Goal: Information Seeking & Learning: Check status

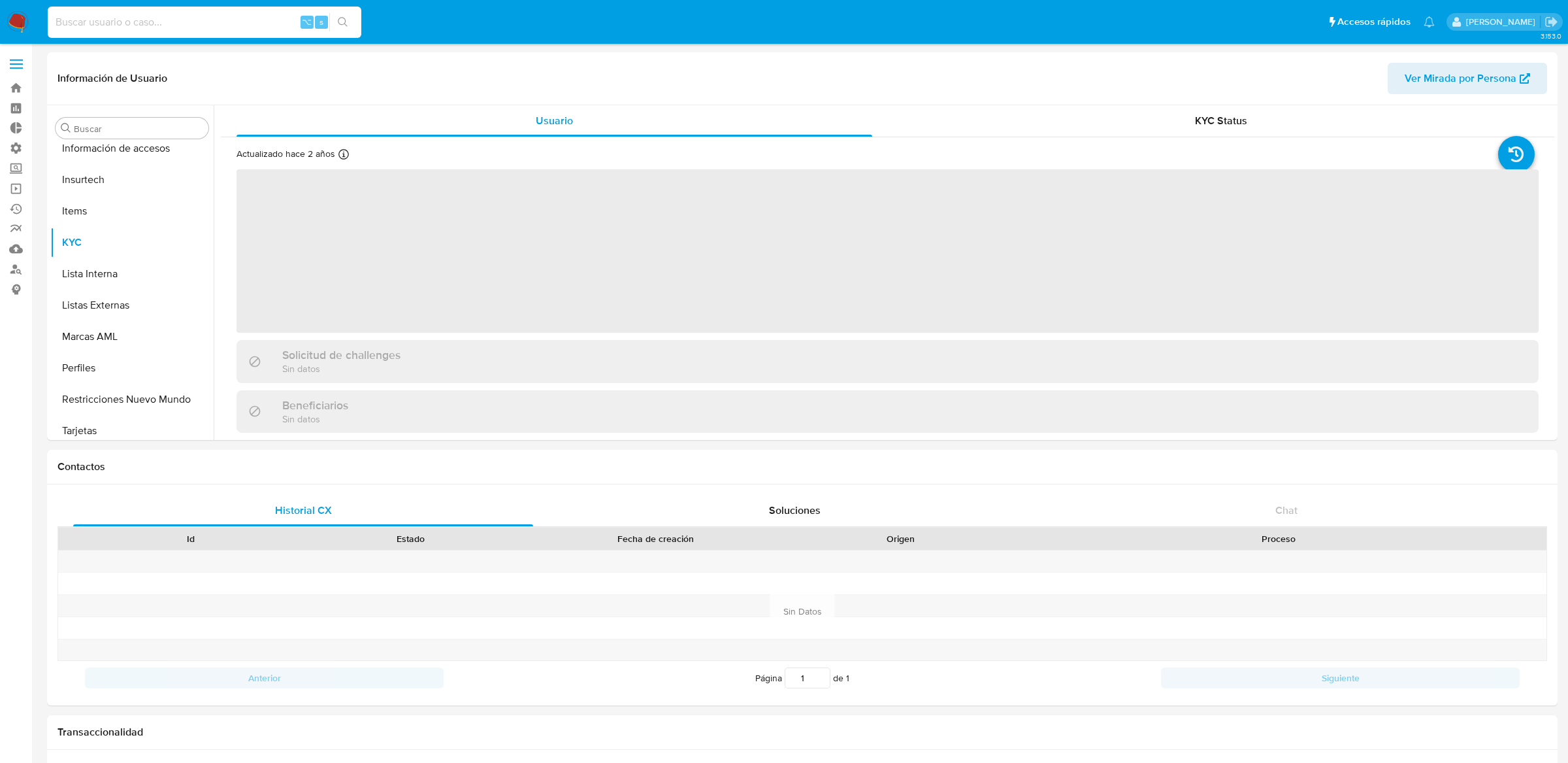
click at [258, 18] on input at bounding box center [205, 22] width 314 height 17
paste input "412084204"
type input "412084204"
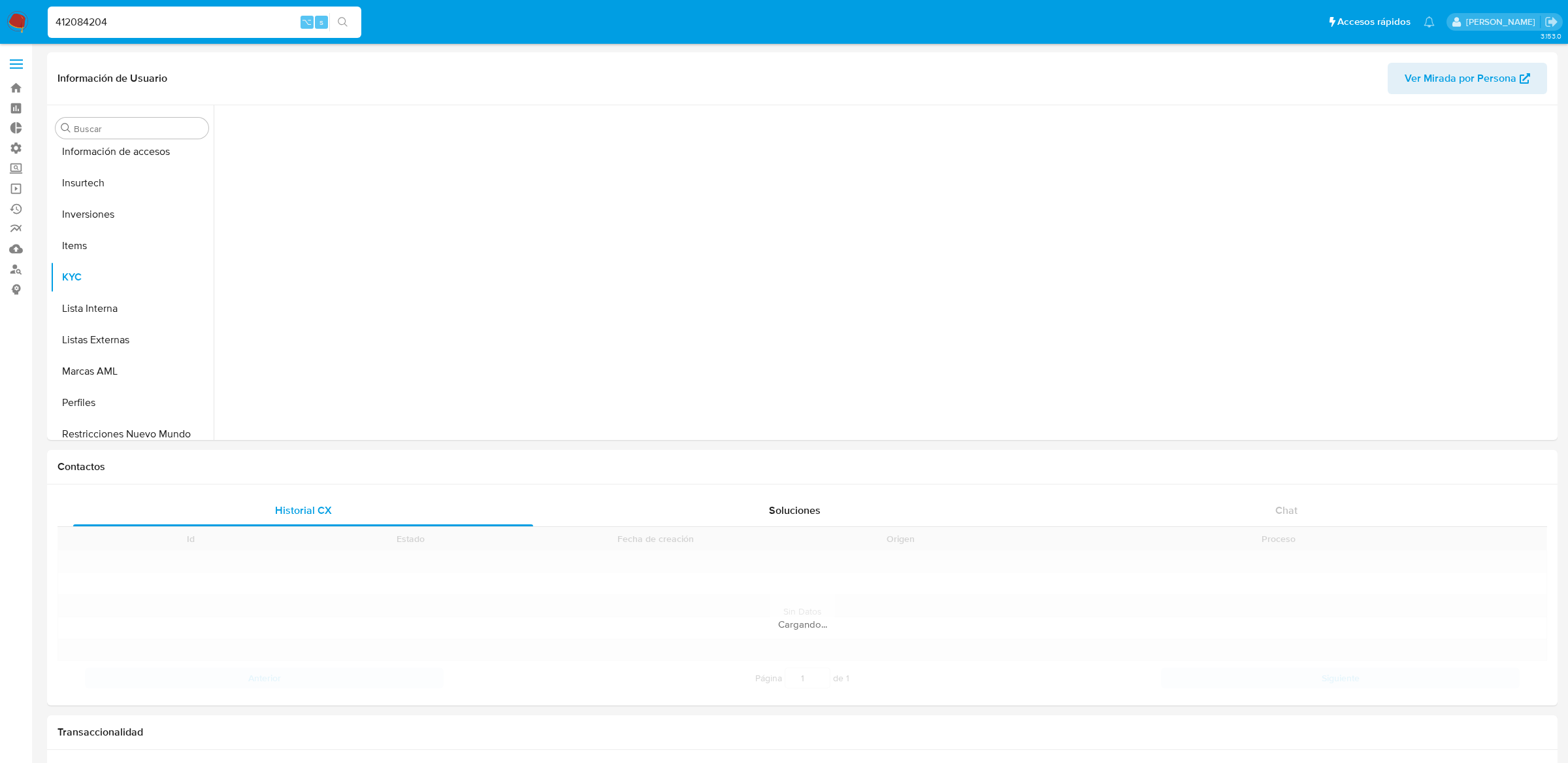
scroll to position [614, 0]
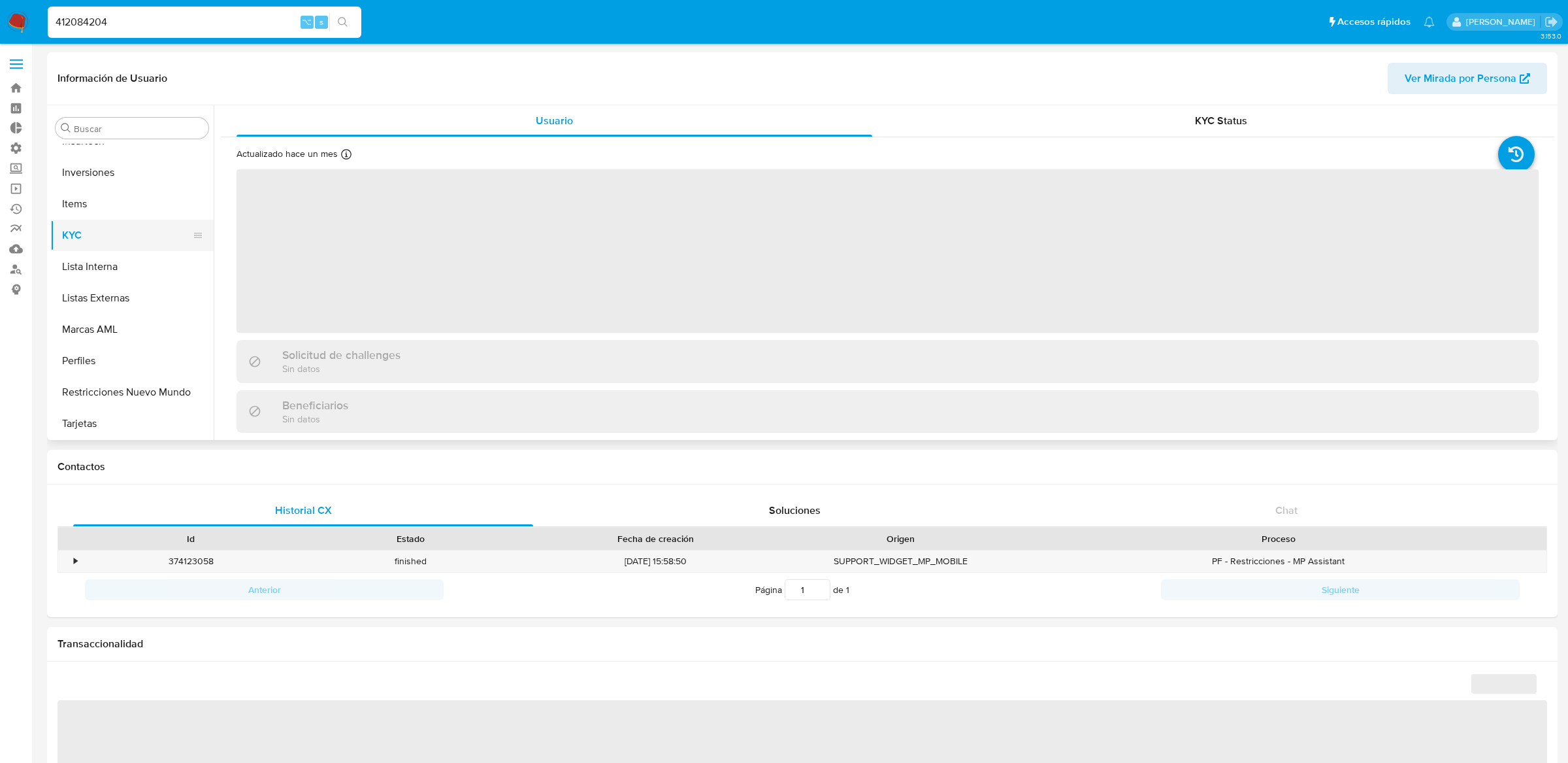
select select "10"
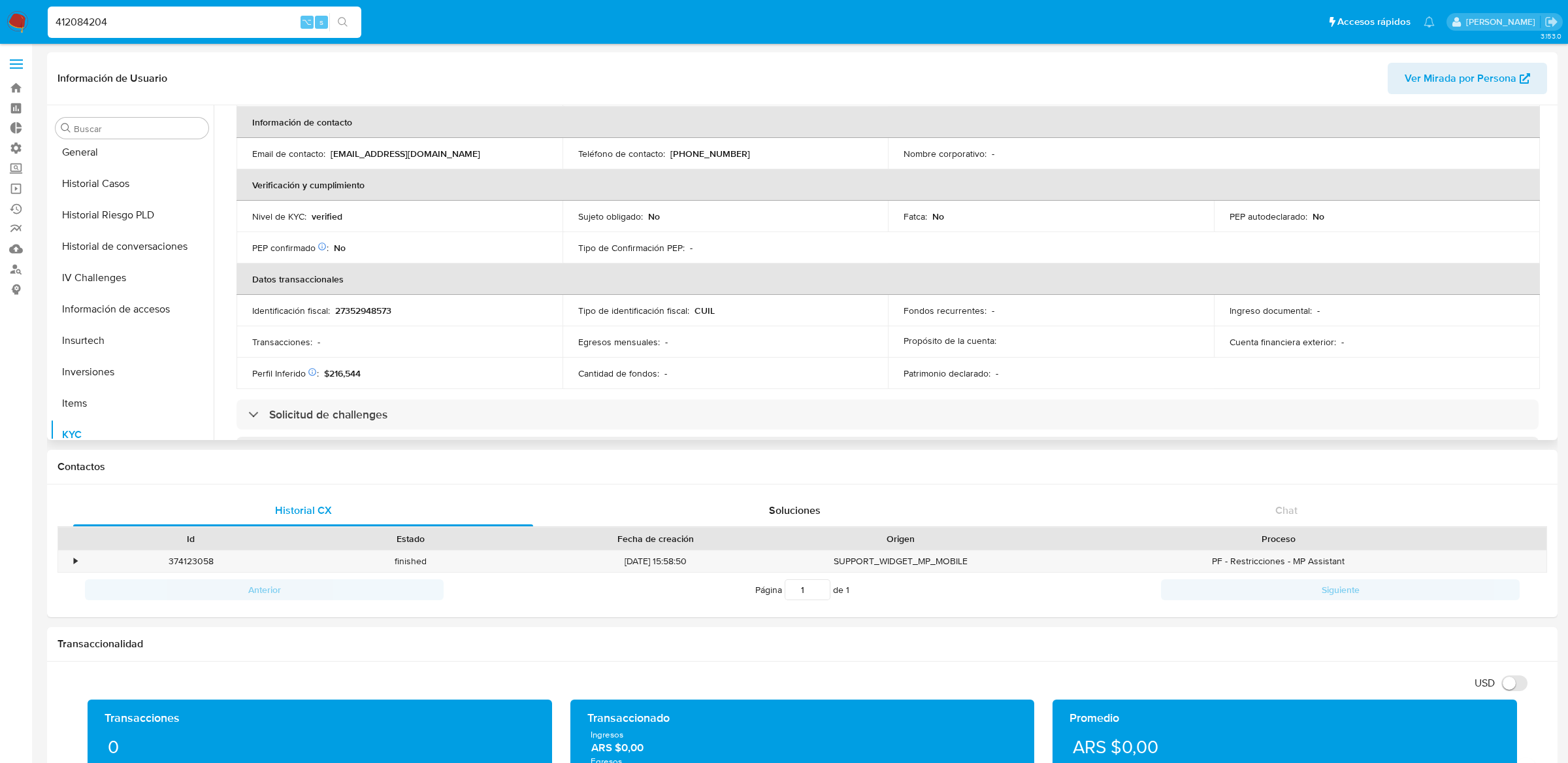
scroll to position [285, 0]
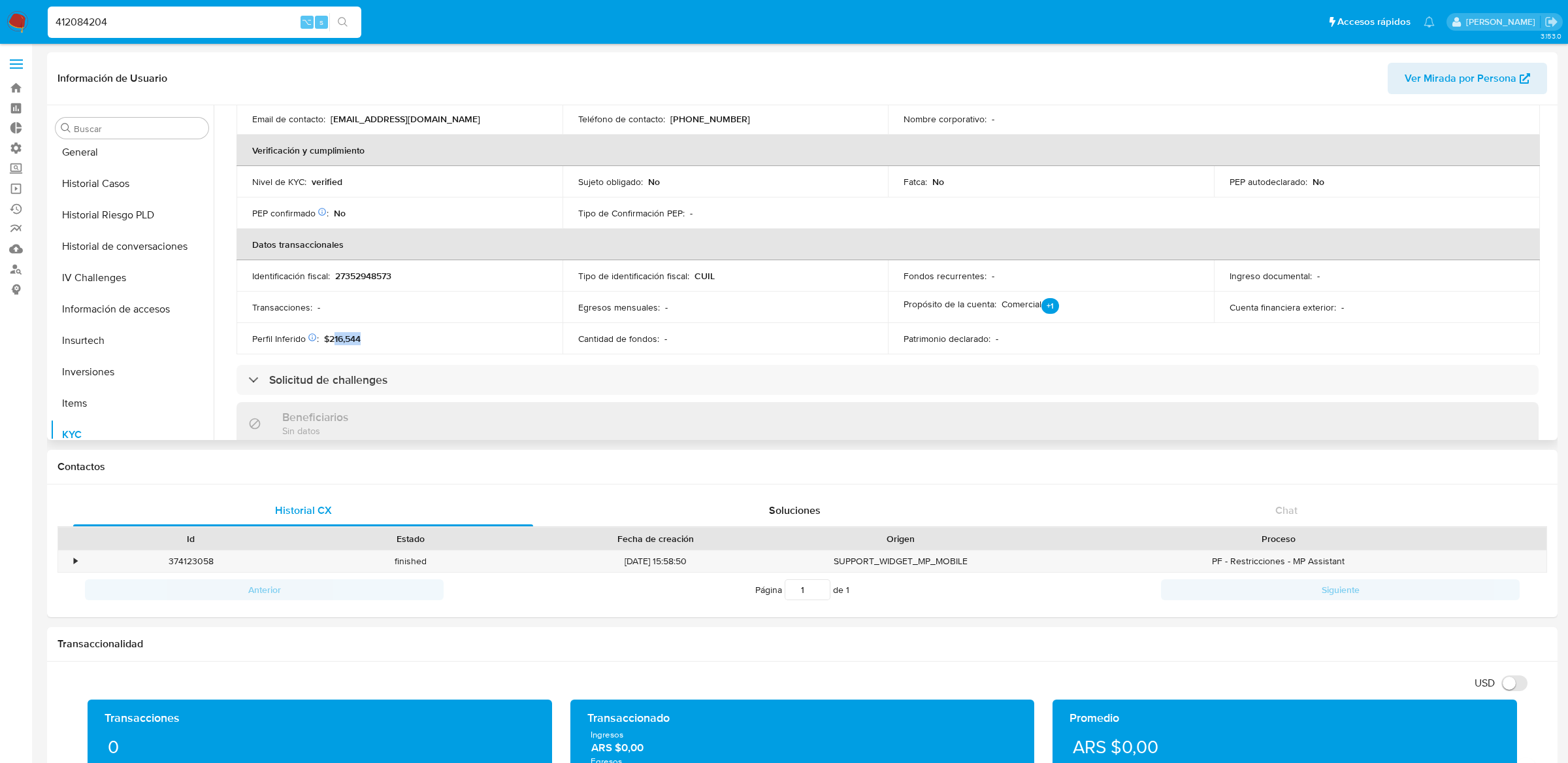
drag, startPoint x: 332, startPoint y: 338, endPoint x: 404, endPoint y: 340, distance: 72.0
click at [404, 340] on div "Perfil Inferido Éste campo indica la información de Nivel Socioeconómico del us…" at bounding box center [399, 338] width 295 height 12
drag, startPoint x: 404, startPoint y: 340, endPoint x: 381, endPoint y: 339, distance: 23.0
click at [381, 339] on div "Perfil Inferido Éste campo indica la información de Nivel Socioeconómico del us…" at bounding box center [399, 338] width 295 height 12
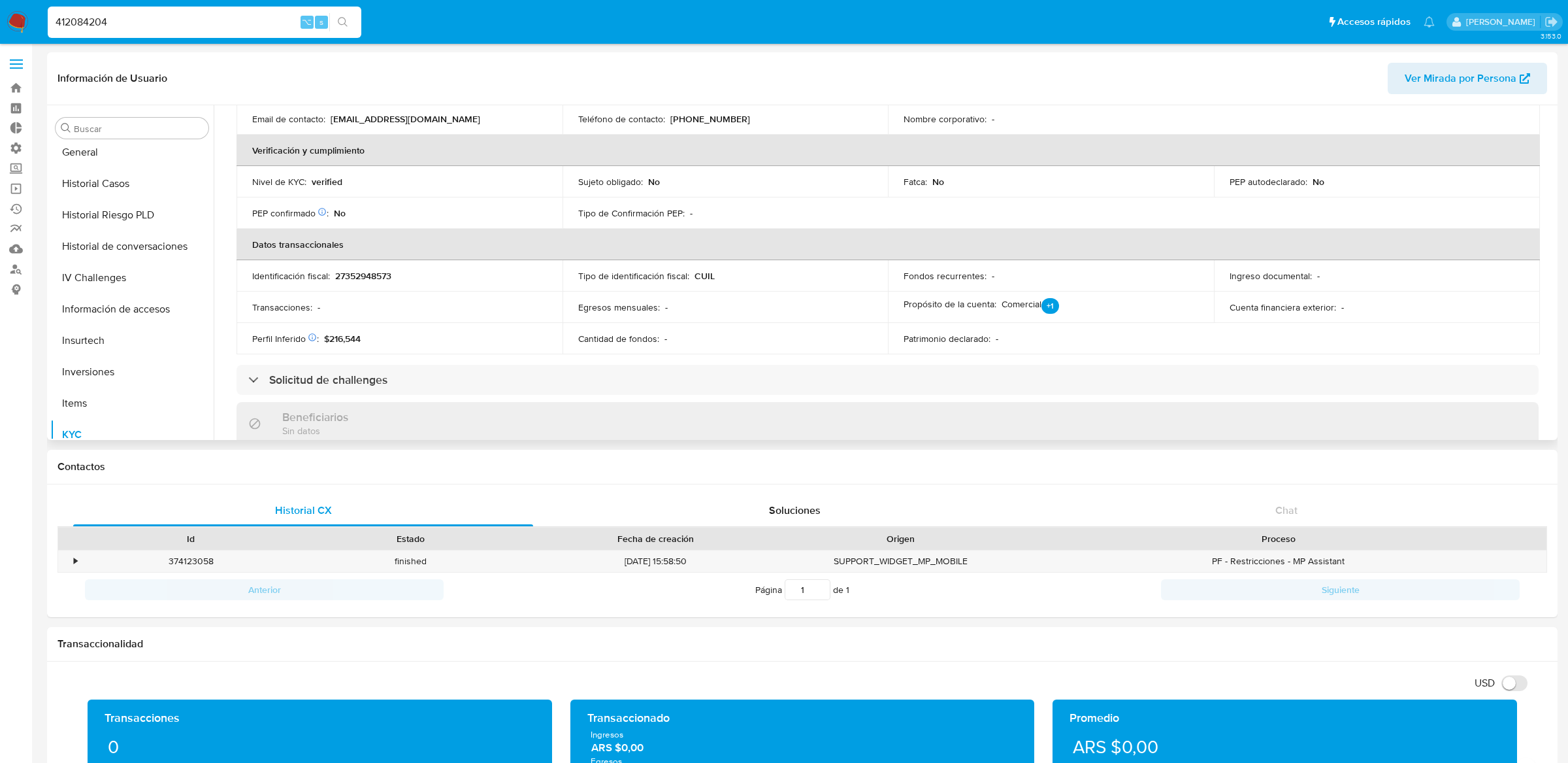
click at [381, 339] on div "Perfil Inferido Éste campo indica la información de Nivel Socioeconómico del us…" at bounding box center [399, 338] width 295 height 12
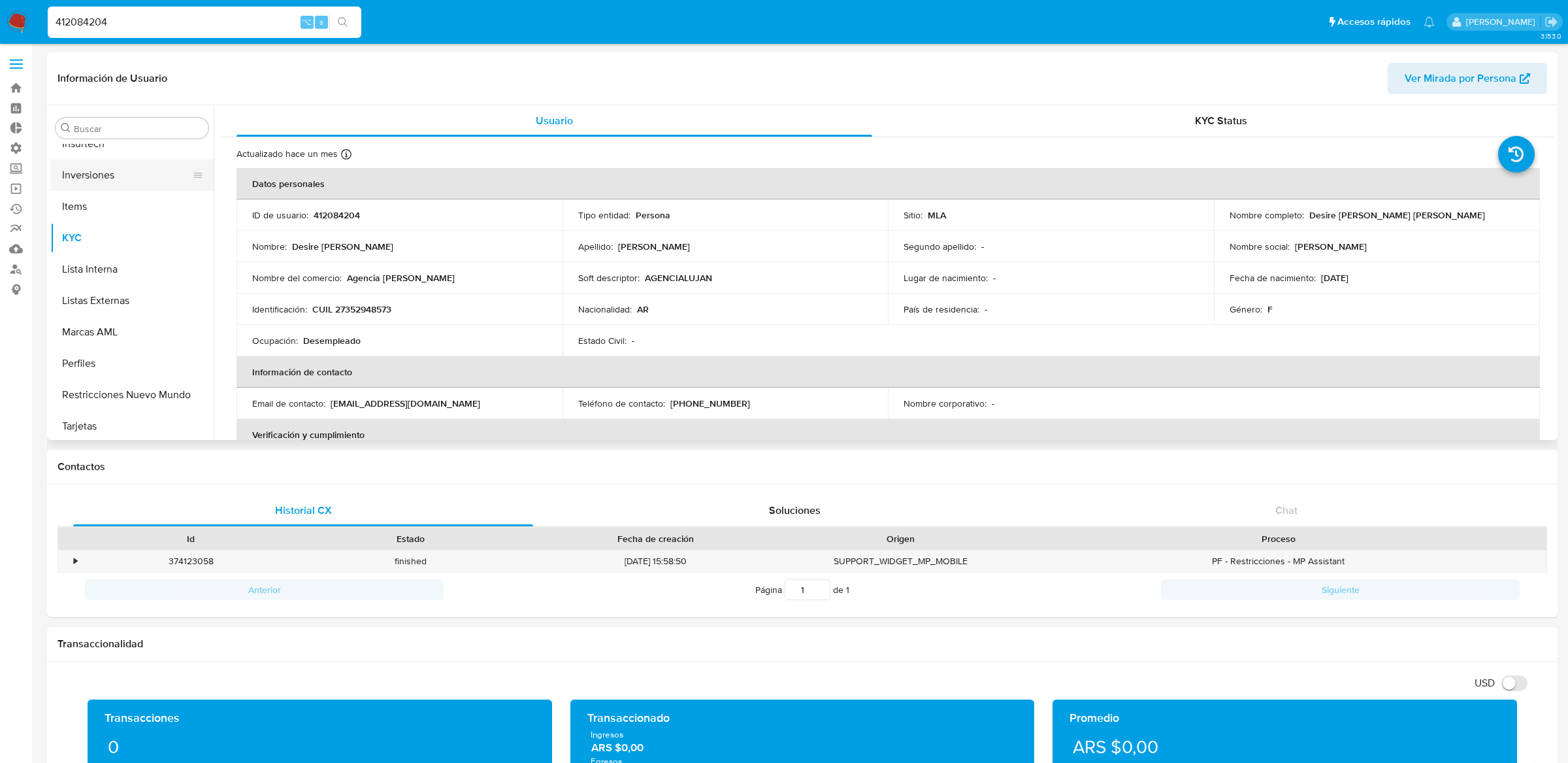
scroll to position [614, 0]
click at [155, 277] on button "Lista Interna" at bounding box center [127, 266] width 153 height 32
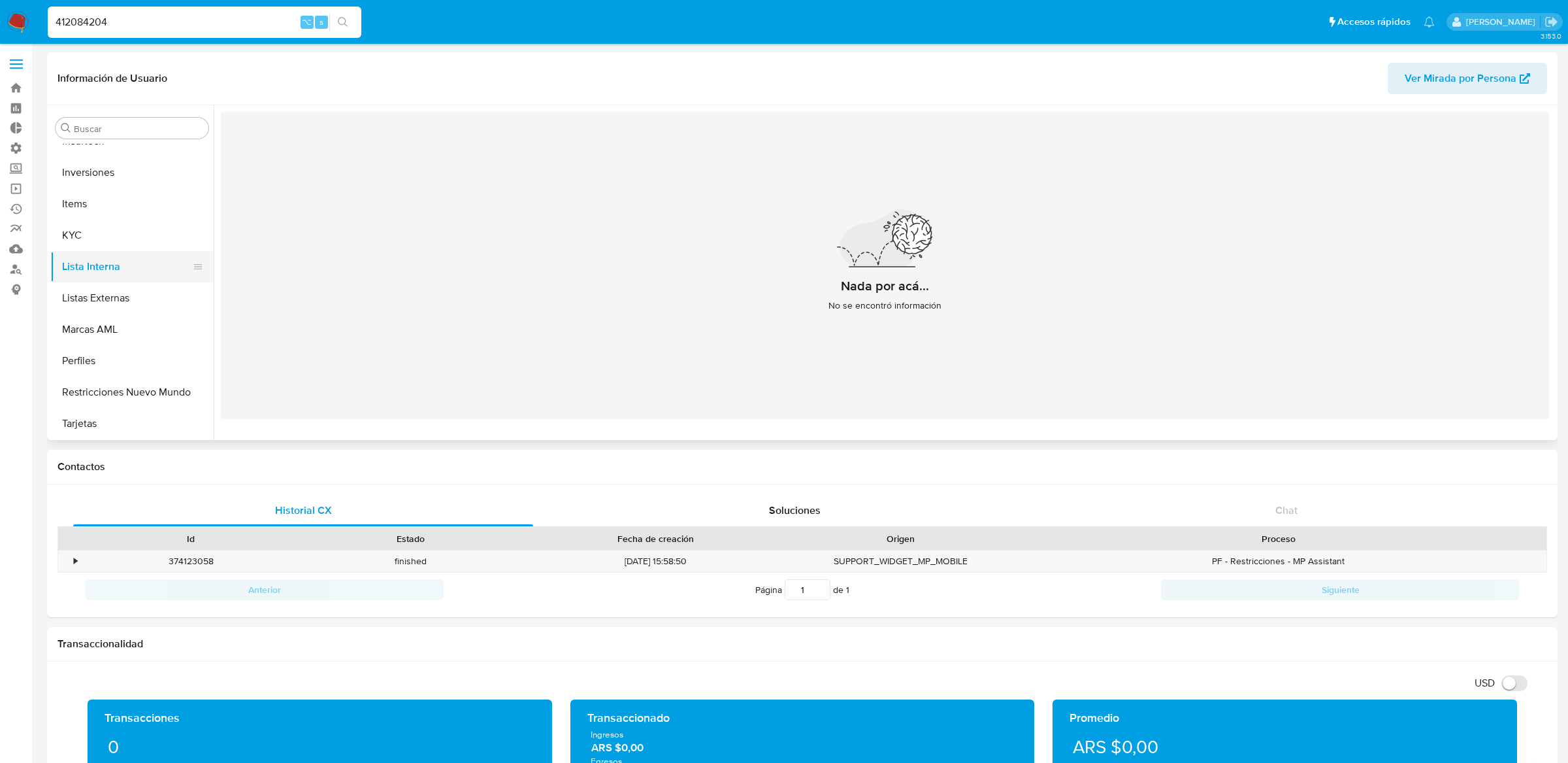
click at [159, 277] on button "Lista Interna" at bounding box center [127, 266] width 153 height 32
click at [158, 285] on button "Listas Externas" at bounding box center [127, 298] width 153 height 32
click at [158, 274] on button "Lista Interna" at bounding box center [127, 266] width 153 height 32
click at [148, 203] on button "Historial Casos" at bounding box center [127, 197] width 153 height 32
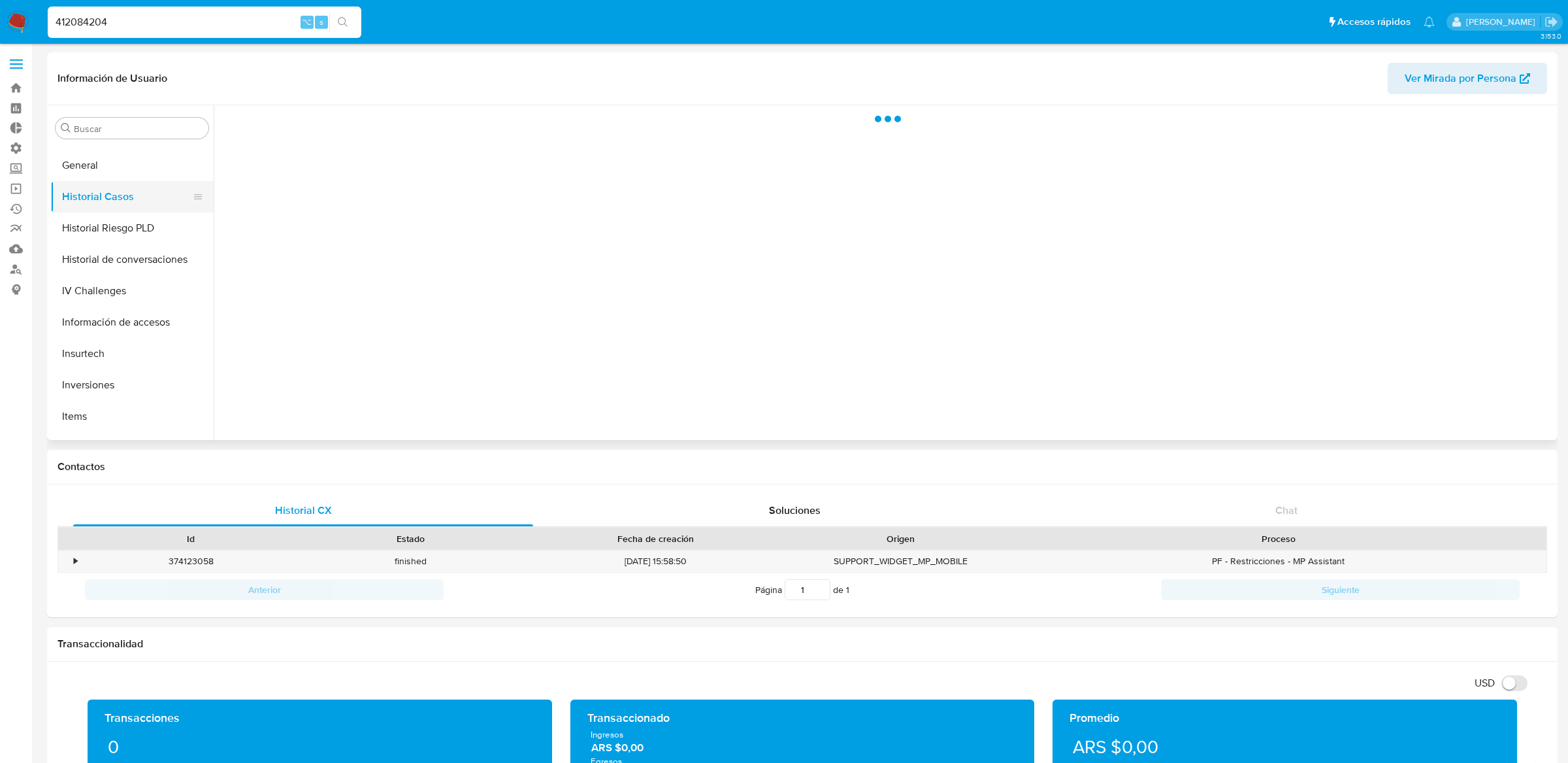
click at [147, 211] on button "Historial Casos" at bounding box center [127, 197] width 153 height 32
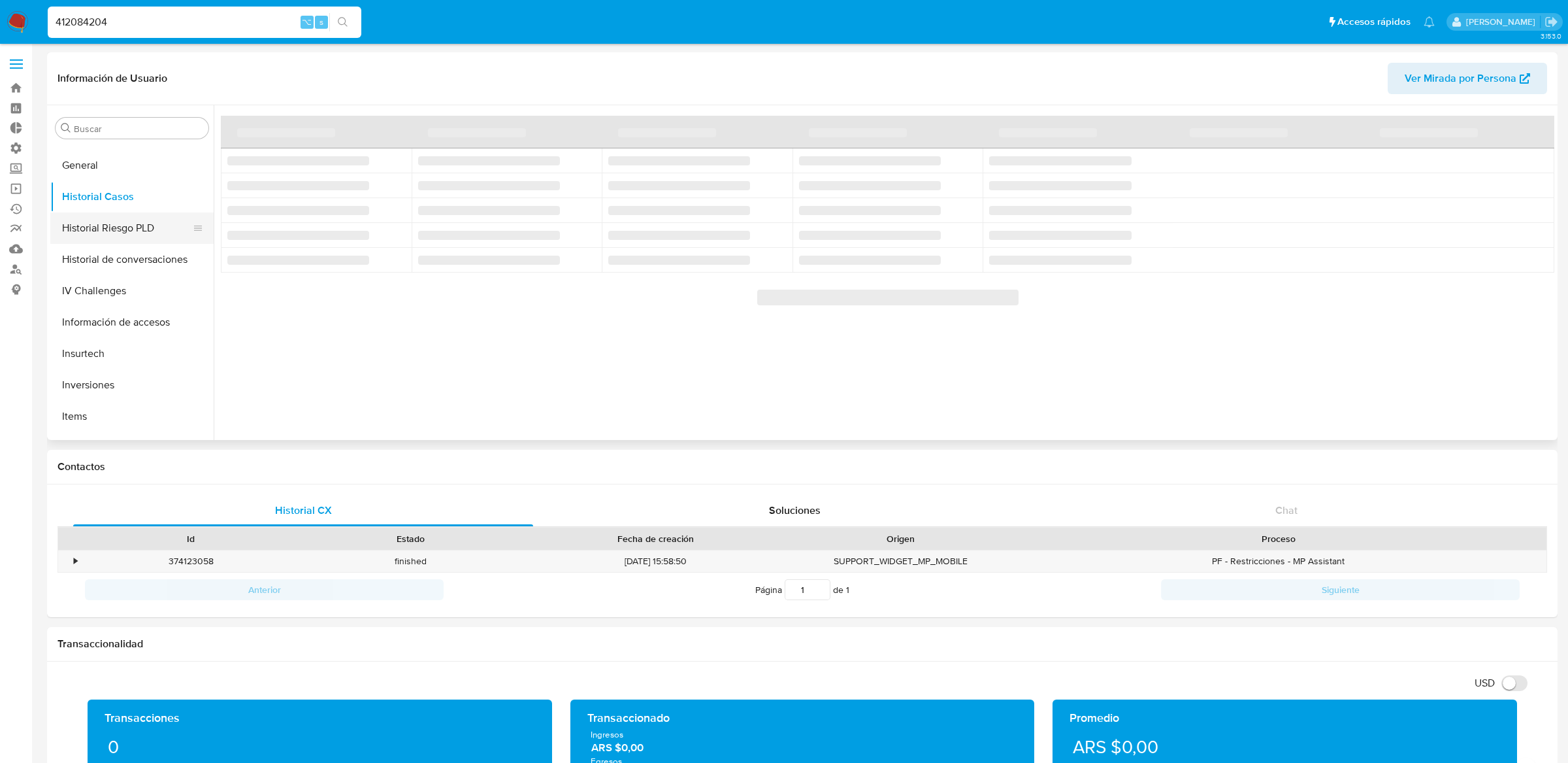
click at [147, 214] on button "Historial Riesgo PLD" at bounding box center [127, 228] width 153 height 32
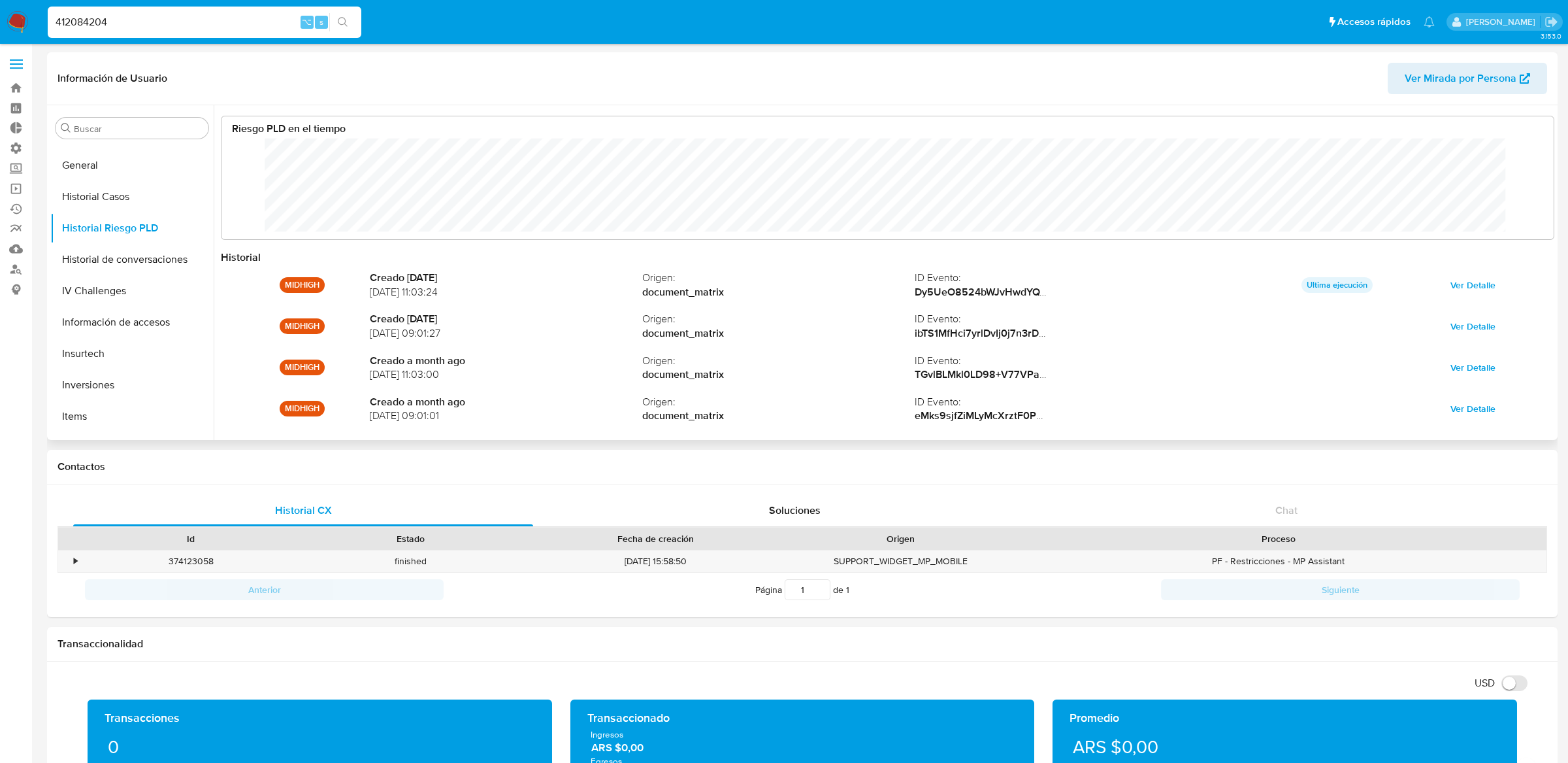
scroll to position [69, 0]
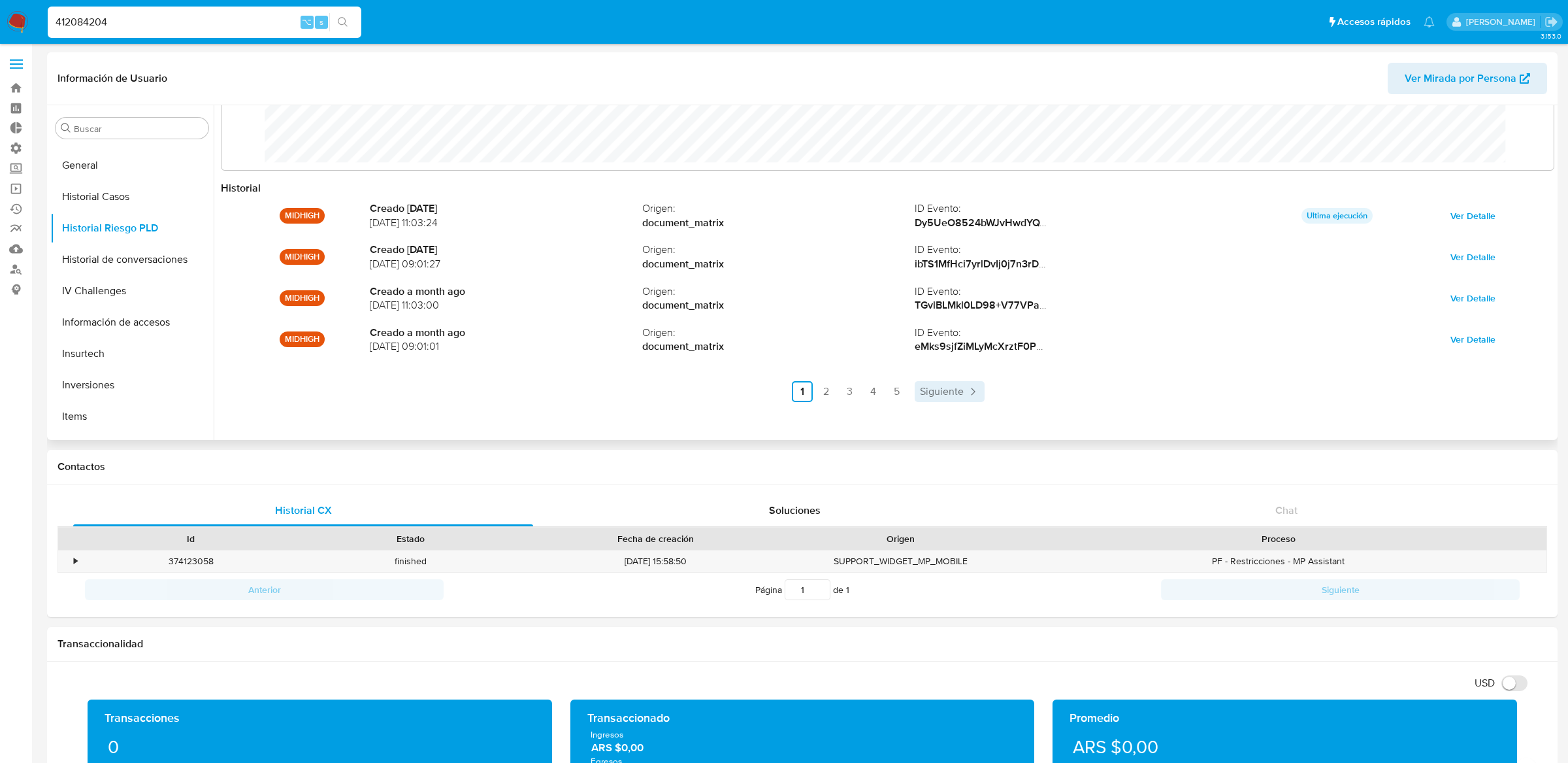
click at [972, 393] on icon "Paginación" at bounding box center [972, 391] width 13 height 13
click at [972, 393] on span "Siguiente" at bounding box center [977, 391] width 44 height 10
click at [838, 396] on span "Anterior" at bounding box center [833, 391] width 37 height 10
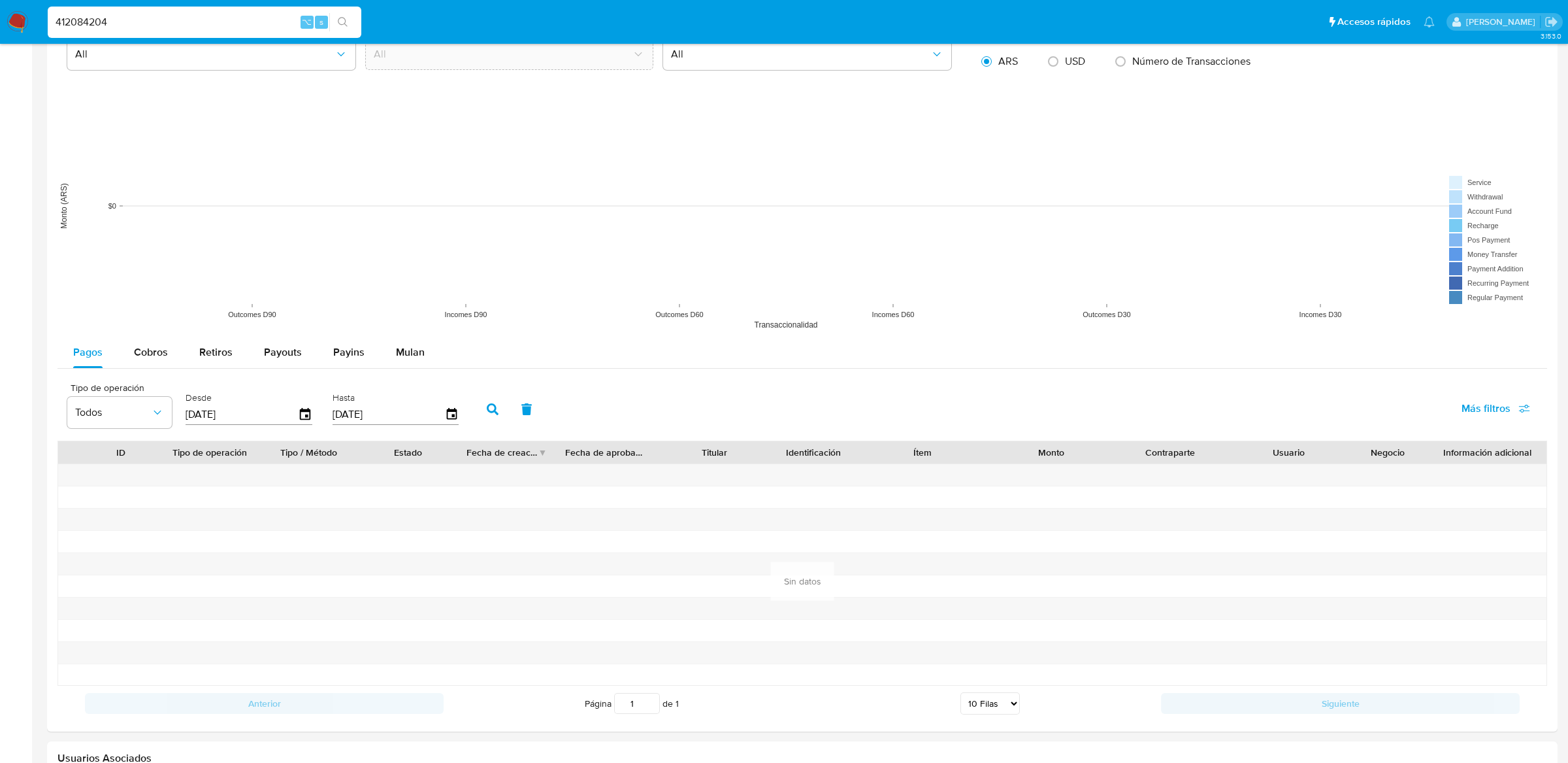
scroll to position [1070, 0]
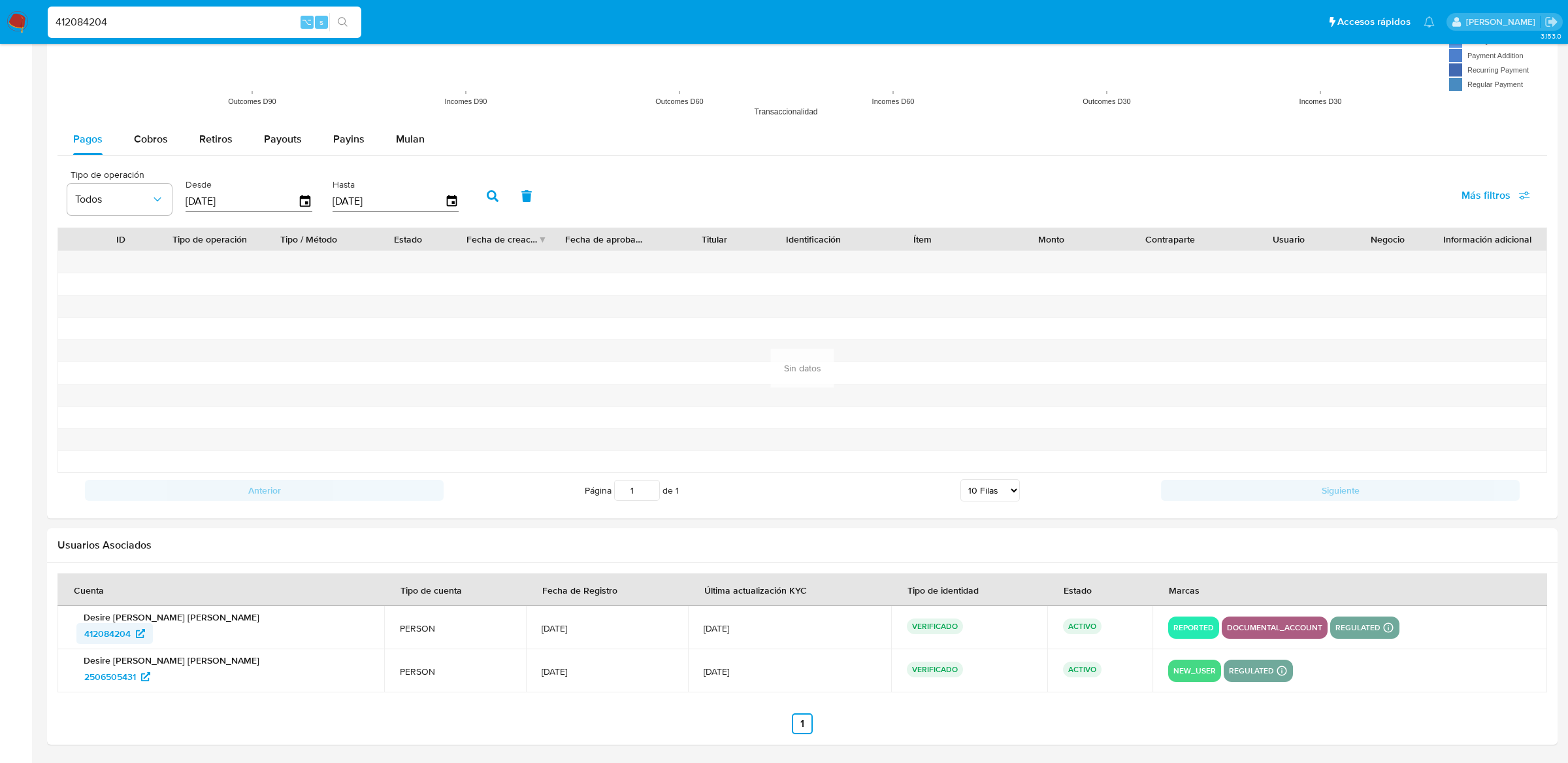
click at [116, 638] on span "412084204" at bounding box center [107, 633] width 46 height 21
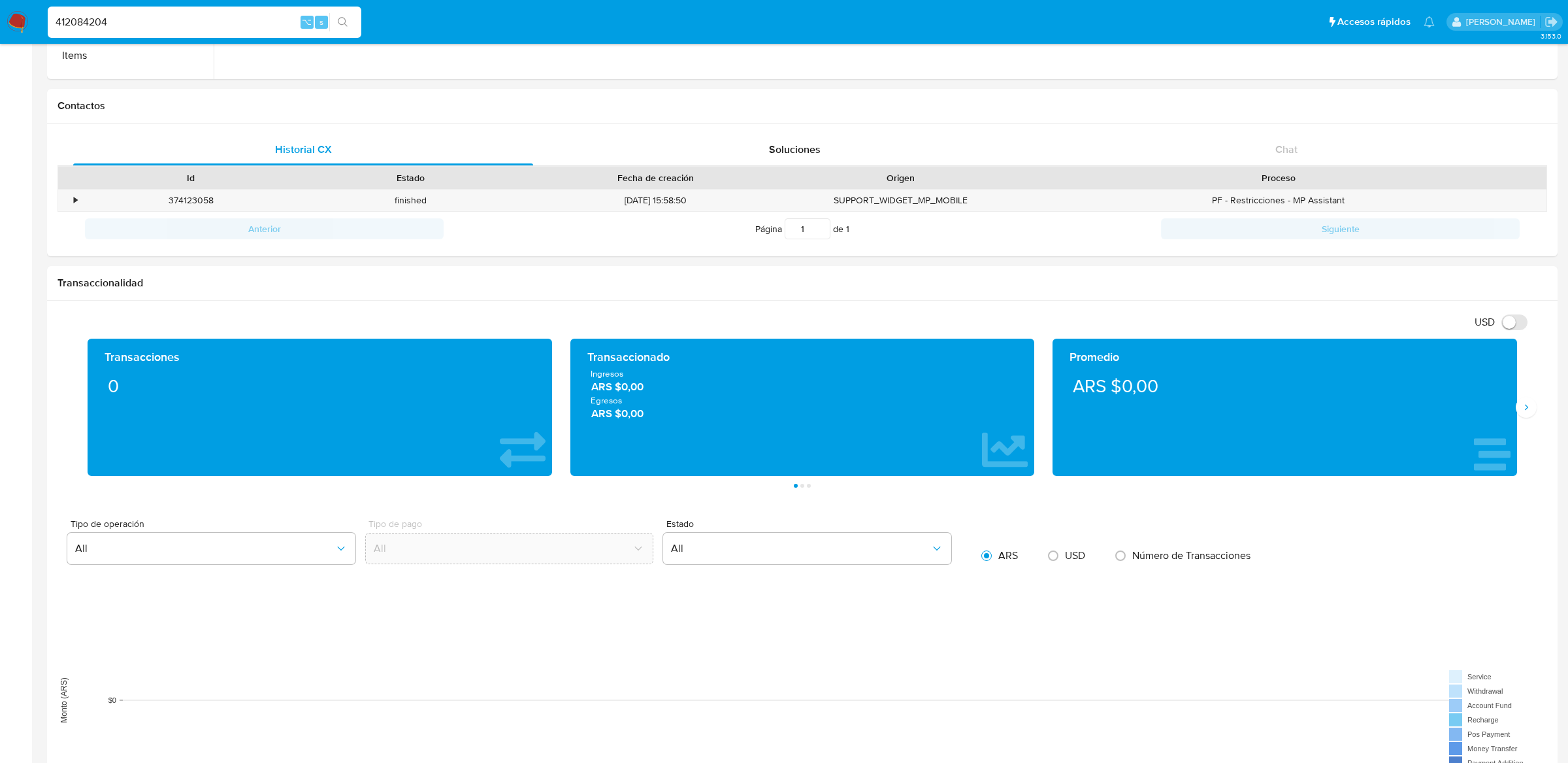
scroll to position [0, 0]
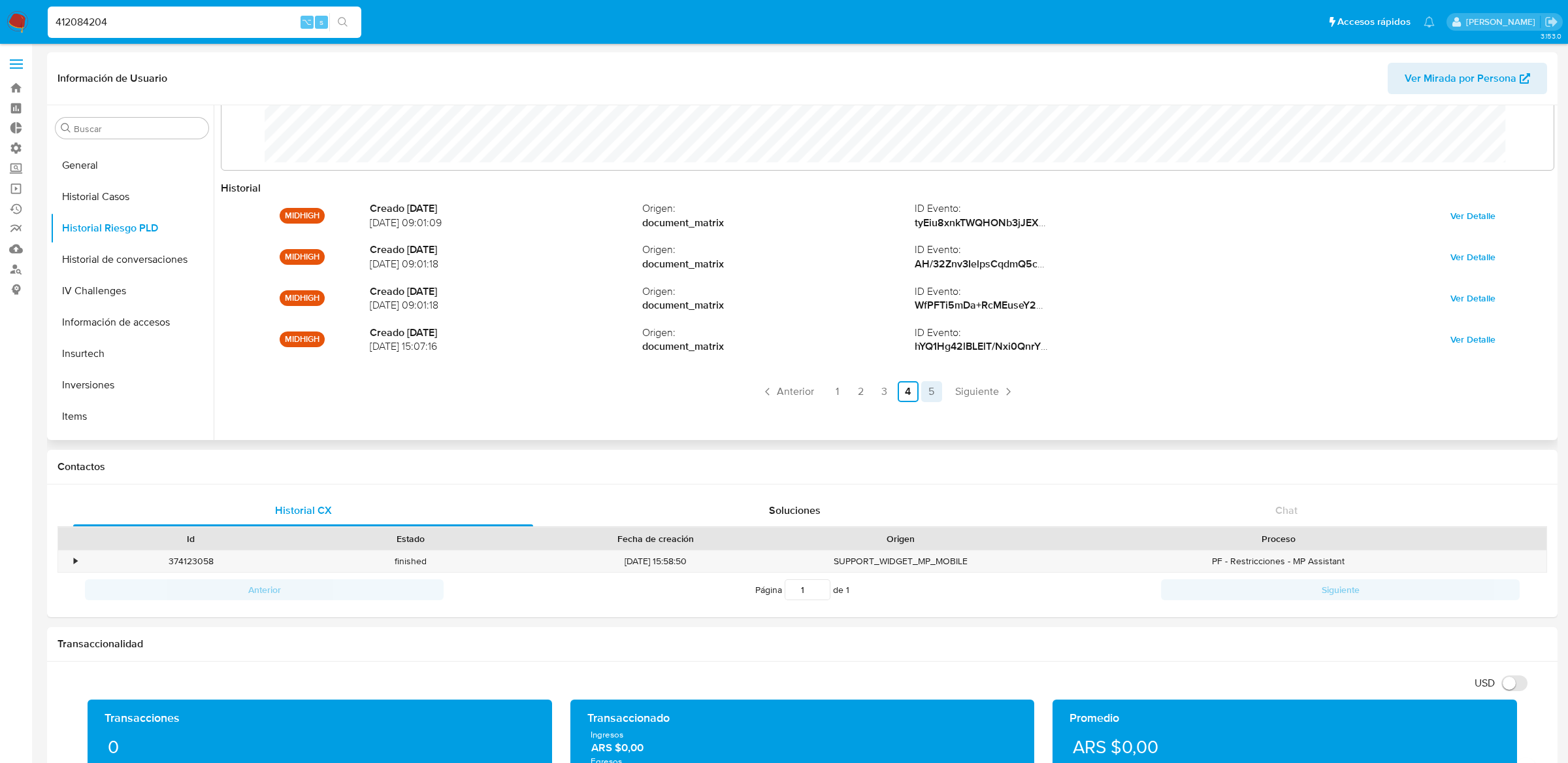
click at [931, 389] on link "5" at bounding box center [931, 391] width 21 height 21
click at [931, 389] on ul "Anterior 1 2 3 4 5 Siguiente" at bounding box center [887, 391] width 1333 height 21
click at [875, 394] on link "1" at bounding box center [875, 391] width 21 height 21
click at [828, 396] on link "2" at bounding box center [826, 391] width 21 height 21
click at [883, 388] on link "3" at bounding box center [884, 391] width 21 height 21
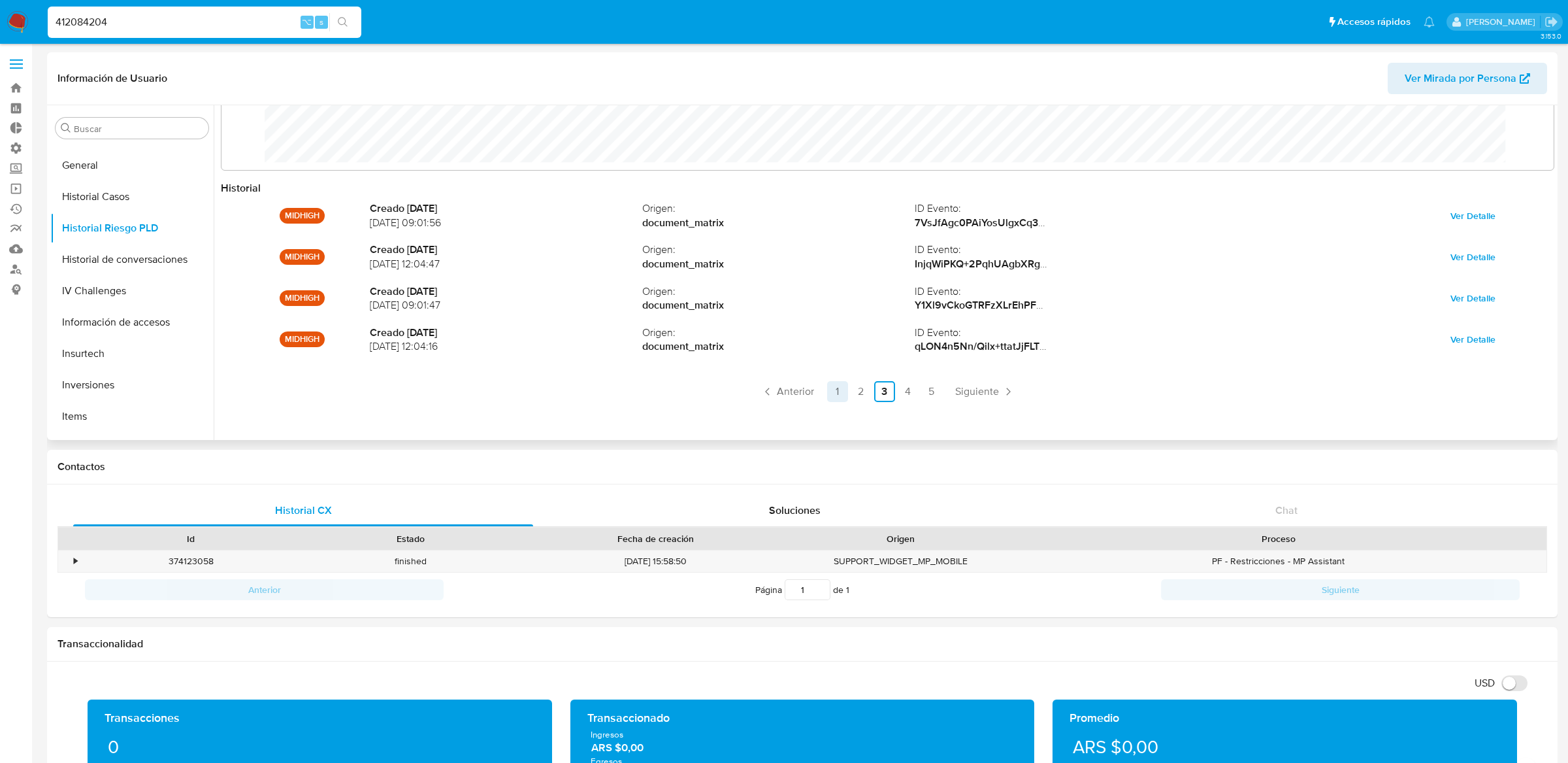
click at [844, 389] on link "1" at bounding box center [838, 391] width 21 height 21
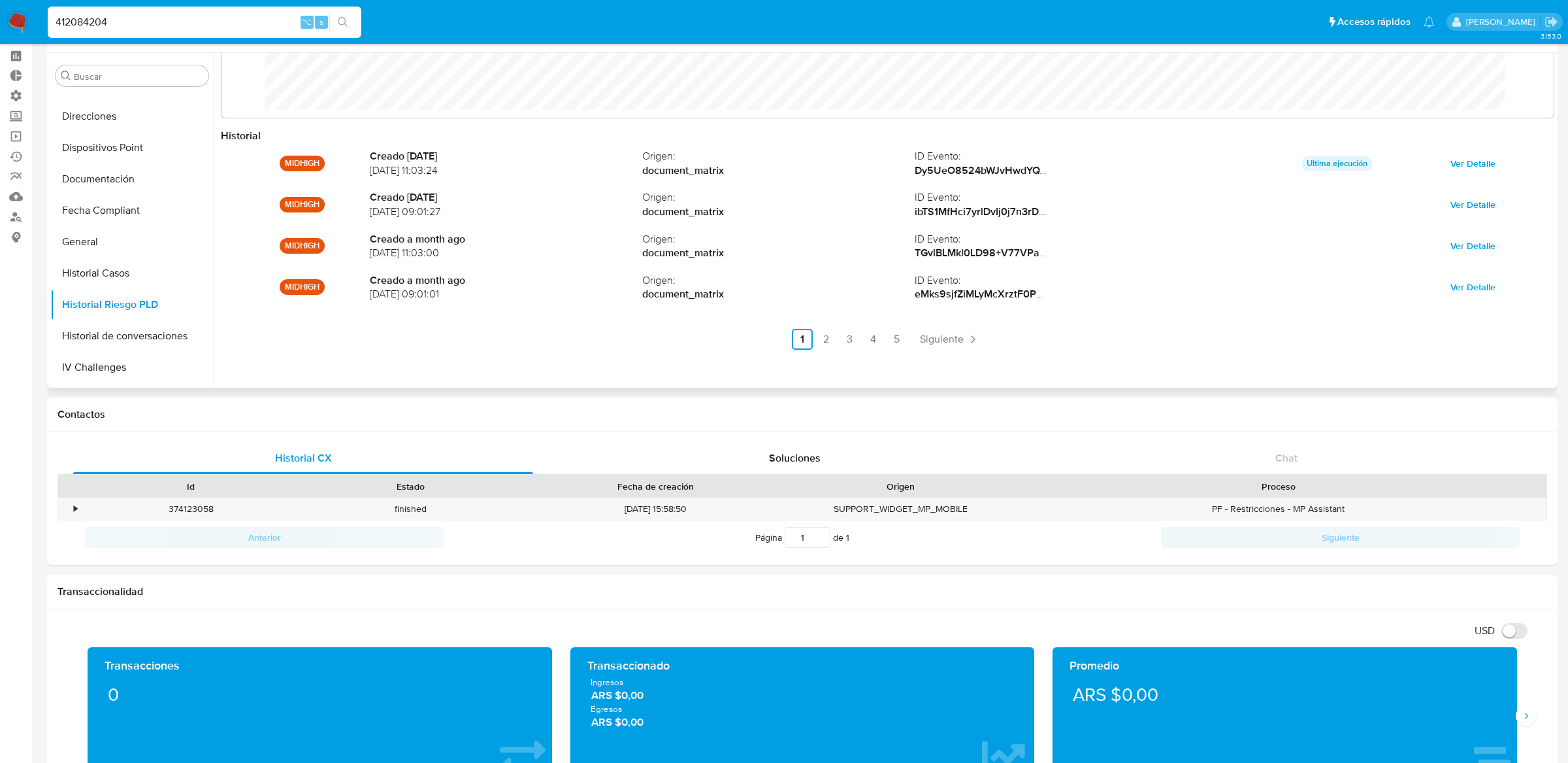
scroll to position [228, 0]
click at [132, 291] on button "General" at bounding box center [132, 288] width 163 height 32
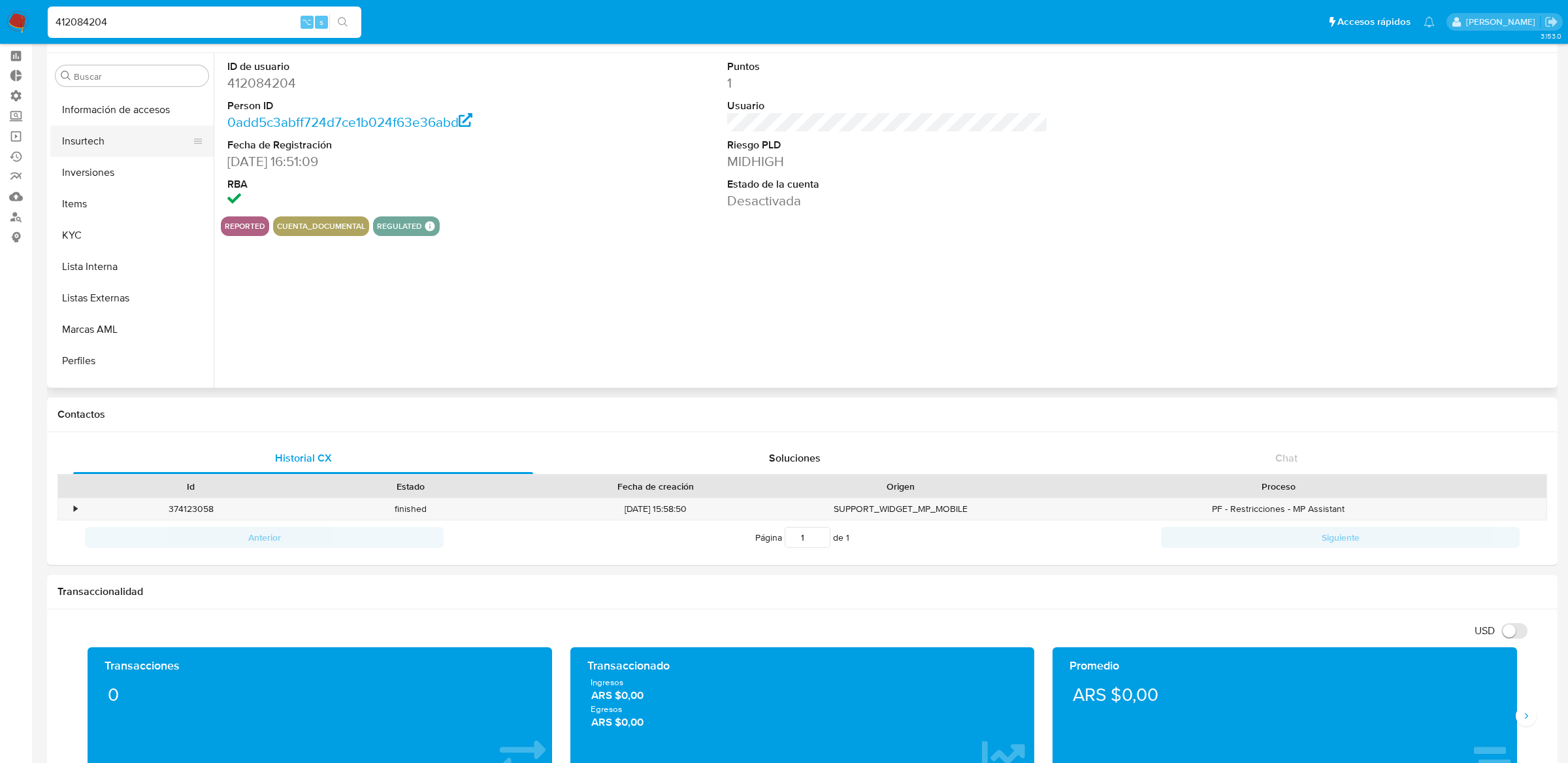
scroll to position [614, 0]
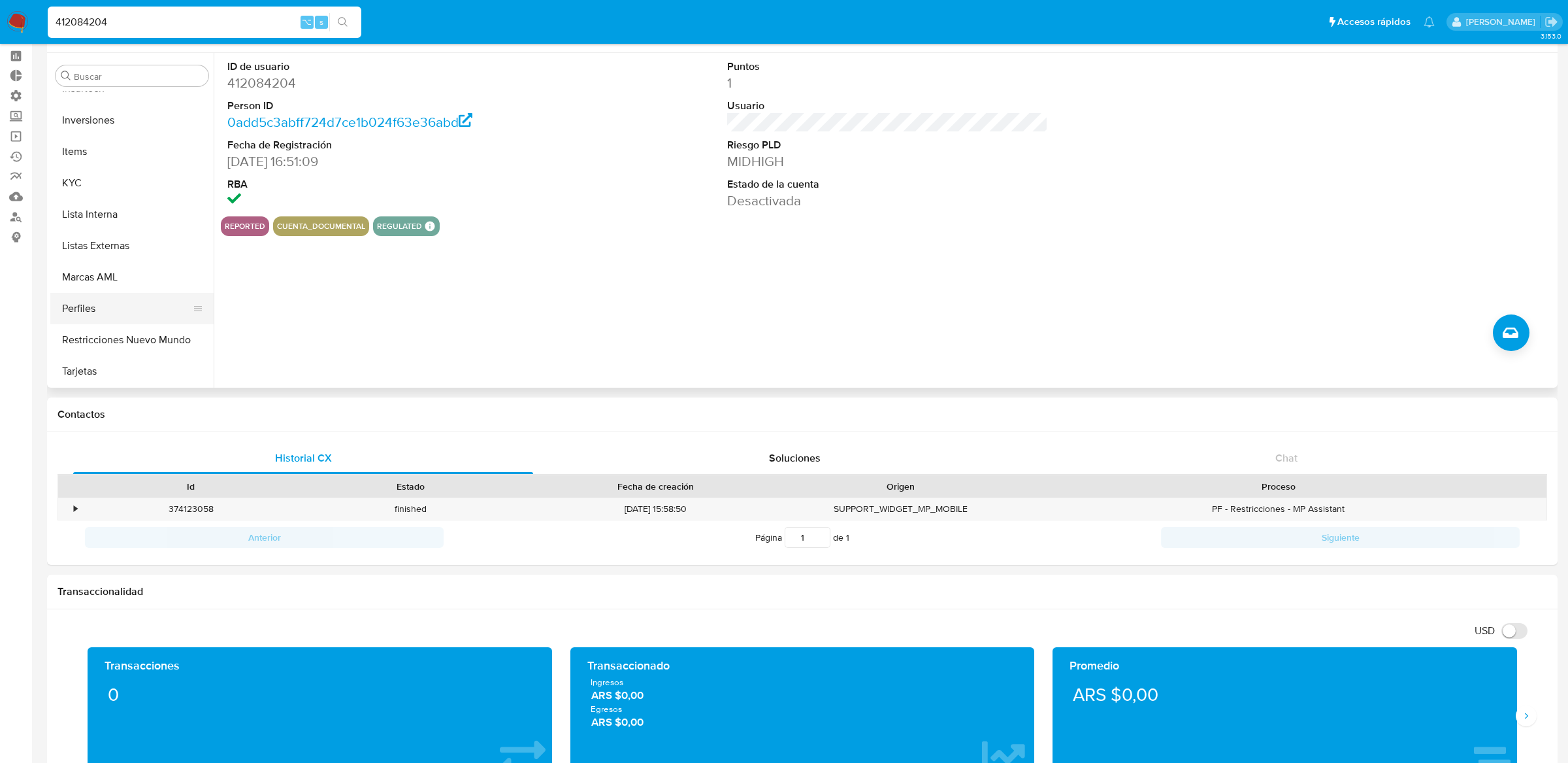
click at [132, 306] on button "Perfiles" at bounding box center [127, 308] width 153 height 32
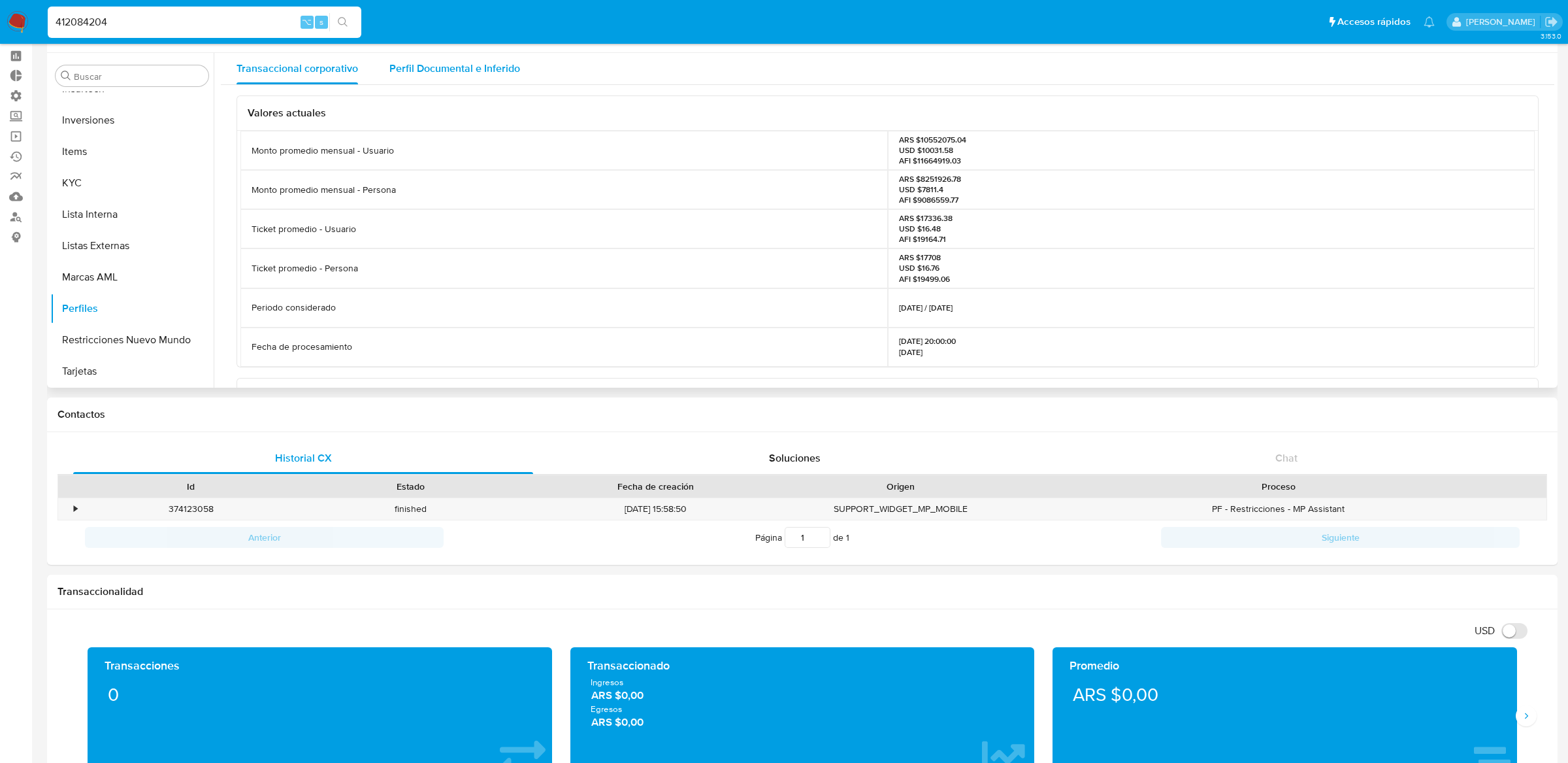
click at [439, 67] on span "Perfil Documental e Inferido" at bounding box center [455, 68] width 131 height 15
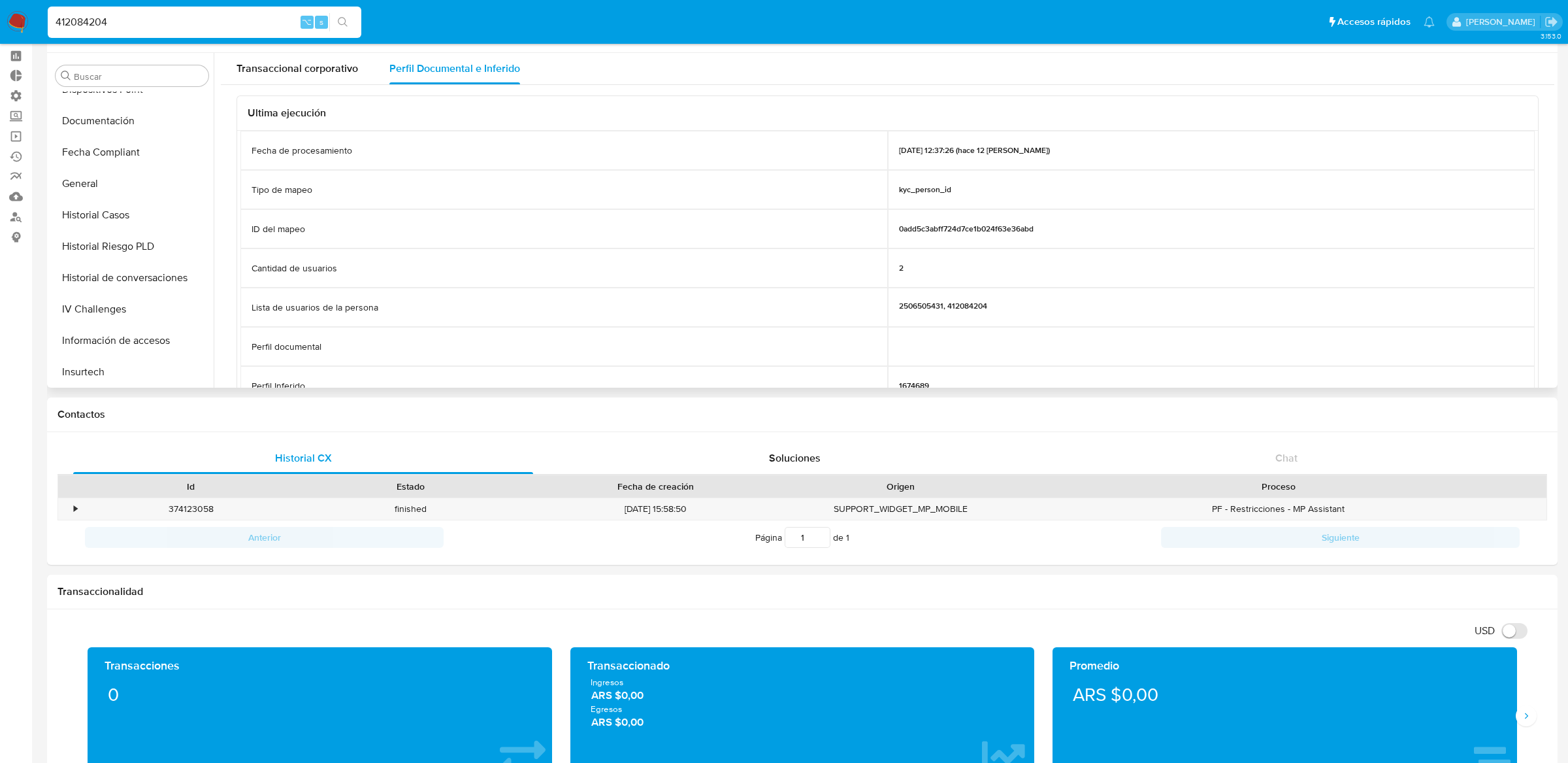
scroll to position [326, 0]
click at [154, 247] on button "Historial Riesgo PLD" at bounding box center [127, 252] width 153 height 32
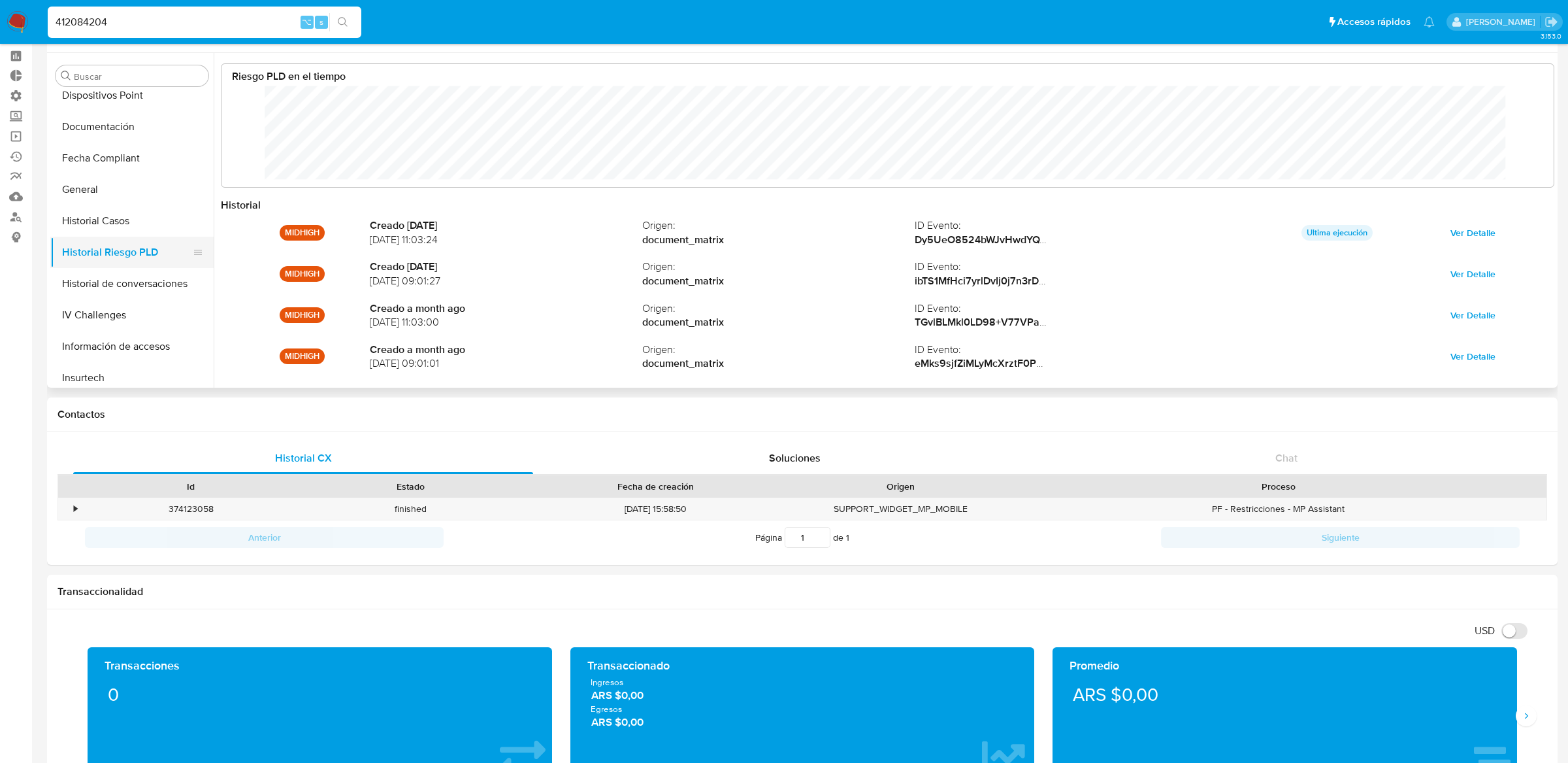
scroll to position [98, 1306]
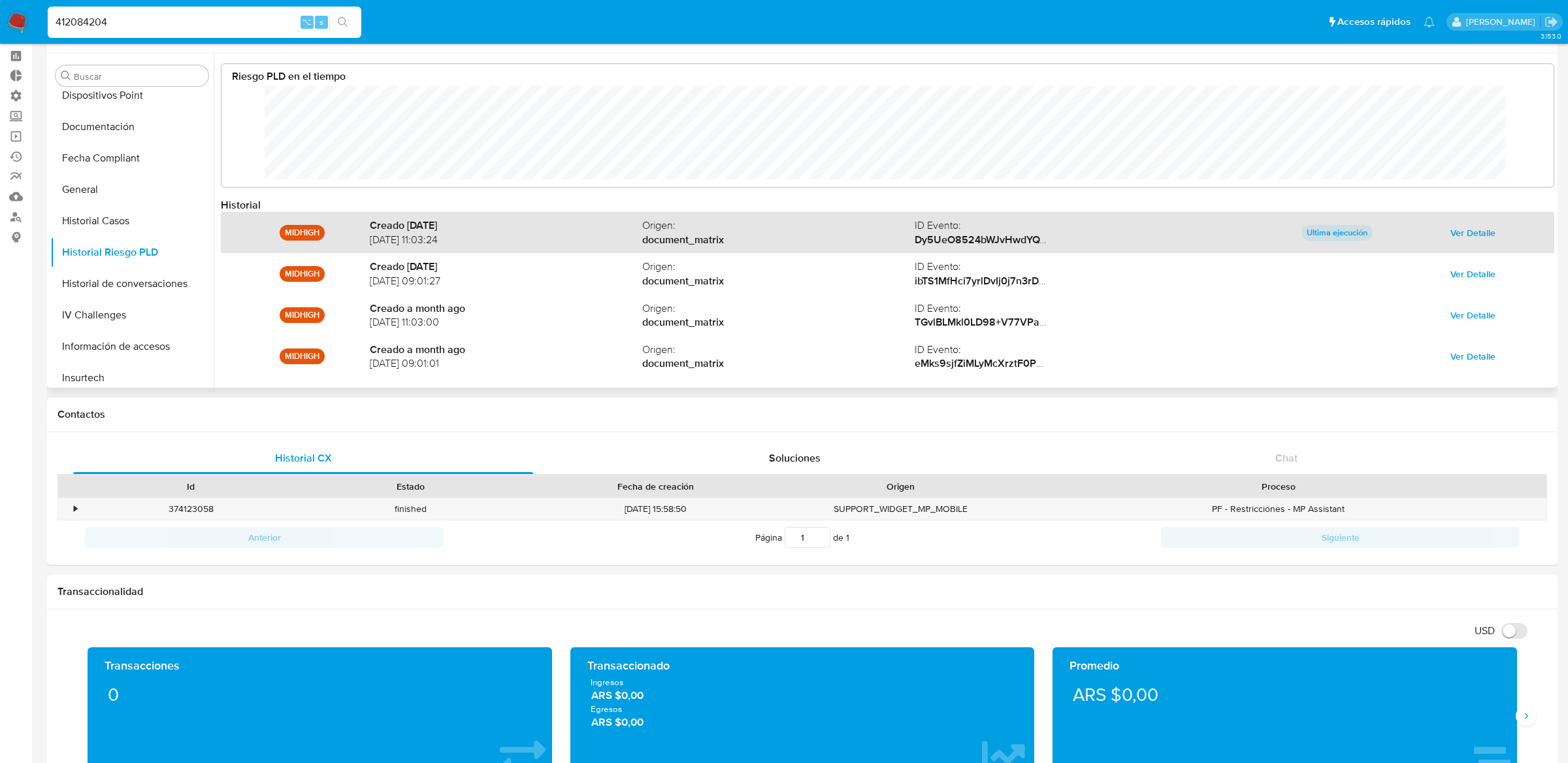
click at [1469, 235] on span "Ver Detalle" at bounding box center [1473, 233] width 45 height 18
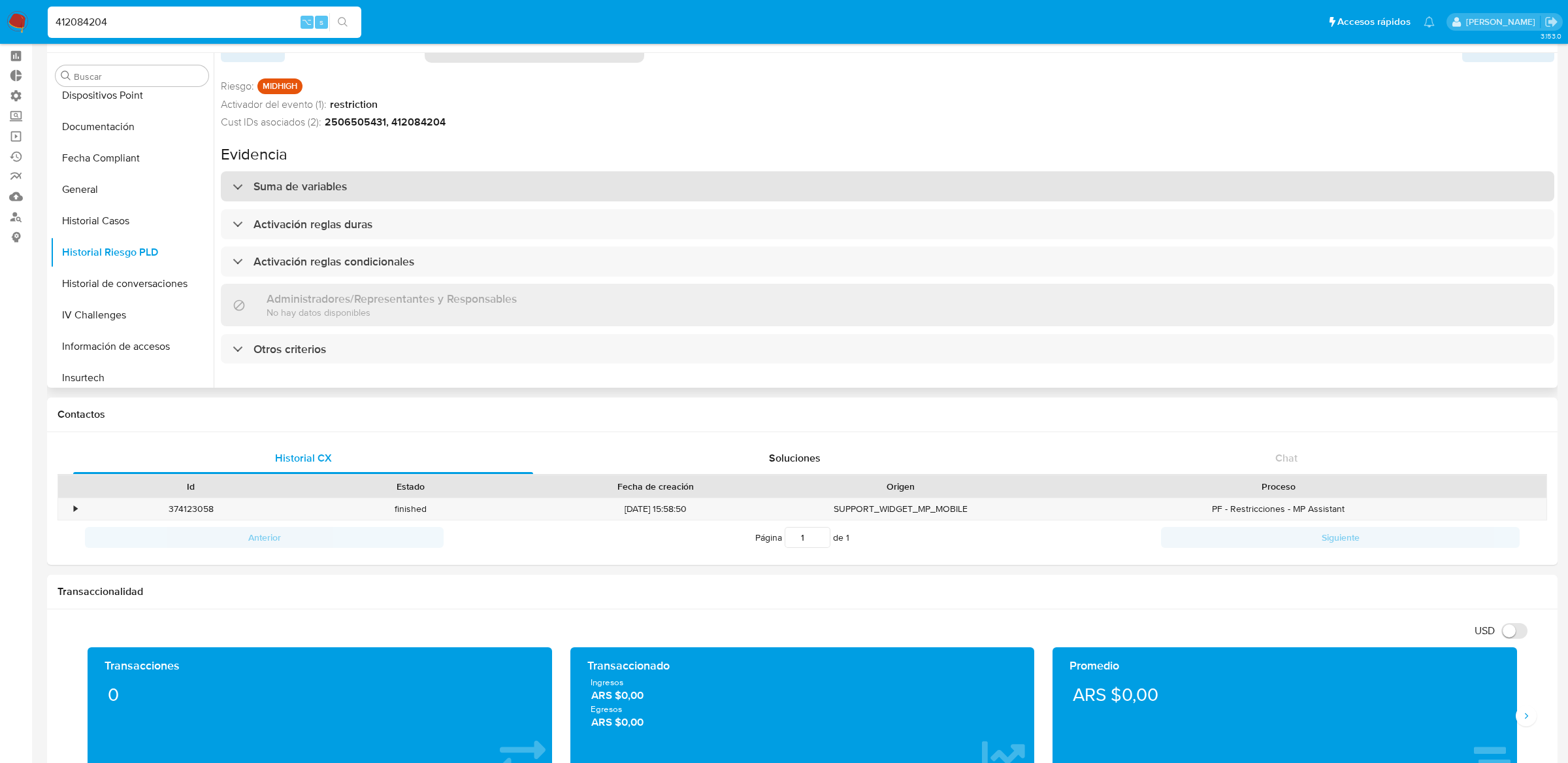
scroll to position [0, 0]
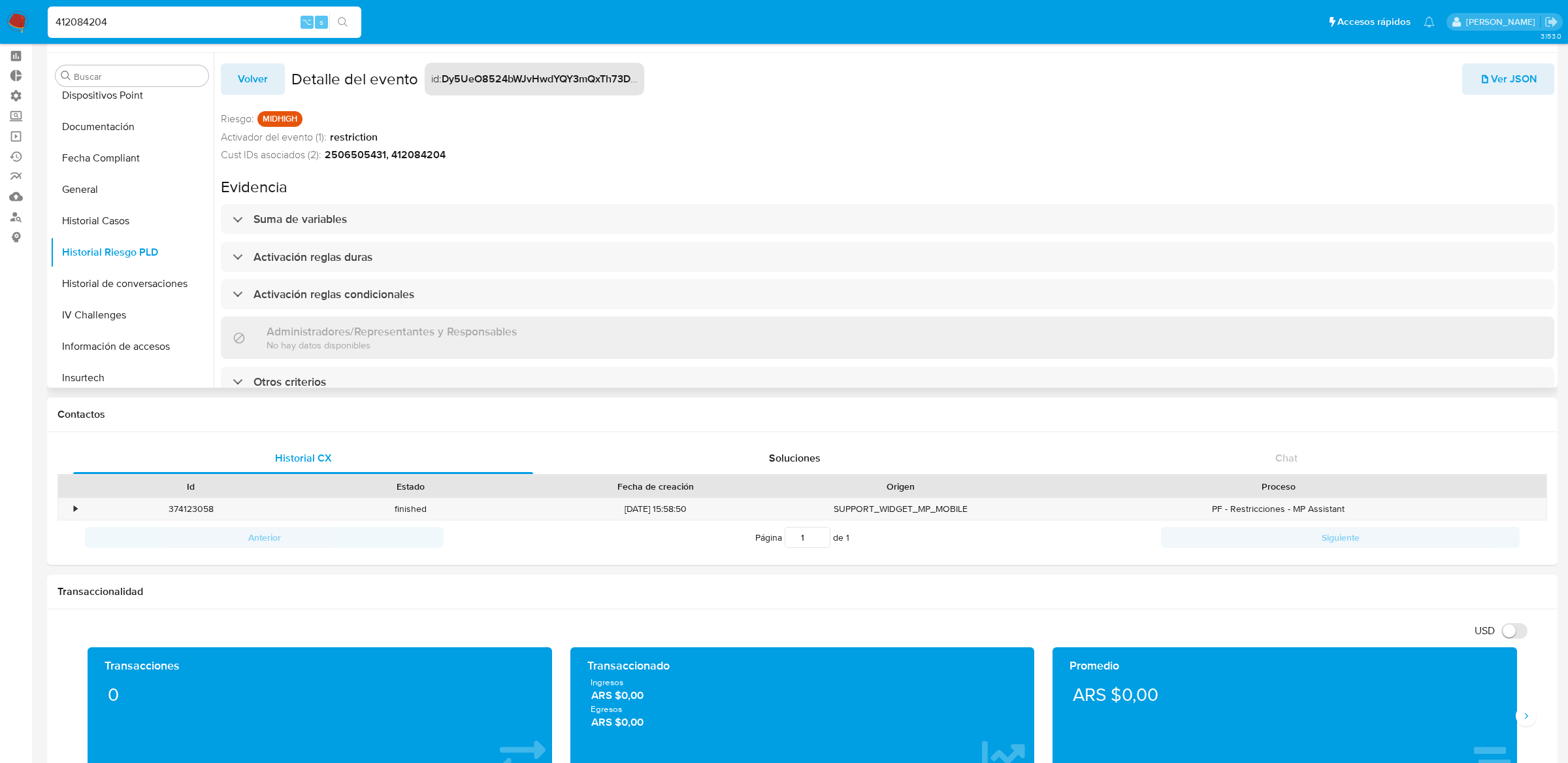
click at [266, 80] on span "Volver" at bounding box center [253, 79] width 30 height 28
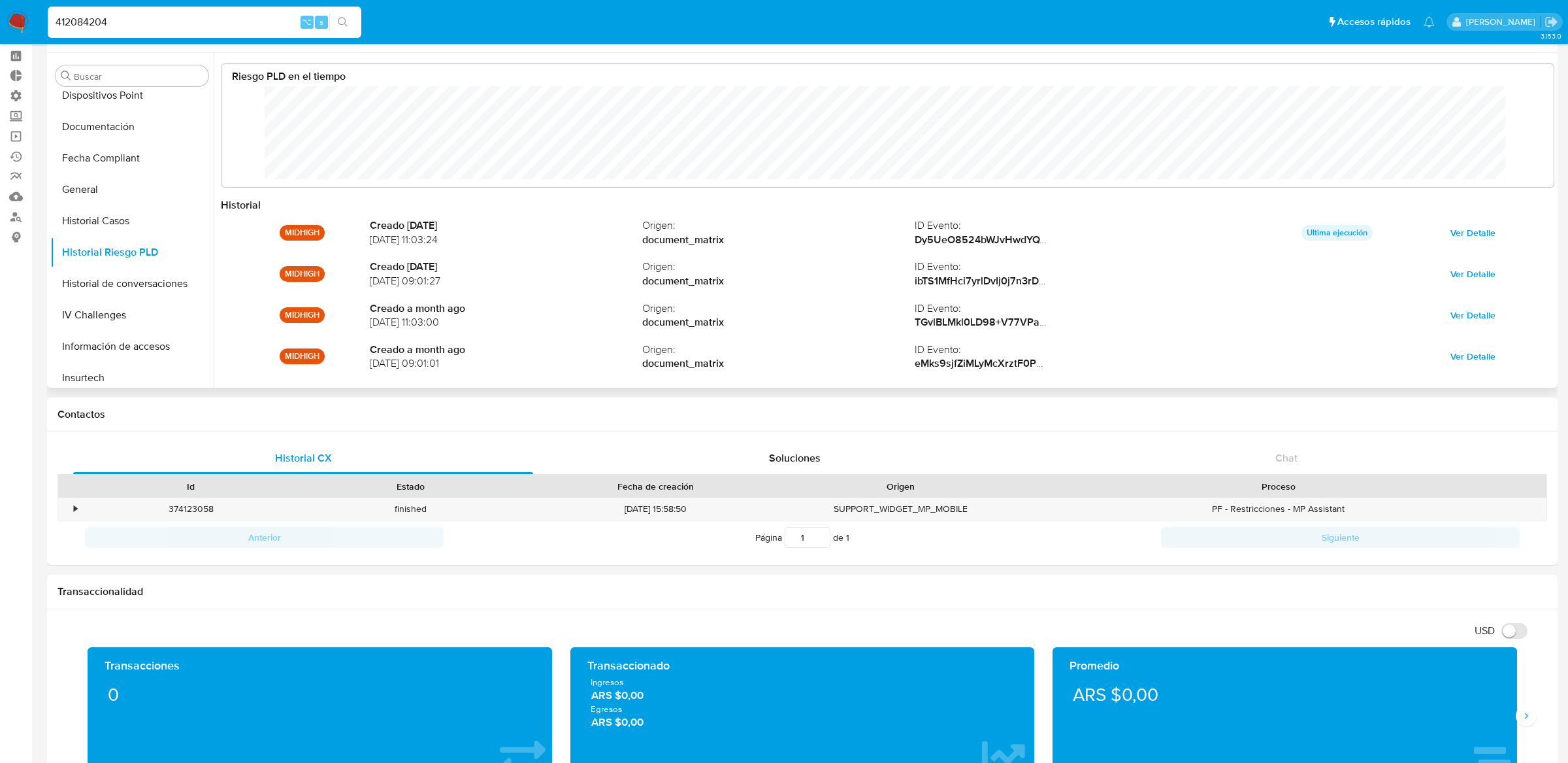
scroll to position [98, 1306]
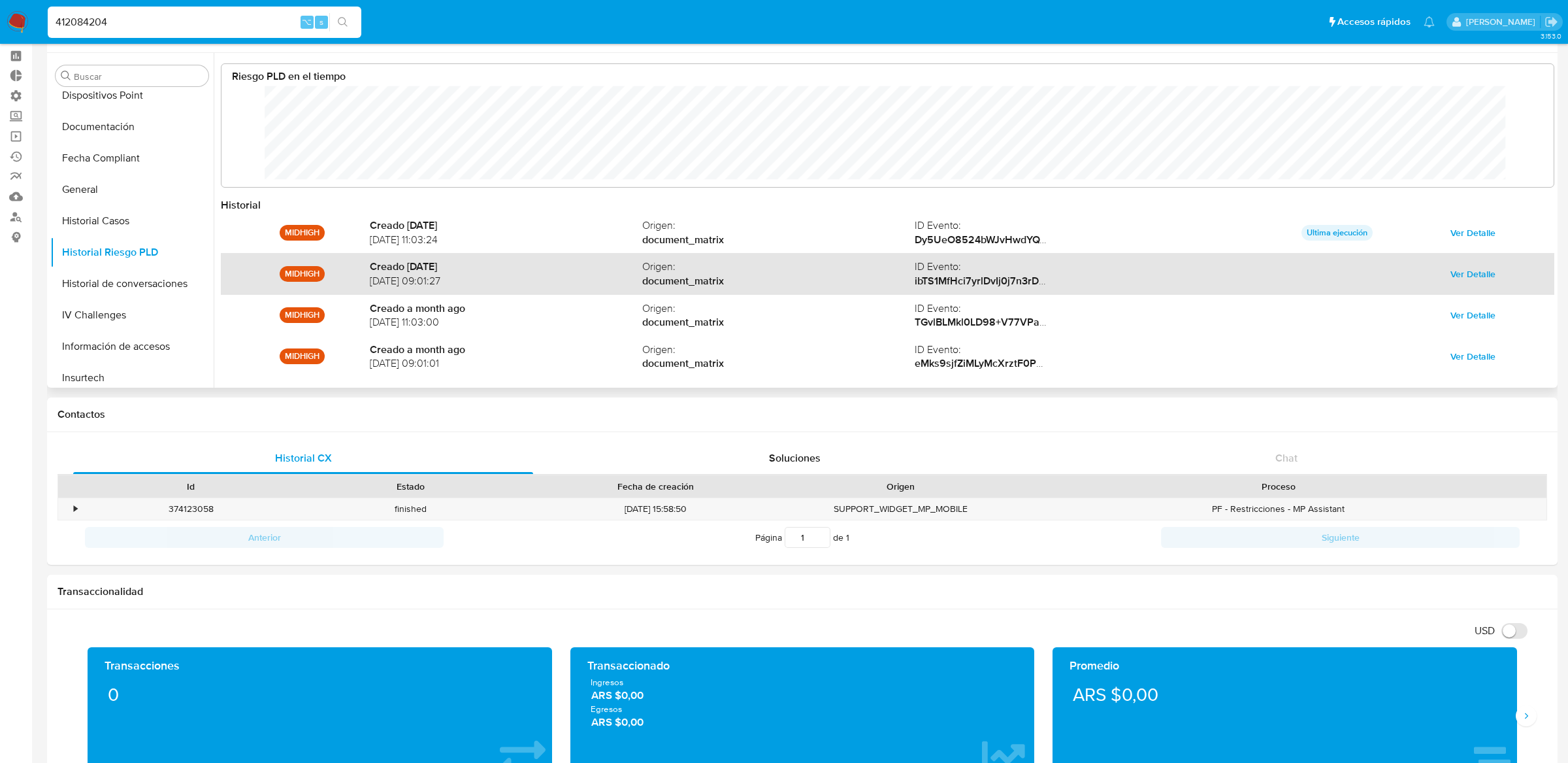
click at [1484, 278] on span "Ver Detalle" at bounding box center [1473, 274] width 45 height 18
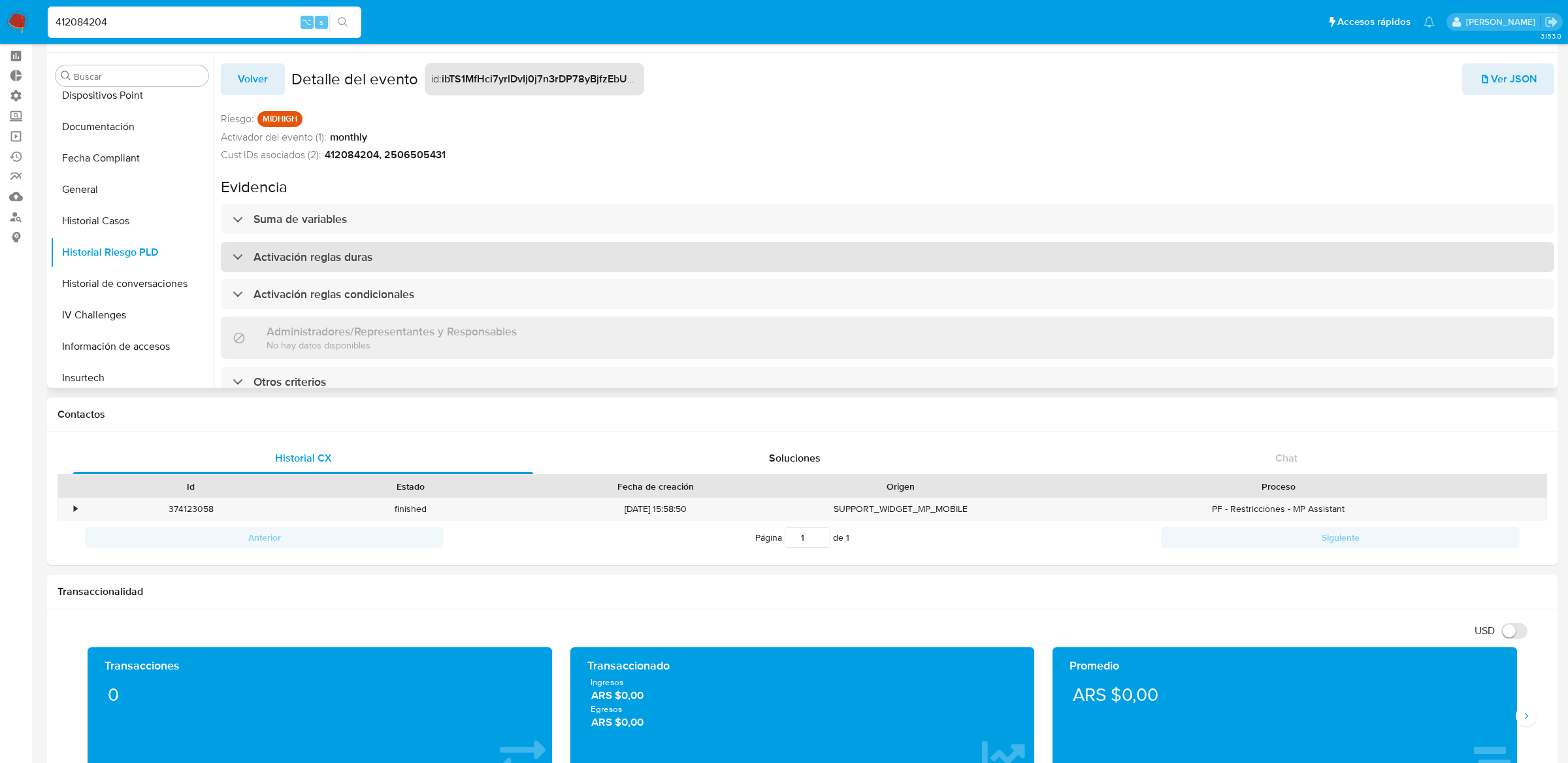
click at [1018, 266] on div "Activación reglas duras" at bounding box center [887, 257] width 1333 height 30
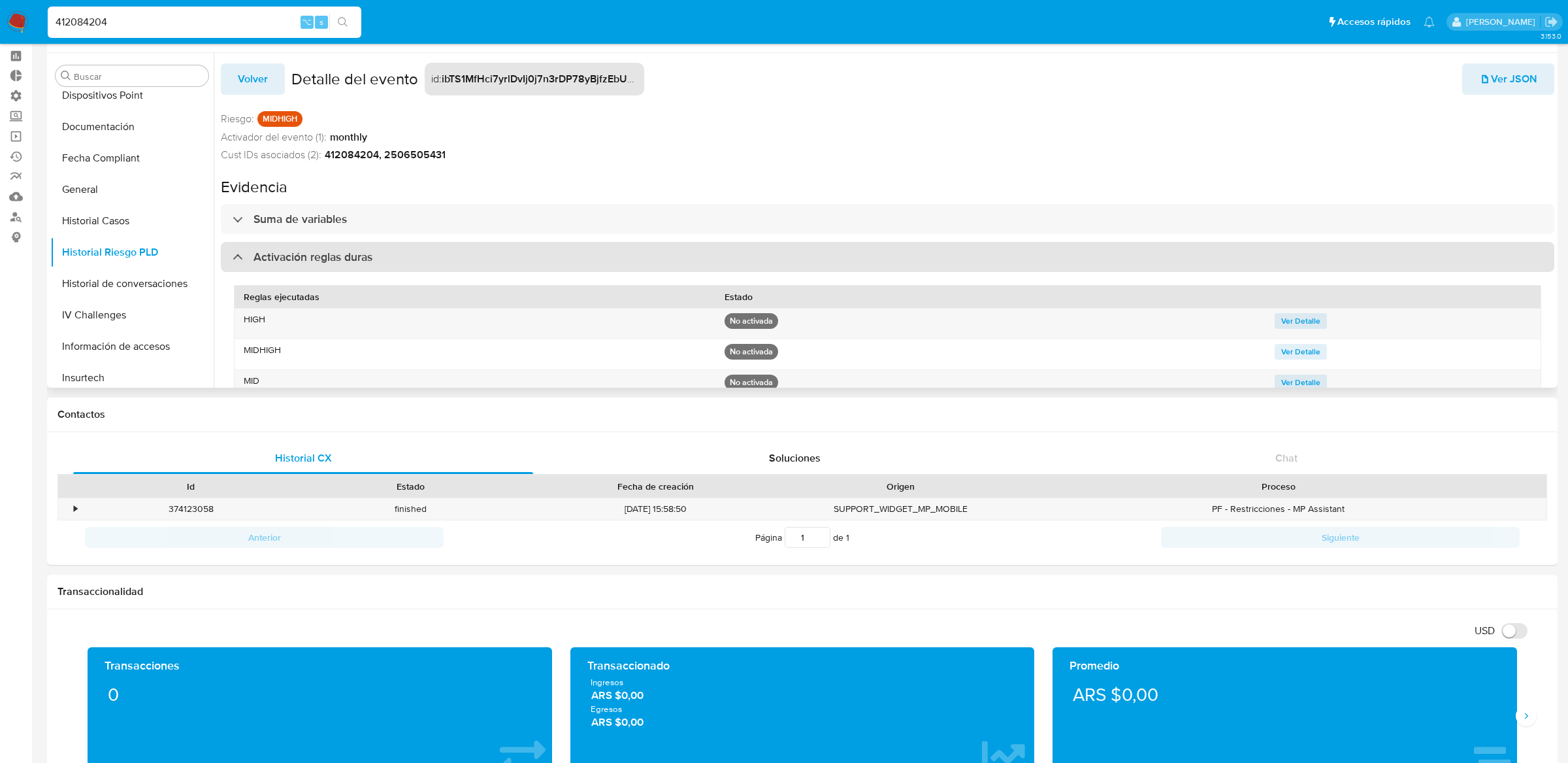
click at [1018, 266] on div "Activación reglas duras" at bounding box center [887, 257] width 1333 height 30
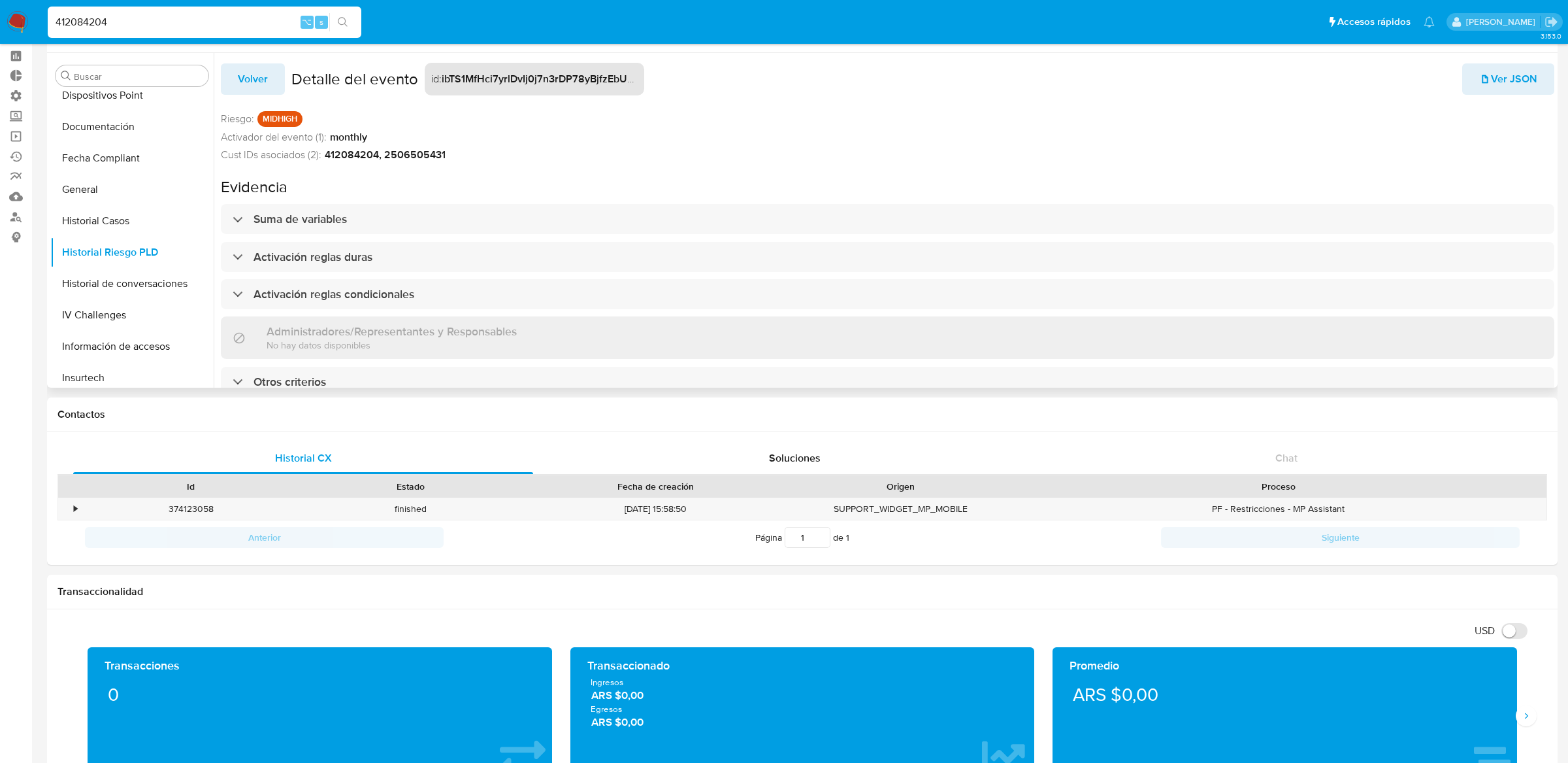
click at [1020, 239] on div "Suma de variables Activación reglas duras Activación reglas condicionales Admin…" at bounding box center [887, 300] width 1333 height 192
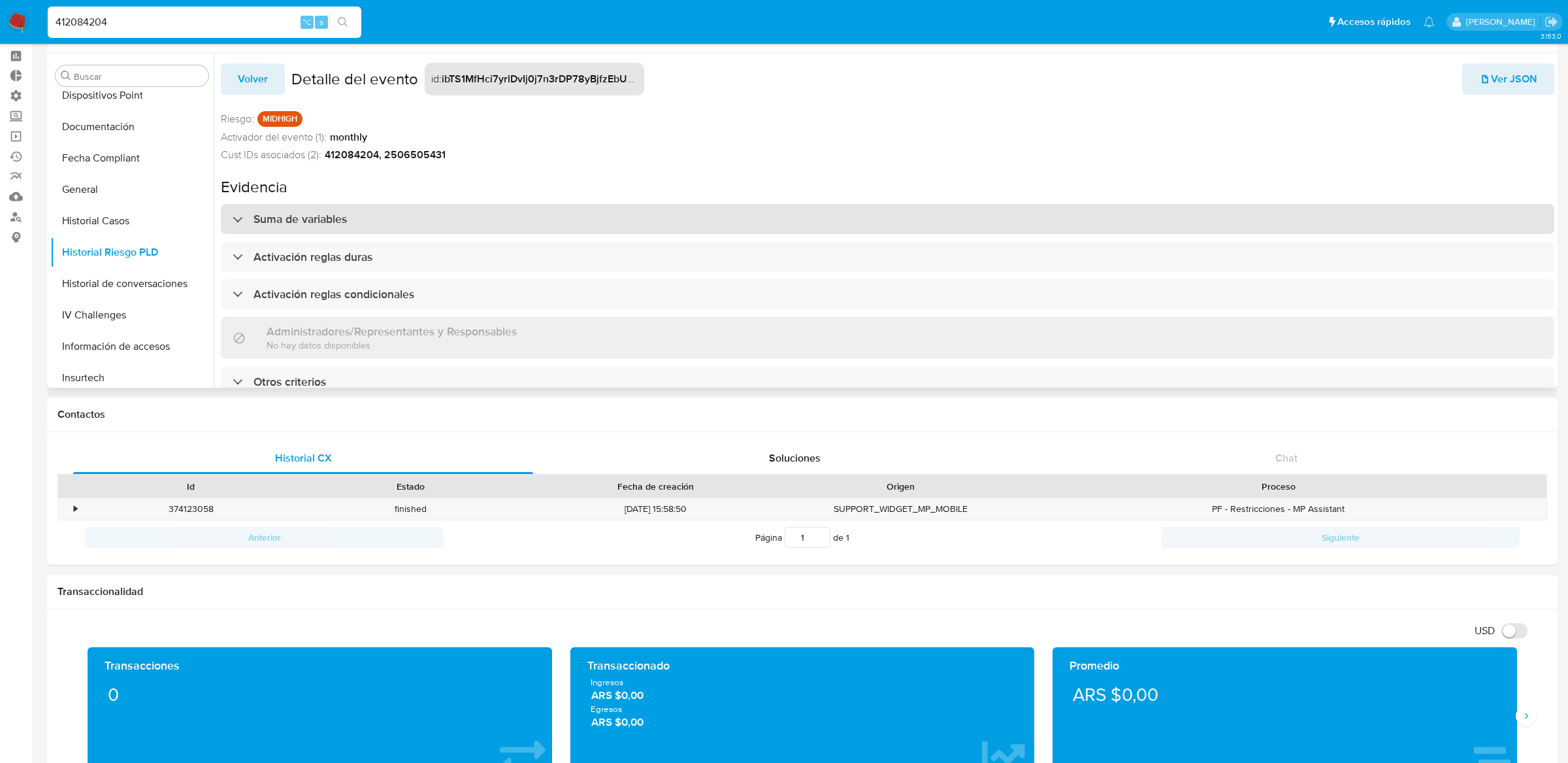
click at [1020, 230] on div "Suma de variables" at bounding box center [887, 219] width 1333 height 30
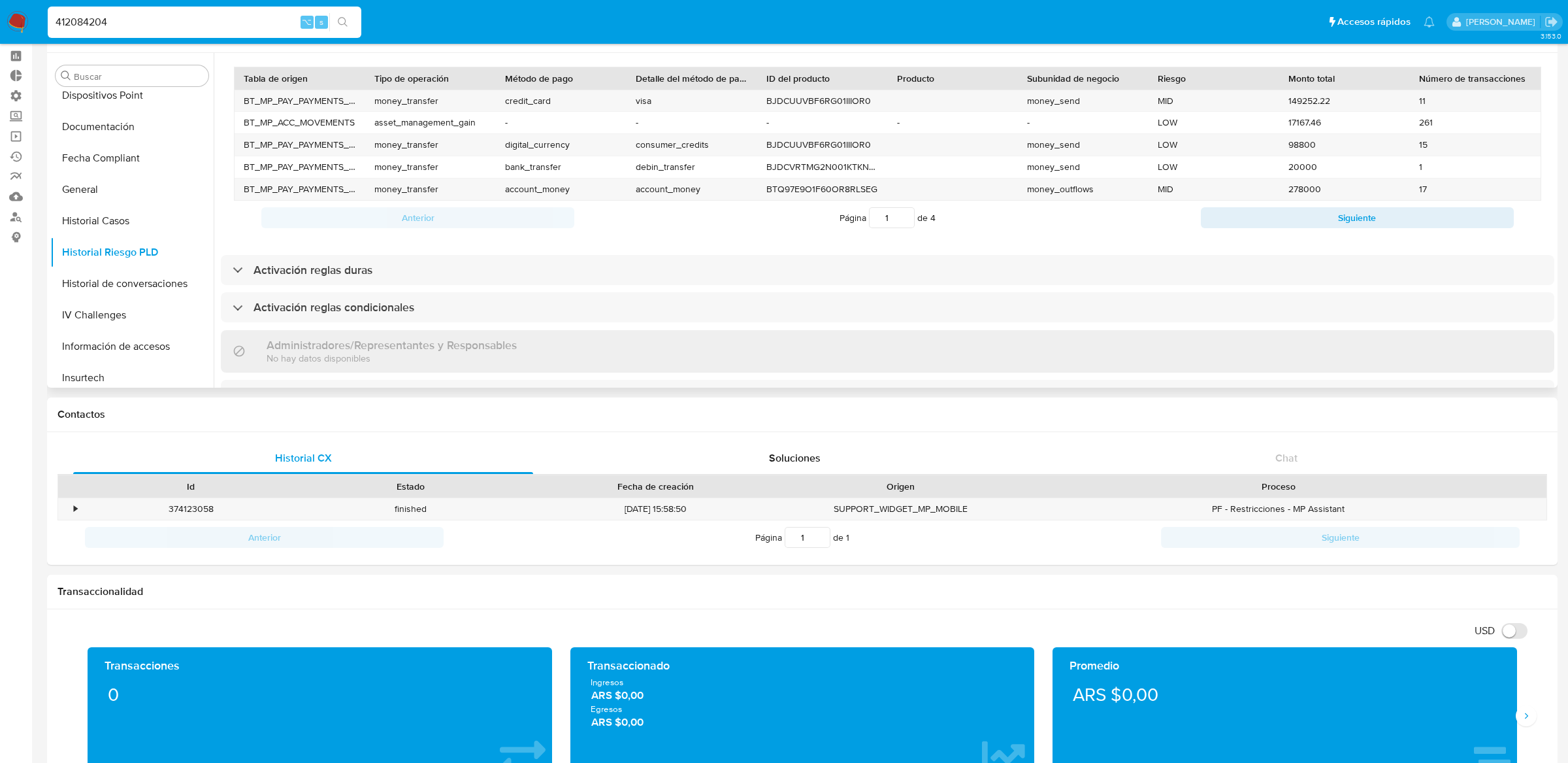
scroll to position [363, 0]
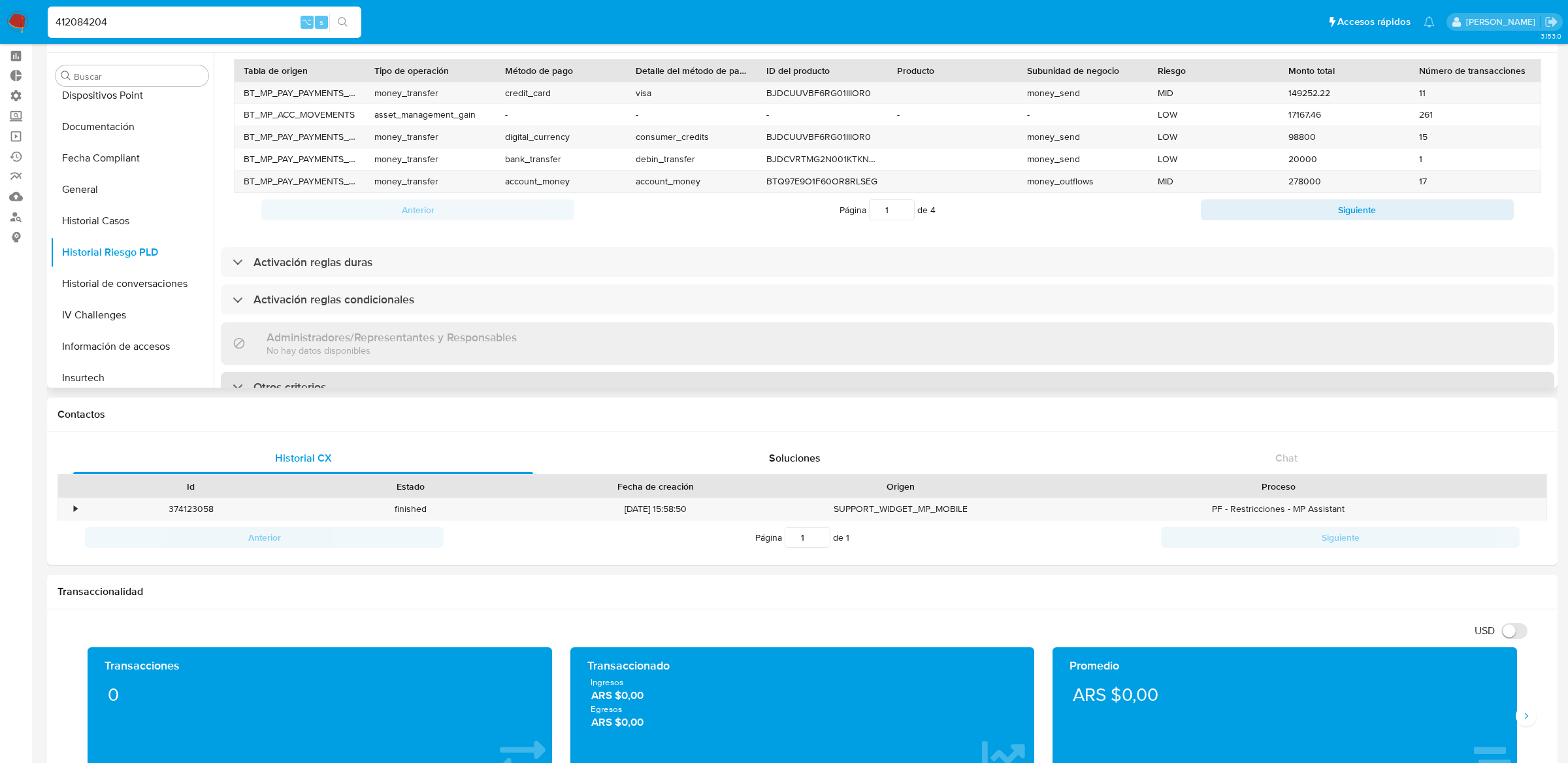
click at [1000, 373] on div "Otros criterios" at bounding box center [887, 387] width 1333 height 30
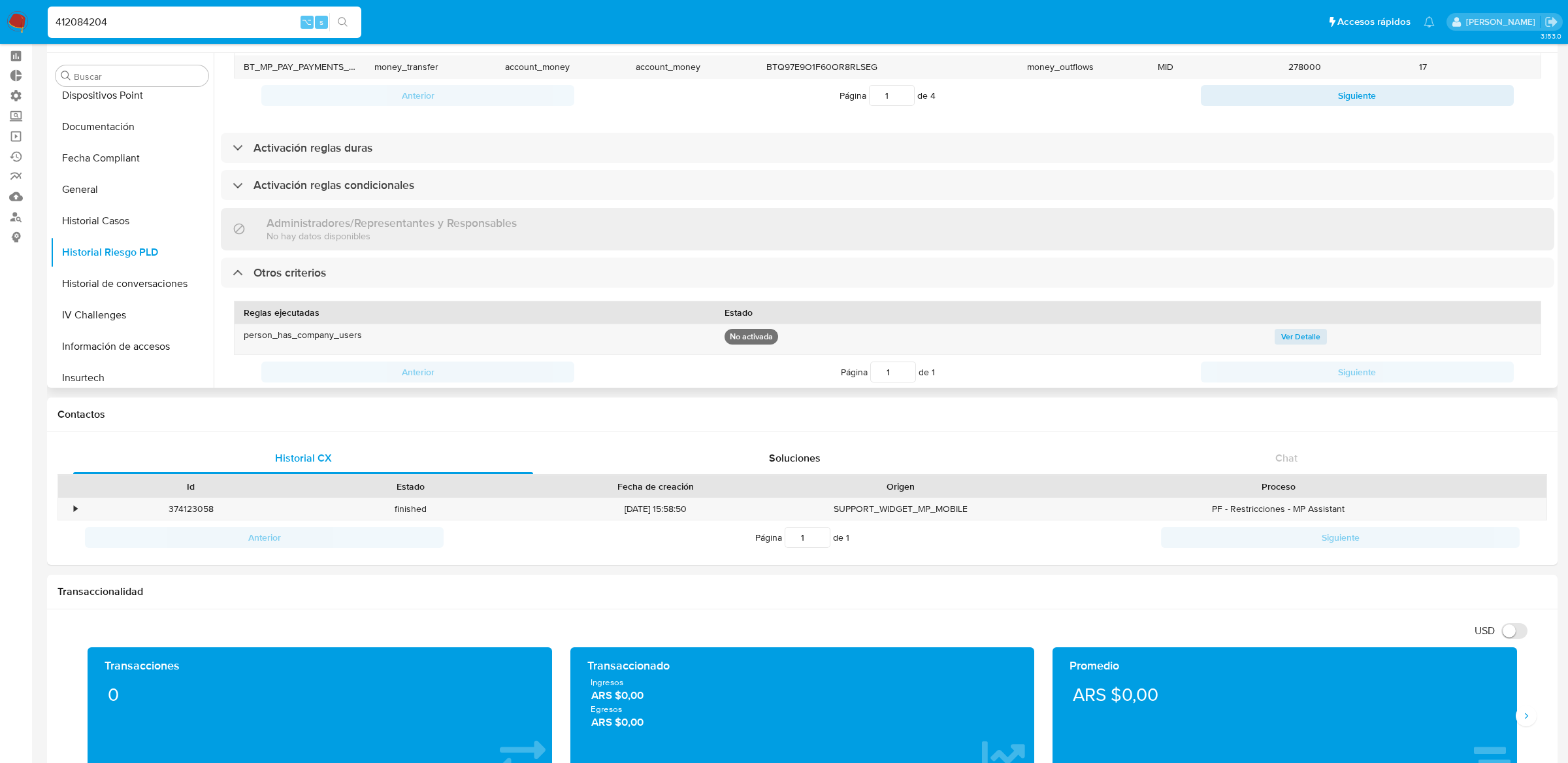
scroll to position [415, 0]
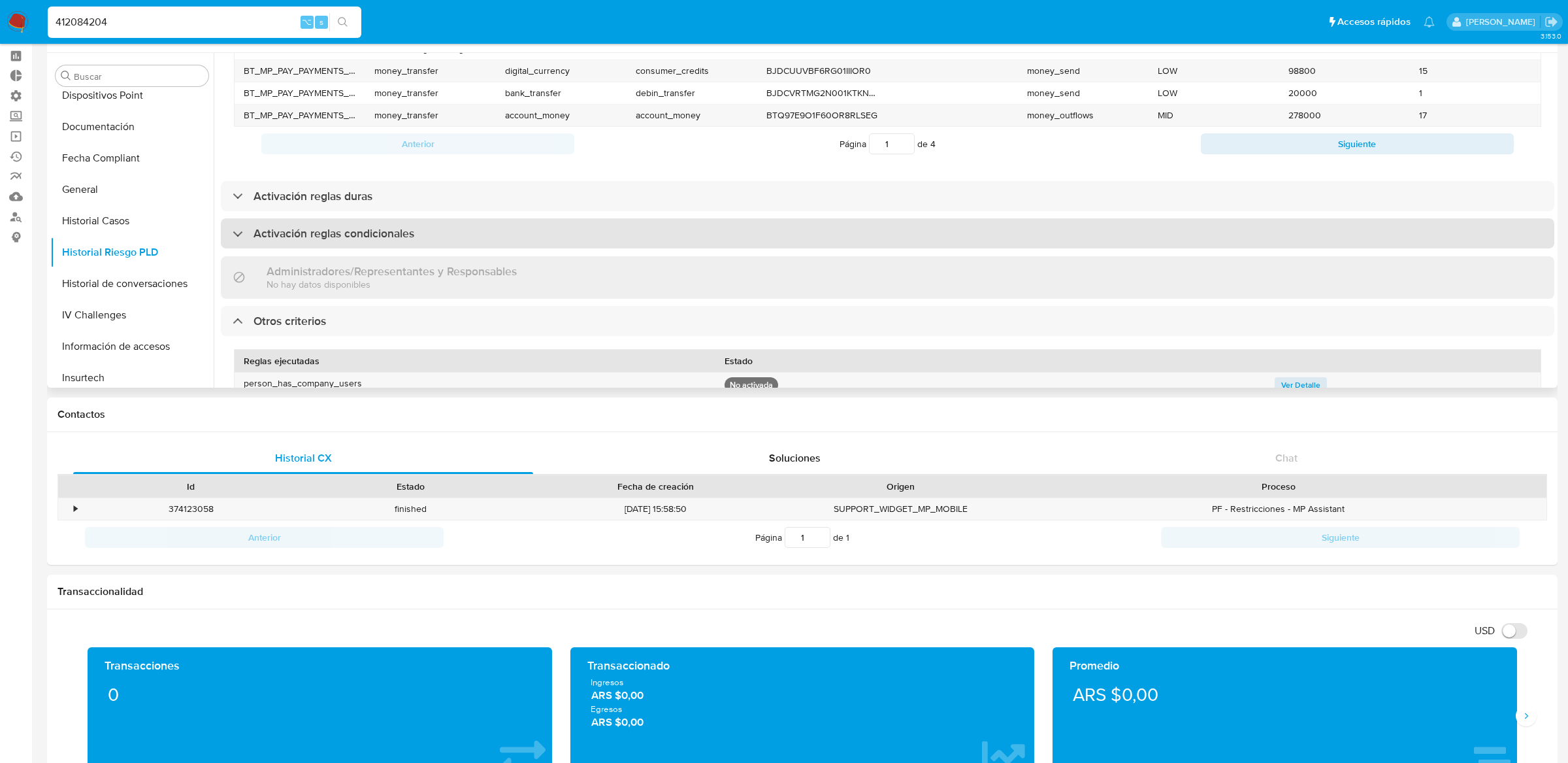
click at [1008, 228] on div "Activación reglas condicionales" at bounding box center [887, 233] width 1333 height 30
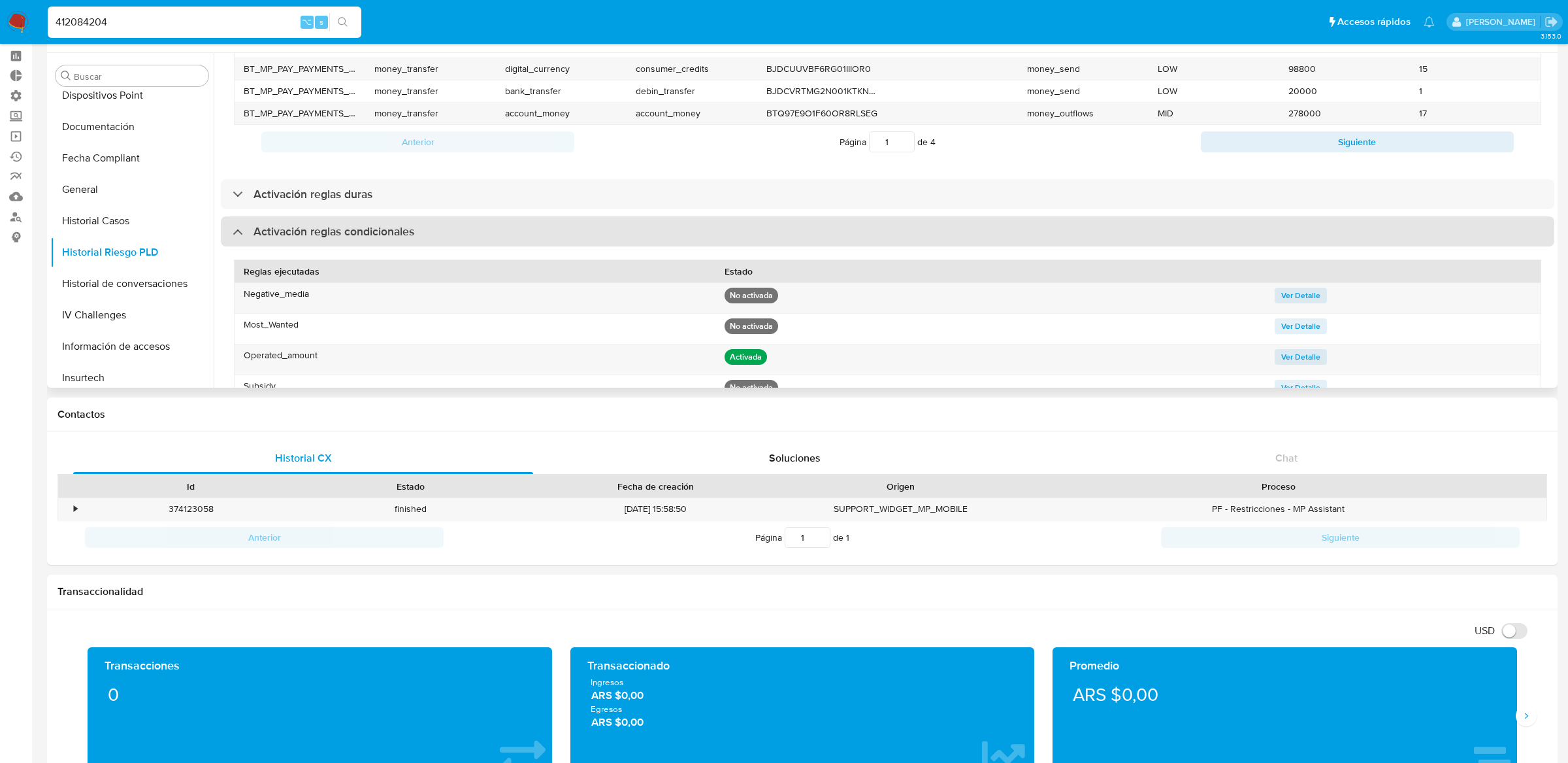
scroll to position [413, 0]
click at [1013, 223] on div "Activación reglas condicionales" at bounding box center [887, 235] width 1333 height 30
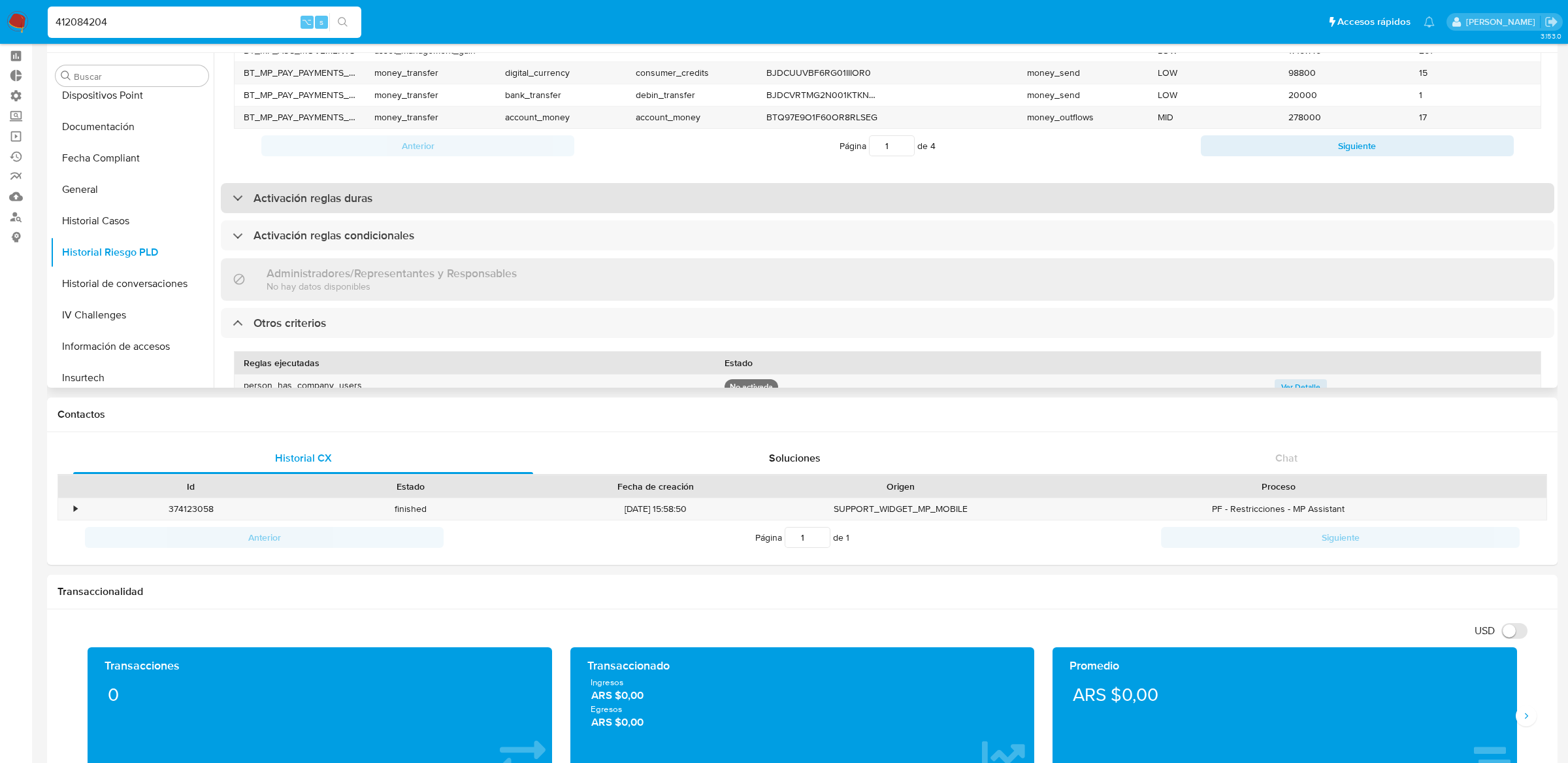
click at [1012, 205] on div "Activación reglas duras" at bounding box center [887, 198] width 1333 height 30
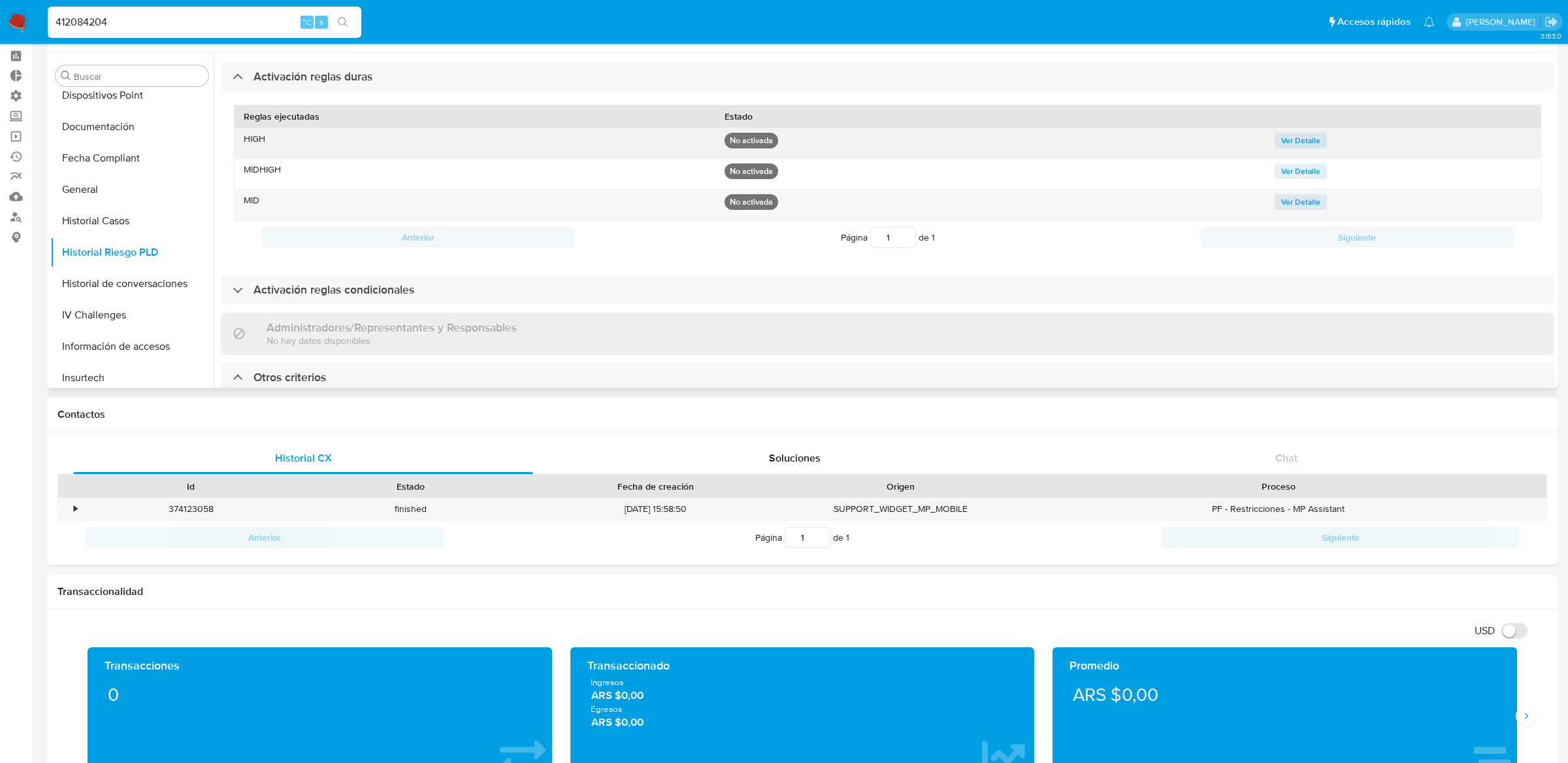
scroll to position [543, 0]
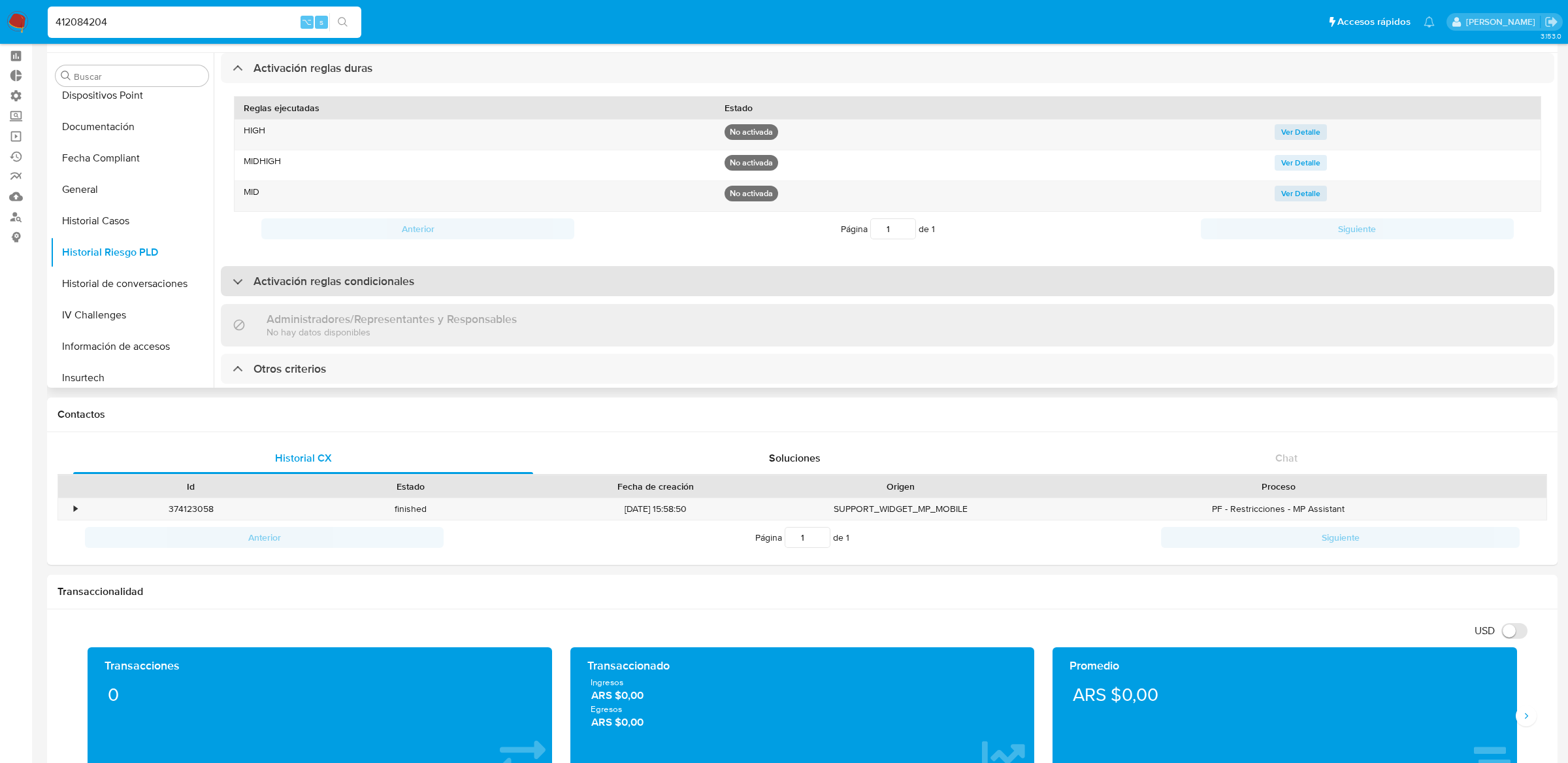
click at [1006, 270] on div "Activación reglas condicionales" at bounding box center [887, 281] width 1333 height 30
click at [1007, 270] on div "Activación reglas condicionales" at bounding box center [887, 281] width 1333 height 30
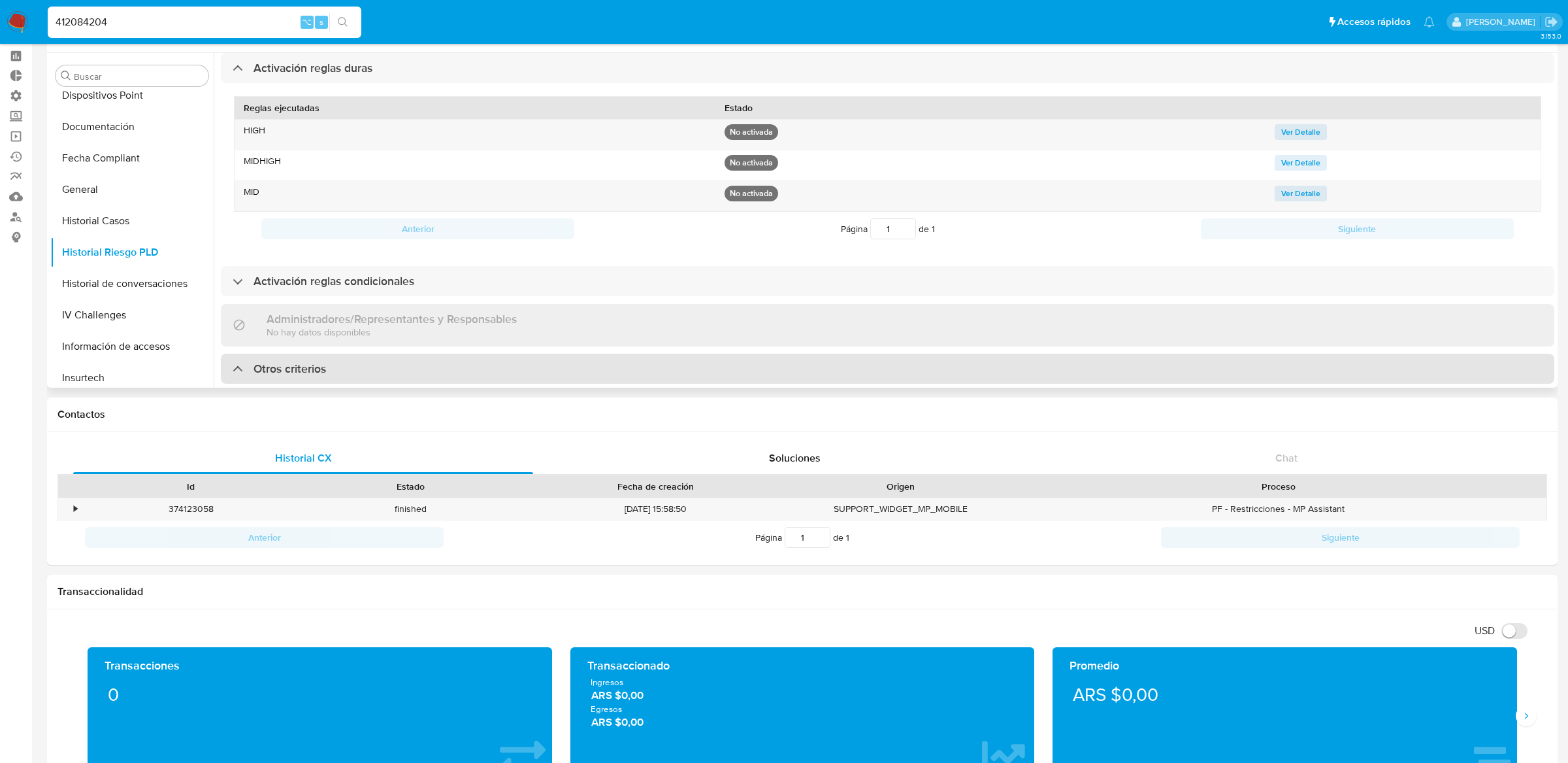
click at [1009, 364] on div "Otros criterios" at bounding box center [887, 369] width 1333 height 30
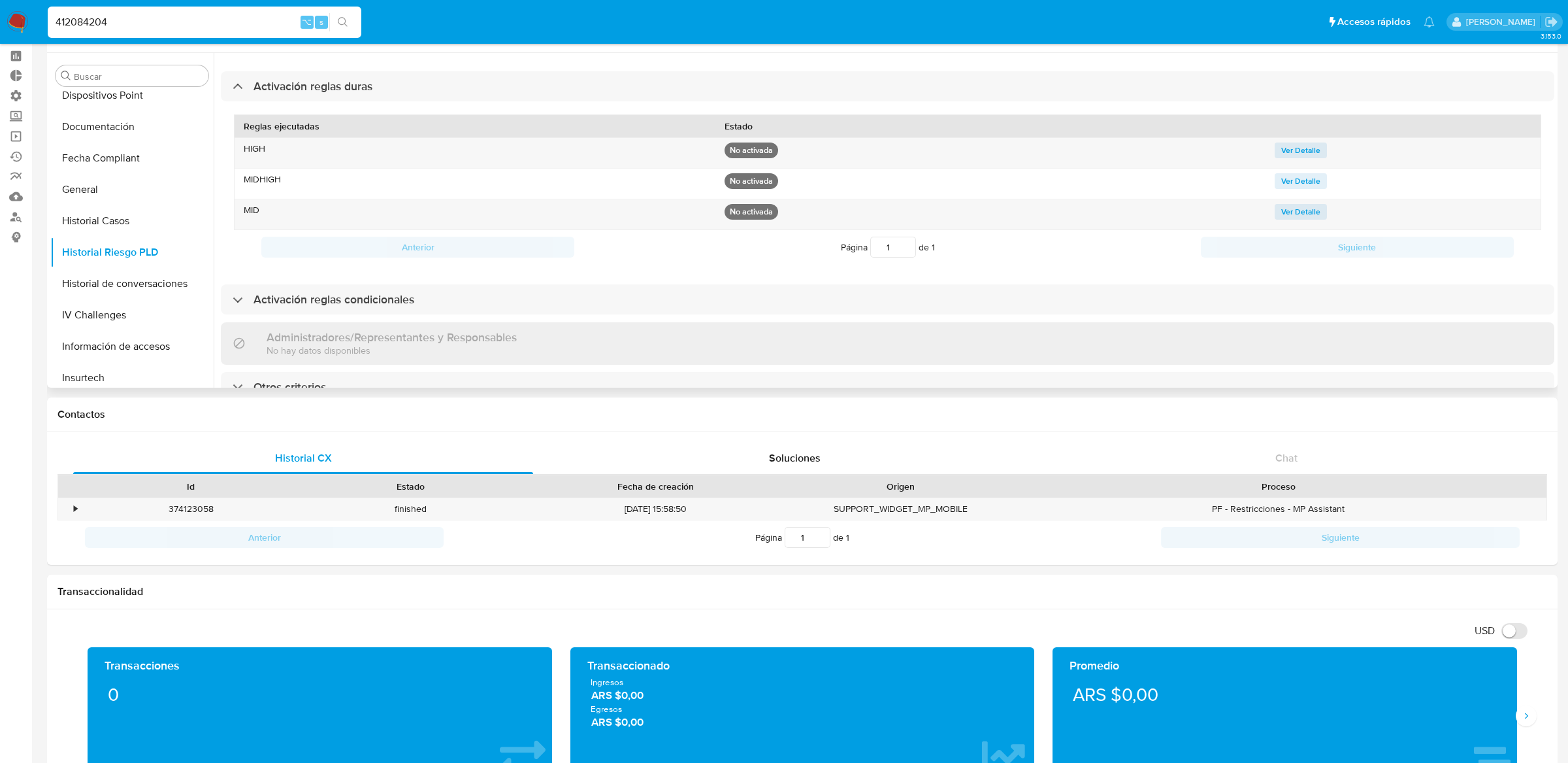
scroll to position [37, 0]
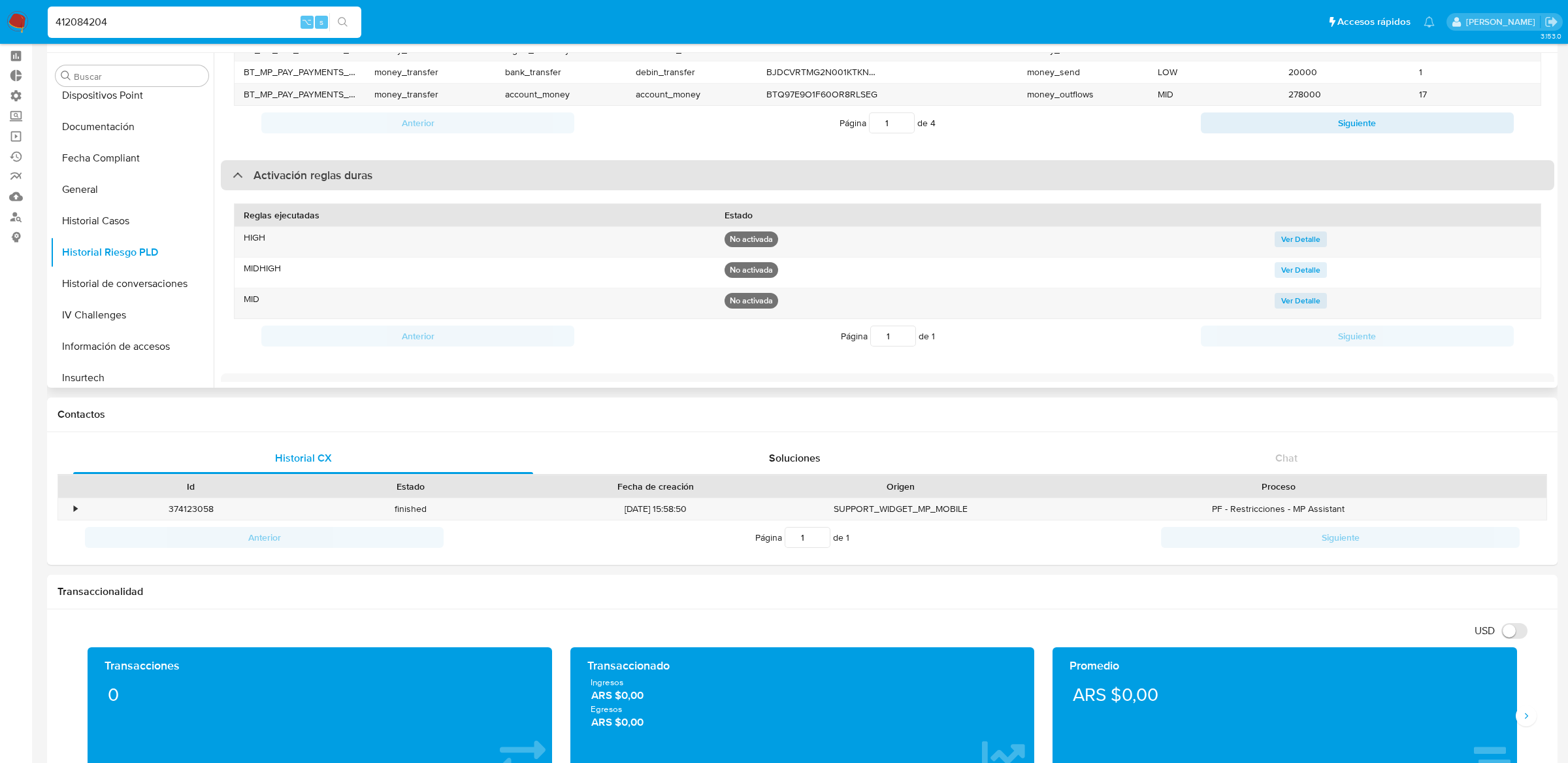
click at [989, 183] on div "Activación reglas duras" at bounding box center [887, 175] width 1333 height 30
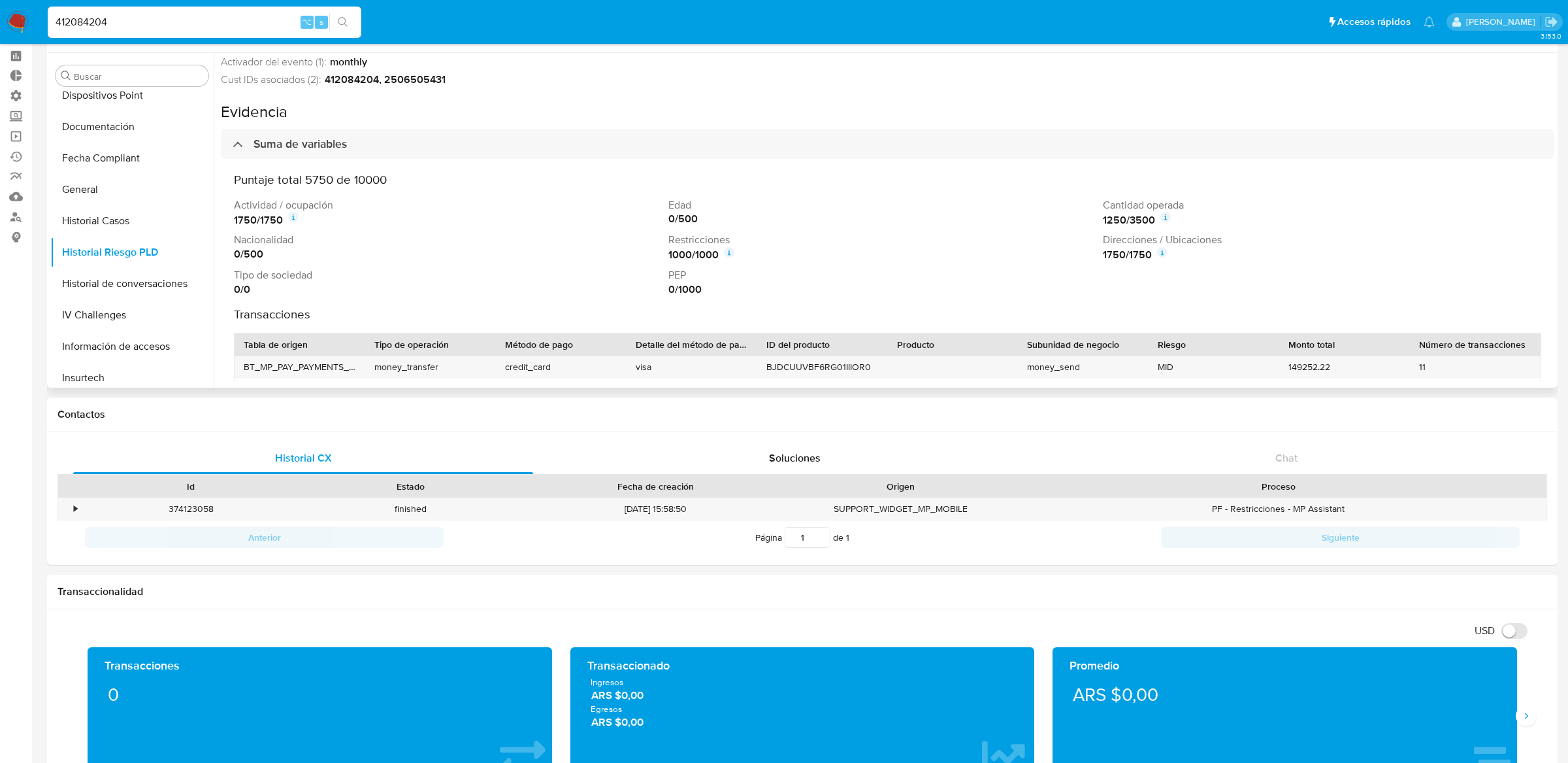
scroll to position [0, 0]
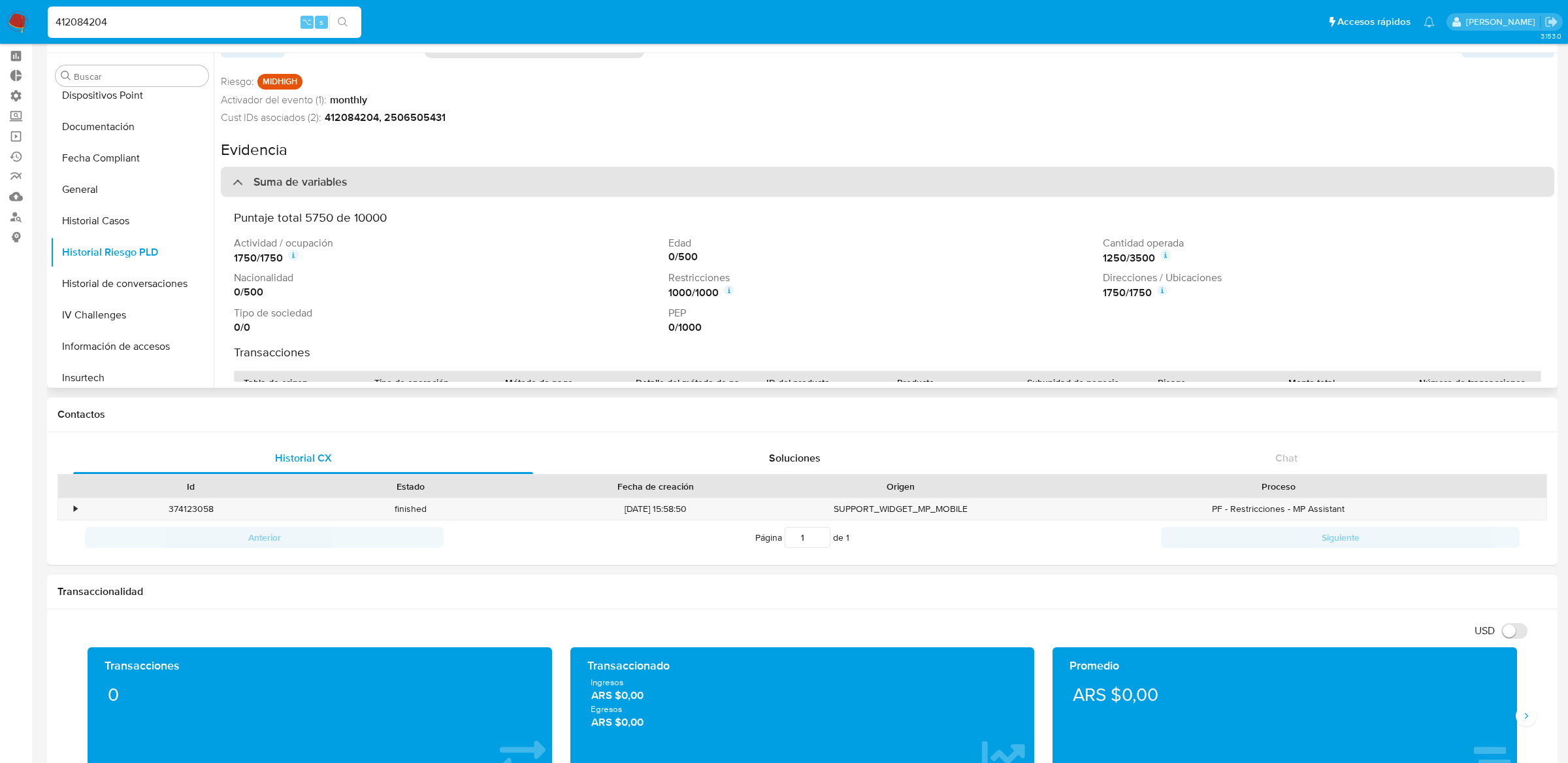
click at [968, 174] on div "Suma de variables" at bounding box center [887, 181] width 1333 height 30
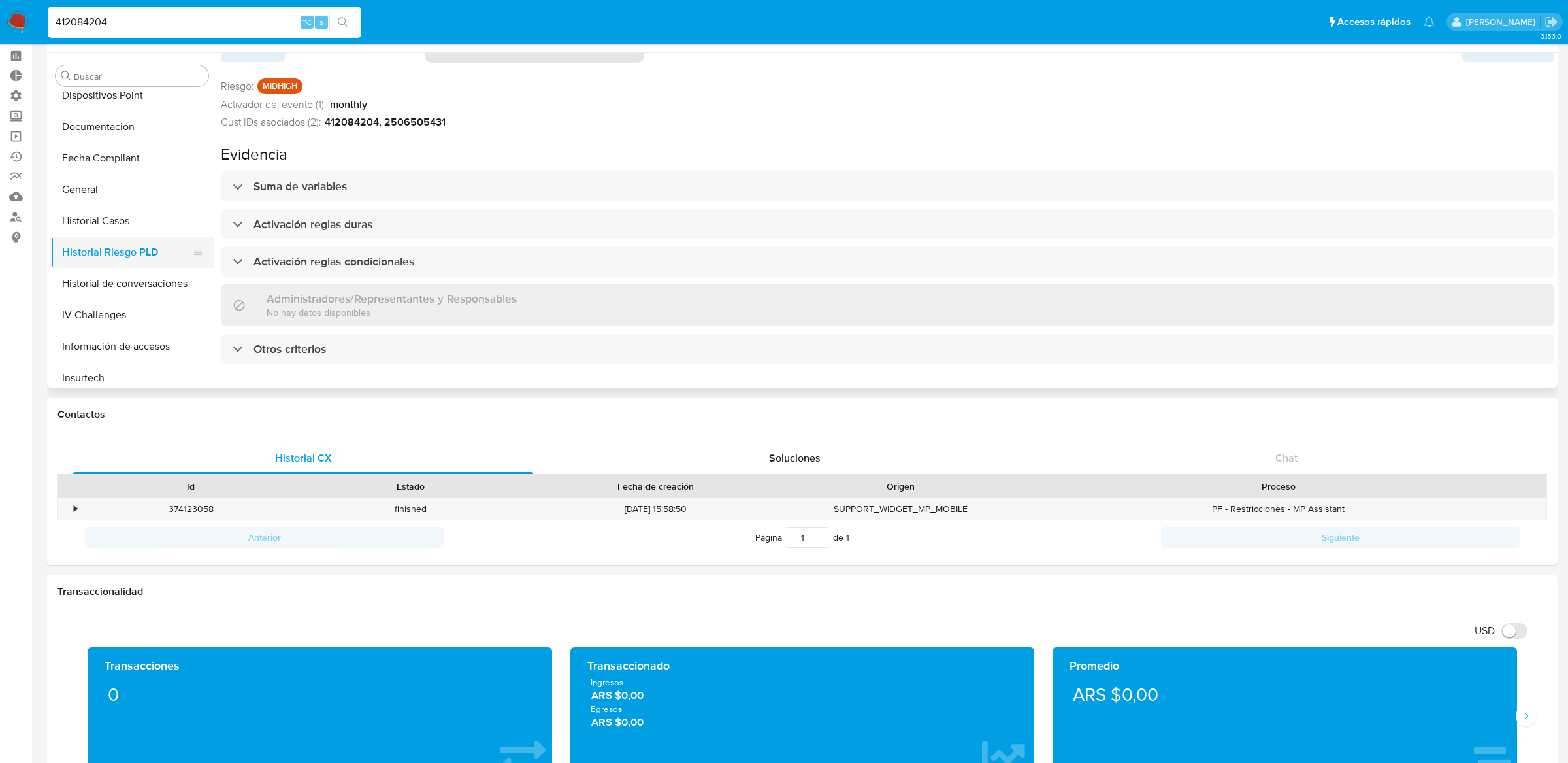
click at [155, 239] on button "Historial Riesgo PLD" at bounding box center [127, 252] width 153 height 32
click at [154, 229] on button "Historial Casos" at bounding box center [127, 221] width 153 height 32
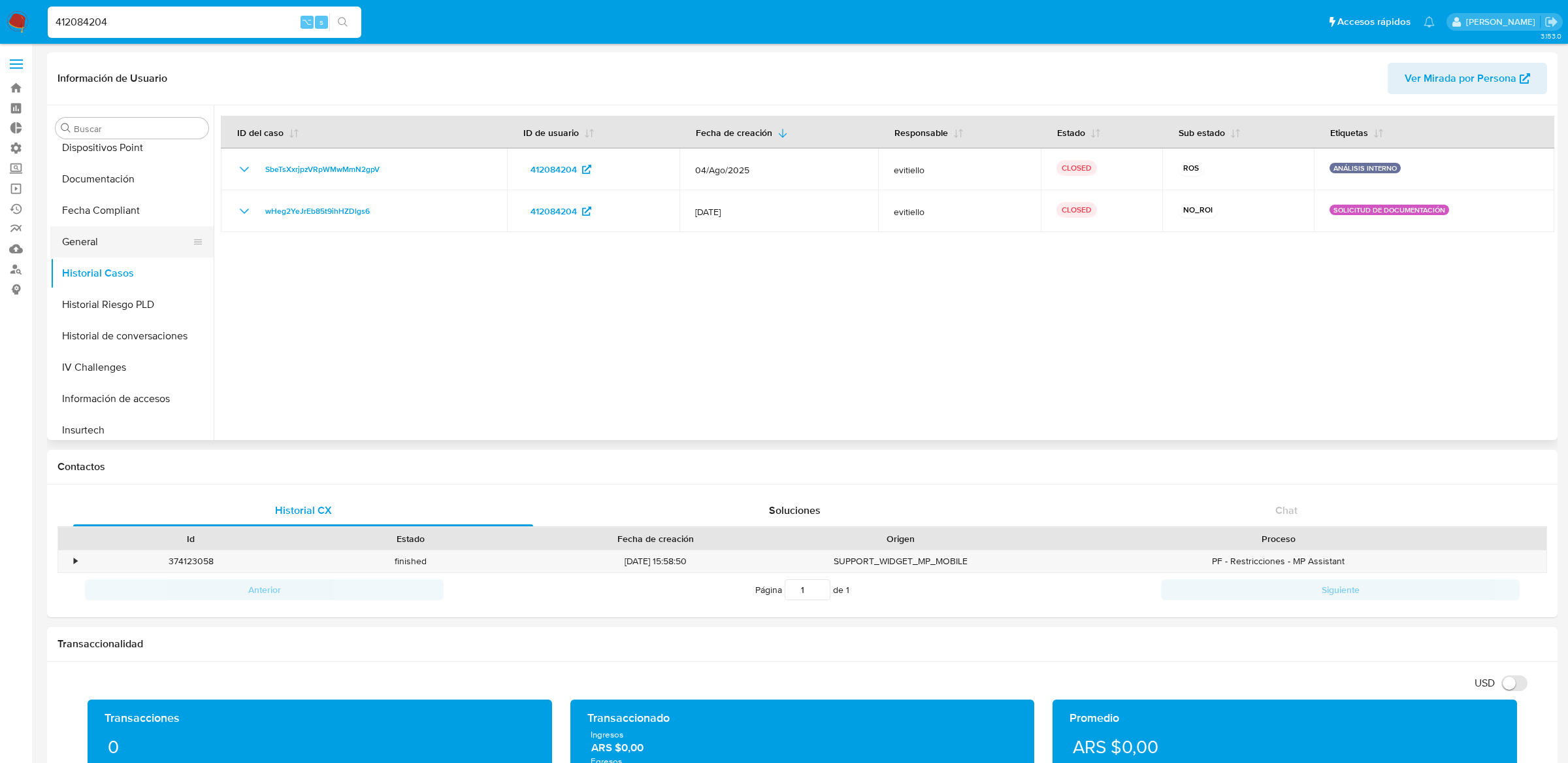
click at [102, 243] on button "General" at bounding box center [127, 242] width 153 height 32
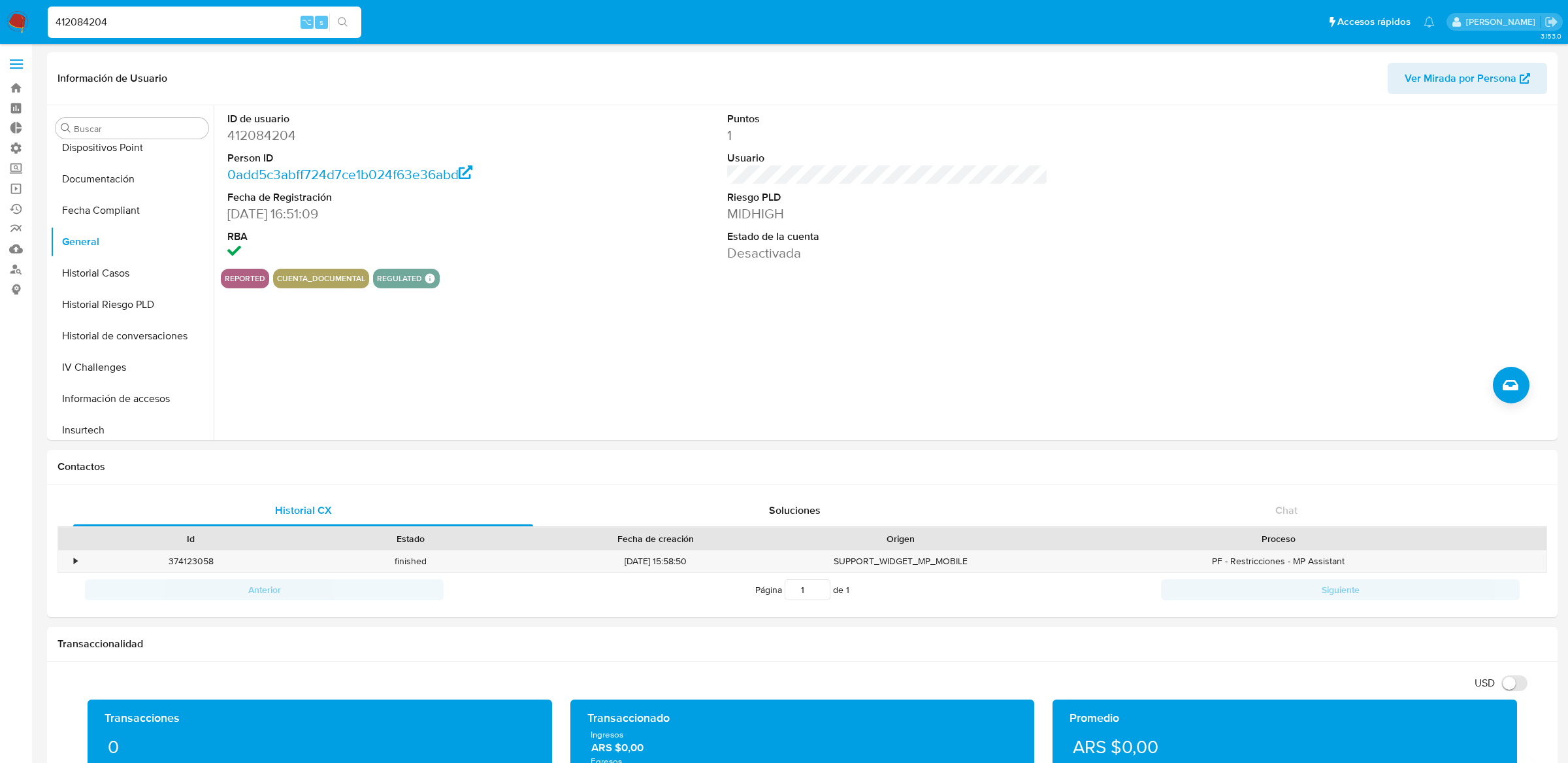
click at [247, 32] on div "412084204 ⌥ s" at bounding box center [205, 22] width 314 height 32
click at [247, 29] on input "412084204" at bounding box center [205, 22] width 314 height 17
type input "ericmalcangi"
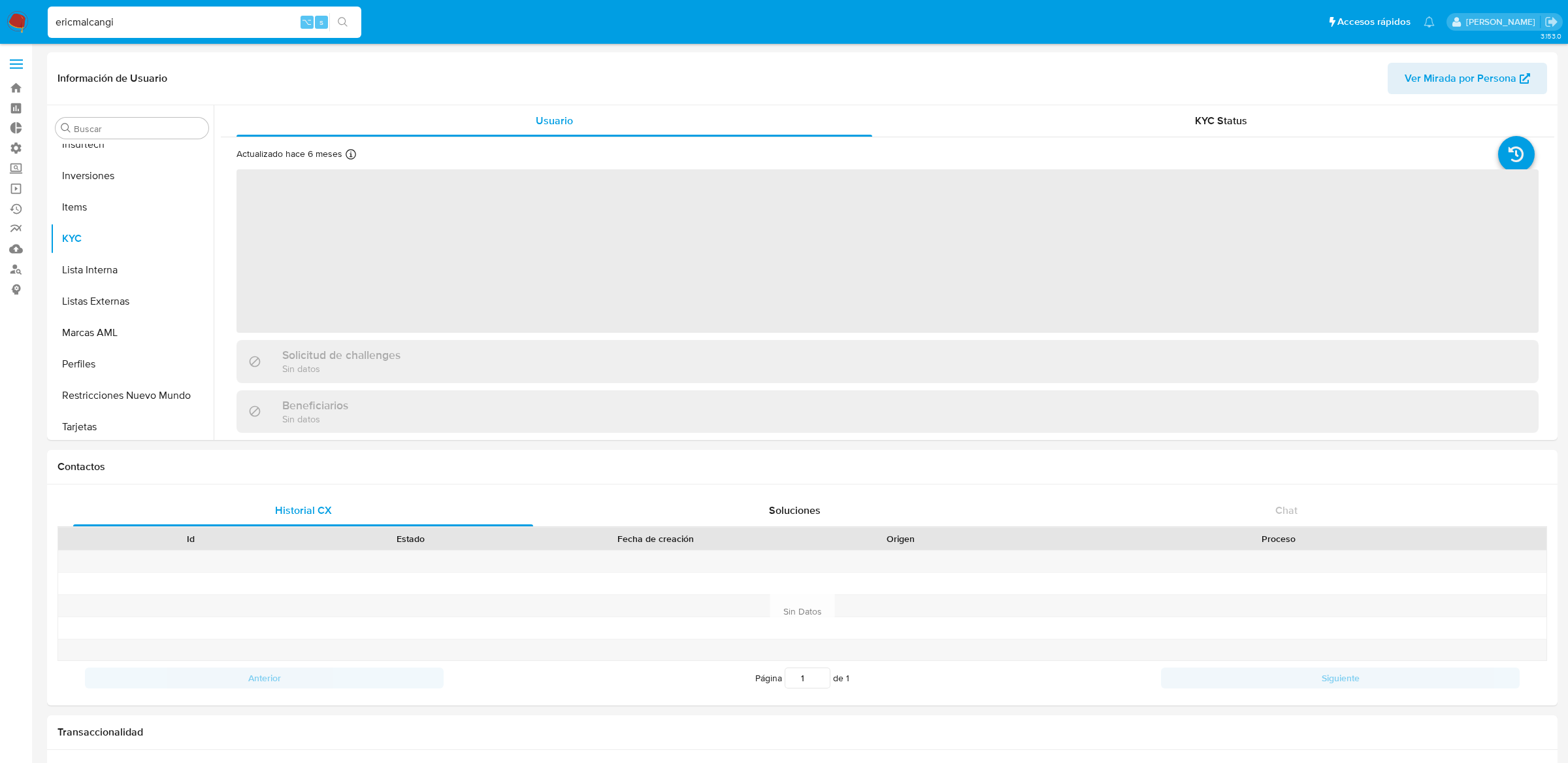
scroll to position [614, 0]
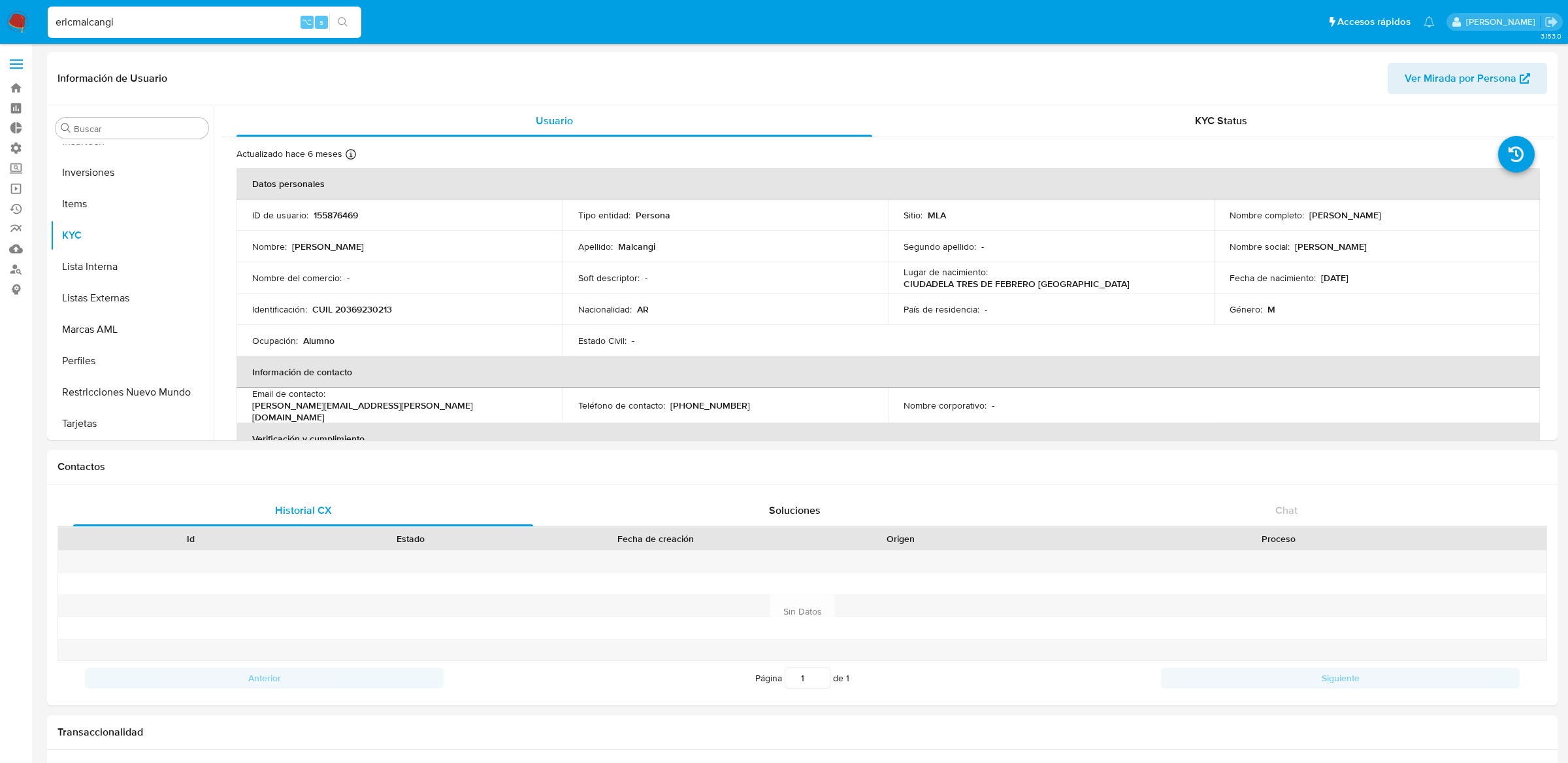
select select "10"
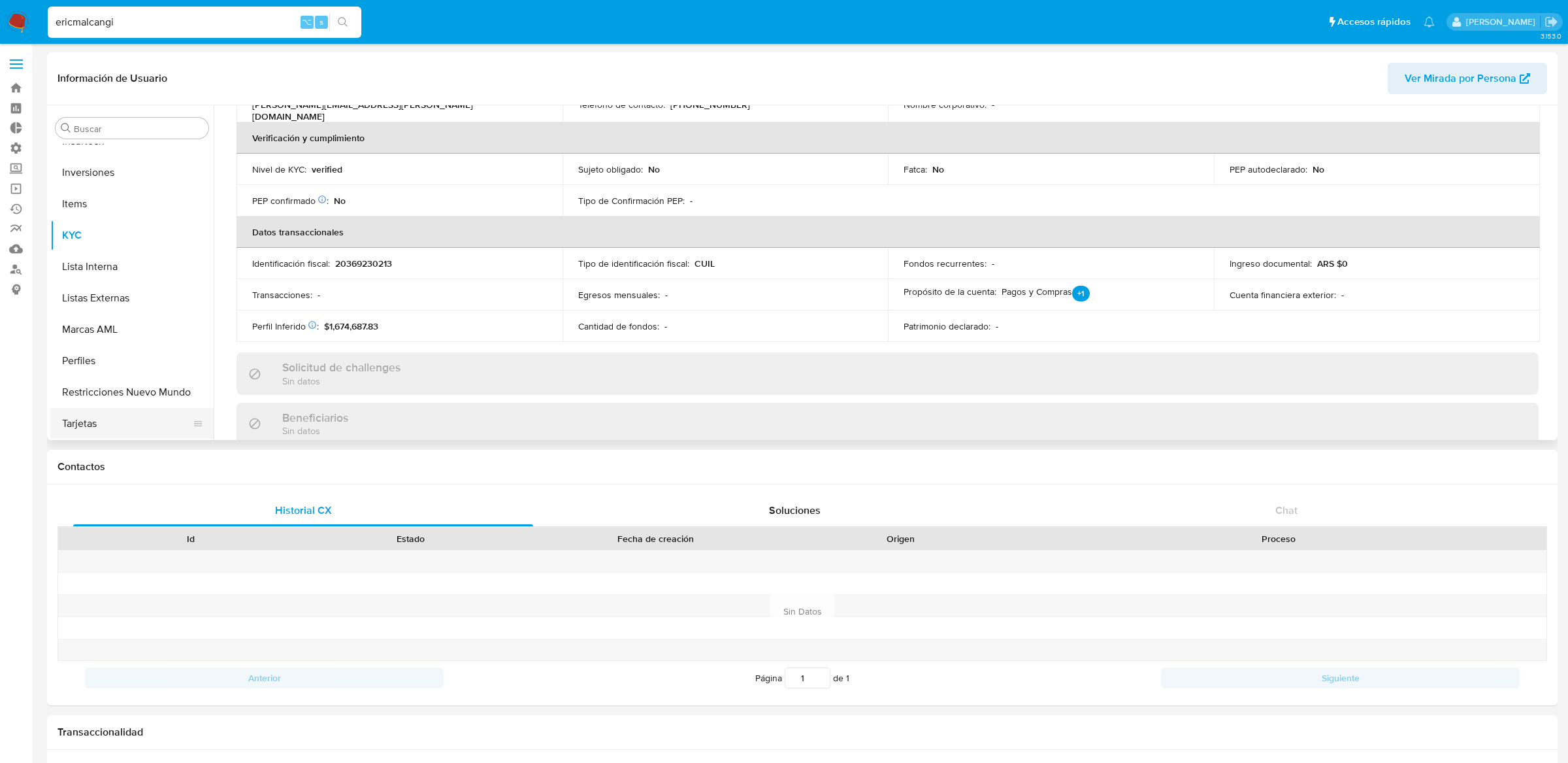
scroll to position [9, 0]
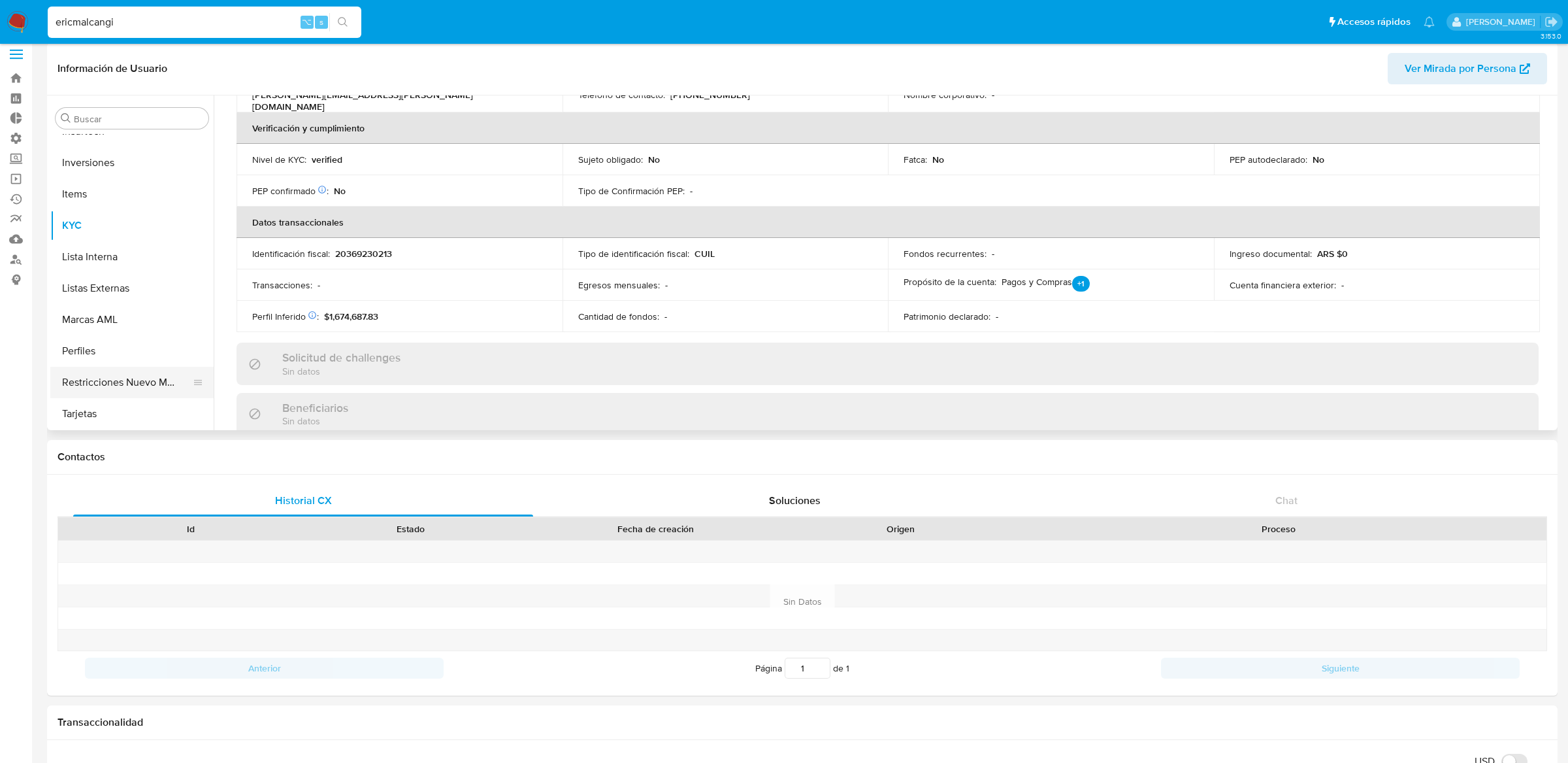
click at [143, 388] on button "Restricciones Nuevo Mundo" at bounding box center [127, 382] width 153 height 32
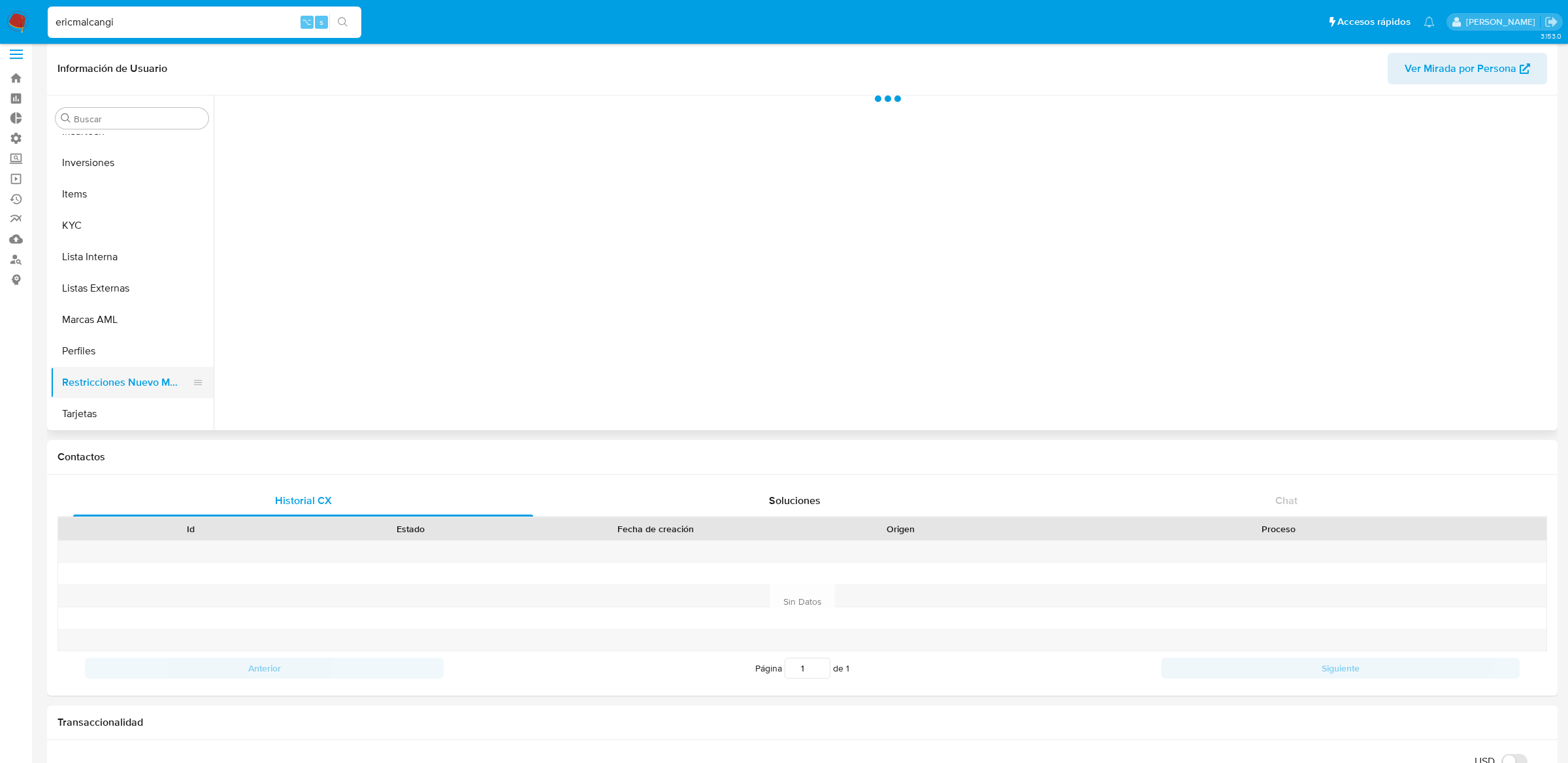
scroll to position [0, 0]
click at [141, 216] on button "KYC" at bounding box center [127, 225] width 153 height 32
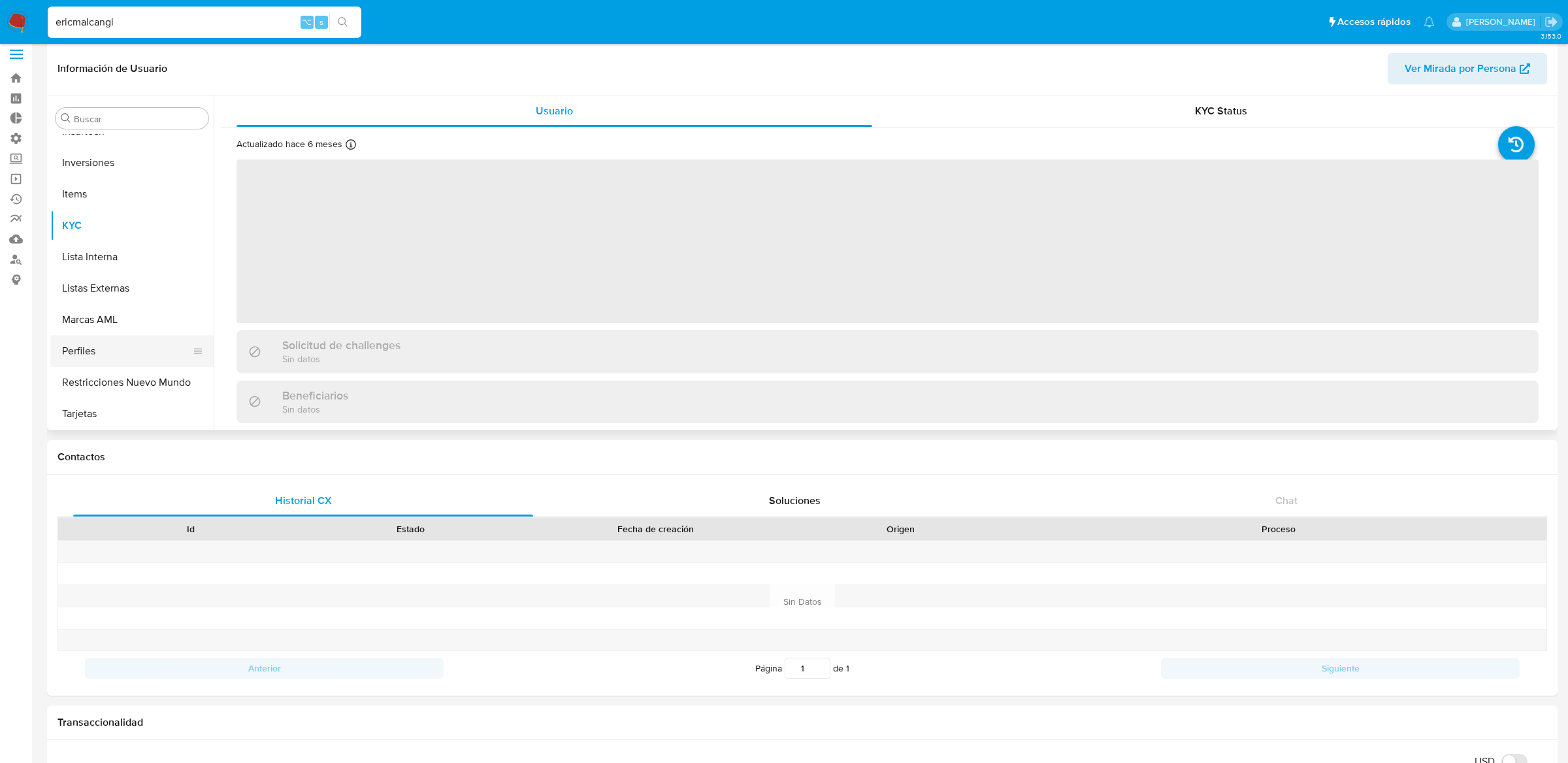
click at [143, 365] on button "Perfiles" at bounding box center [127, 351] width 153 height 32
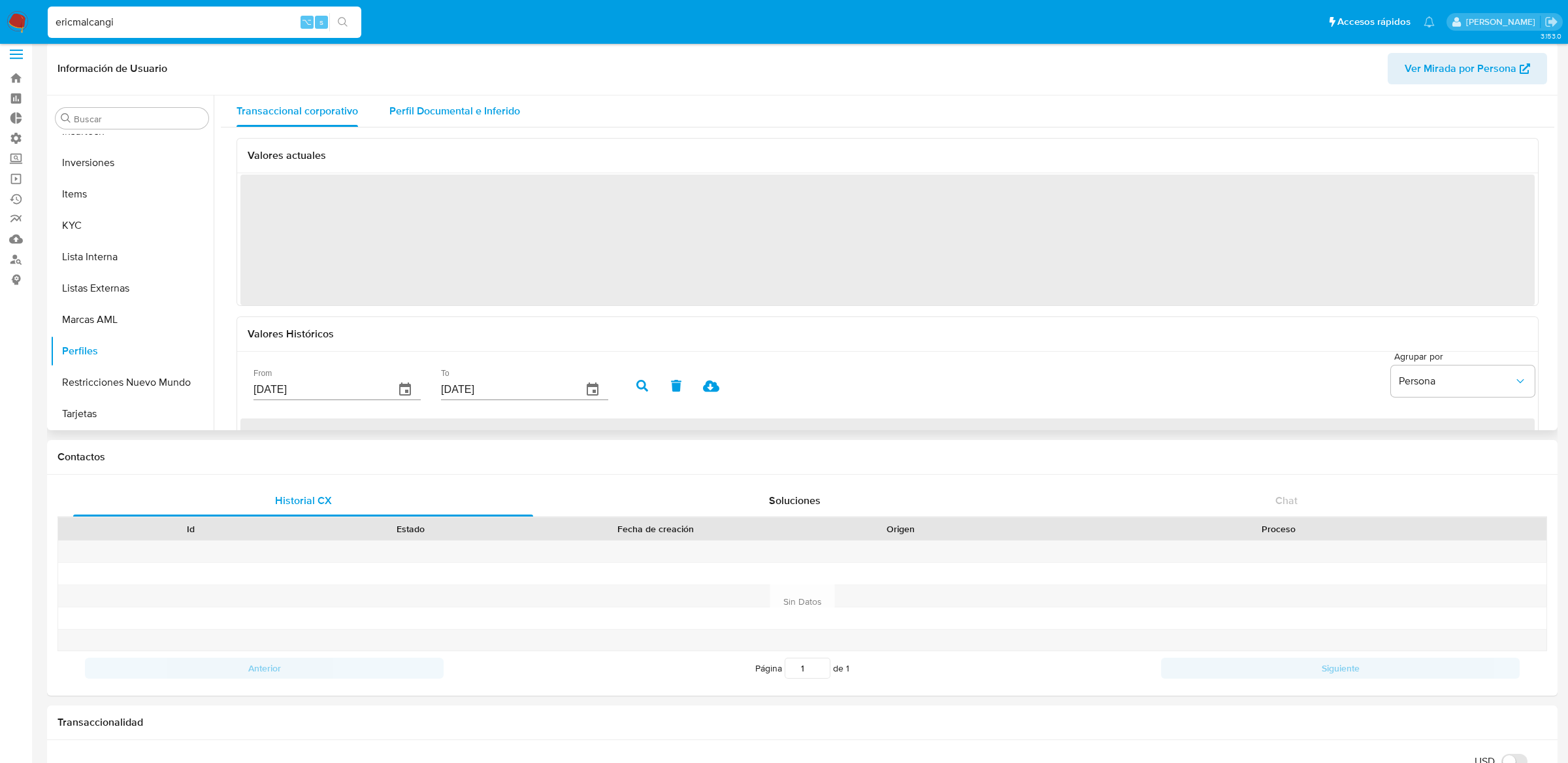
click at [428, 96] on div "Perfil Documental e Inferido" at bounding box center [455, 111] width 131 height 32
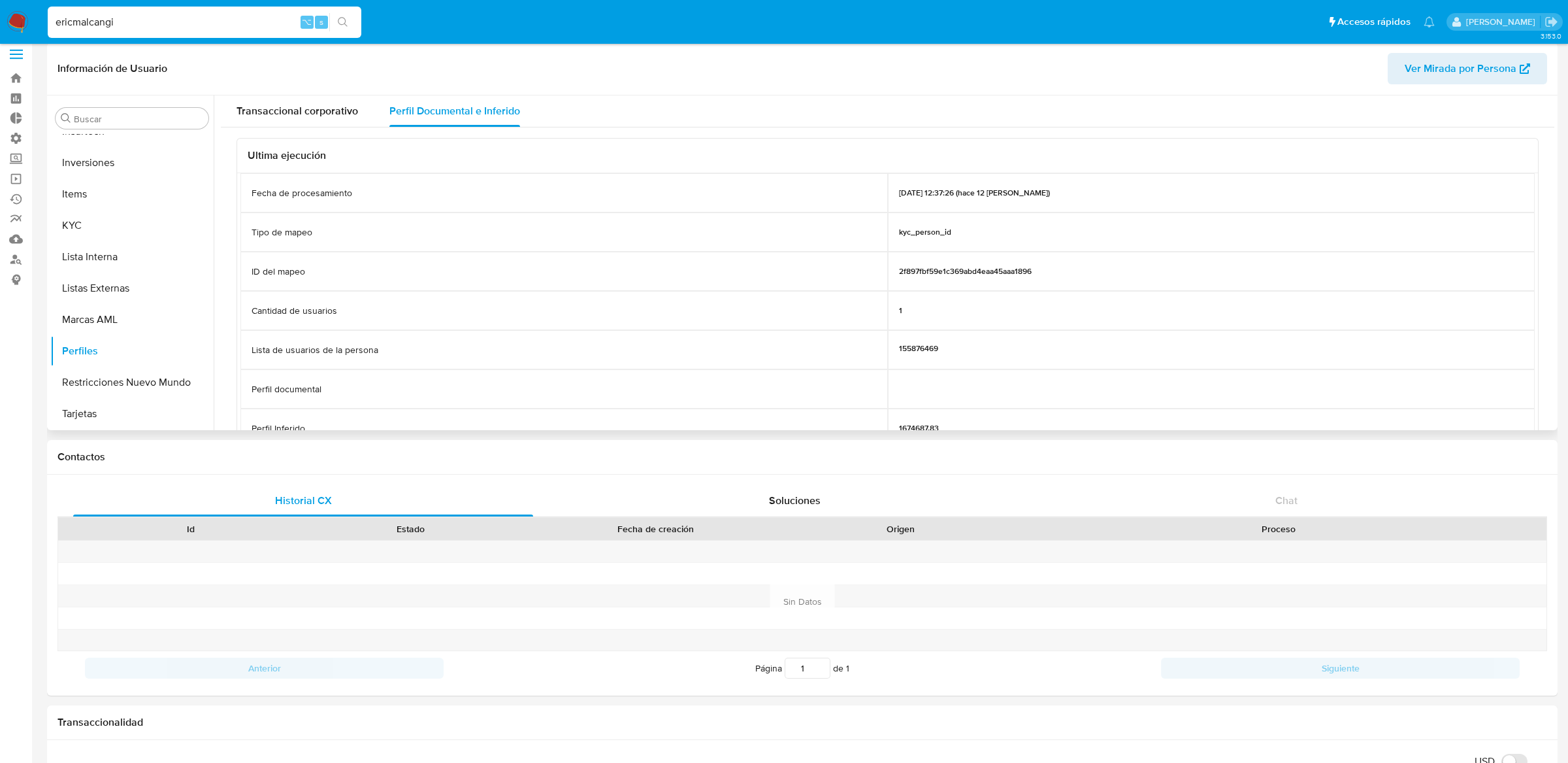
scroll to position [181, 0]
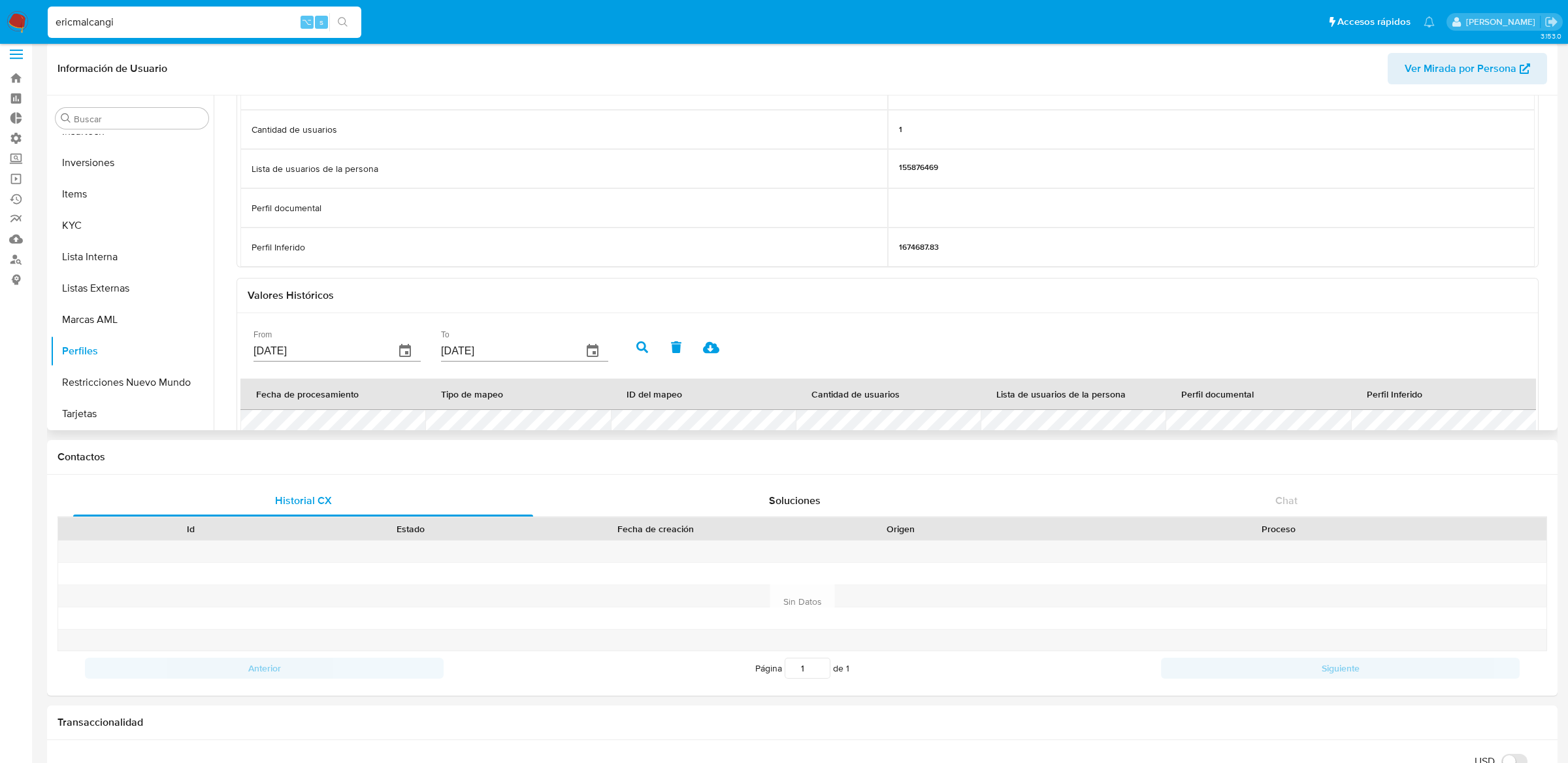
click at [399, 347] on icon "button" at bounding box center [405, 350] width 12 height 13
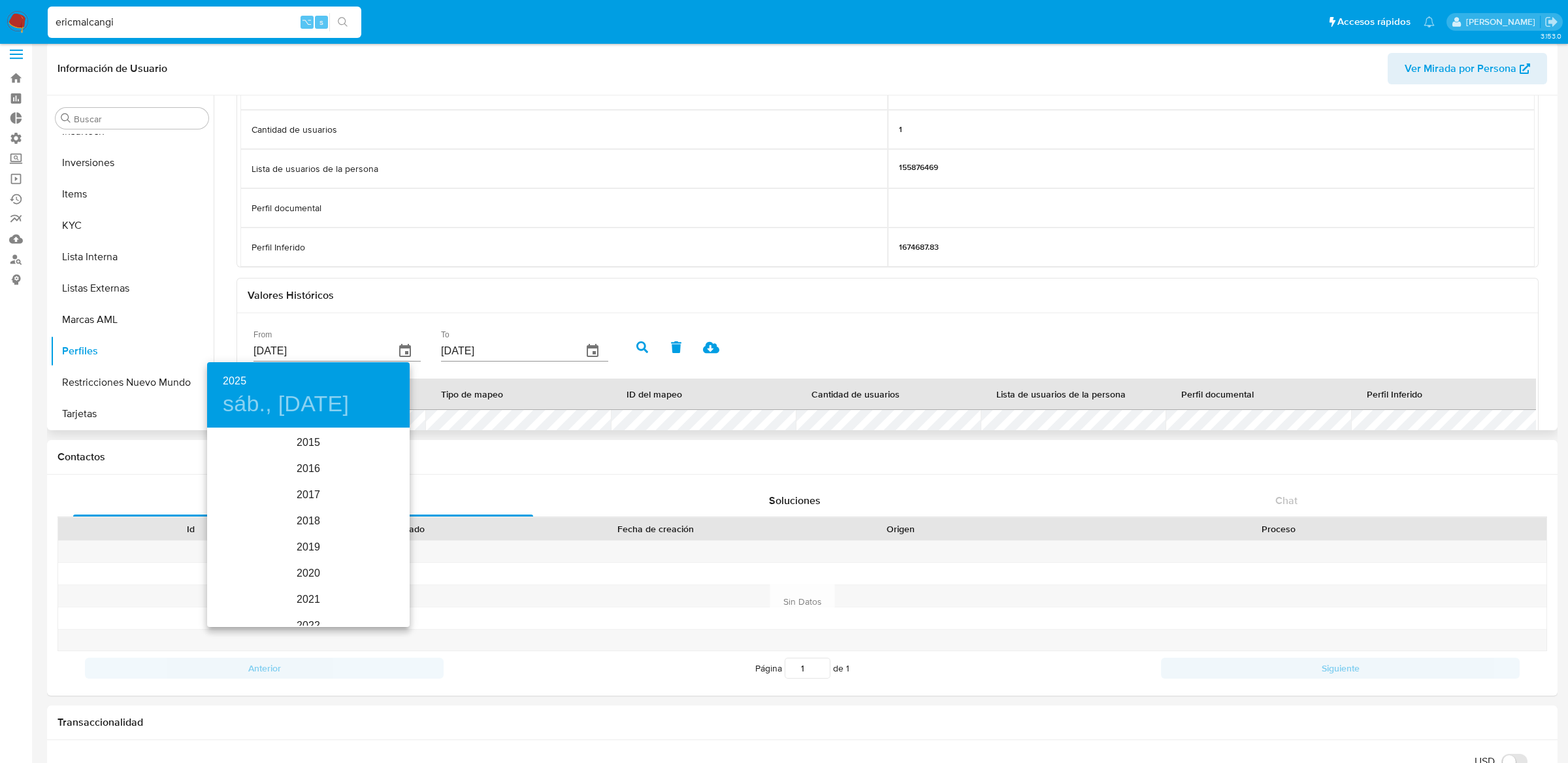
scroll to position [183, 0]
click at [315, 515] on div "2025" at bounding box center [308, 527] width 203 height 26
click at [258, 461] on div "ene." at bounding box center [240, 454] width 67 height 49
click at [277, 479] on div "enero 2025 lun. mar. mié. jue. vie. sáb. dom. 30 31 1 2 3 4 5 6 7 8 9 10 11 12 …" at bounding box center [308, 527] width 203 height 199
click at [277, 492] on span "1" at bounding box center [282, 497] width 24 height 13
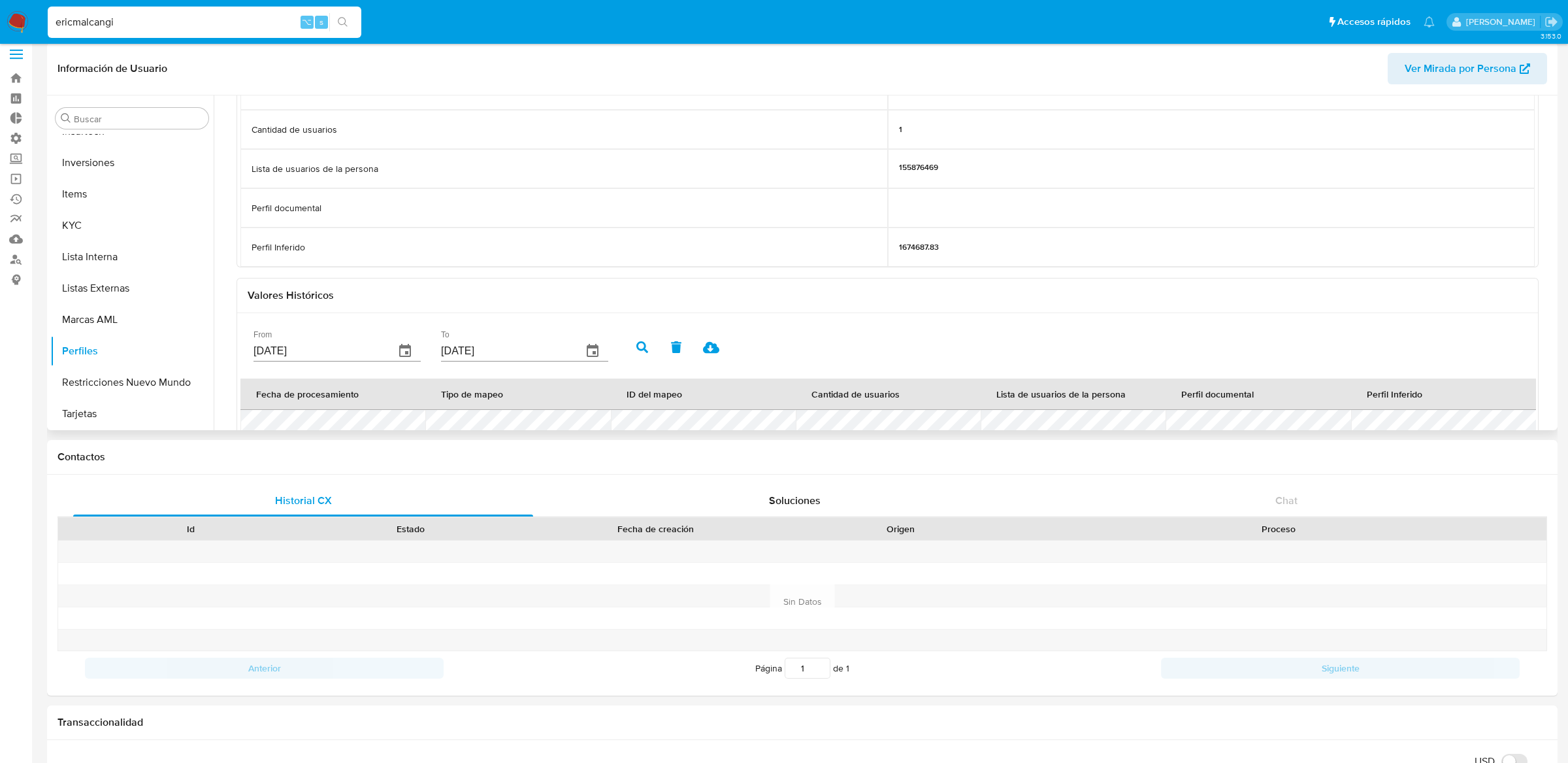
click at [397, 355] on icon "button" at bounding box center [405, 351] width 16 height 16
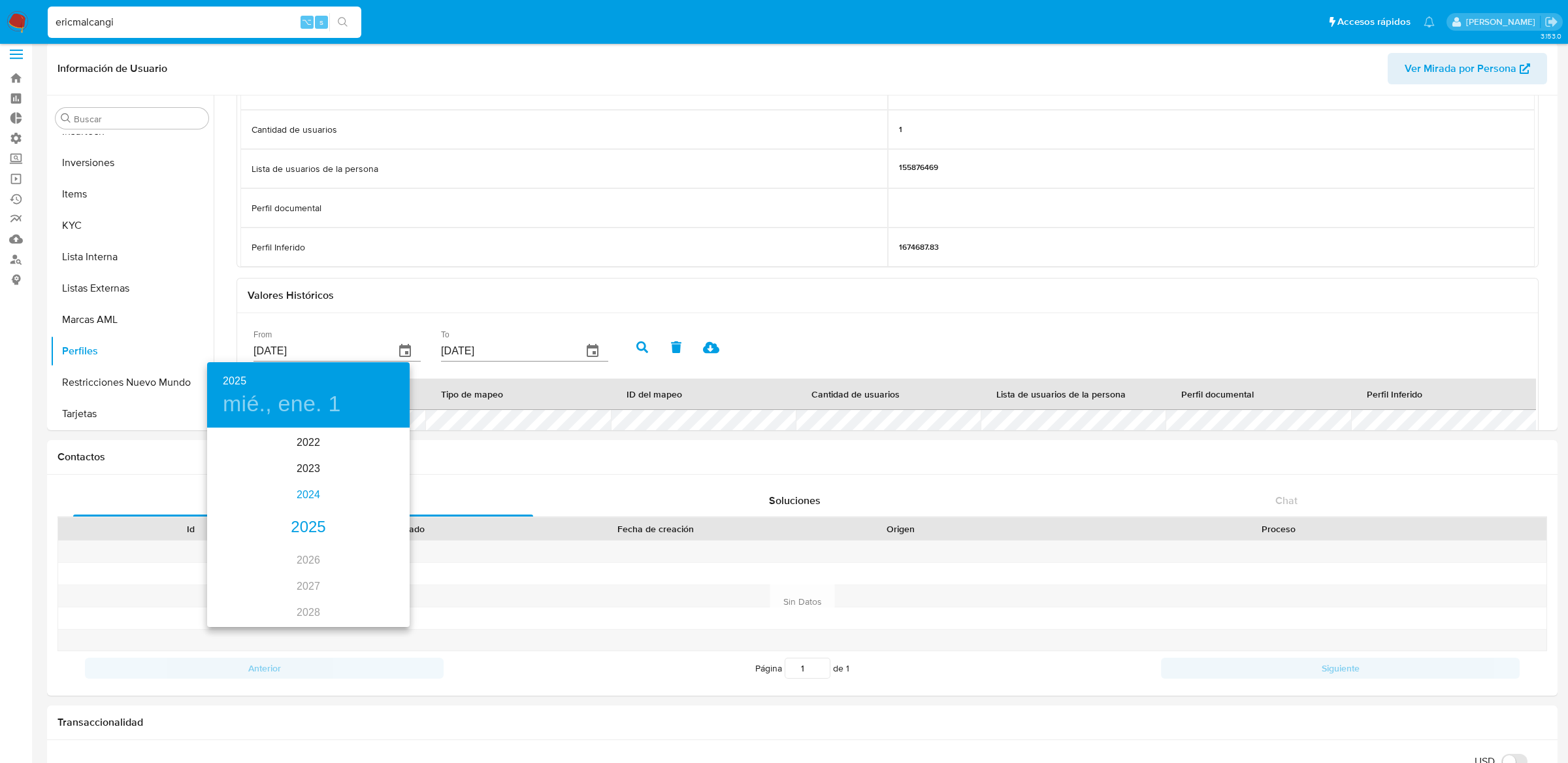
click at [298, 491] on div "2024" at bounding box center [308, 494] width 203 height 26
click at [322, 599] on div "nov." at bounding box center [307, 601] width 67 height 49
type input "01/11/2024"
click at [337, 493] on span "1" at bounding box center [335, 497] width 24 height 13
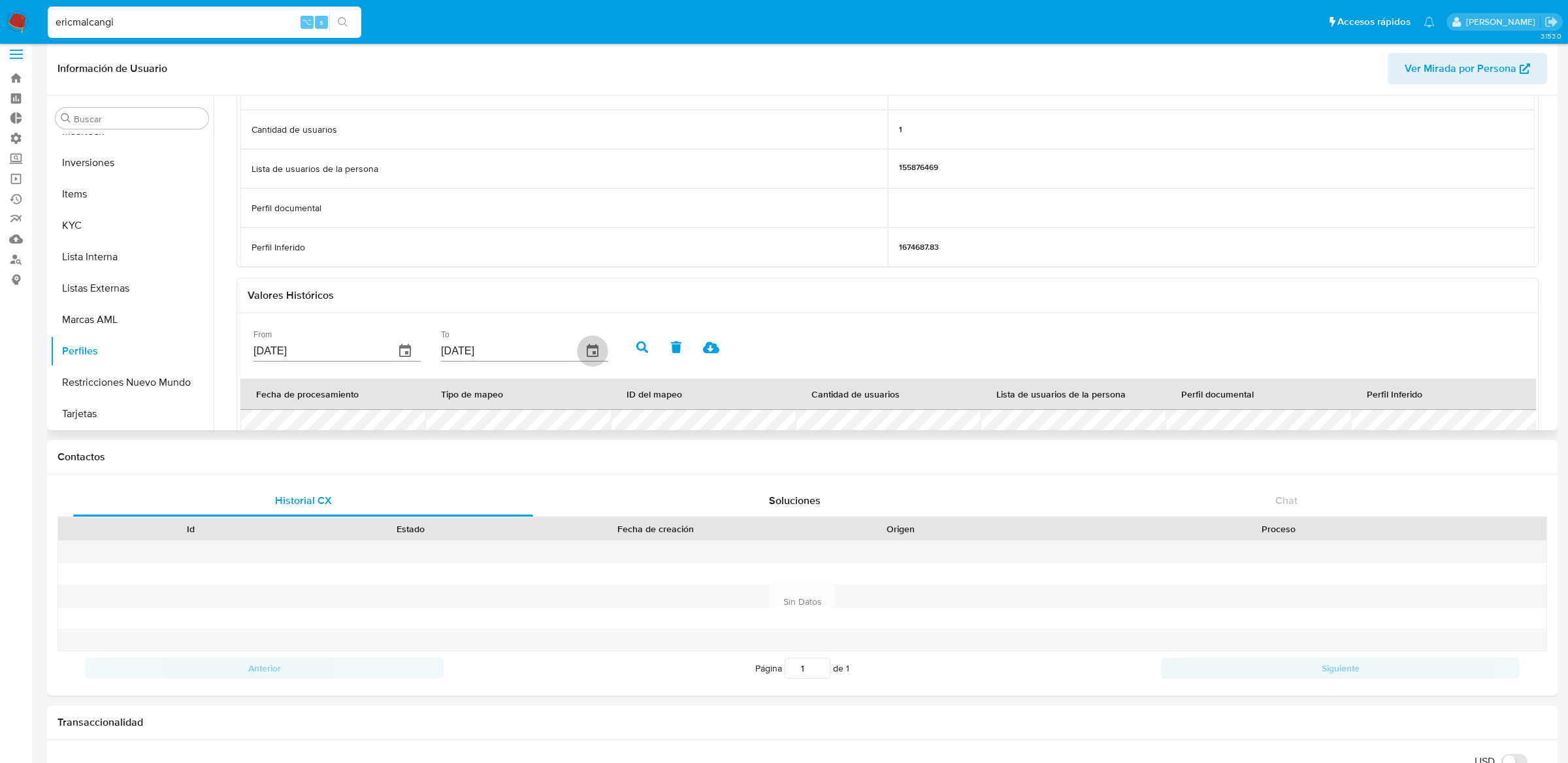
click at [587, 346] on icon "button" at bounding box center [593, 350] width 12 height 13
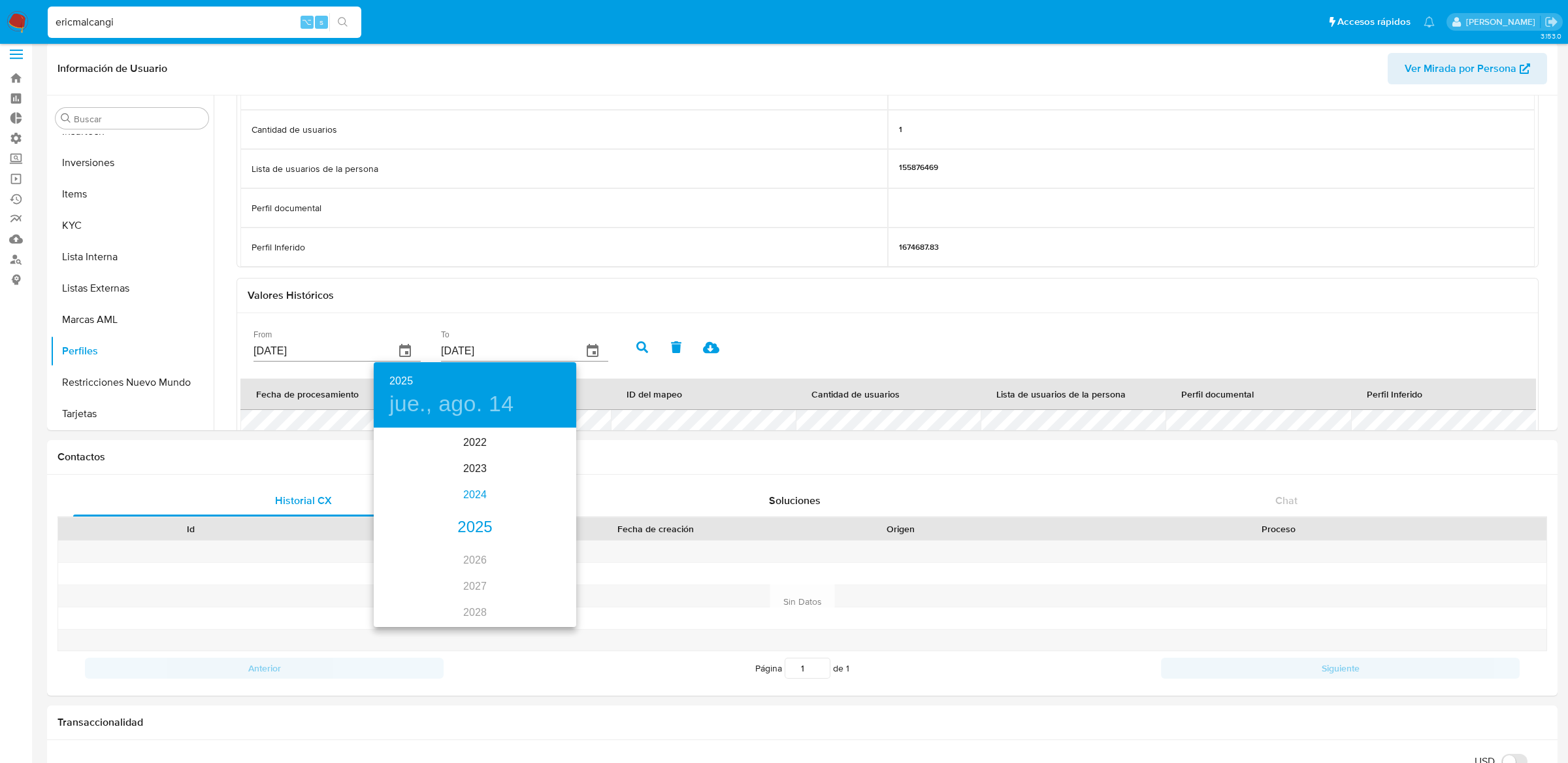
click at [461, 495] on div "2024" at bounding box center [474, 494] width 203 height 26
type input "14/08/2024"
click at [257, 33] on div at bounding box center [784, 382] width 1568 height 763
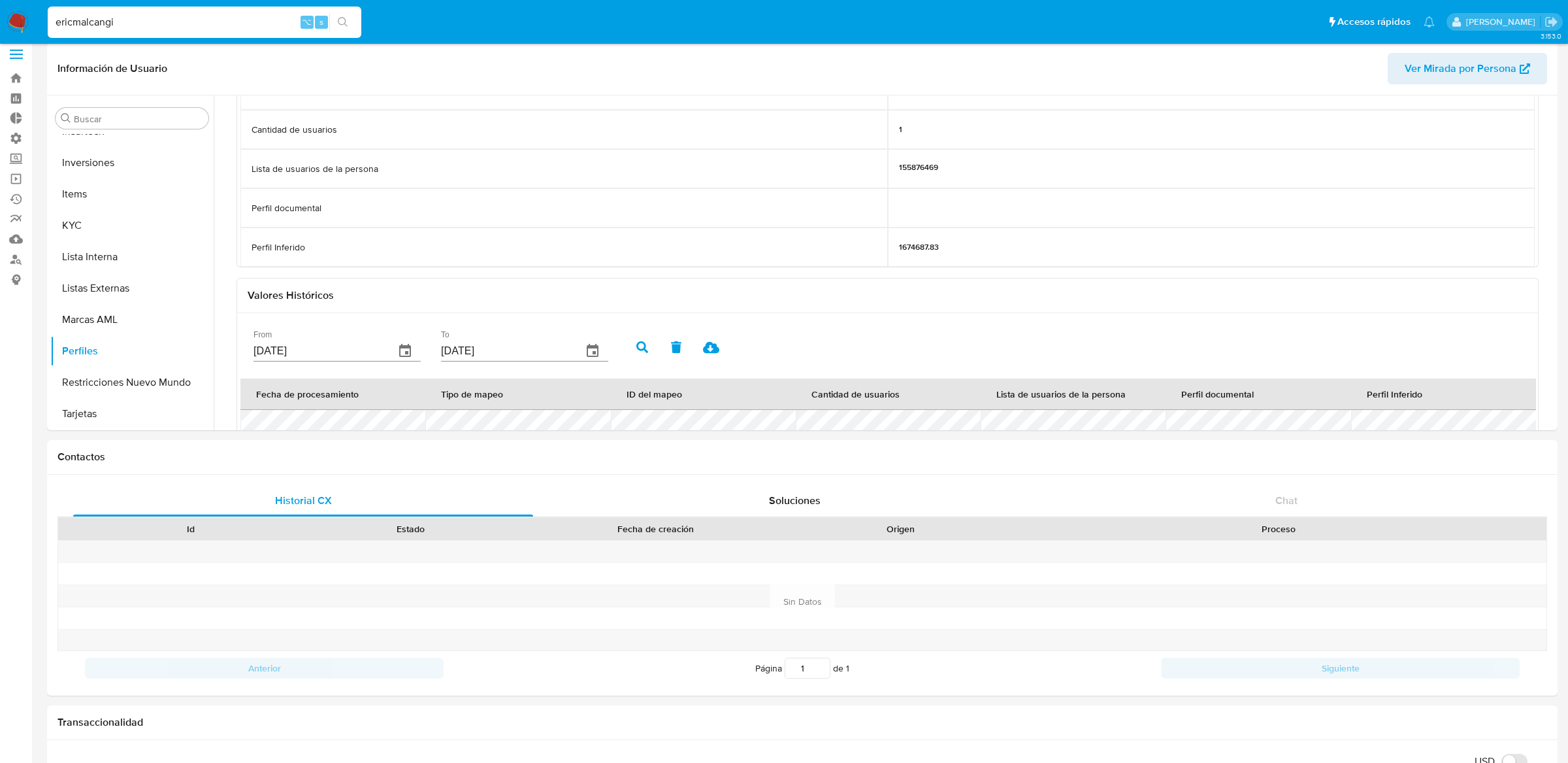
click at [257, 33] on div "2024 mié., ago. 14 ene. feb. mar. abr. may. jun. jul. ago. sep. oct. nov. dic." at bounding box center [784, 382] width 1568 height 763
click at [253, 26] on input "ericmalcangi" at bounding box center [205, 22] width 314 height 17
paste input "1544623788"
type input "1544623788"
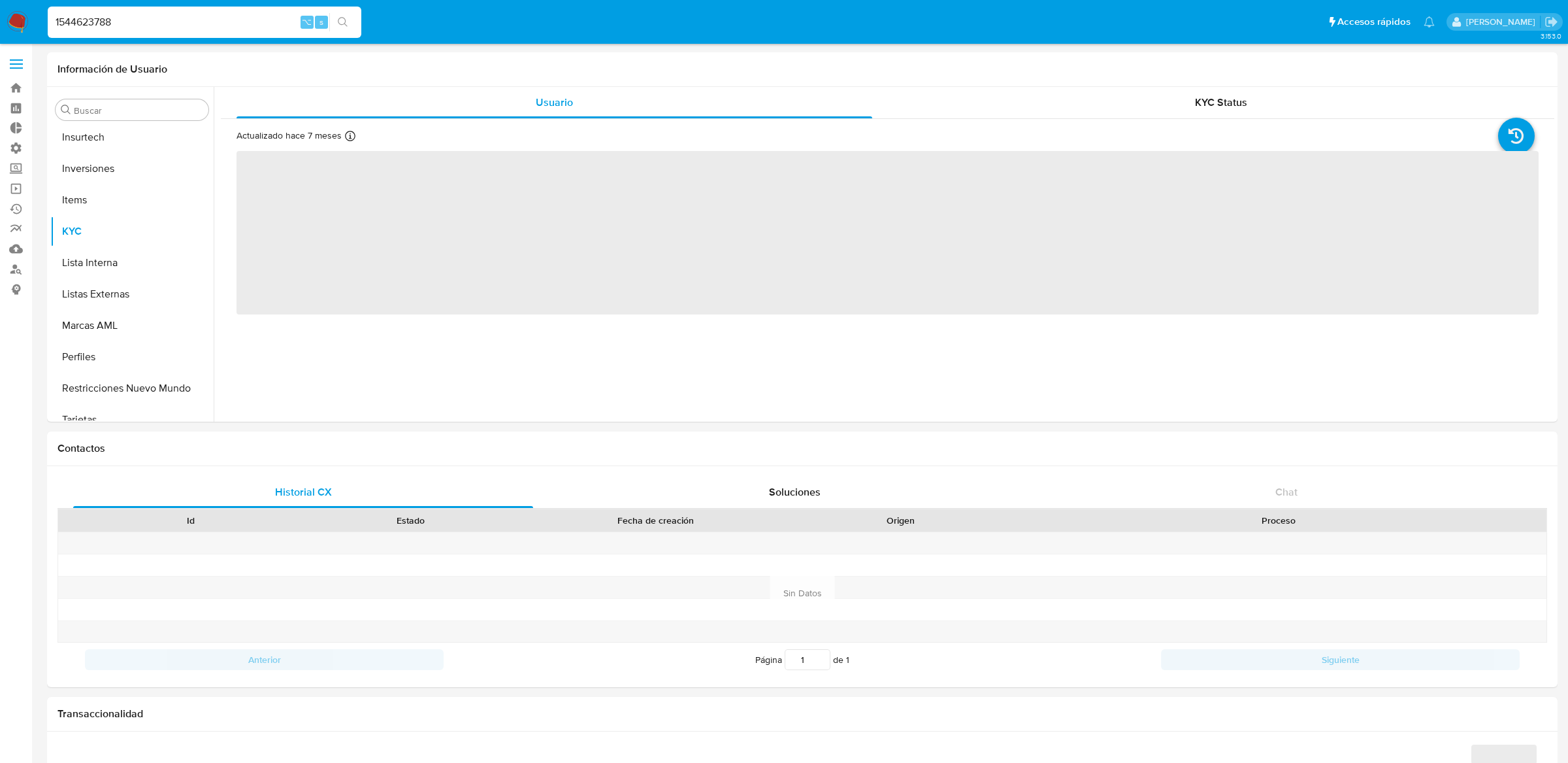
scroll to position [614, 0]
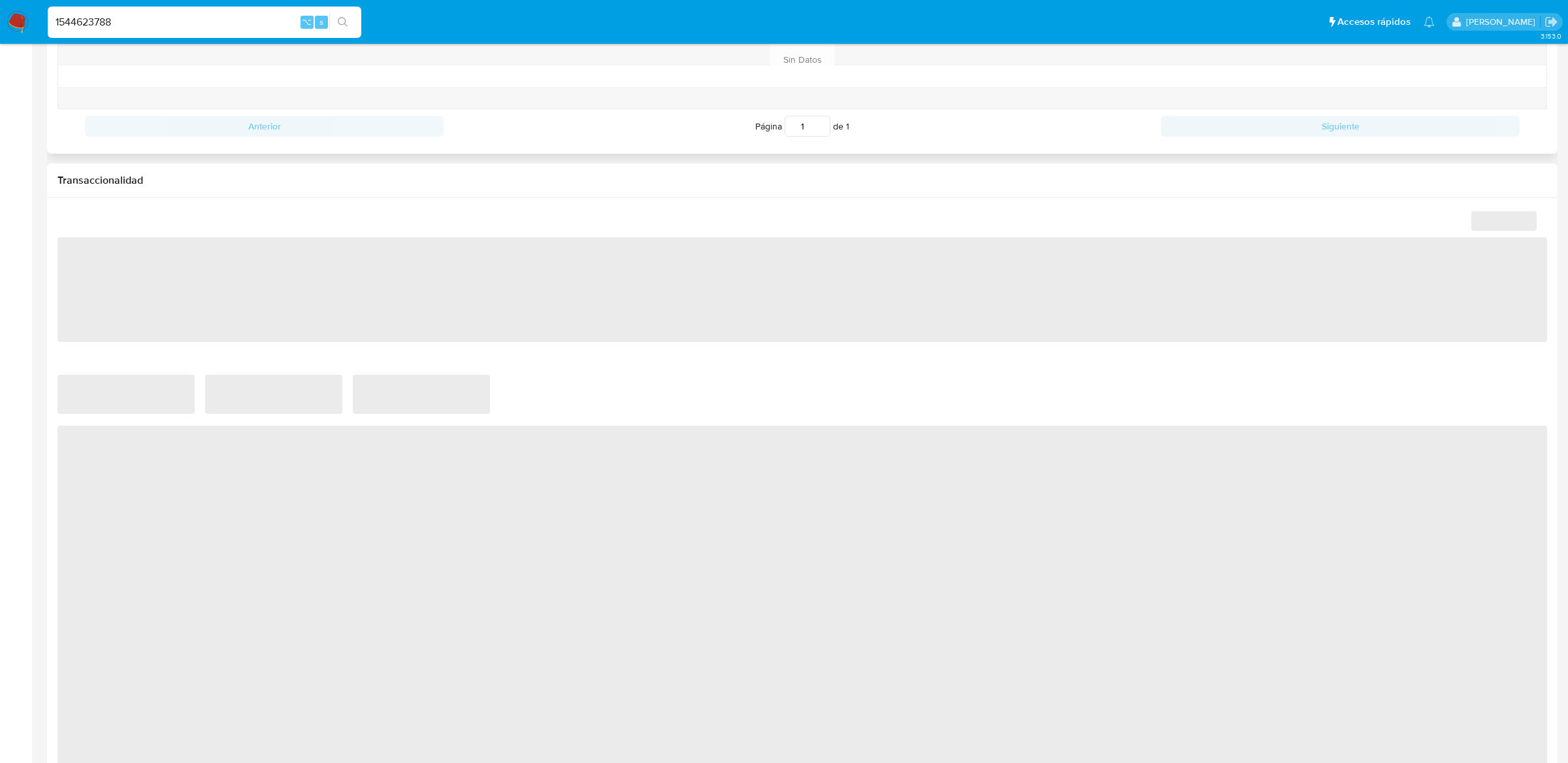
select select "10"
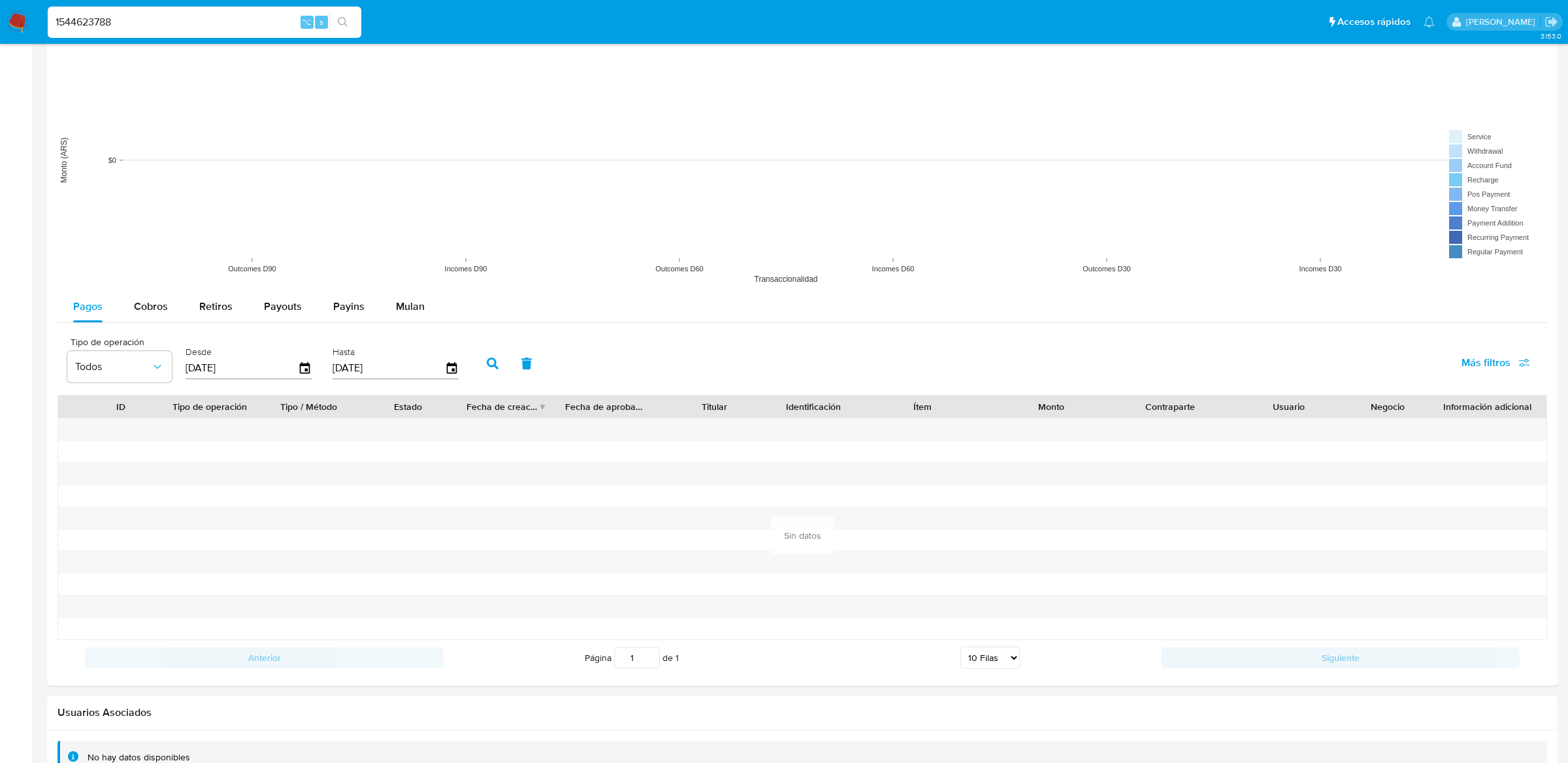
scroll to position [992, 0]
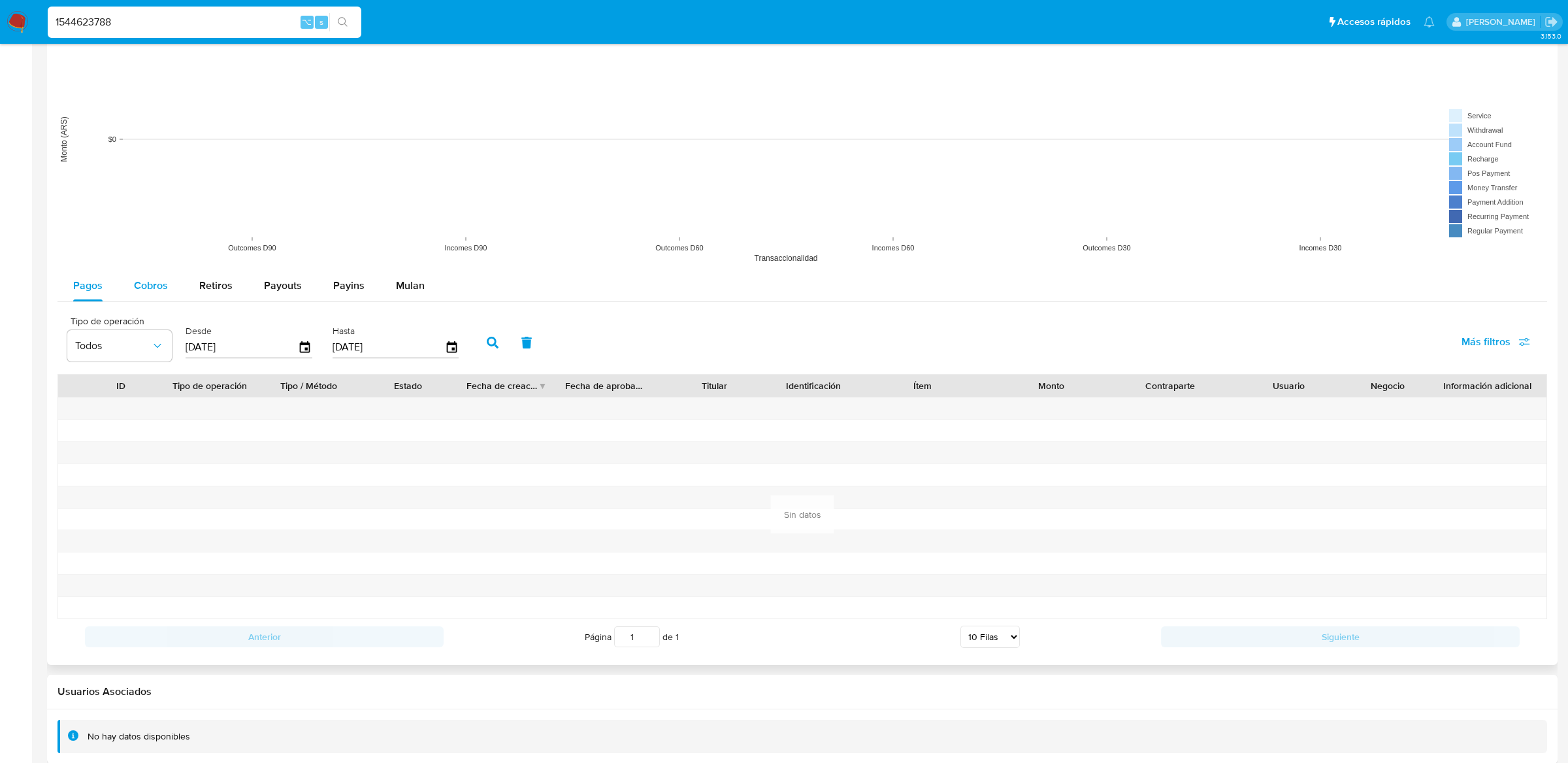
click at [145, 277] on div "Cobros" at bounding box center [150, 285] width 34 height 32
select select "10"
click at [310, 355] on div "Desde 17/05/2025" at bounding box center [250, 341] width 136 height 52
click at [301, 348] on icon "button" at bounding box center [305, 347] width 10 height 12
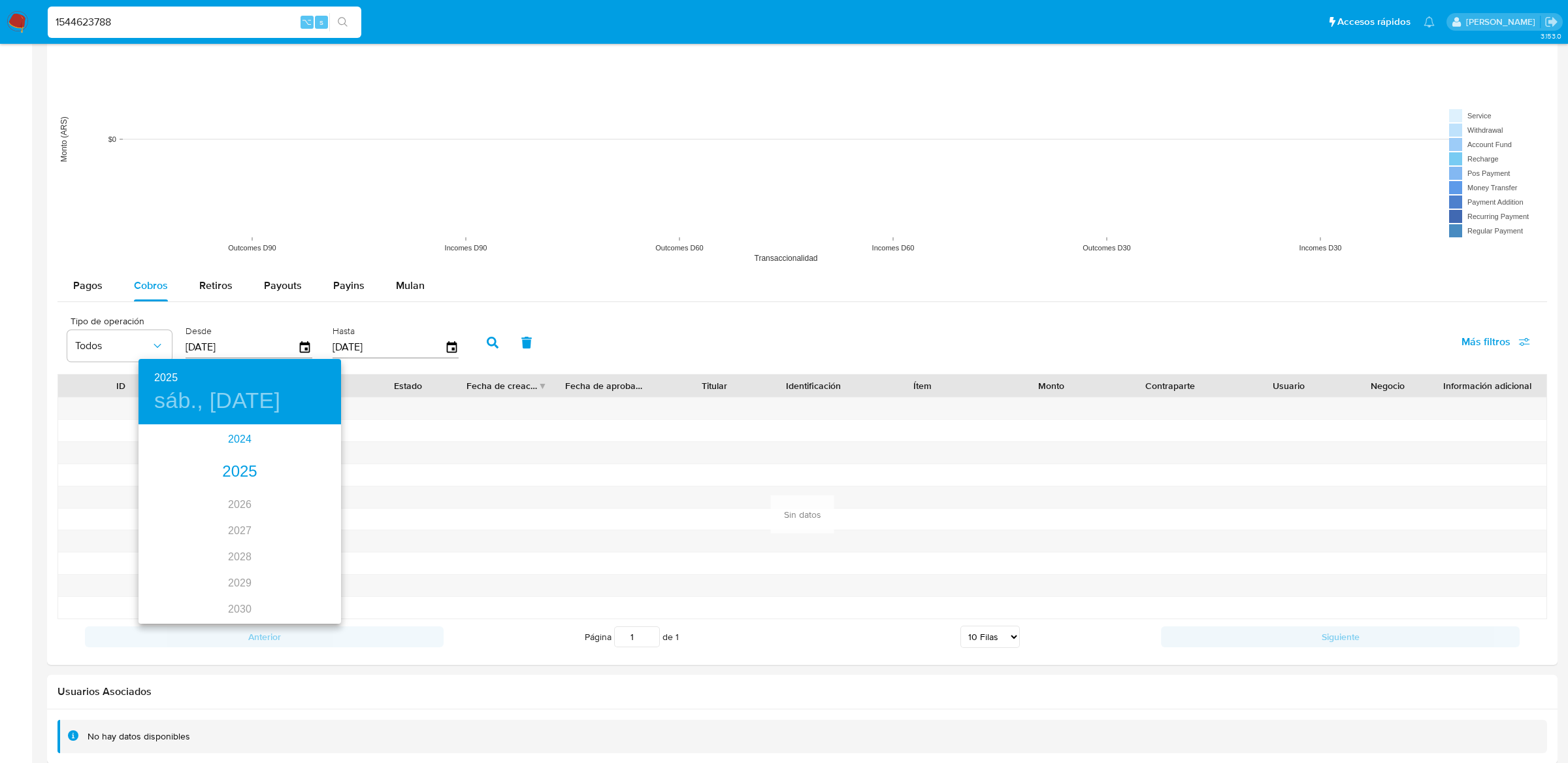
click at [235, 443] on div "2024" at bounding box center [240, 439] width 203 height 26
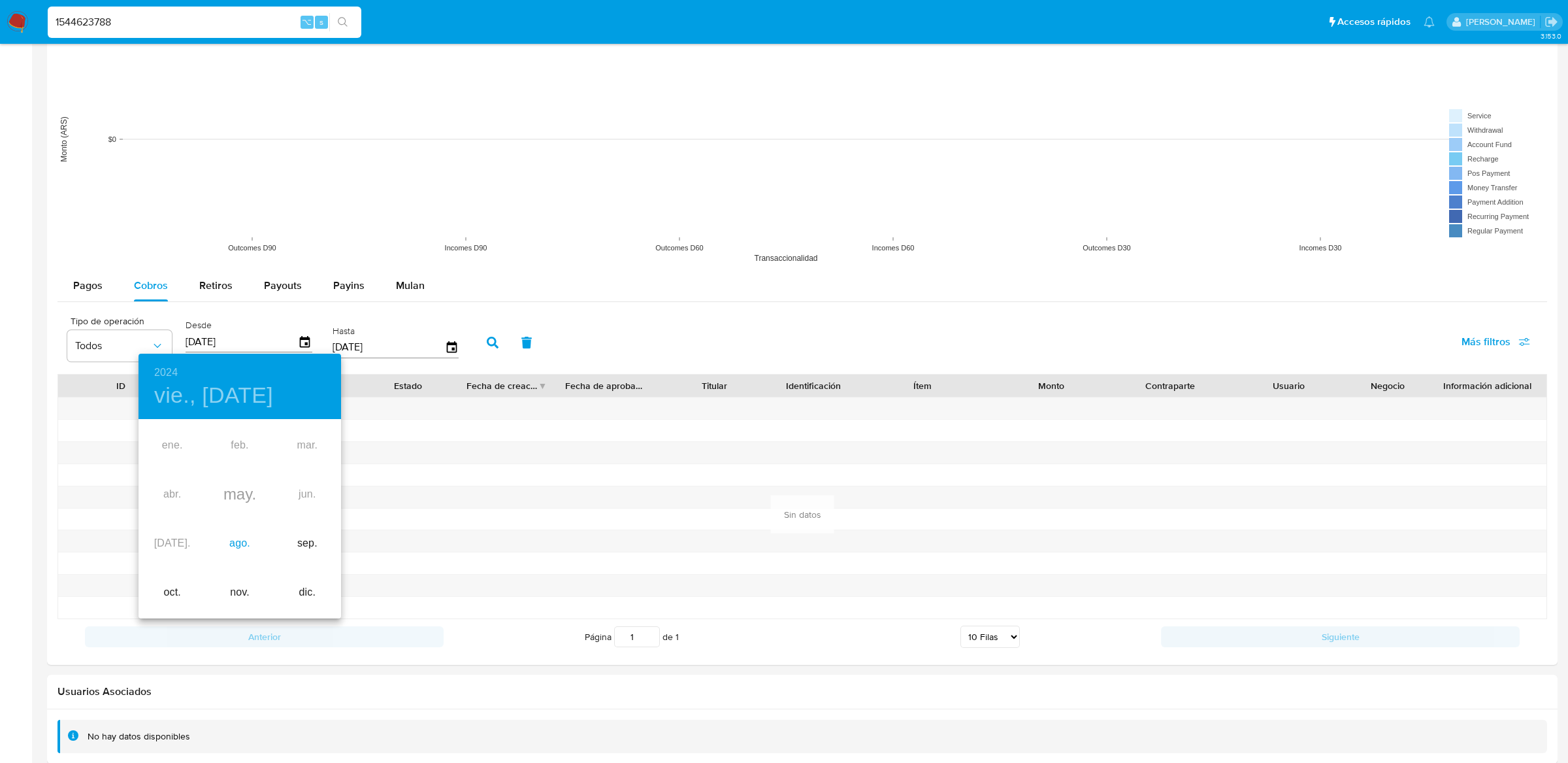
click at [238, 549] on div "ago." at bounding box center [239, 543] width 67 height 49
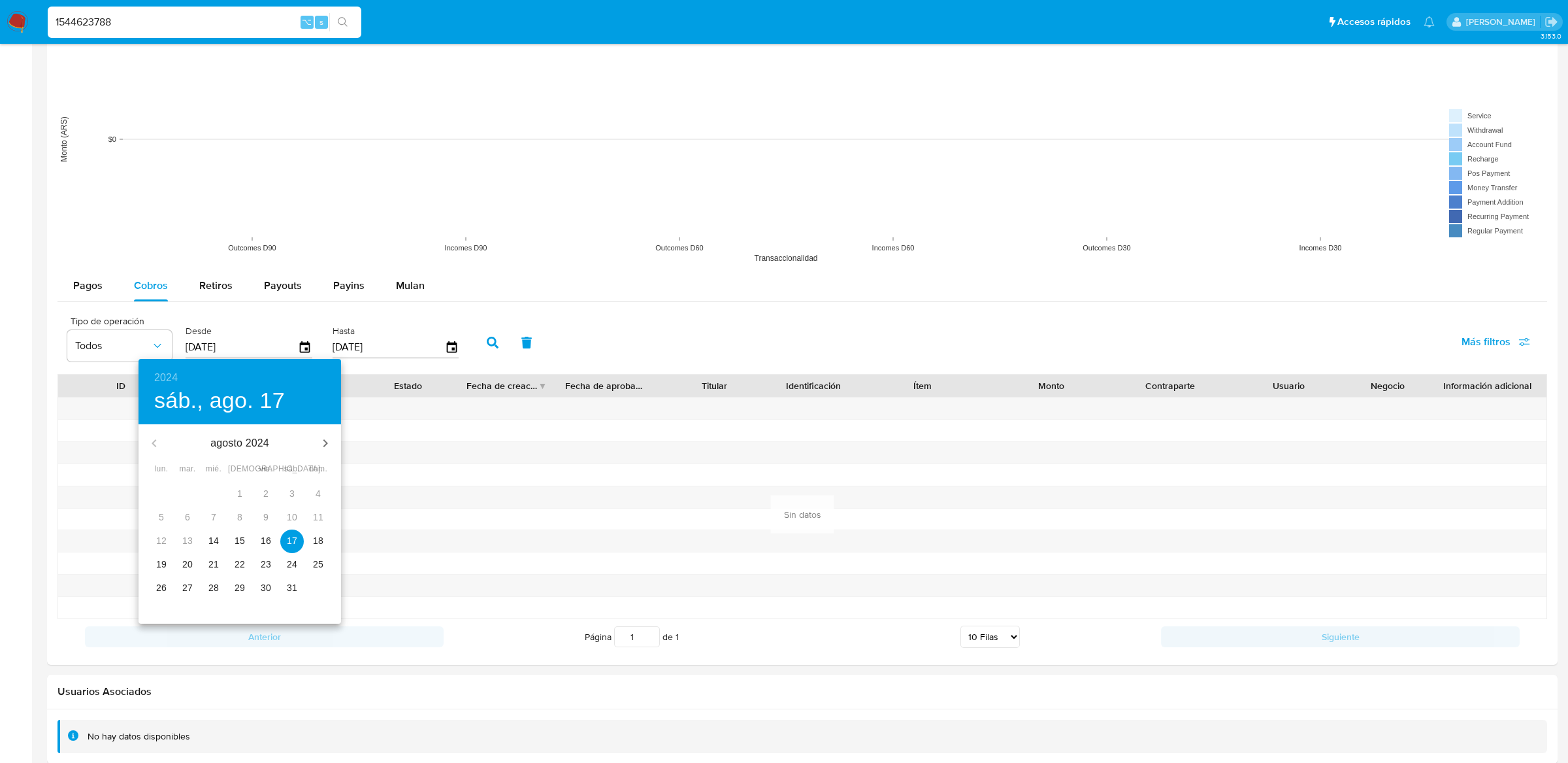
click at [218, 542] on p "14" at bounding box center [214, 540] width 10 height 13
type input "14/08/2024"
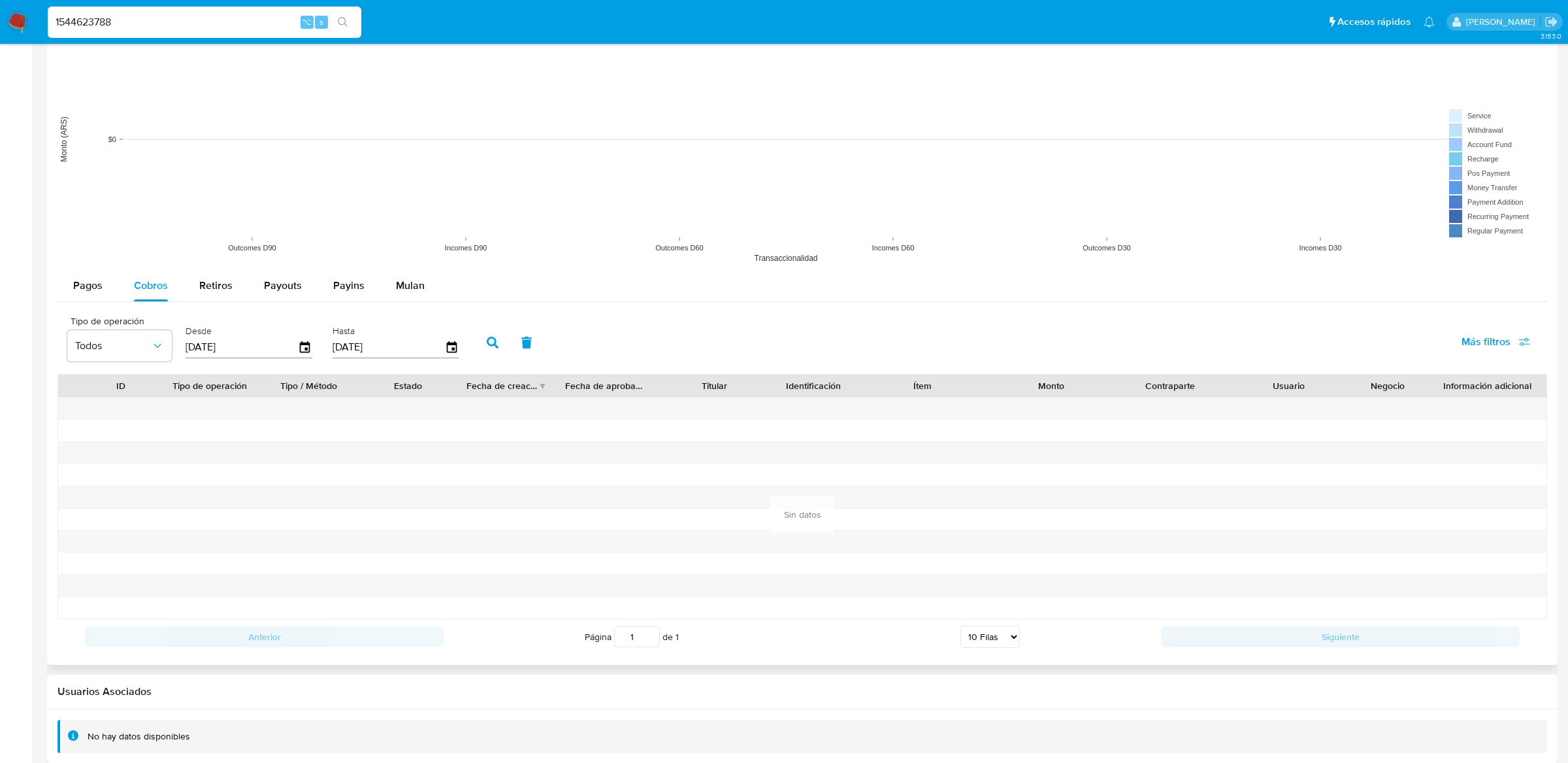
click at [487, 342] on icon "button" at bounding box center [492, 342] width 12 height 12
click at [102, 308] on div "Pagos Cobros Retiros Payouts Payins Mulan Tipo de operación Todos Desde 17/05/2…" at bounding box center [802, 462] width 1490 height 385
click at [102, 305] on div "Pagos Cobros Retiros Payouts Payins Mulan Tipo de operación Todos Desde 17/05/2…" at bounding box center [802, 462] width 1490 height 385
click at [102, 304] on div "Pagos Cobros Retiros Payouts Payins Mulan Tipo de operación Todos Desde 17/05/2…" at bounding box center [802, 462] width 1490 height 385
click at [102, 292] on span "Pagos" at bounding box center [87, 285] width 29 height 15
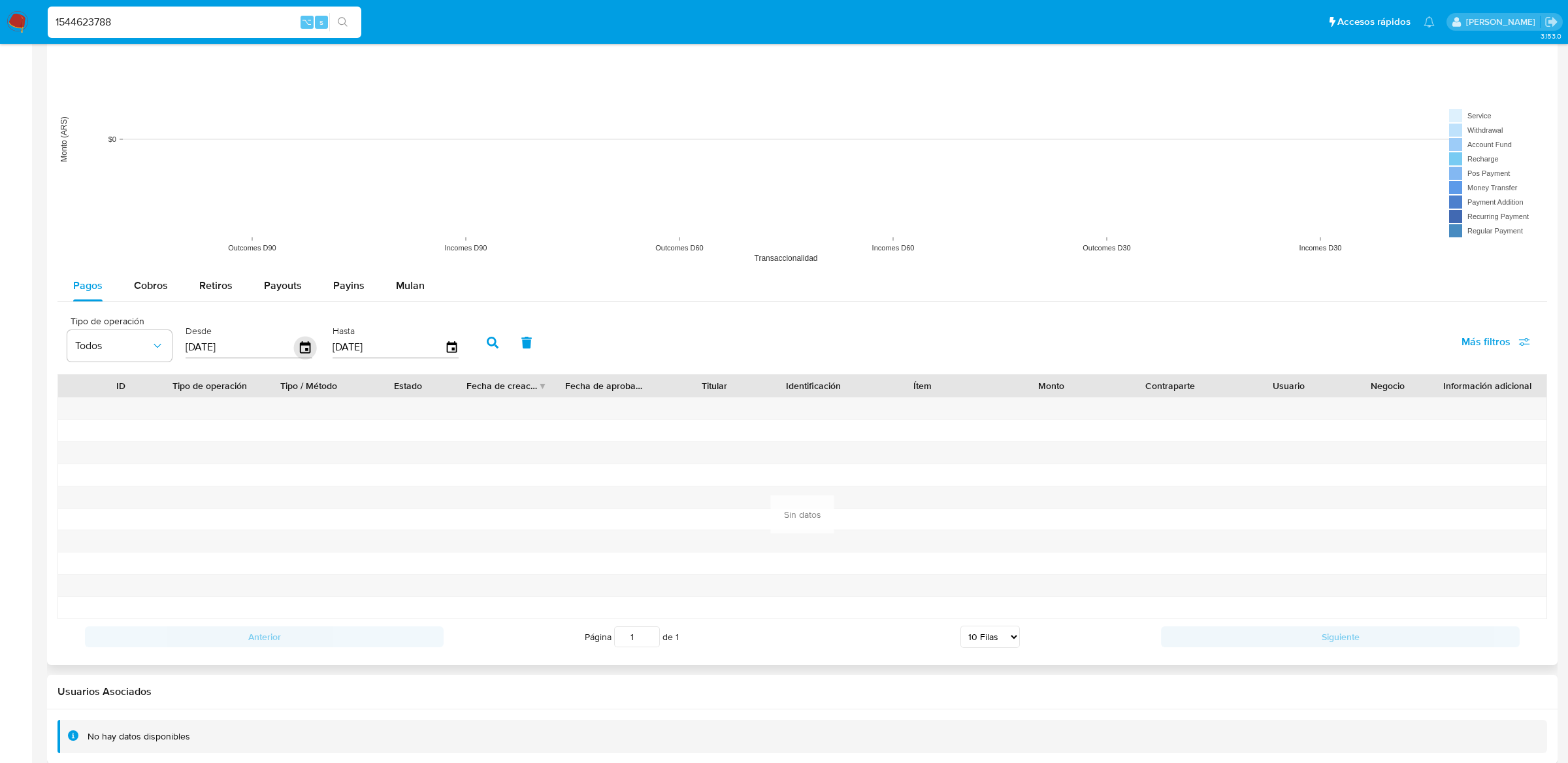
click at [299, 348] on icon "button" at bounding box center [305, 347] width 23 height 23
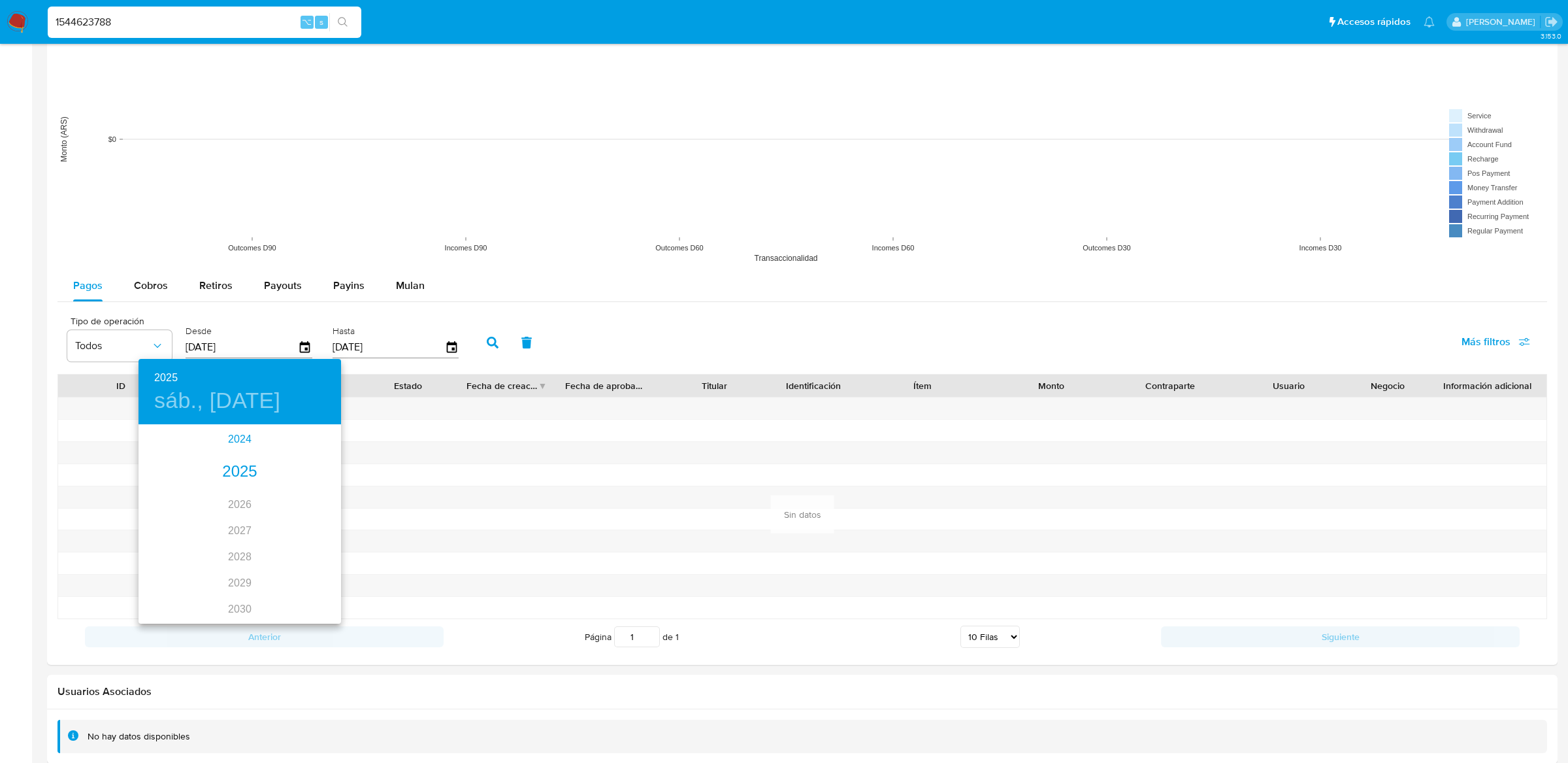
click at [228, 443] on div "2024" at bounding box center [240, 439] width 203 height 26
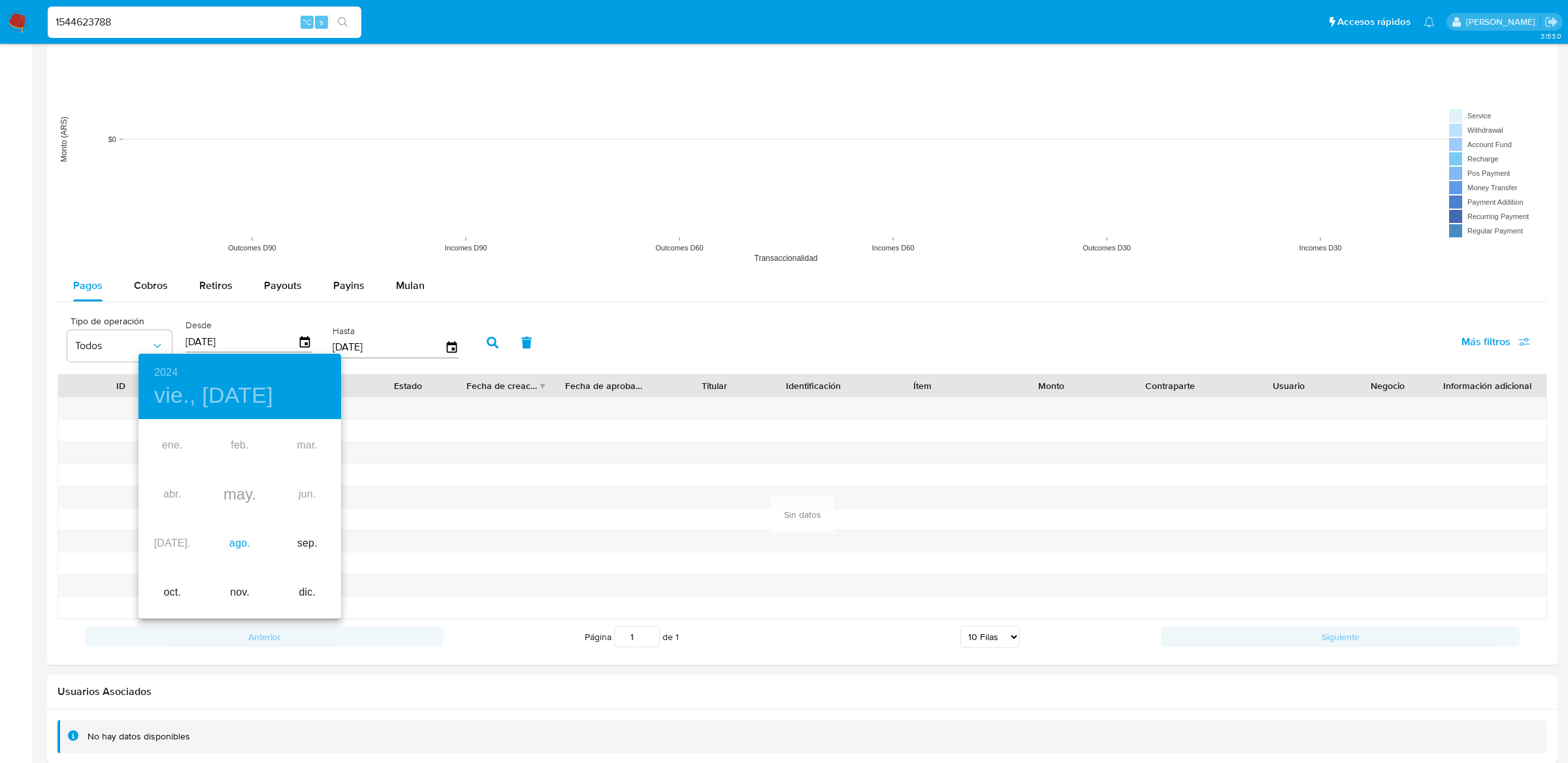
click at [235, 530] on div "ago." at bounding box center [239, 543] width 67 height 49
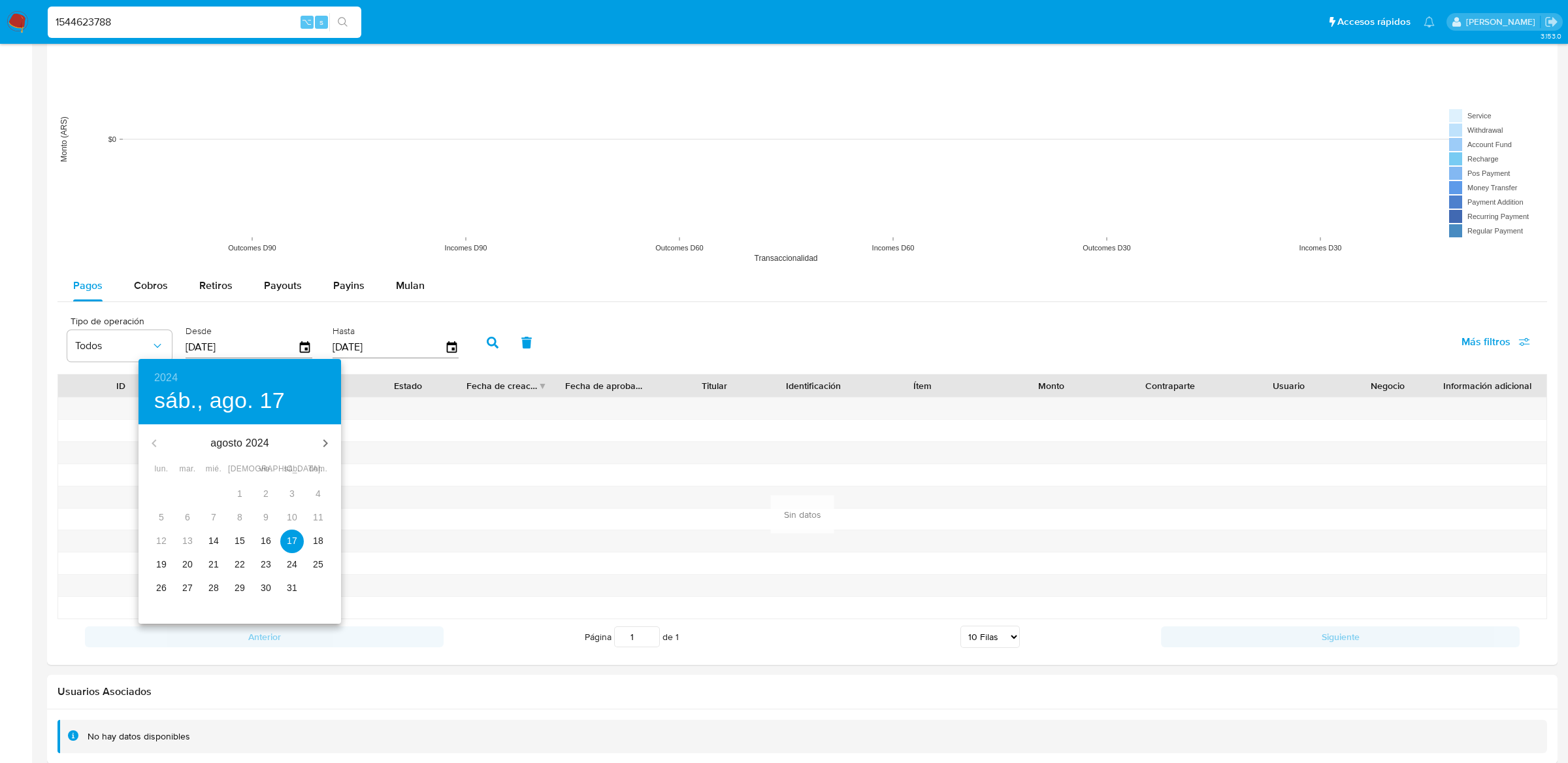
click at [217, 538] on p "14" at bounding box center [214, 540] width 10 height 13
type input "14/08/2024"
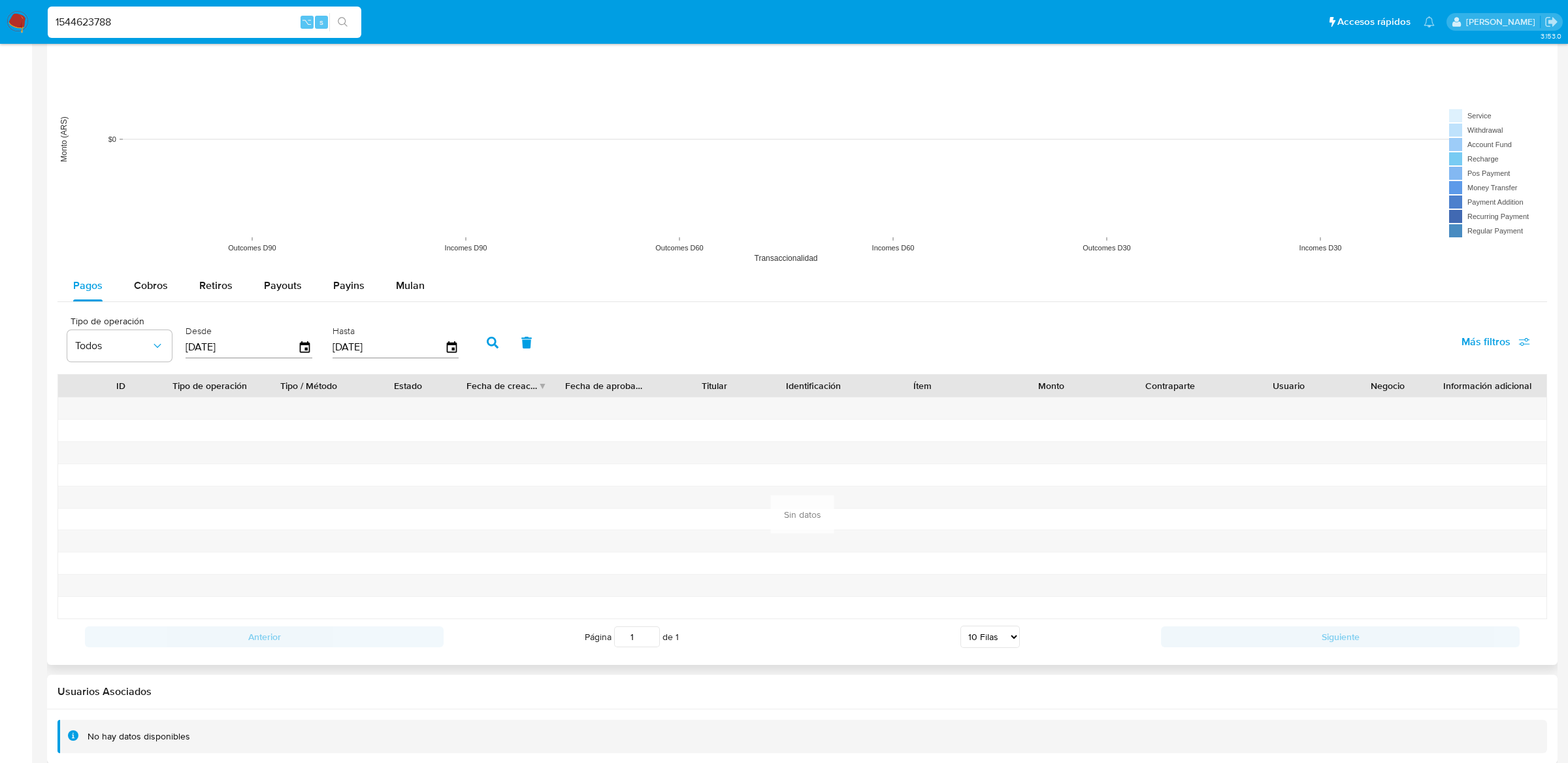
click at [487, 344] on icon "button" at bounding box center [492, 342] width 12 height 12
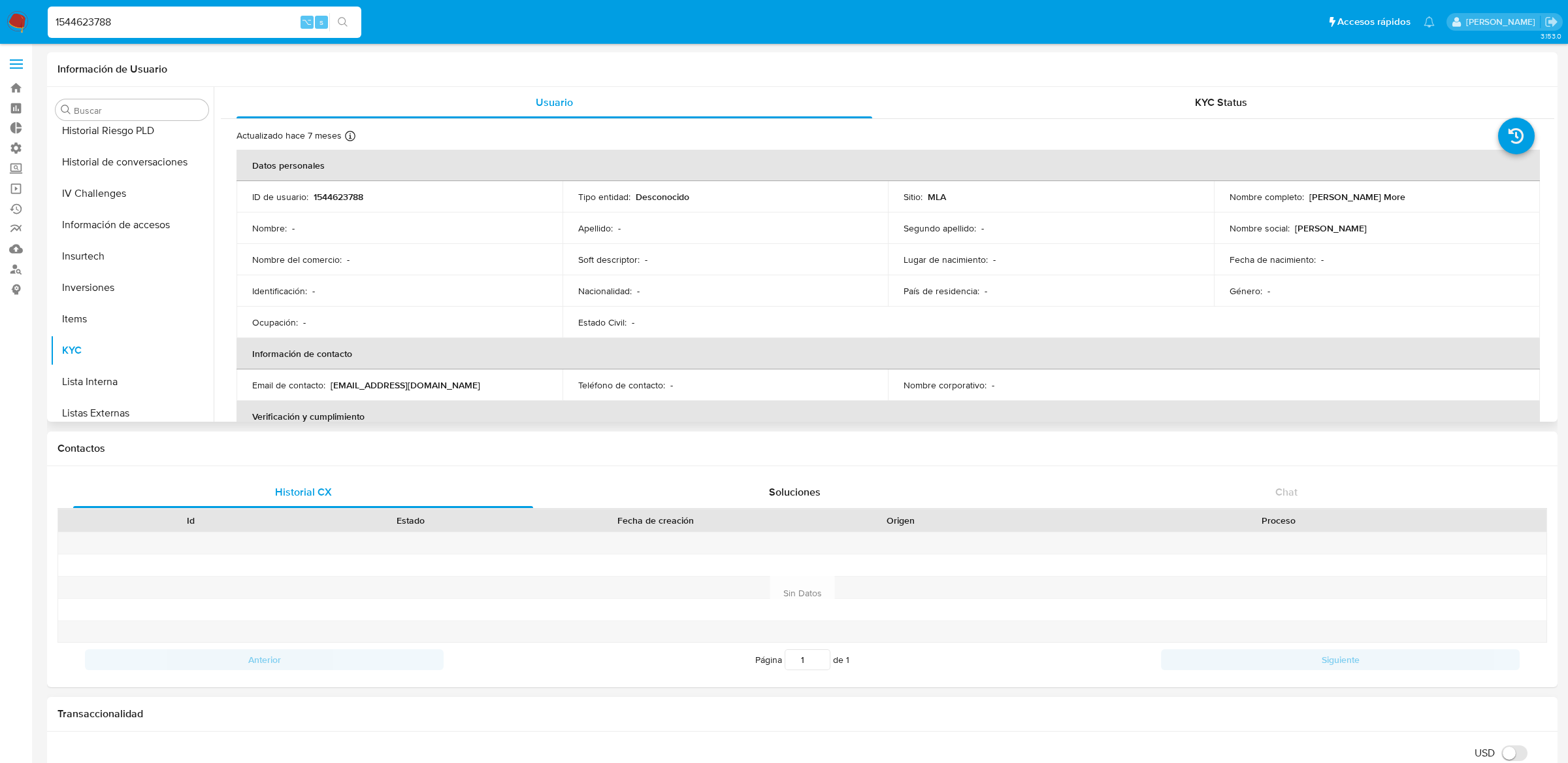
scroll to position [356, 0]
click at [132, 209] on button "Historial Casos" at bounding box center [127, 225] width 153 height 32
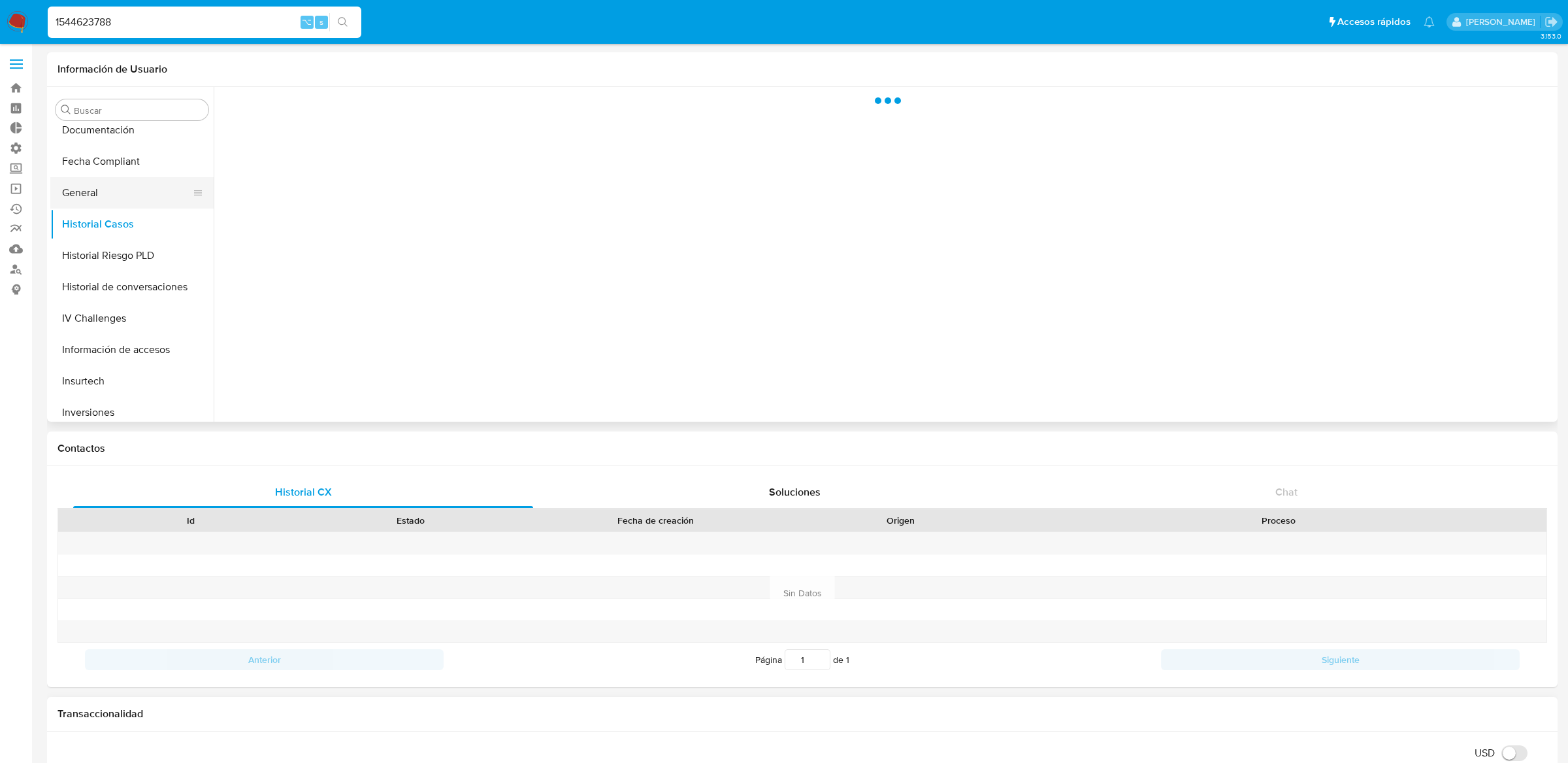
click at [134, 189] on button "General" at bounding box center [127, 193] width 153 height 32
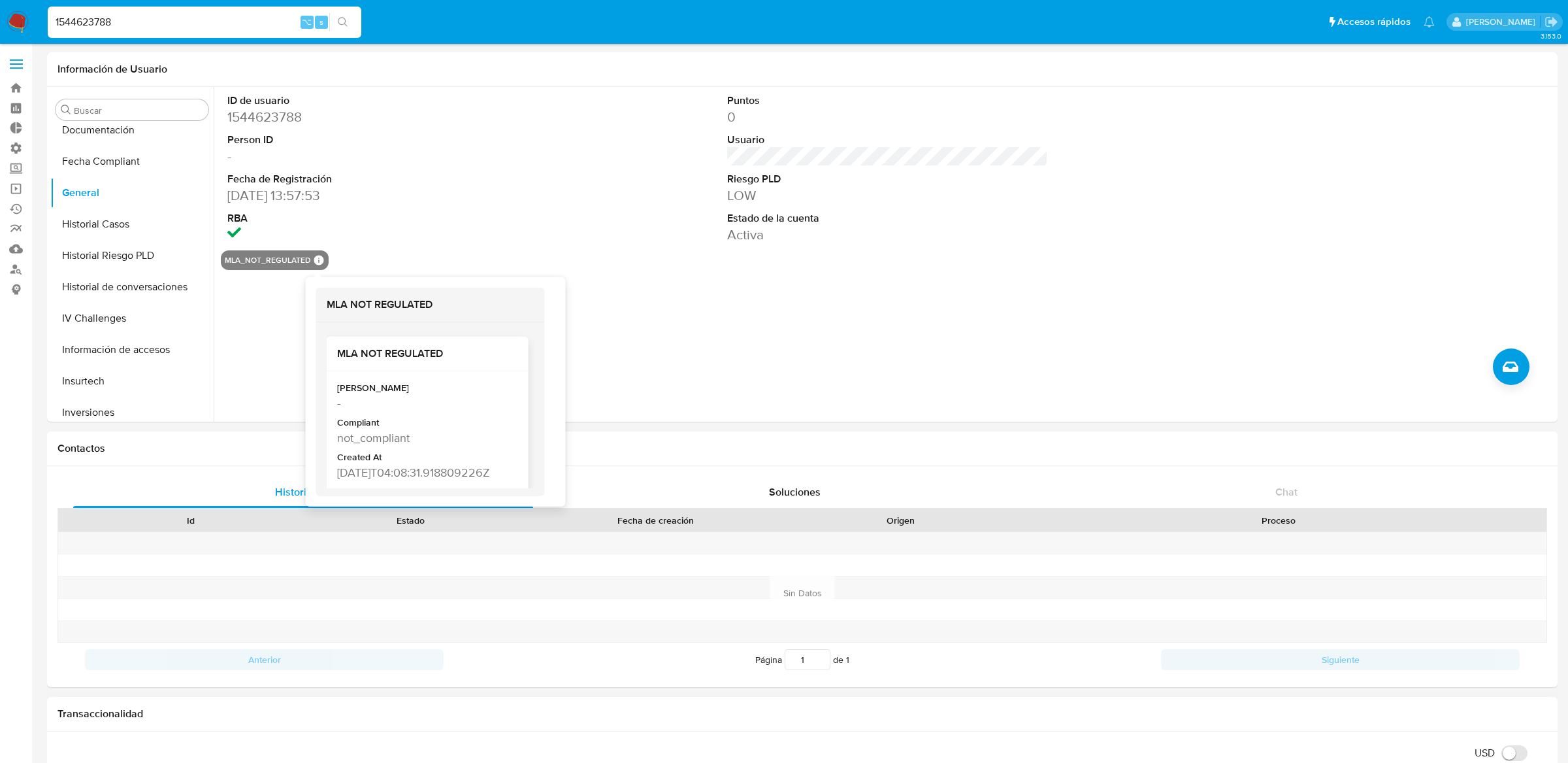
scroll to position [28, 0]
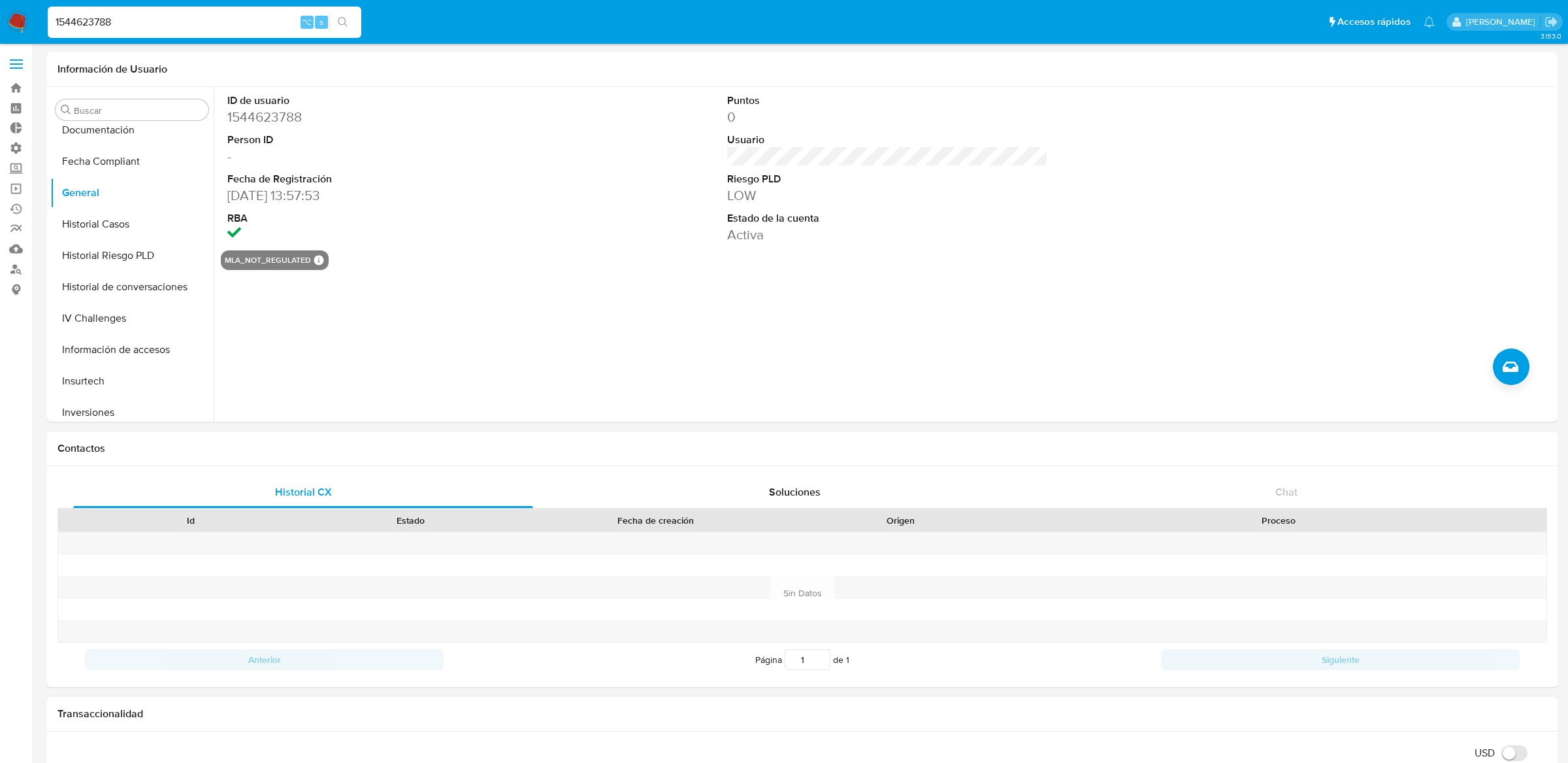
click at [247, 24] on input "1544623788" at bounding box center [205, 22] width 314 height 17
paste input "401808429"
type input "1401808429"
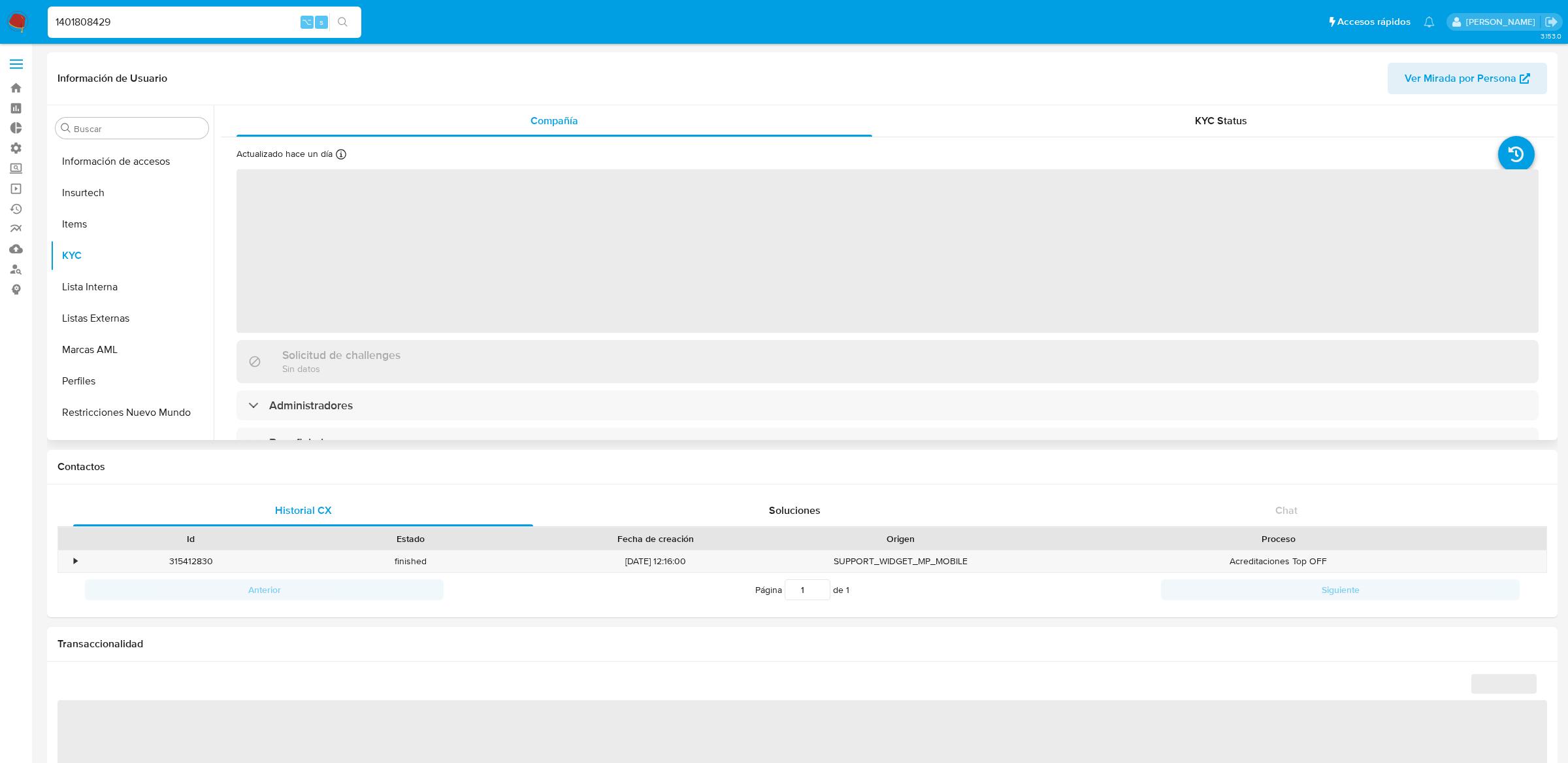
scroll to position [583, 0]
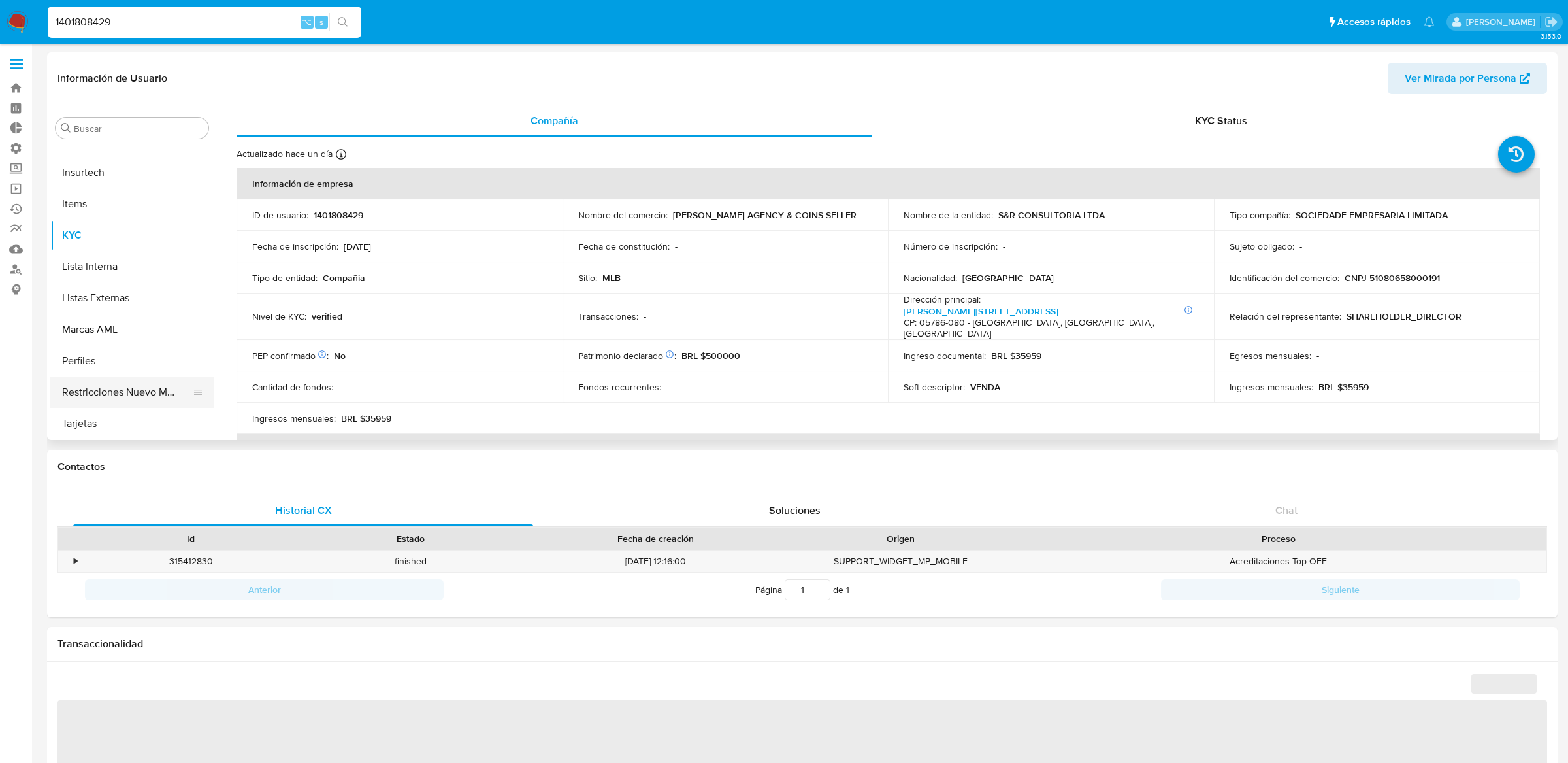
select select "10"
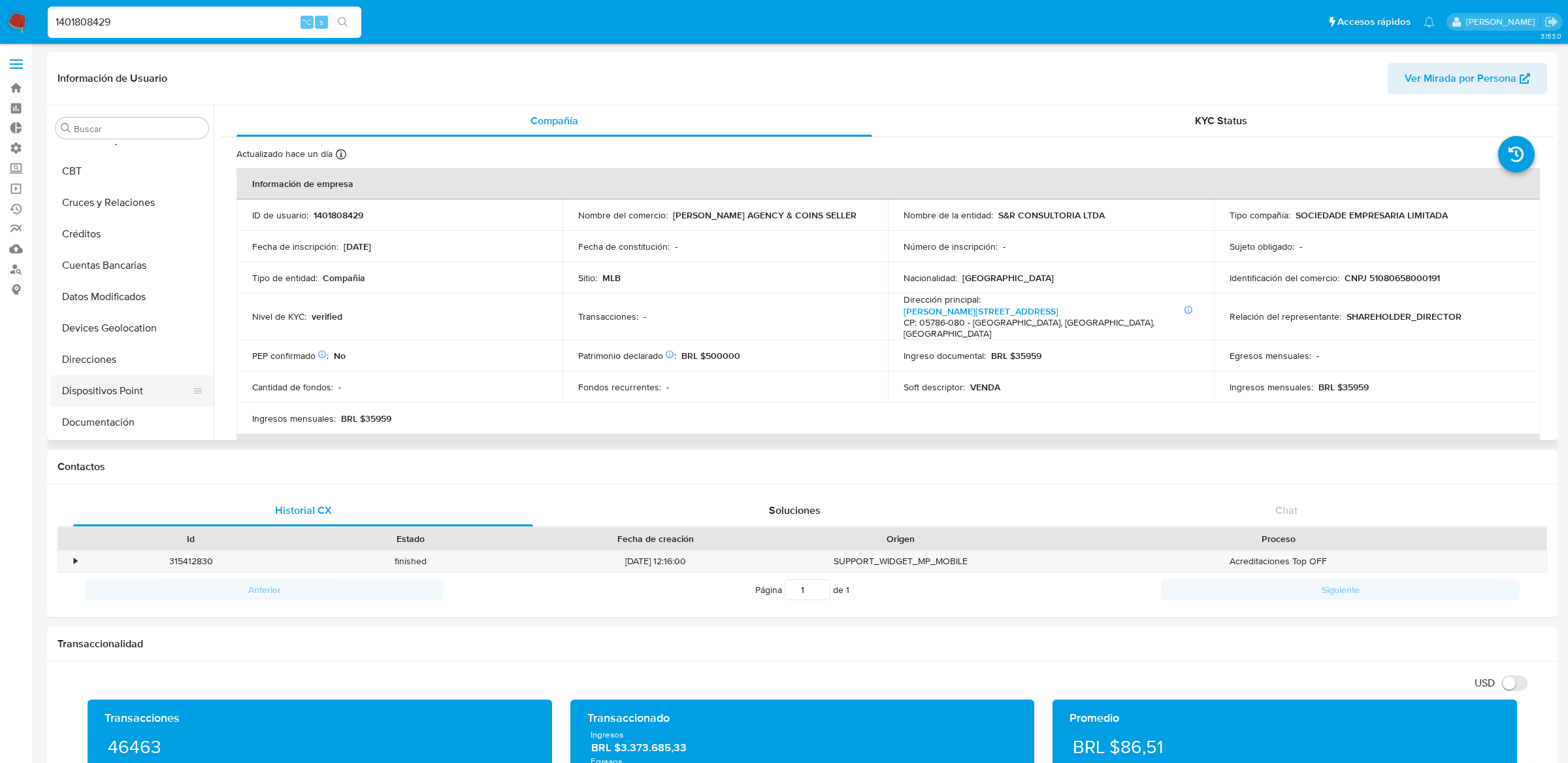
scroll to position [132, 0]
click at [90, 422] on button "General" at bounding box center [127, 435] width 153 height 32
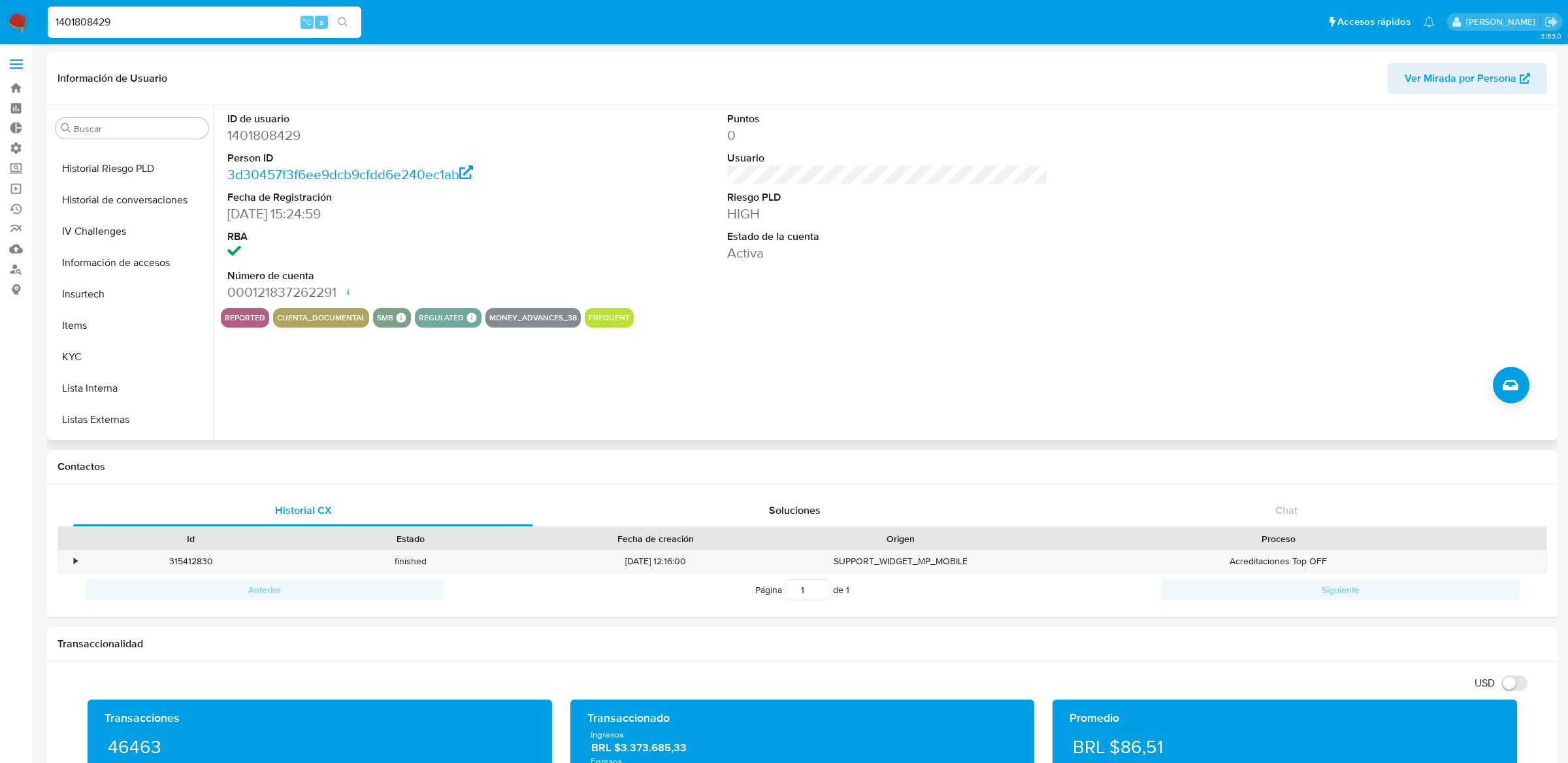
scroll to position [463, 0]
click at [95, 355] on button "KYC" at bounding box center [132, 355] width 163 height 32
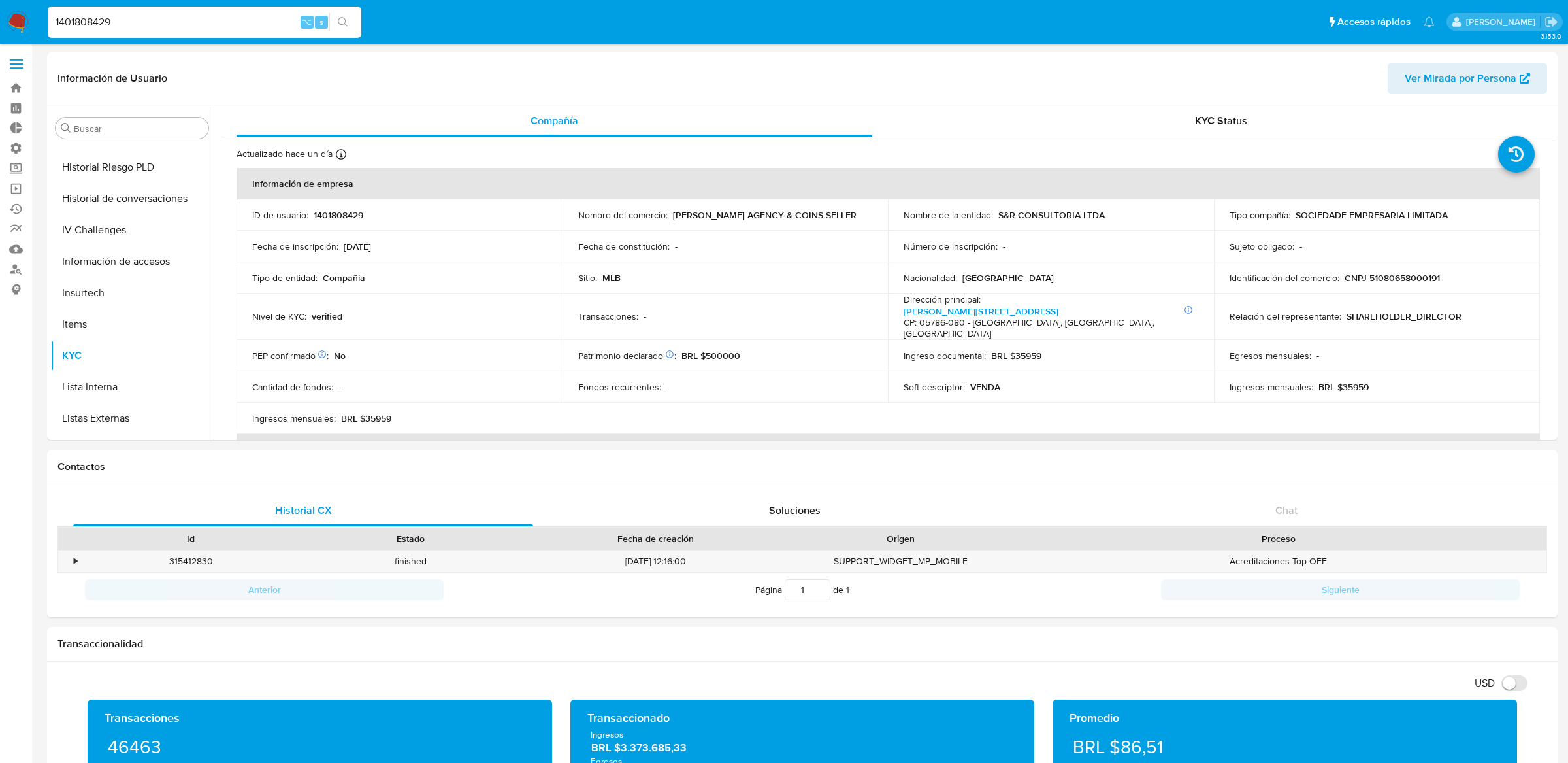
click at [260, 17] on input "1401808429" at bounding box center [205, 22] width 314 height 17
paste input "2462804727"
type input "2462804727"
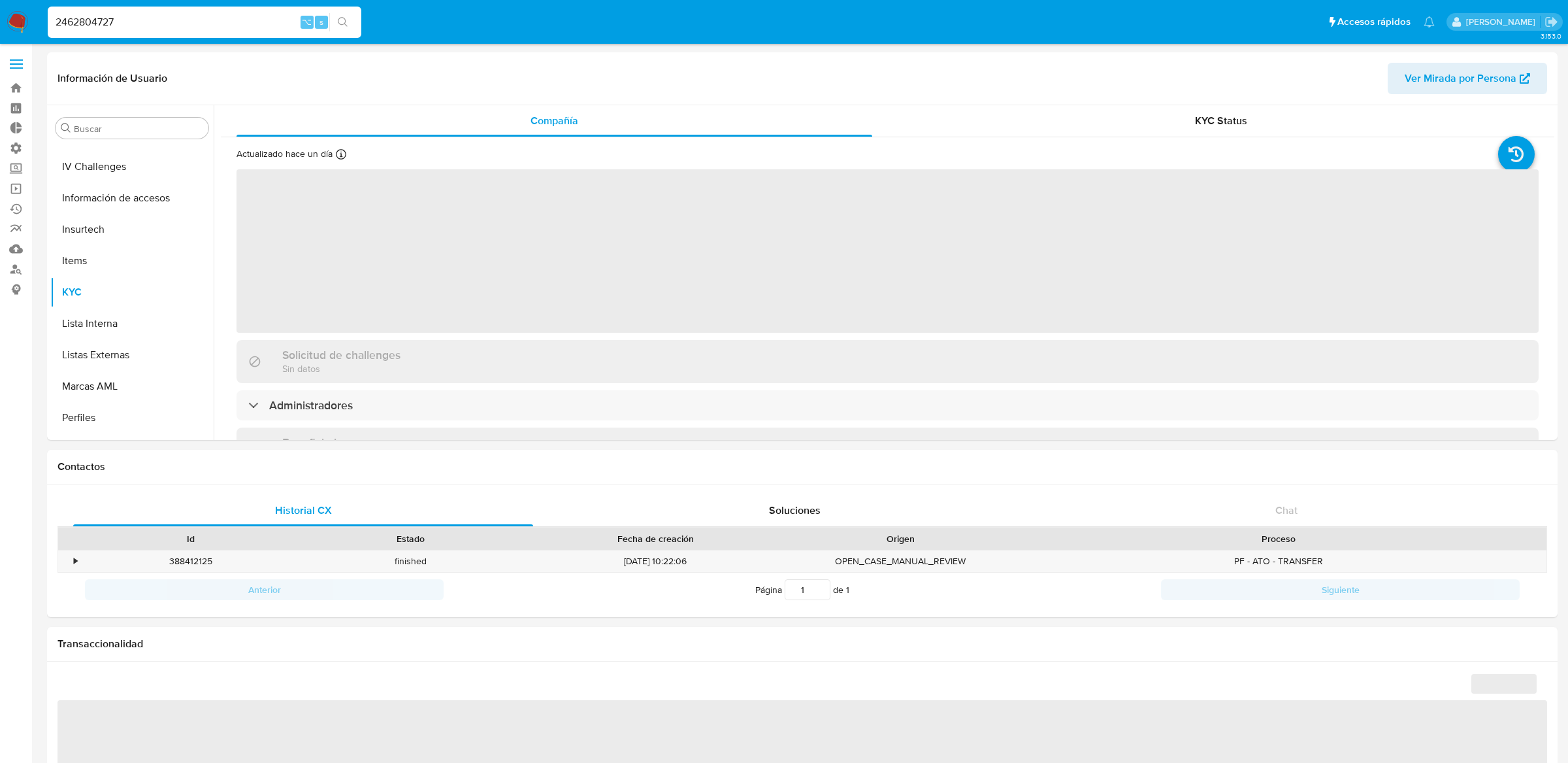
scroll to position [583, 0]
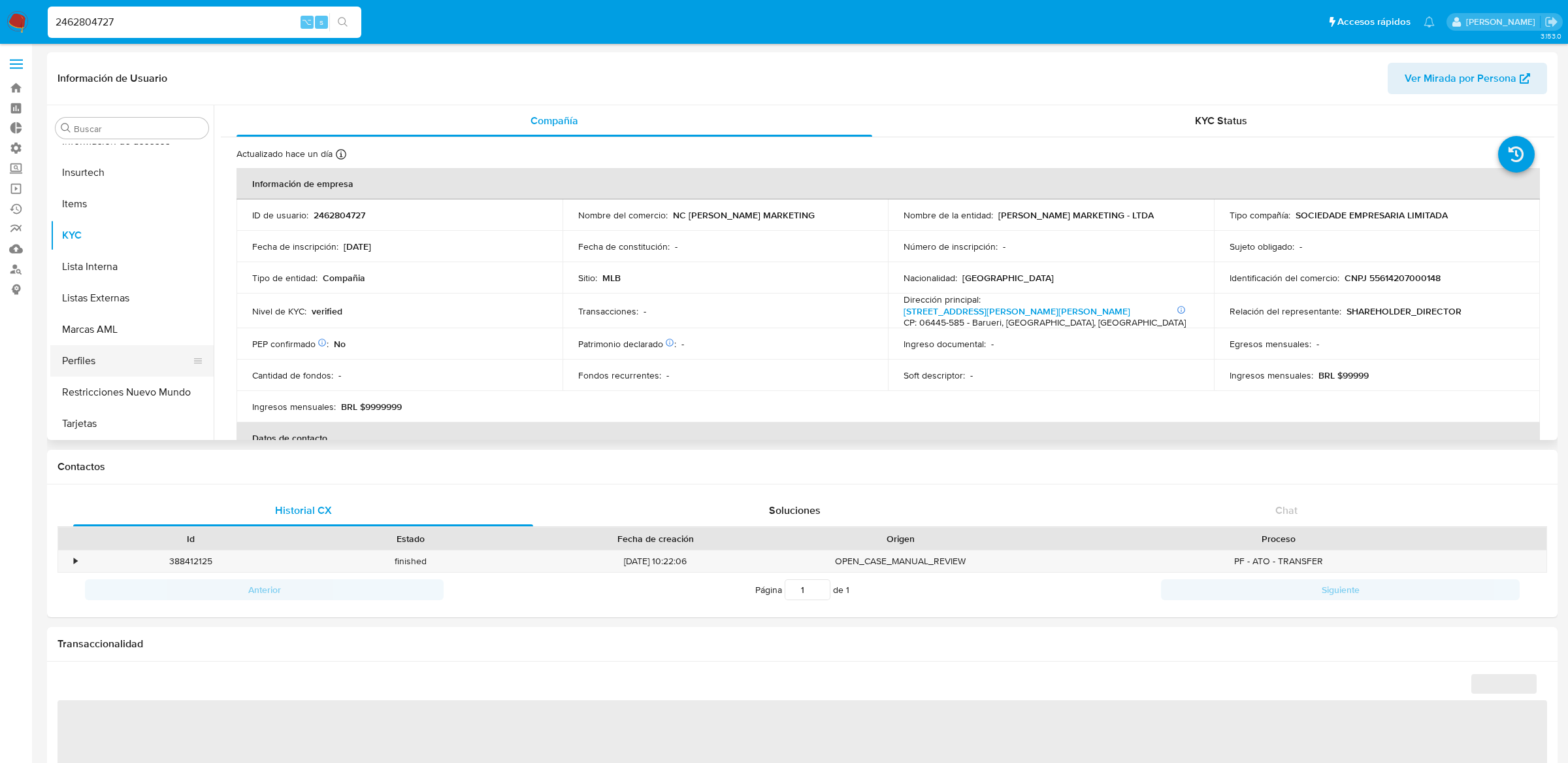
select select "10"
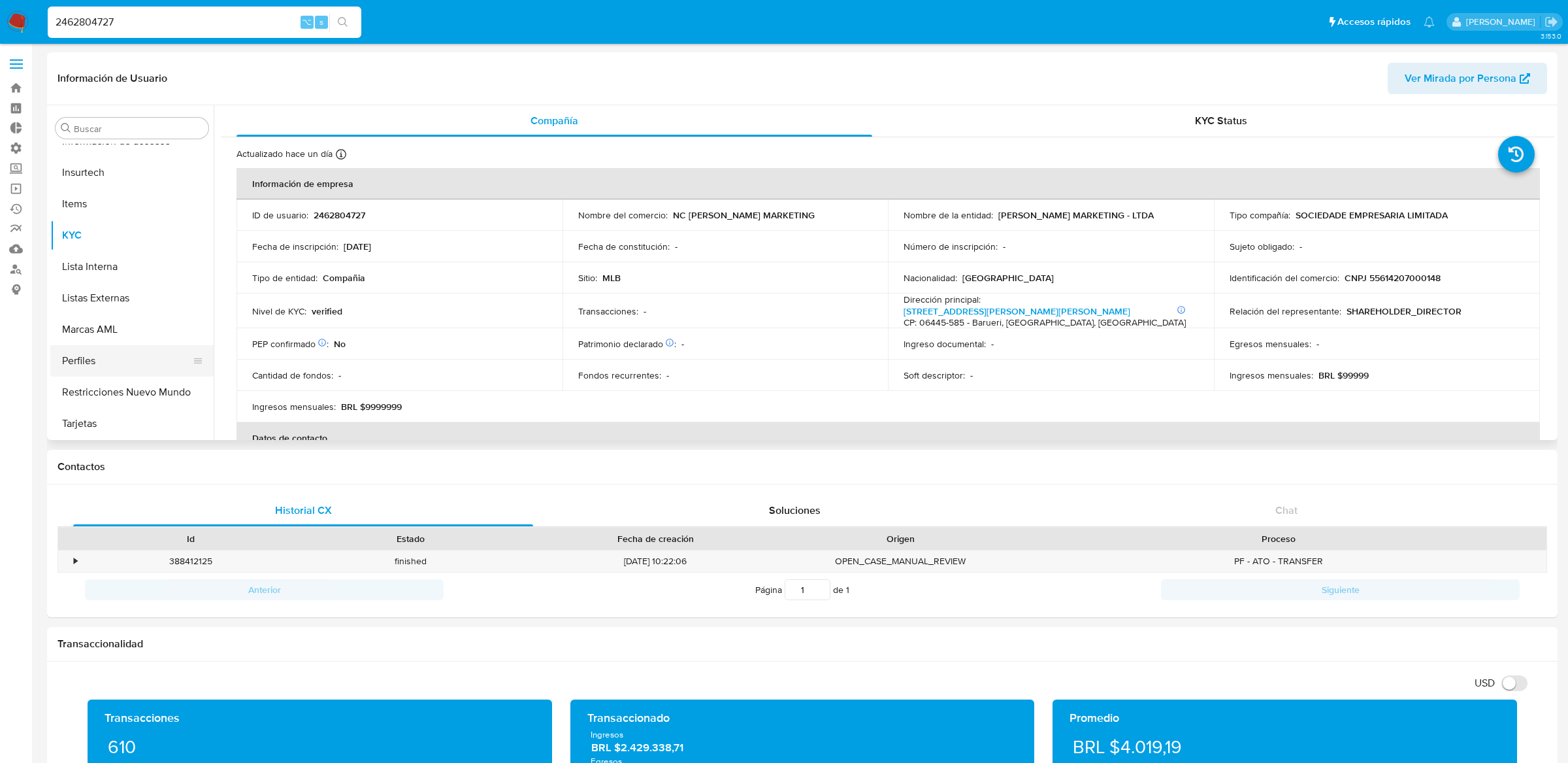
scroll to position [128, 0]
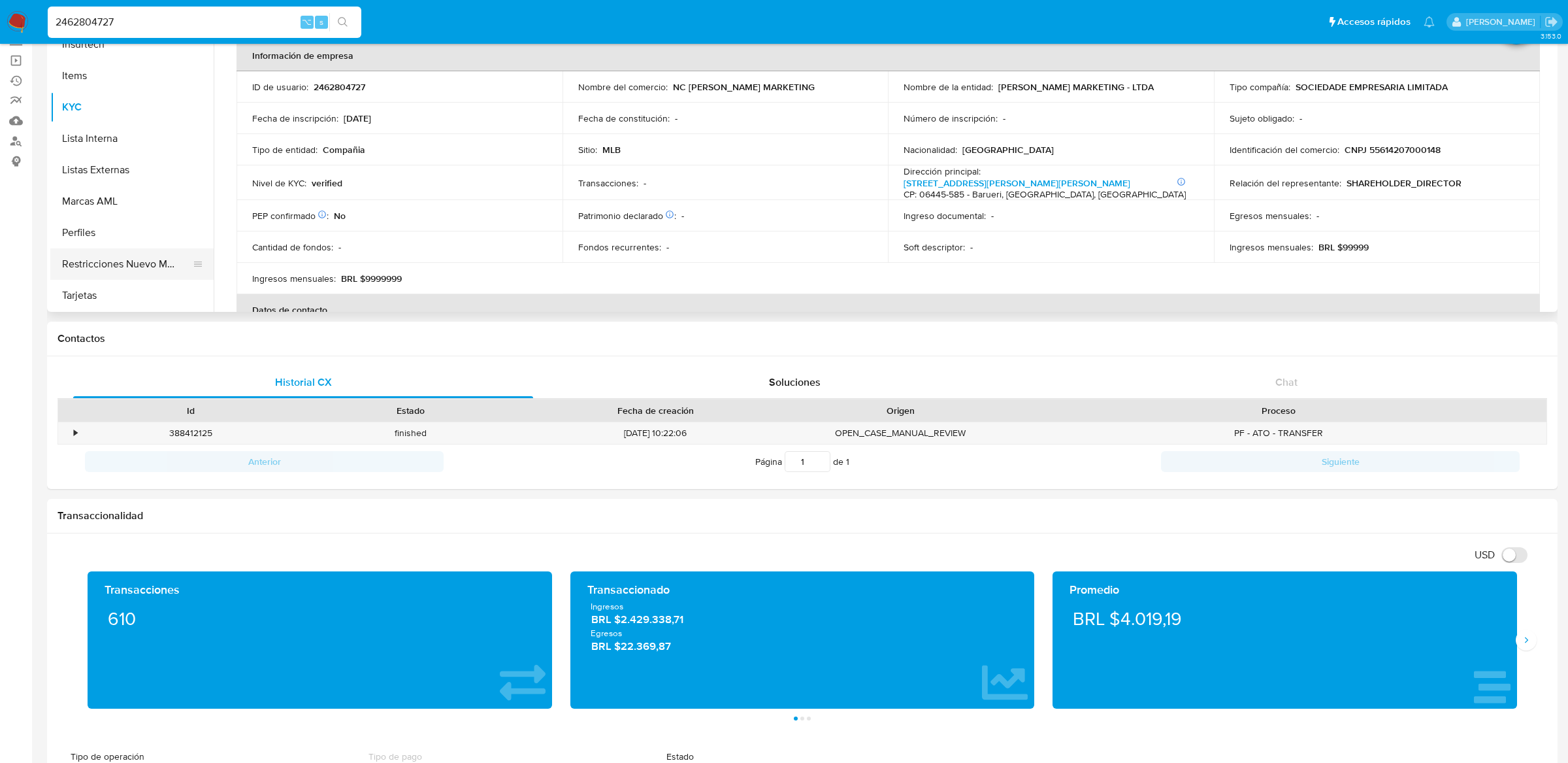
click at [137, 248] on button "Restricciones Nuevo Mundo" at bounding box center [127, 264] width 153 height 32
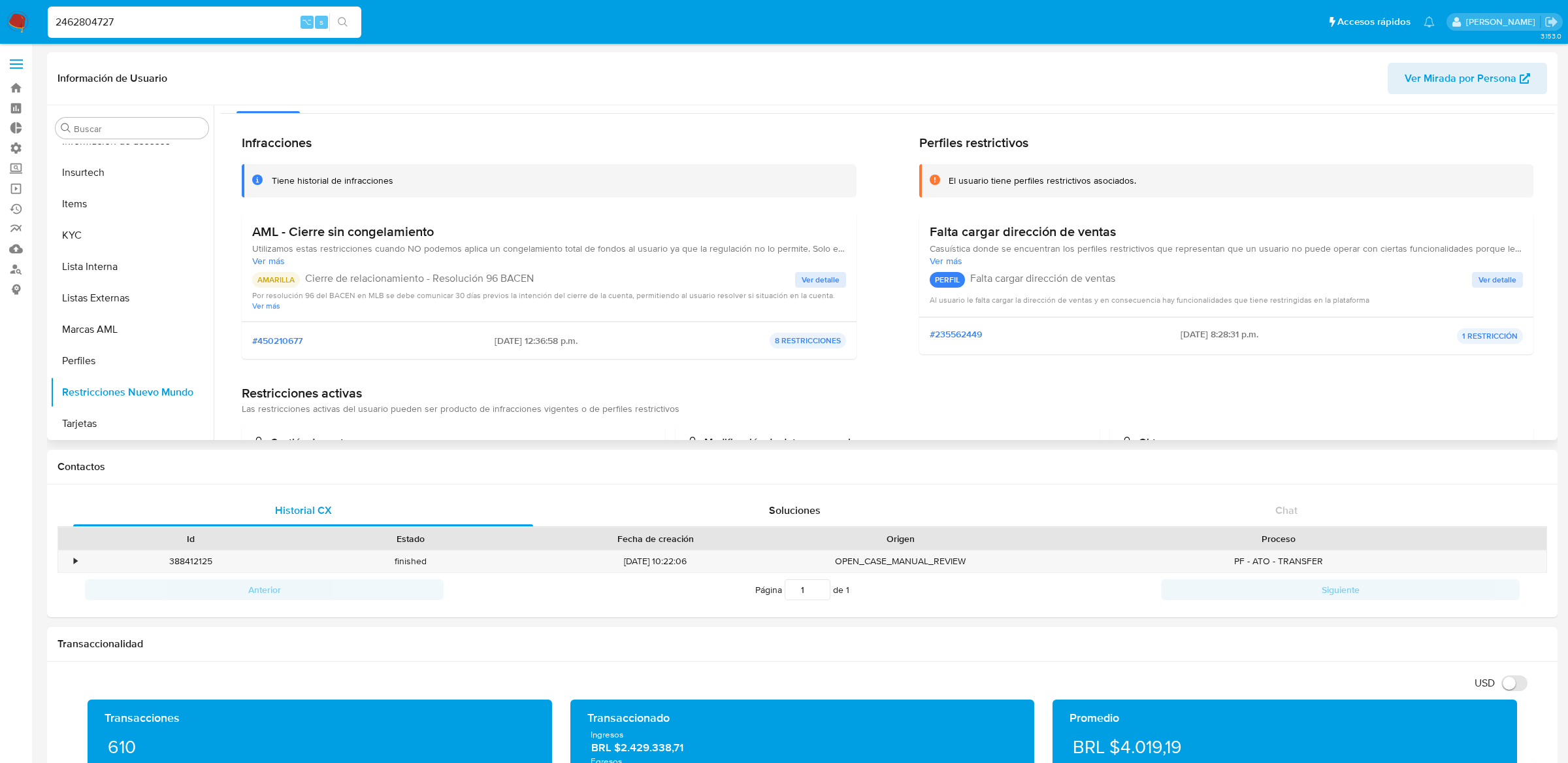
scroll to position [0, 0]
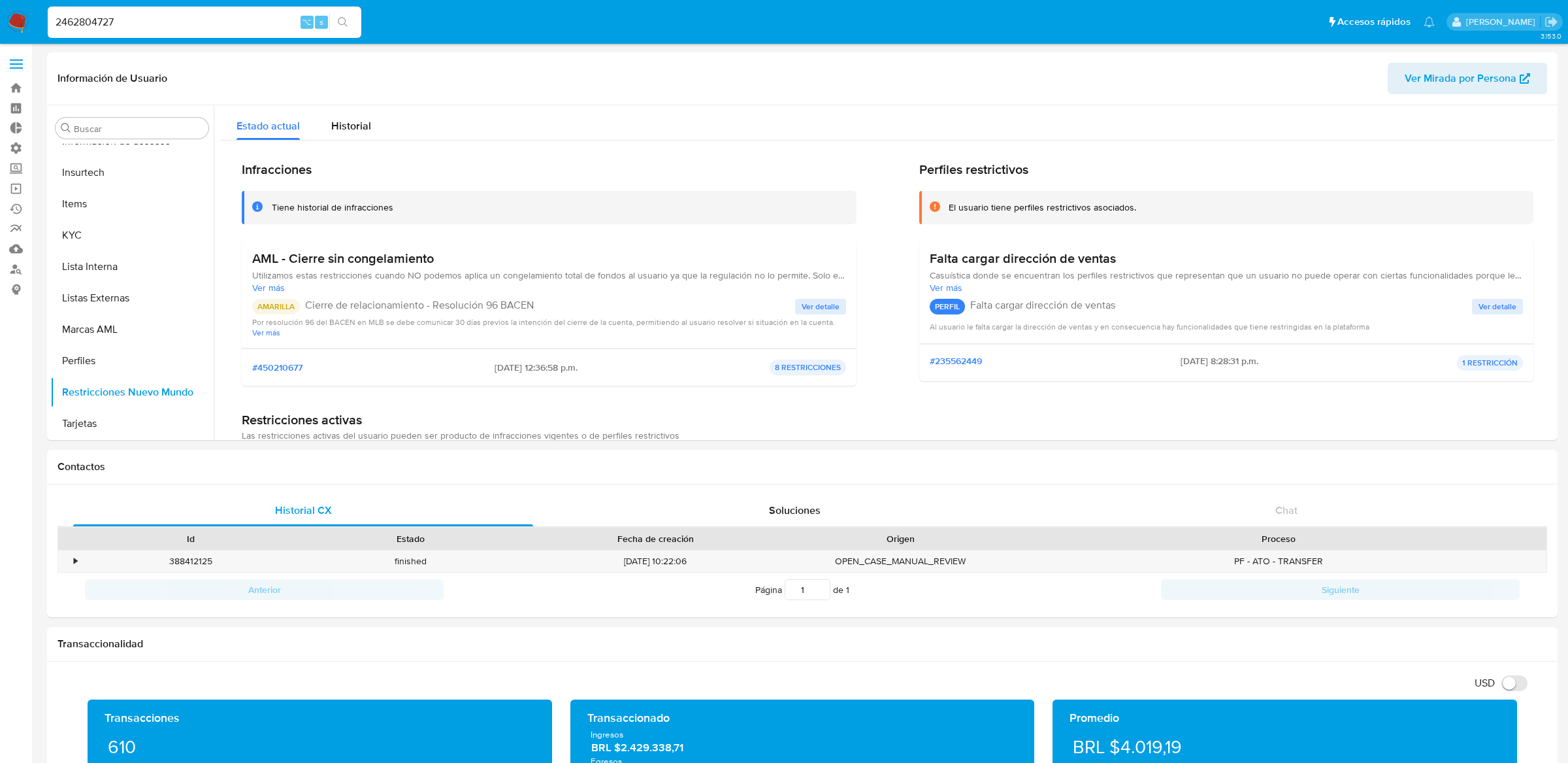
click at [243, 28] on input "2462804727" at bounding box center [205, 22] width 314 height 17
paste input "012341194"
type input "2012341194"
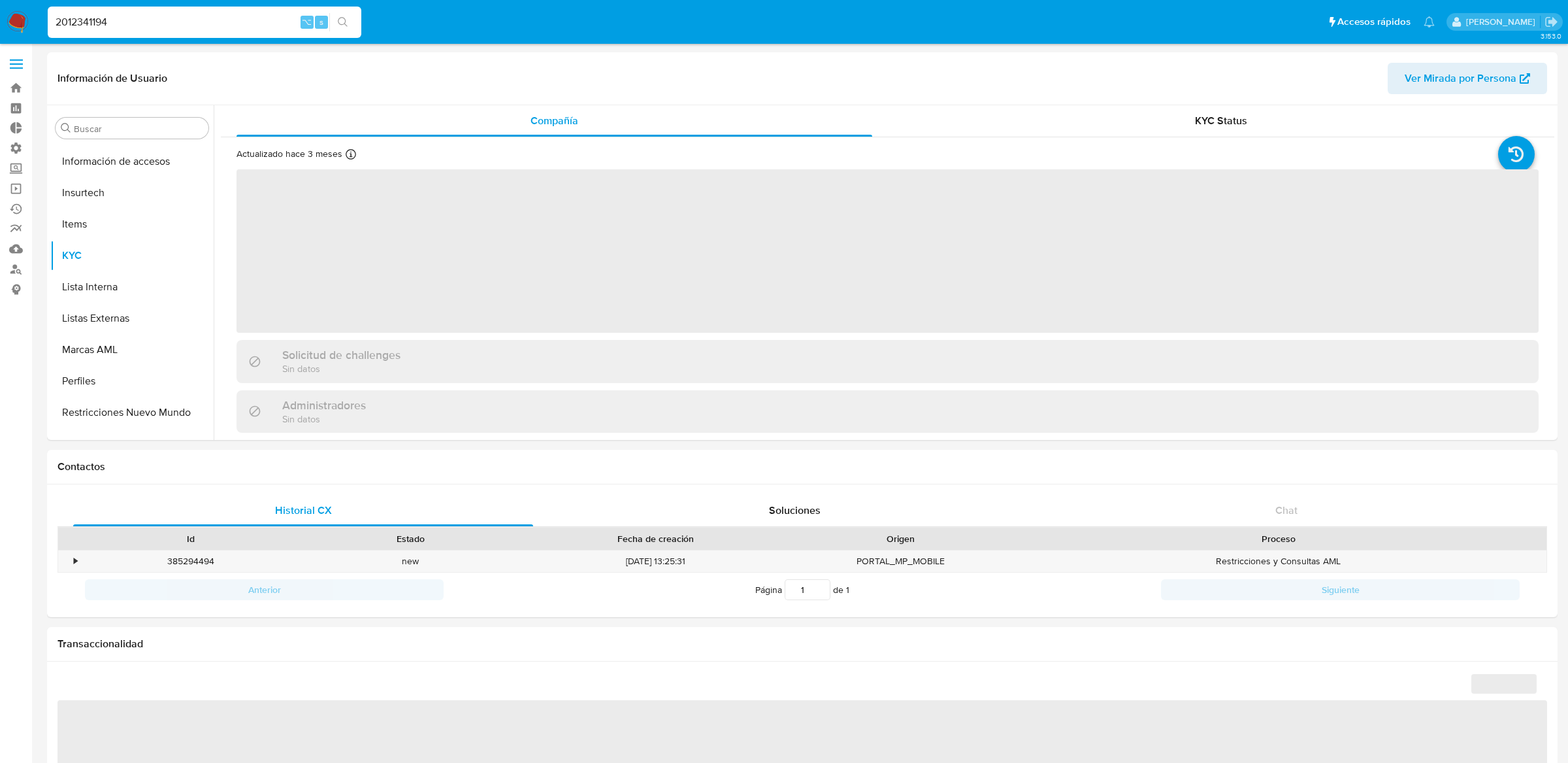
scroll to position [583, 0]
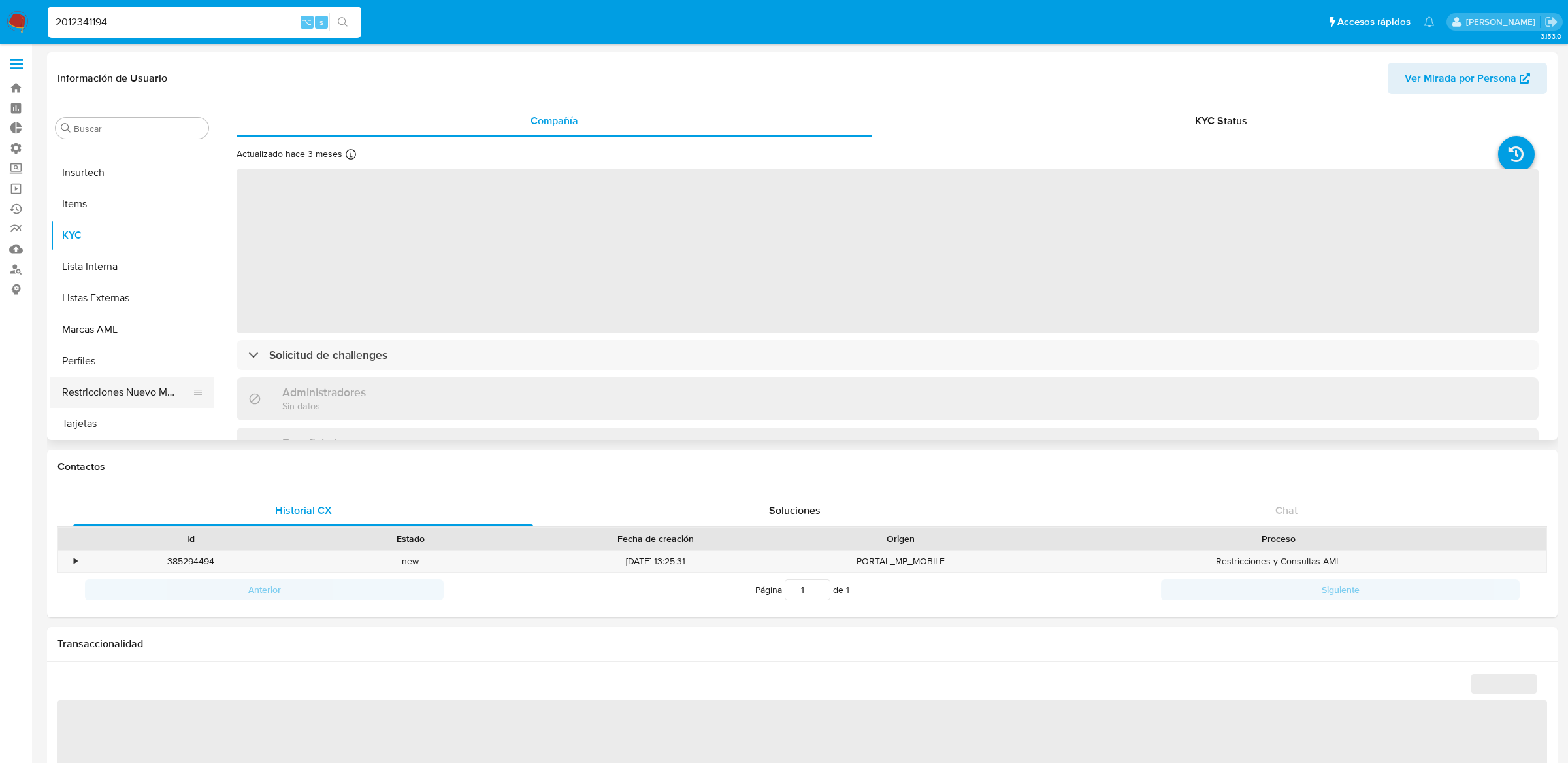
click at [94, 401] on button "Restricciones Nuevo Mundo" at bounding box center [127, 393] width 153 height 32
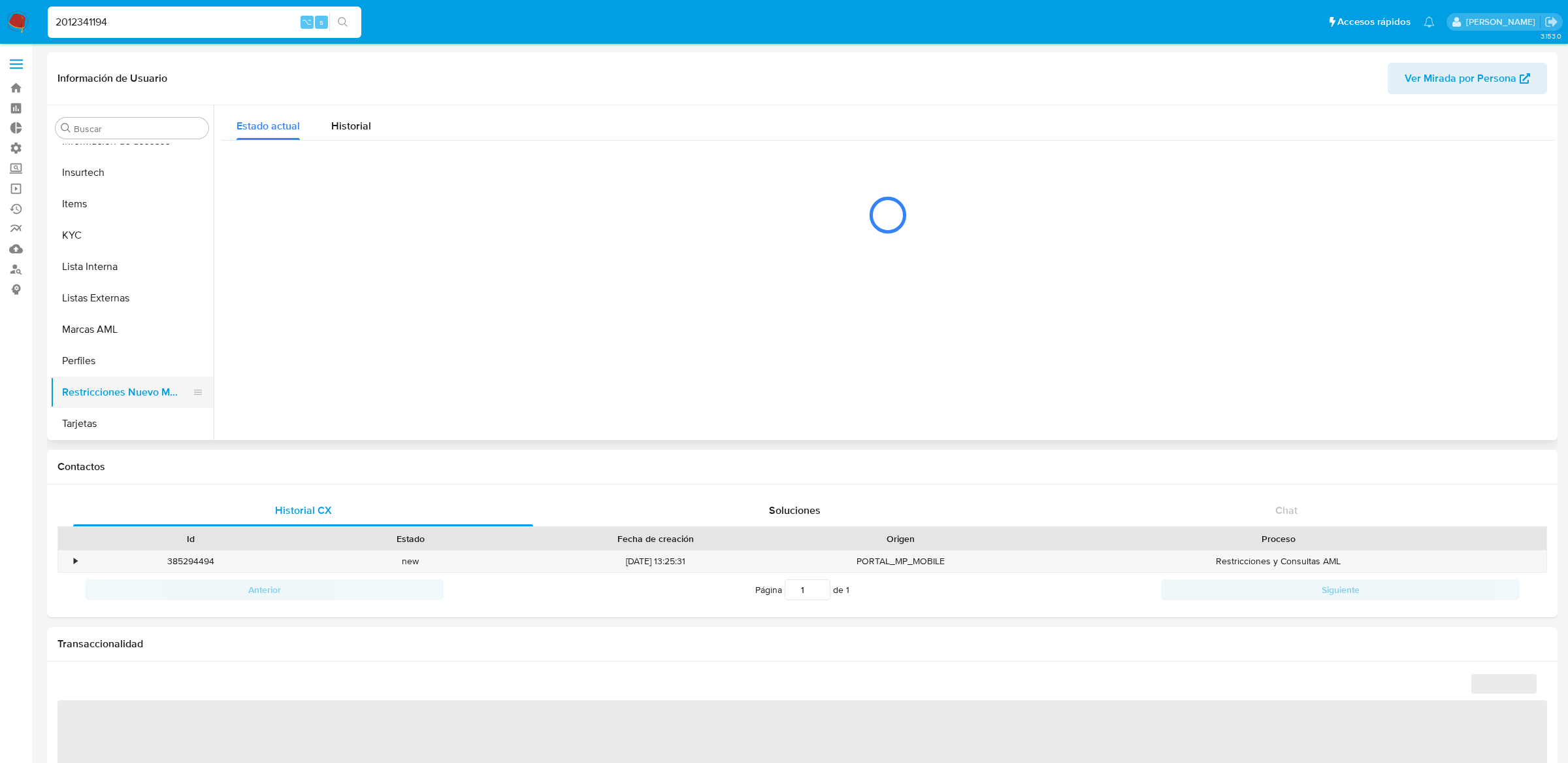
select select "10"
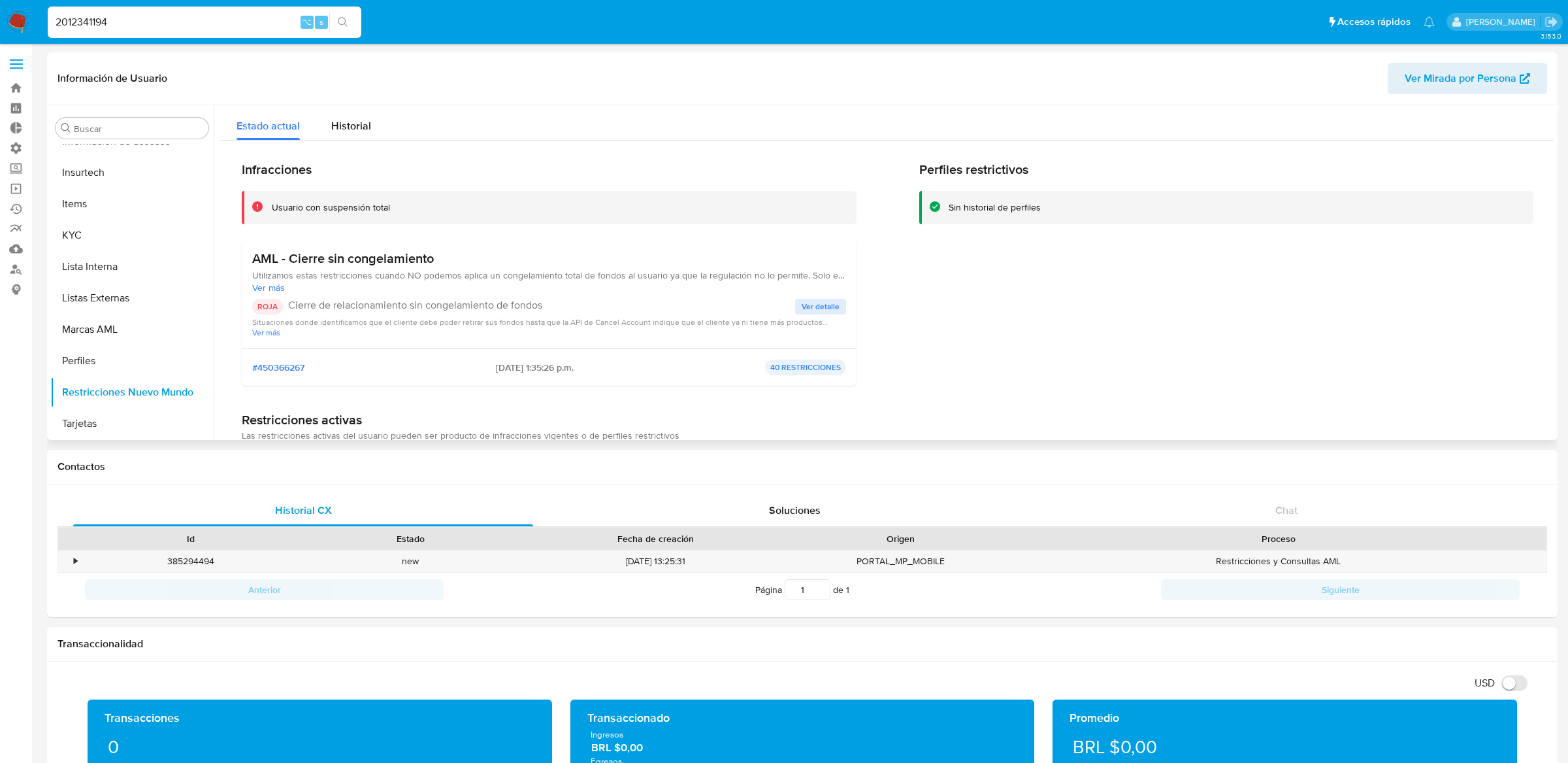
click at [809, 300] on span "Ver detalle" at bounding box center [820, 307] width 38 height 13
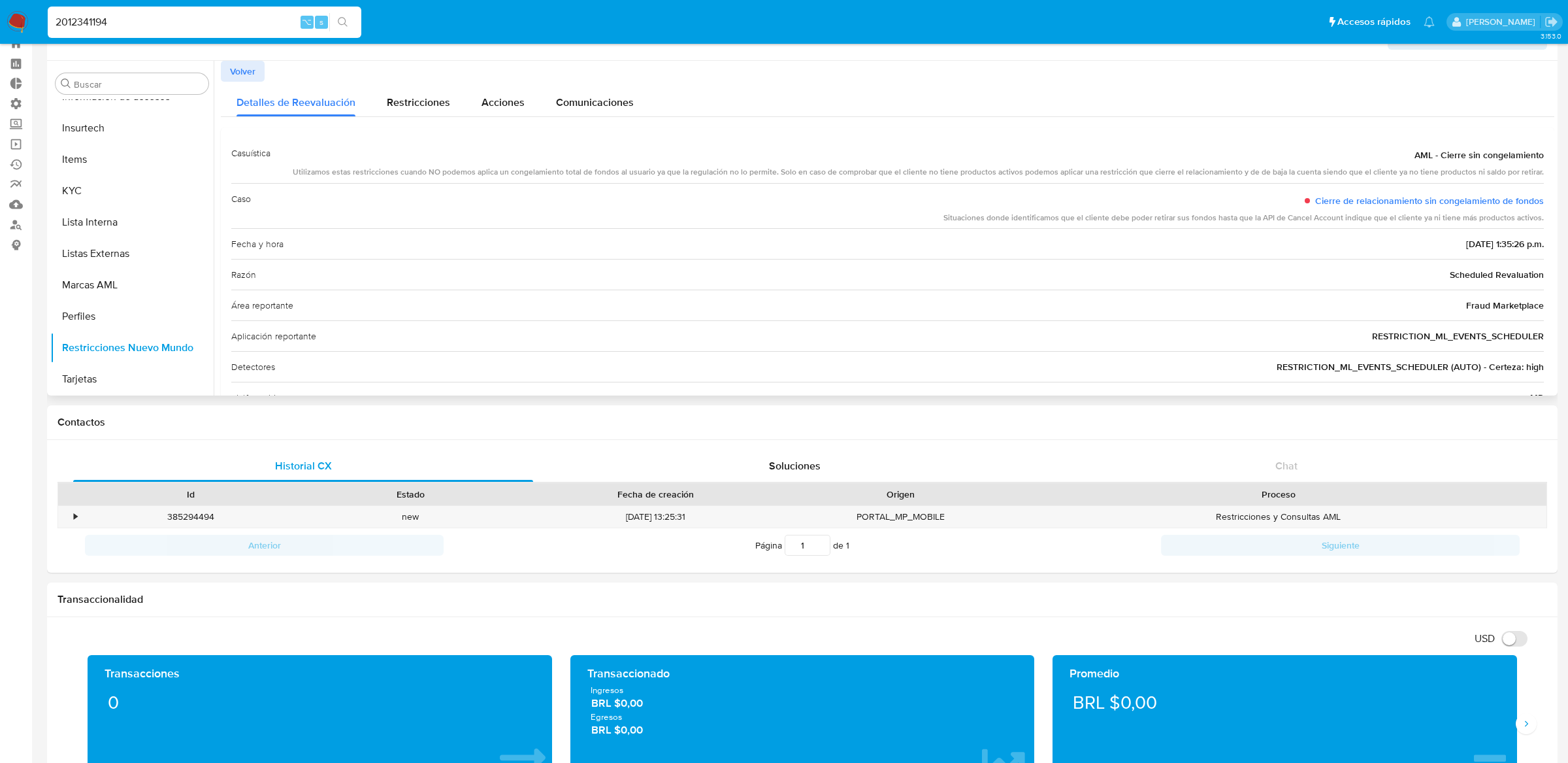
scroll to position [0, 0]
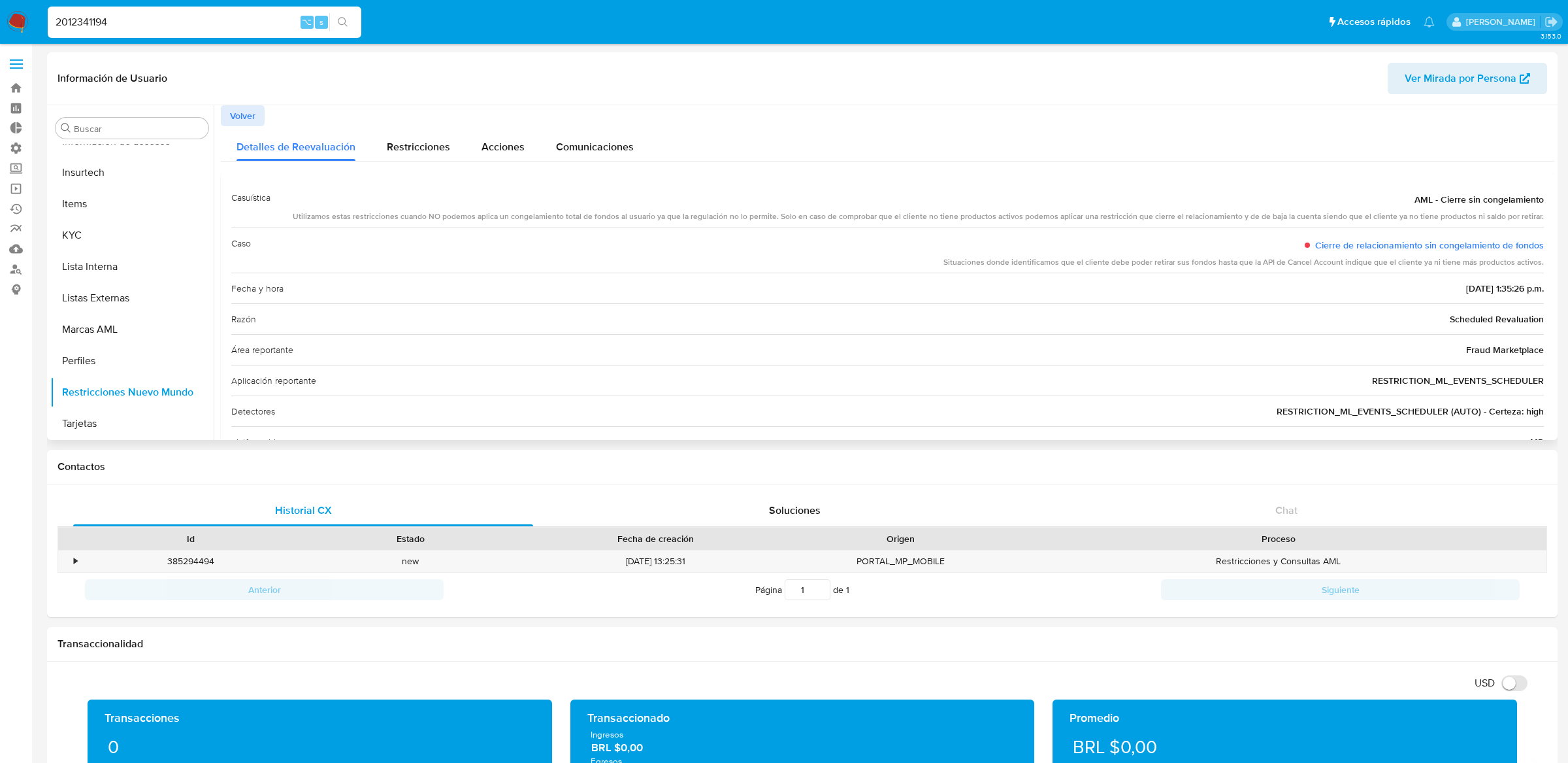
click at [243, 110] on span "Volver" at bounding box center [243, 115] width 25 height 18
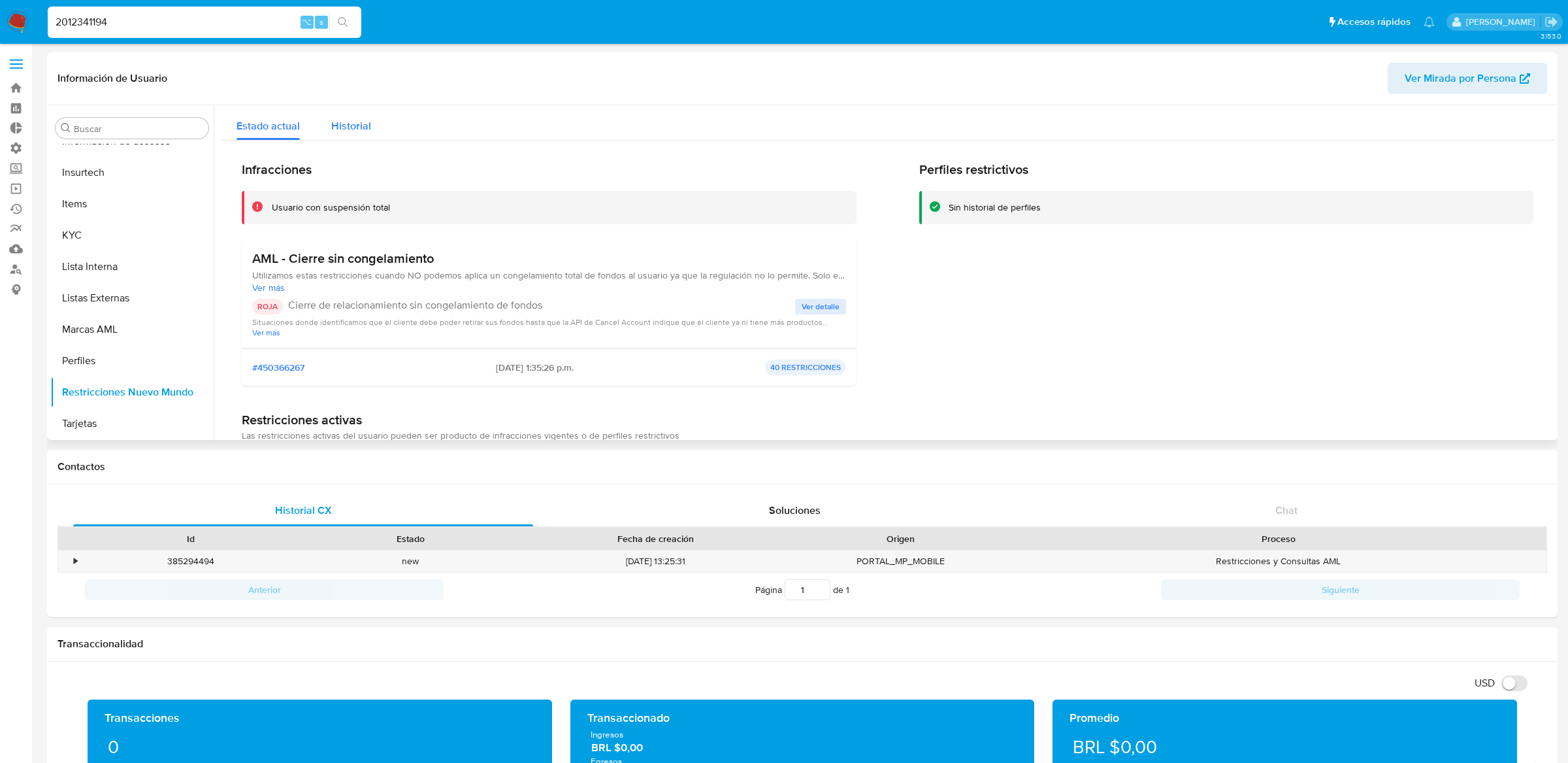
click at [350, 128] on span "Historial" at bounding box center [351, 125] width 40 height 15
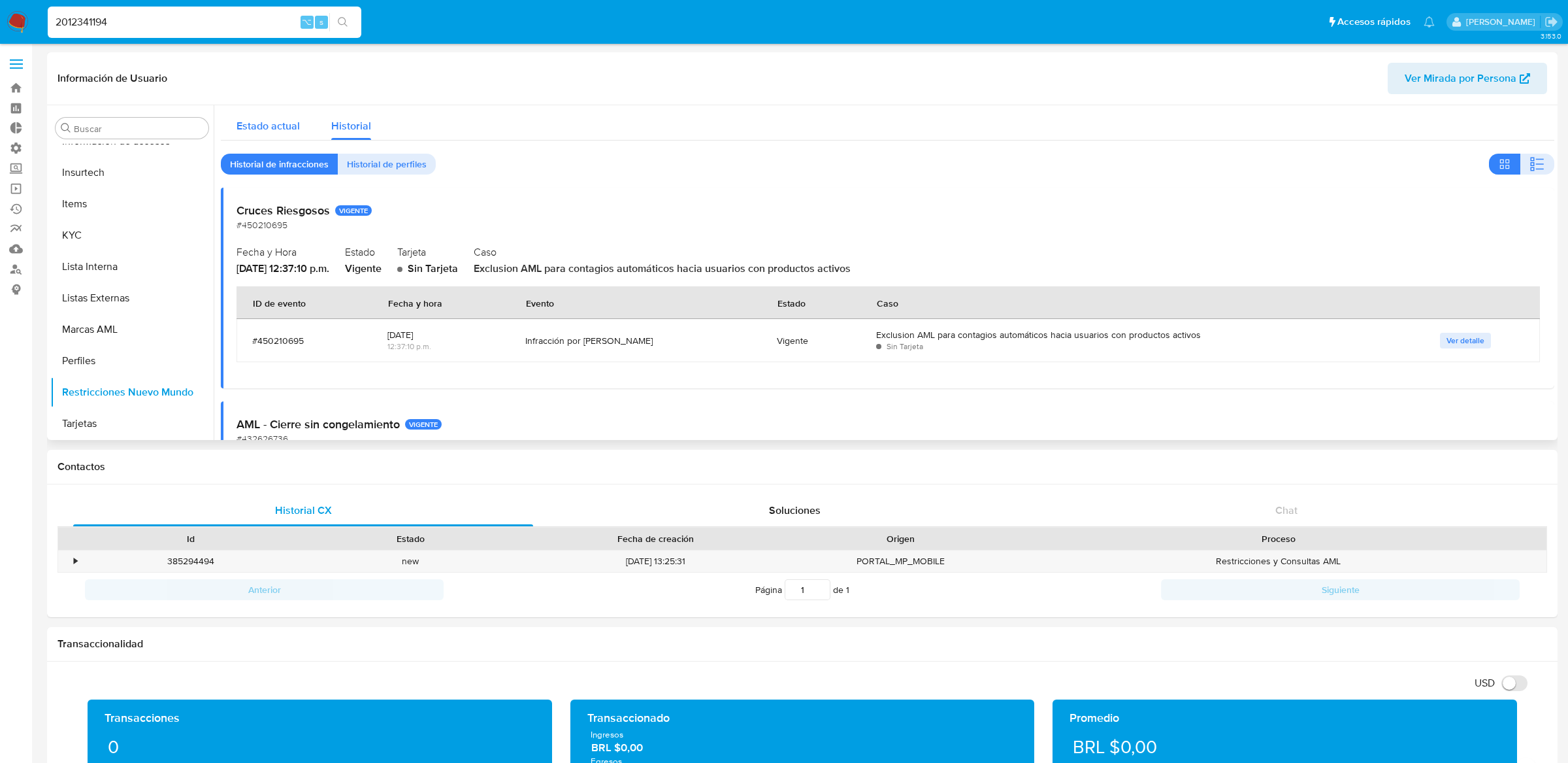
click at [264, 137] on div "Estado actual" at bounding box center [268, 123] width 63 height 35
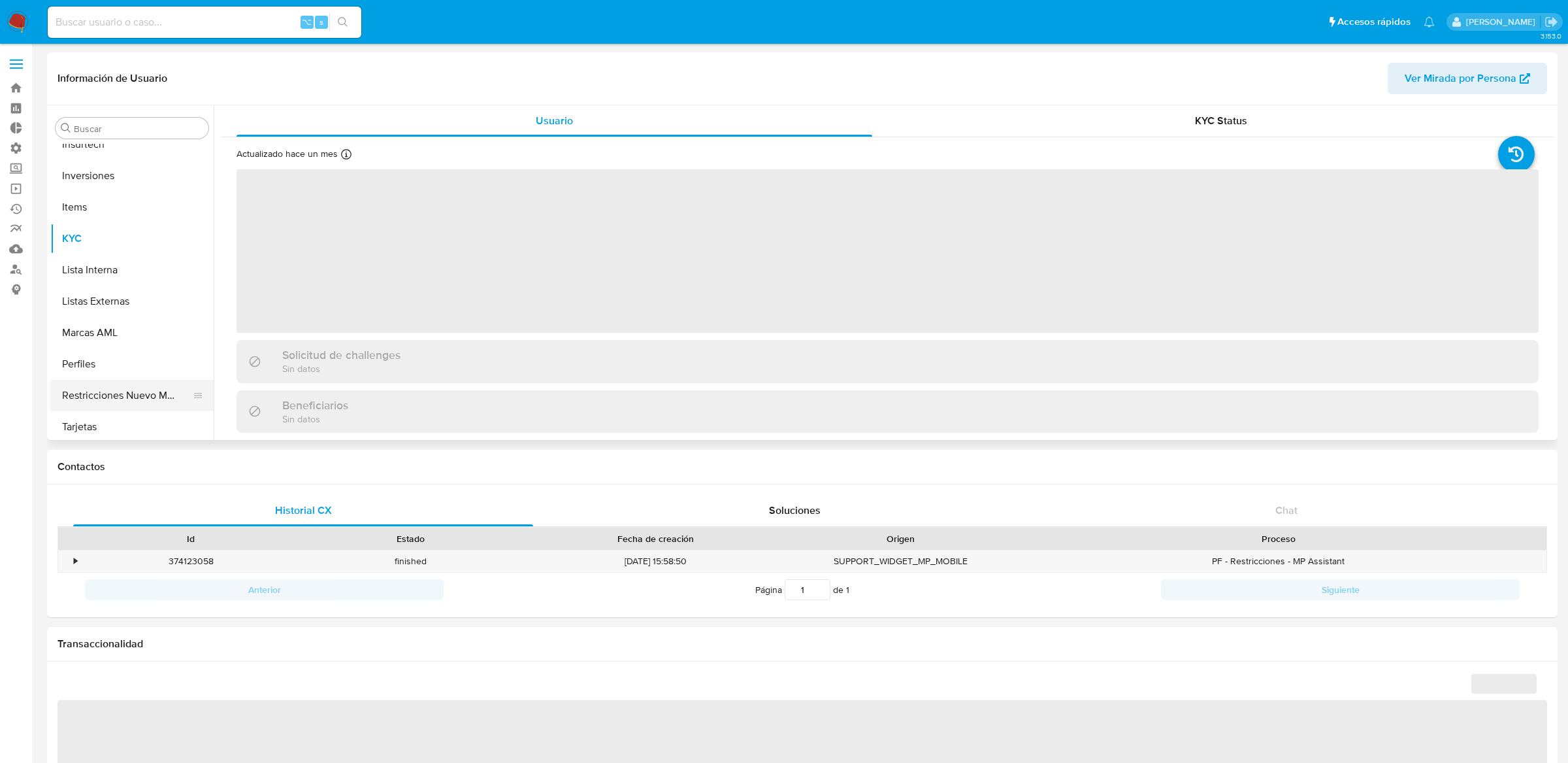
scroll to position [614, 0]
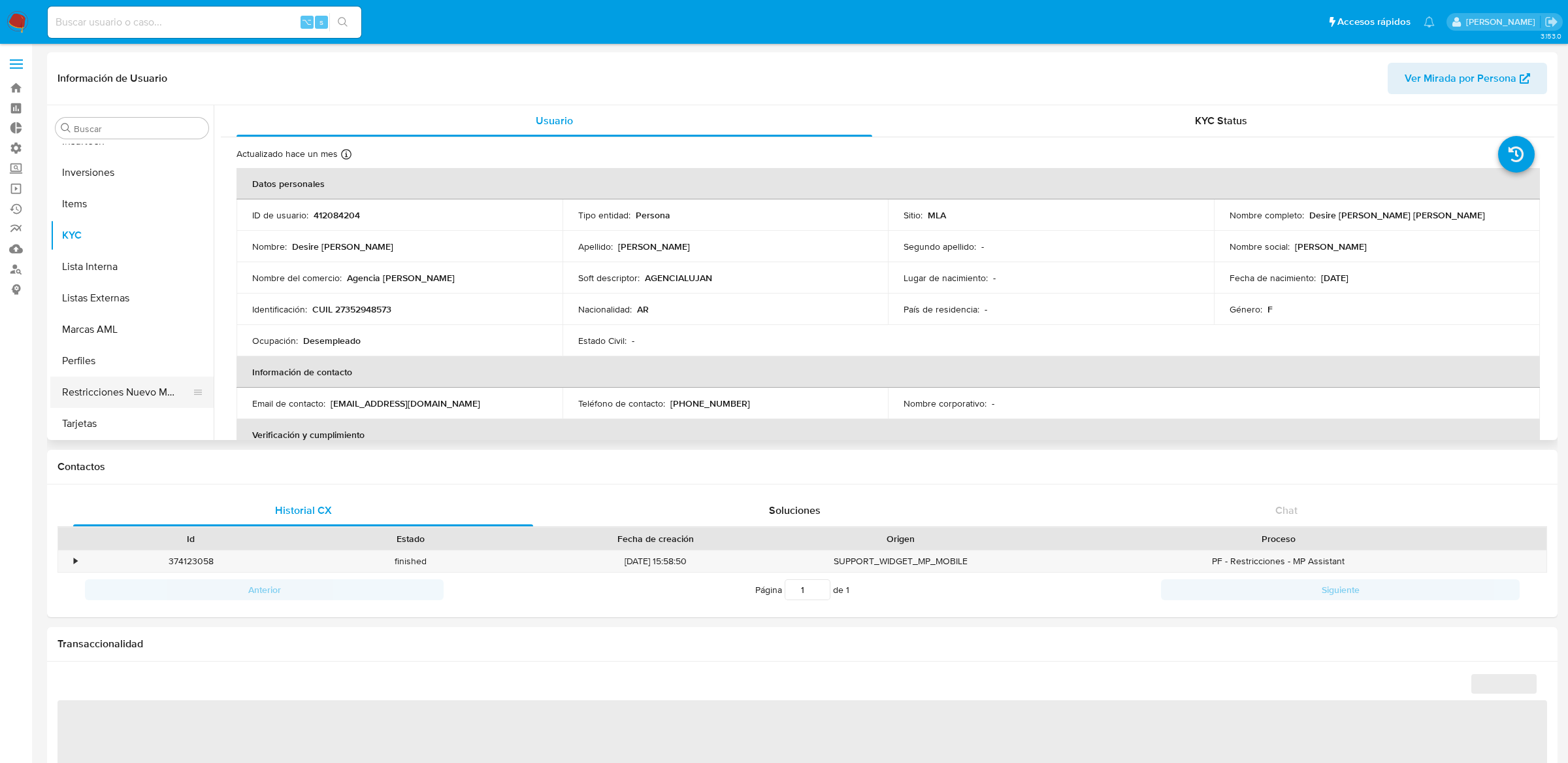
select select "10"
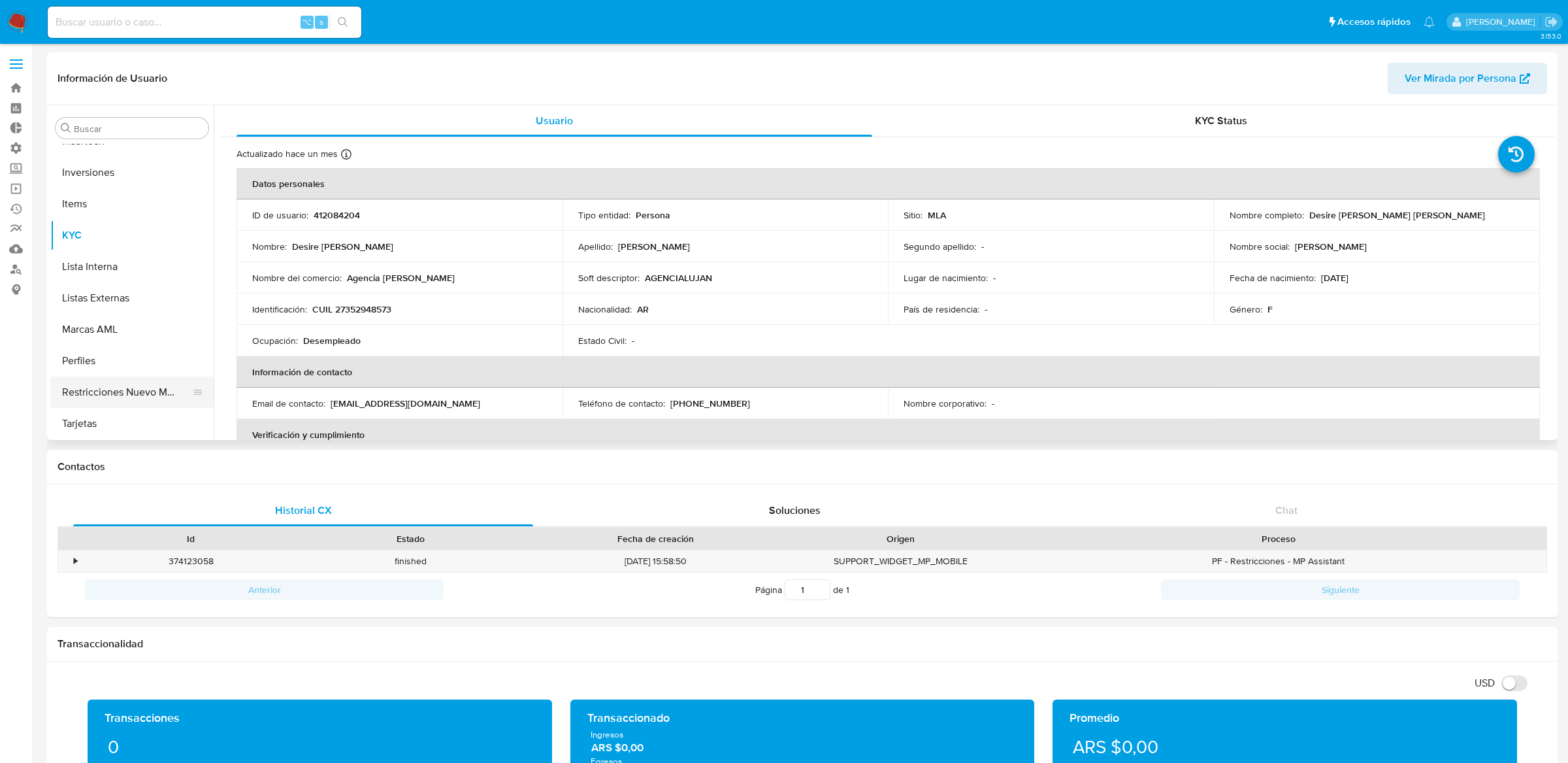
click at [149, 392] on button "Restricciones Nuevo Mundo" at bounding box center [127, 393] width 153 height 32
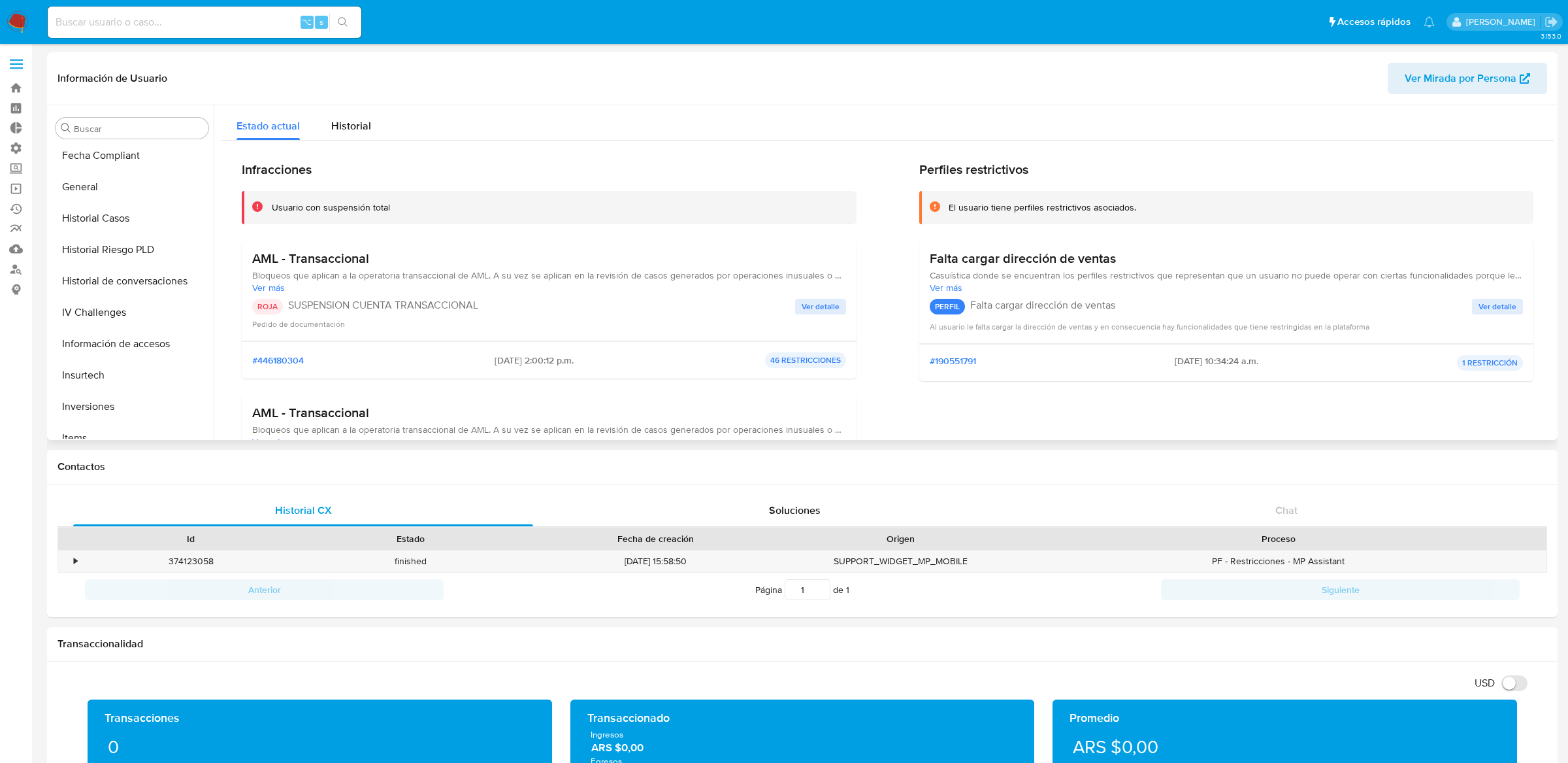
scroll to position [356, 0]
click at [158, 256] on button "Historial Casos" at bounding box center [127, 243] width 153 height 32
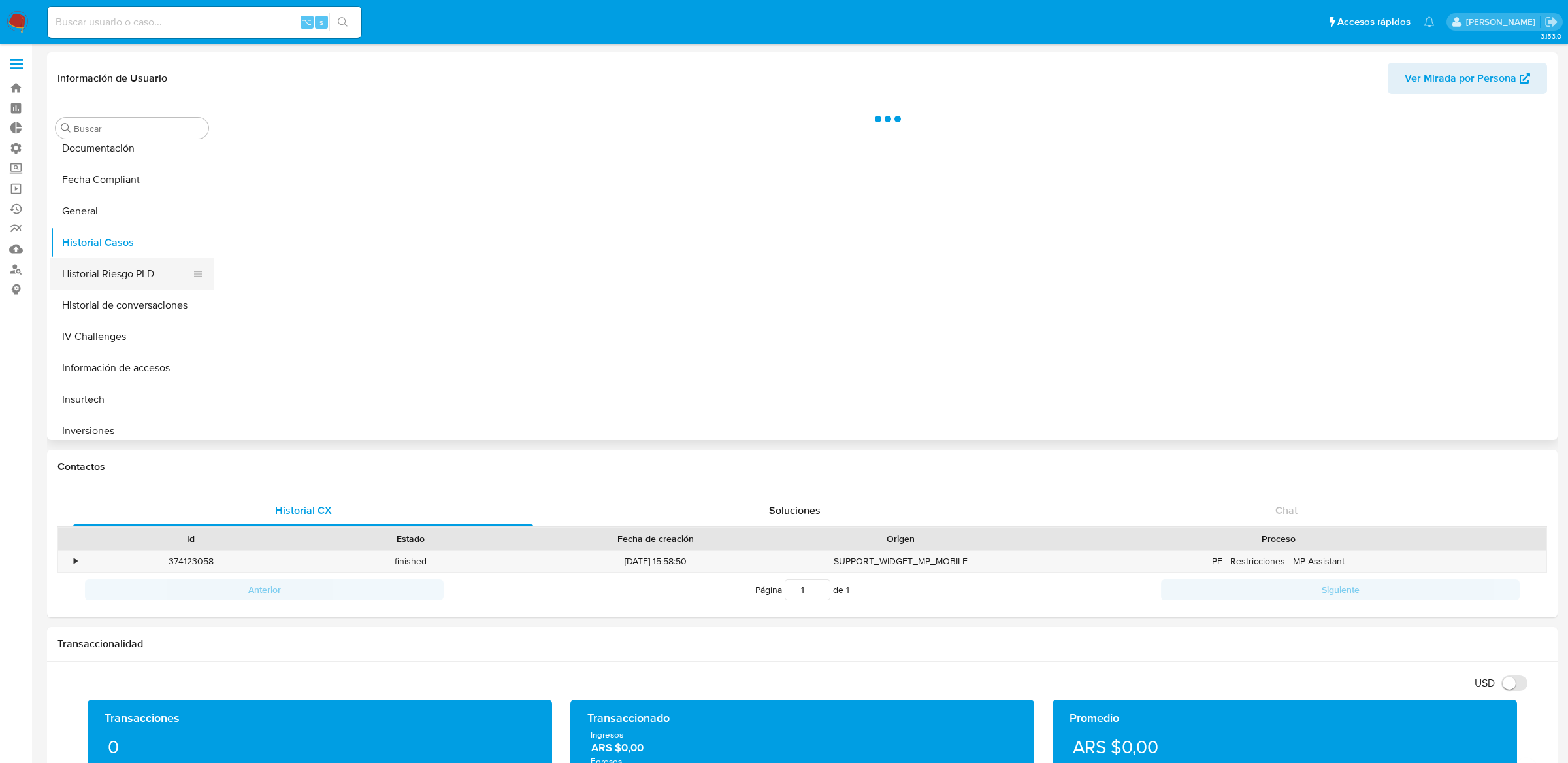
click at [158, 274] on button "Historial Riesgo PLD" at bounding box center [127, 274] width 153 height 32
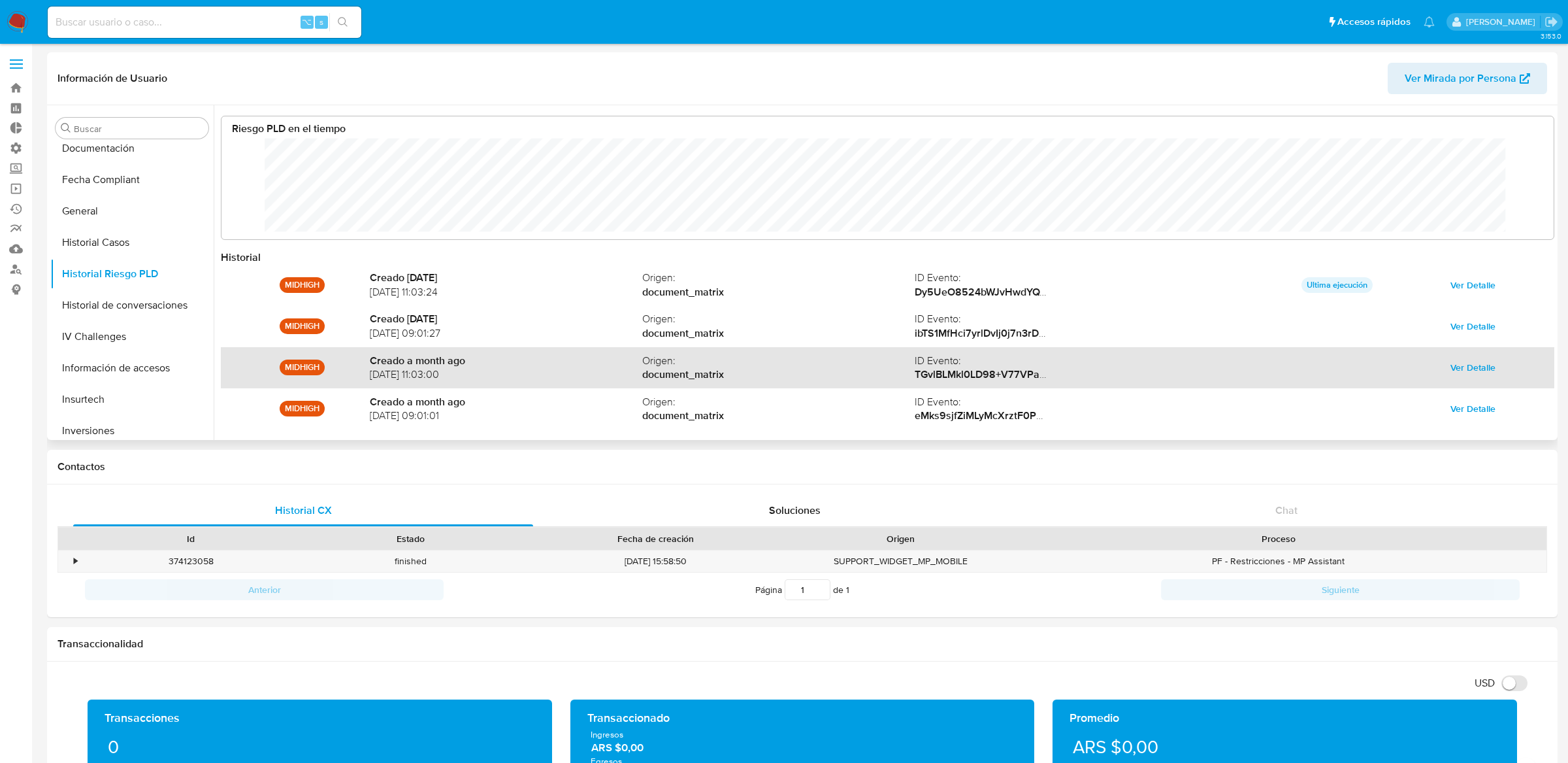
scroll to position [69, 0]
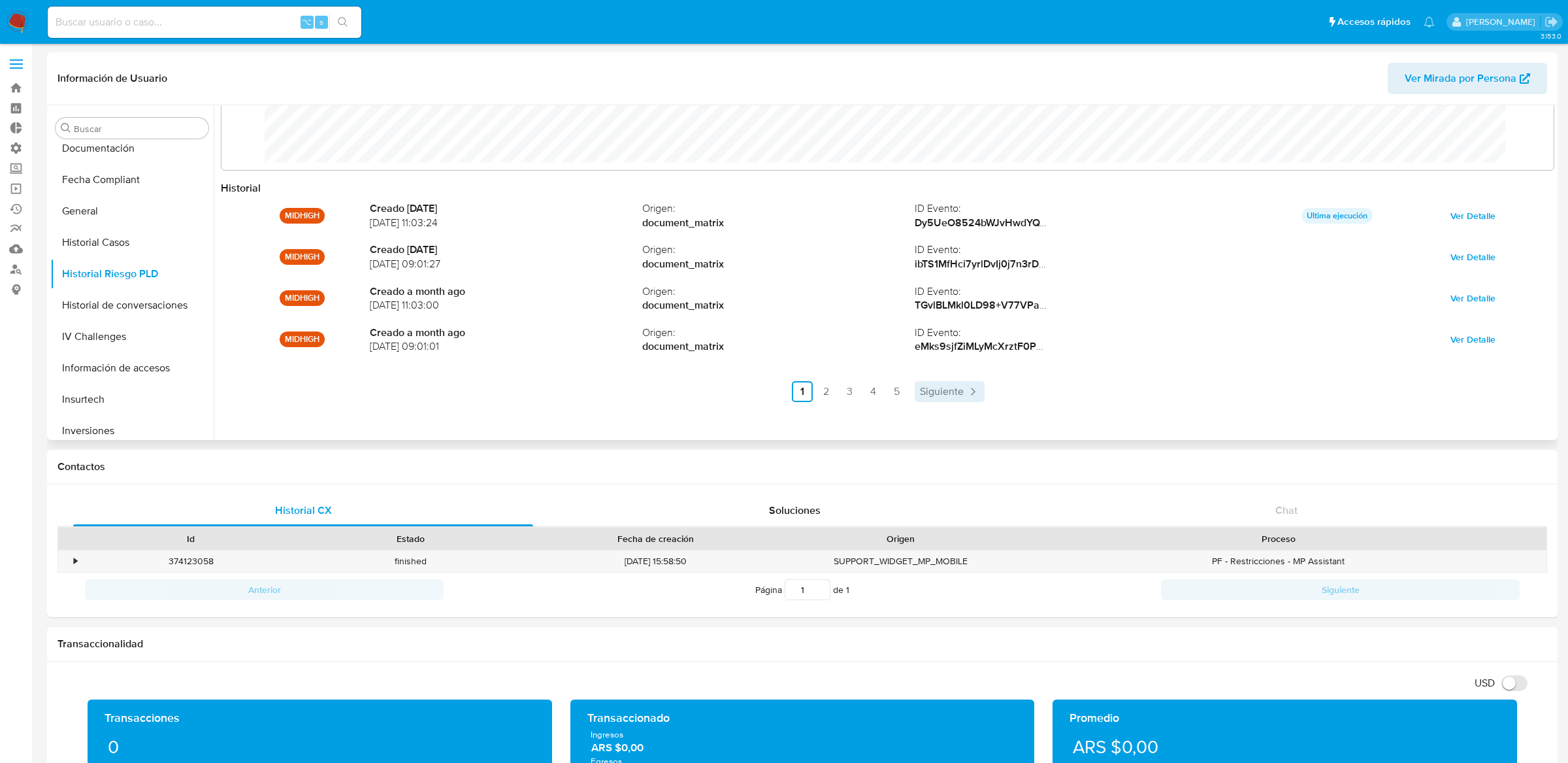
click at [920, 389] on span "Siguiente" at bounding box center [942, 391] width 44 height 10
click at [921, 389] on link "5" at bounding box center [931, 391] width 21 height 21
click at [931, 389] on ul "Anterior 1 2 3 4 5 Siguiente" at bounding box center [887, 391] width 1333 height 21
click at [947, 391] on link "4" at bounding box center [946, 391] width 21 height 21
click at [912, 398] on link "4" at bounding box center [908, 391] width 21 height 21
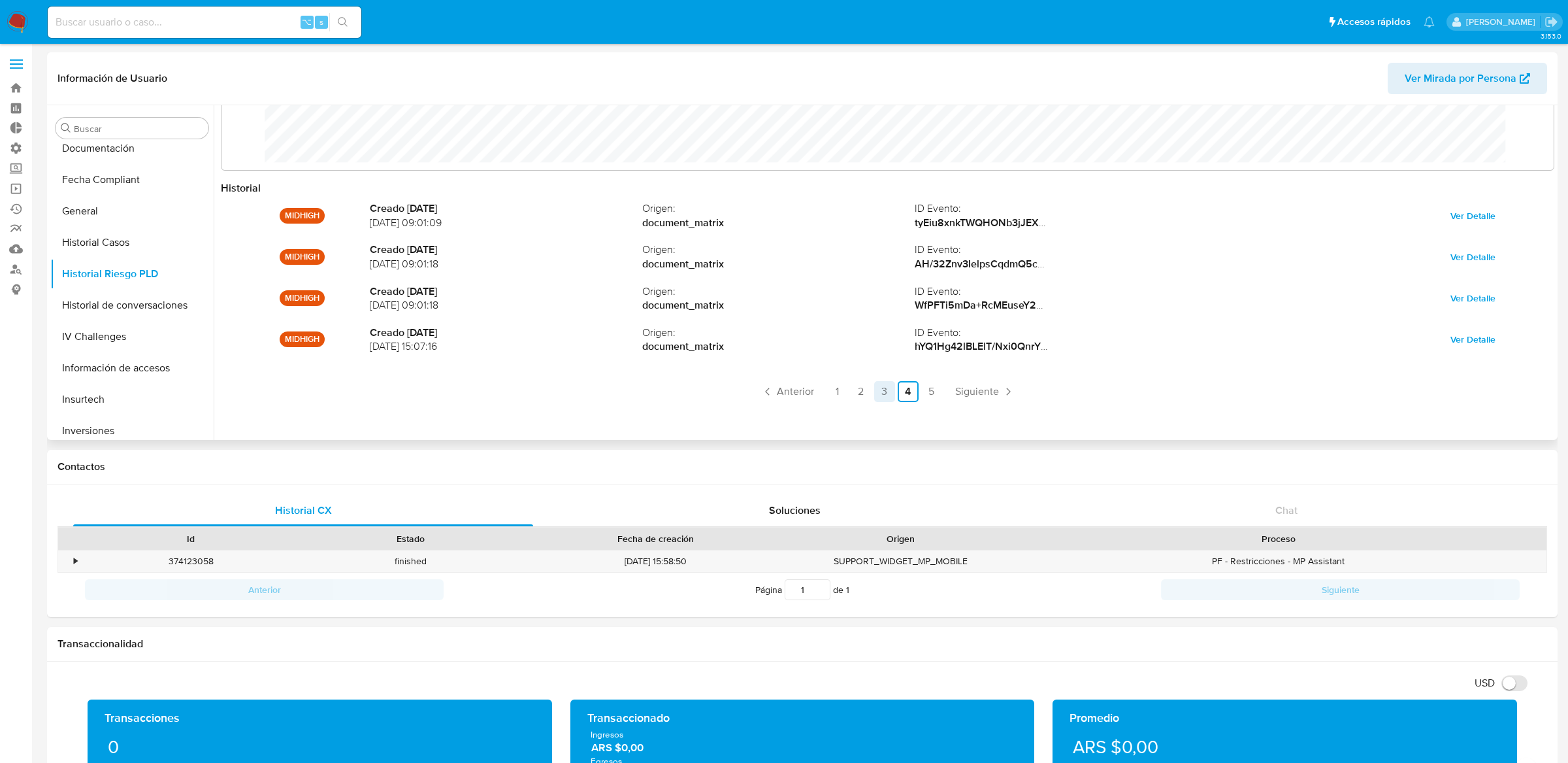
click at [886, 397] on link "3" at bounding box center [884, 391] width 21 height 21
click at [864, 396] on link "2" at bounding box center [861, 391] width 21 height 21
click at [845, 393] on ul "Anterior 1 2 3 4 5 Siguiente" at bounding box center [887, 391] width 1333 height 21
click at [842, 393] on link "1" at bounding box center [838, 391] width 21 height 21
click at [931, 393] on span "Siguiente" at bounding box center [942, 391] width 44 height 10
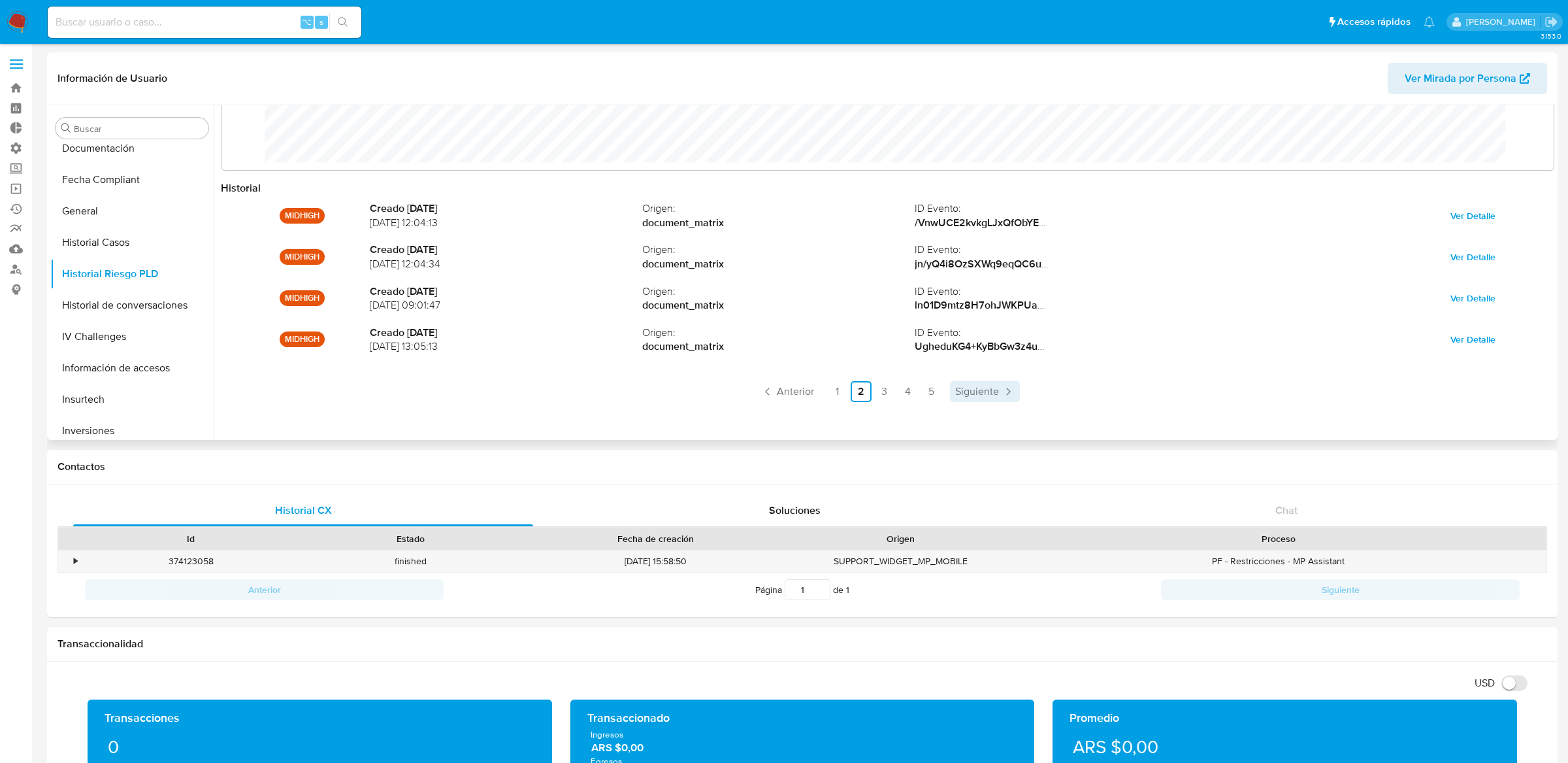
click at [931, 393] on link "5" at bounding box center [931, 391] width 21 height 21
click at [954, 393] on ul "Anterior 1 2 3 4 5 Siguiente" at bounding box center [887, 391] width 1333 height 21
click at [938, 393] on link "4" at bounding box center [946, 391] width 21 height 21
click at [94, 219] on button "General" at bounding box center [127, 211] width 153 height 32
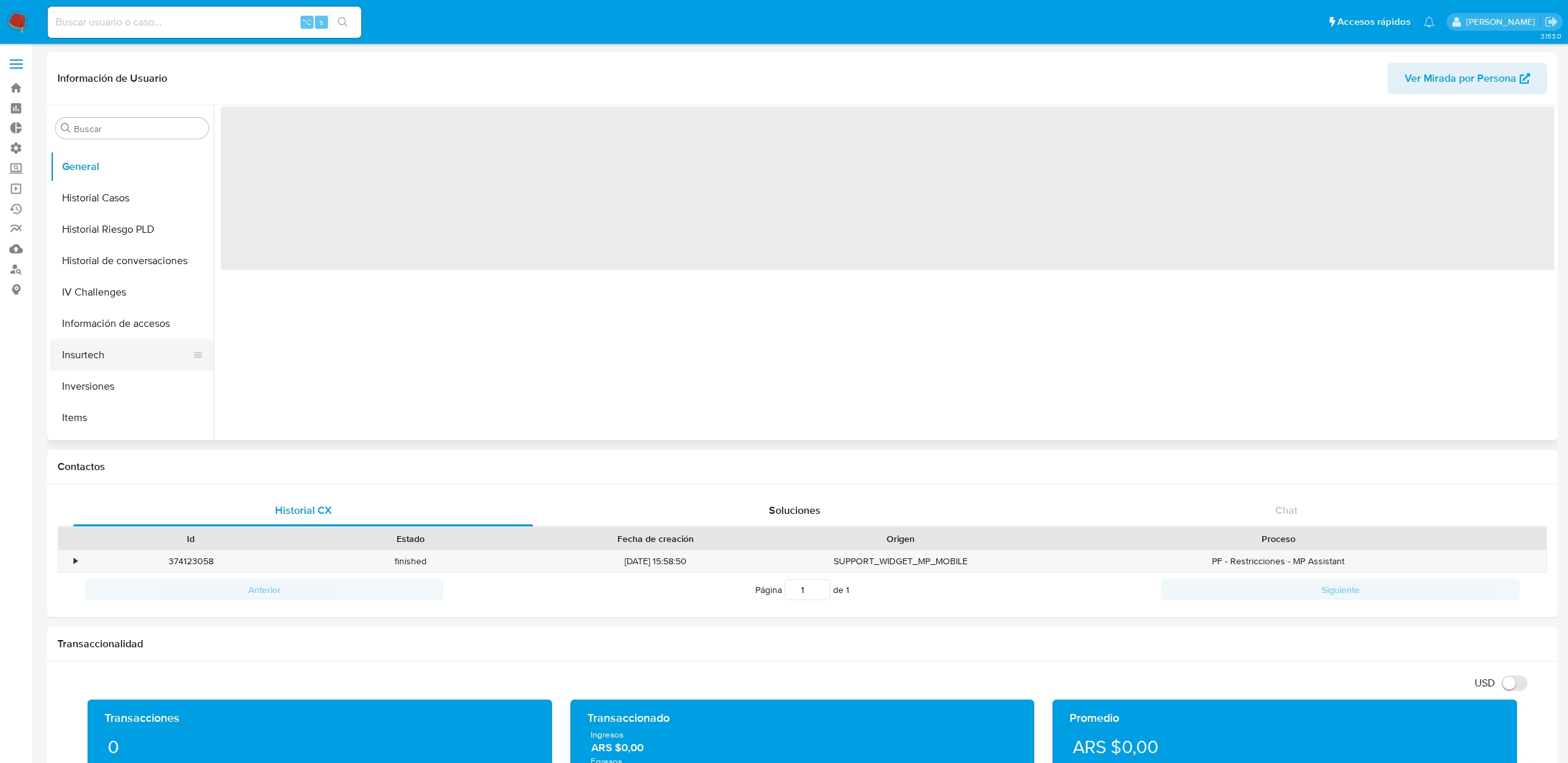
scroll to position [422, 0]
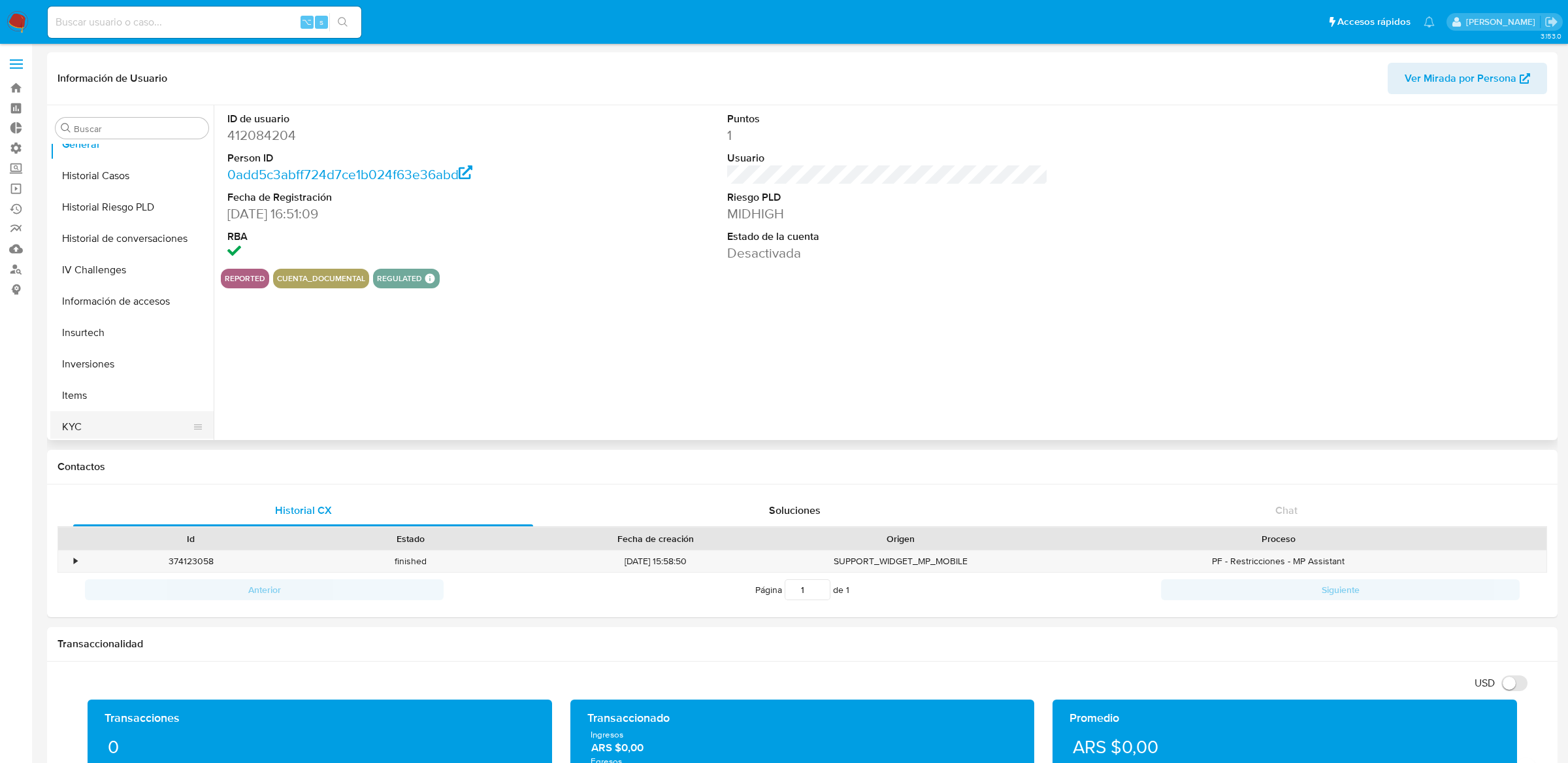
click at [111, 420] on button "KYC" at bounding box center [127, 427] width 153 height 32
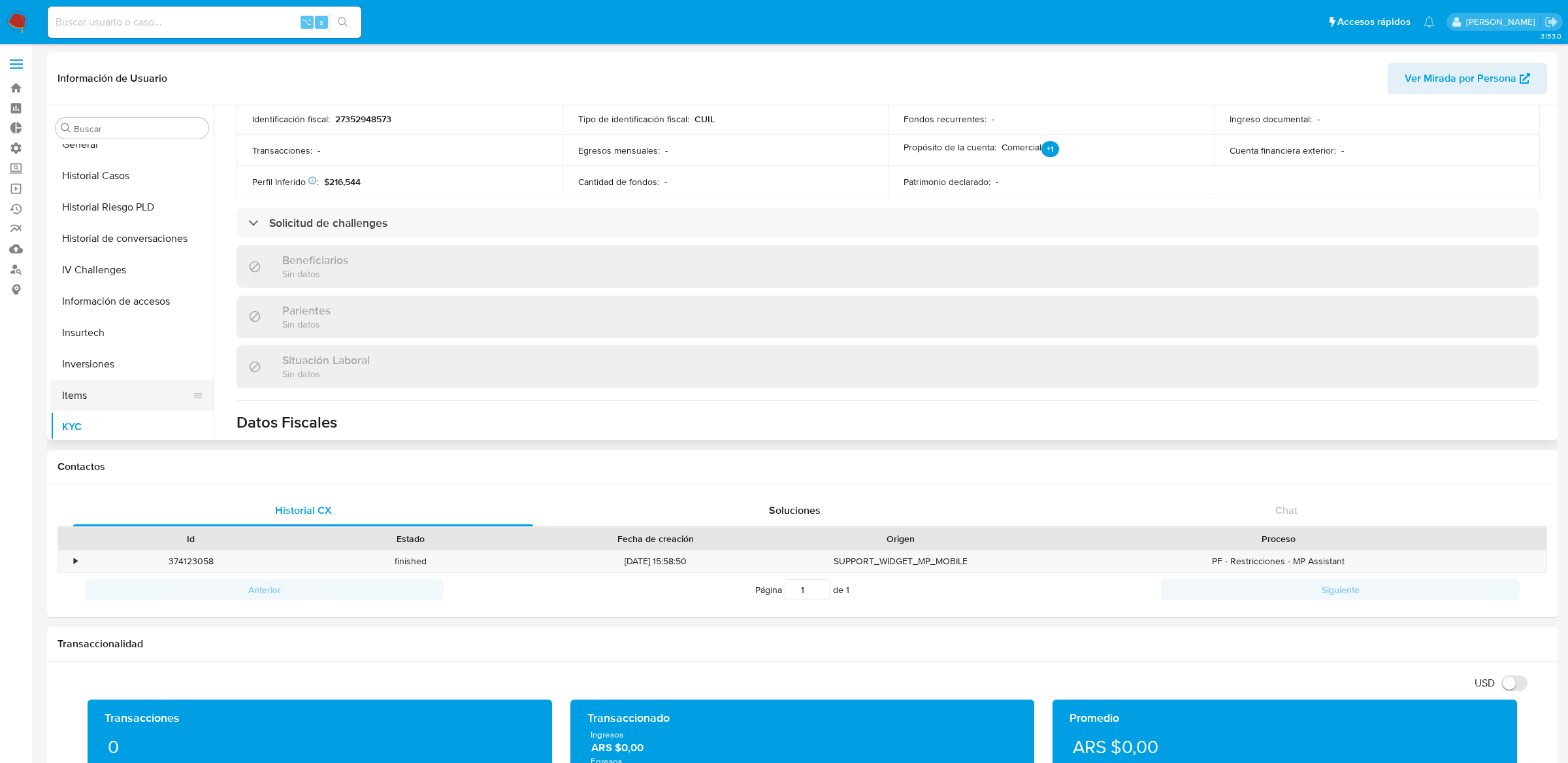
scroll to position [237, 0]
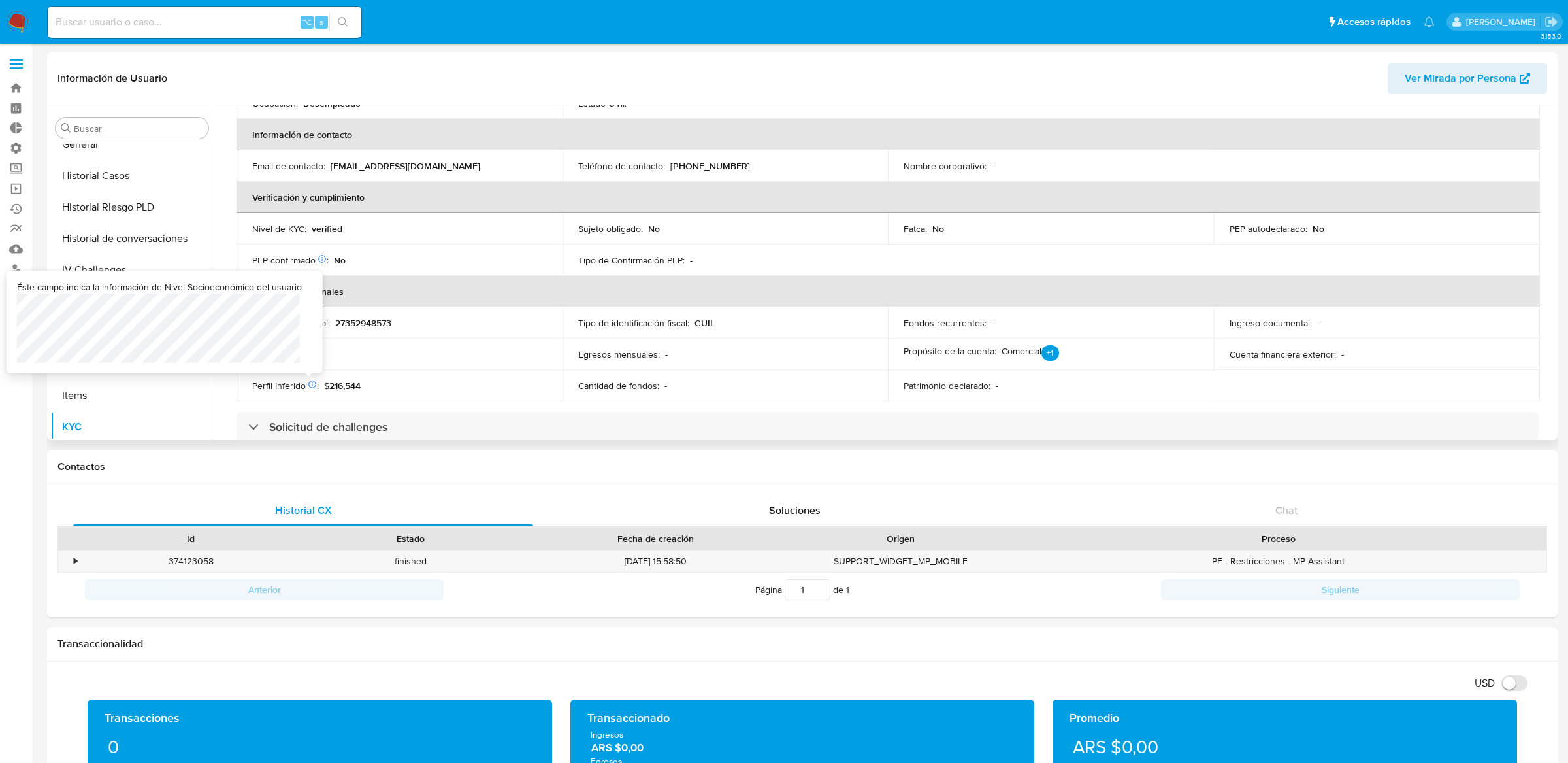
click at [314, 385] on icon at bounding box center [312, 385] width 8 height 8
click at [1047, 350] on p "+1" at bounding box center [1050, 353] width 17 height 16
click at [1080, 380] on div "Patrimonio declarado : -" at bounding box center [1051, 385] width 295 height 12
click at [1081, 380] on div "Patrimonio declarado : -" at bounding box center [1051, 385] width 295 height 12
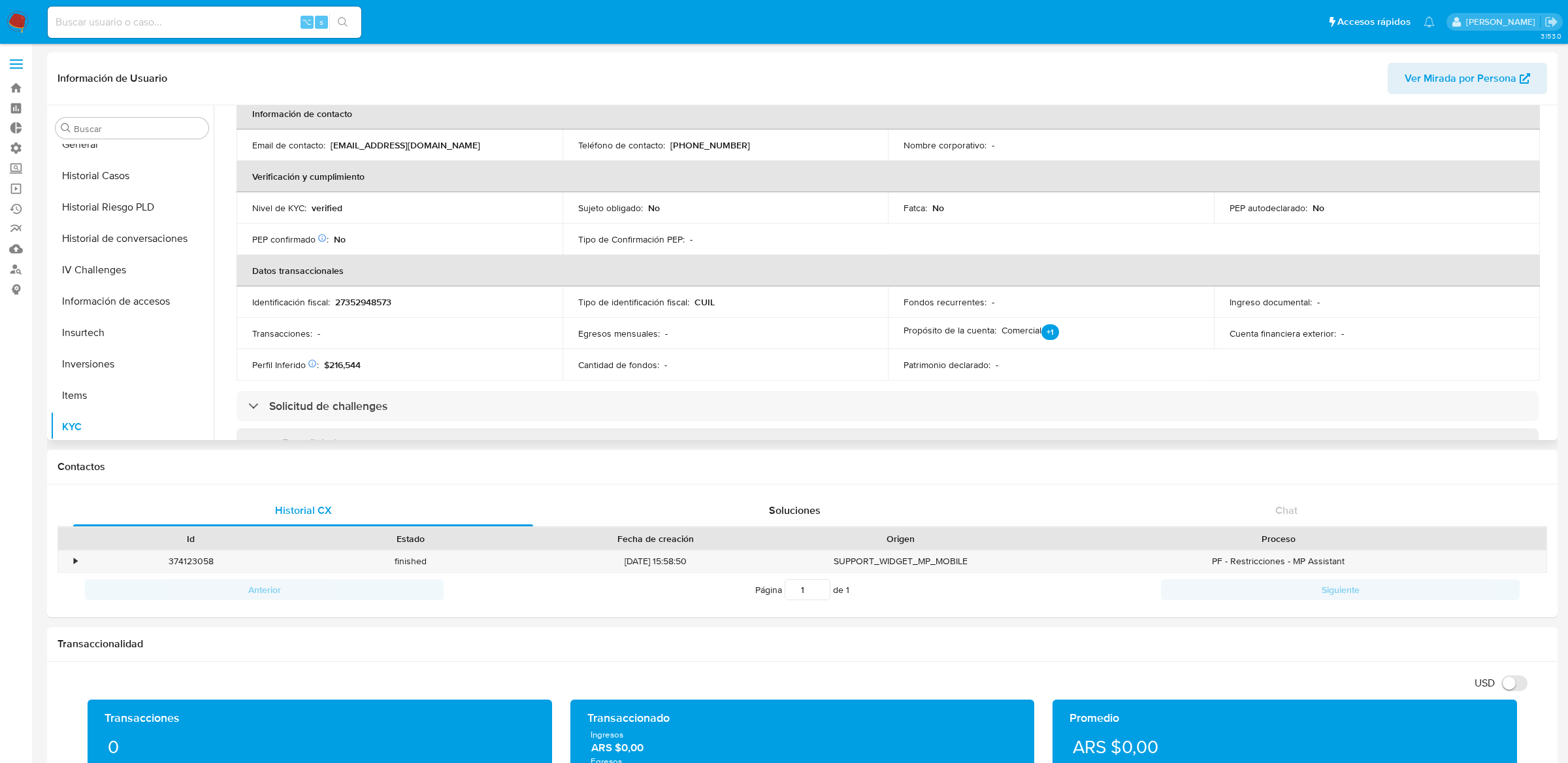
scroll to position [252, 0]
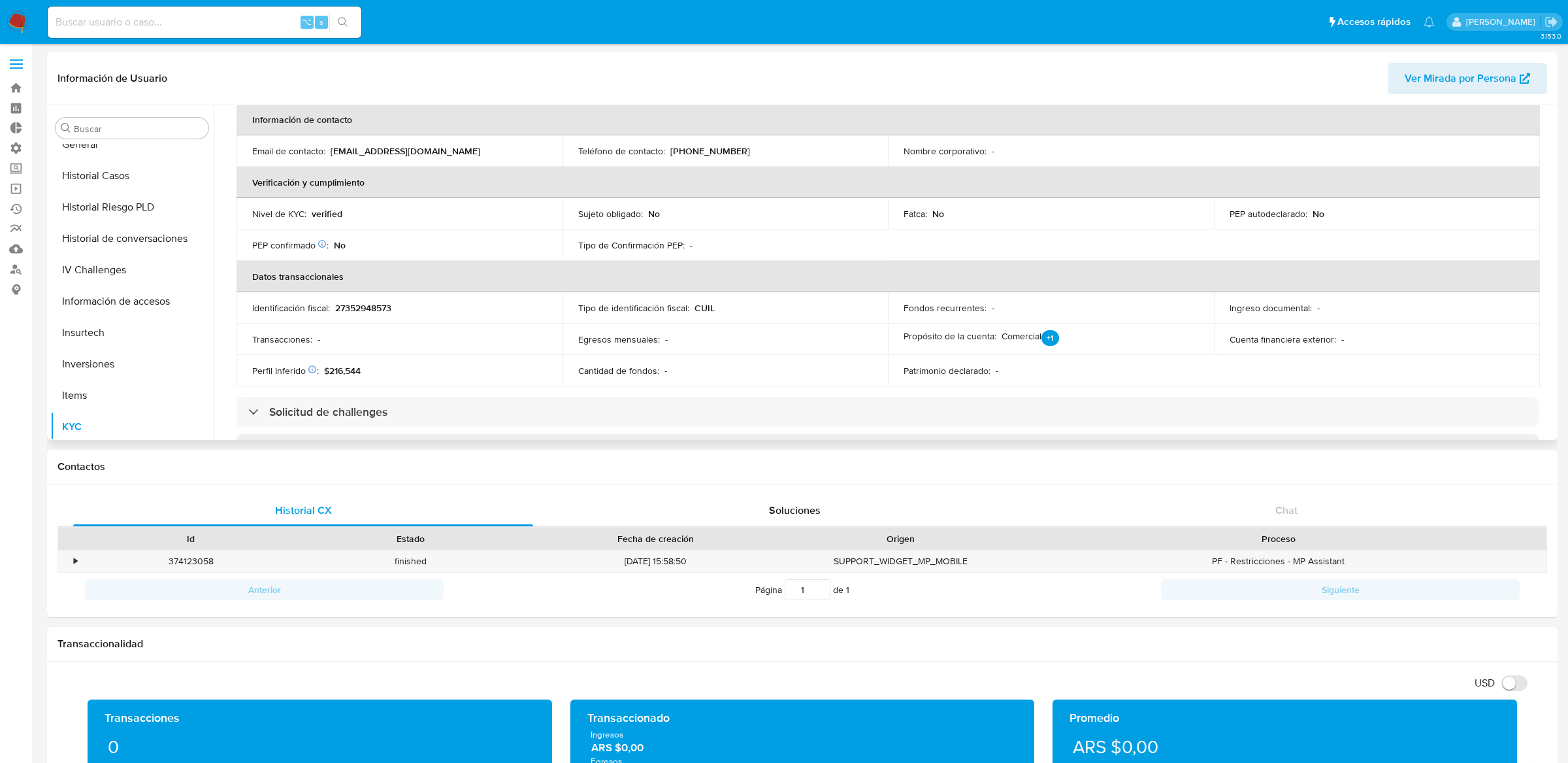
click at [358, 312] on p "27352948573" at bounding box center [362, 307] width 56 height 12
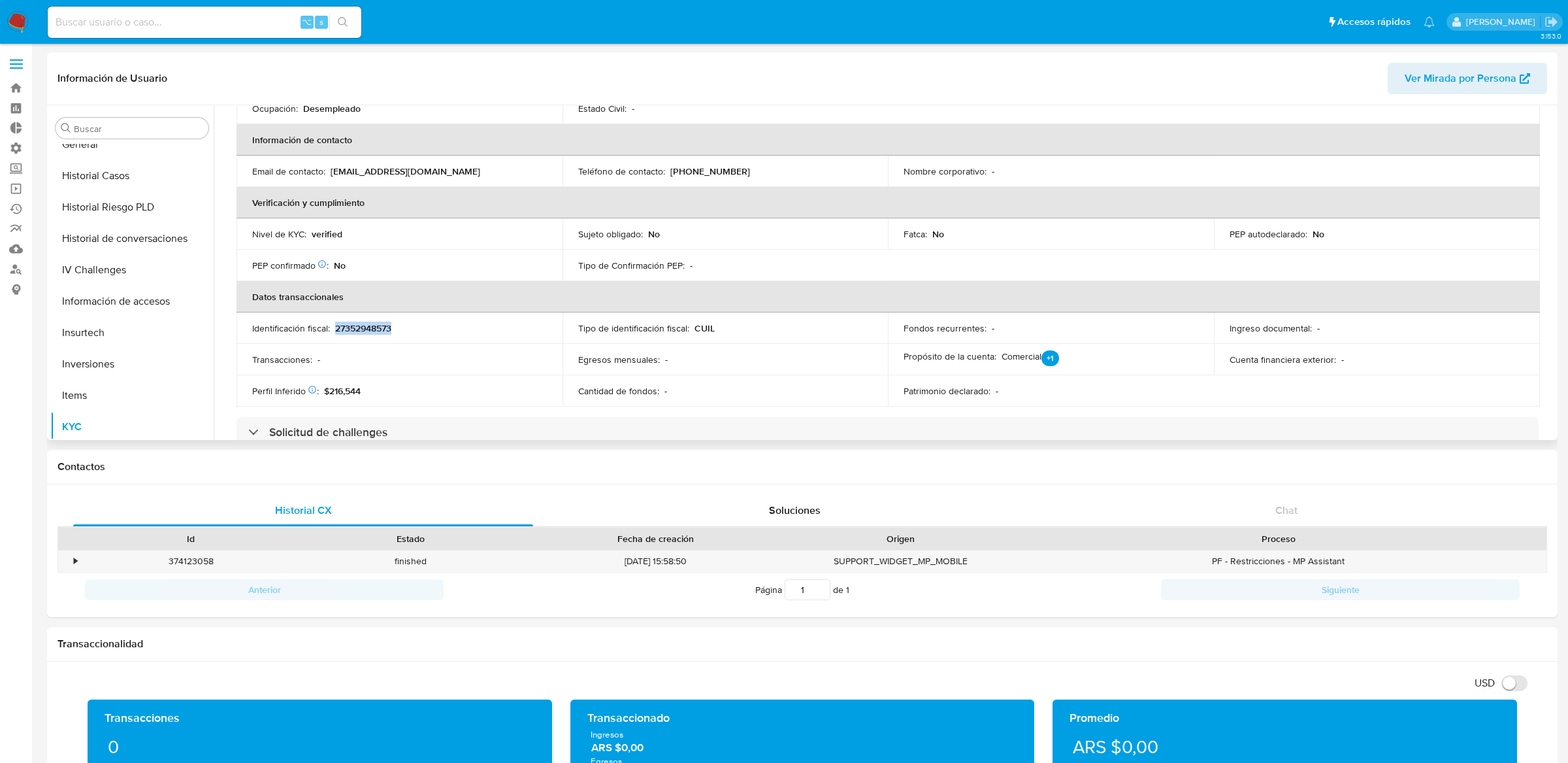
scroll to position [259, 0]
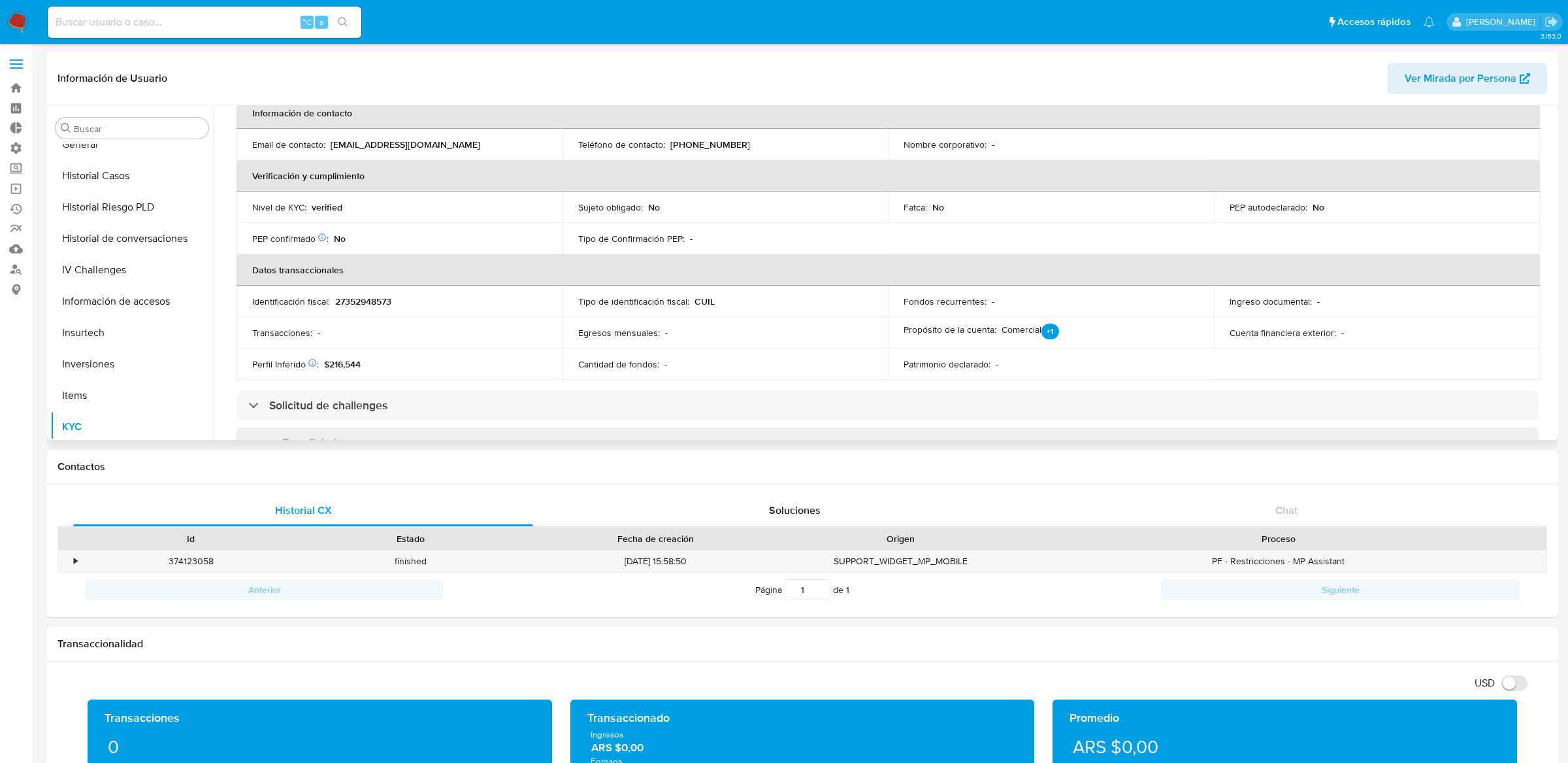
click at [358, 312] on td "Identificación fiscal : 27352948573" at bounding box center [399, 301] width 326 height 32
click at [358, 298] on p "27352948573" at bounding box center [362, 301] width 56 height 12
click at [388, 288] on td "Identificación fiscal : 27352948573" at bounding box center [399, 301] width 326 height 32
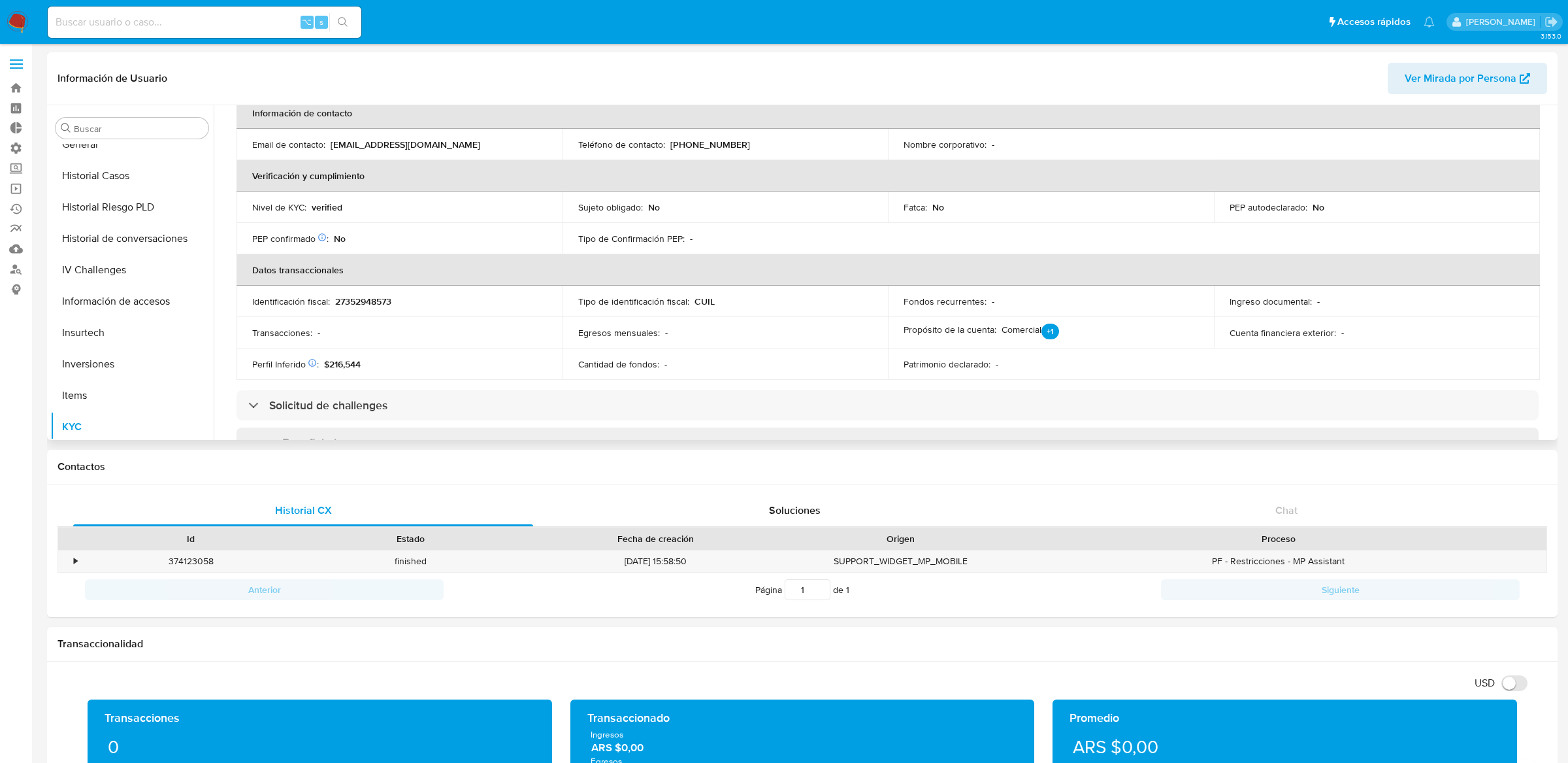
click at [388, 292] on td "Identificación fiscal : 27352948573" at bounding box center [399, 301] width 326 height 32
click at [386, 297] on p "27352948573" at bounding box center [362, 301] width 56 height 12
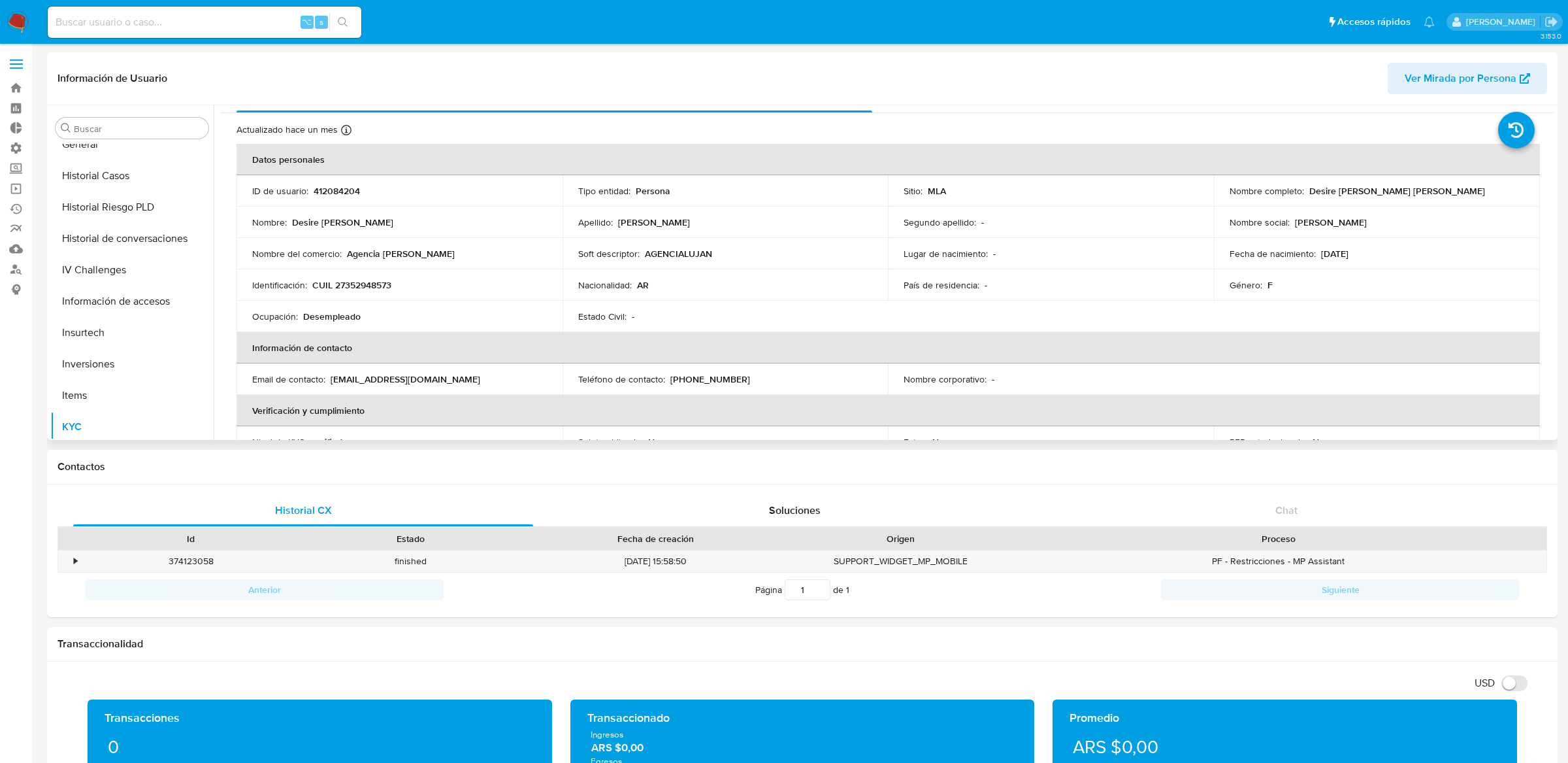
scroll to position [0, 0]
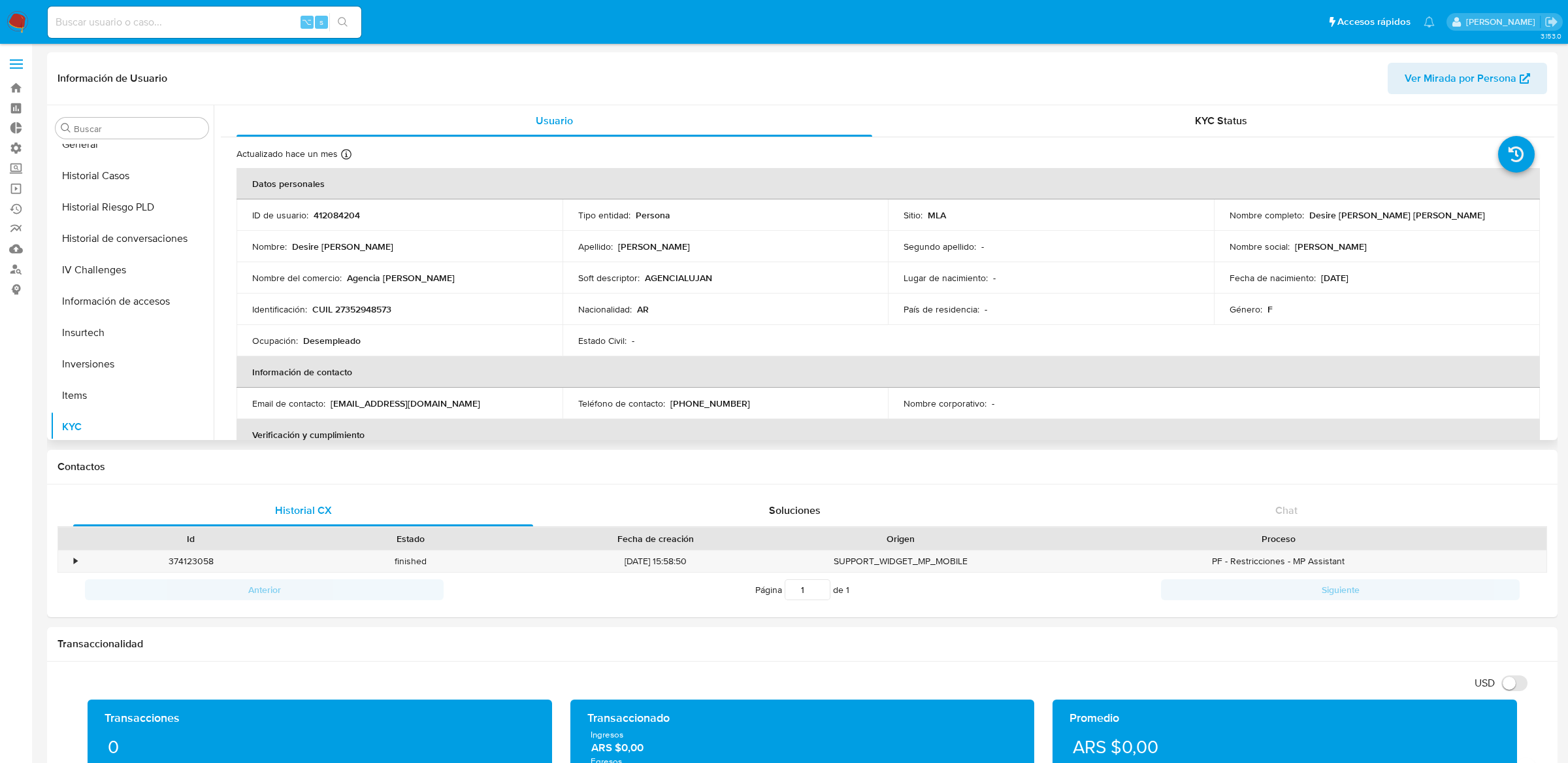
click at [385, 307] on p "CUIL 27352948573" at bounding box center [351, 309] width 79 height 12
click at [329, 206] on td "ID de usuario : 412084204" at bounding box center [399, 215] width 326 height 32
click at [331, 212] on p "412084204" at bounding box center [336, 214] width 46 height 12
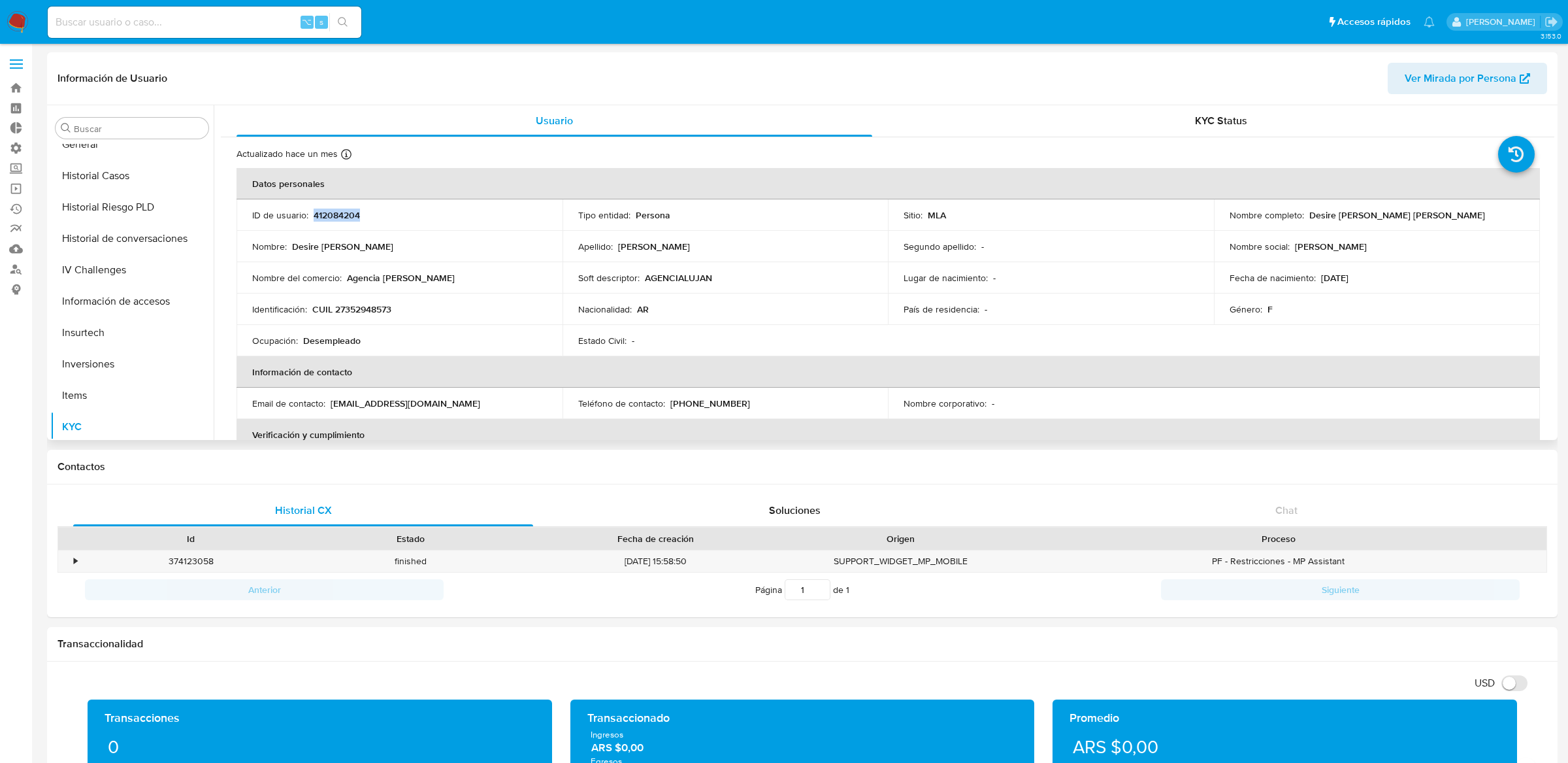
click at [331, 212] on p "412084204" at bounding box center [336, 214] width 46 height 12
copy p "412084204"
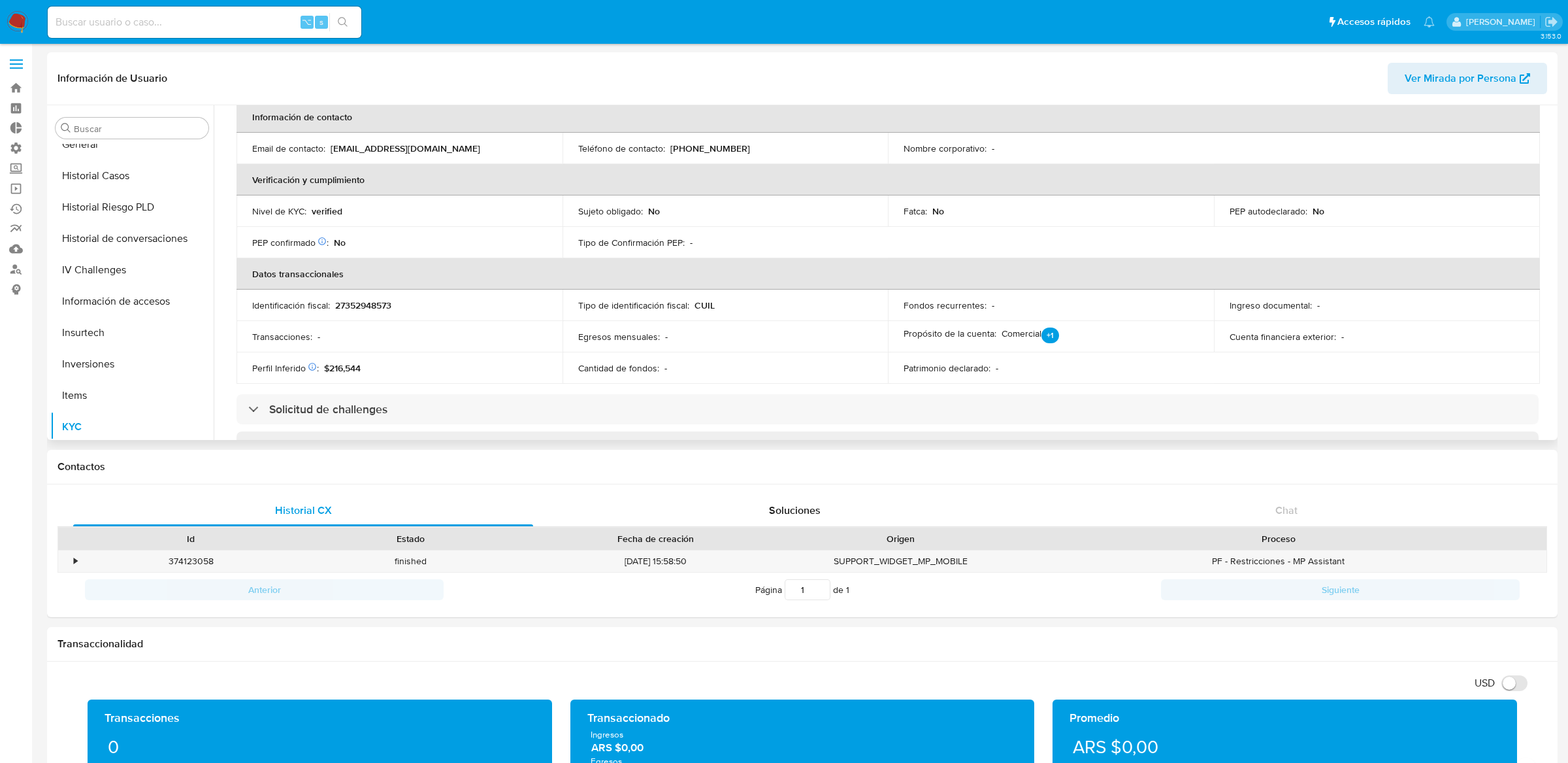
scroll to position [371, 0]
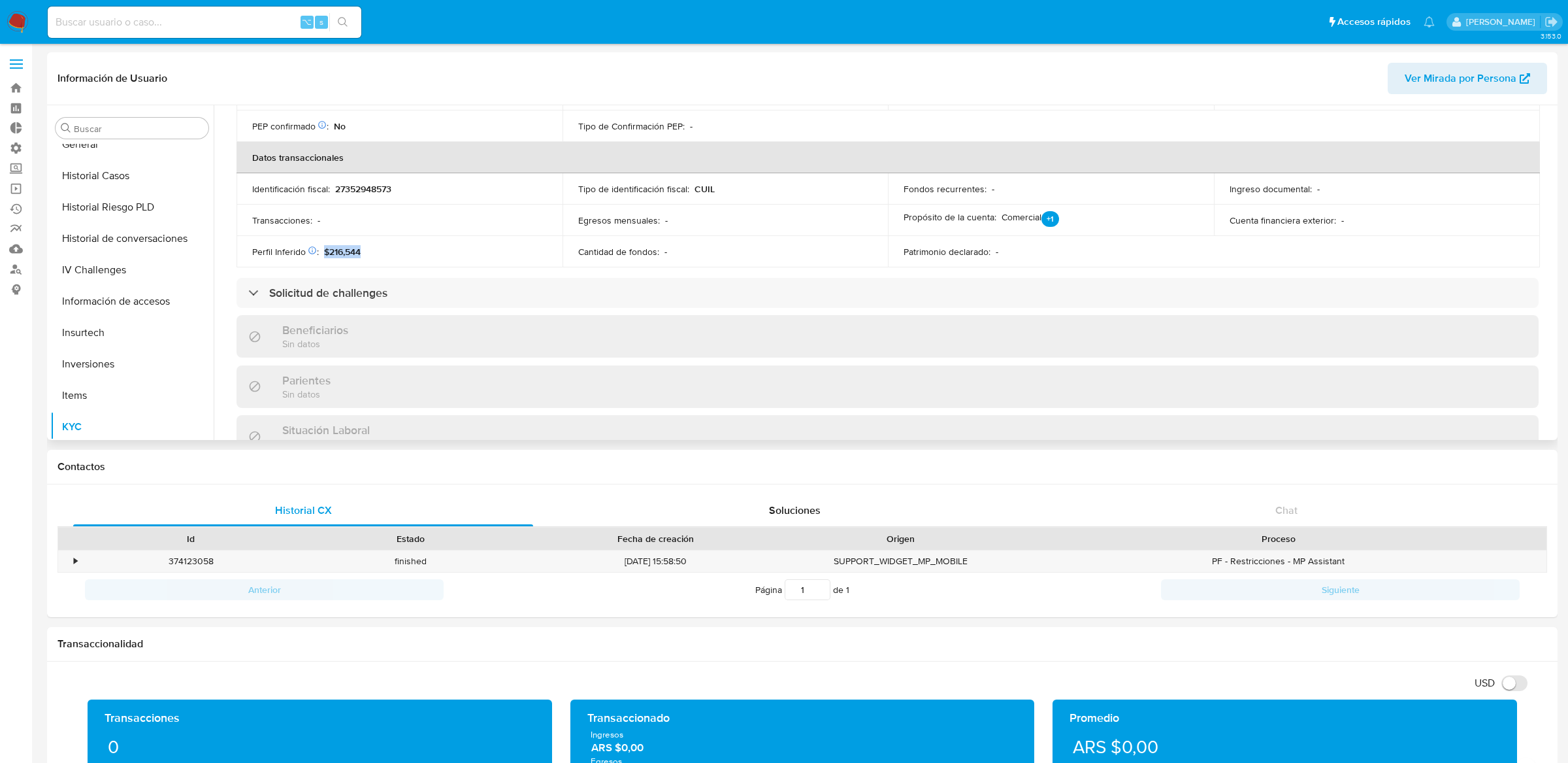
drag, startPoint x: 323, startPoint y: 250, endPoint x: 405, endPoint y: 251, distance: 82.0
click at [406, 251] on div "Perfil Inferido Éste campo indica la información de Nivel Socioeconómico del us…" at bounding box center [399, 251] width 295 height 12
click at [405, 251] on div "Perfil Inferido Éste campo indica la información de Nivel Socioeconómico del us…" at bounding box center [399, 251] width 295 height 12
drag, startPoint x: 331, startPoint y: 254, endPoint x: 366, endPoint y: 254, distance: 35.0
click at [366, 254] on div "Perfil Inferido Éste campo indica la información de Nivel Socioeconómico del us…" at bounding box center [399, 251] width 295 height 12
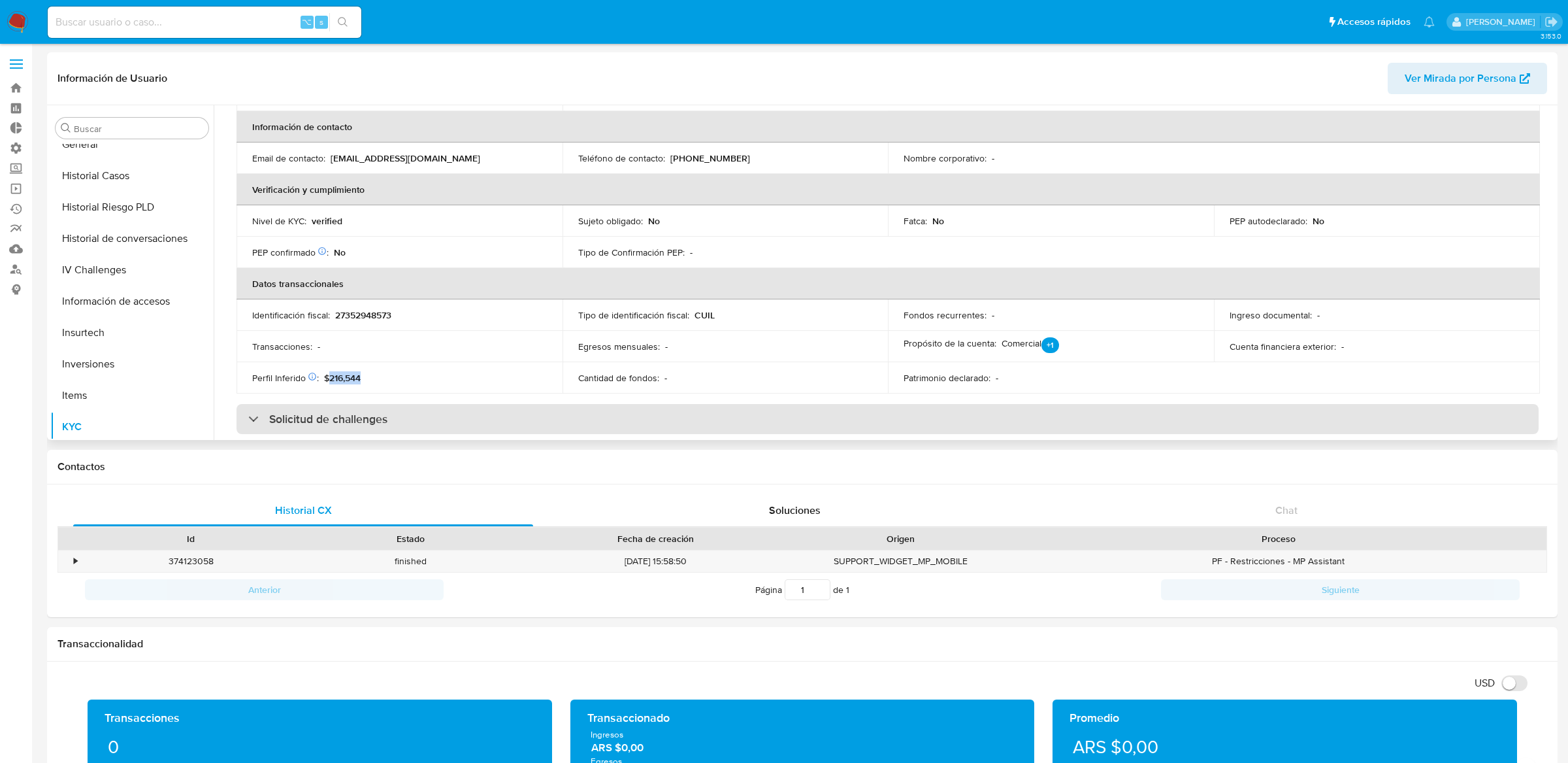
scroll to position [240, 0]
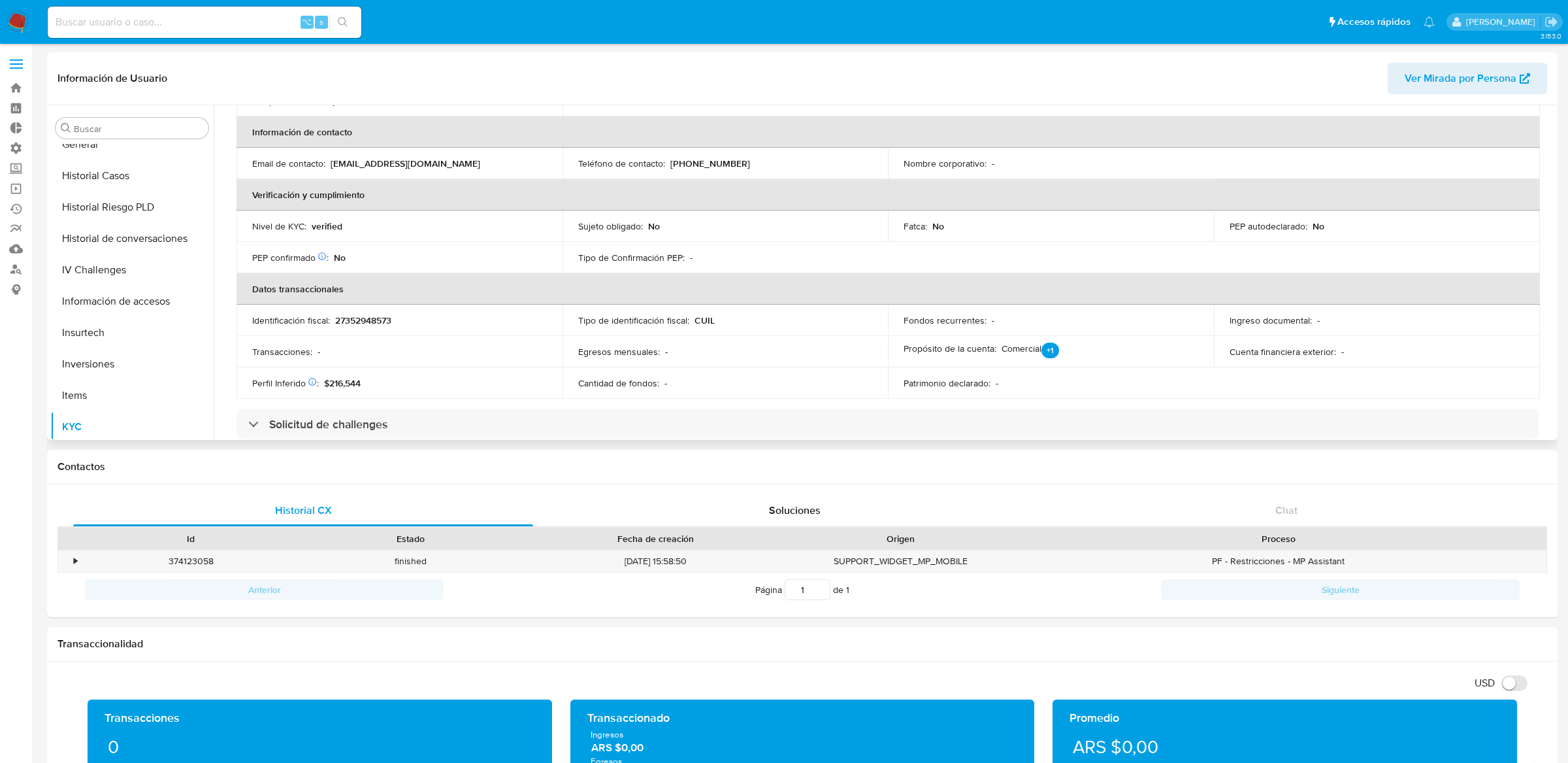
click at [964, 322] on p "Fondos recurrentes :" at bounding box center [945, 320] width 83 height 12
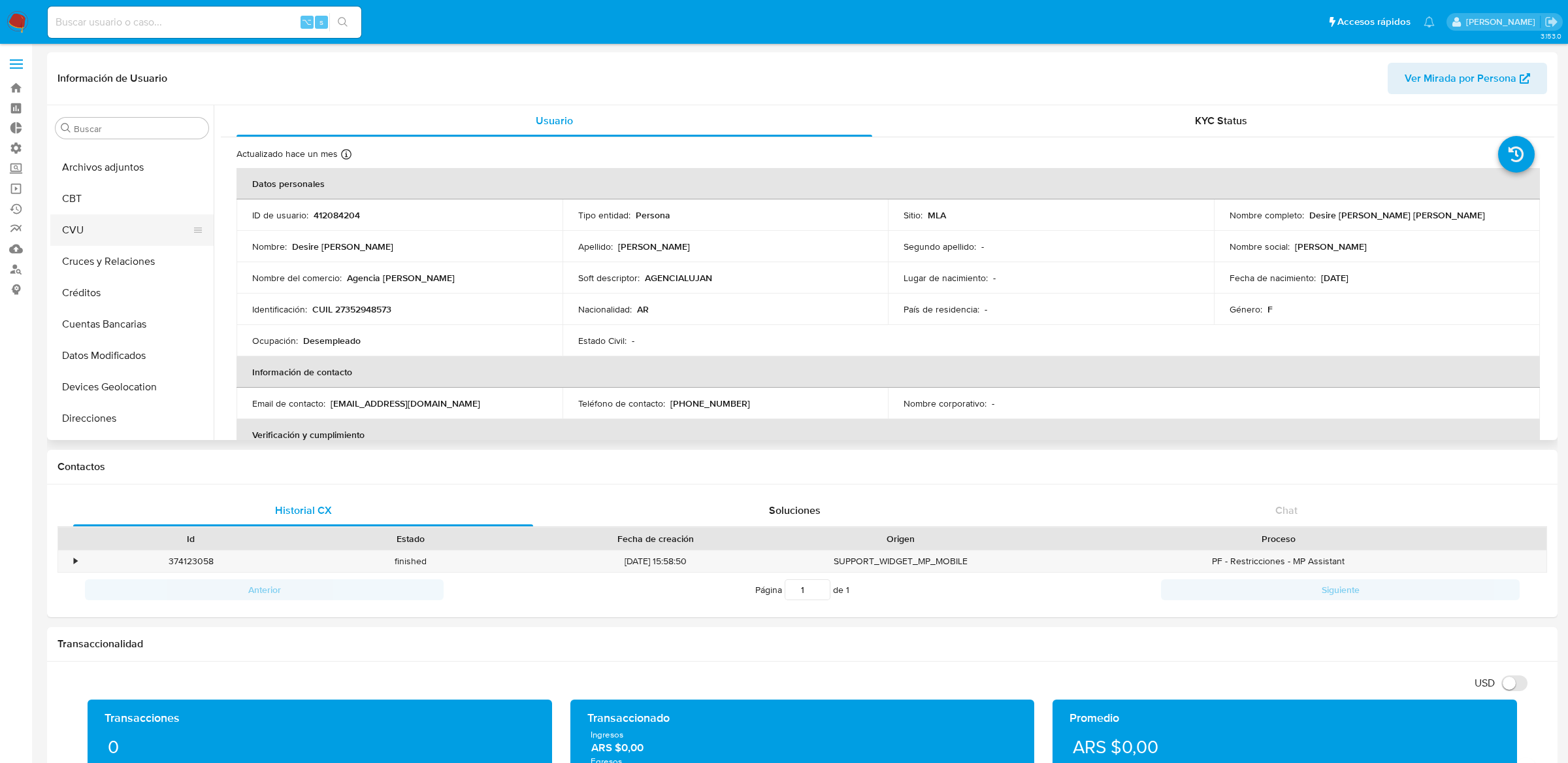
scroll to position [0, 0]
click at [126, 127] on input "Buscar" at bounding box center [139, 128] width 129 height 12
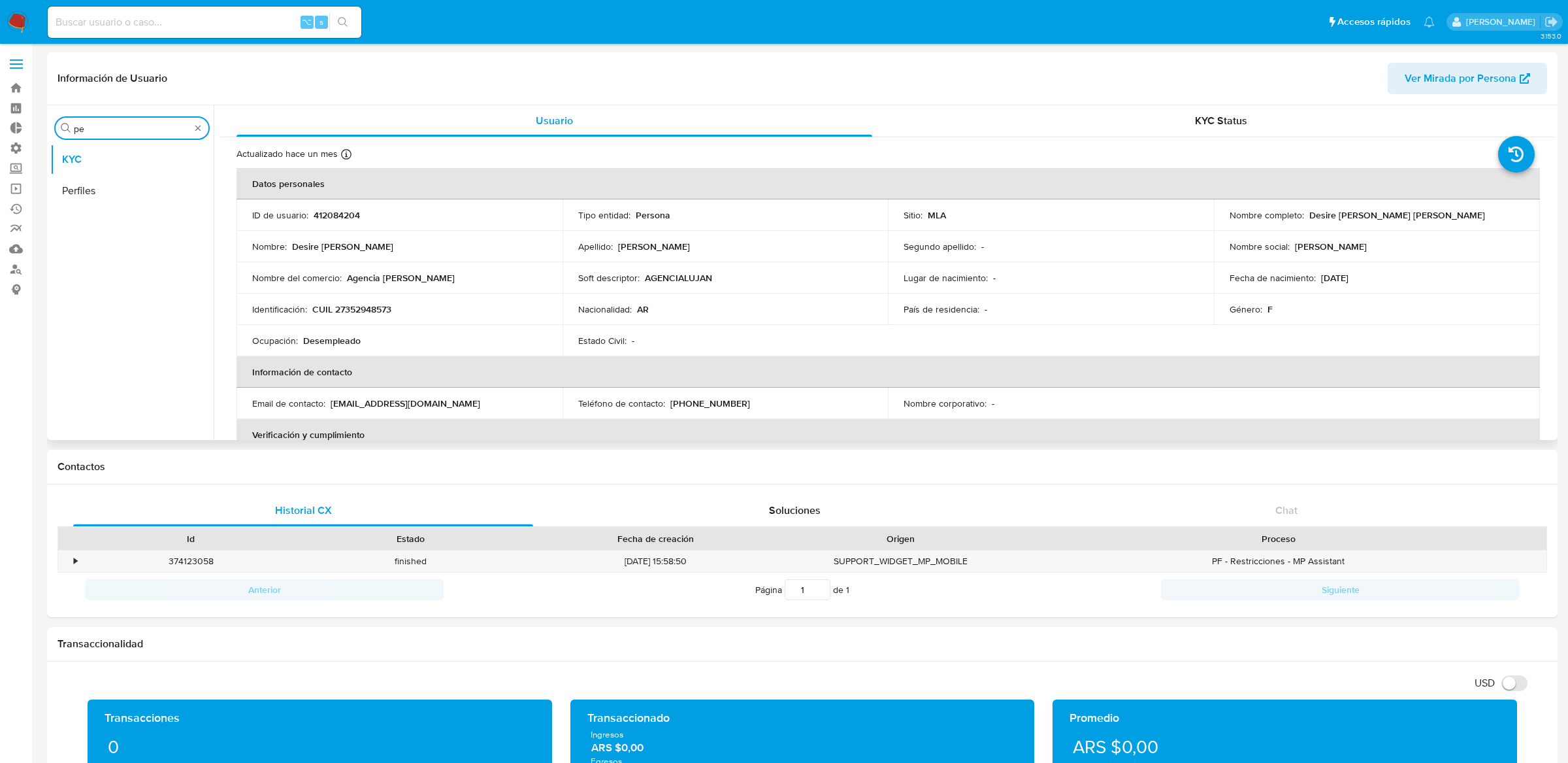
type input "p"
click at [98, 367] on button "Perfiles" at bounding box center [127, 361] width 153 height 32
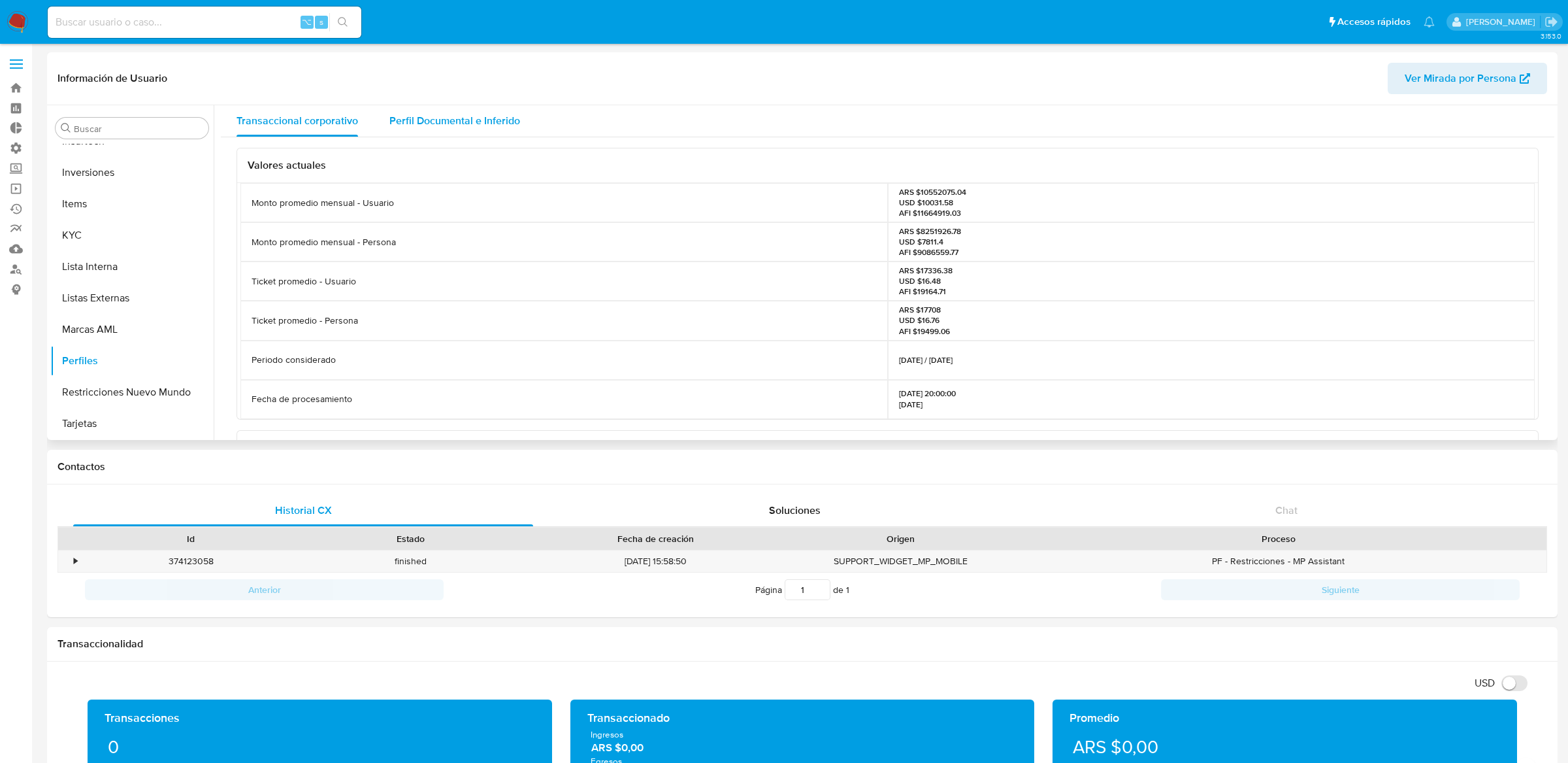
click at [480, 125] on span "Perfil Documental e Inferido" at bounding box center [455, 120] width 131 height 15
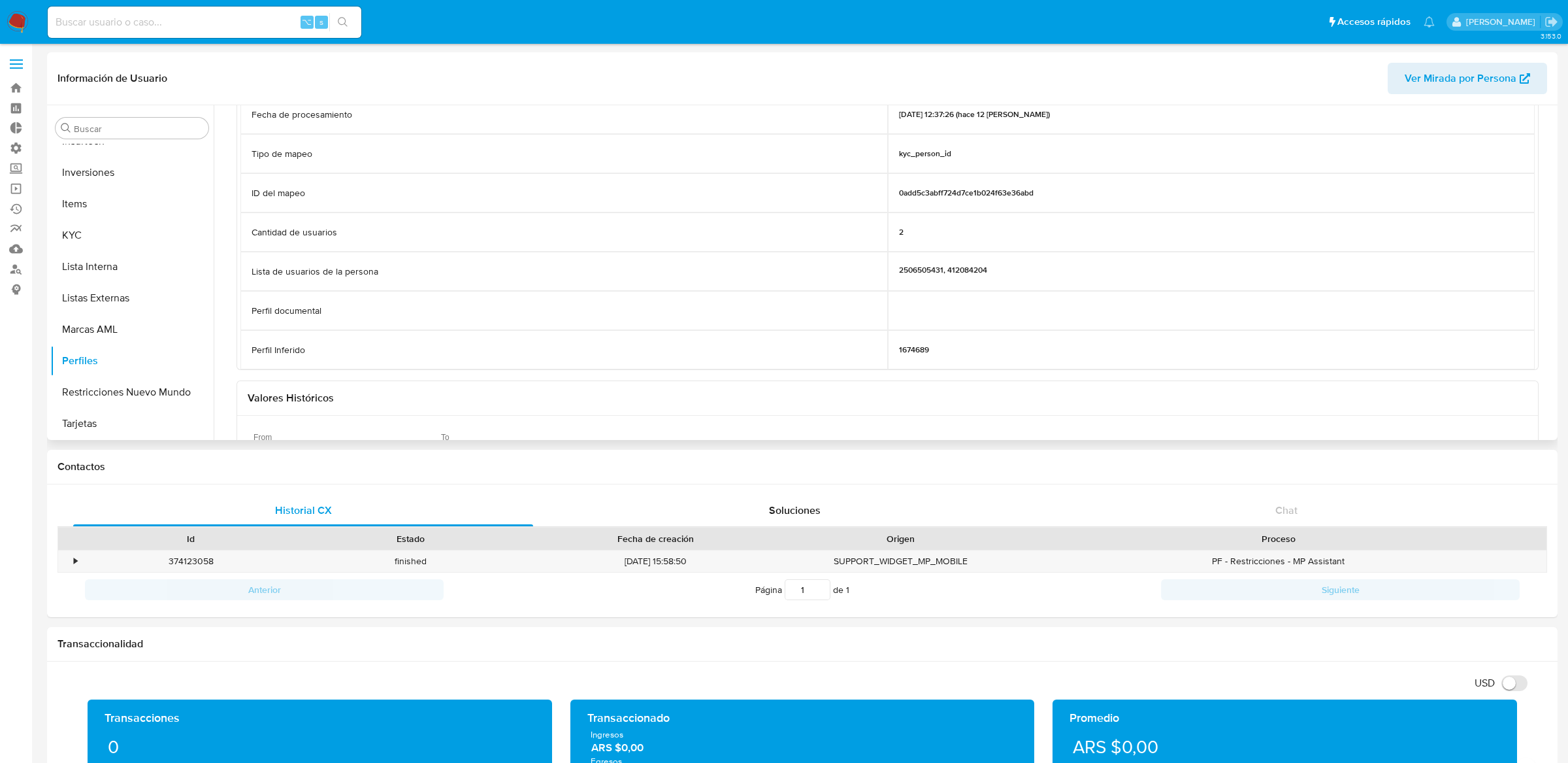
scroll to position [95, 0]
drag, startPoint x: 953, startPoint y: 342, endPoint x: 871, endPoint y: 342, distance: 82.0
click at [871, 342] on div "Perfil Inferido 1674689" at bounding box center [887, 343] width 1295 height 39
click at [871, 342] on div "Perfil Inferido" at bounding box center [564, 343] width 648 height 39
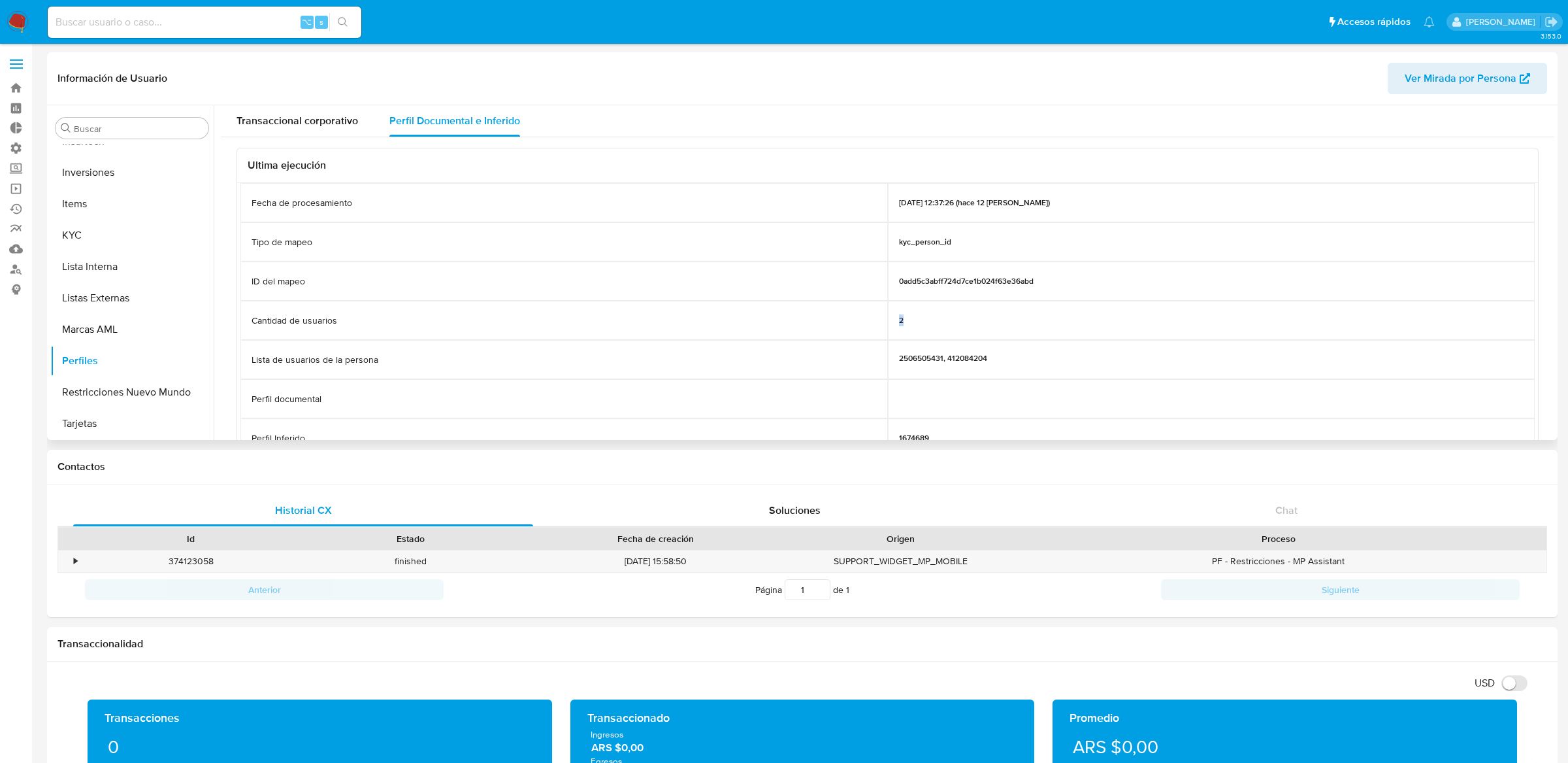
drag, startPoint x: 912, startPoint y: 321, endPoint x: 888, endPoint y: 321, distance: 24.0
click at [888, 321] on div "2" at bounding box center [1212, 320] width 648 height 39
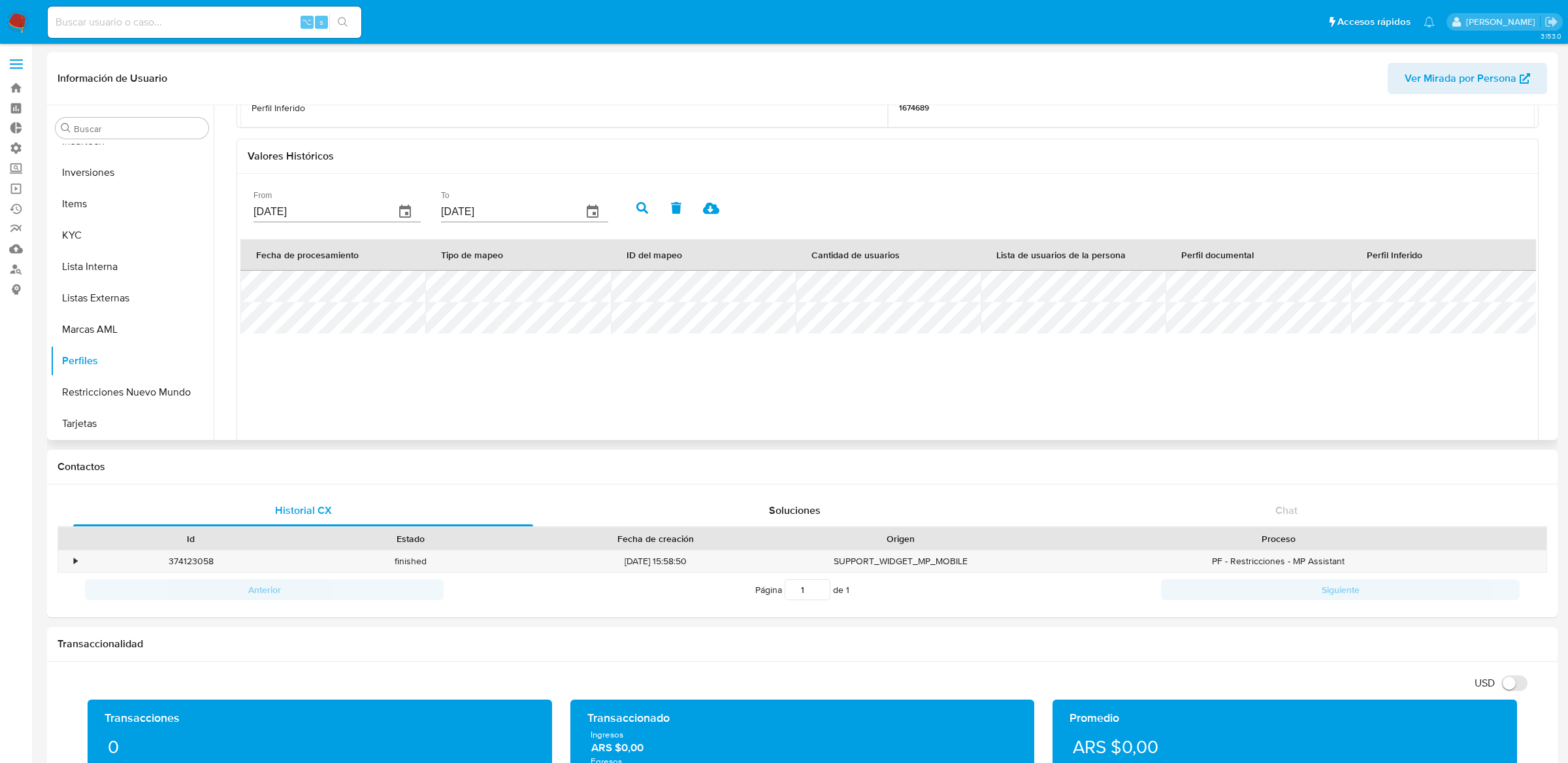
scroll to position [319, 0]
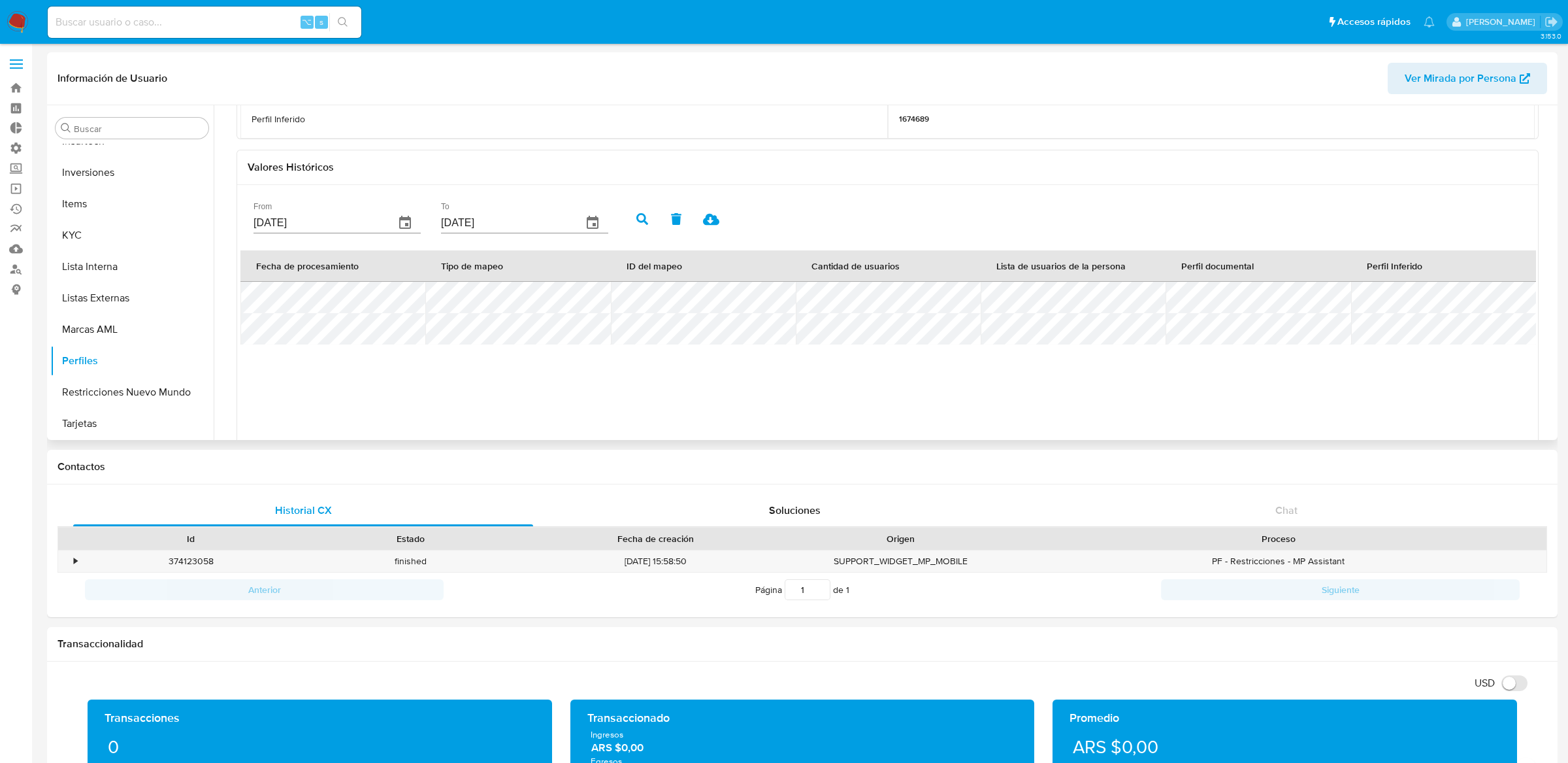
click at [397, 223] on icon "button" at bounding box center [405, 223] width 16 height 16
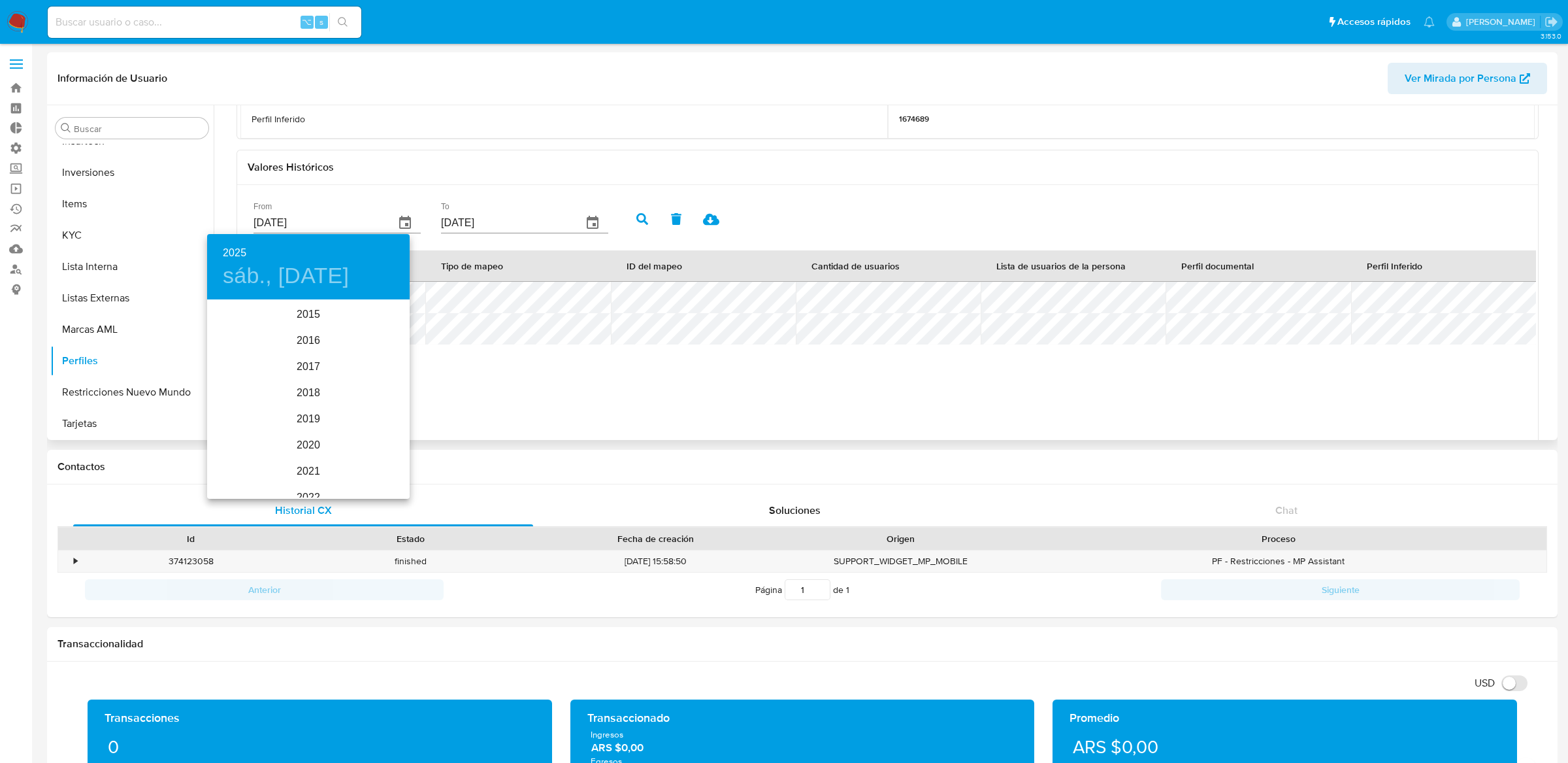
scroll to position [183, 0]
click at [560, 106] on div at bounding box center [784, 382] width 1568 height 763
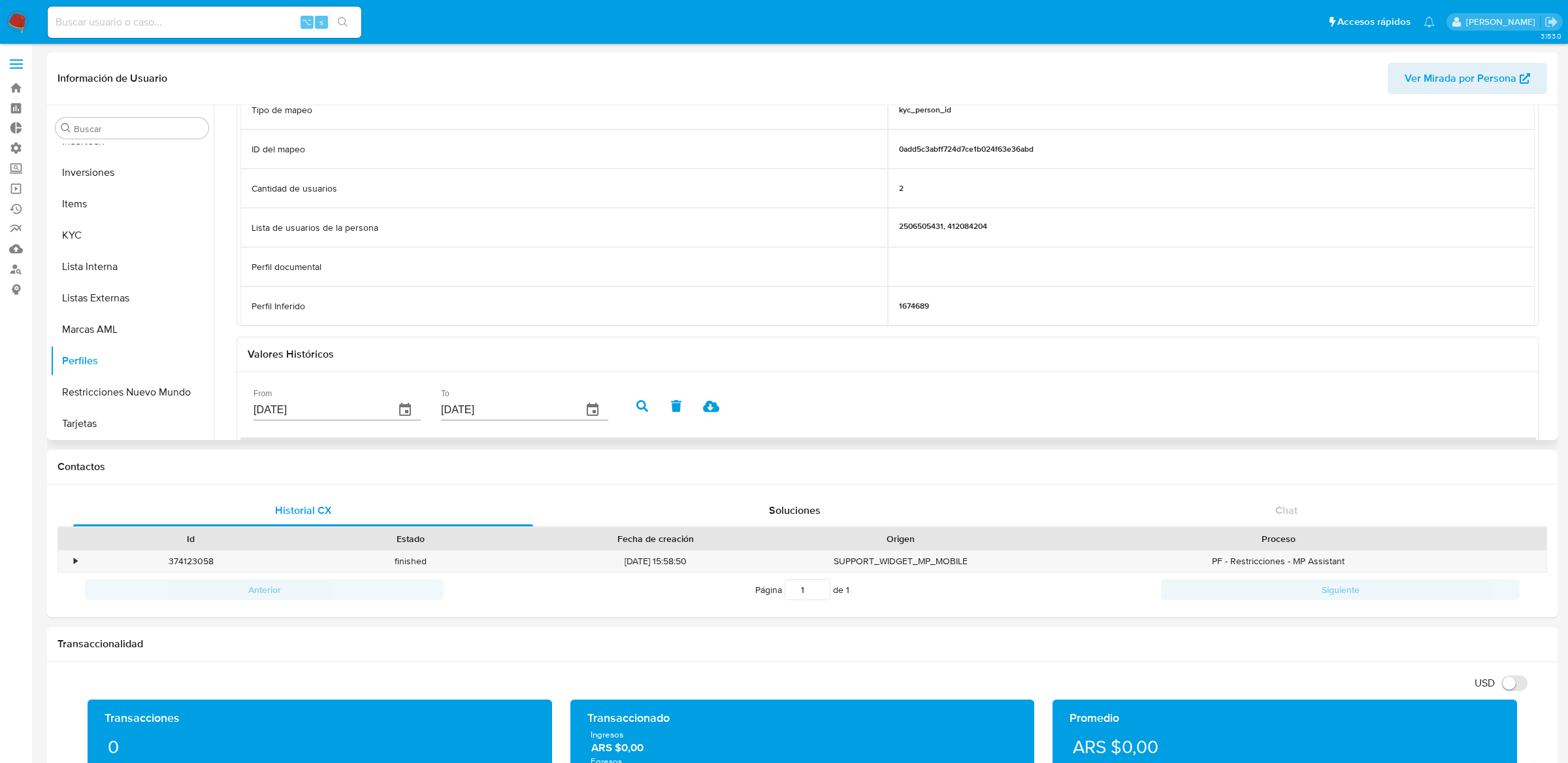
scroll to position [132, 0]
click at [120, 240] on button "KYC" at bounding box center [127, 236] width 153 height 32
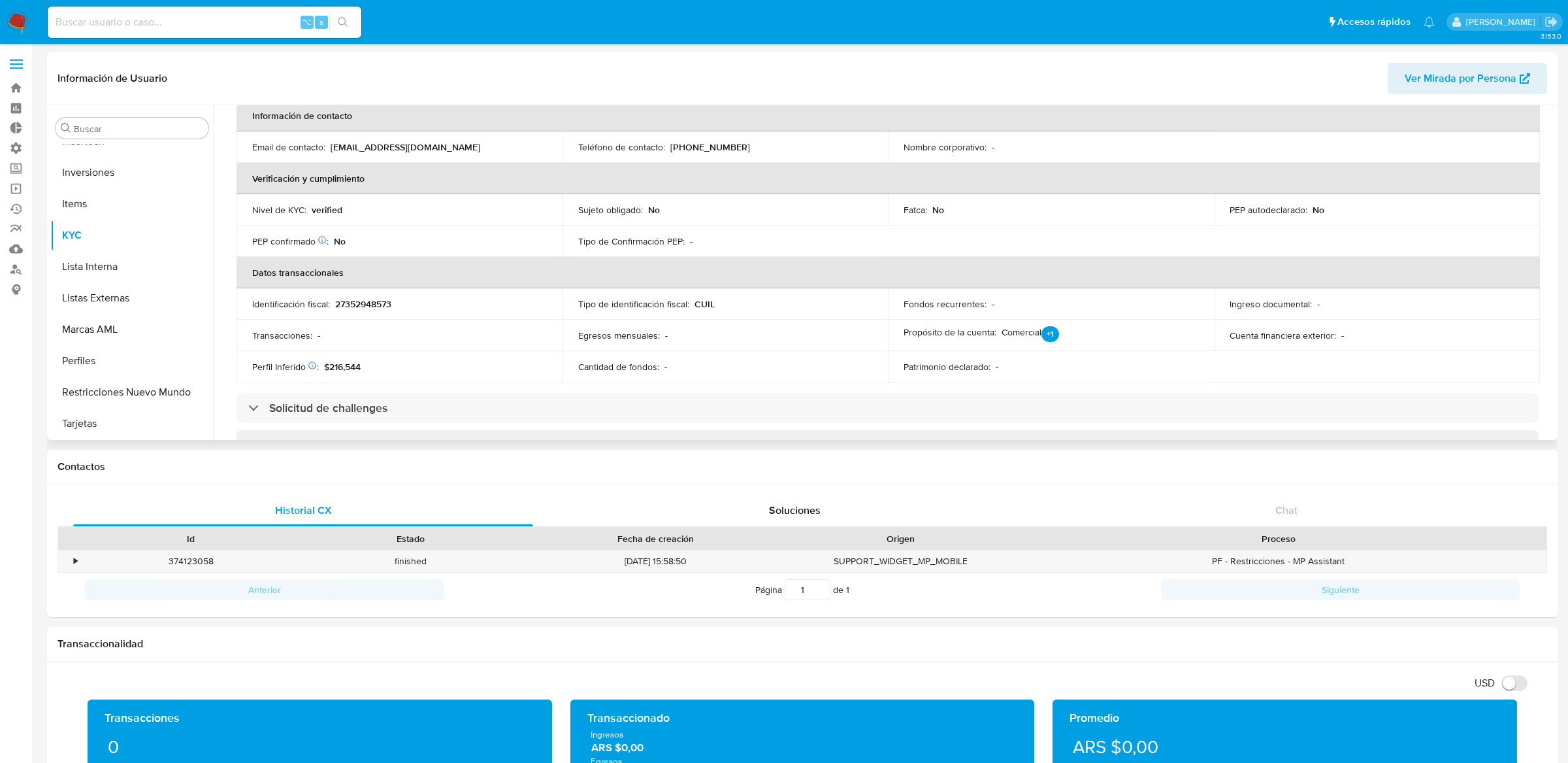
scroll to position [259, 0]
drag, startPoint x: 319, startPoint y: 363, endPoint x: 403, endPoint y: 362, distance: 84.0
click at [404, 362] on div "Perfil Inferido Éste campo indica la información de Nivel Socioeconómico del us…" at bounding box center [399, 364] width 295 height 12
click at [372, 363] on div "Perfil Inferido Éste campo indica la información de Nivel Socioeconómico del us…" at bounding box center [399, 364] width 295 height 12
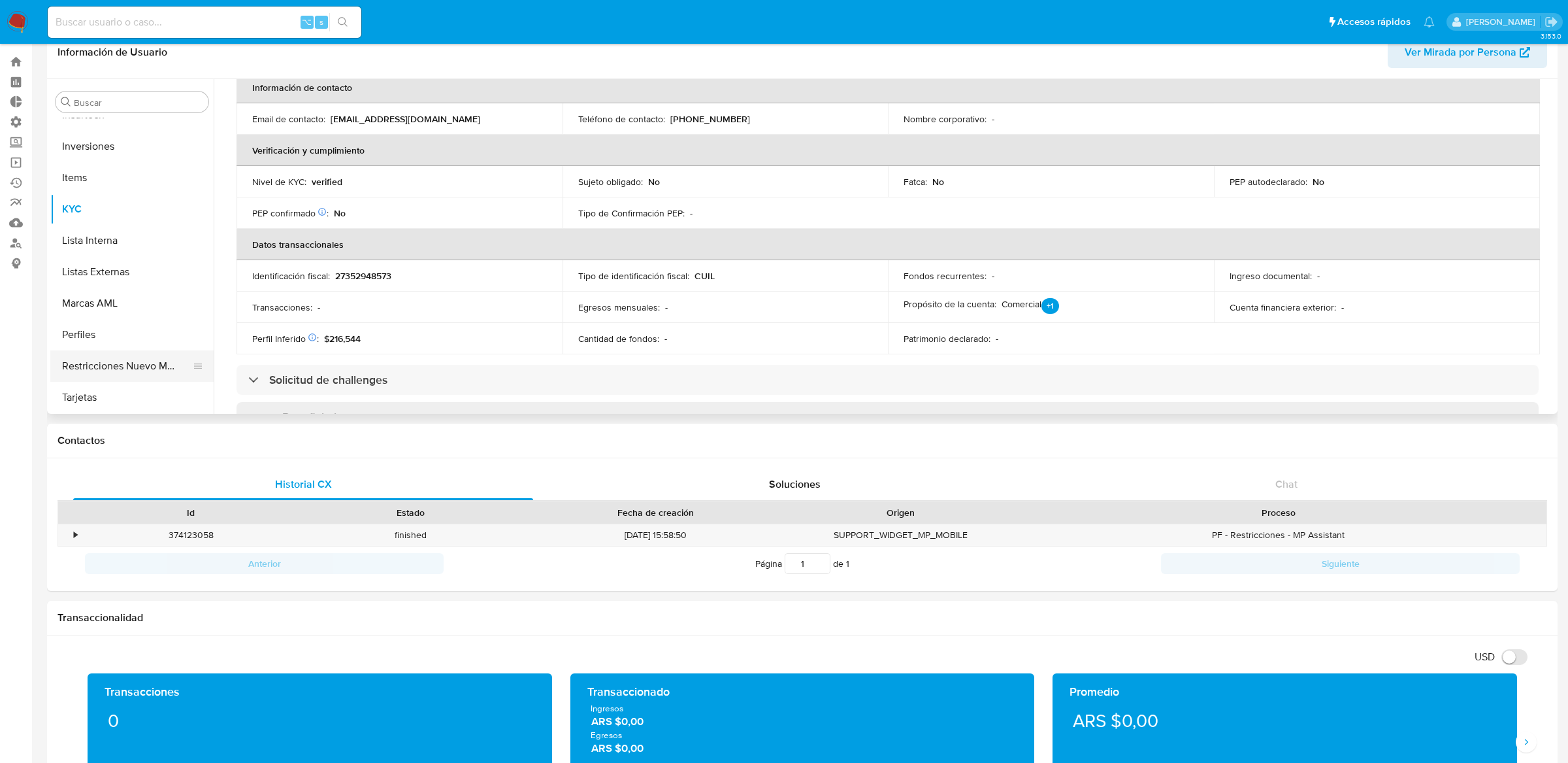
scroll to position [27, 0]
click at [143, 339] on button "Perfiles" at bounding box center [127, 334] width 153 height 32
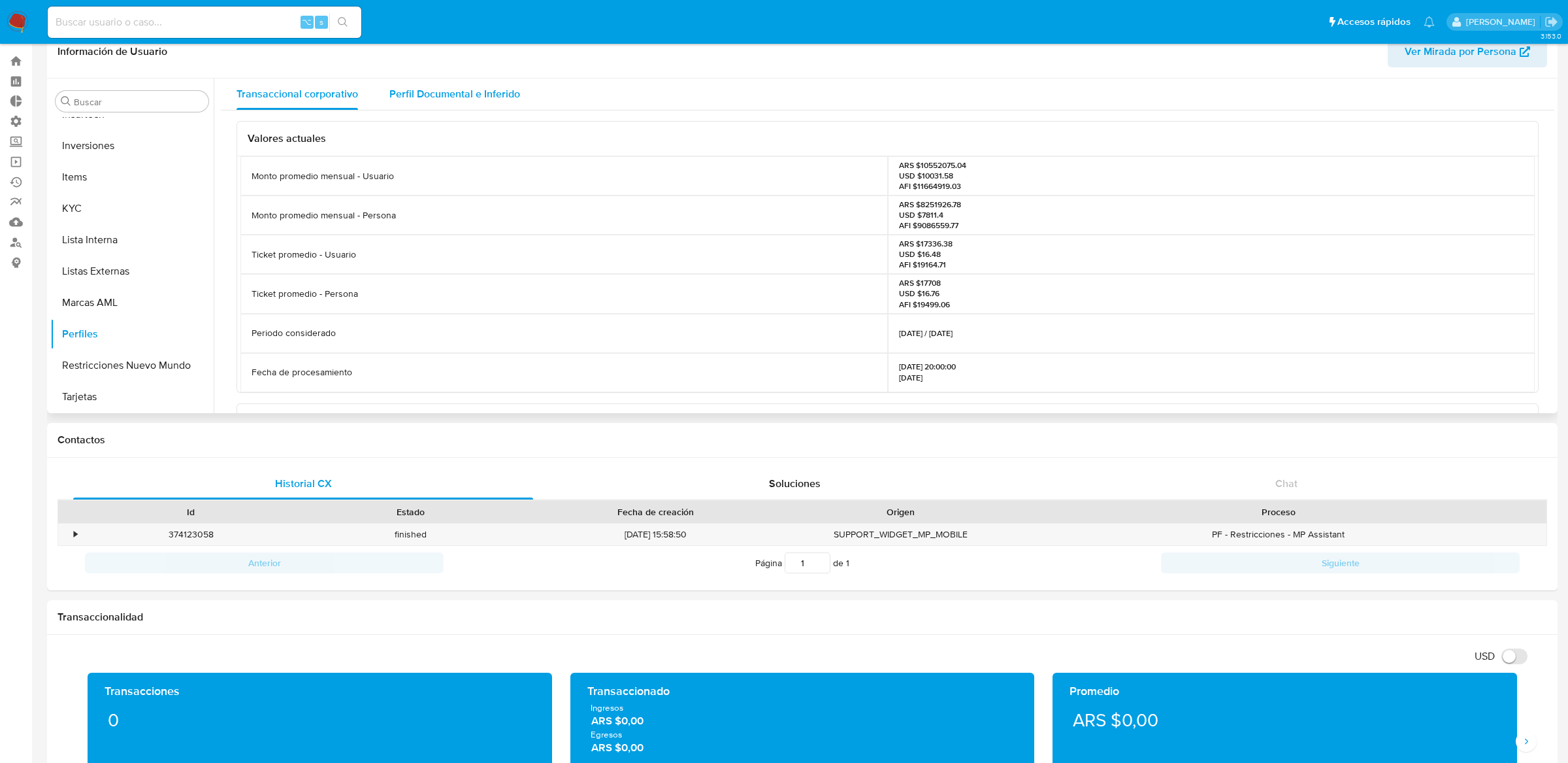
click at [462, 102] on div "Perfil Documental e Inferido" at bounding box center [455, 95] width 131 height 32
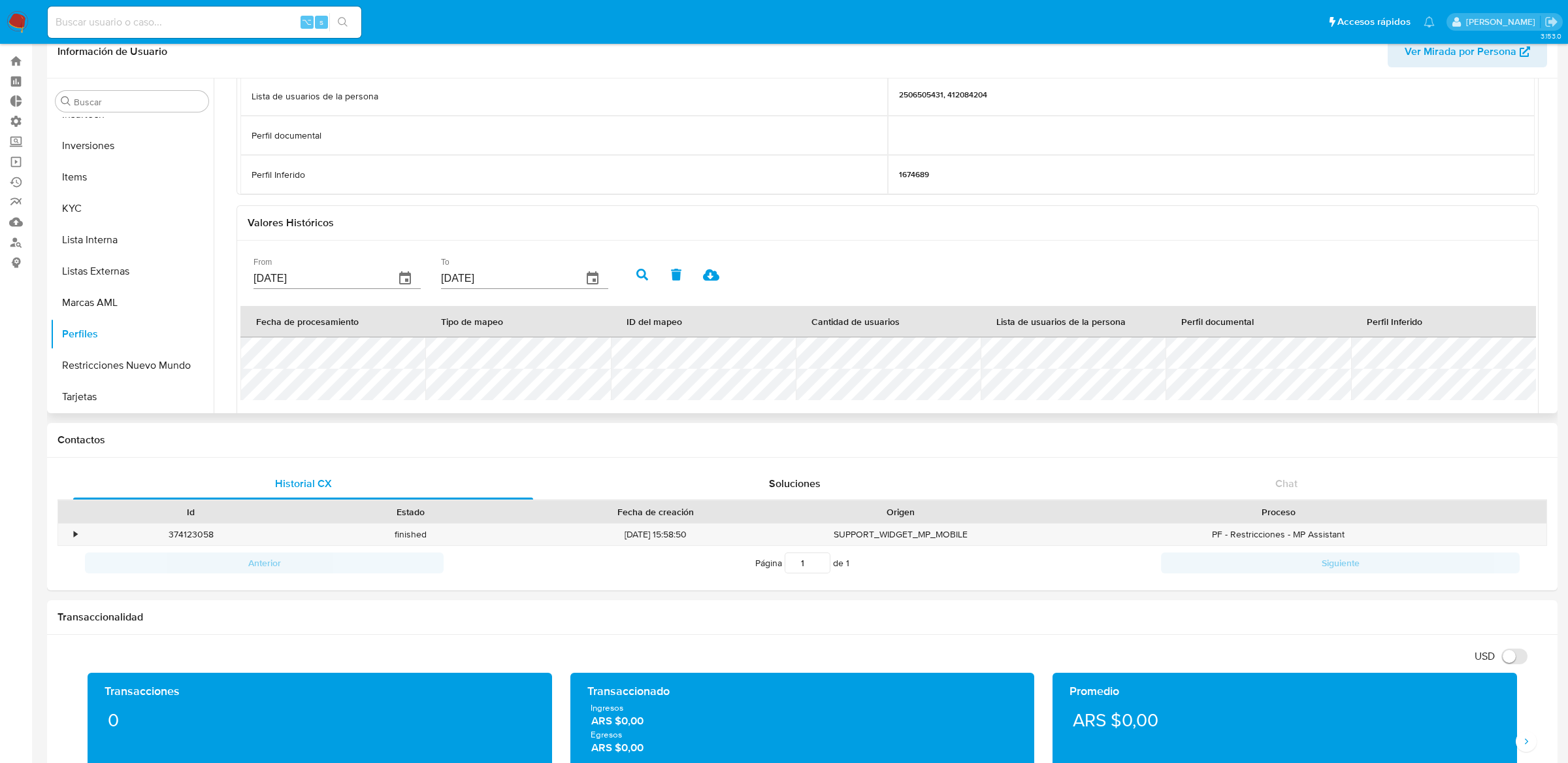
scroll to position [255, 0]
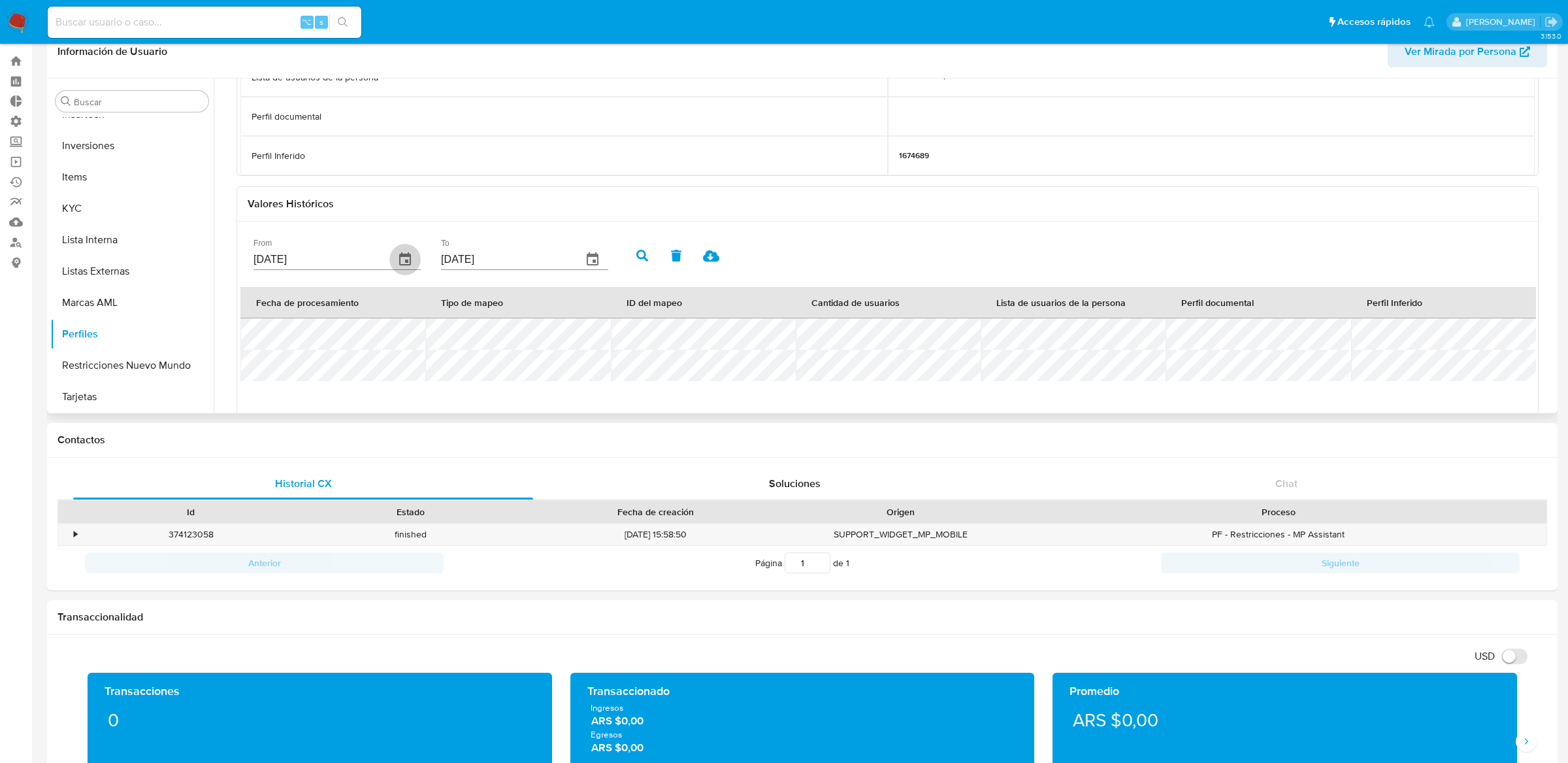
click at [392, 259] on button "button" at bounding box center [405, 259] width 32 height 32
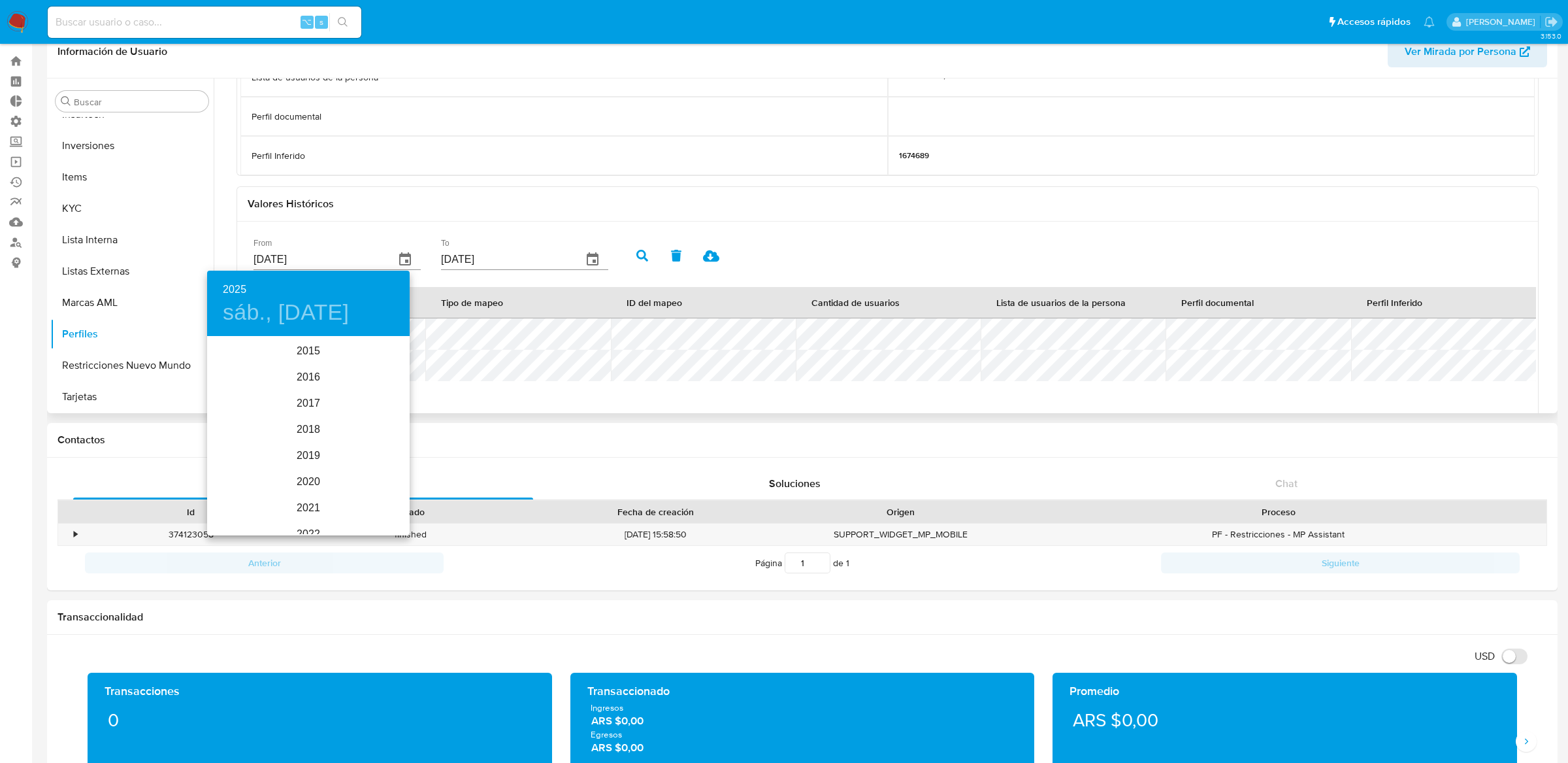
scroll to position [183, 0]
click at [316, 423] on div "2025" at bounding box center [308, 435] width 203 height 26
click at [541, 267] on div at bounding box center [784, 382] width 1568 height 763
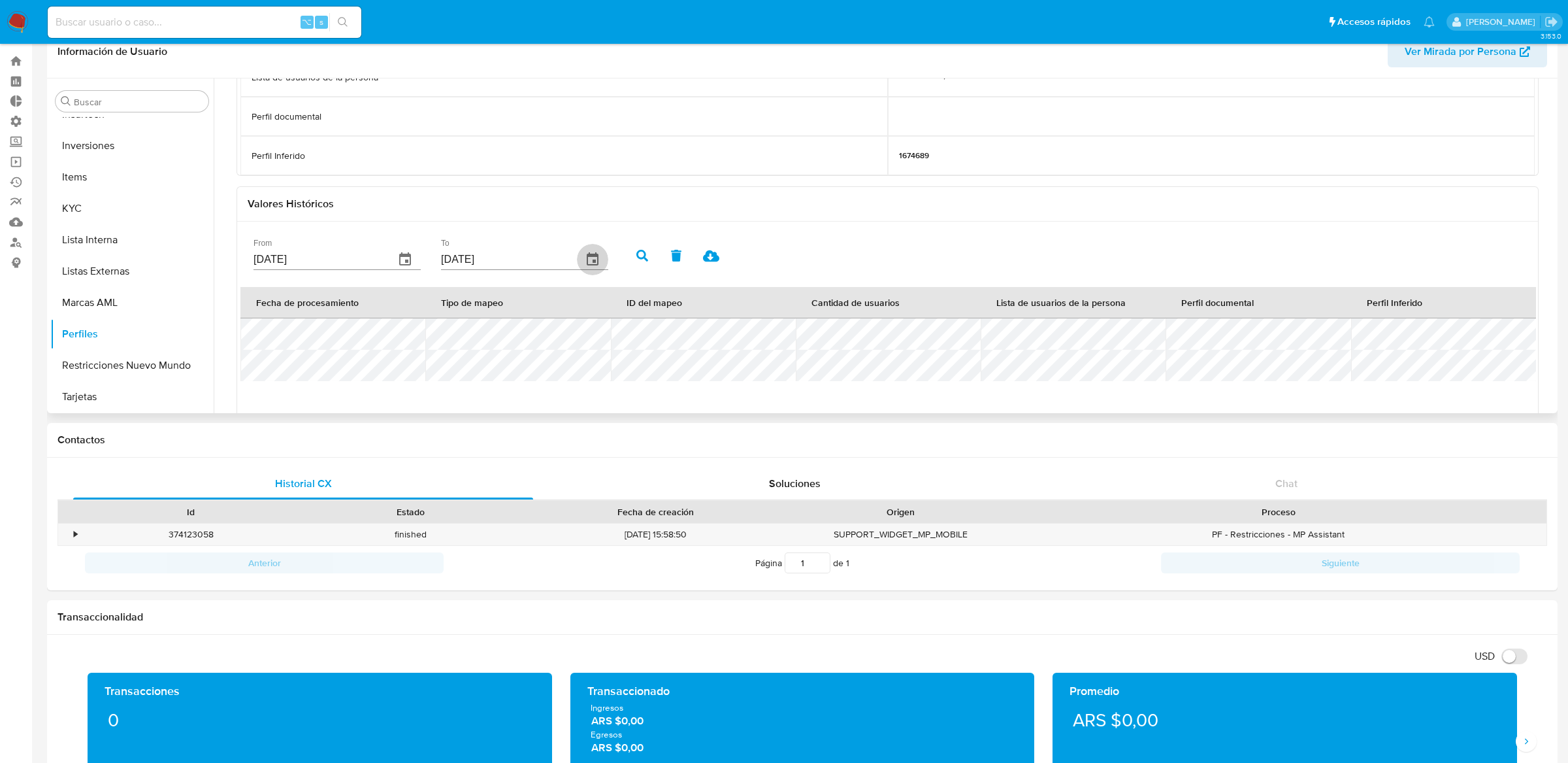
click at [585, 262] on icon "button" at bounding box center [593, 259] width 16 height 16
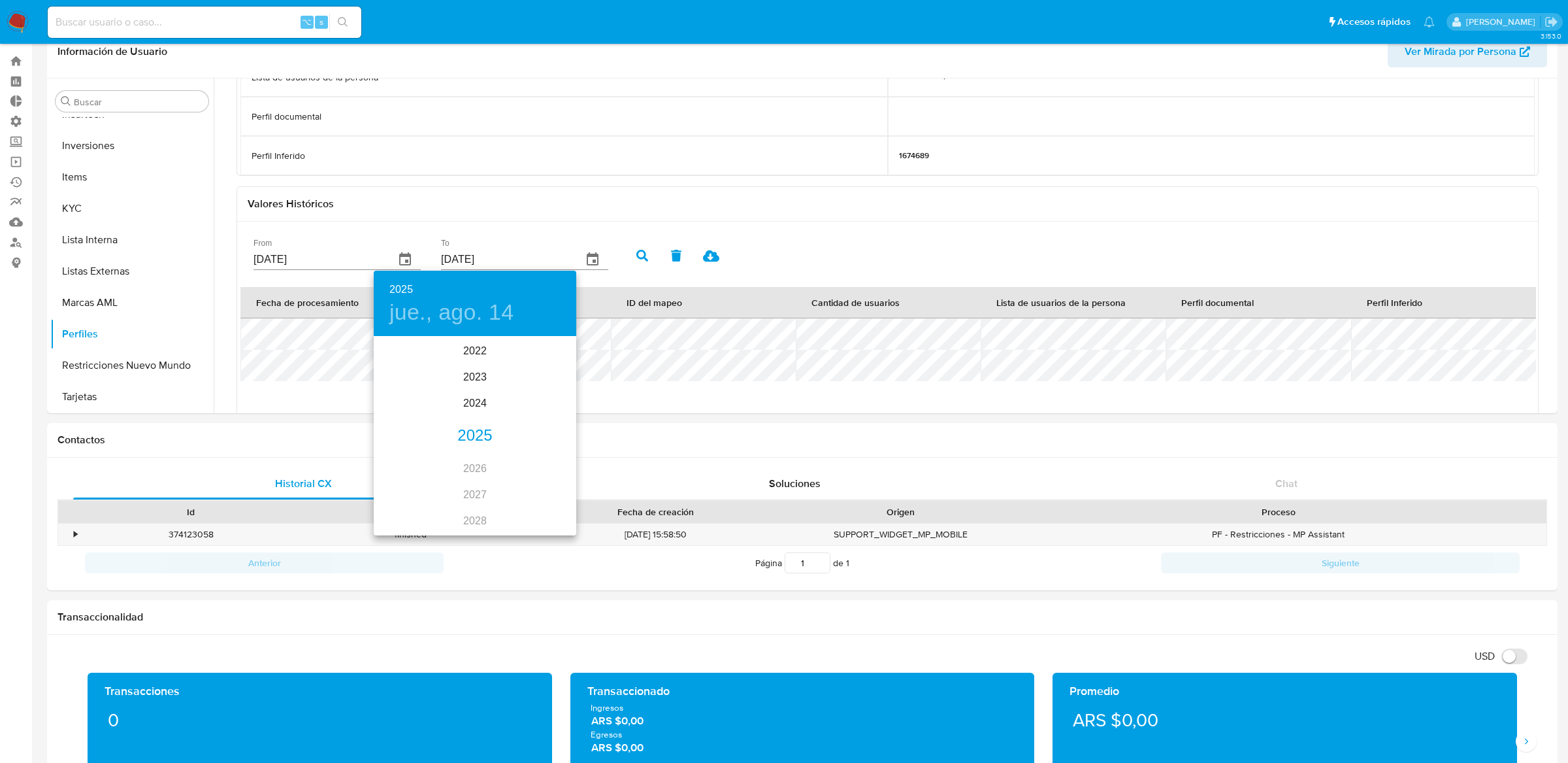
click at [453, 423] on div "2025" at bounding box center [474, 435] width 203 height 26
click at [426, 368] on div "ene." at bounding box center [407, 363] width 67 height 49
type input "14/01/2025"
click at [429, 460] on button "14" at bounding box center [423, 453] width 24 height 24
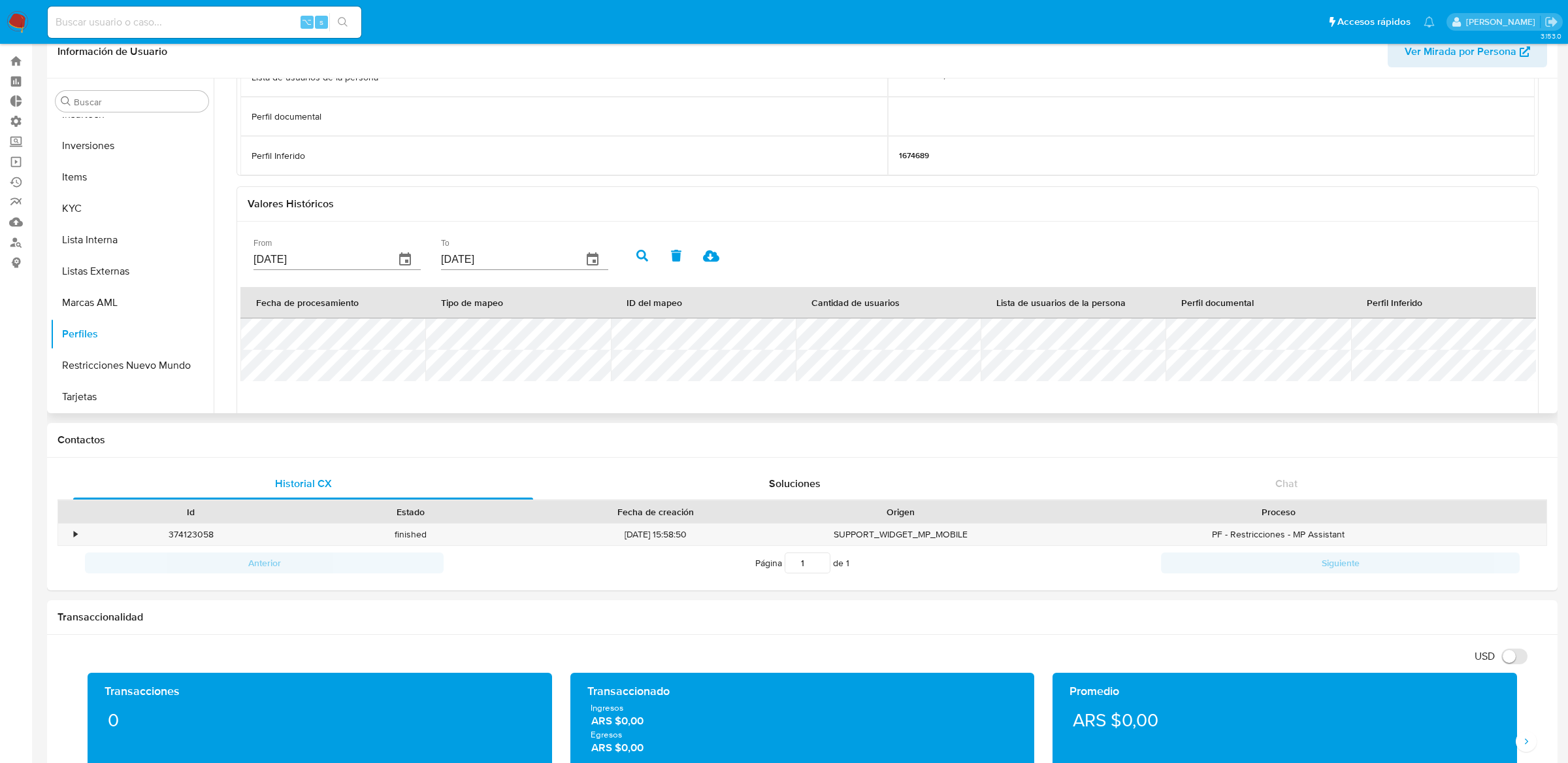
click at [626, 262] on button "button" at bounding box center [642, 255] width 34 height 32
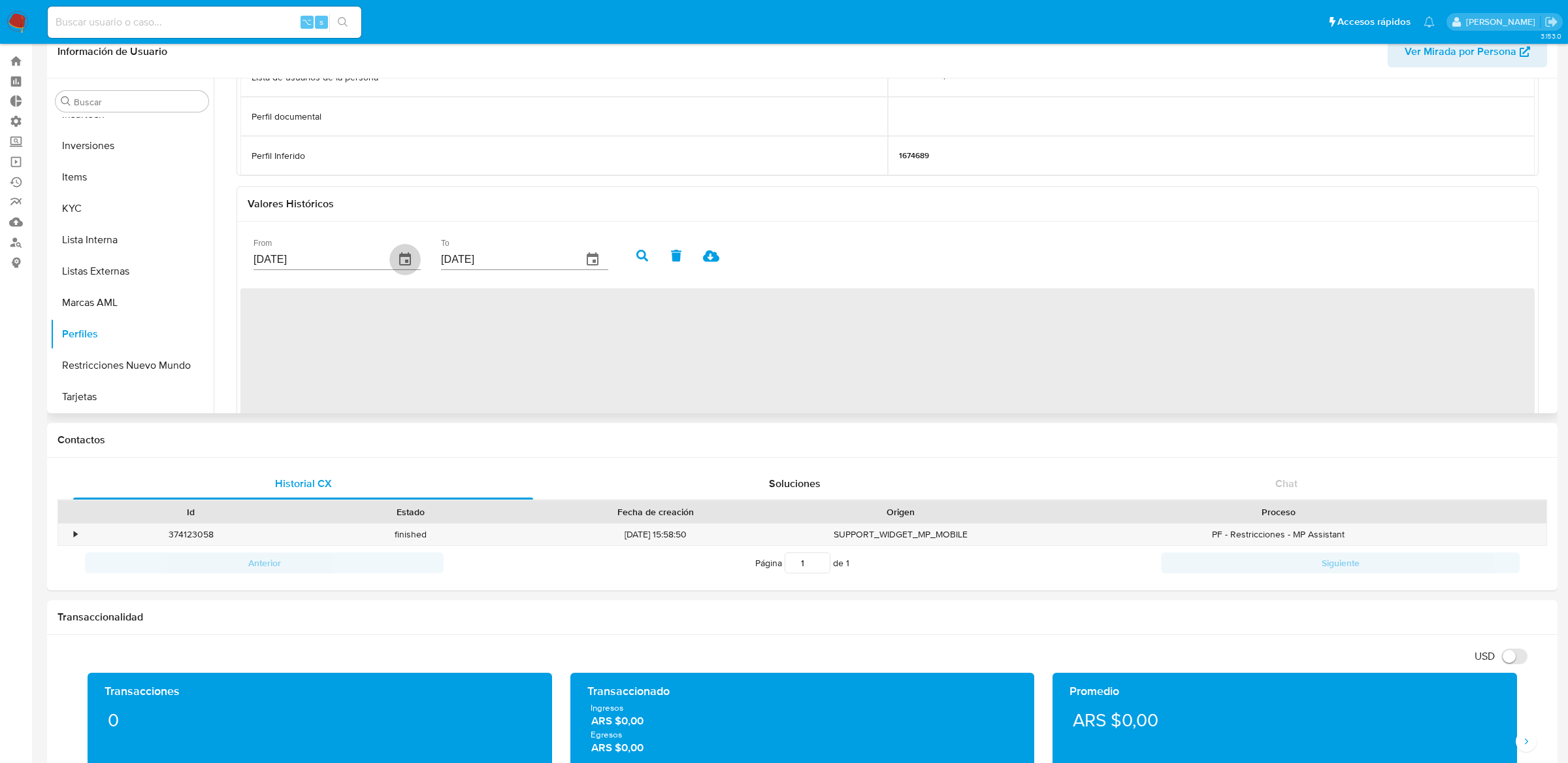
click at [399, 257] on icon "button" at bounding box center [405, 259] width 12 height 13
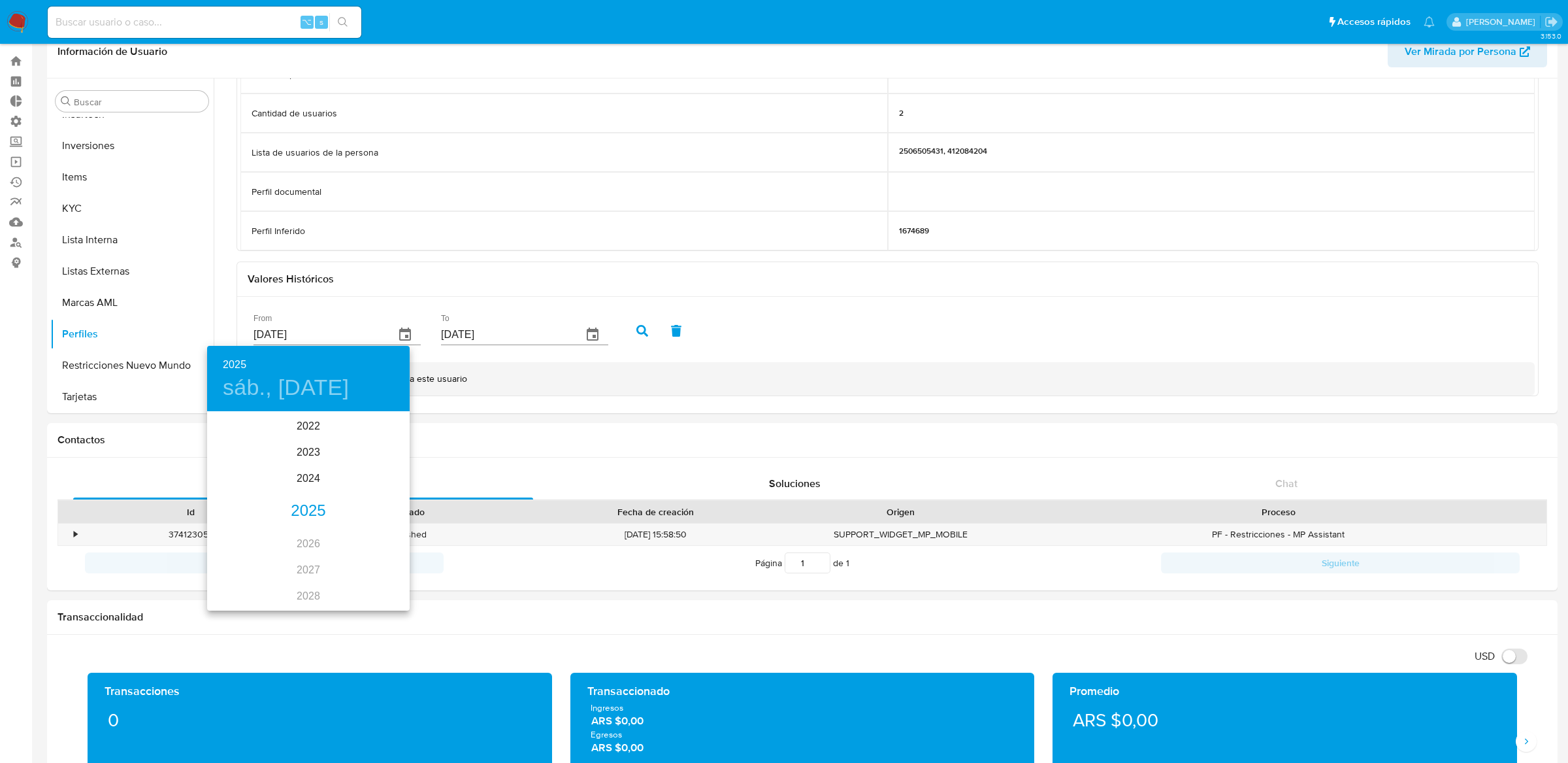
click at [316, 496] on div "2015 2016 2017 2018 2019 2020 2021 2022 2023 2024 2025 2026 2027 2028 2029 2030…" at bounding box center [308, 511] width 203 height 196
click at [315, 508] on div "2025" at bounding box center [308, 511] width 203 height 26
click at [248, 444] on div "ene." at bounding box center [240, 437] width 67 height 49
click at [226, 434] on icon "button" at bounding box center [223, 430] width 16 height 16
click at [396, 483] on span "1" at bounding box center [387, 480] width 24 height 13
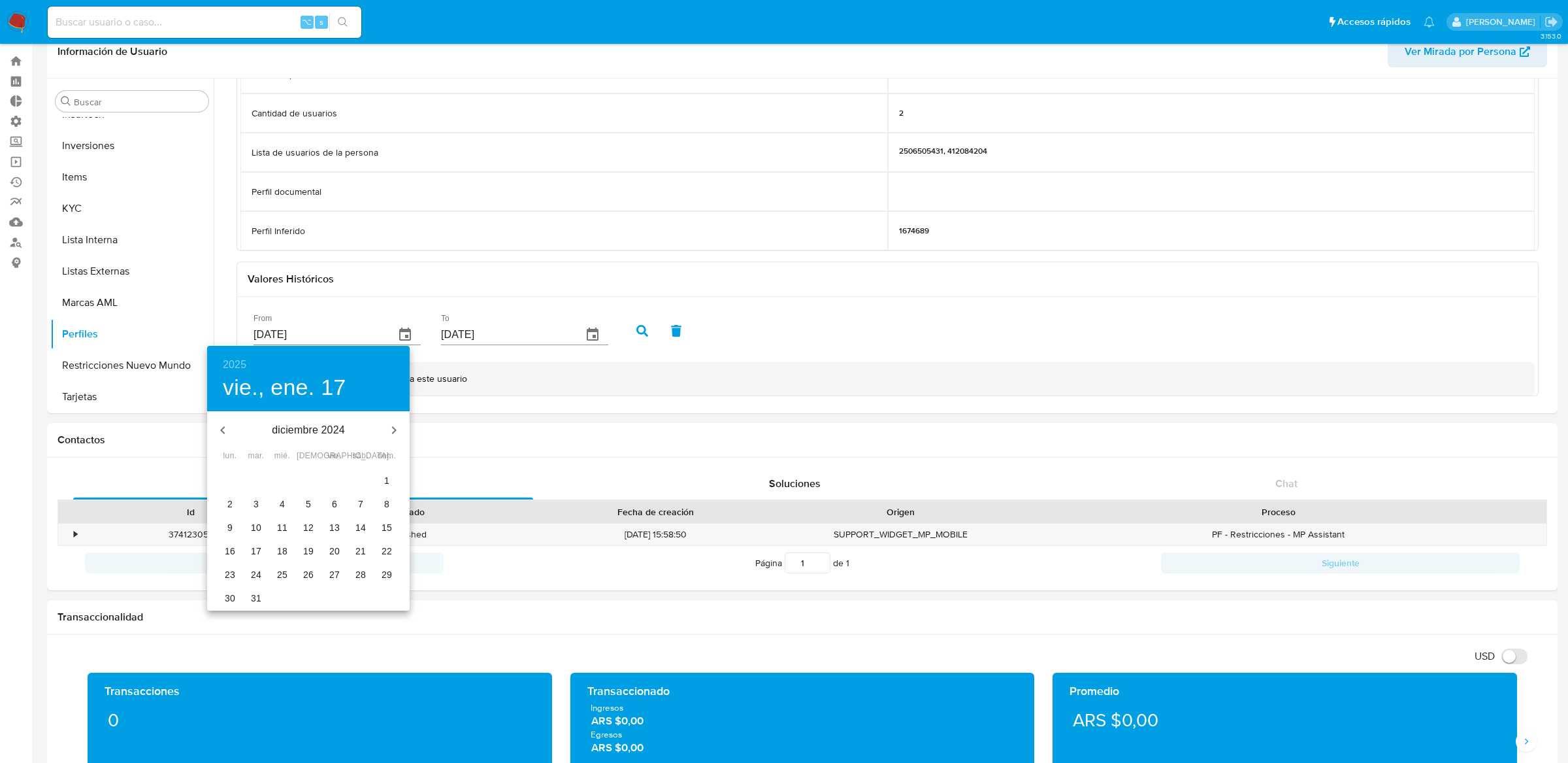
type input "01/12/2024"
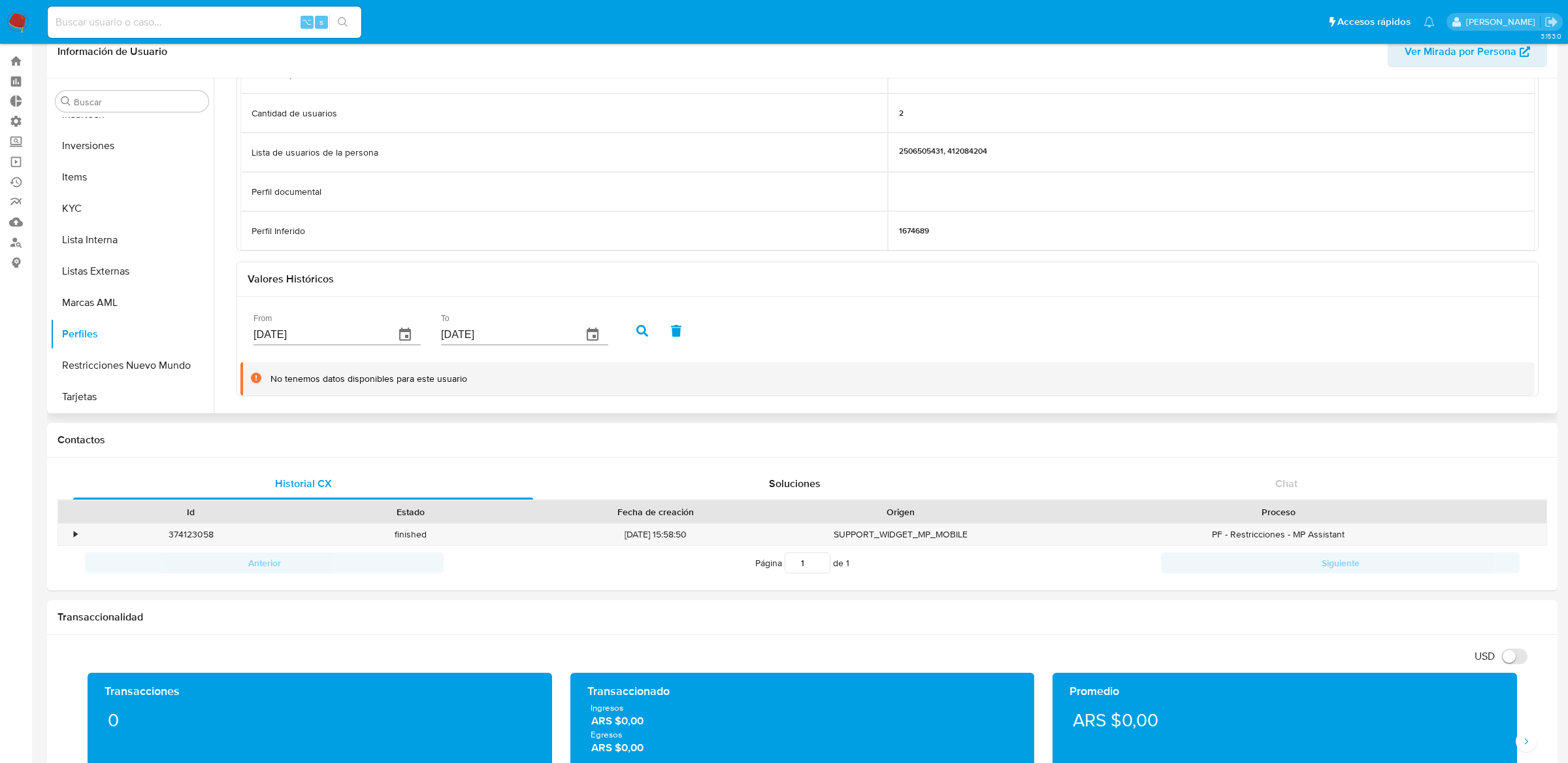
click at [626, 338] on button "button" at bounding box center [642, 331] width 34 height 32
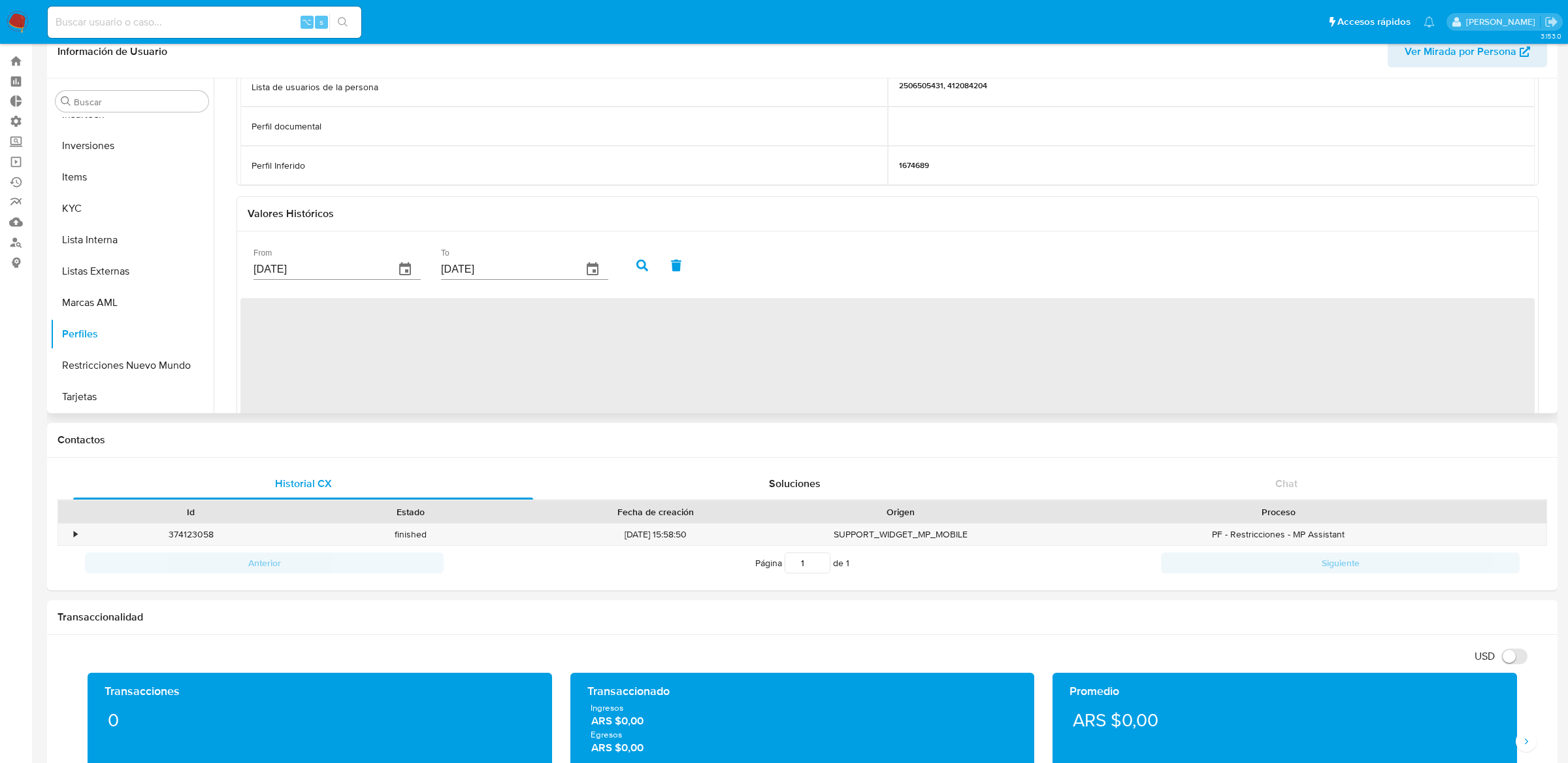
scroll to position [280, 0]
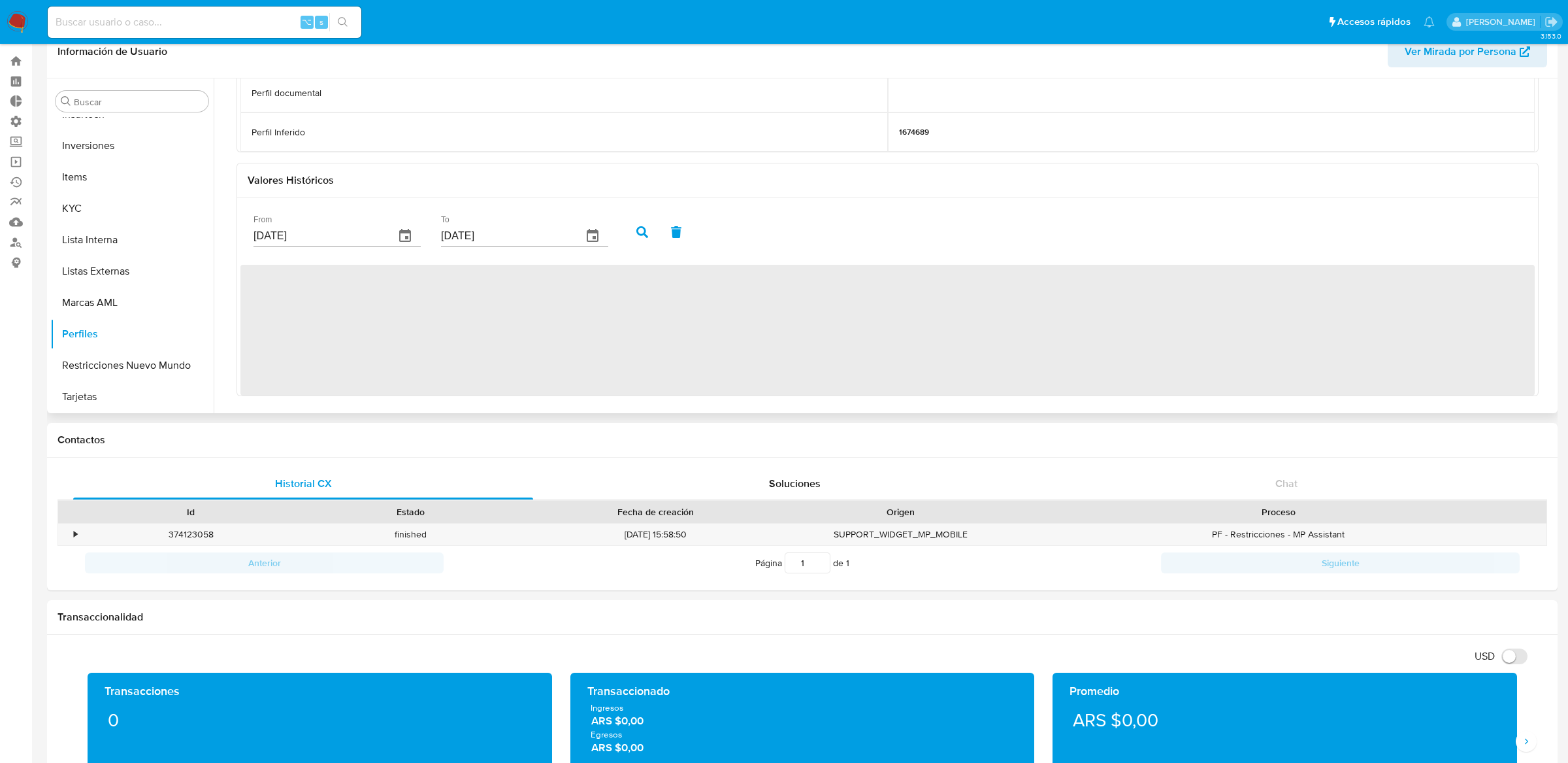
click at [585, 229] on icon "button" at bounding box center [593, 236] width 16 height 16
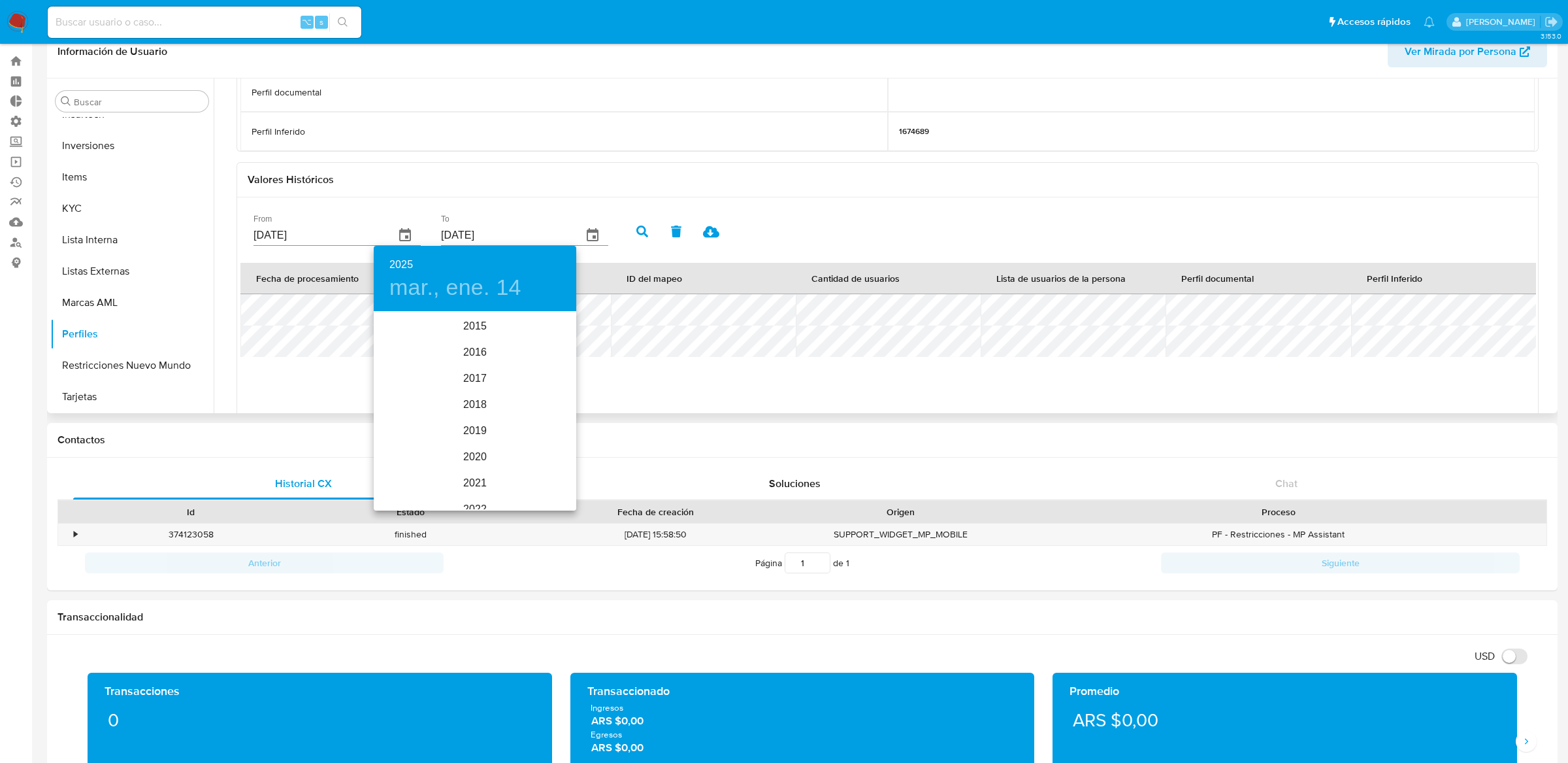
scroll to position [183, 0]
click at [481, 406] on div "2025" at bounding box center [474, 411] width 203 height 26
click at [425, 348] on div "ene." at bounding box center [407, 337] width 67 height 49
click at [501, 452] on p "24" at bounding box center [500, 451] width 10 height 13
type input "24/01/2025"
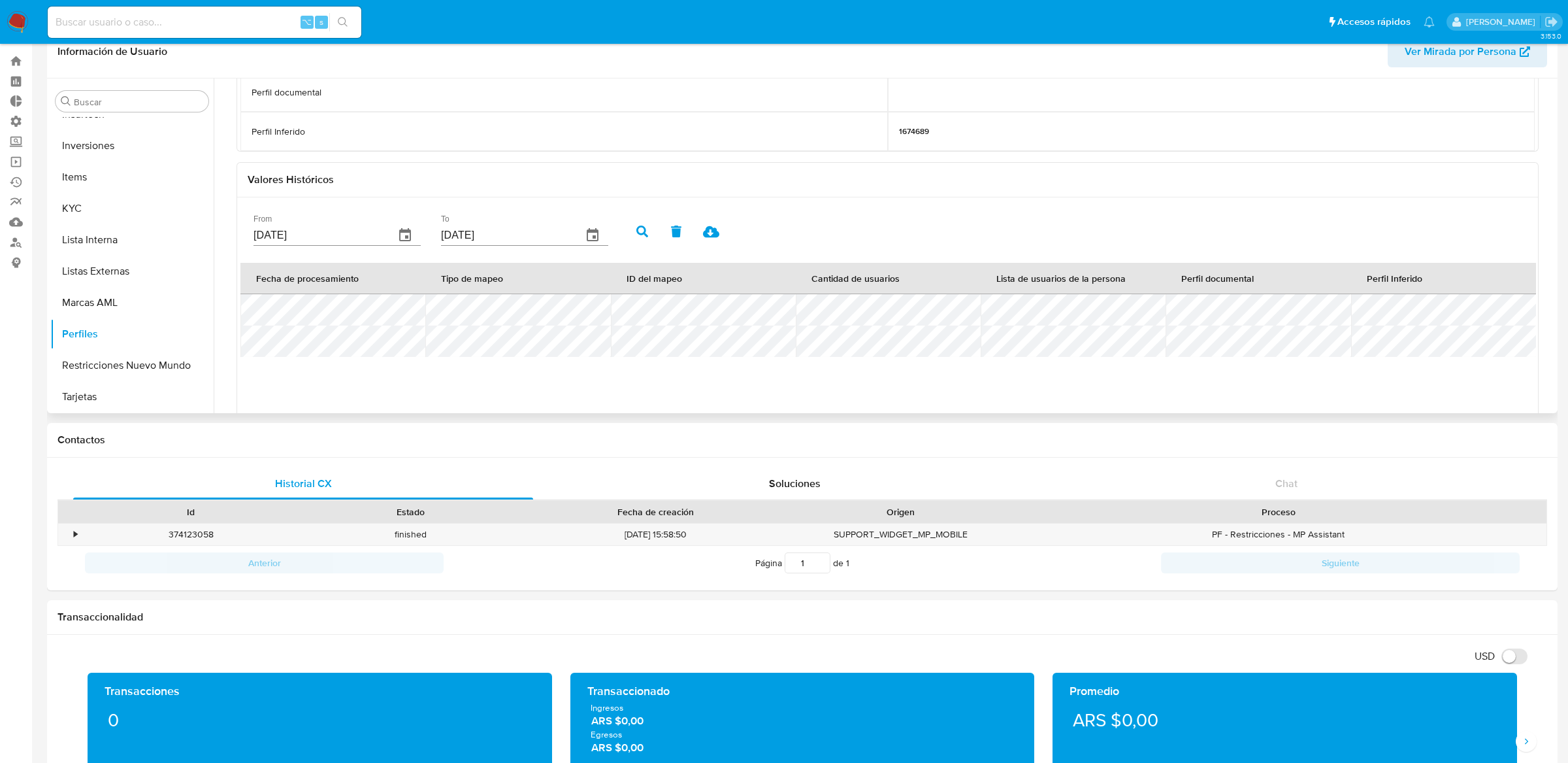
click at [637, 229] on icon "button" at bounding box center [642, 231] width 12 height 12
click at [889, 326] on tr at bounding box center [888, 310] width 1295 height 32
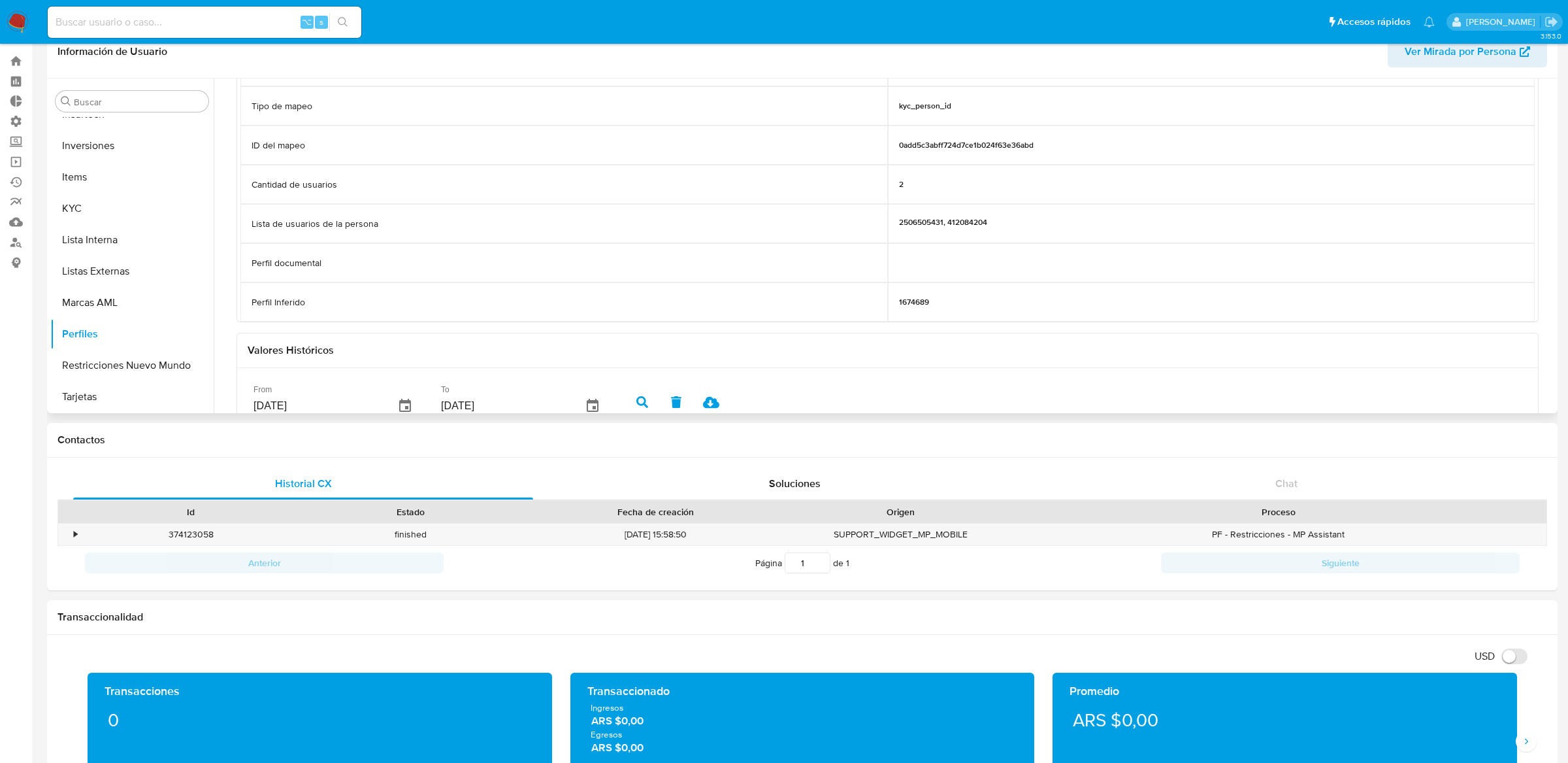
scroll to position [0, 0]
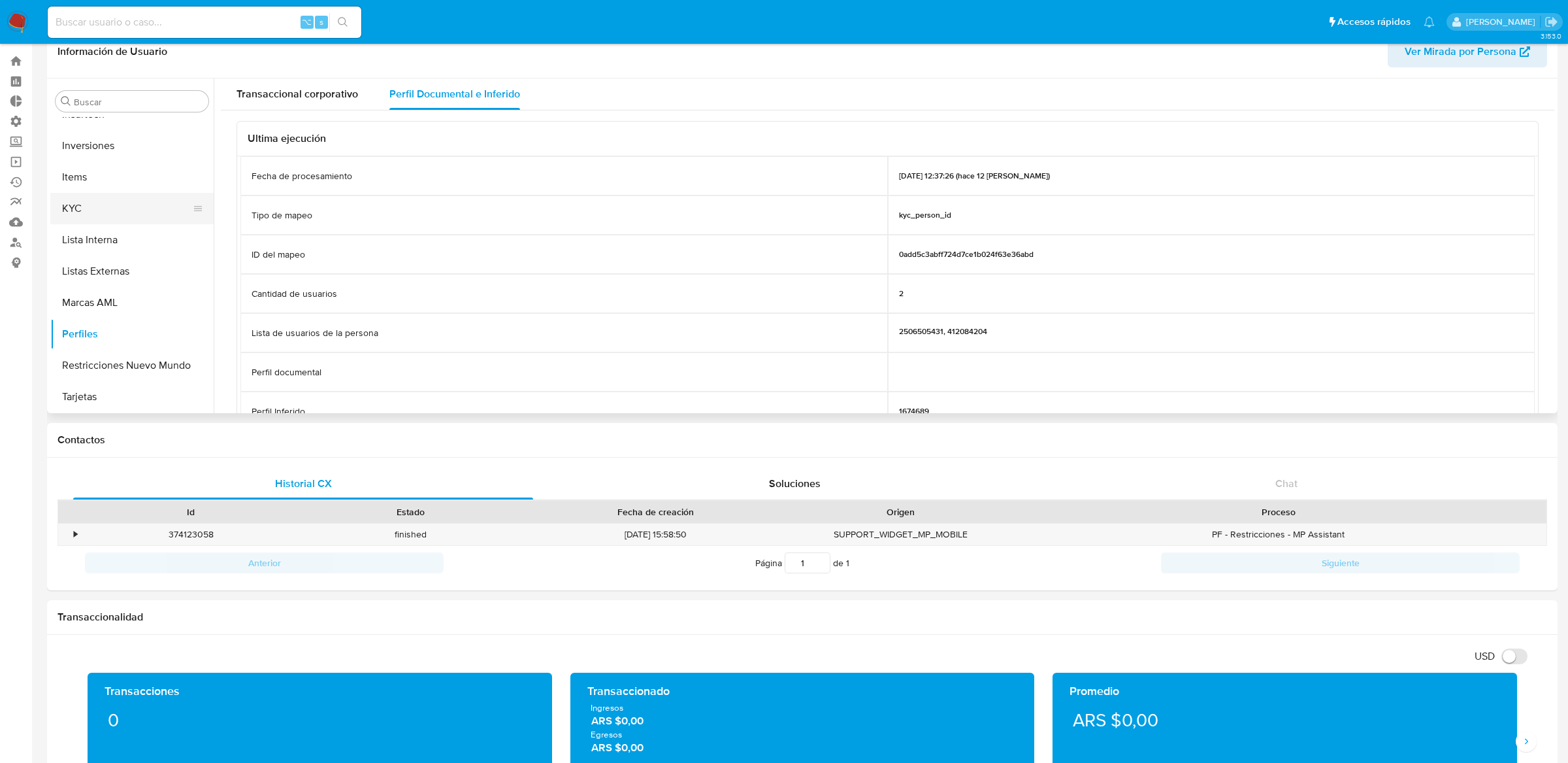
click at [141, 211] on button "KYC" at bounding box center [127, 209] width 153 height 32
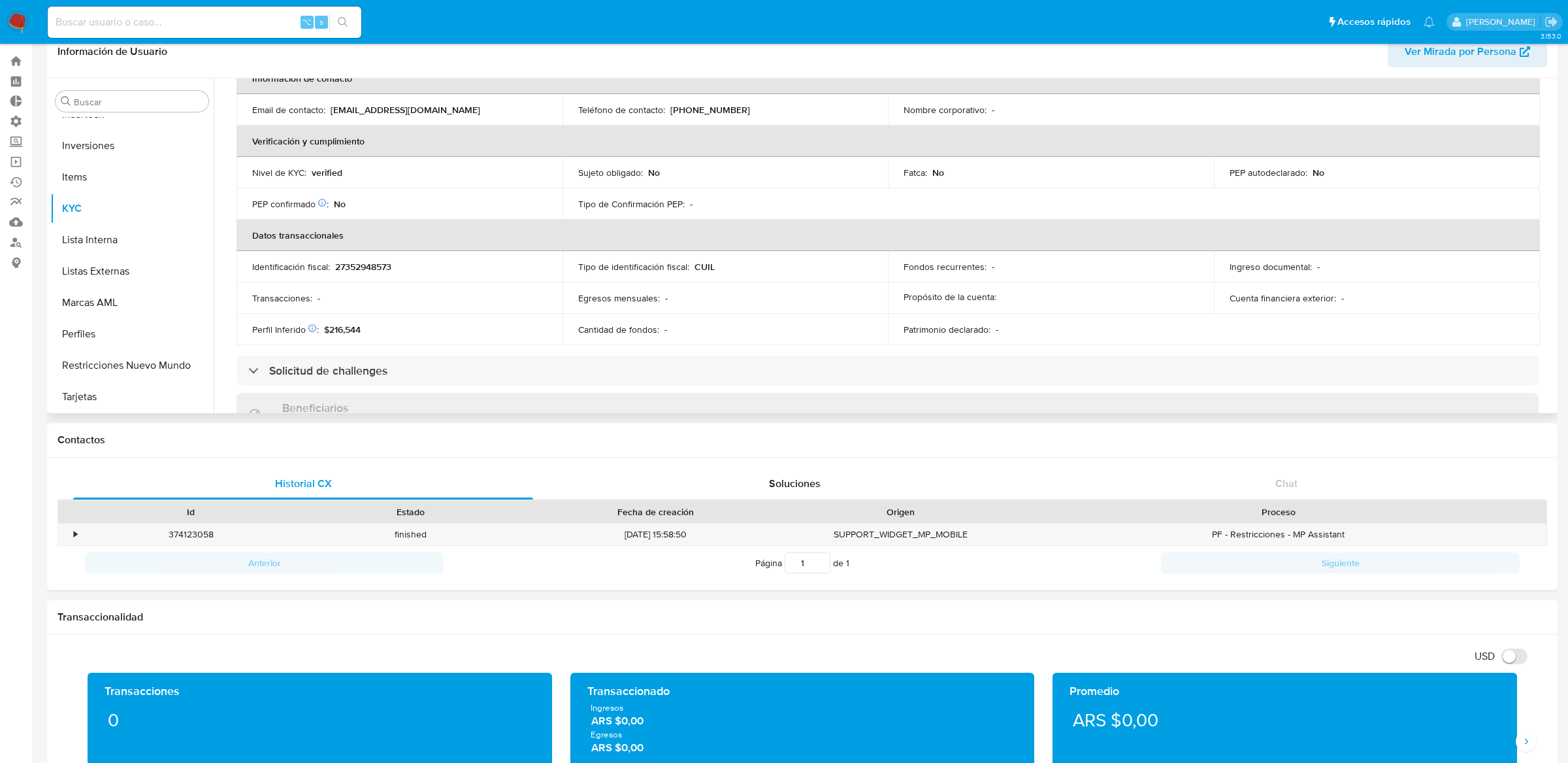
scroll to position [270, 0]
click at [108, 212] on button "KYC" at bounding box center [127, 209] width 153 height 32
click at [102, 351] on button "Restricciones Nuevo Mundo" at bounding box center [127, 366] width 153 height 32
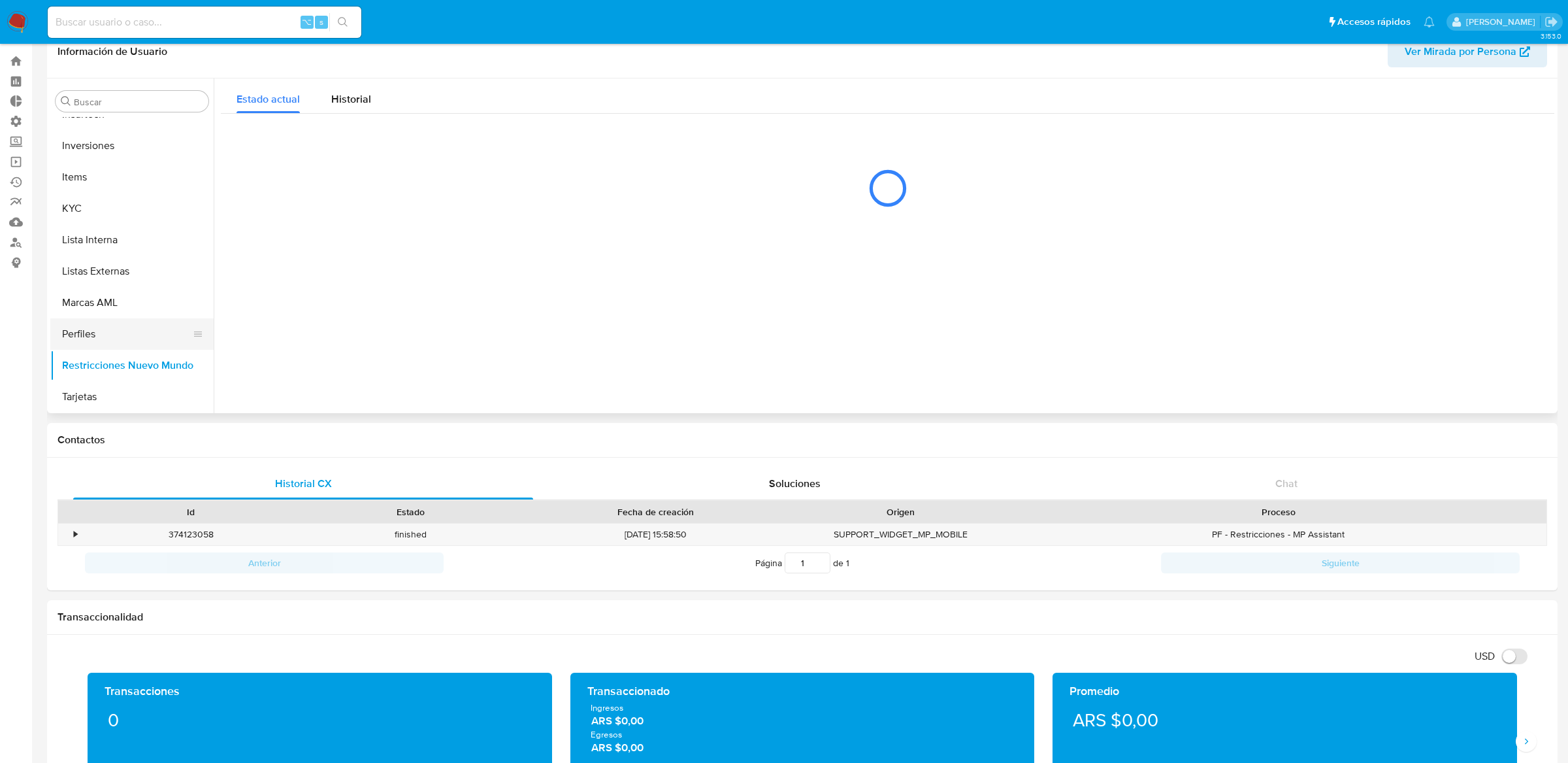
click at [103, 339] on button "Perfiles" at bounding box center [127, 334] width 153 height 32
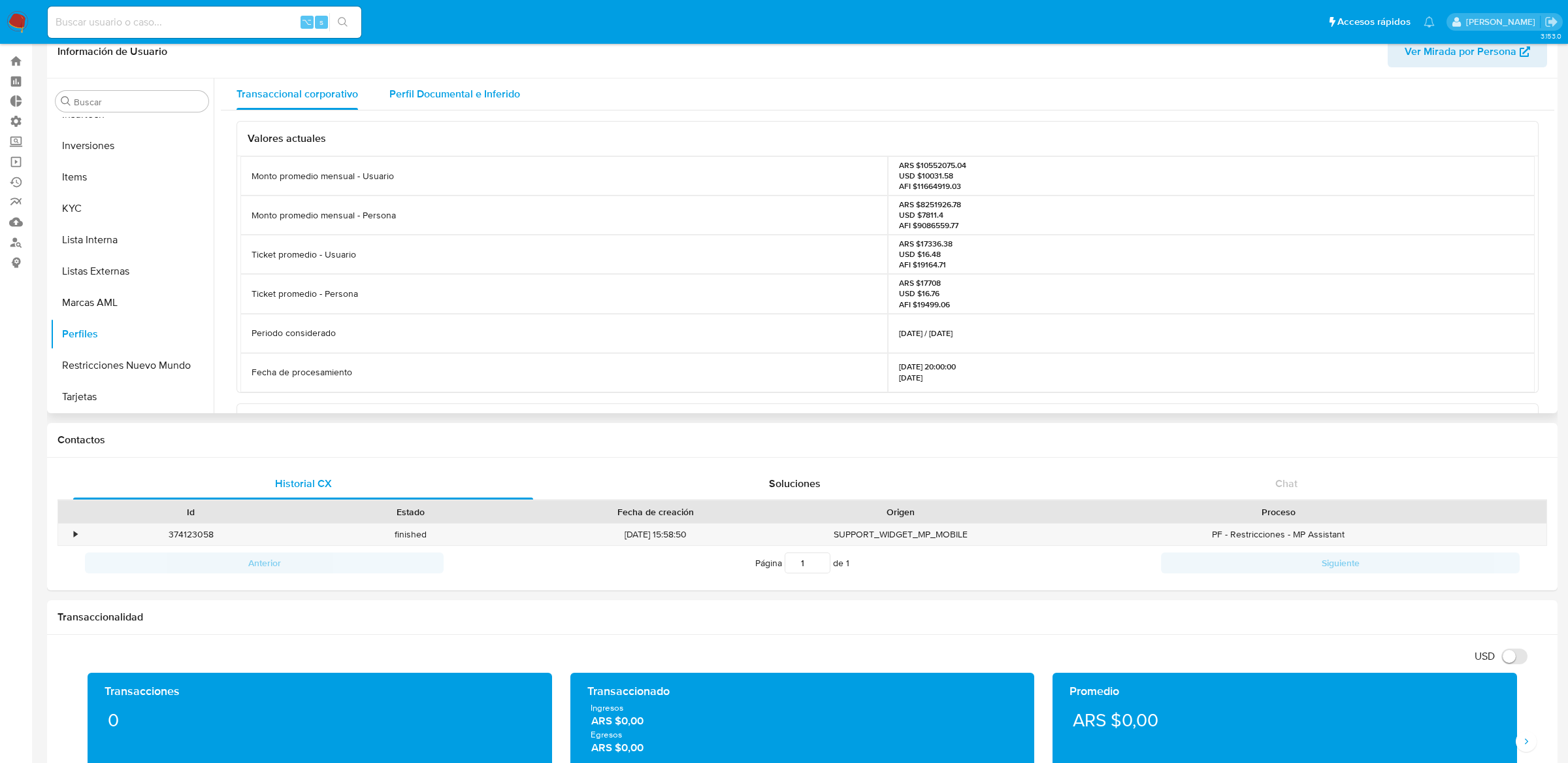
click at [476, 88] on span "Perfil Documental e Inferido" at bounding box center [455, 93] width 131 height 15
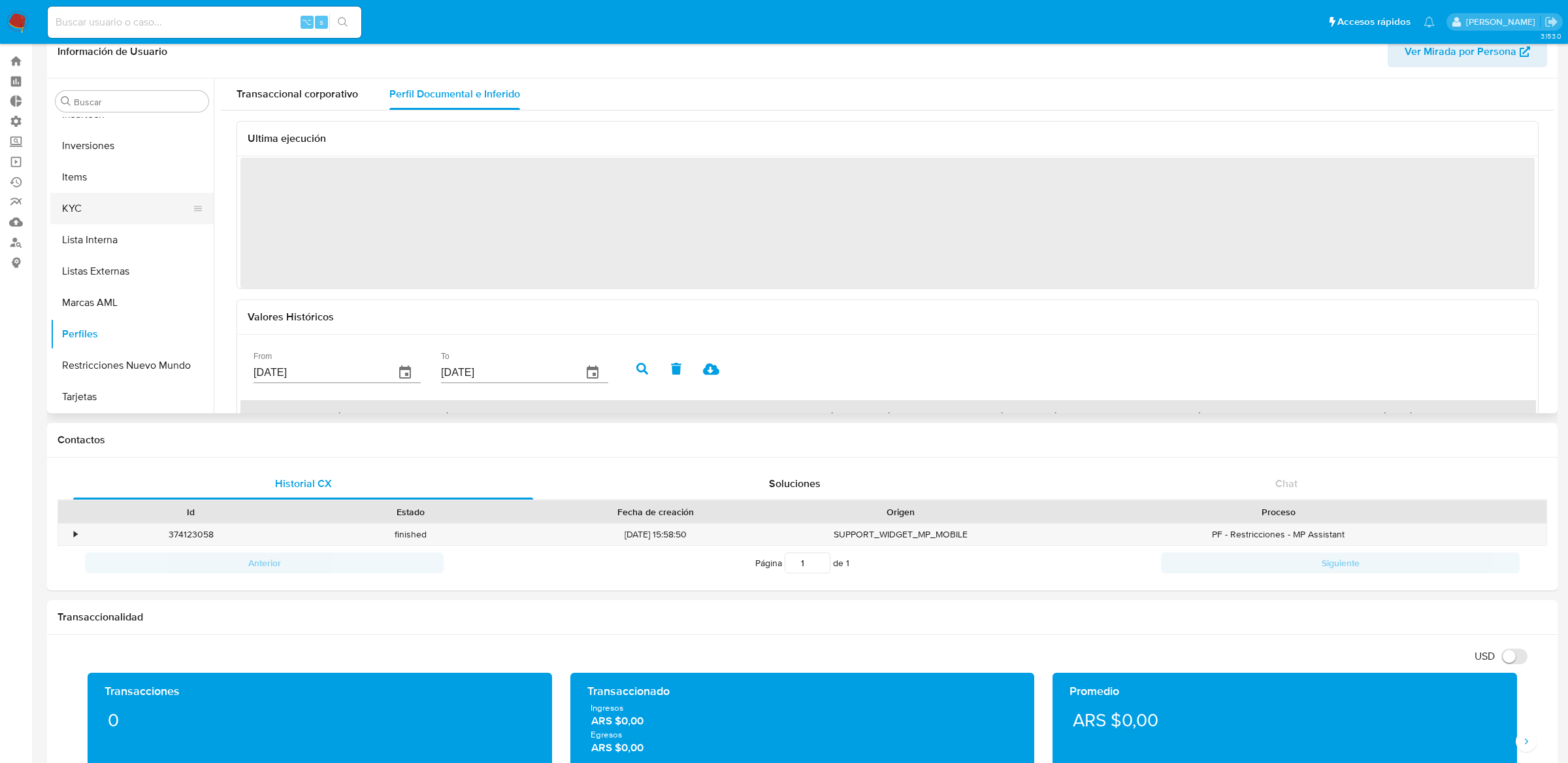
click at [113, 208] on button "KYC" at bounding box center [127, 209] width 153 height 32
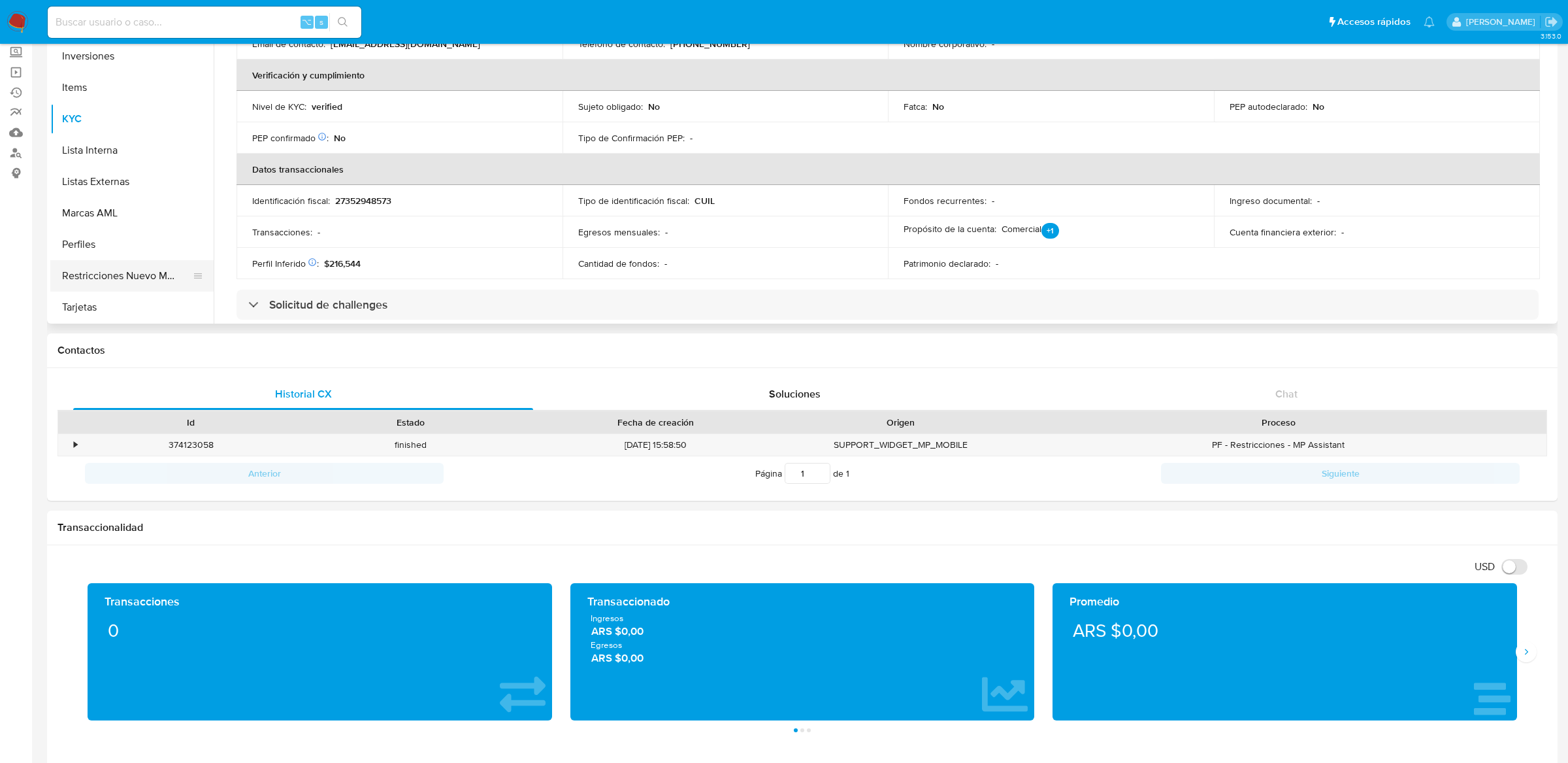
scroll to position [138, 0]
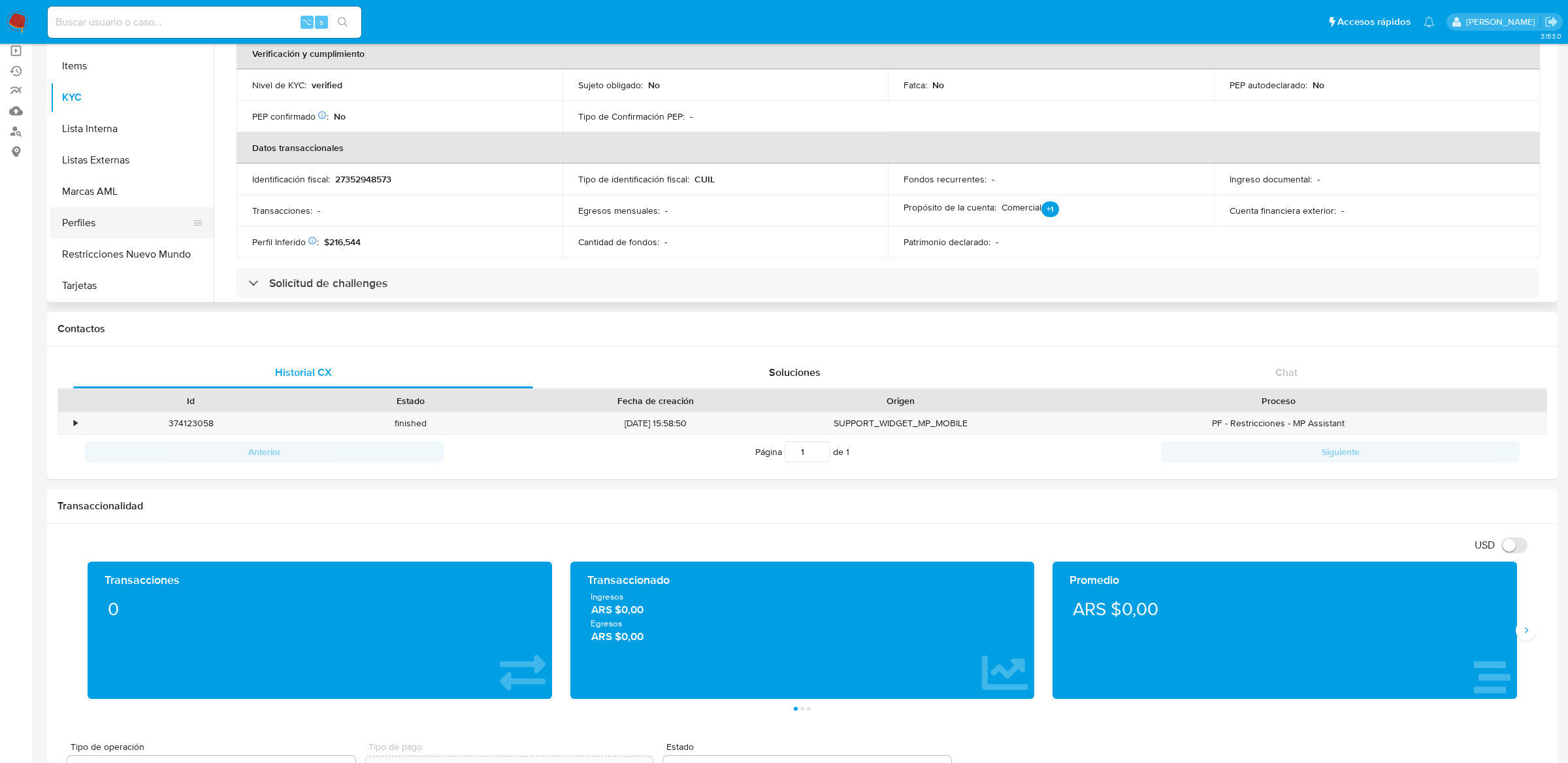
click at [121, 223] on button "Perfiles" at bounding box center [127, 223] width 153 height 32
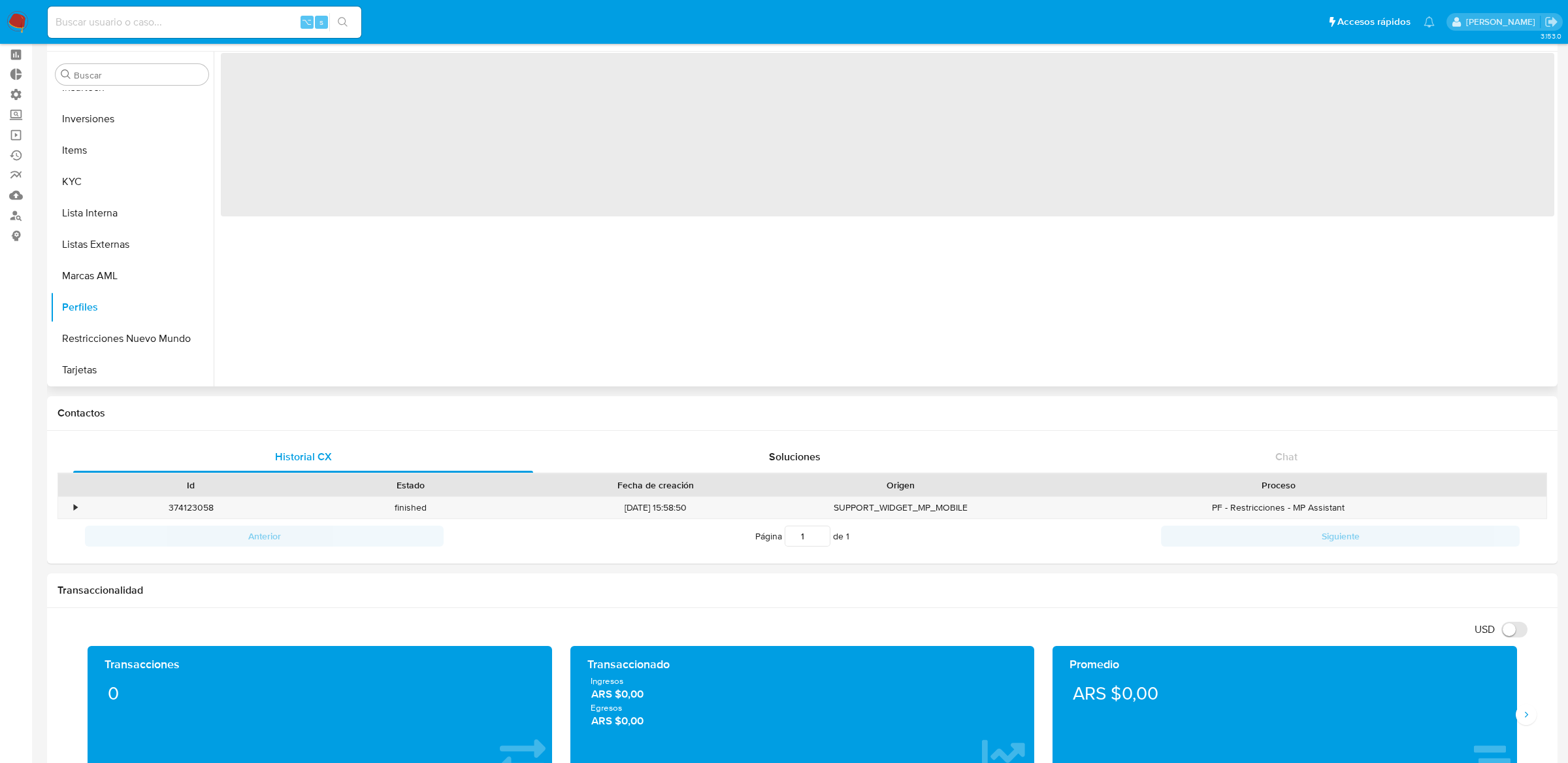
scroll to position [0, 0]
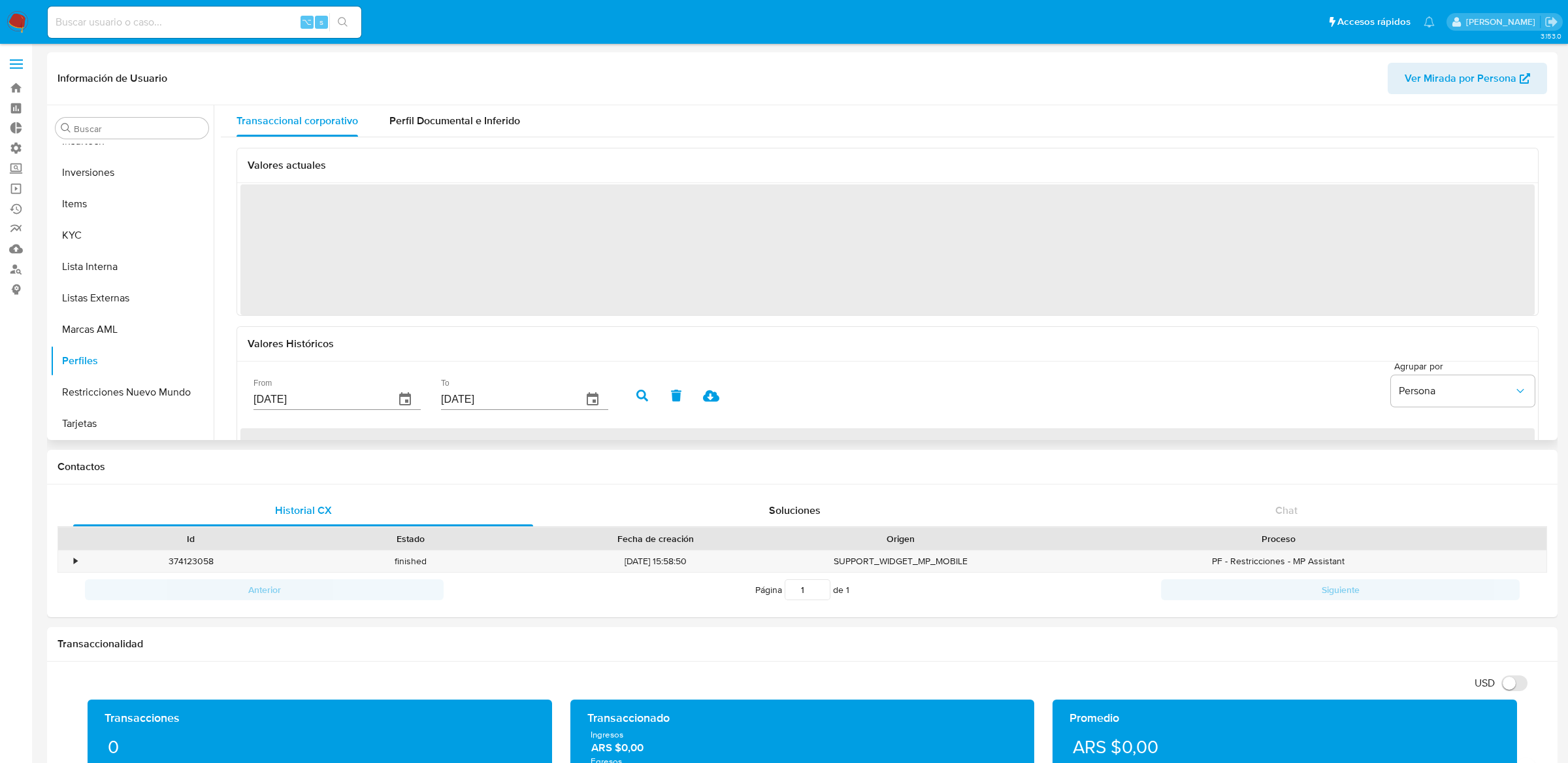
click at [496, 137] on div "Valores actuales ‌ Valores Históricos From 17/05/2025 To 14/08/2025 Agrupar por…" at bounding box center [887, 353] width 1333 height 433
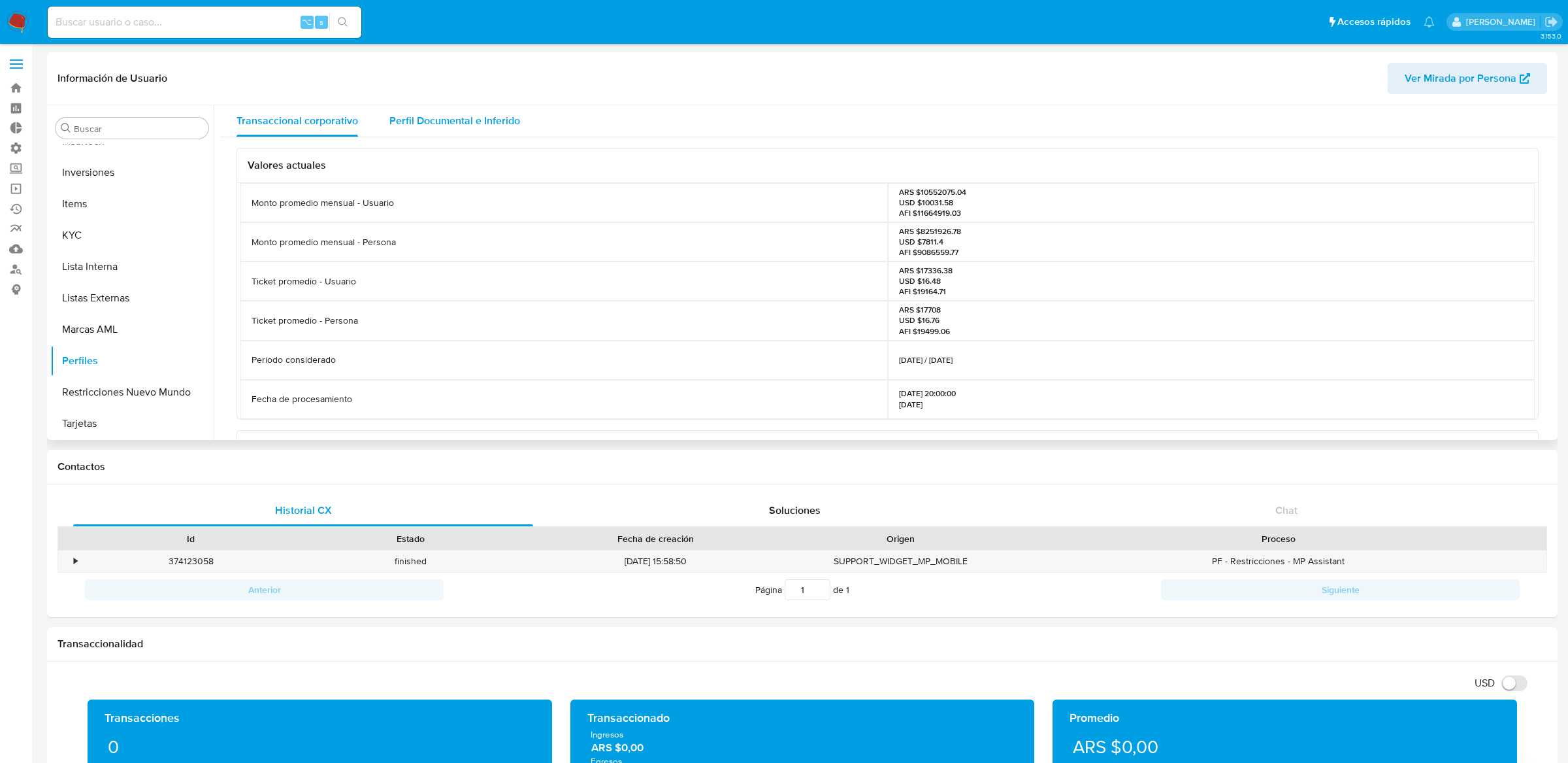
click at [493, 130] on div "Perfil Documental e Inferido" at bounding box center [455, 121] width 131 height 32
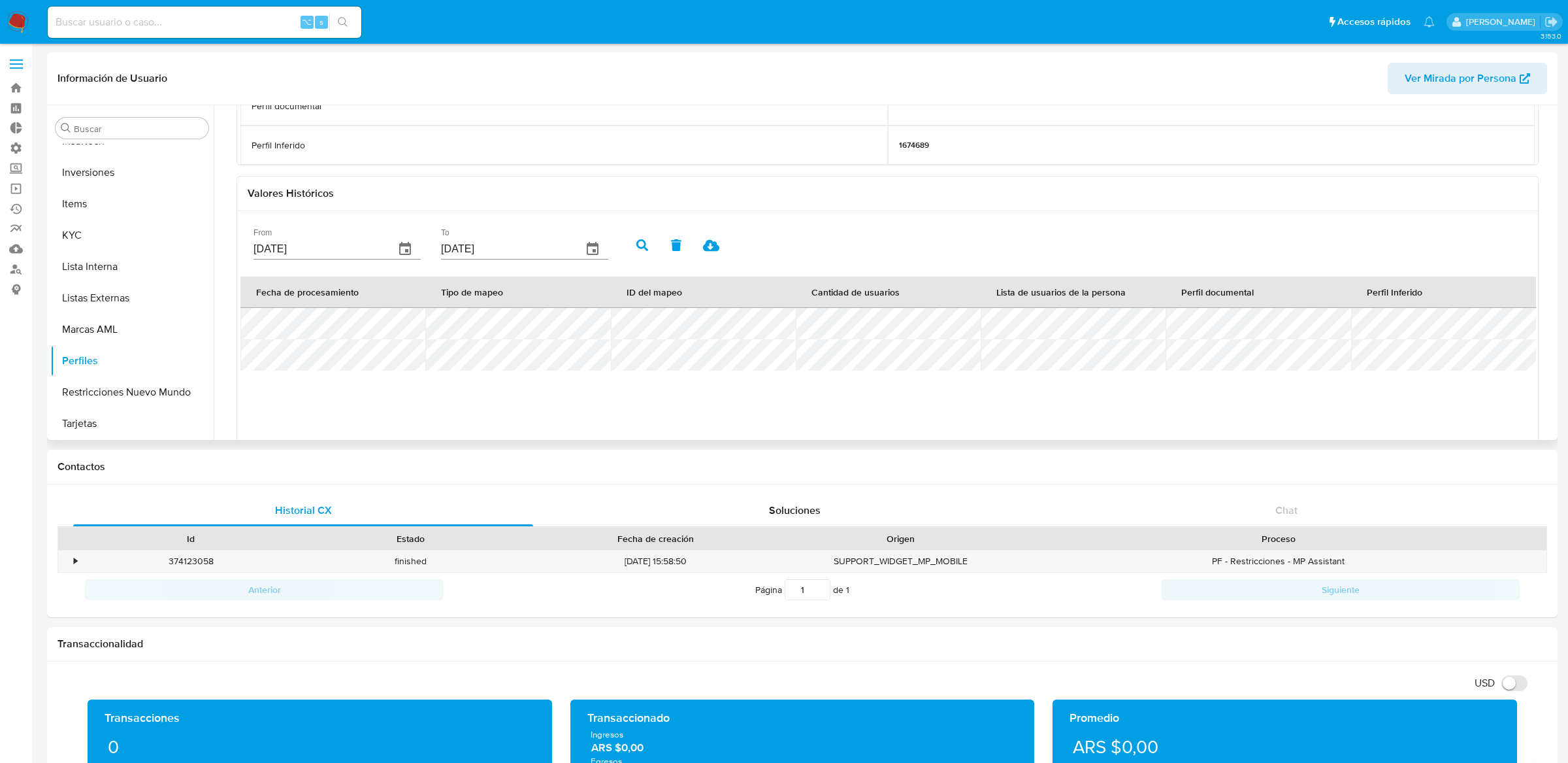
scroll to position [435, 0]
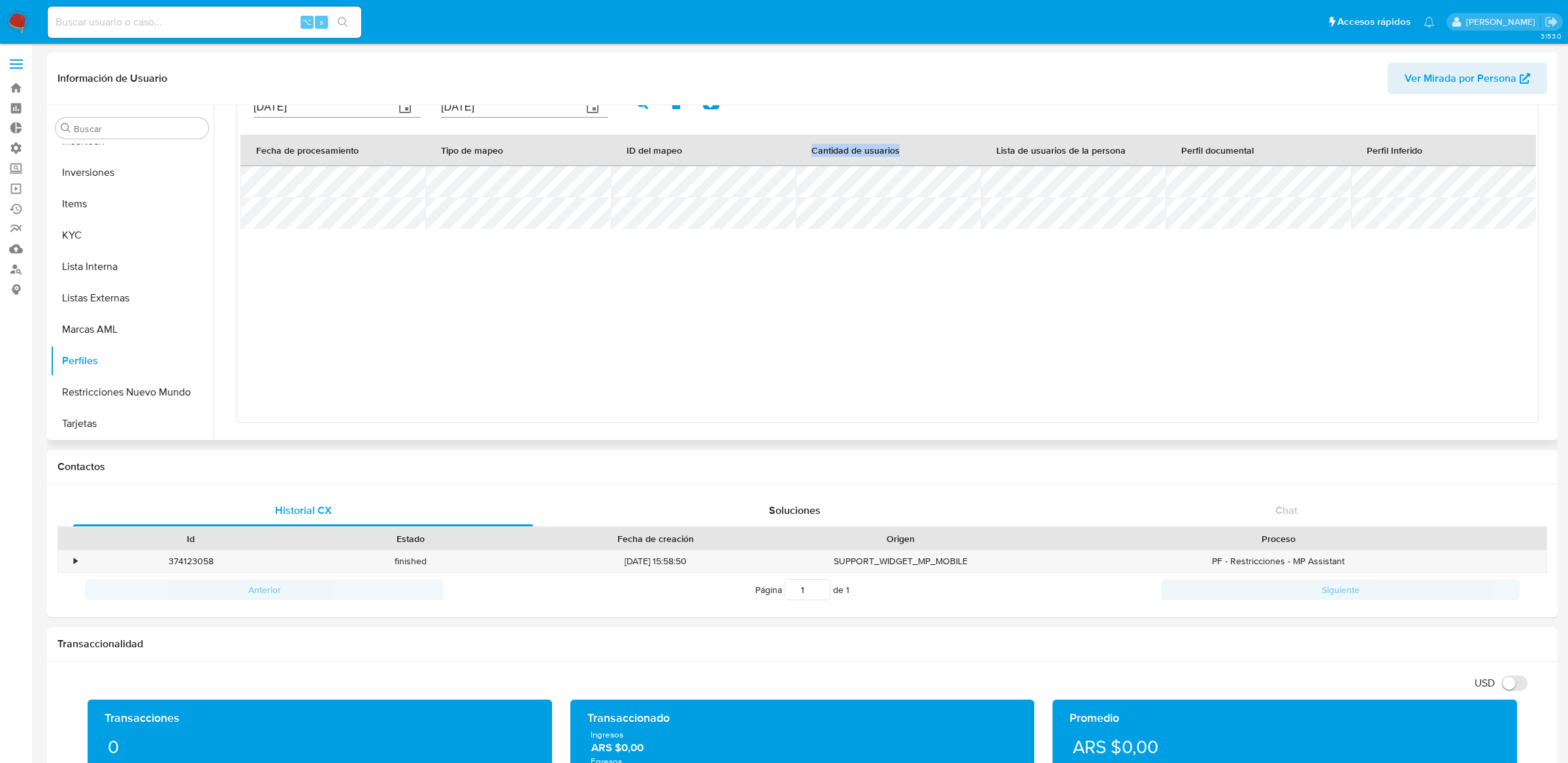
drag, startPoint x: 812, startPoint y: 145, endPoint x: 979, endPoint y: 149, distance: 167.0
click at [979, 149] on tr "Fecha de procesamiento Tipo de mapeo ID del mapeo Cantidad de usuarios Lista de…" at bounding box center [888, 151] width 1295 height 32
click at [981, 149] on th "Lista de usuarios de la persona" at bounding box center [1073, 151] width 185 height 32
click at [258, 6] on div "⌥ s" at bounding box center [205, 22] width 314 height 32
click at [258, 13] on input at bounding box center [205, 22] width 314 height 17
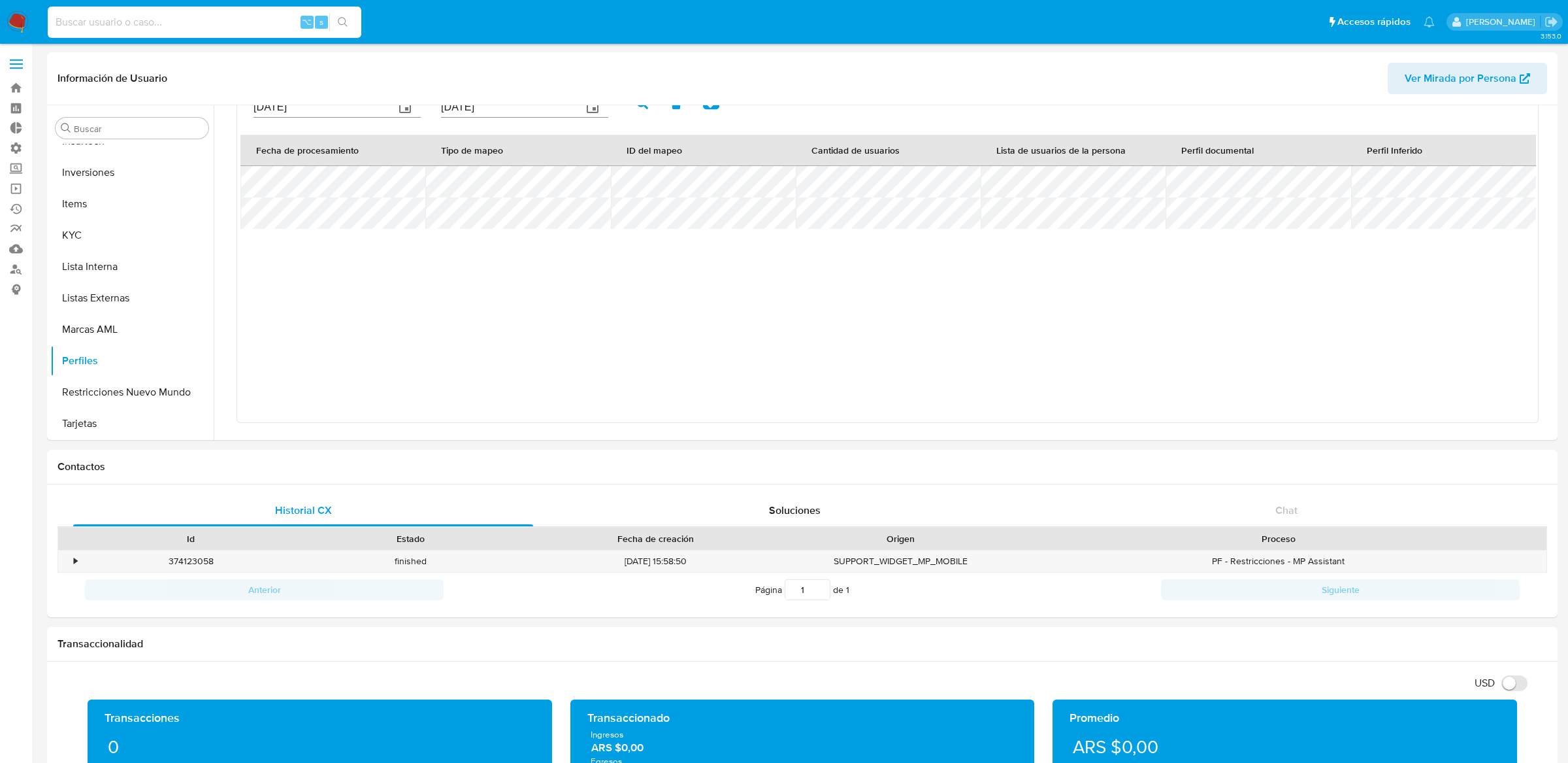
paste input "139439643"
type input "139439643"
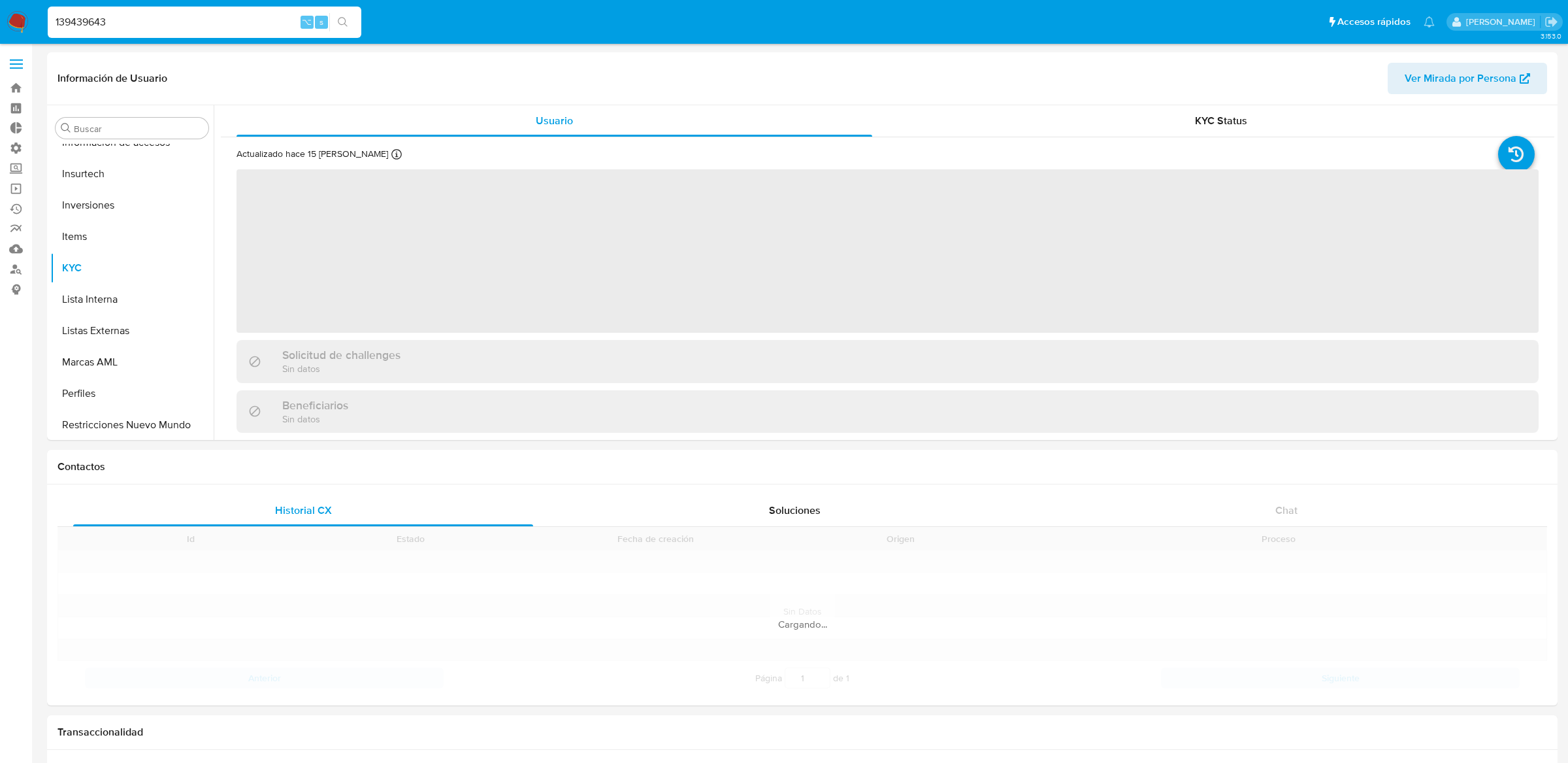
scroll to position [614, 0]
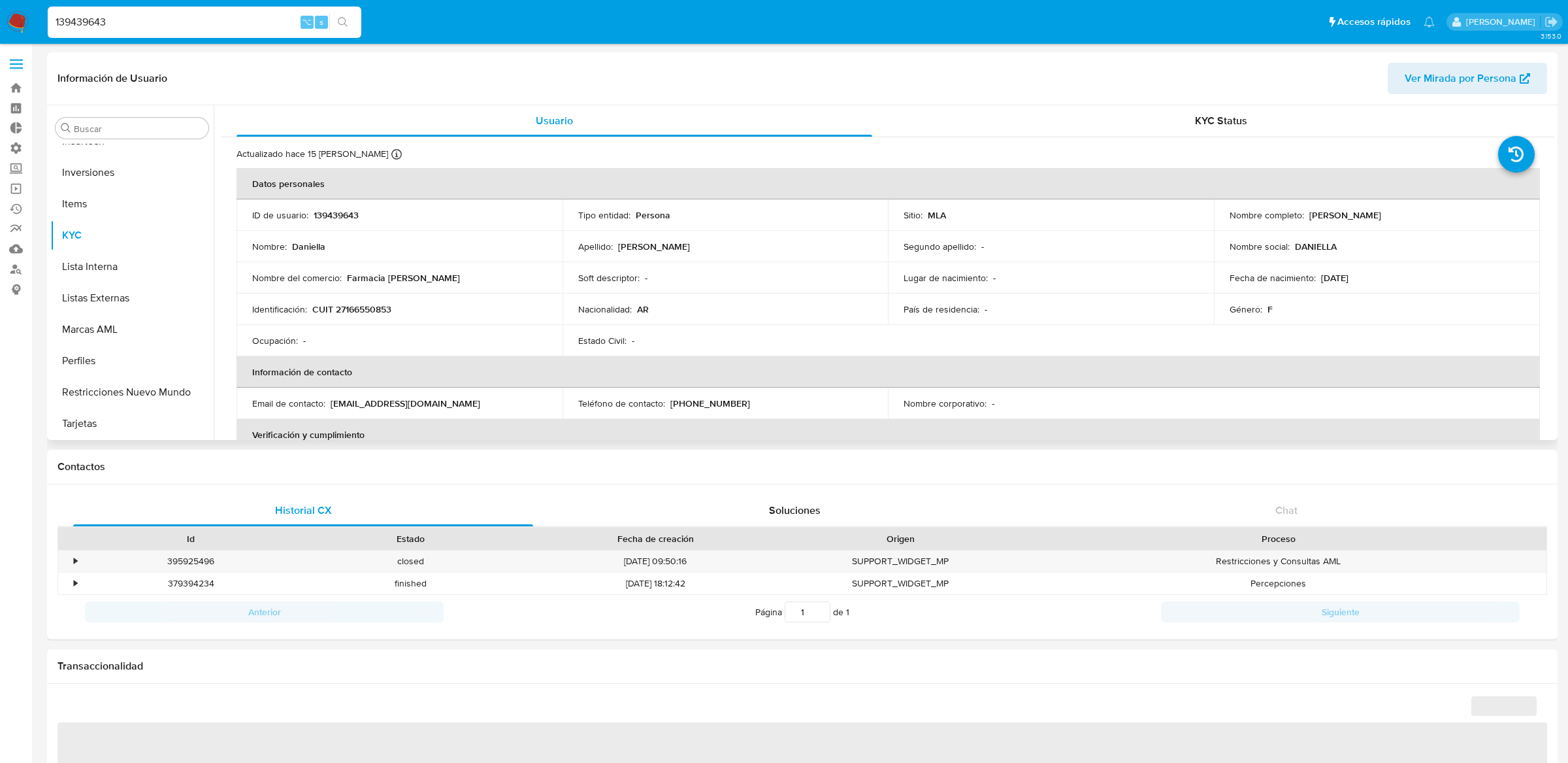
select select "10"
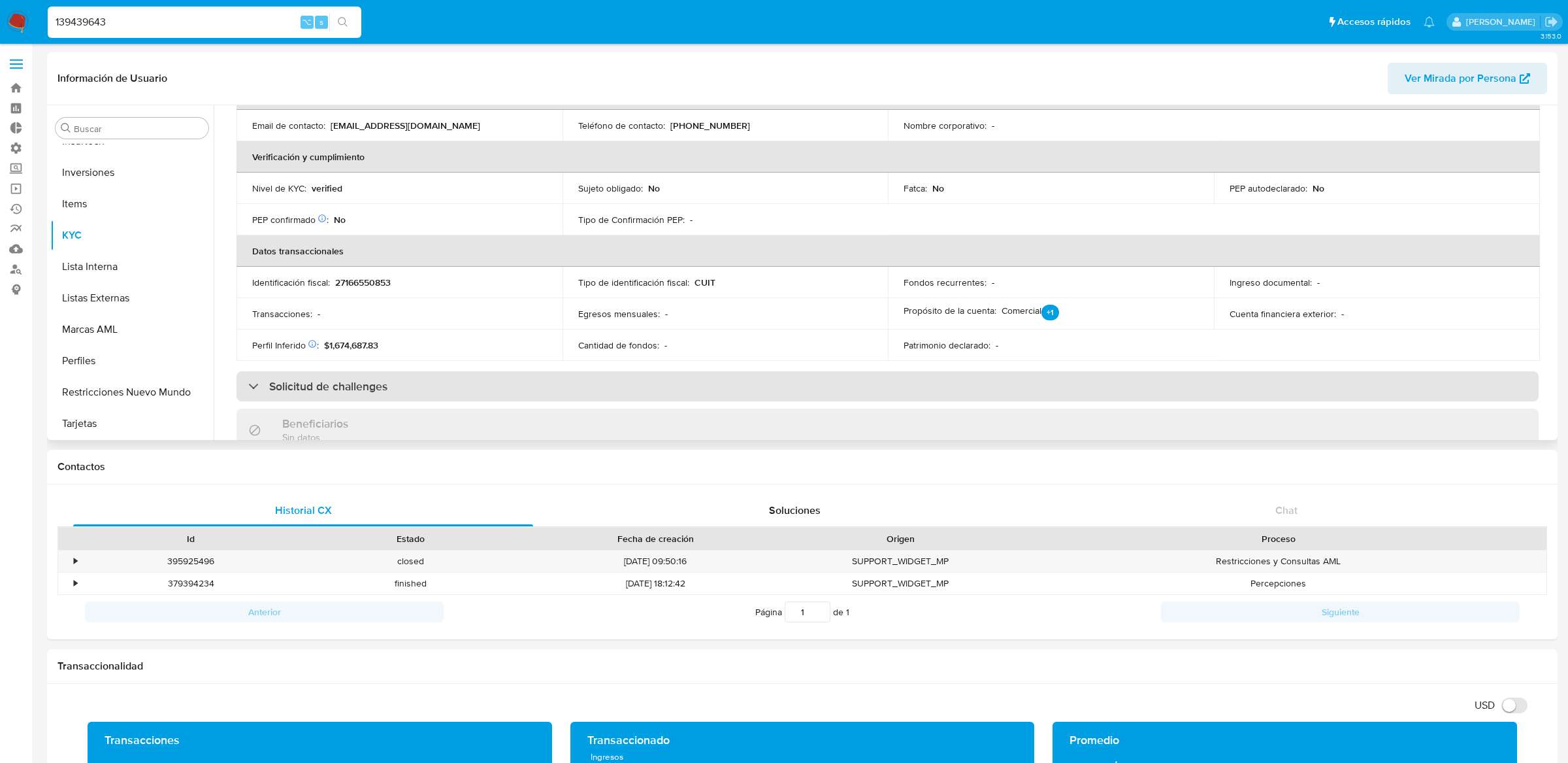
scroll to position [281, 0]
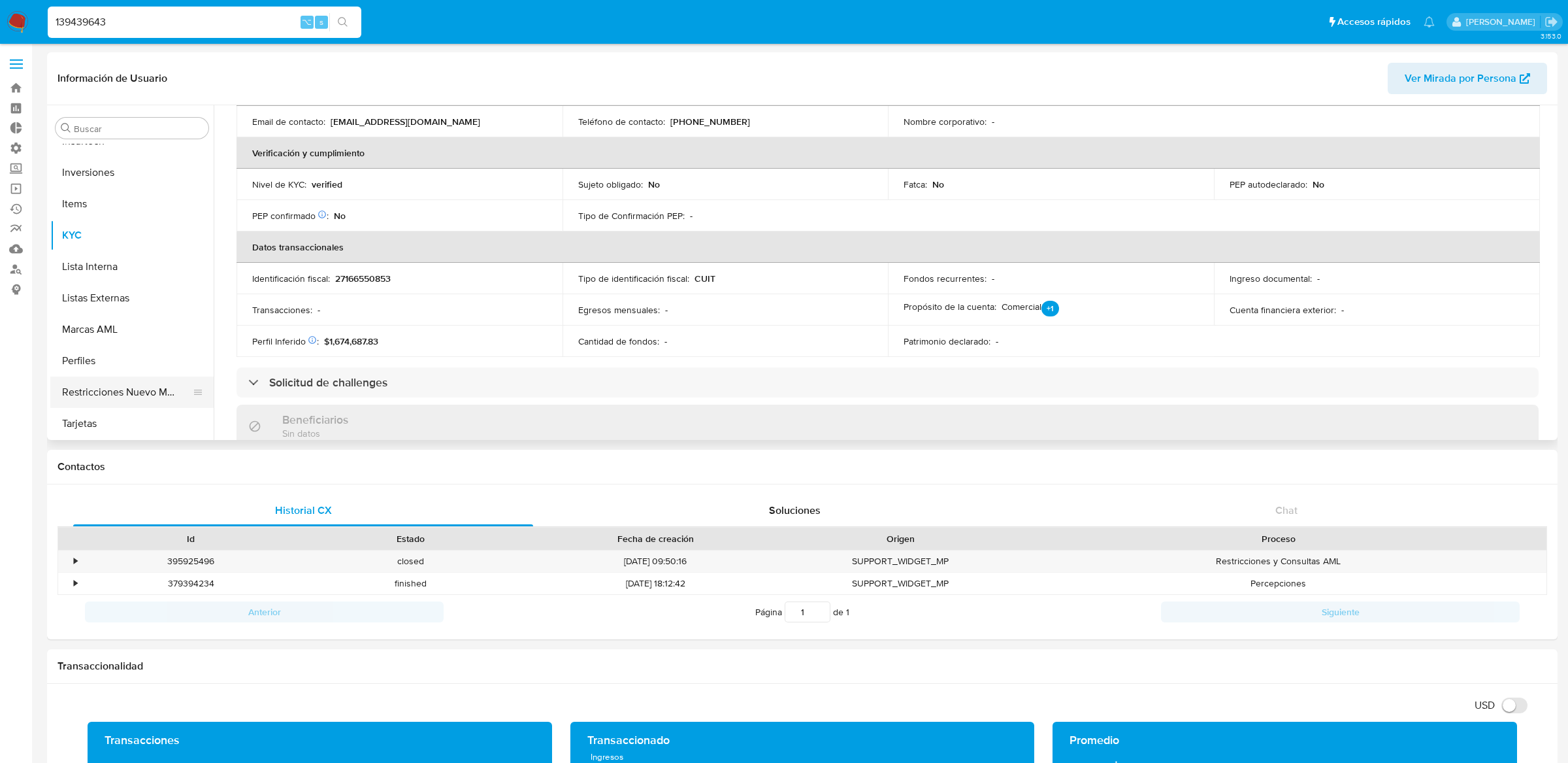
click at [96, 388] on button "Restricciones Nuevo Mundo" at bounding box center [127, 393] width 153 height 32
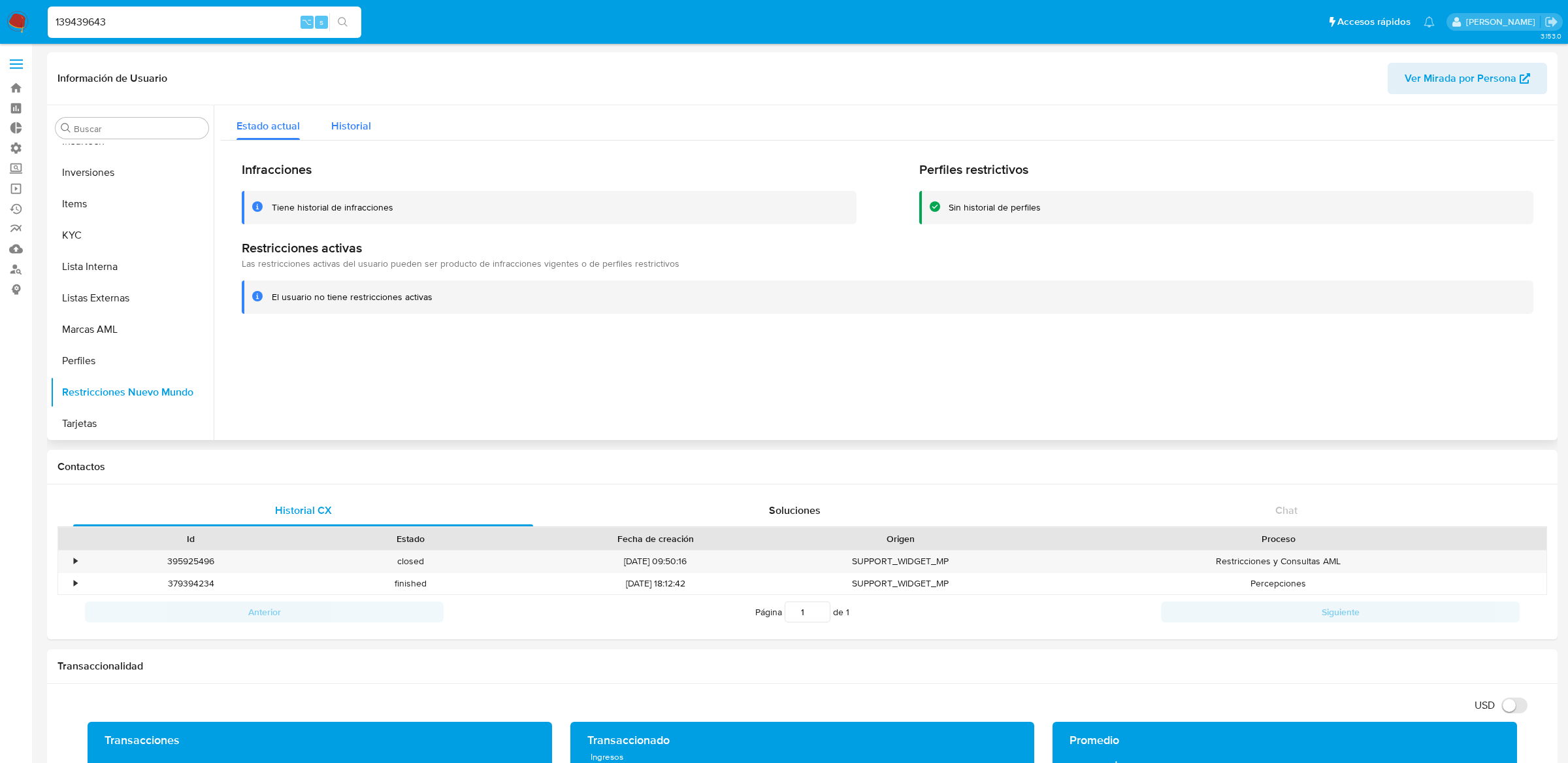
click at [378, 128] on button "Historial" at bounding box center [351, 123] width 71 height 35
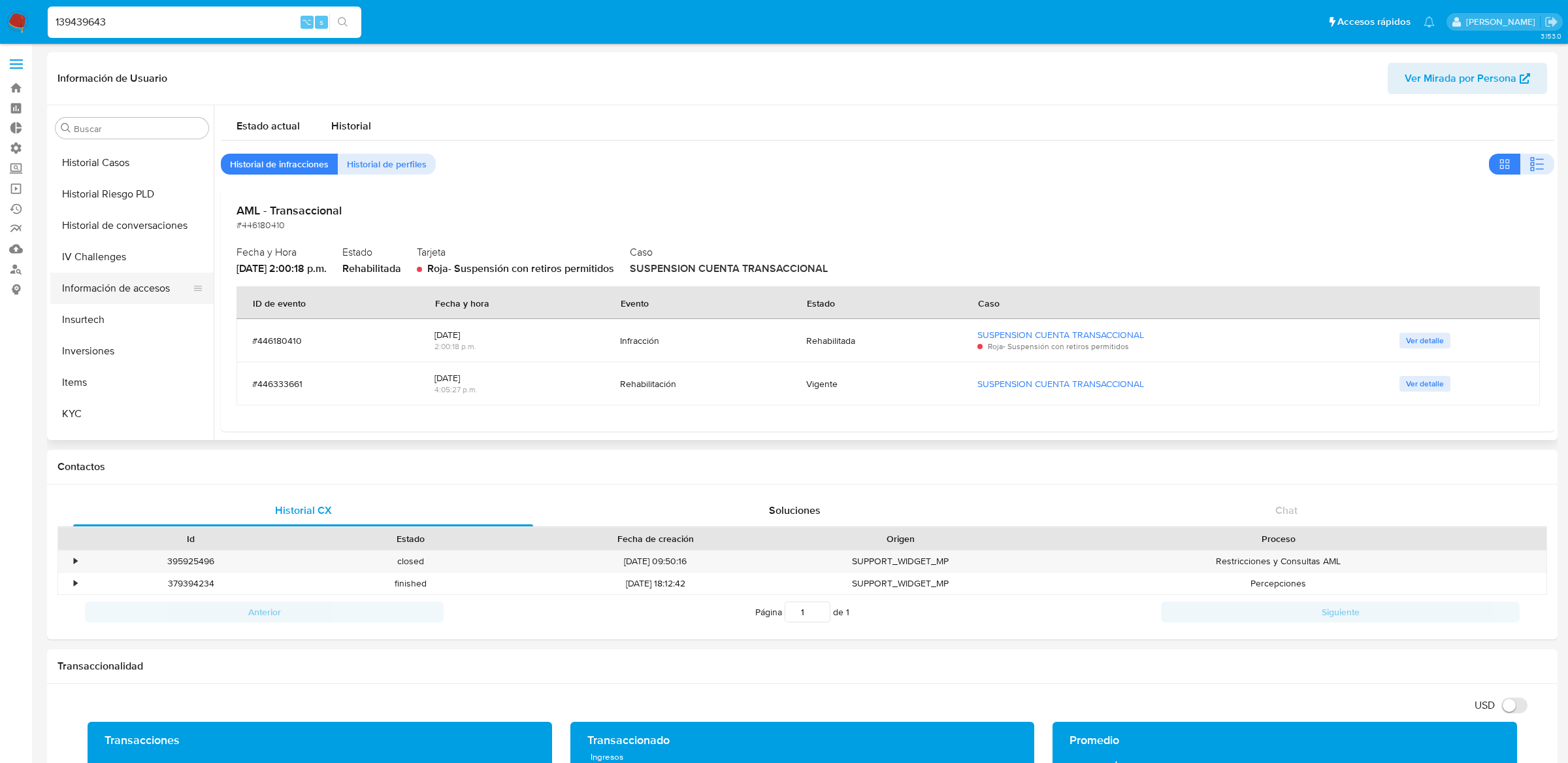
scroll to position [420, 0]
click at [126, 214] on button "Historial Riesgo PLD" at bounding box center [127, 210] width 153 height 32
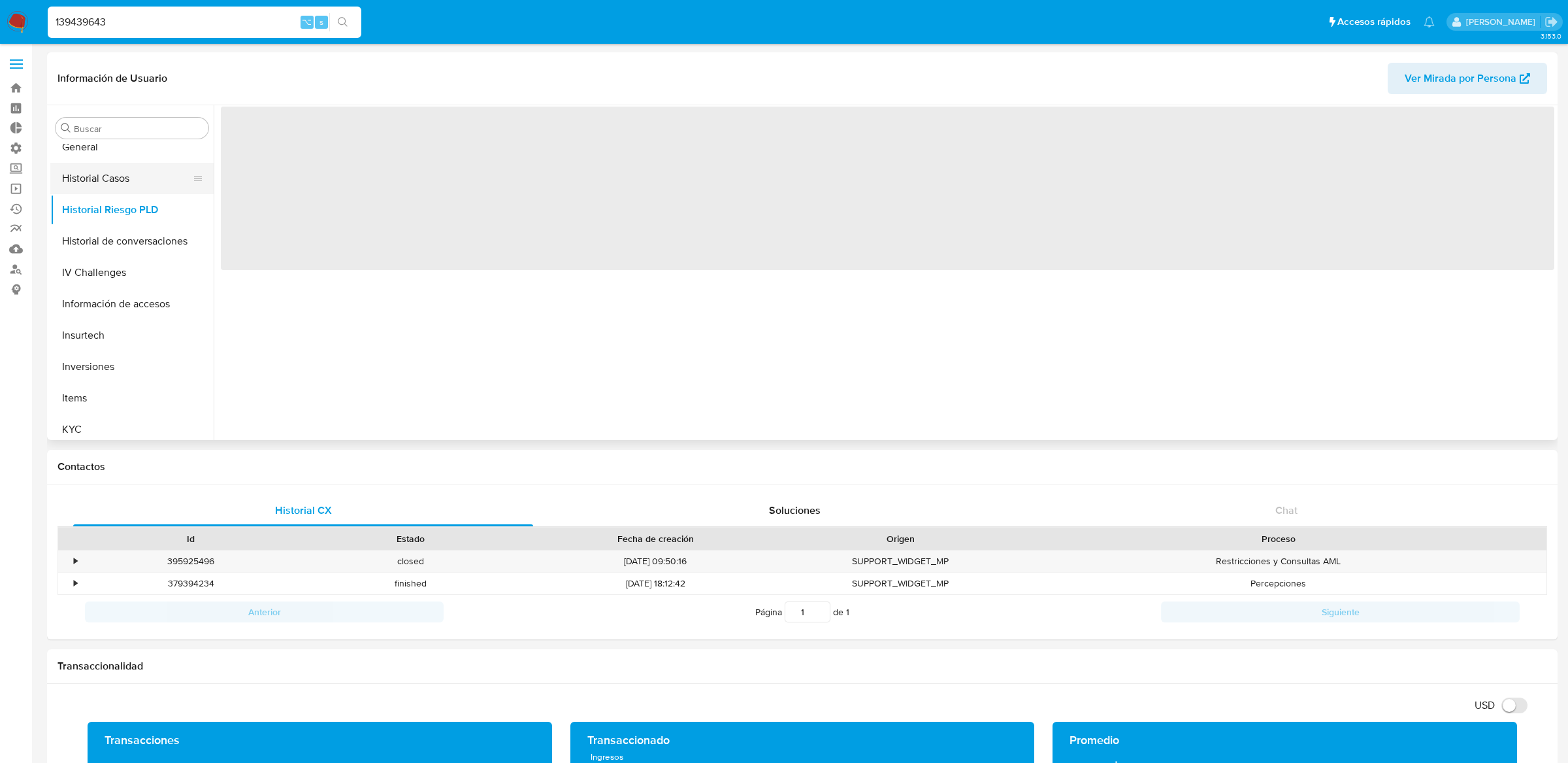
click at [135, 166] on button "Historial Casos" at bounding box center [127, 178] width 153 height 32
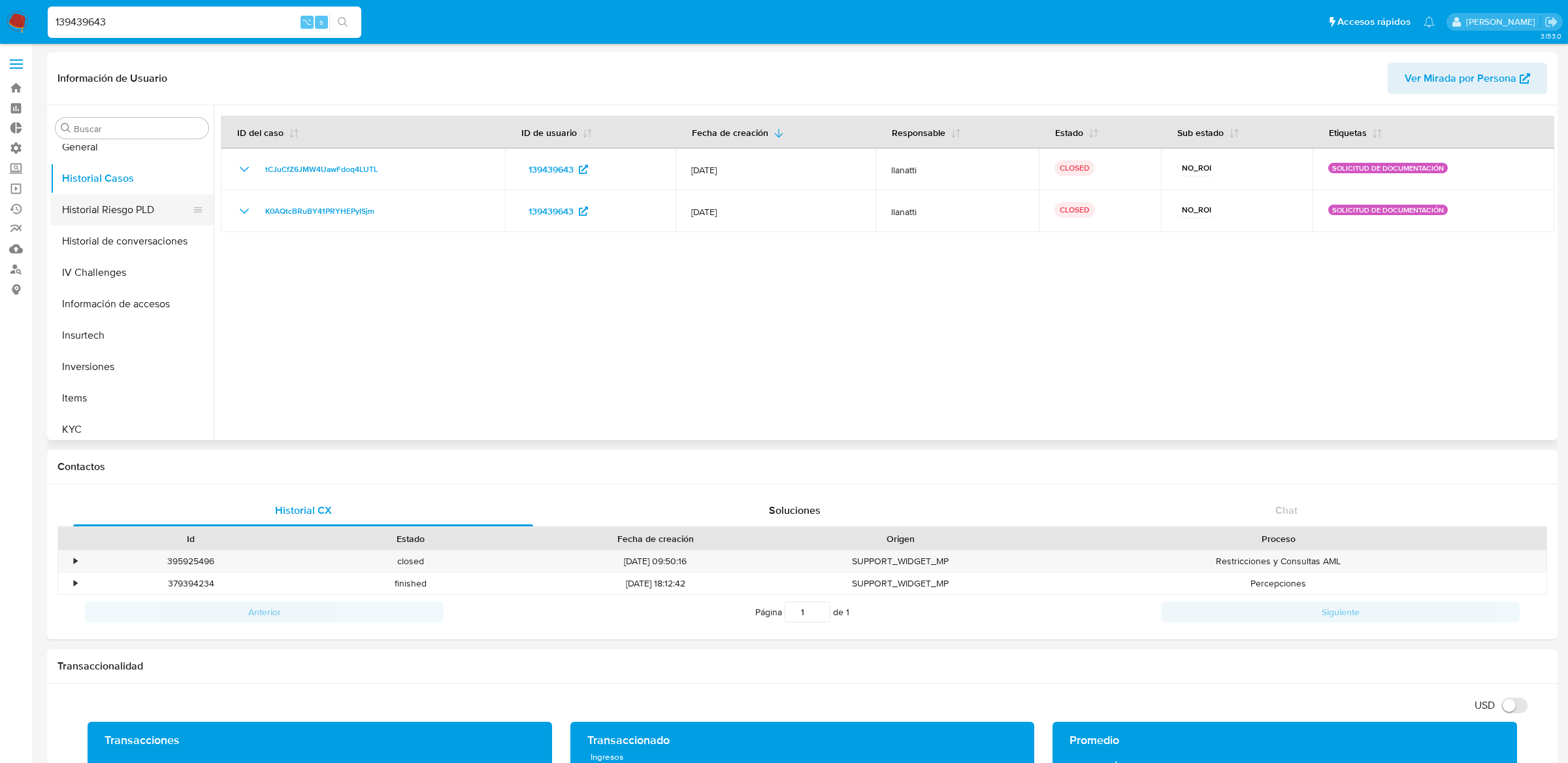
click at [139, 206] on button "Historial Riesgo PLD" at bounding box center [127, 210] width 153 height 32
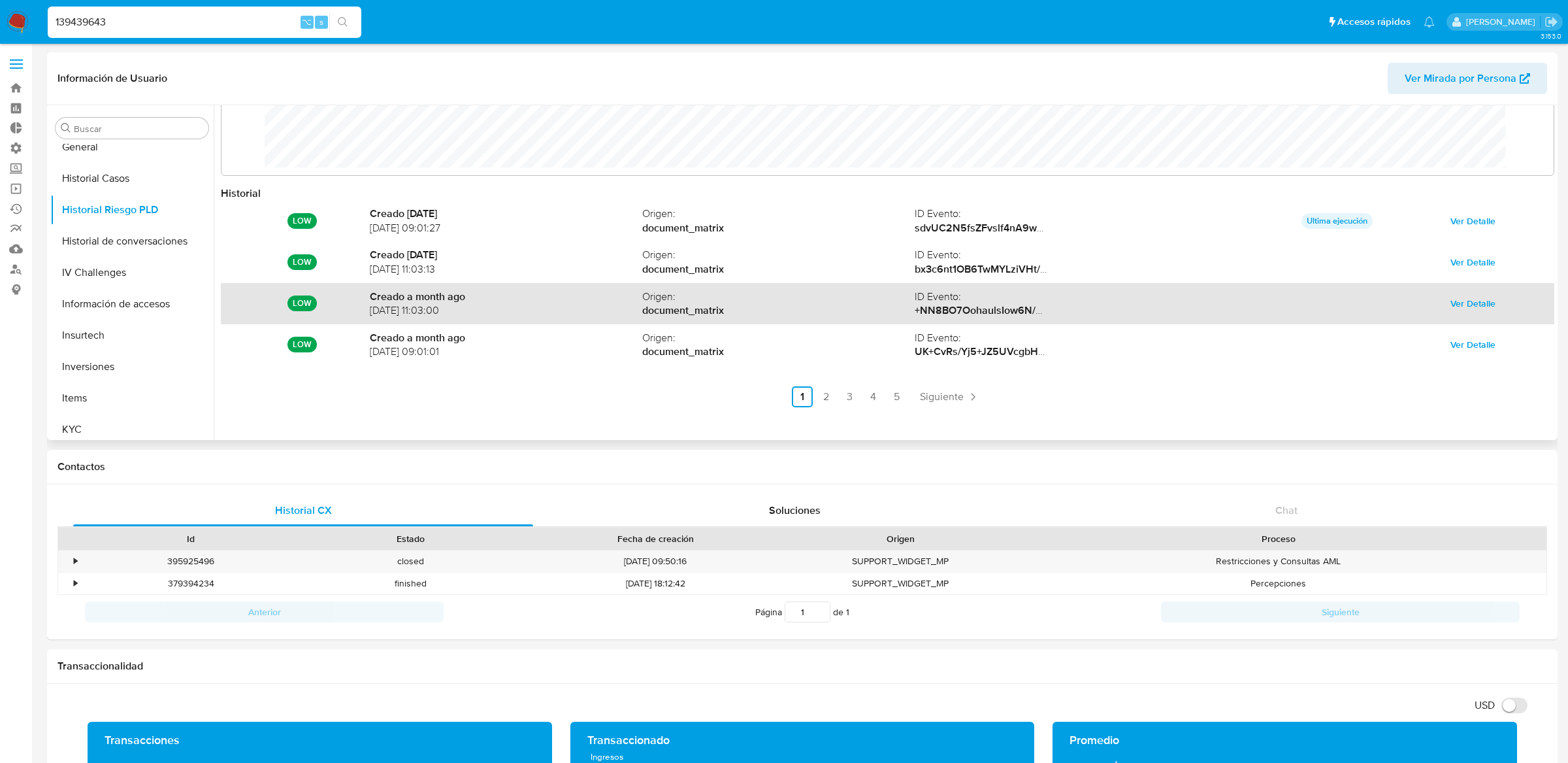
scroll to position [69, 0]
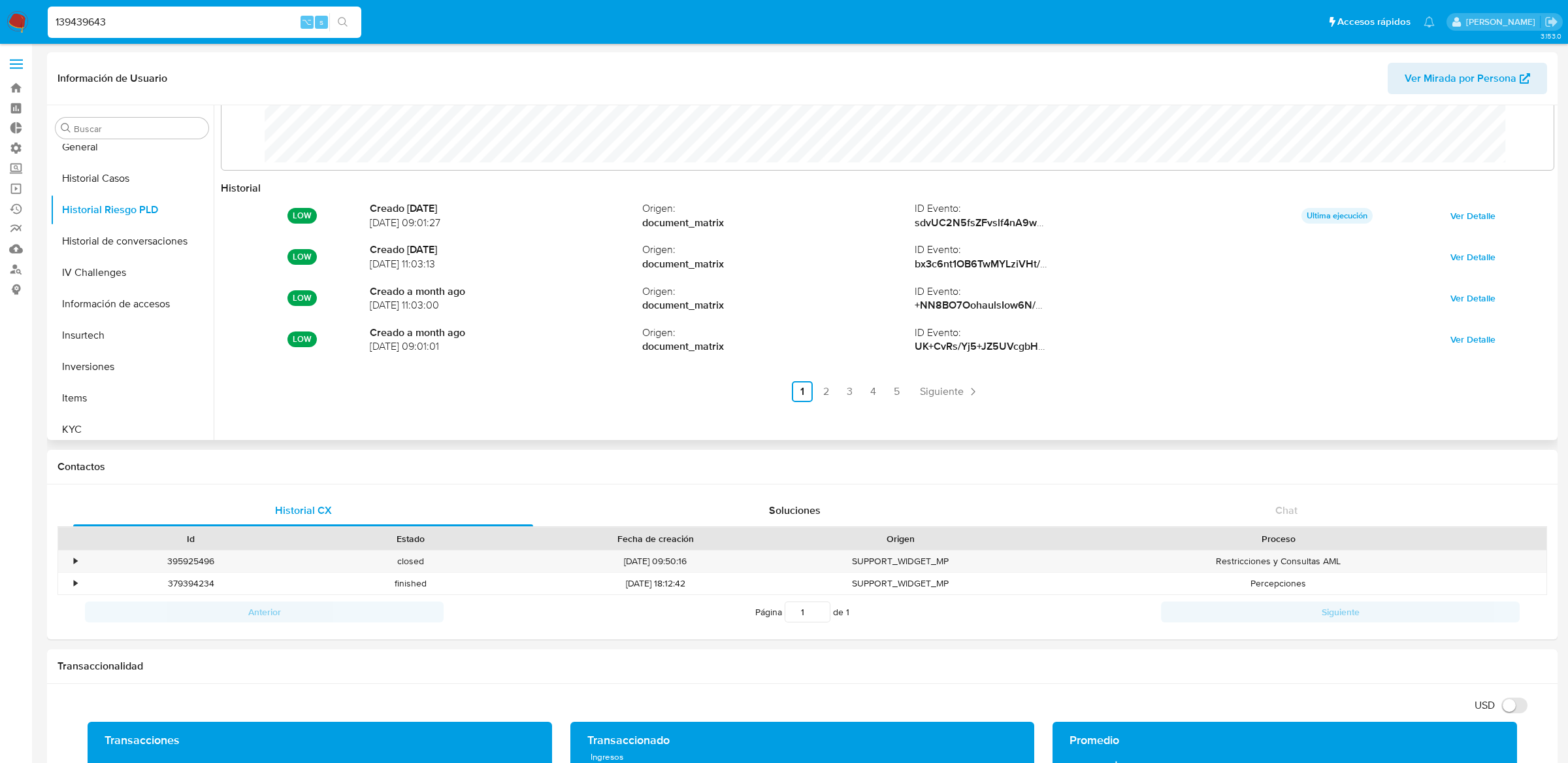
click at [906, 397] on ul "Anterior 1 2 3 4 5 Siguiente" at bounding box center [887, 391] width 1333 height 21
click at [890, 396] on link "5" at bounding box center [896, 391] width 21 height 21
click at [938, 389] on link "4" at bounding box center [946, 391] width 21 height 21
click at [893, 391] on ul "Anterior 1 2 3 4 5 Siguiente" at bounding box center [887, 391] width 1333 height 21
click at [881, 392] on link "3" at bounding box center [884, 391] width 21 height 21
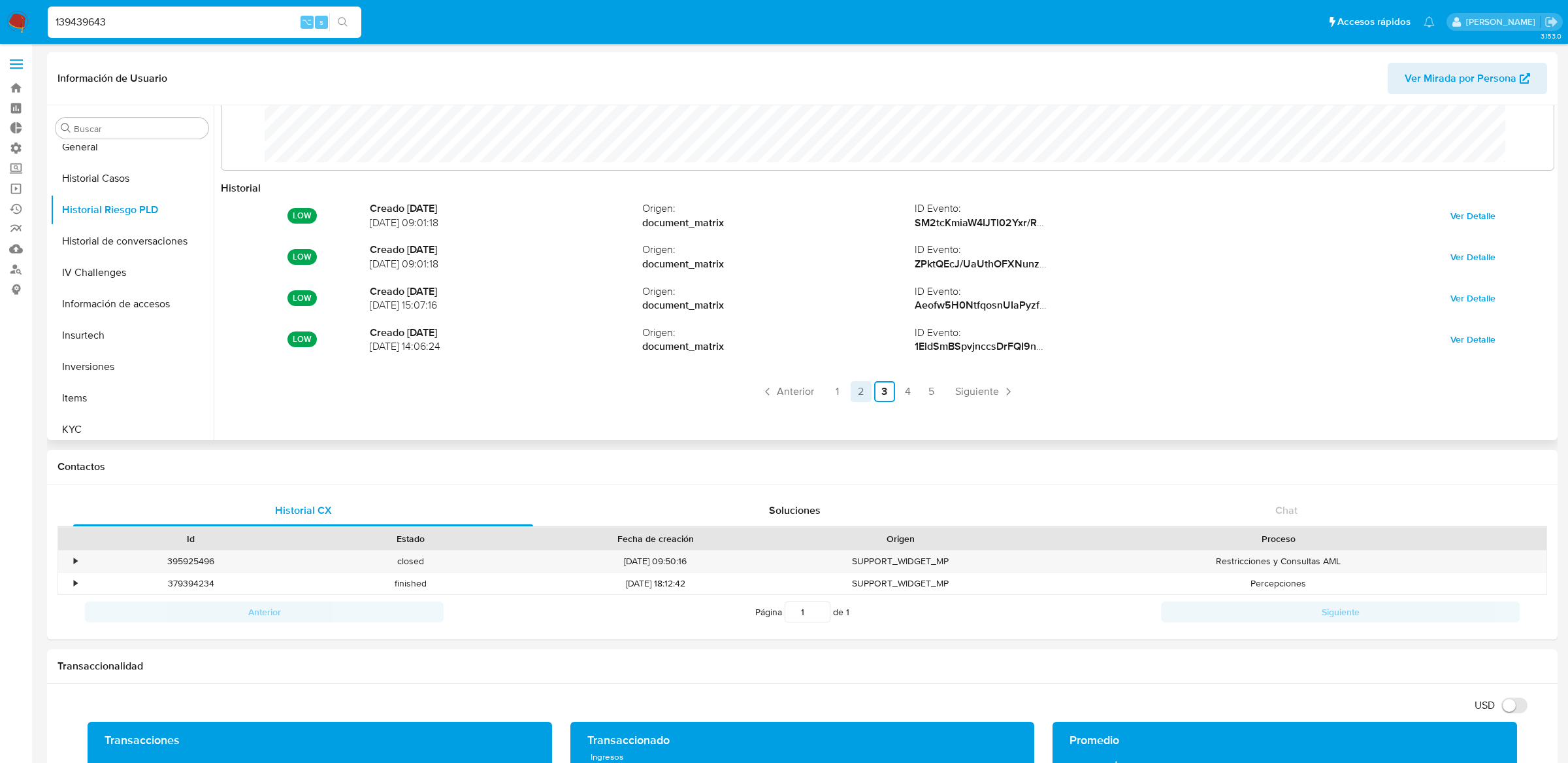
click at [855, 391] on link "2" at bounding box center [861, 391] width 21 height 21
click at [840, 390] on link "1" at bounding box center [838, 391] width 21 height 21
click at [897, 395] on link "5" at bounding box center [896, 391] width 21 height 21
click at [946, 387] on link "4" at bounding box center [946, 391] width 21 height 21
click at [893, 388] on ul "Anterior 1 2 3 4 5 Siguiente" at bounding box center [887, 391] width 1333 height 21
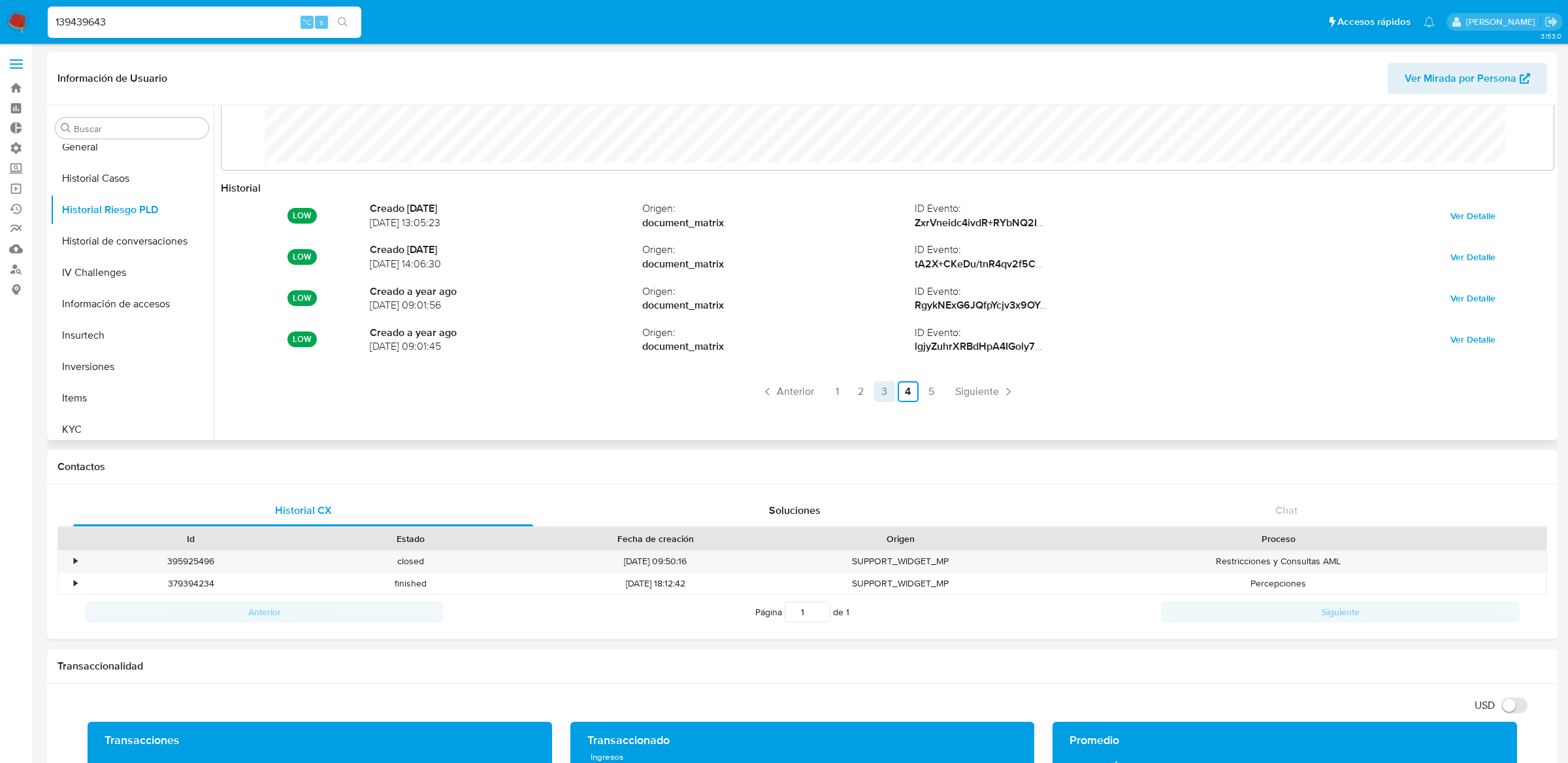
click at [889, 388] on link "3" at bounding box center [884, 391] width 21 height 21
click at [863, 388] on link "2" at bounding box center [861, 391] width 21 height 21
click at [843, 387] on link "1" at bounding box center [838, 391] width 21 height 21
click at [890, 393] on link "5" at bounding box center [896, 391] width 21 height 21
click at [942, 392] on link "4" at bounding box center [946, 391] width 21 height 21
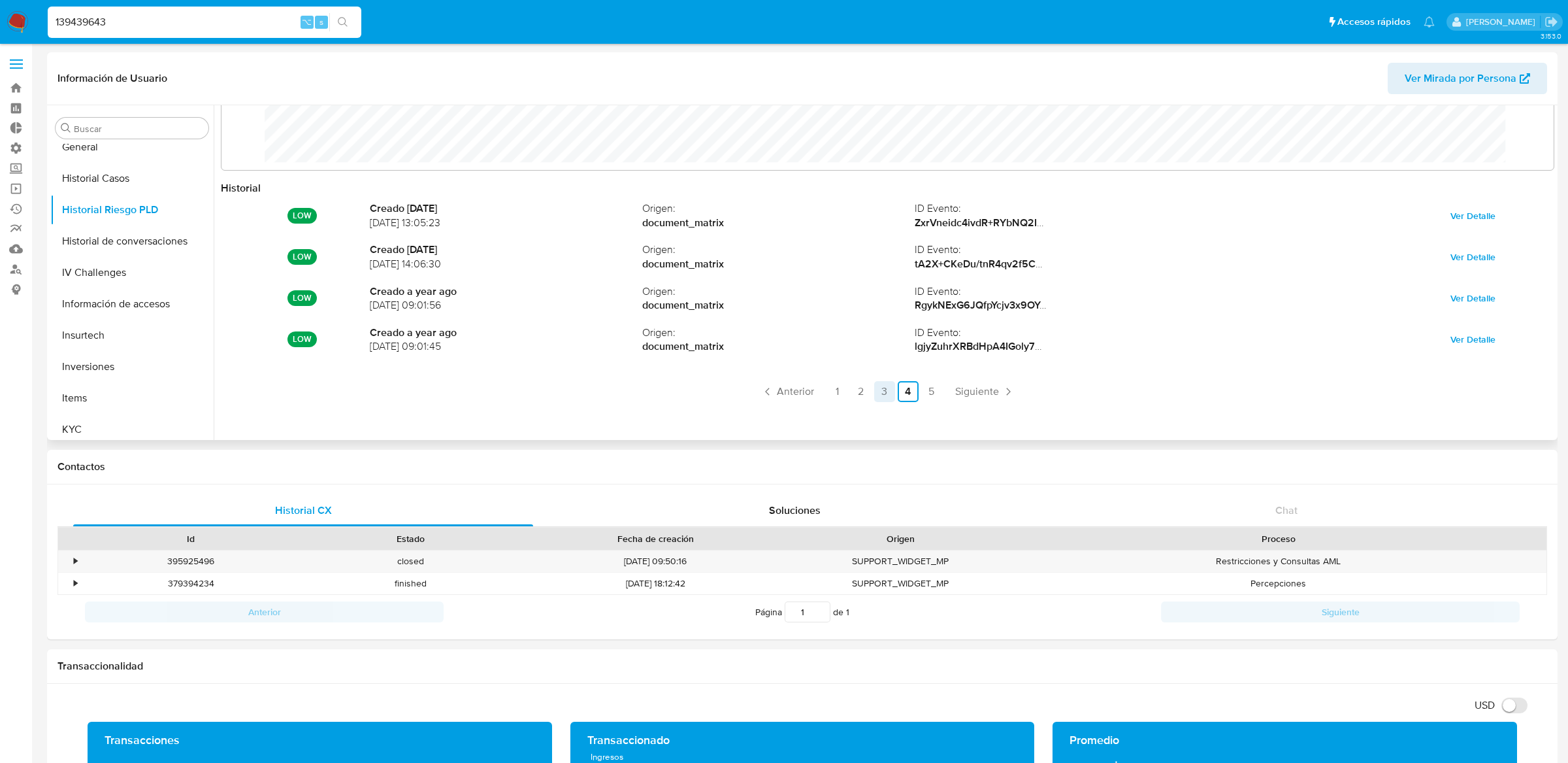
click at [876, 392] on link "3" at bounding box center [884, 391] width 21 height 21
click at [864, 393] on link "2" at bounding box center [861, 391] width 21 height 21
click at [840, 393] on link "1" at bounding box center [838, 391] width 21 height 21
click at [923, 394] on span "Siguiente" at bounding box center [942, 391] width 44 height 10
click at [923, 394] on link "5" at bounding box center [931, 391] width 21 height 21
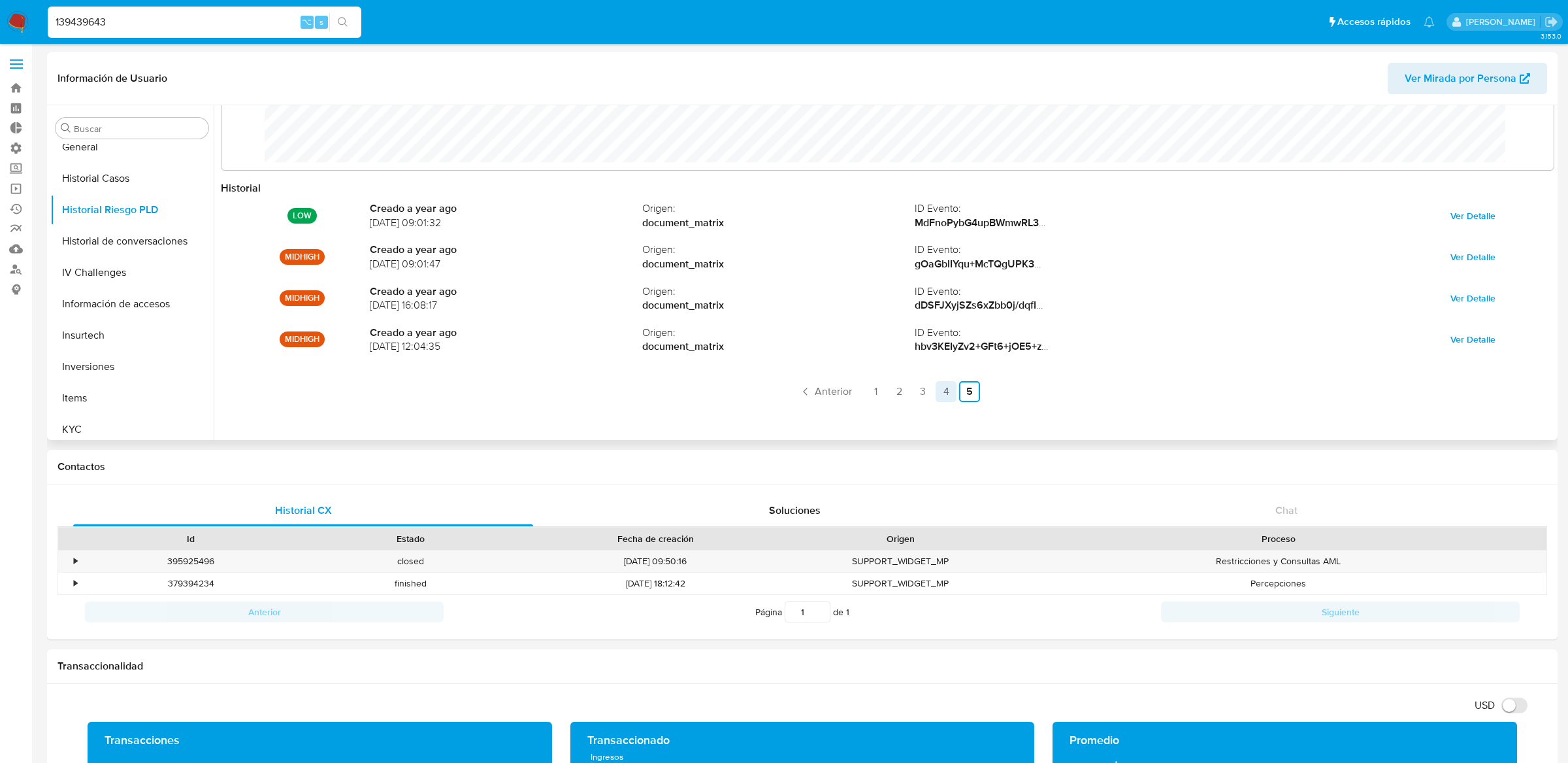
click at [941, 393] on link "4" at bounding box center [946, 391] width 21 height 21
click at [886, 392] on link "3" at bounding box center [884, 391] width 21 height 21
click at [855, 393] on link "2" at bounding box center [861, 391] width 21 height 21
click at [839, 393] on link "1" at bounding box center [838, 391] width 21 height 21
click at [901, 388] on link "5" at bounding box center [896, 391] width 21 height 21
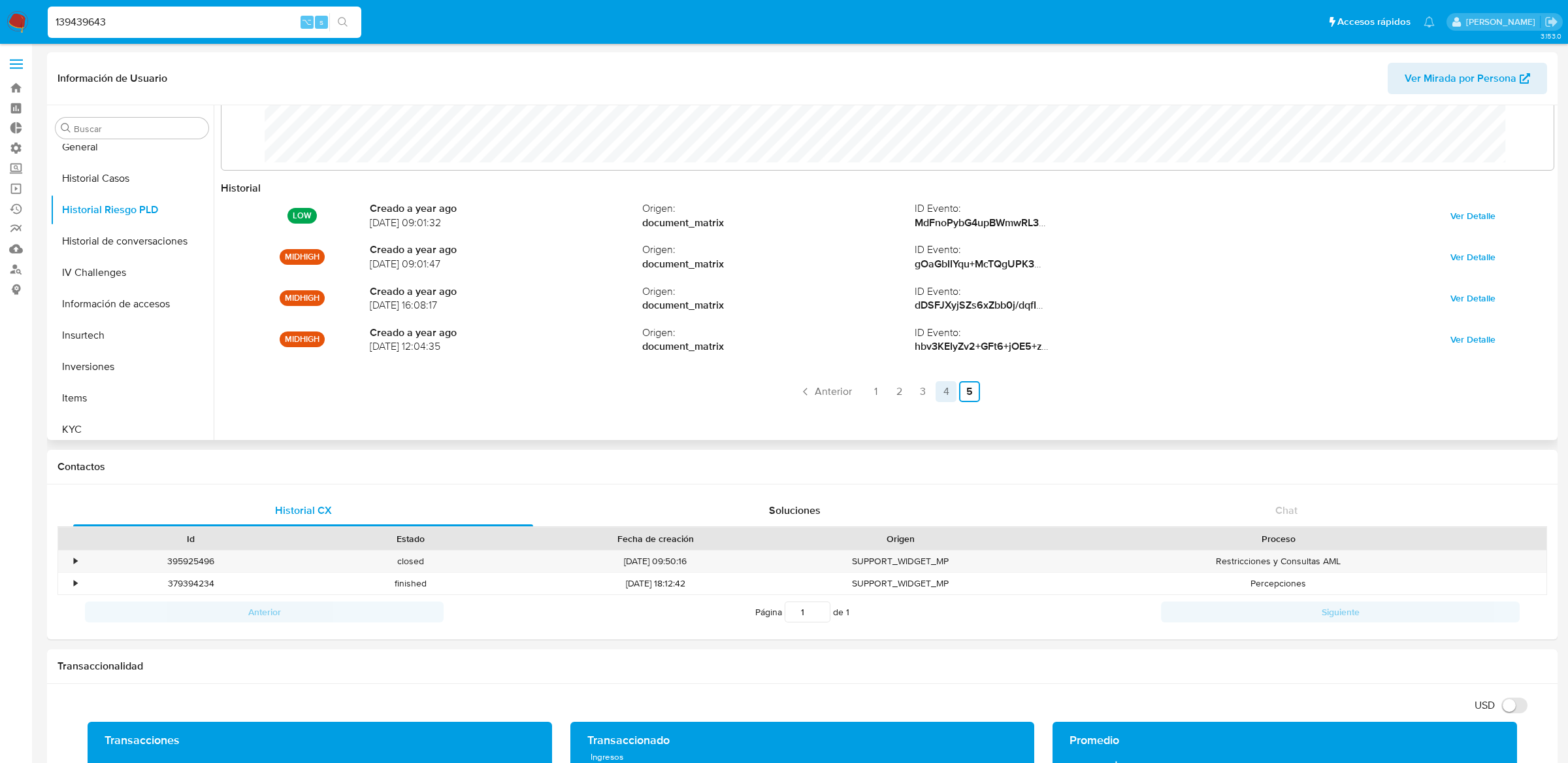
click at [935, 393] on link "4" at bounding box center [946, 391] width 21 height 21
click at [883, 393] on link "3" at bounding box center [884, 391] width 21 height 21
click at [860, 393] on link "2" at bounding box center [861, 391] width 21 height 21
click at [843, 393] on link "1" at bounding box center [838, 391] width 21 height 21
click at [899, 391] on link "5" at bounding box center [896, 391] width 21 height 21
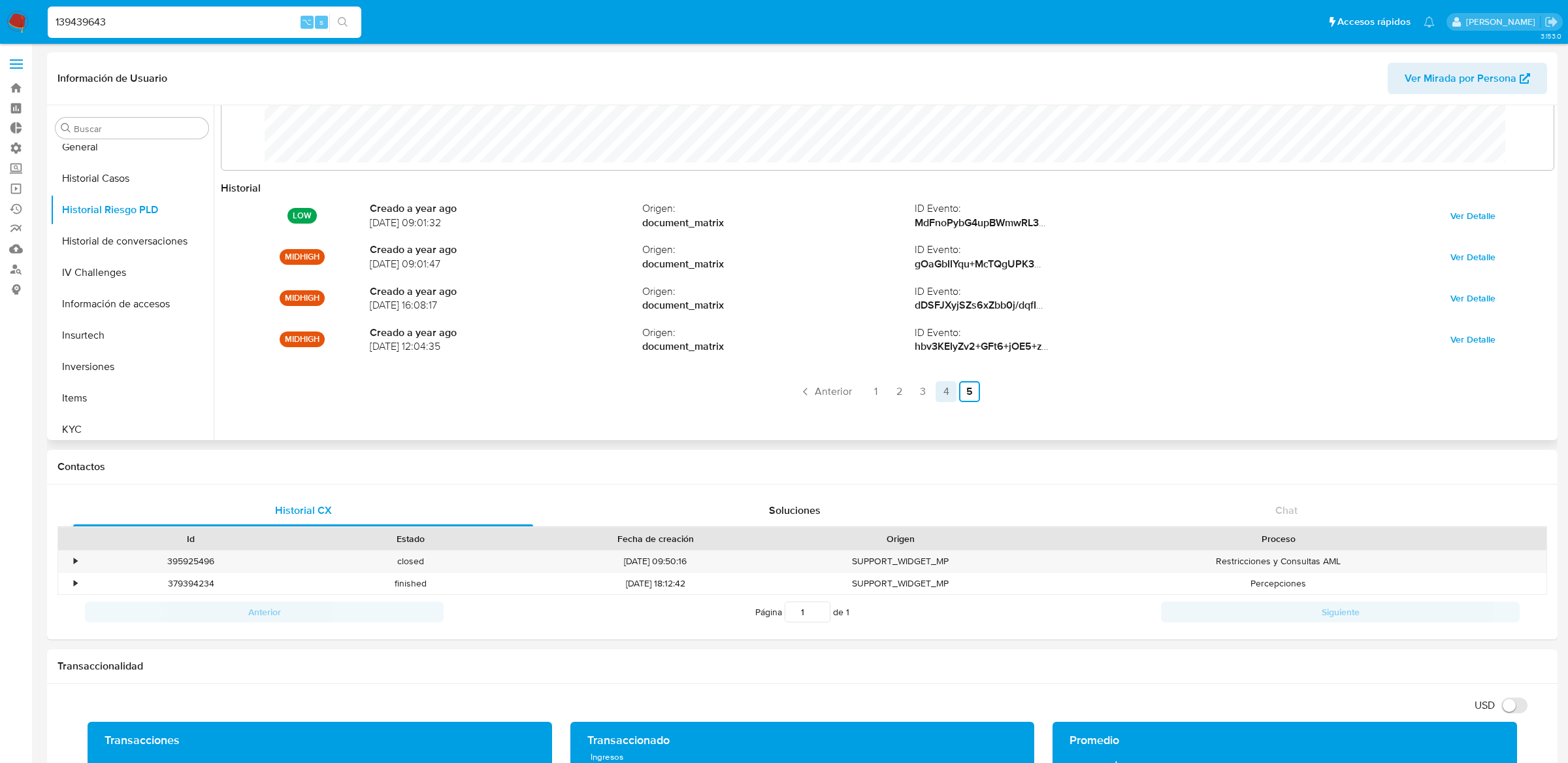
click at [948, 393] on link "4" at bounding box center [946, 391] width 21 height 21
click at [892, 394] on link "3" at bounding box center [884, 391] width 21 height 21
click at [861, 394] on link "2" at bounding box center [861, 391] width 21 height 21
click at [851, 394] on link "2" at bounding box center [861, 391] width 21 height 21
click at [840, 394] on link "1" at bounding box center [838, 391] width 21 height 21
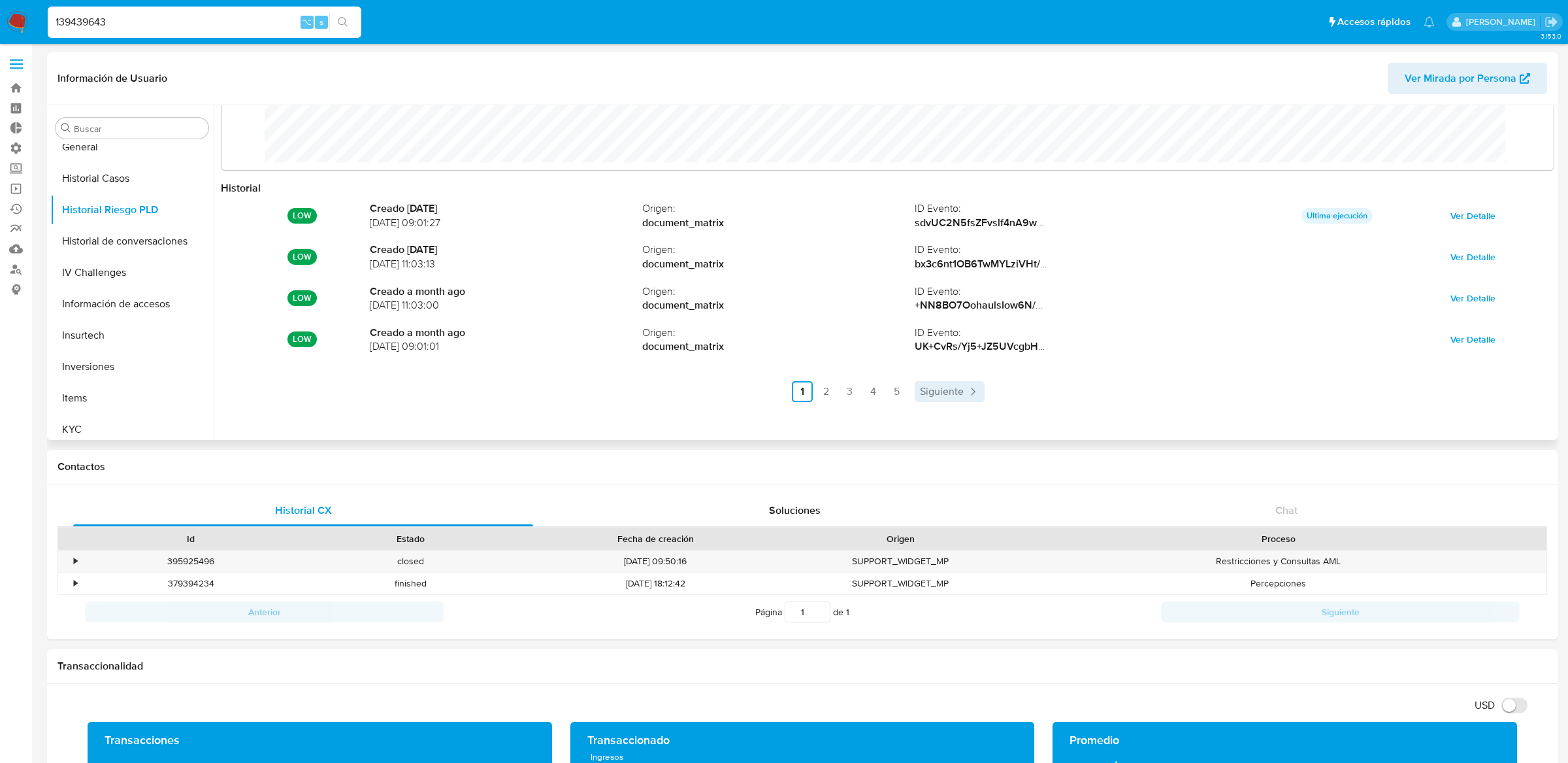
click at [945, 396] on span "Siguiente" at bounding box center [942, 391] width 44 height 10
click at [995, 396] on span "Siguiente" at bounding box center [977, 391] width 44 height 10
click at [1001, 393] on icon "Paginación" at bounding box center [1008, 391] width 13 height 13
click at [947, 396] on link "4" at bounding box center [946, 391] width 21 height 21
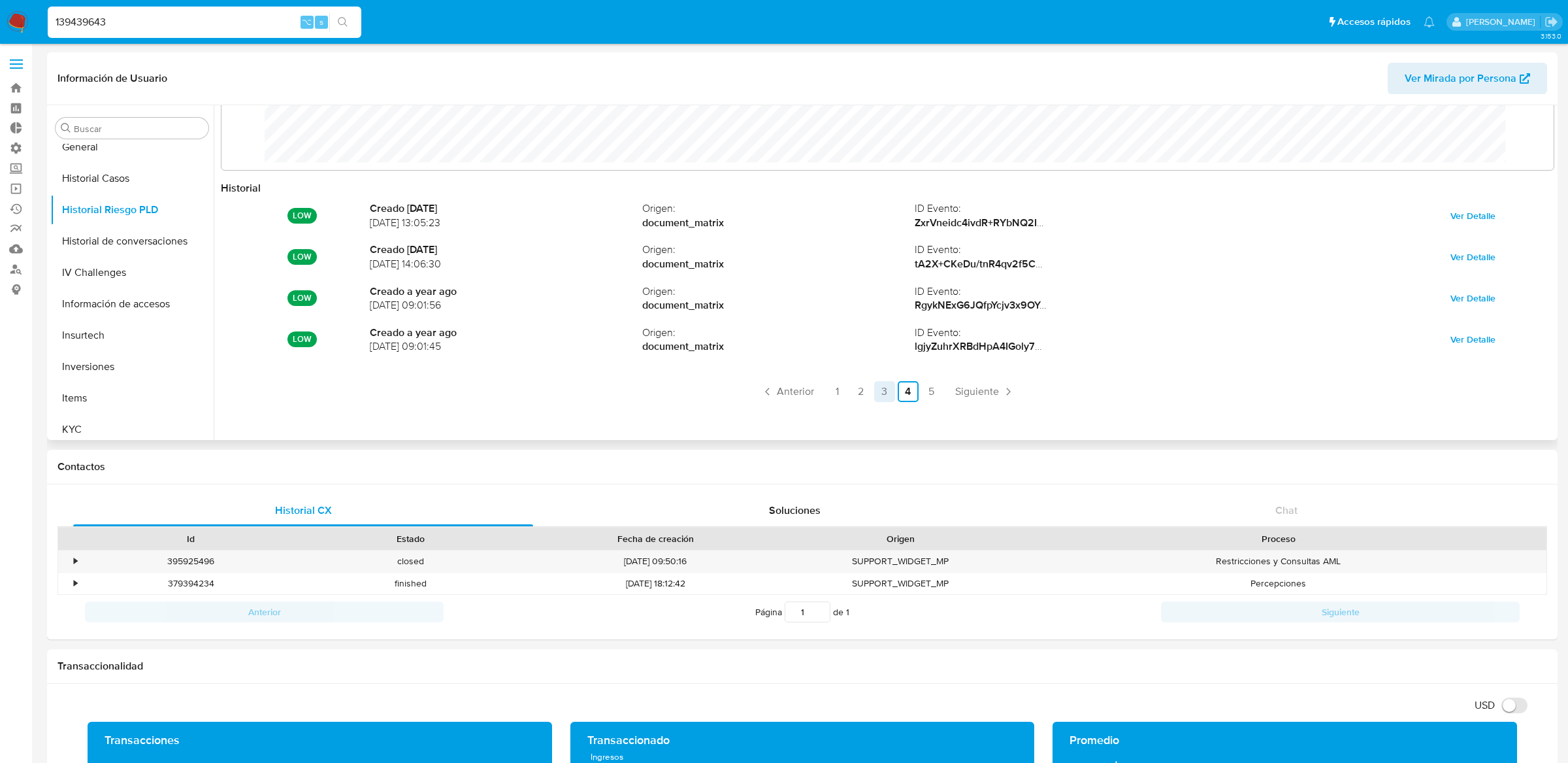
click at [882, 393] on link "3" at bounding box center [884, 391] width 21 height 21
click at [853, 389] on link "2" at bounding box center [861, 391] width 21 height 21
click at [841, 389] on link "1" at bounding box center [838, 391] width 21 height 21
click at [781, 389] on ul "Anterior 1 2 3 4 5 Siguiente" at bounding box center [887, 391] width 1333 height 21
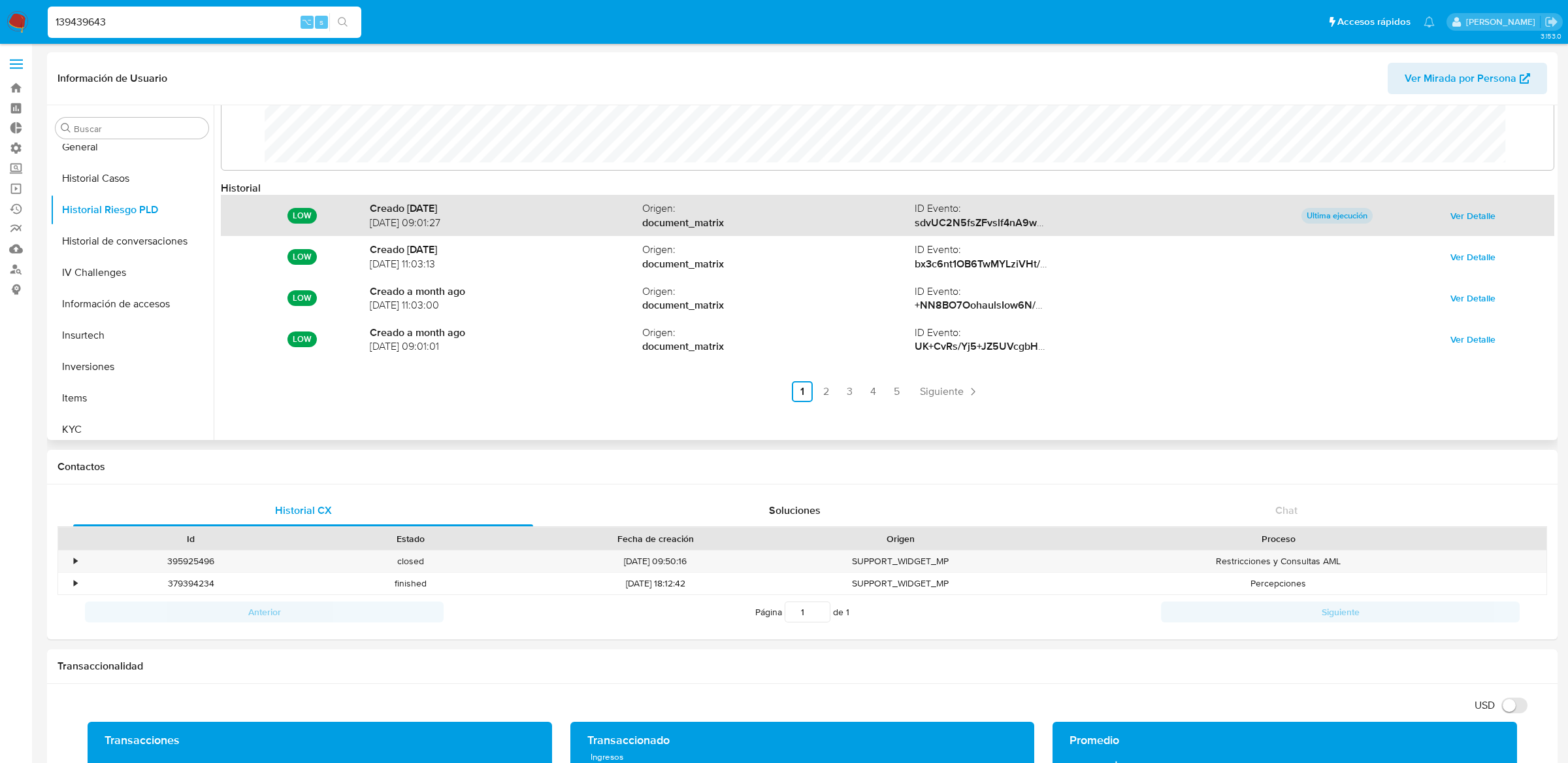
scroll to position [0, 0]
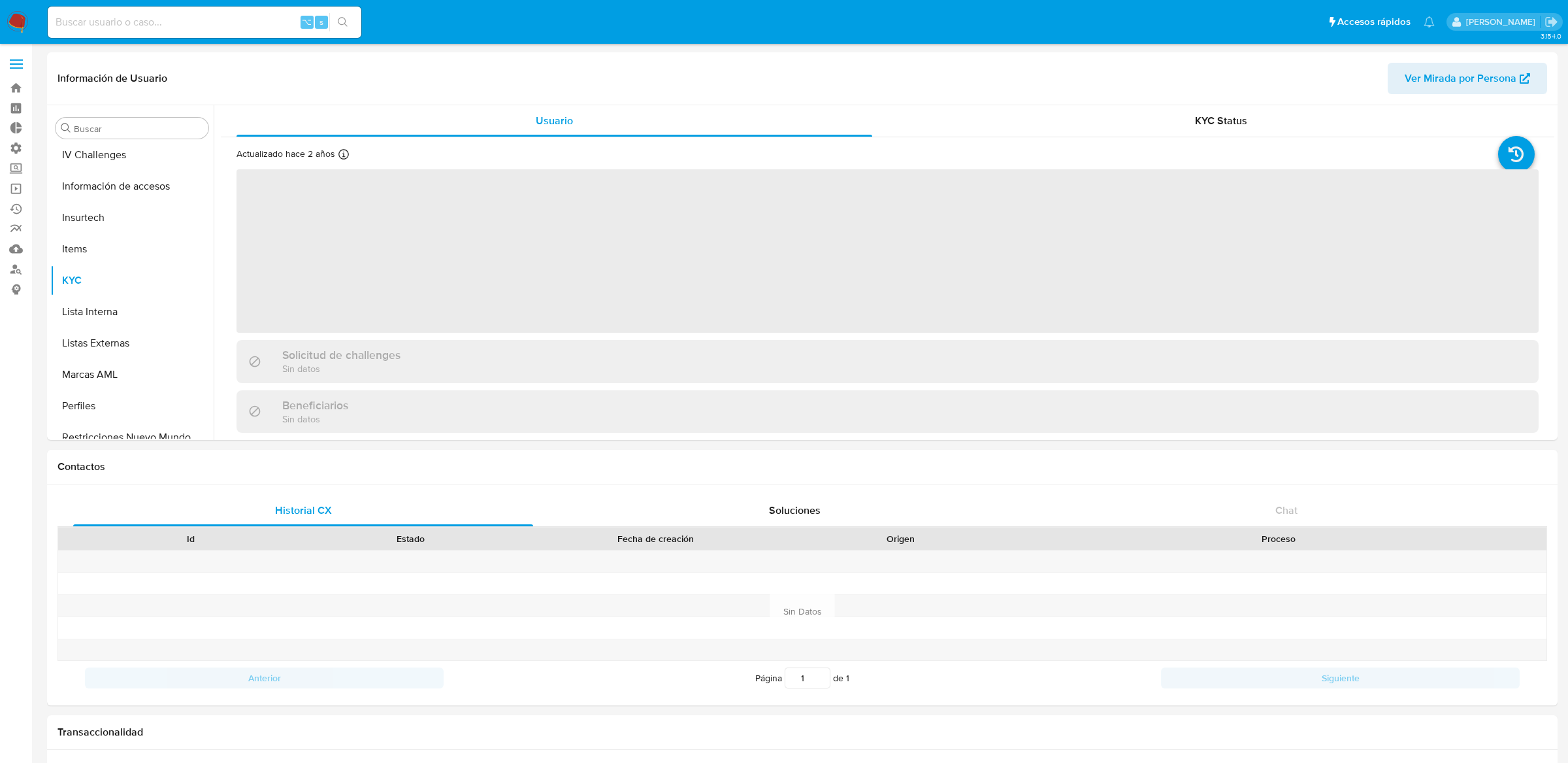
scroll to position [583, 0]
click at [244, 13] on input at bounding box center [205, 22] width 314 height 17
paste input "1270517334"
type input "1270517334"
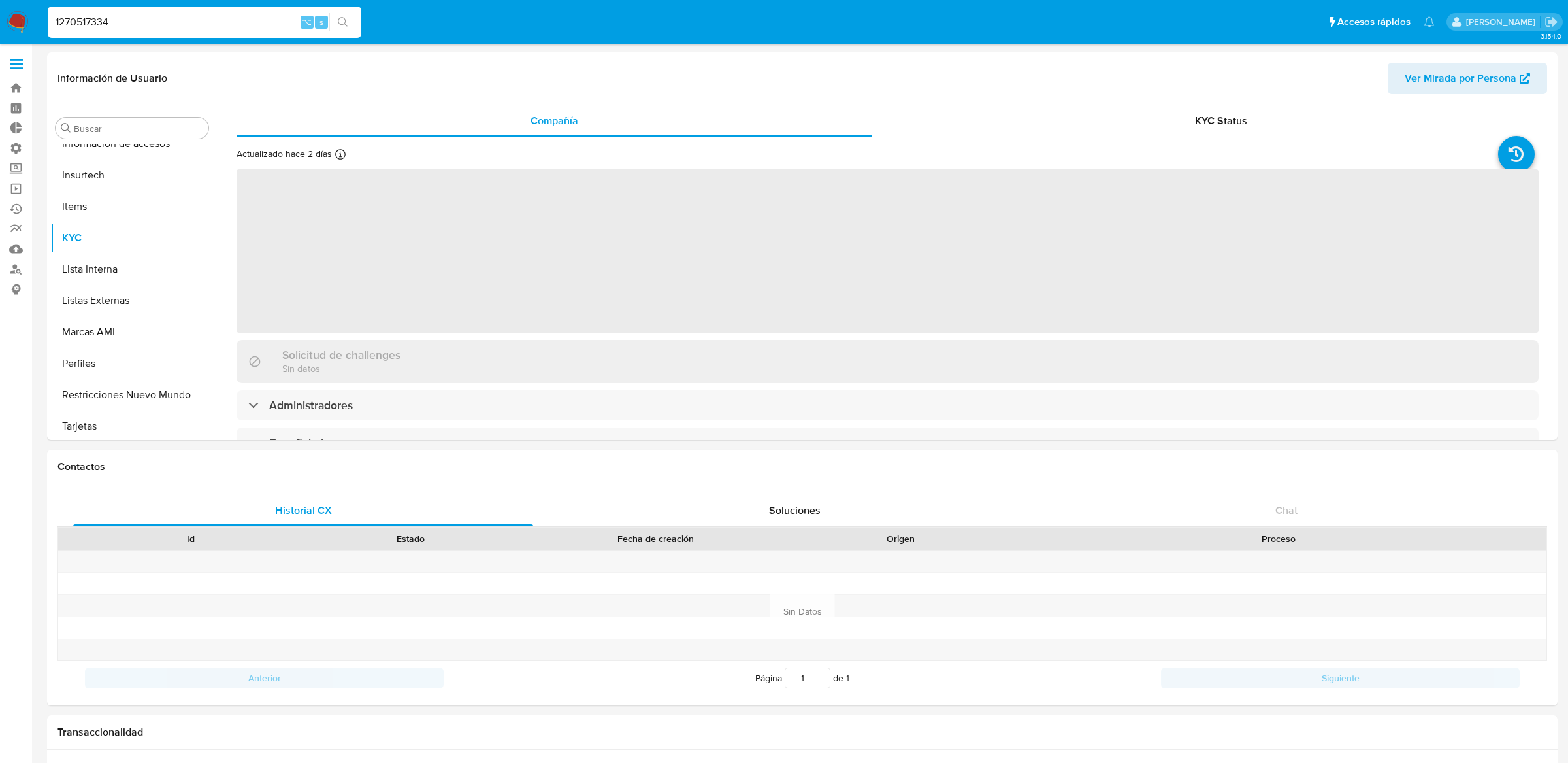
scroll to position [583, 0]
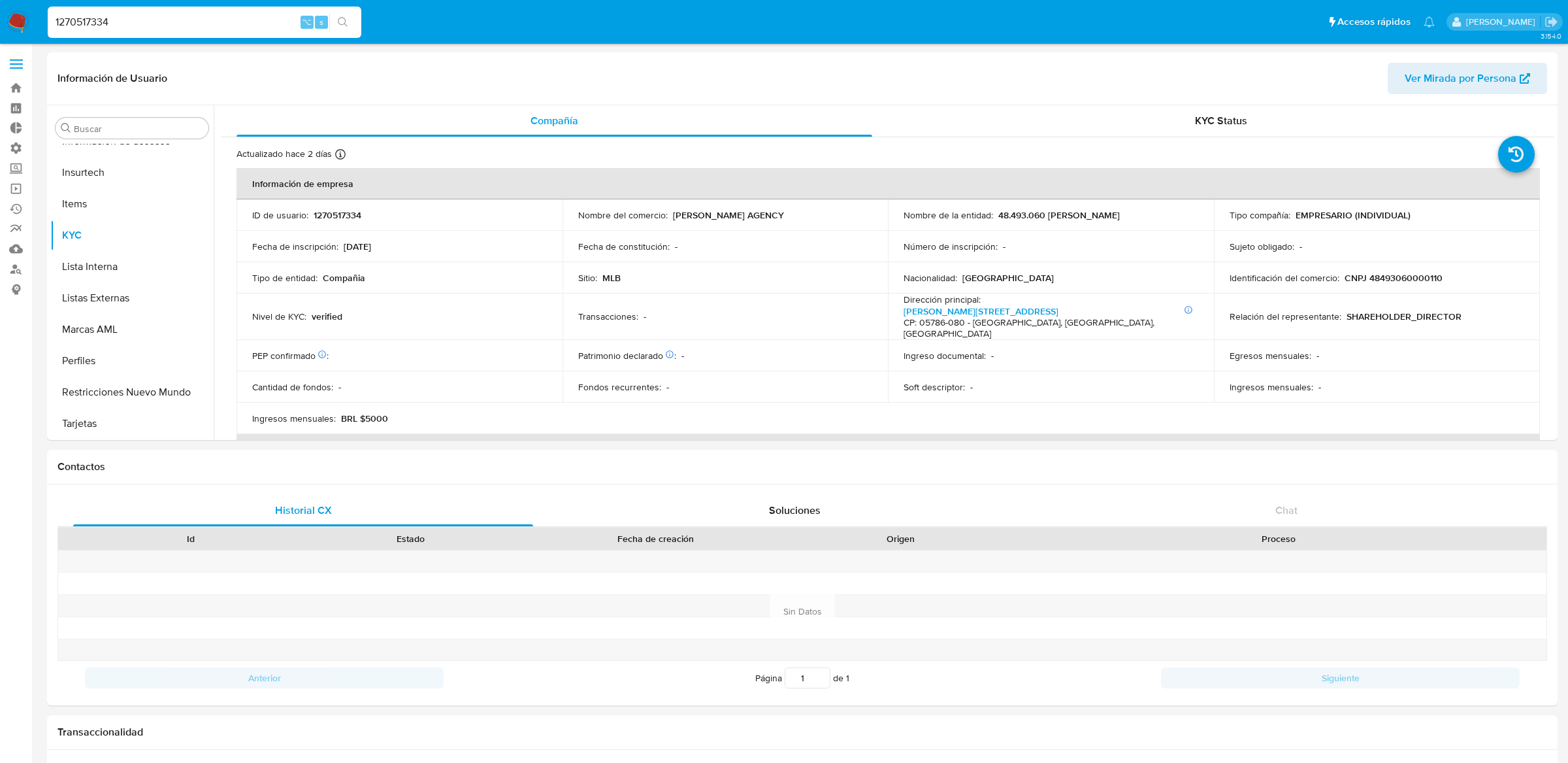
select select "10"
click at [147, 396] on button "Restricciones Nuevo Mundo" at bounding box center [127, 393] width 153 height 32
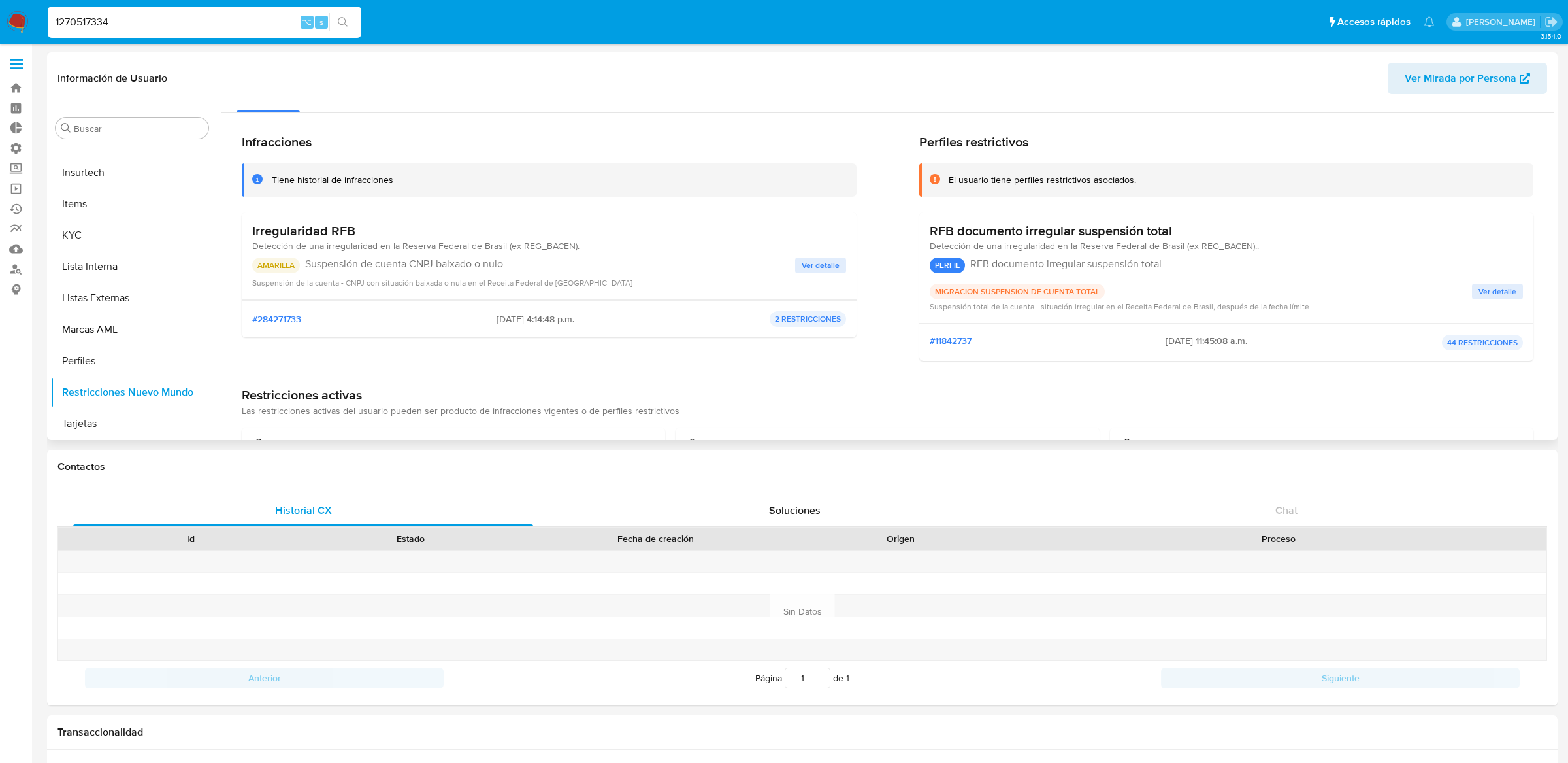
scroll to position [0, 0]
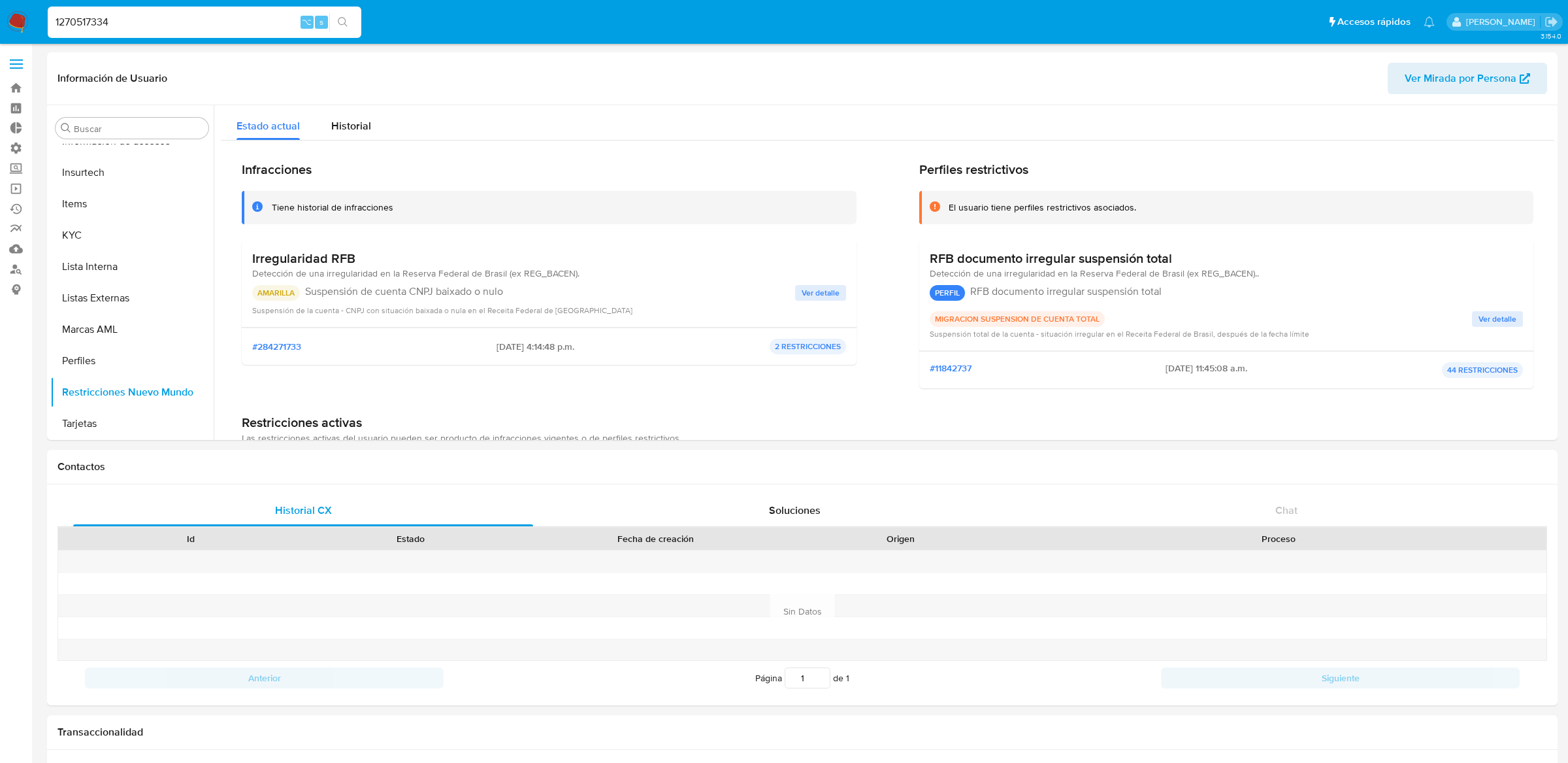
click at [248, 25] on input "1270517334" at bounding box center [205, 22] width 314 height 17
paste input "201234119"
type input "2012341194"
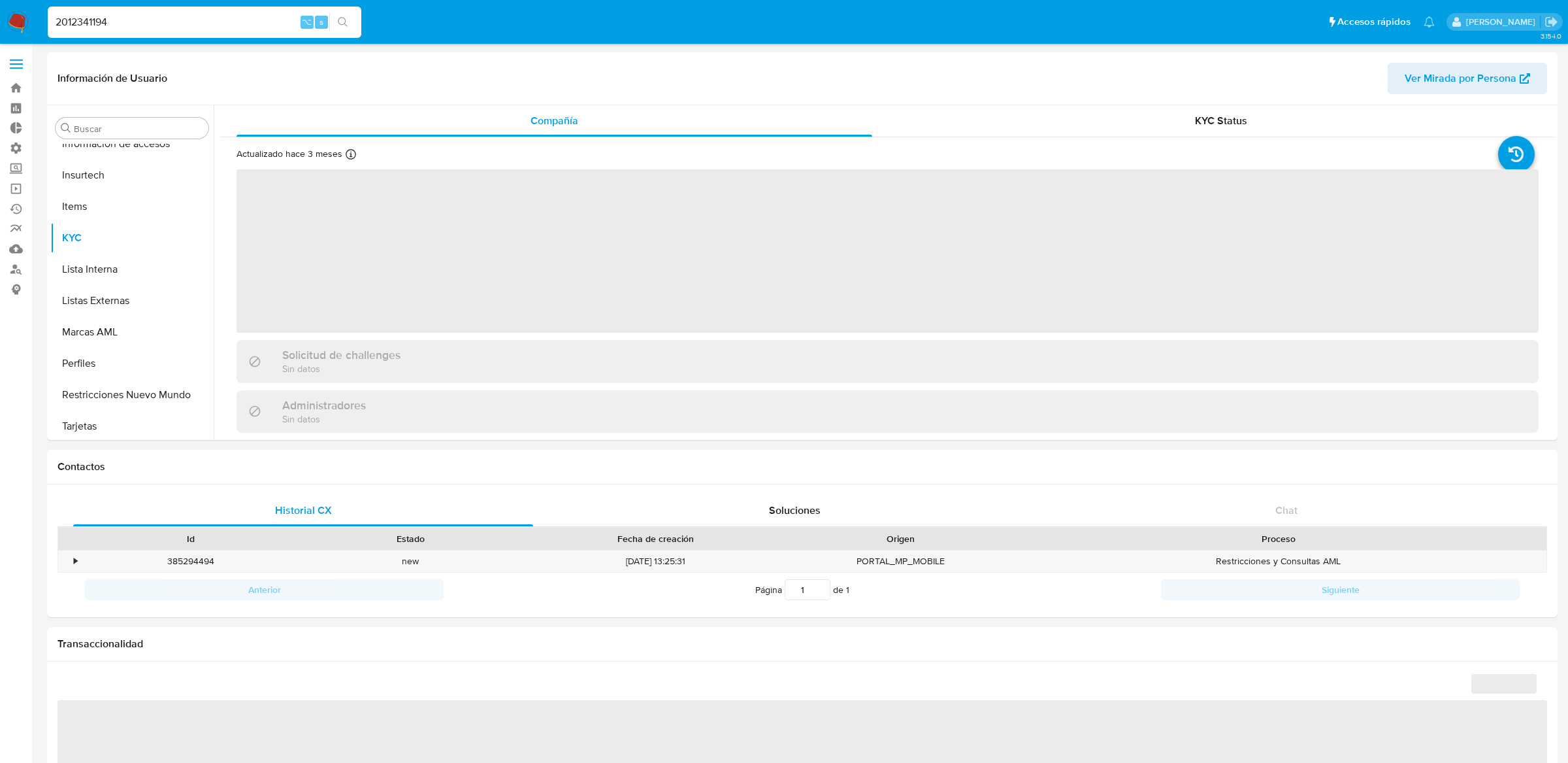
scroll to position [583, 0]
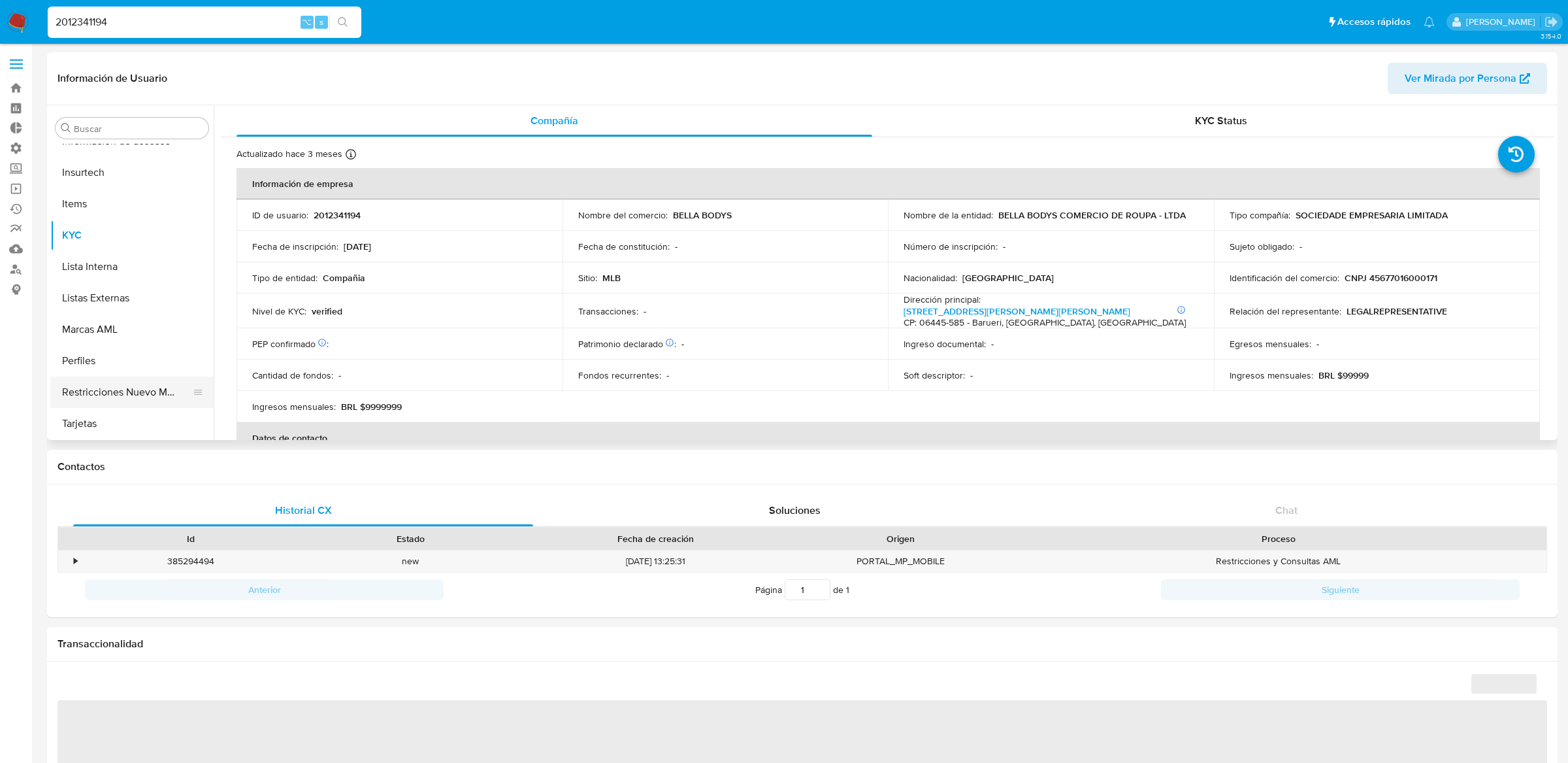
click at [113, 379] on button "Restricciones Nuevo Mundo" at bounding box center [127, 393] width 153 height 32
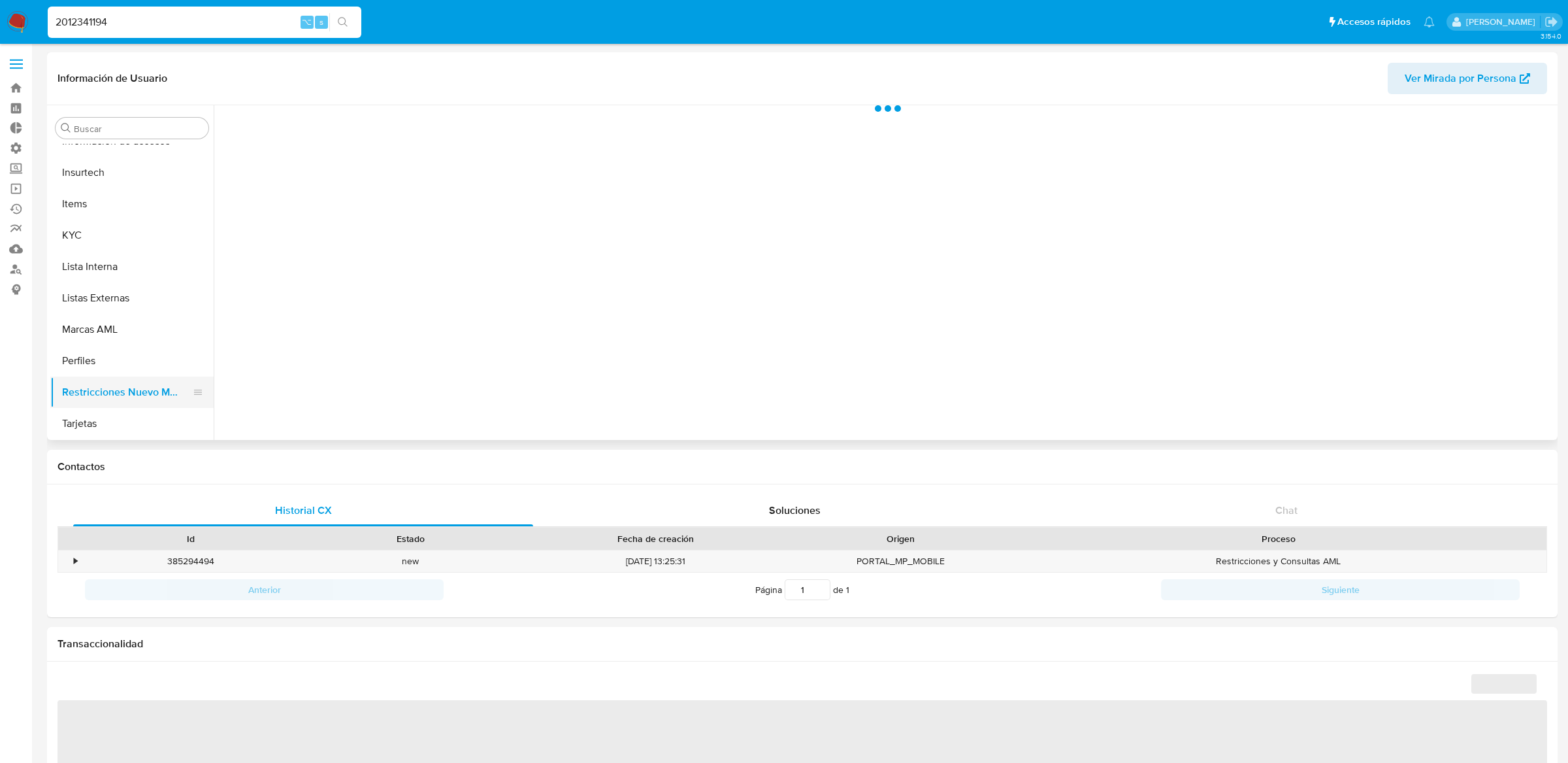
select select "10"
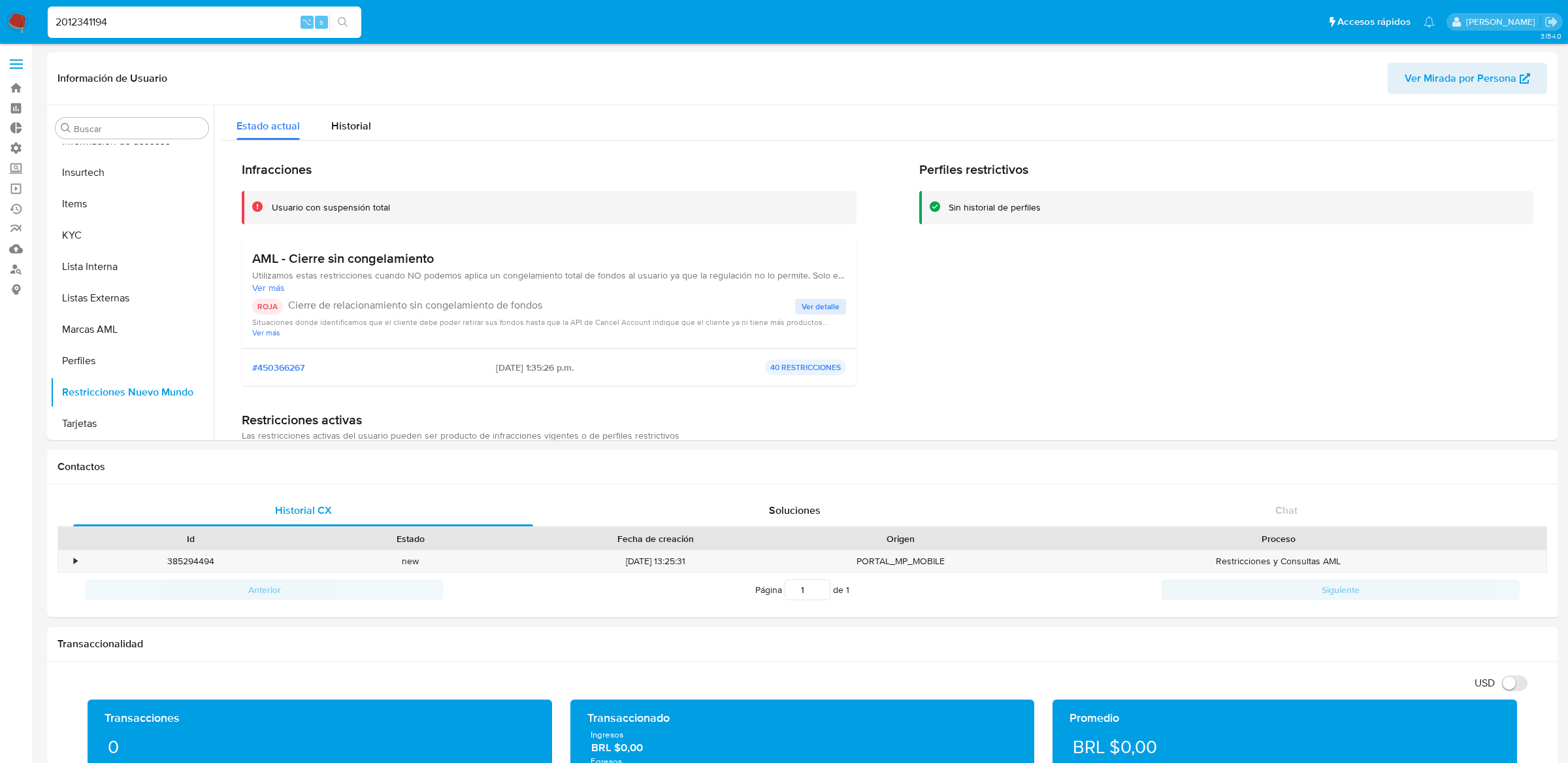
click at [245, 24] on input "2012341194" at bounding box center [205, 22] width 314 height 17
paste input "1401808429"
type input "1401808429"
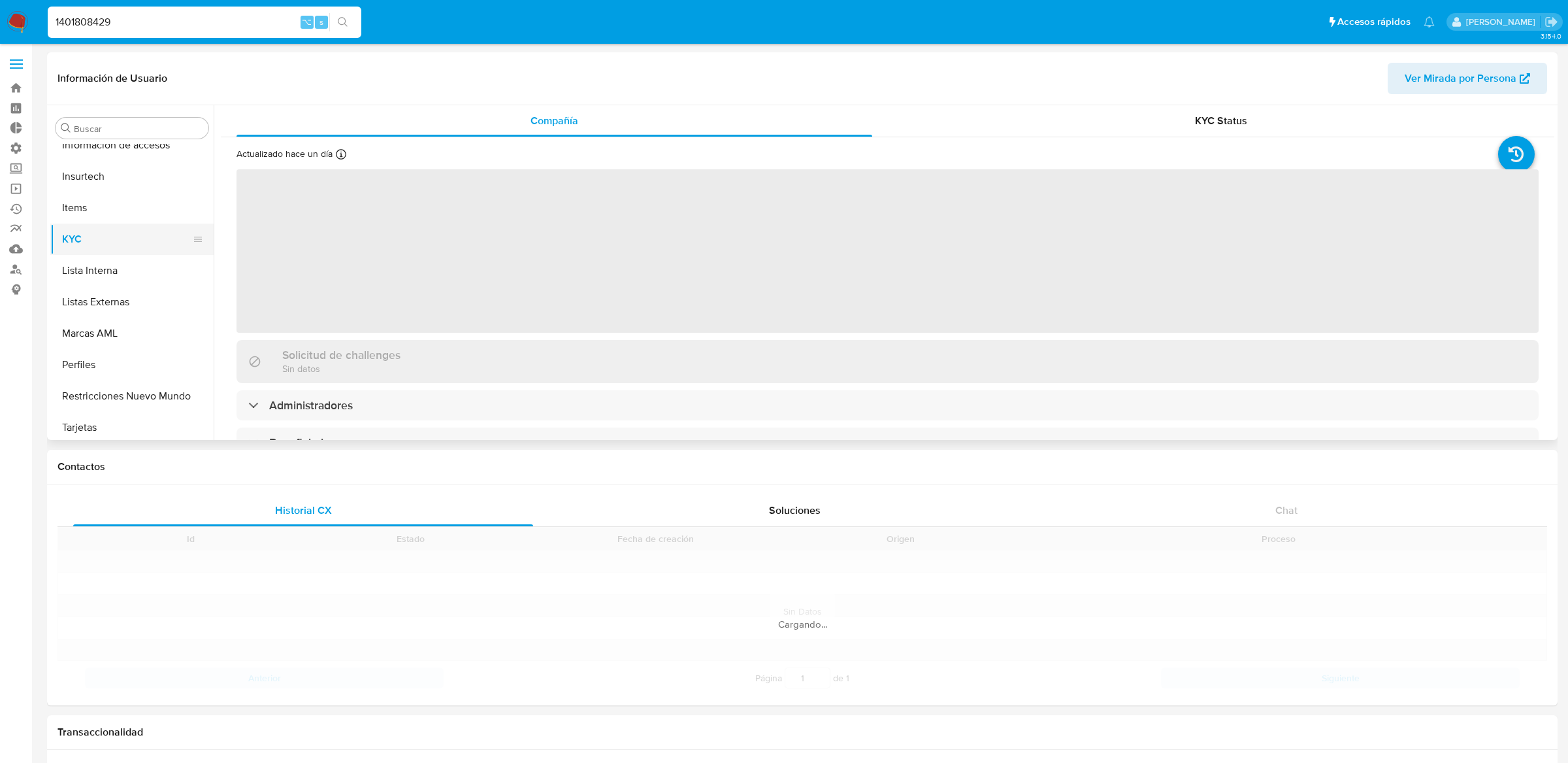
scroll to position [583, 0]
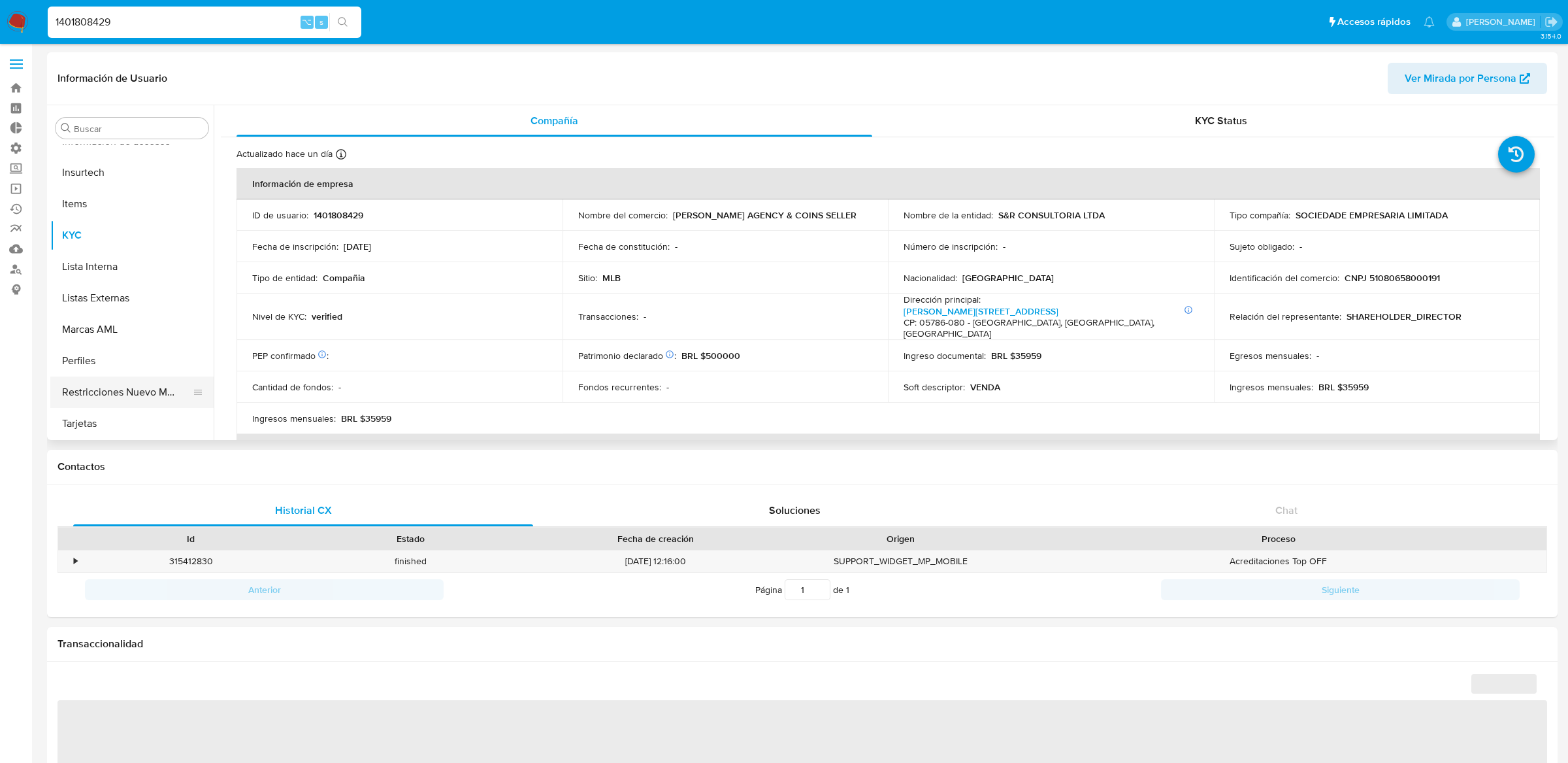
click at [106, 381] on button "Restricciones Nuevo Mundo" at bounding box center [127, 393] width 153 height 32
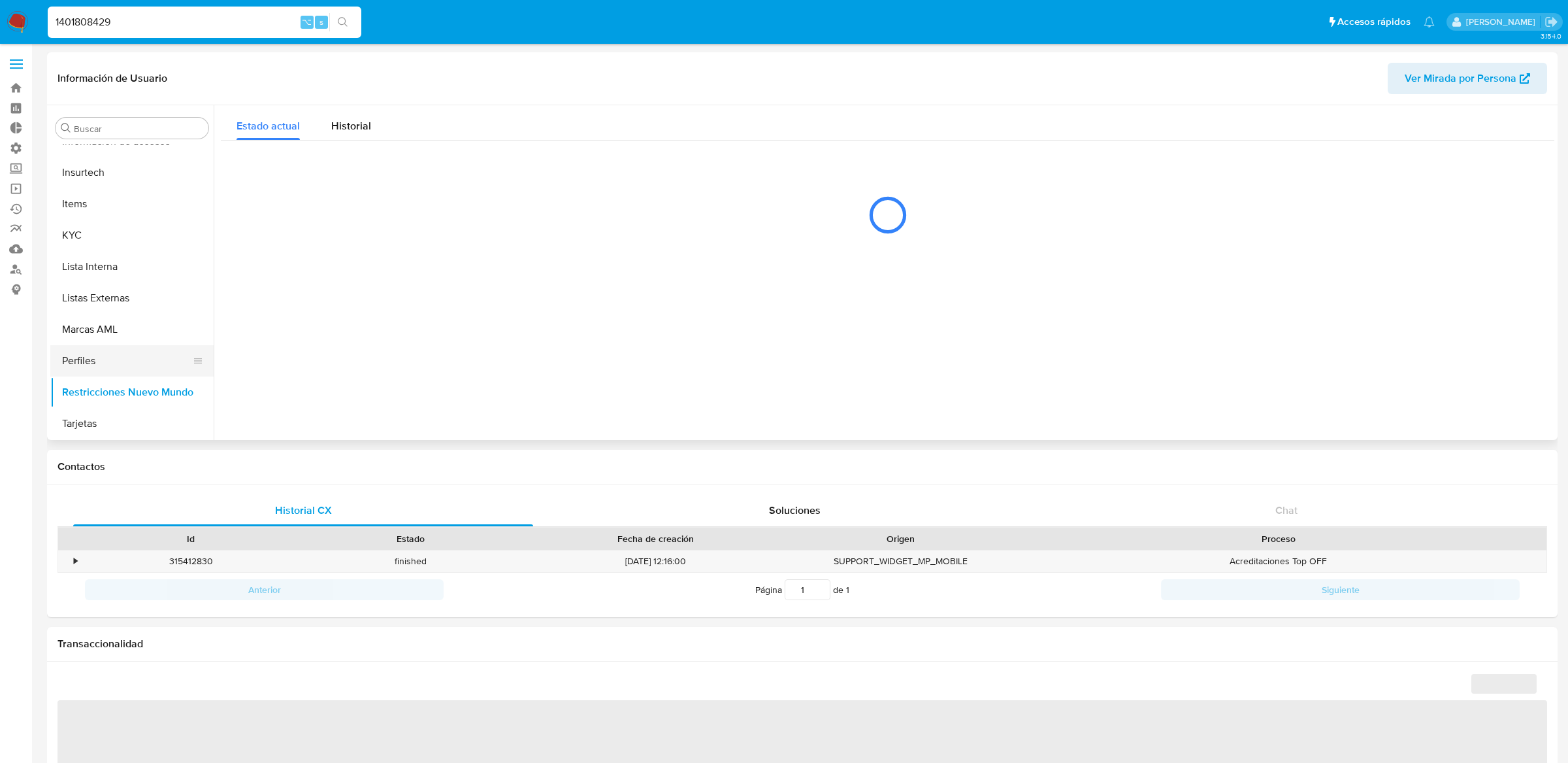
select select "10"
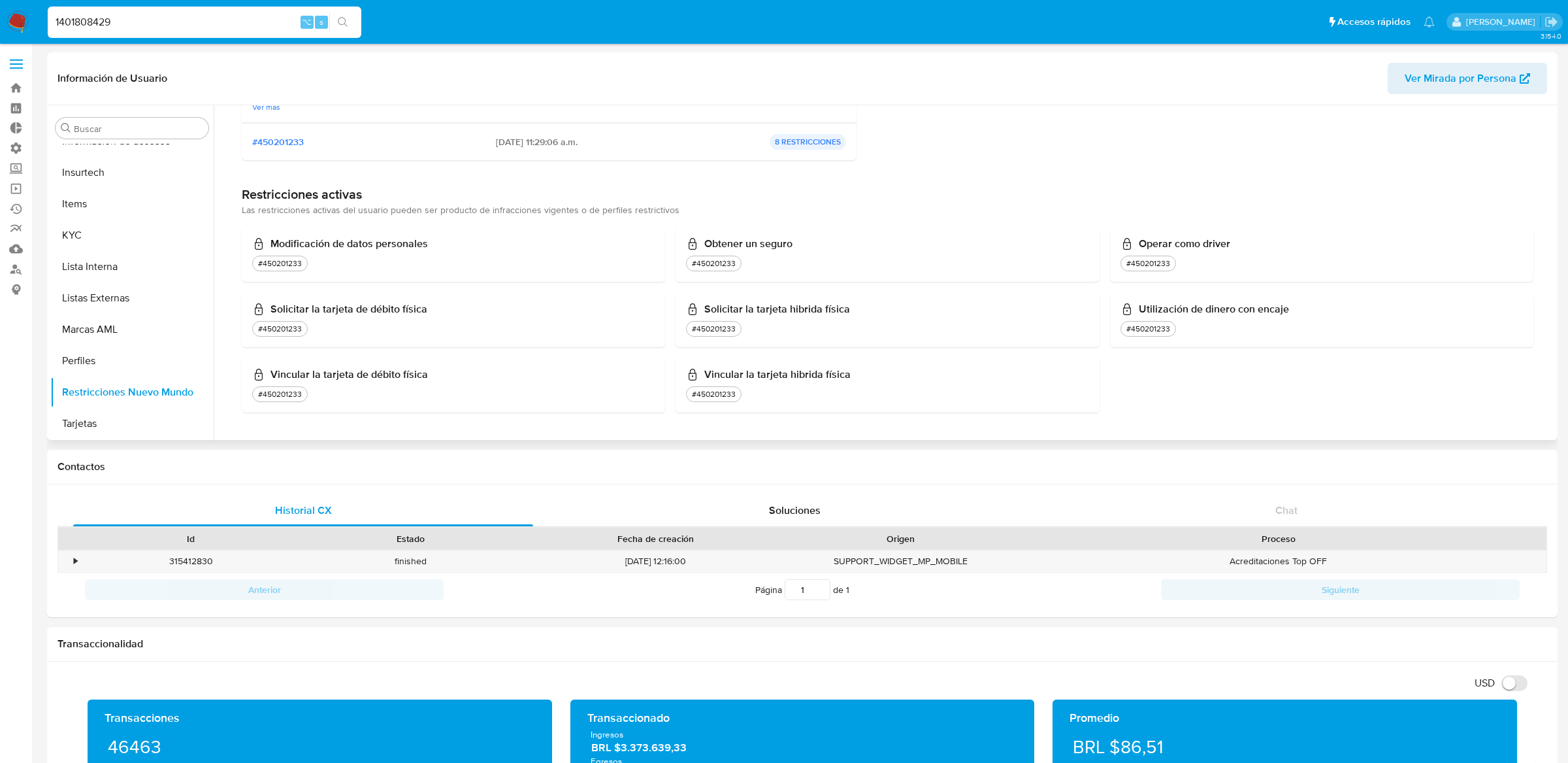
scroll to position [0, 0]
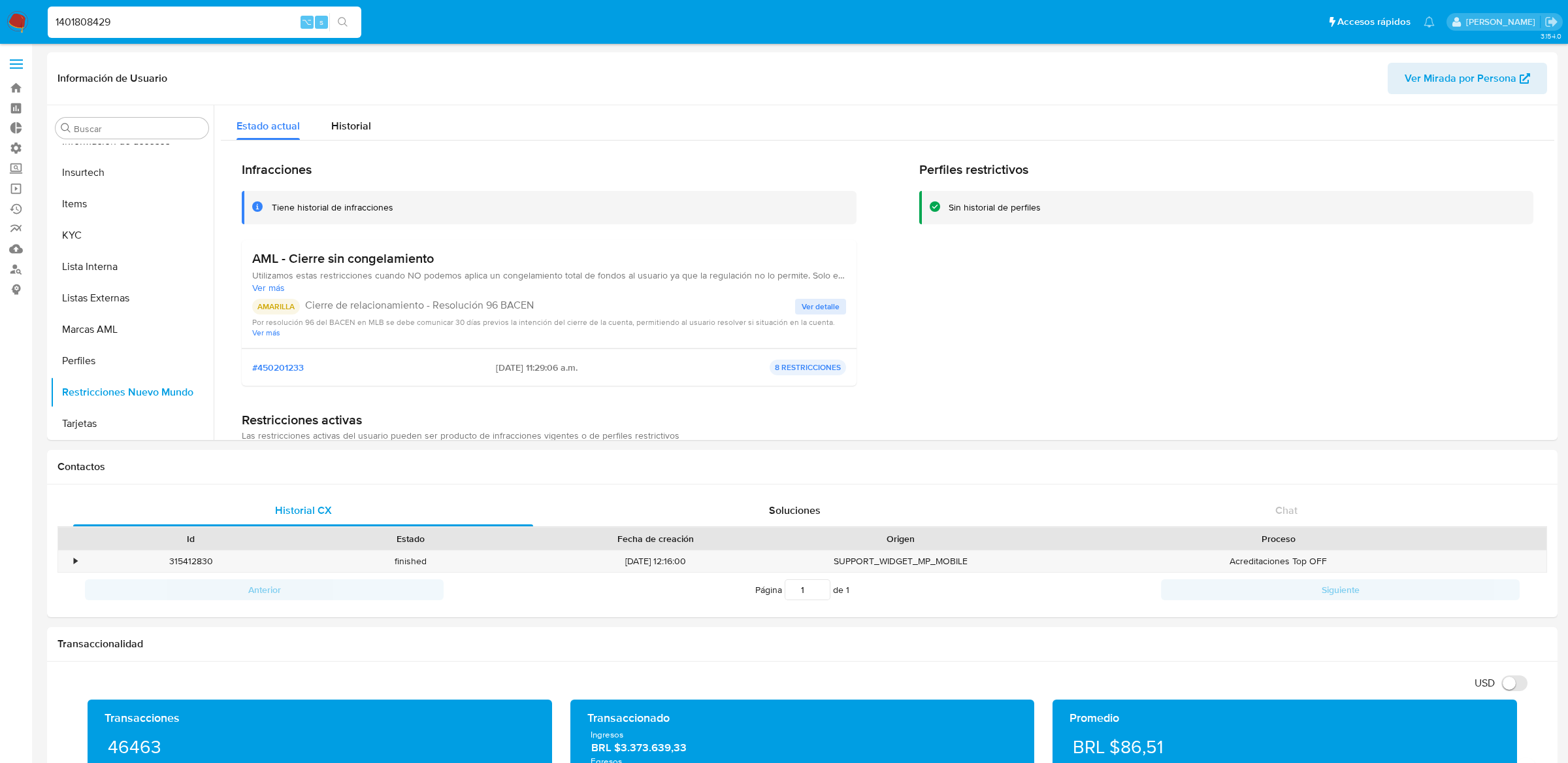
click at [184, 15] on input "1401808429" at bounding box center [205, 22] width 314 height 17
paste input "270517334"
type input "1270517334"
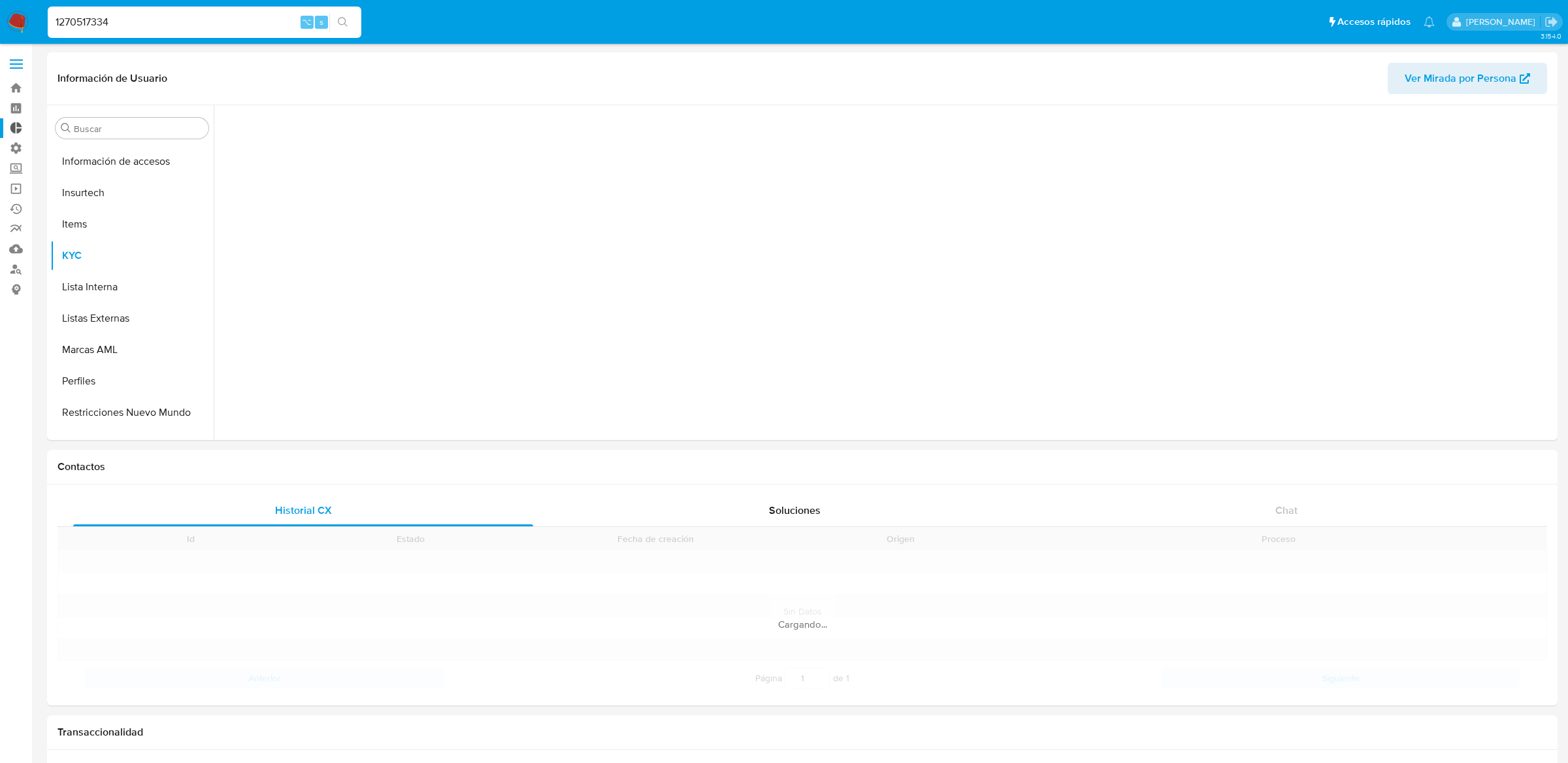
scroll to position [583, 0]
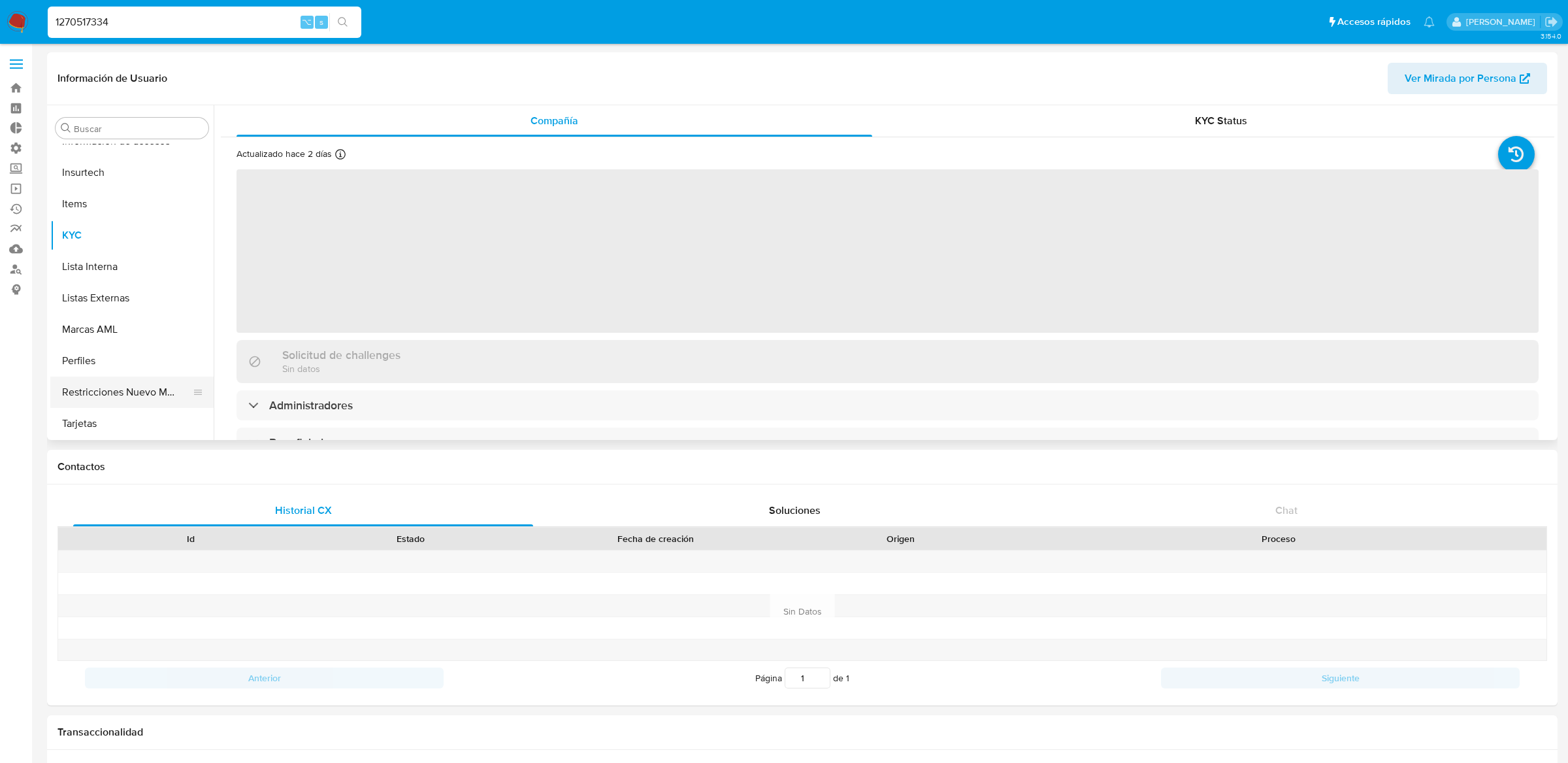
click at [113, 377] on button "Restricciones Nuevo Mundo" at bounding box center [127, 393] width 153 height 32
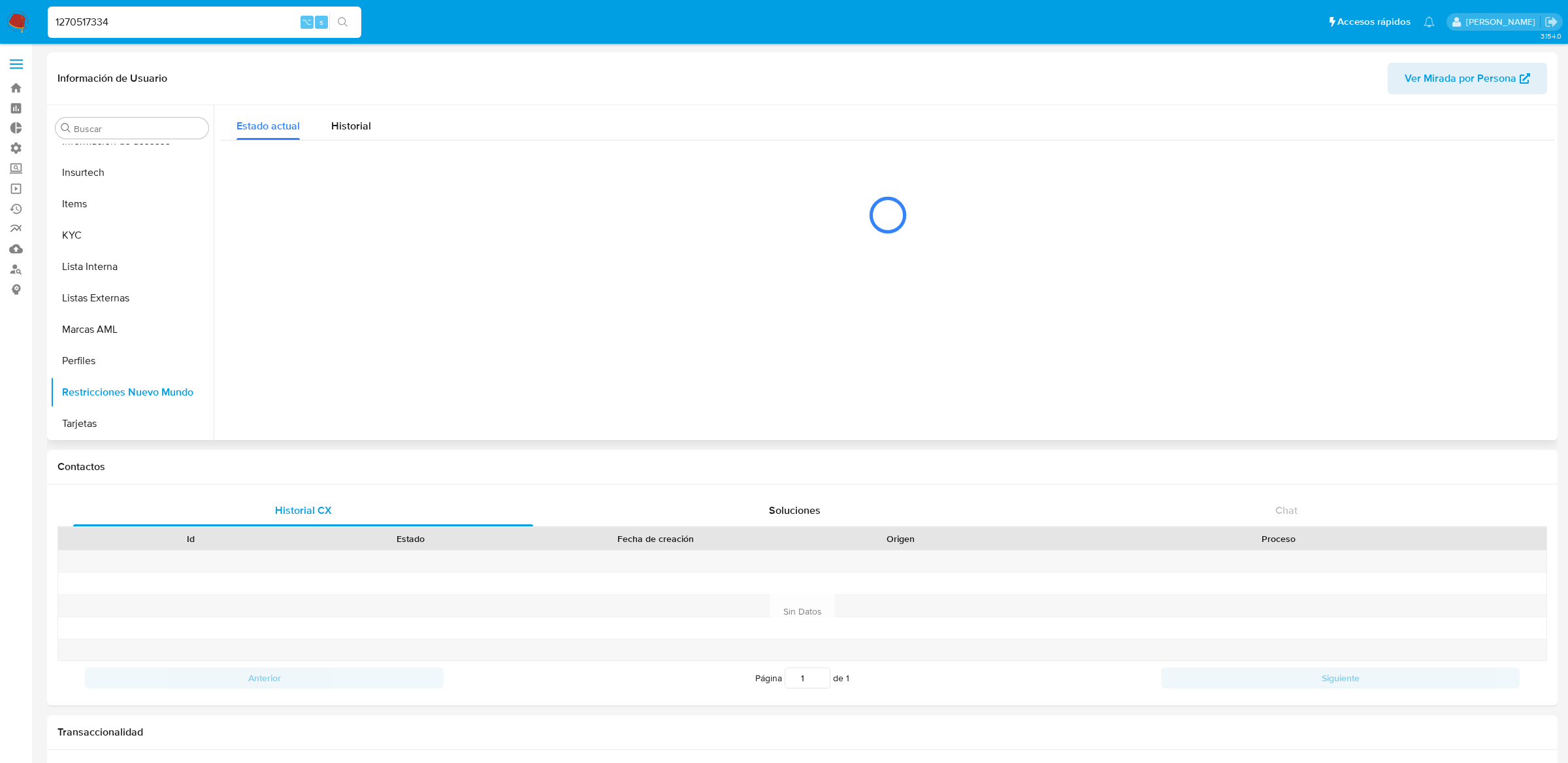
select select "10"
click at [359, 121] on span "Historial" at bounding box center [351, 125] width 40 height 15
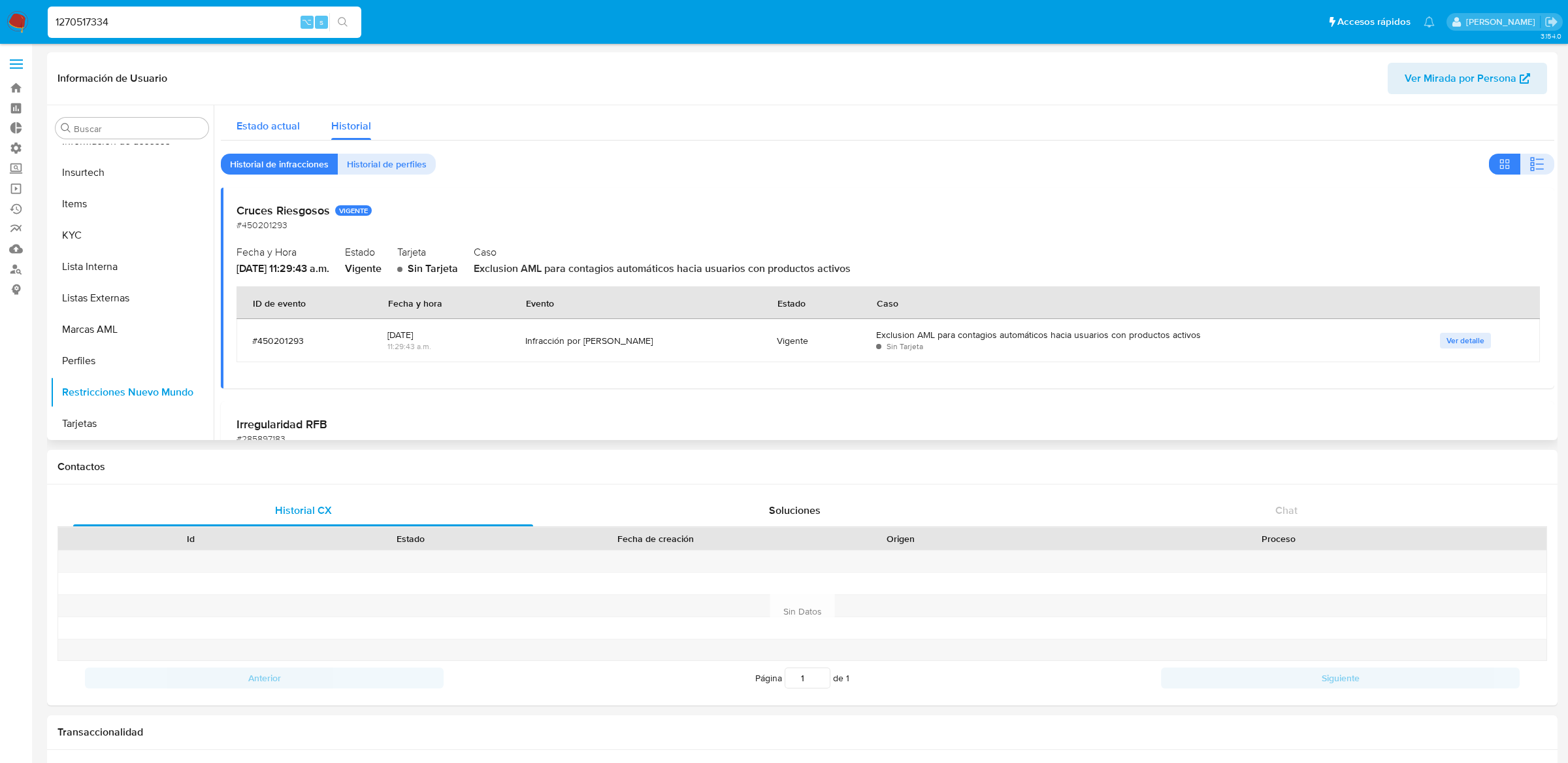
click at [290, 131] on span "Estado actual" at bounding box center [268, 125] width 63 height 15
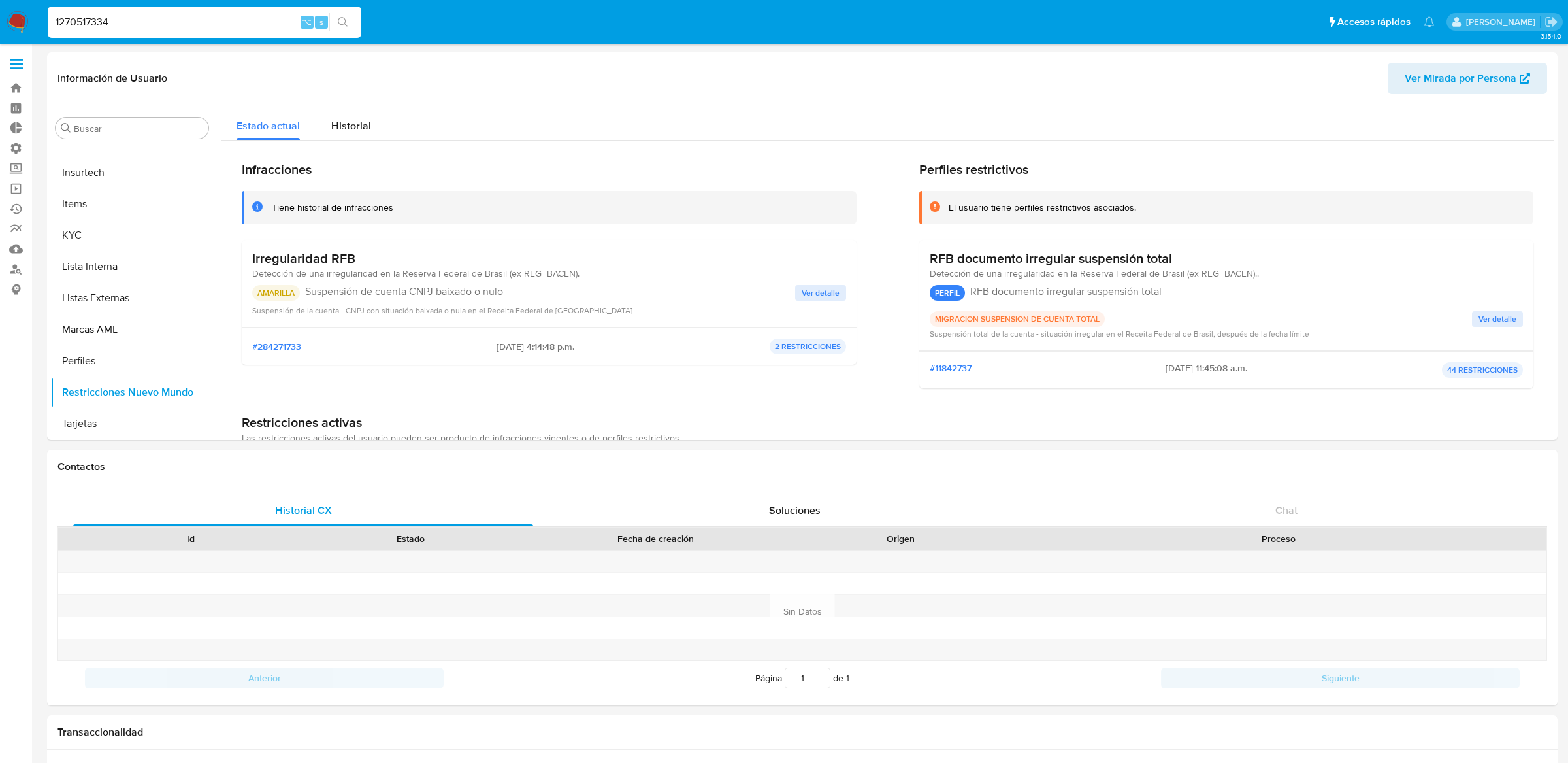
click at [156, 30] on div "1270517334 ⌥ s" at bounding box center [205, 22] width 314 height 32
click at [162, 24] on input "1270517334" at bounding box center [205, 22] width 314 height 17
paste input "201234119"
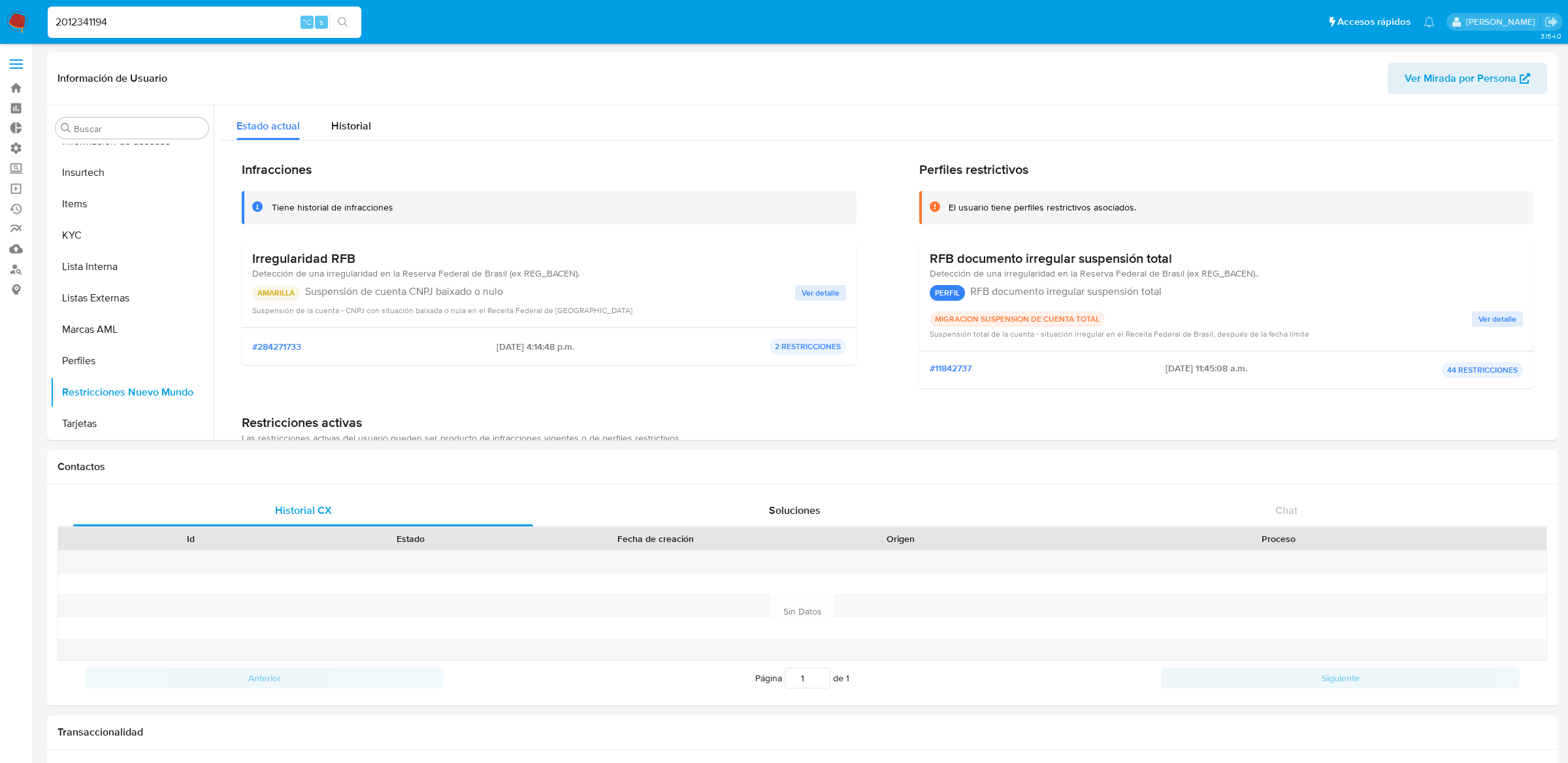
type input "2012341194"
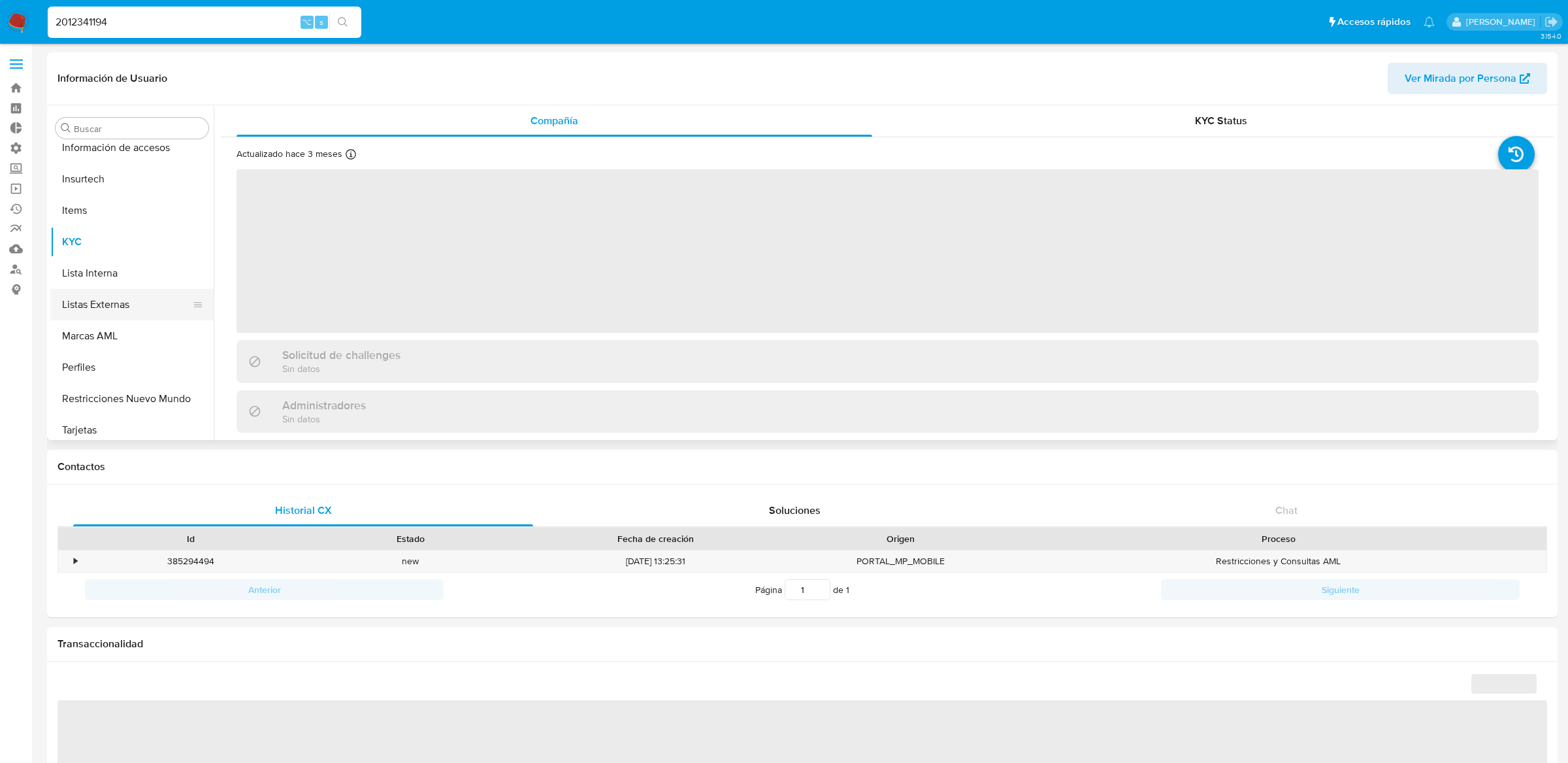
scroll to position [583, 0]
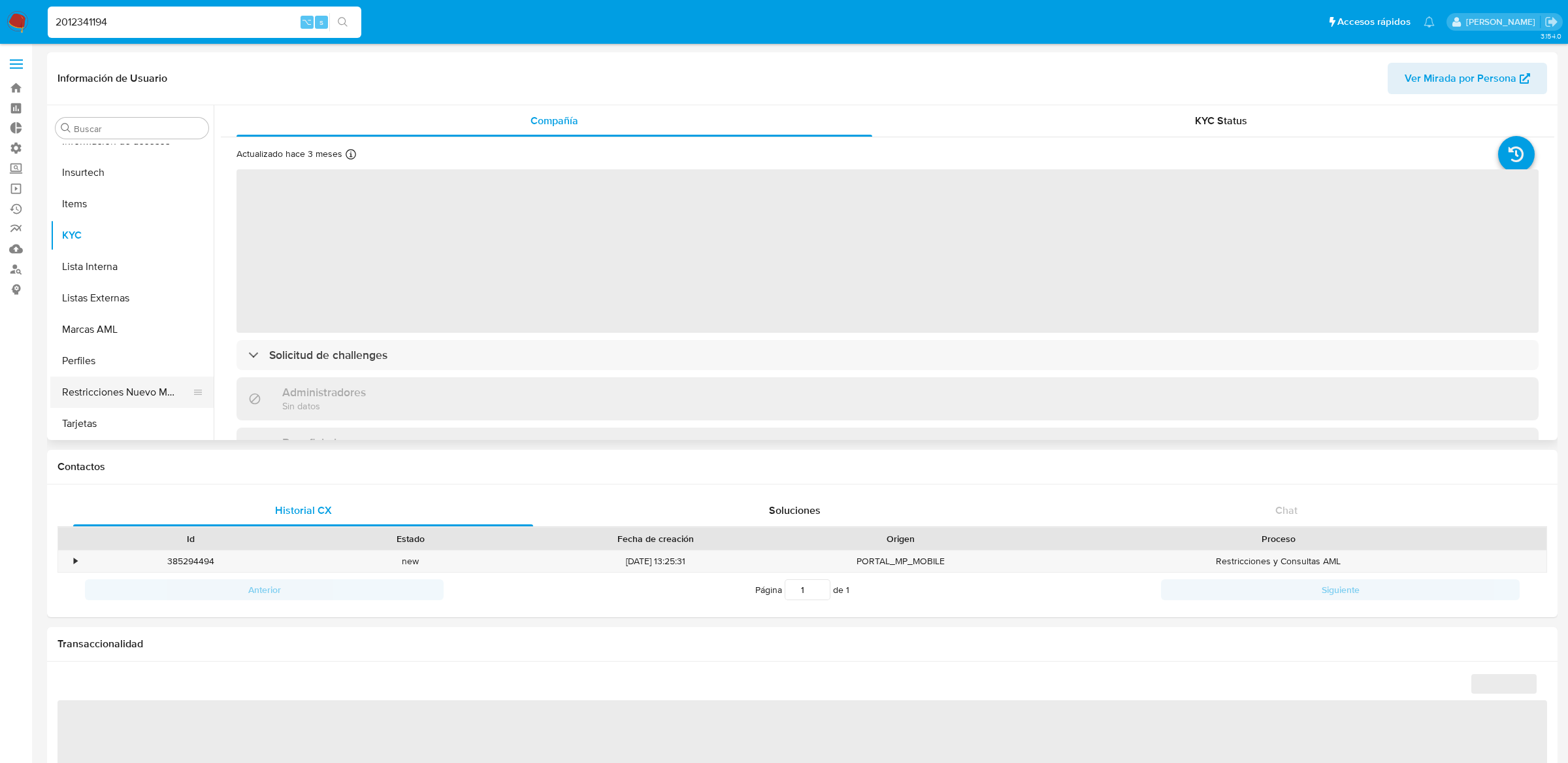
click at [154, 389] on button "Restricciones Nuevo Mundo" at bounding box center [127, 393] width 153 height 32
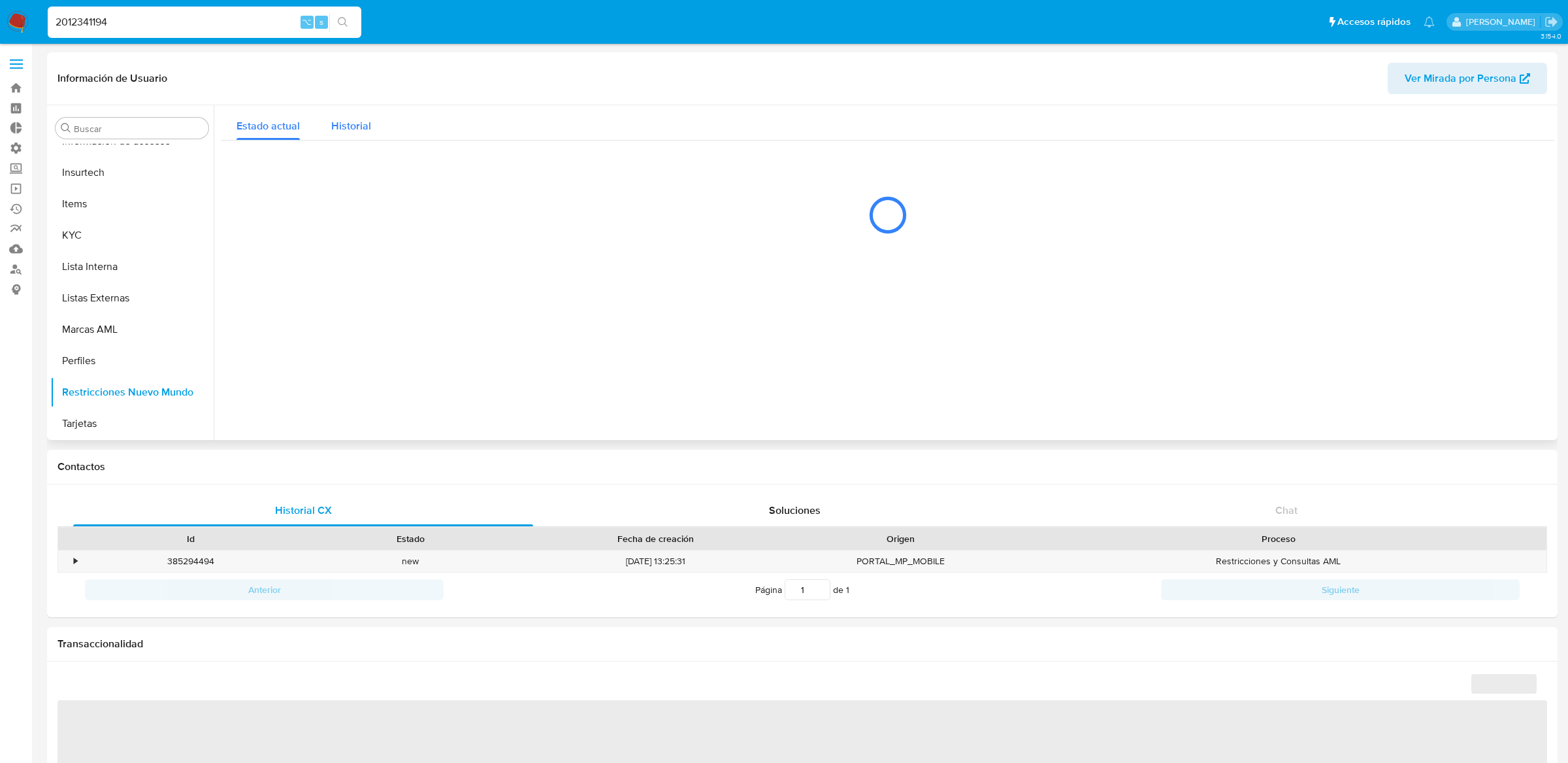
select select "10"
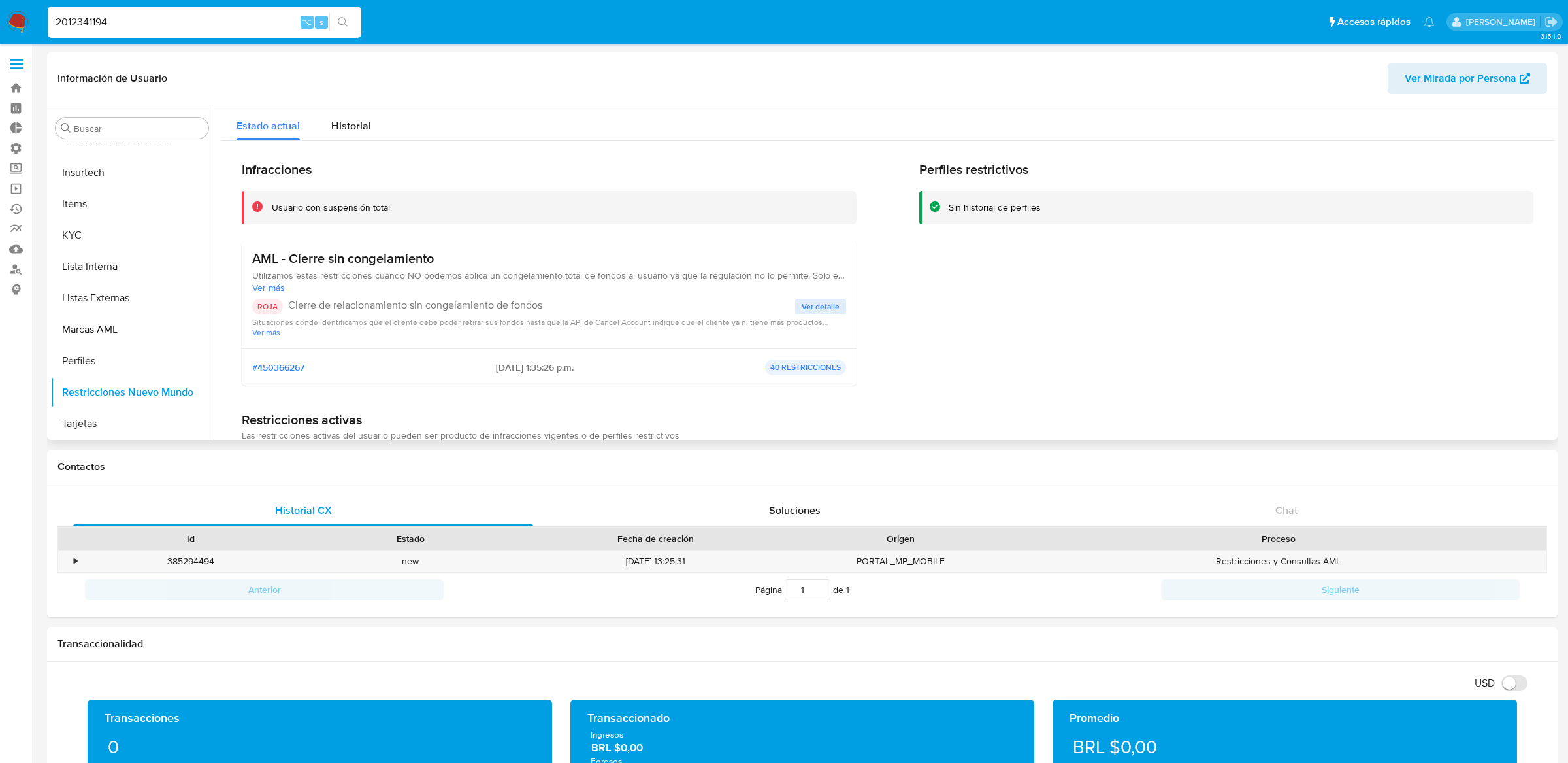
drag, startPoint x: 374, startPoint y: 135, endPoint x: 408, endPoint y: 236, distance: 106.6
click at [408, 235] on div "Estado actual Historial Infracciones Usuario con suspensión total AML - Cierre …" at bounding box center [887, 742] width 1333 height 1272
click at [384, 134] on button "Historial" at bounding box center [351, 123] width 71 height 35
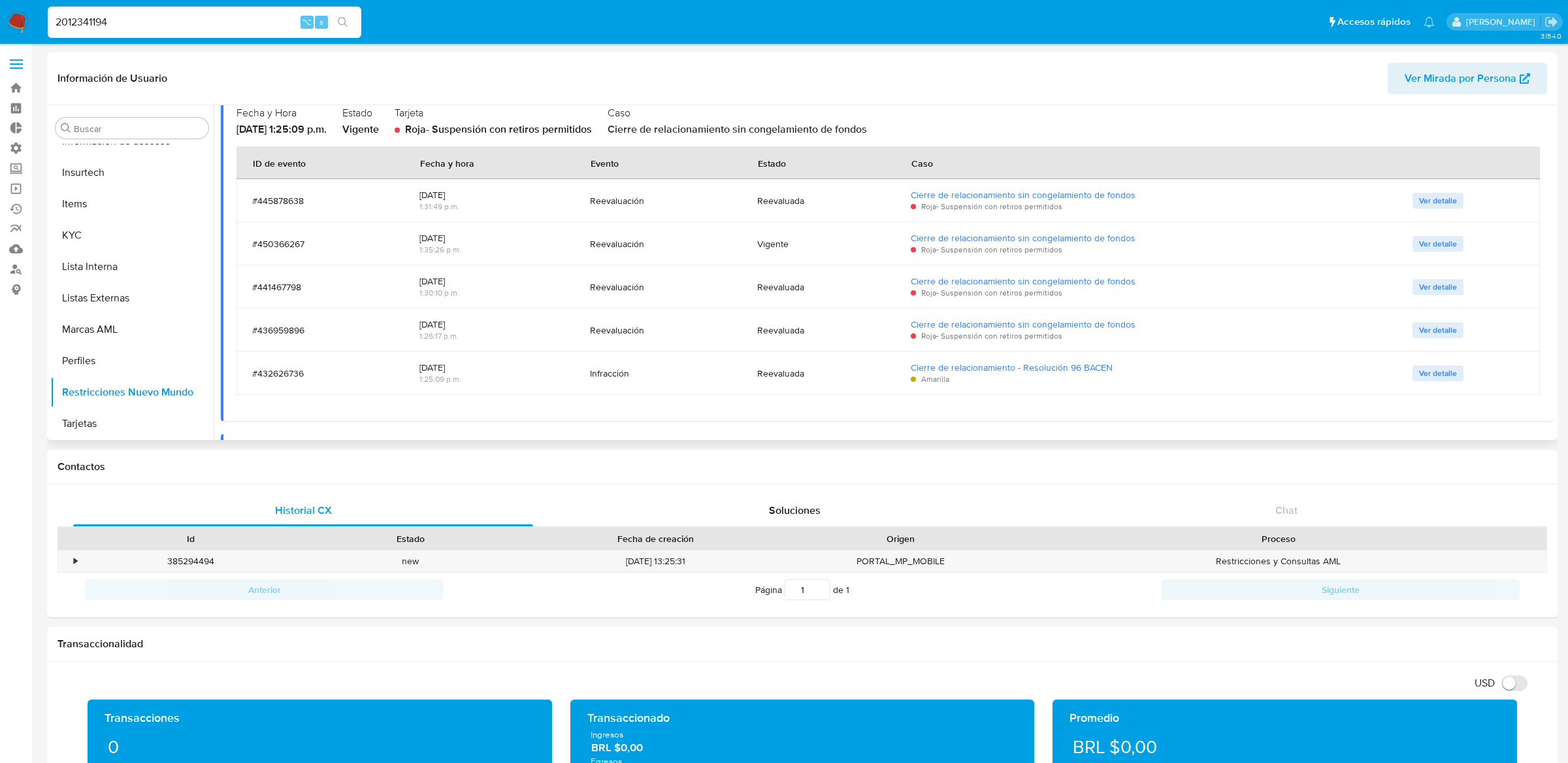
scroll to position [326, 0]
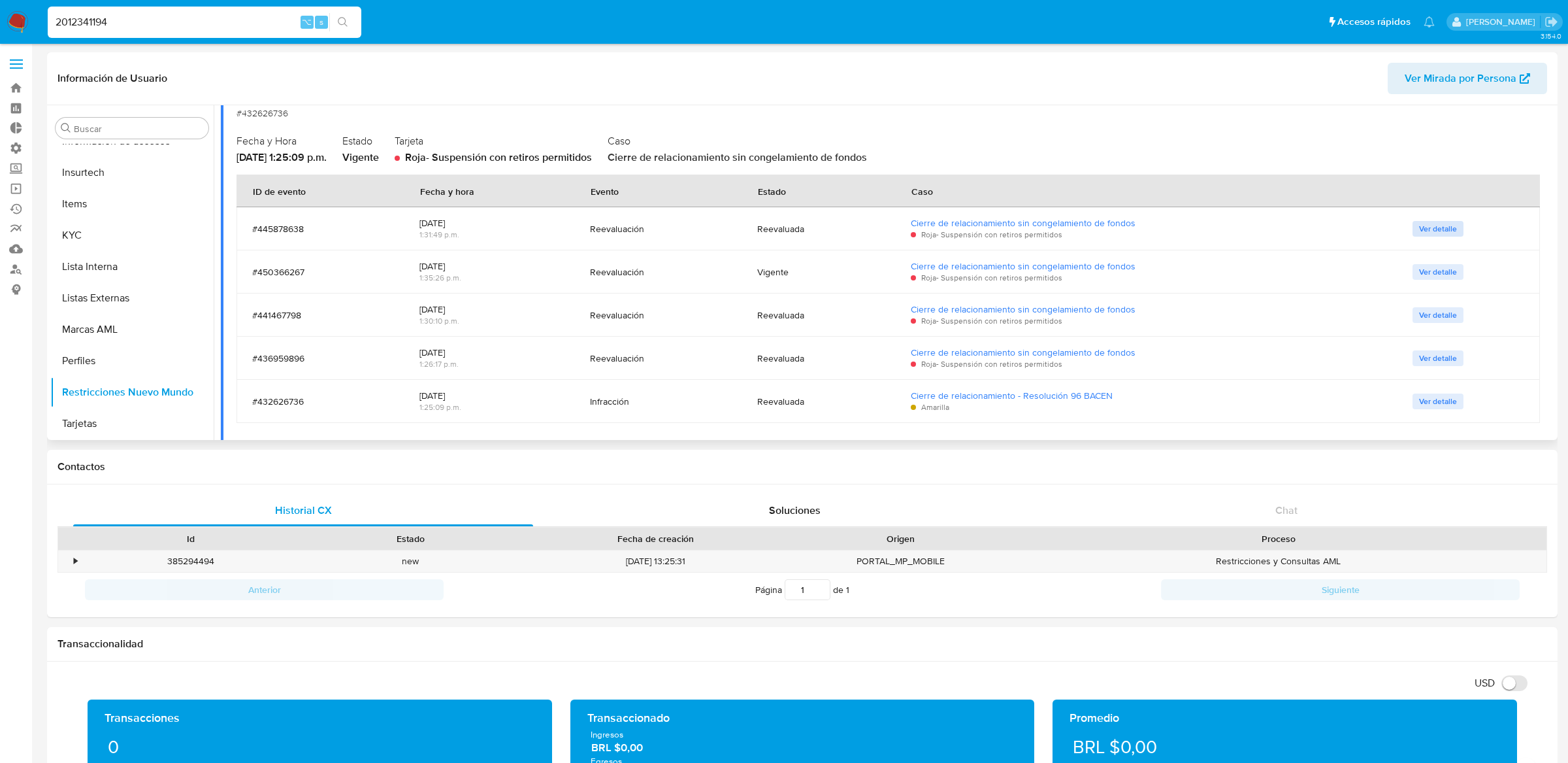
click at [1423, 224] on span "Ver detalle" at bounding box center [1438, 229] width 38 height 13
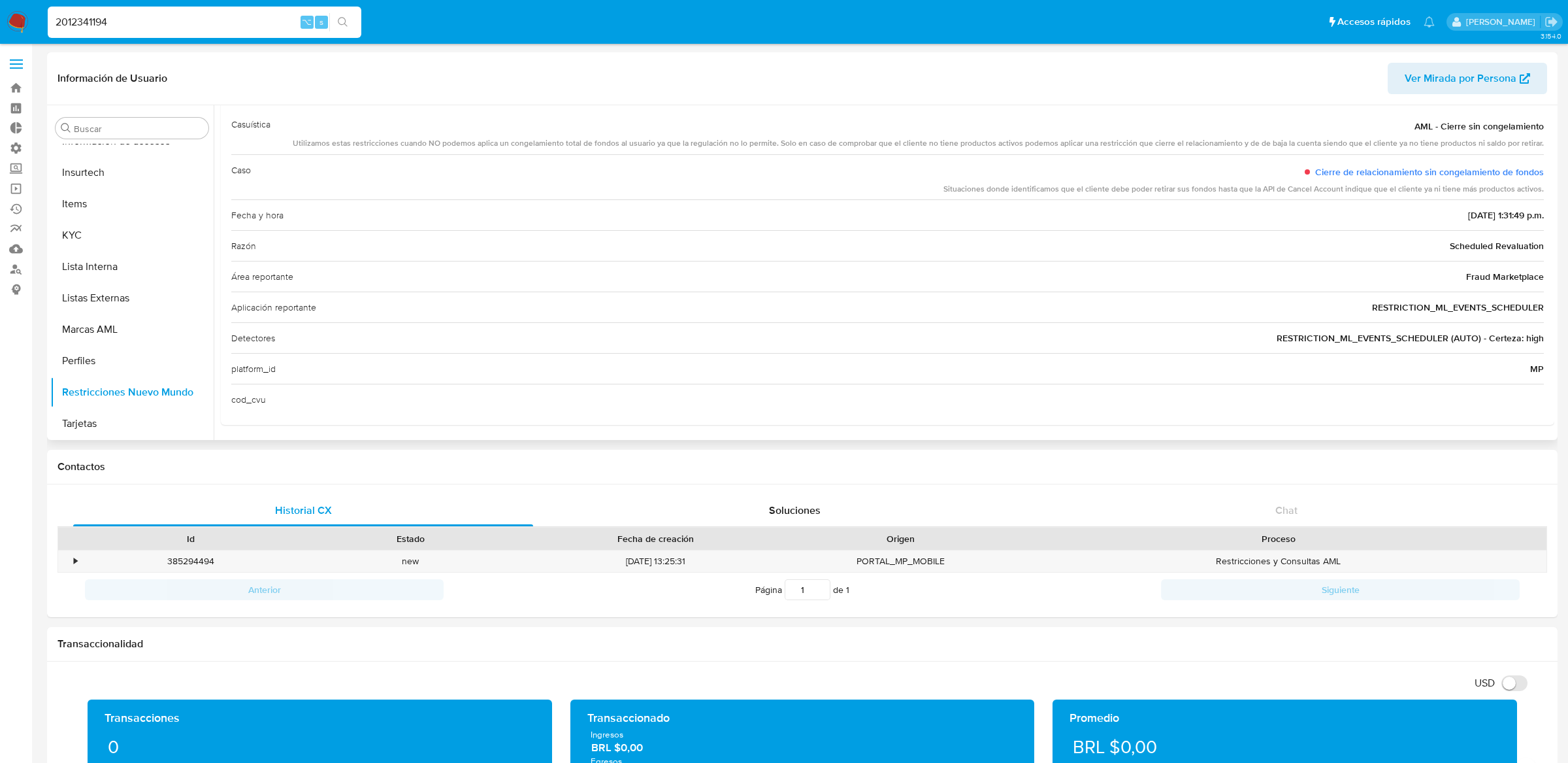
scroll to position [76, 0]
click at [85, 387] on button "Restricciones Nuevo Mundo" at bounding box center [127, 393] width 153 height 32
click at [89, 359] on button "Perfiles" at bounding box center [127, 361] width 153 height 32
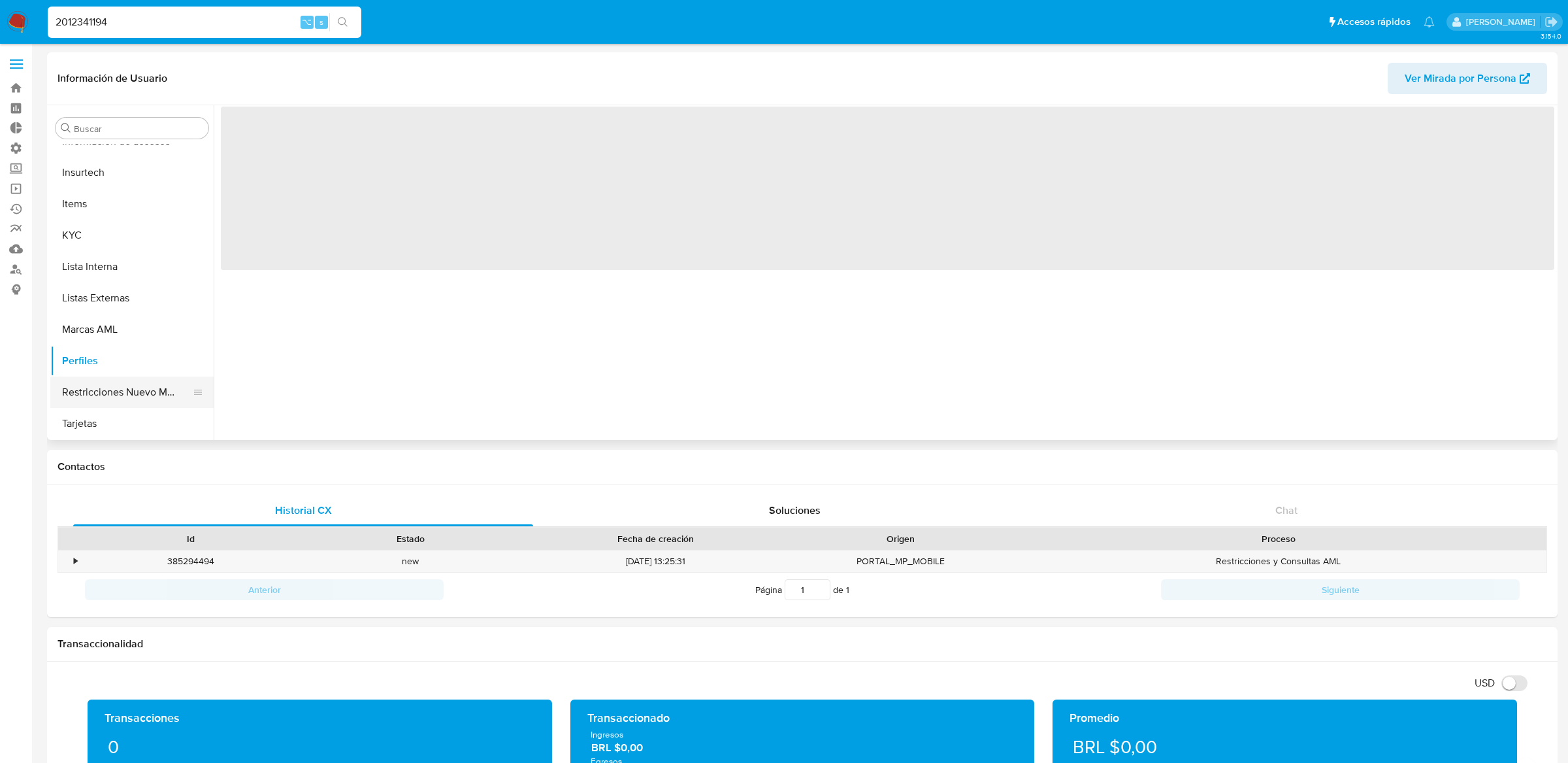
click at [89, 379] on button "Restricciones Nuevo Mundo" at bounding box center [127, 393] width 153 height 32
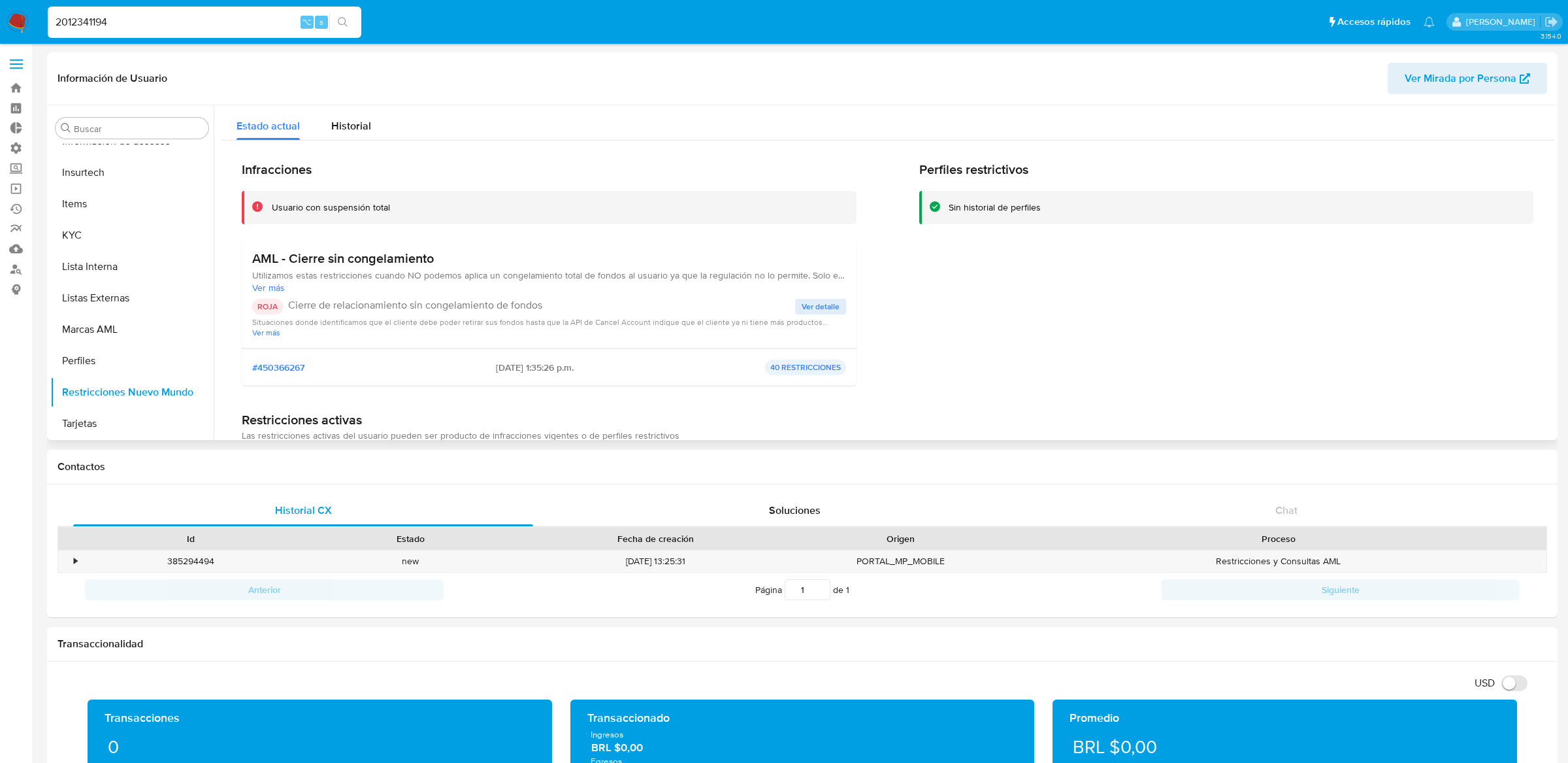
drag, startPoint x: 528, startPoint y: 369, endPoint x: 472, endPoint y: 369, distance: 56.0
click at [472, 369] on div "#450366267 2025-08-14 - 1:35:26 p.m. 40 RESTRICCIONES" at bounding box center [549, 367] width 594 height 16
click at [819, 315] on div "ROJA Cierre de relacionamiento sin congelamiento de fondos Ver detalle Situacio…" at bounding box center [549, 318] width 594 height 39
click at [820, 309] on span "Ver detalle" at bounding box center [820, 307] width 38 height 13
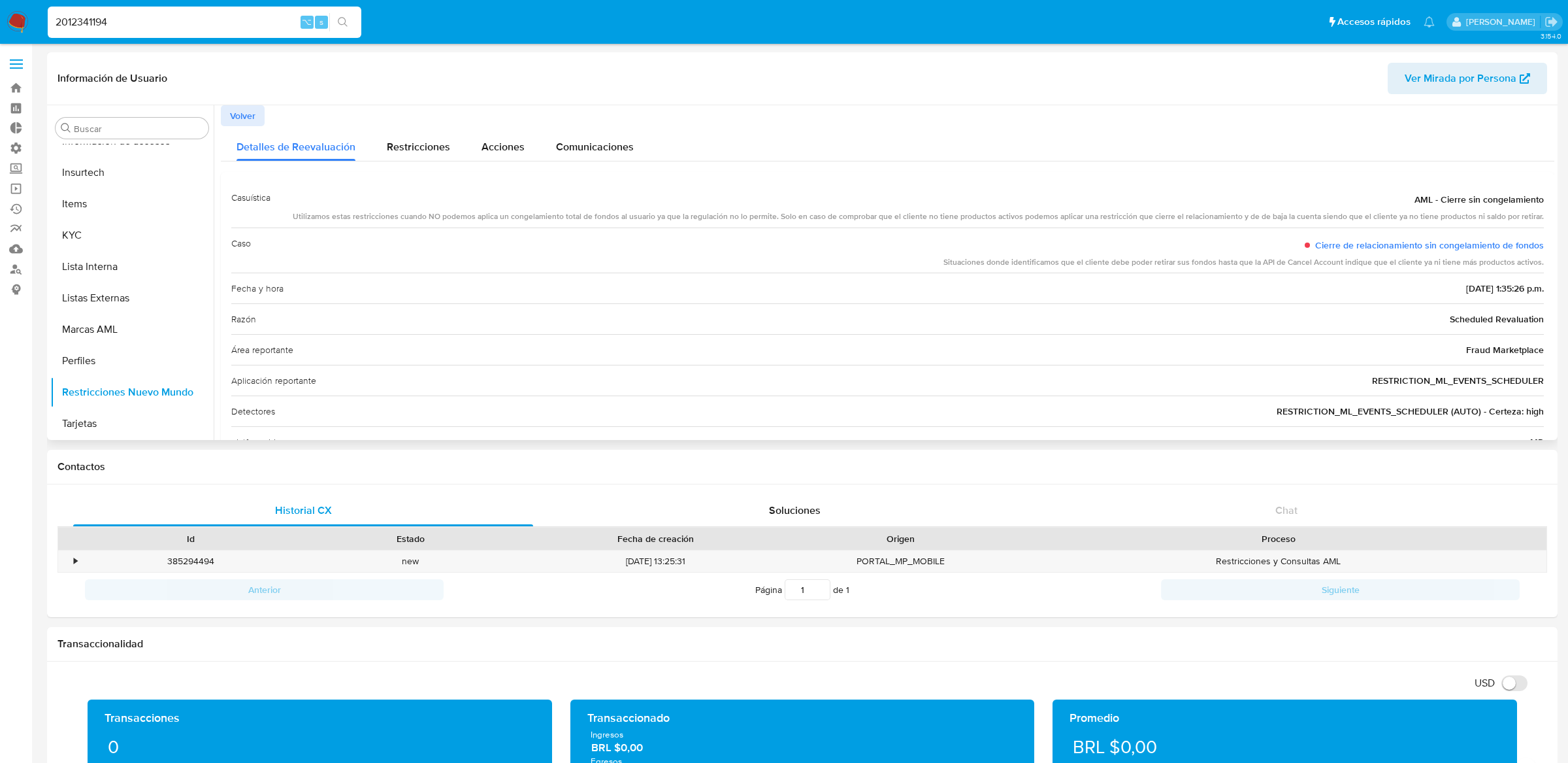
click at [245, 117] on span "Volver" at bounding box center [243, 115] width 25 height 18
click at [0, 0] on span "Estado actual" at bounding box center [0, 0] width 0 height 0
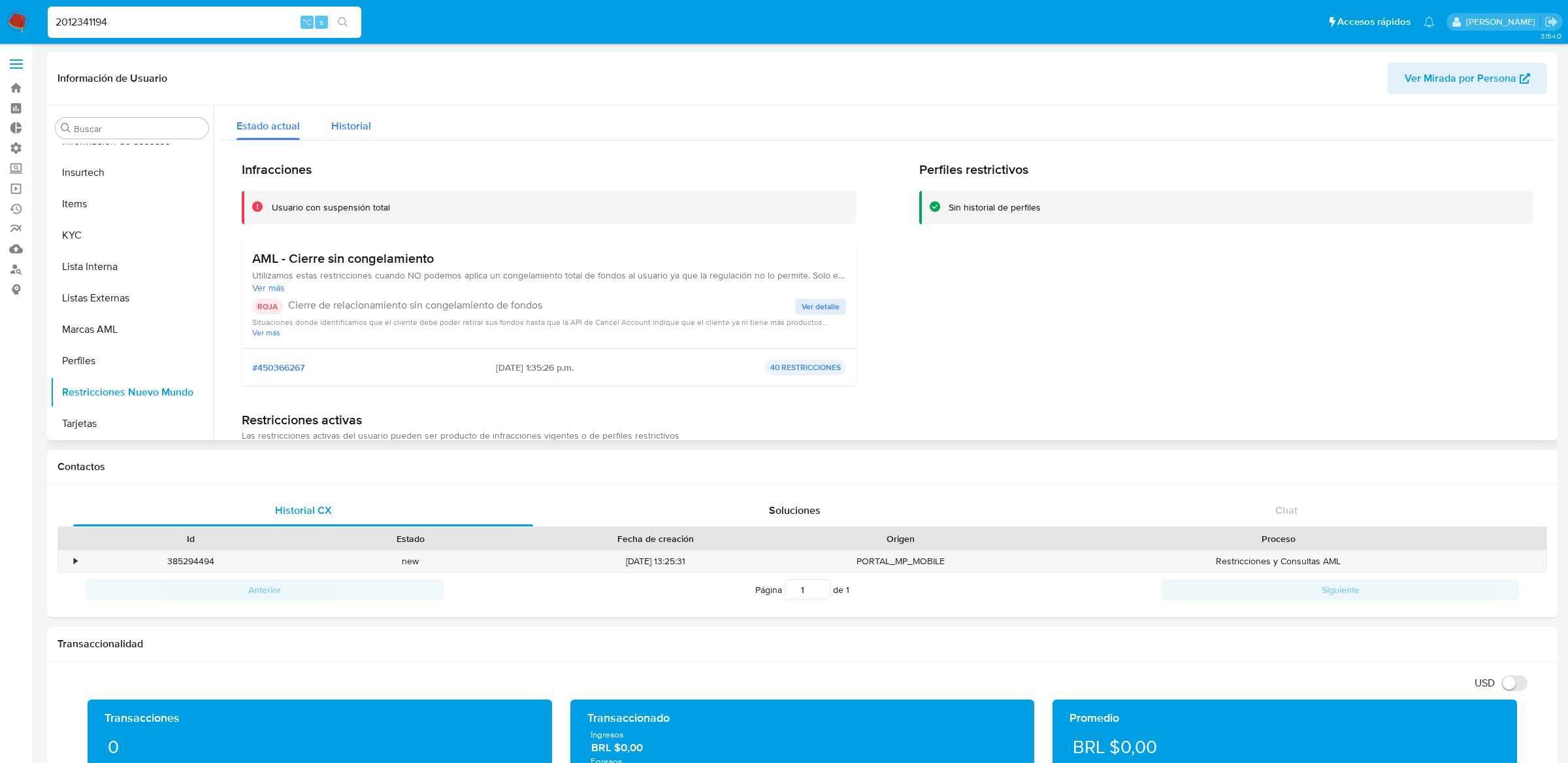
click at [318, 126] on button "Historial" at bounding box center [351, 123] width 71 height 35
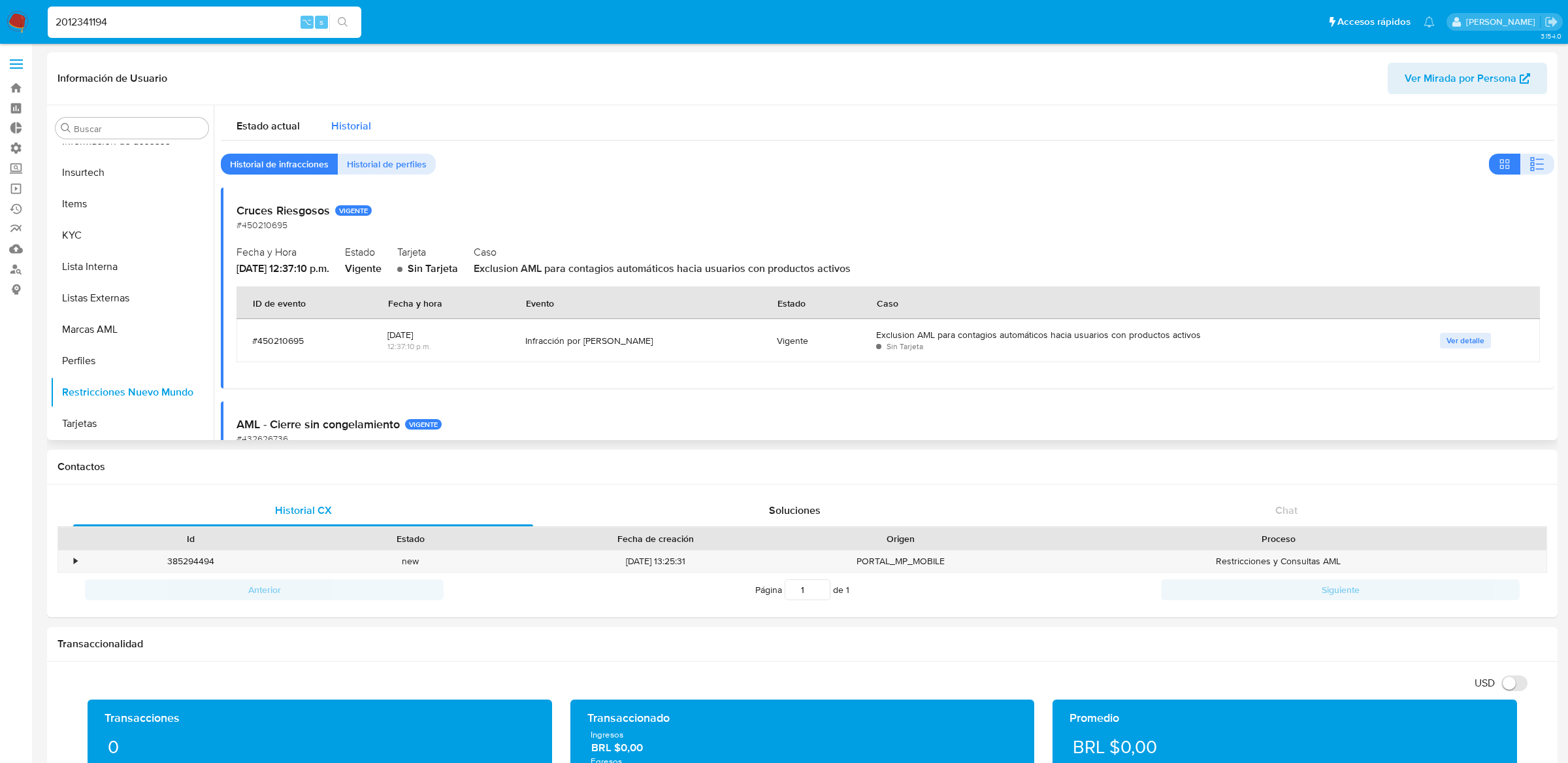
click at [329, 127] on button "Historial" at bounding box center [351, 123] width 71 height 35
click at [296, 127] on span "Estado actual" at bounding box center [268, 125] width 63 height 15
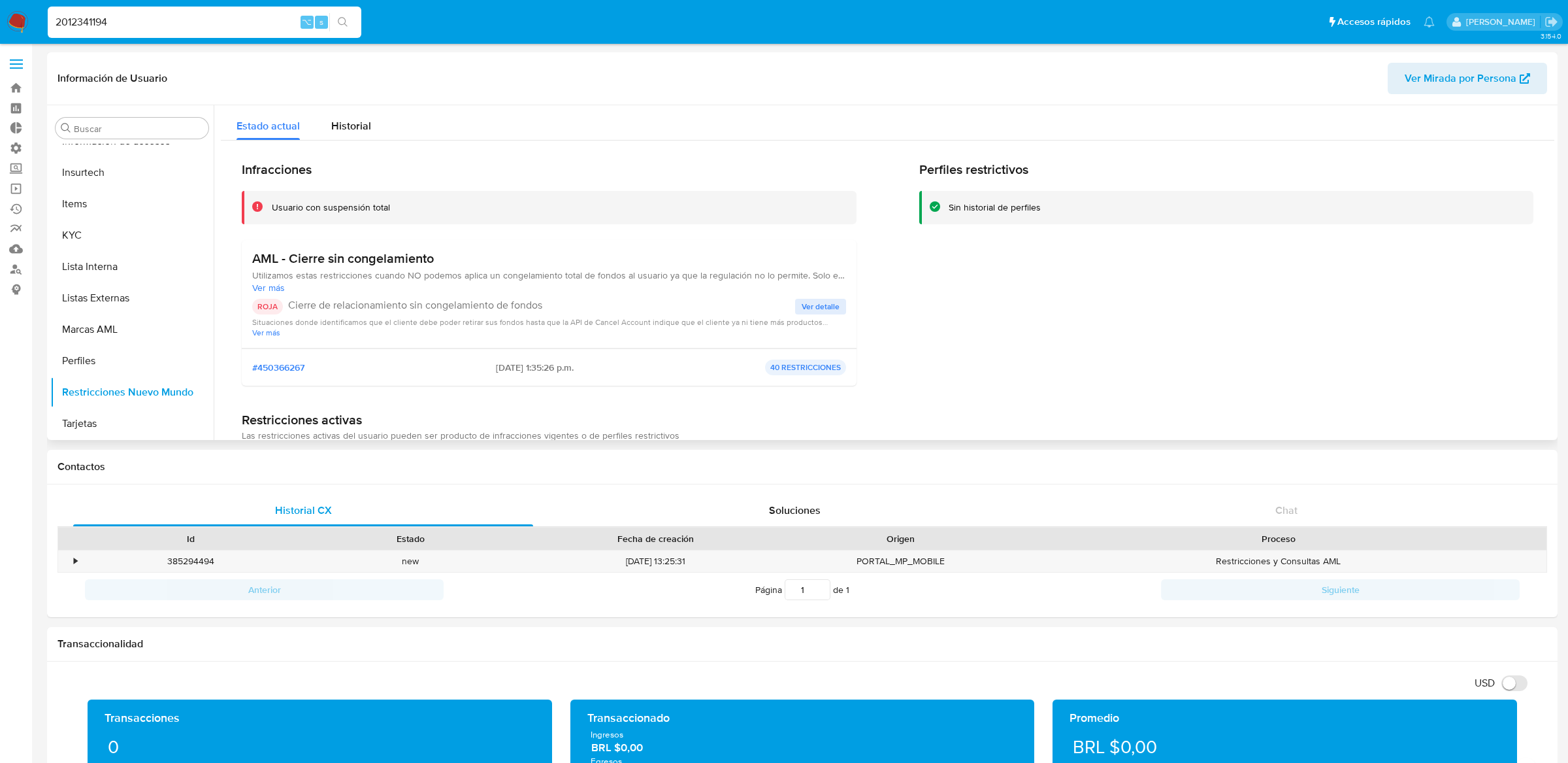
click at [347, 143] on div "Infracciones Usuario con suspensión total AML - Cierre sin congelamiento Utiliz…" at bounding box center [887, 759] width 1333 height 1238
click at [358, 126] on span "Historial" at bounding box center [351, 125] width 40 height 15
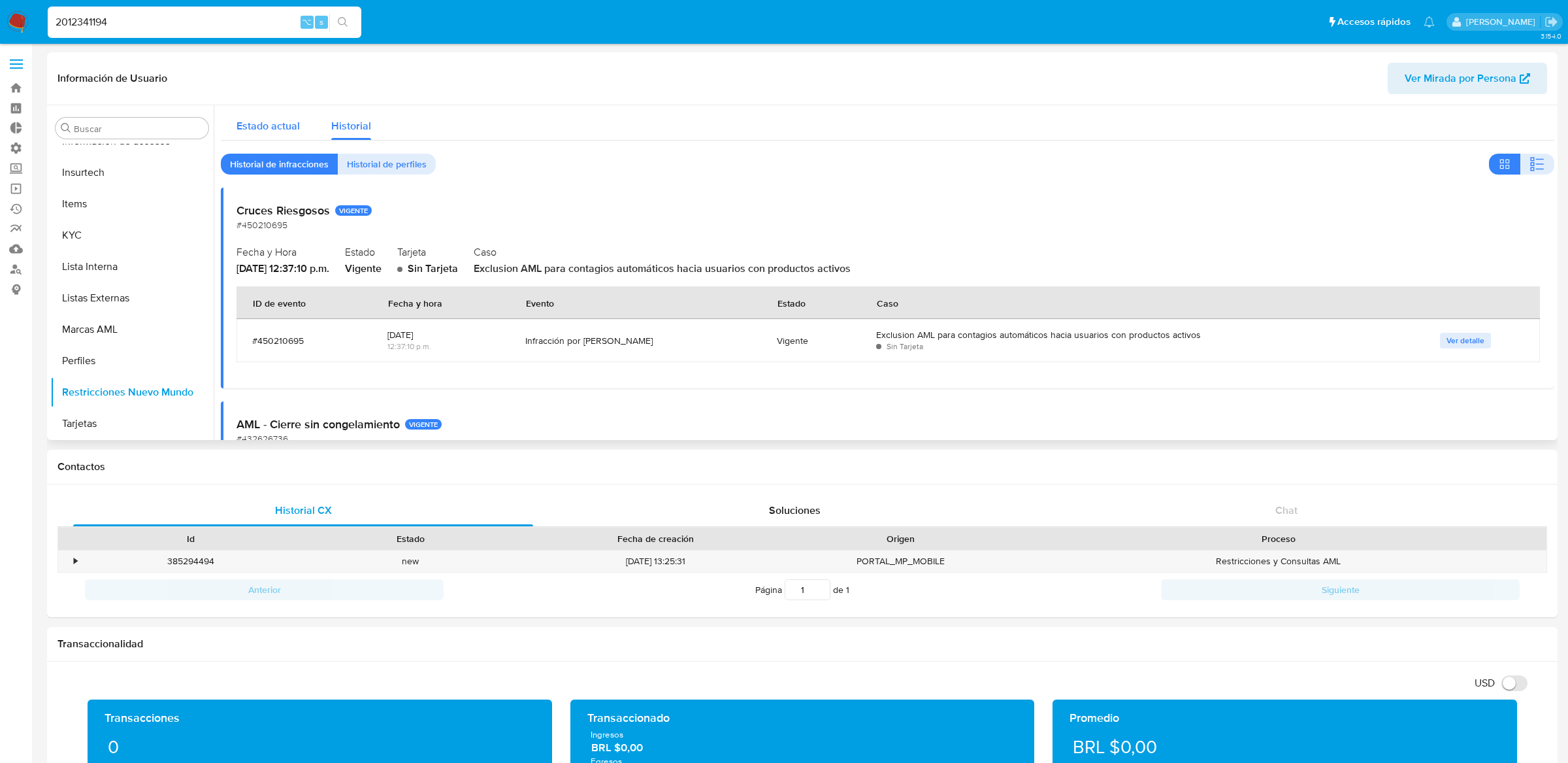
click at [290, 123] on span "Estado actual" at bounding box center [268, 125] width 63 height 15
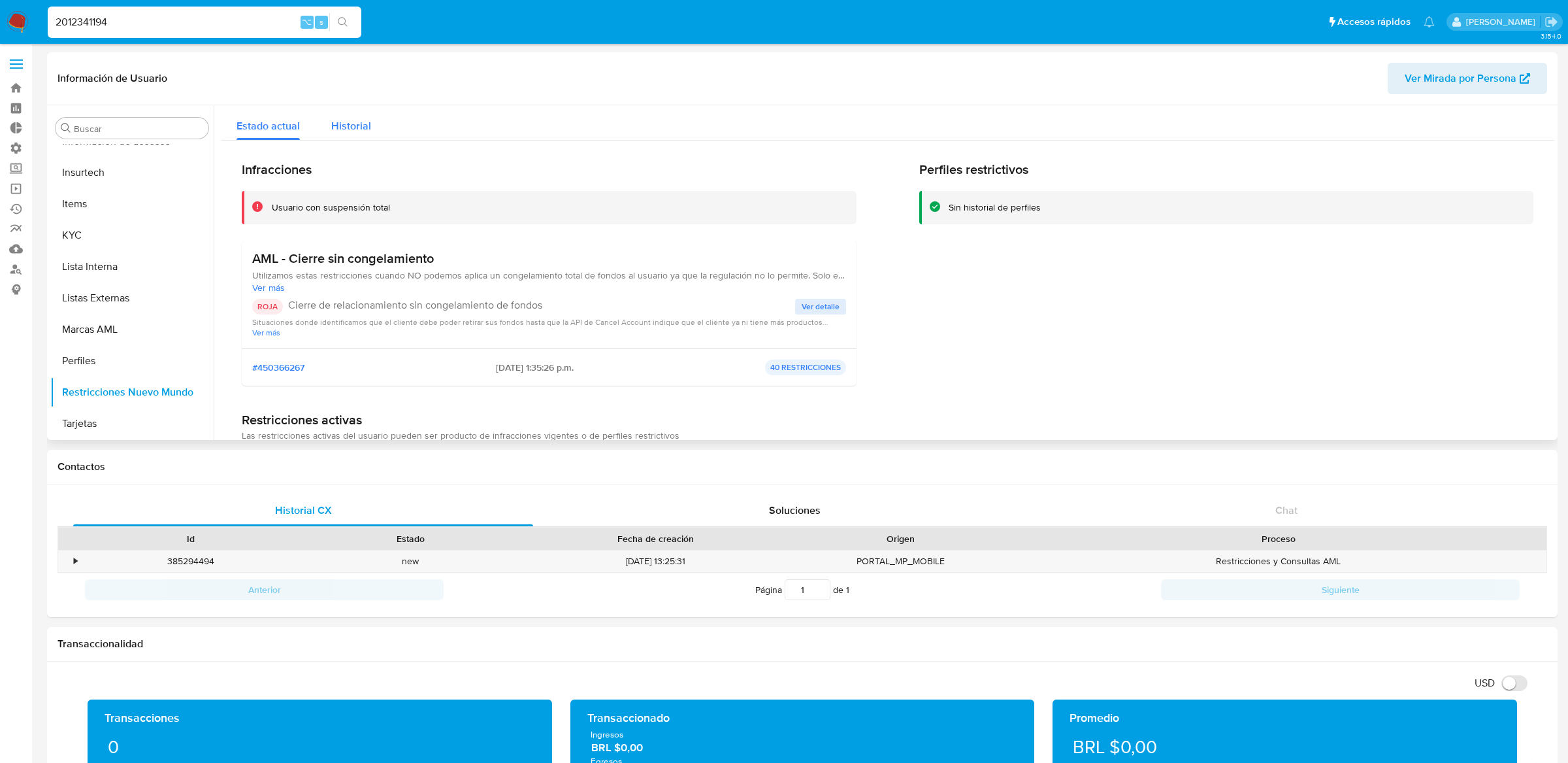
click at [368, 133] on div "Historial" at bounding box center [351, 123] width 40 height 35
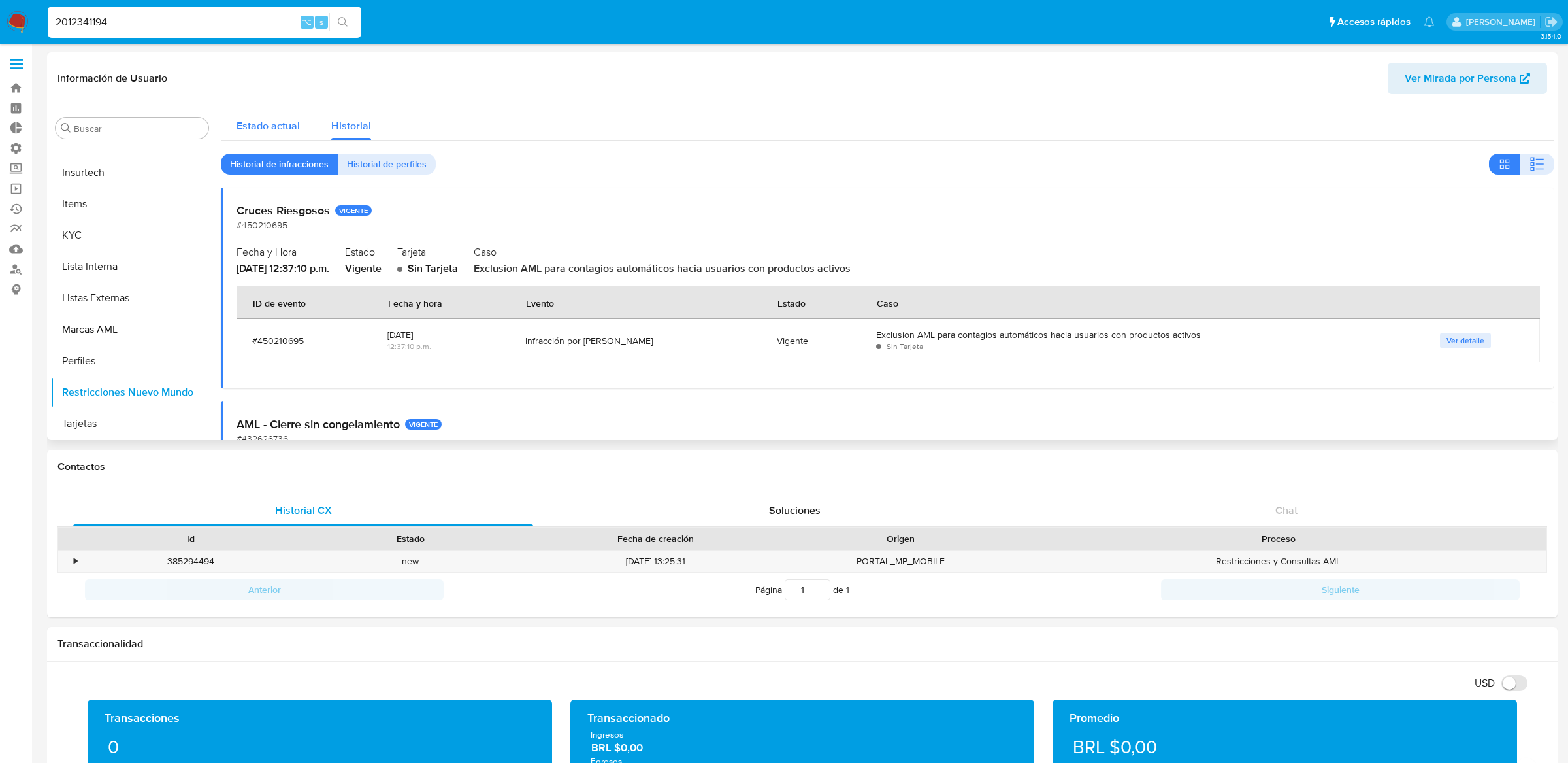
click at [291, 109] on div "Estado actual" at bounding box center [268, 123] width 63 height 35
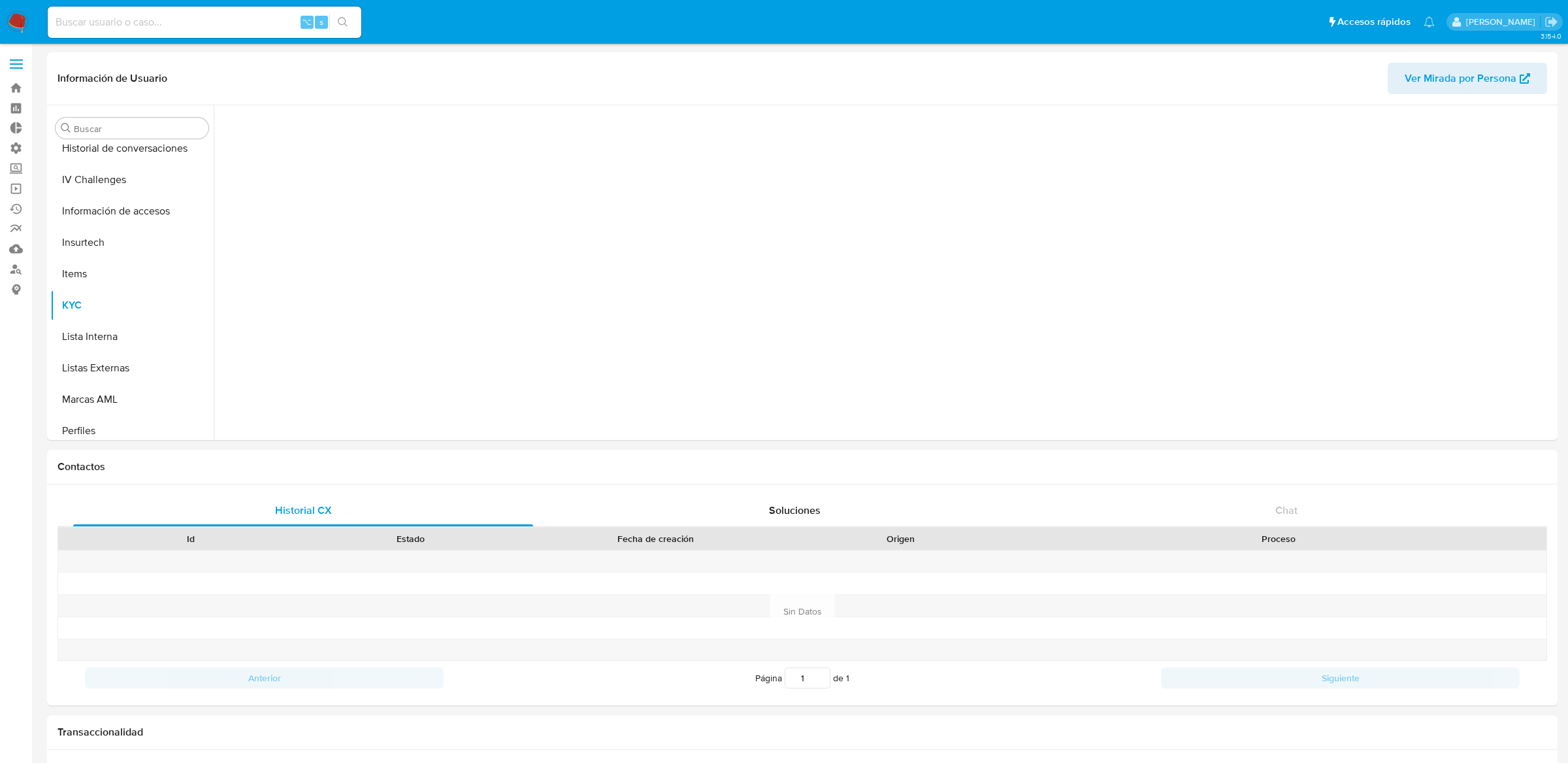
scroll to position [583, 0]
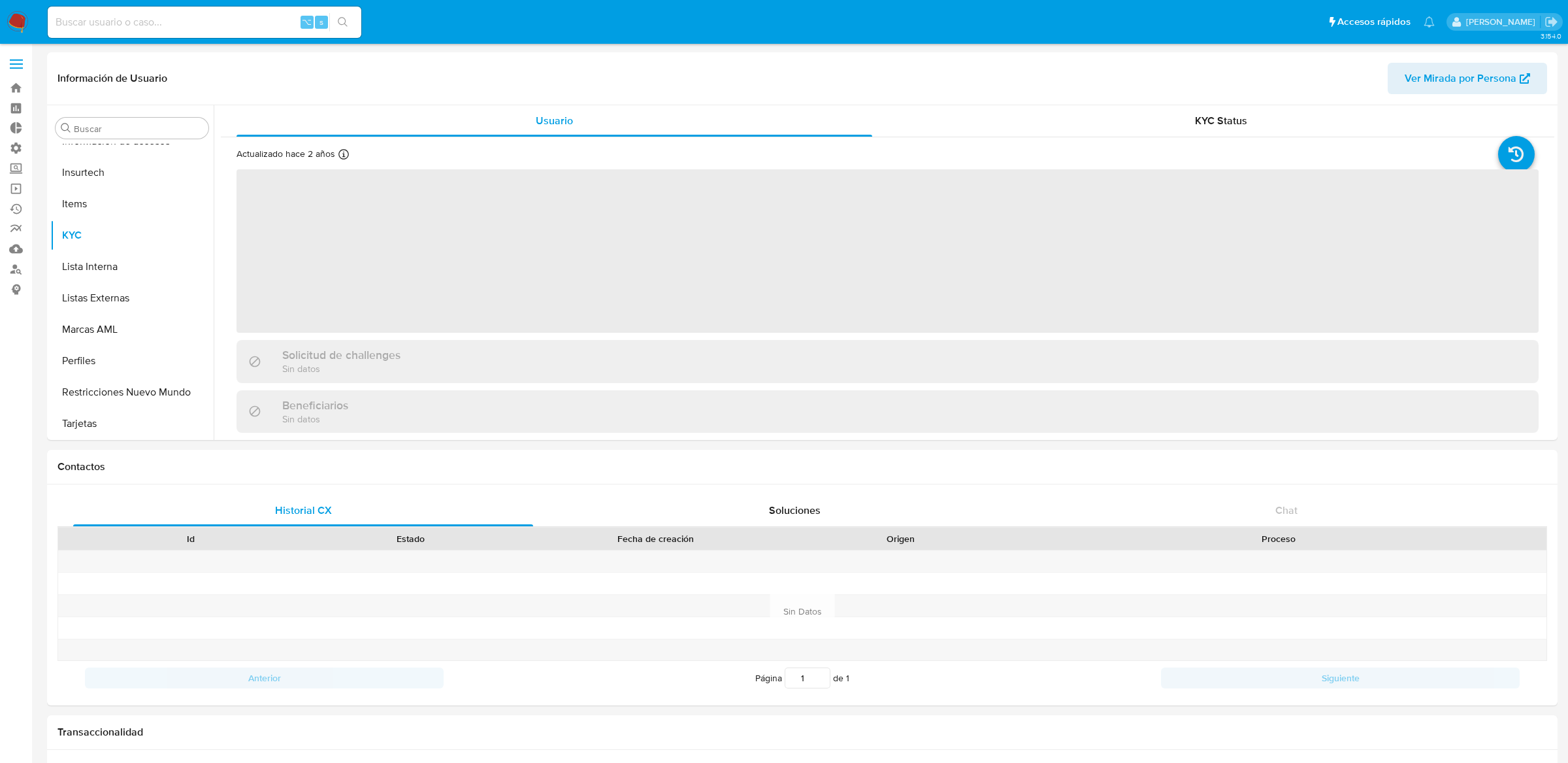
click at [243, 39] on div "⌥ s" at bounding box center [205, 22] width 314 height 36
click at [248, 24] on input at bounding box center [205, 22] width 314 height 17
paste input "1799581193"
type input "1799581193"
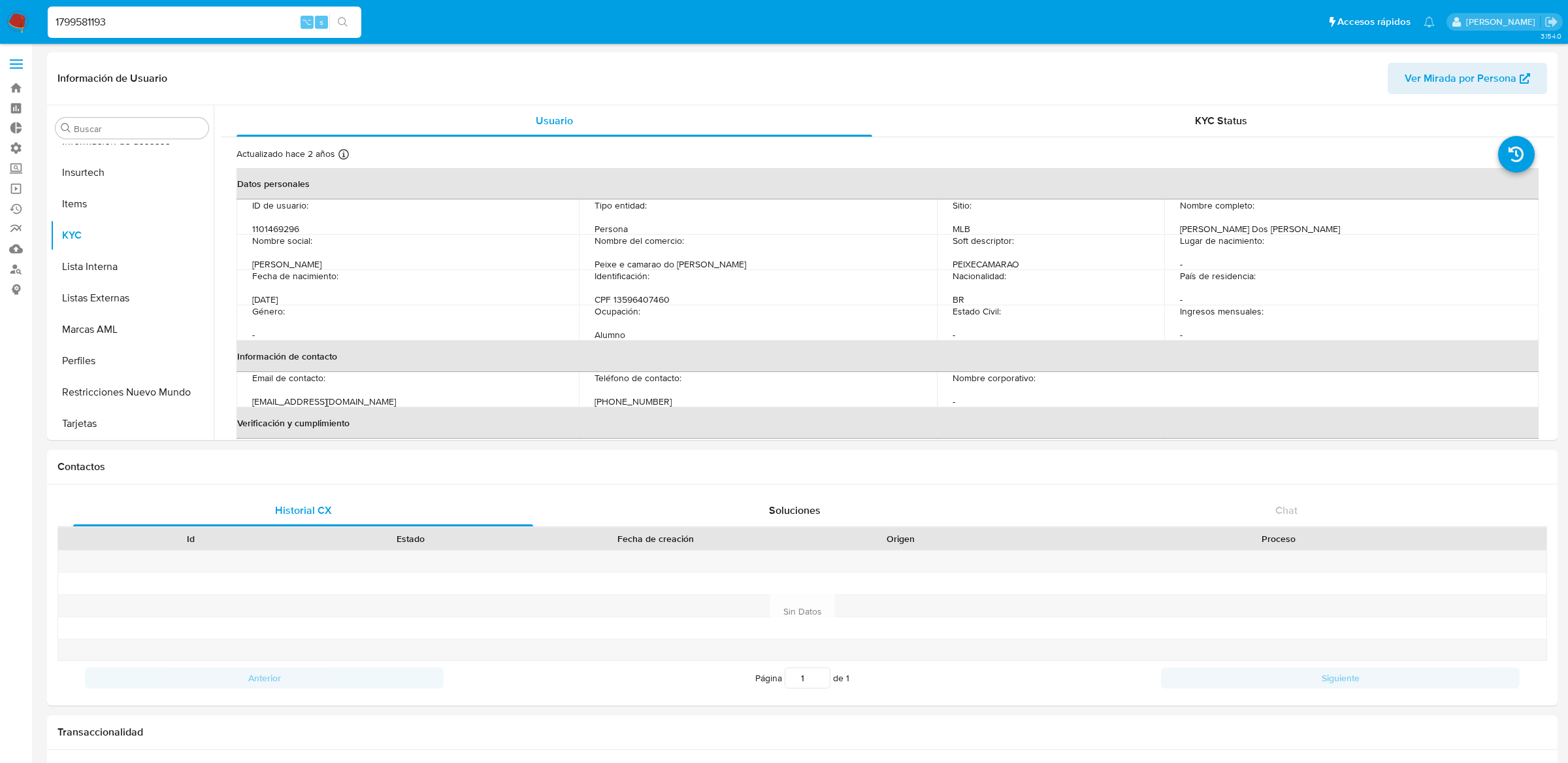
select select "10"
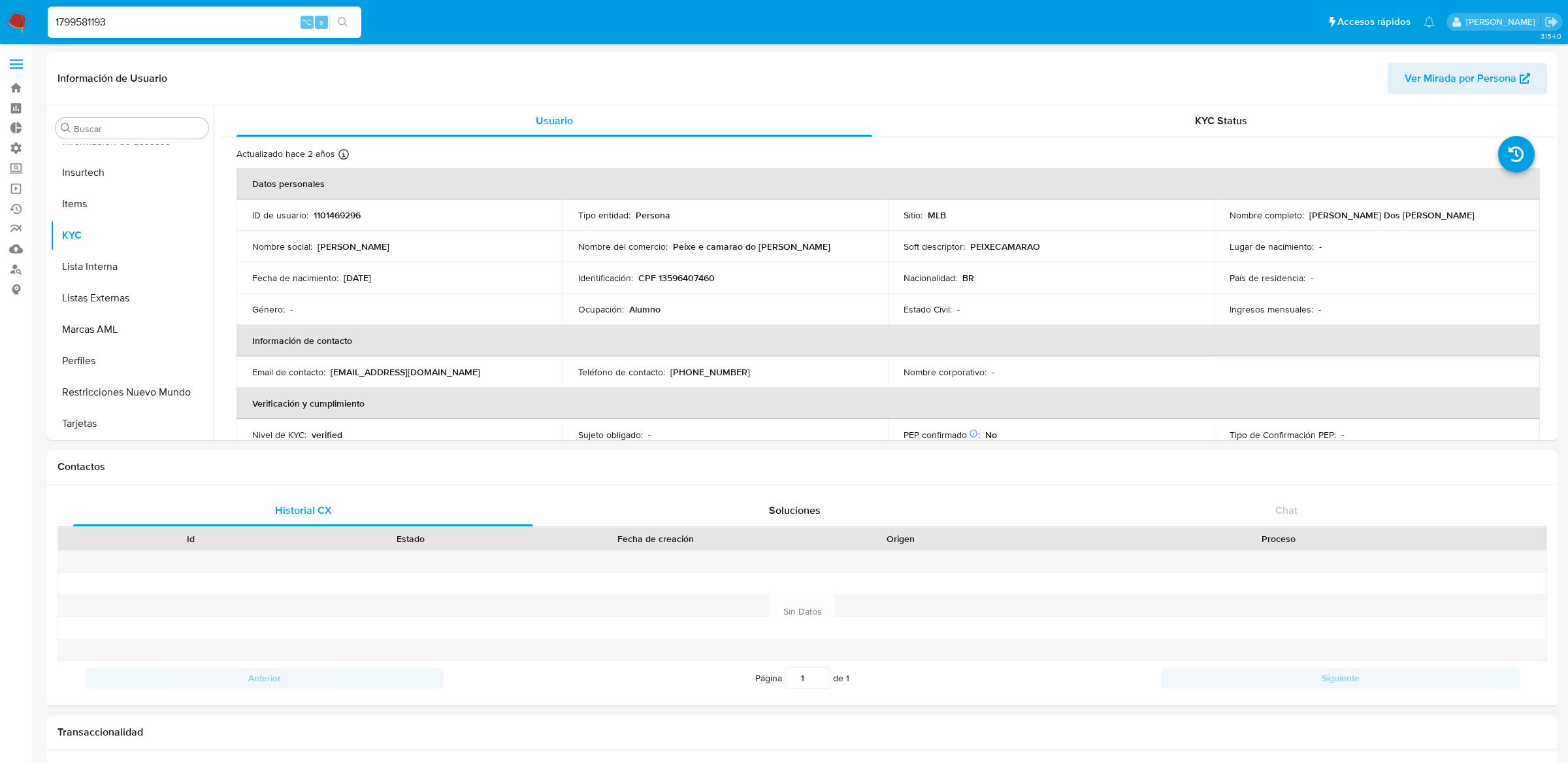
type input "1799581193"
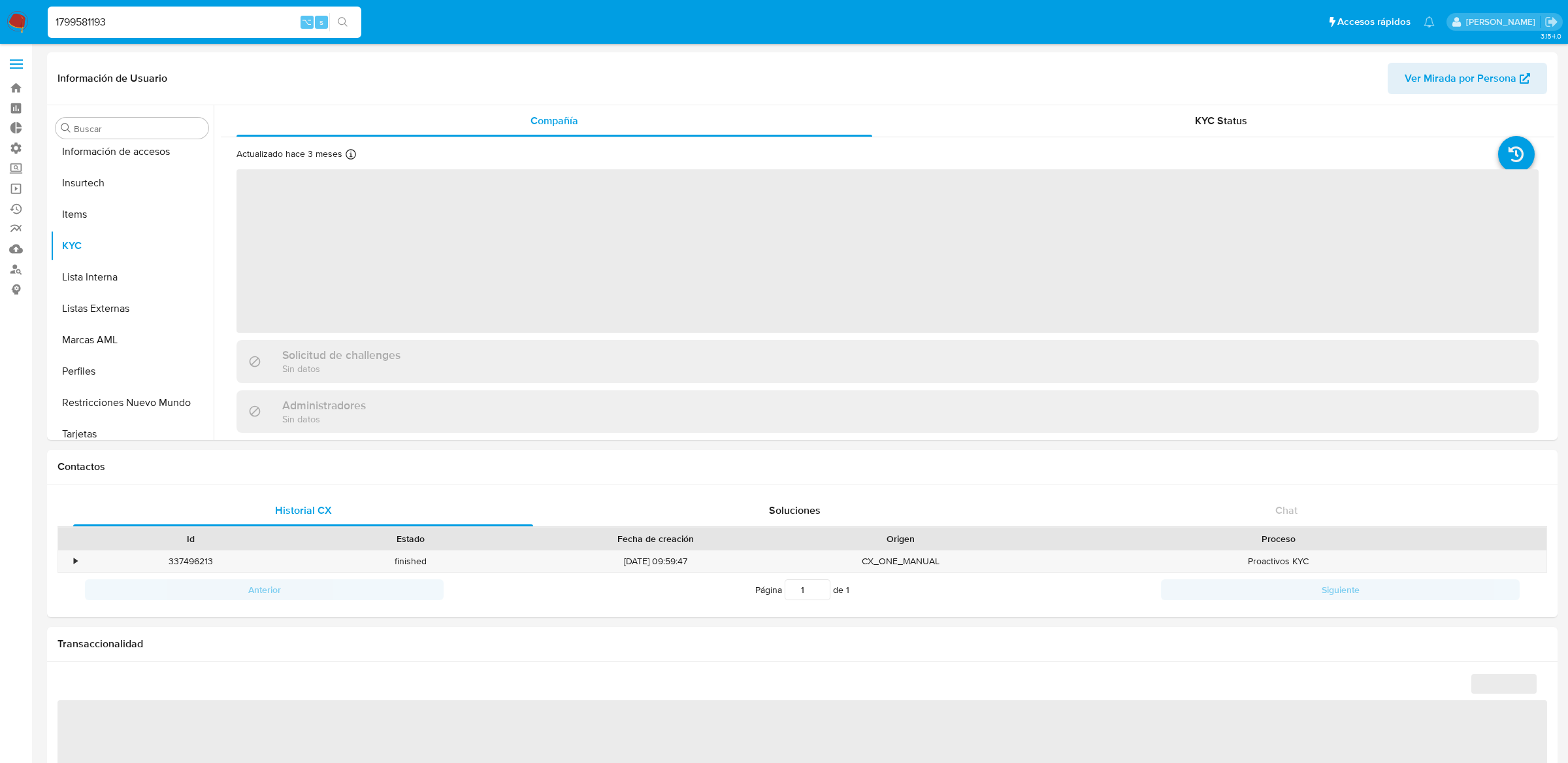
scroll to position [583, 0]
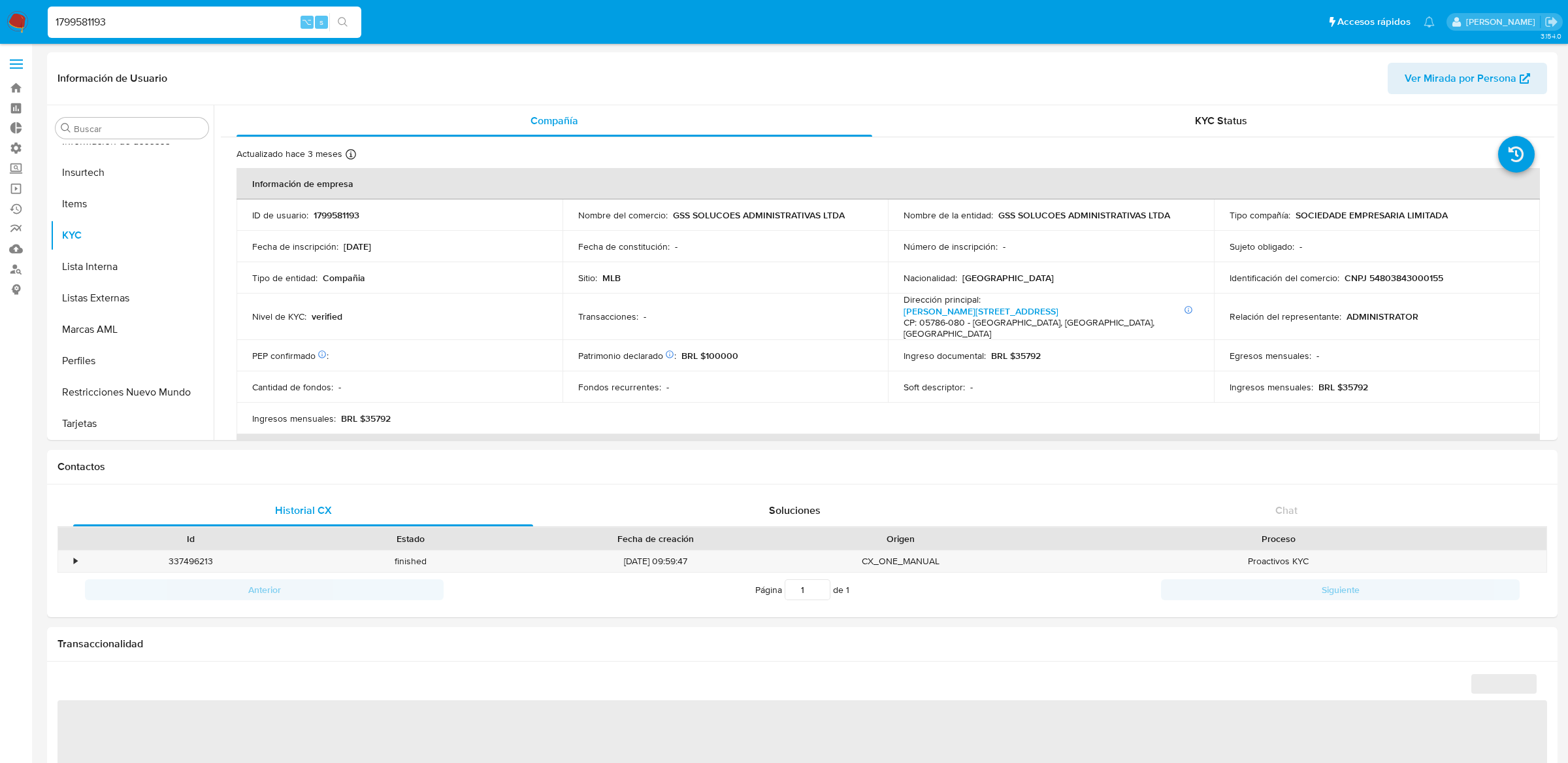
select select "10"
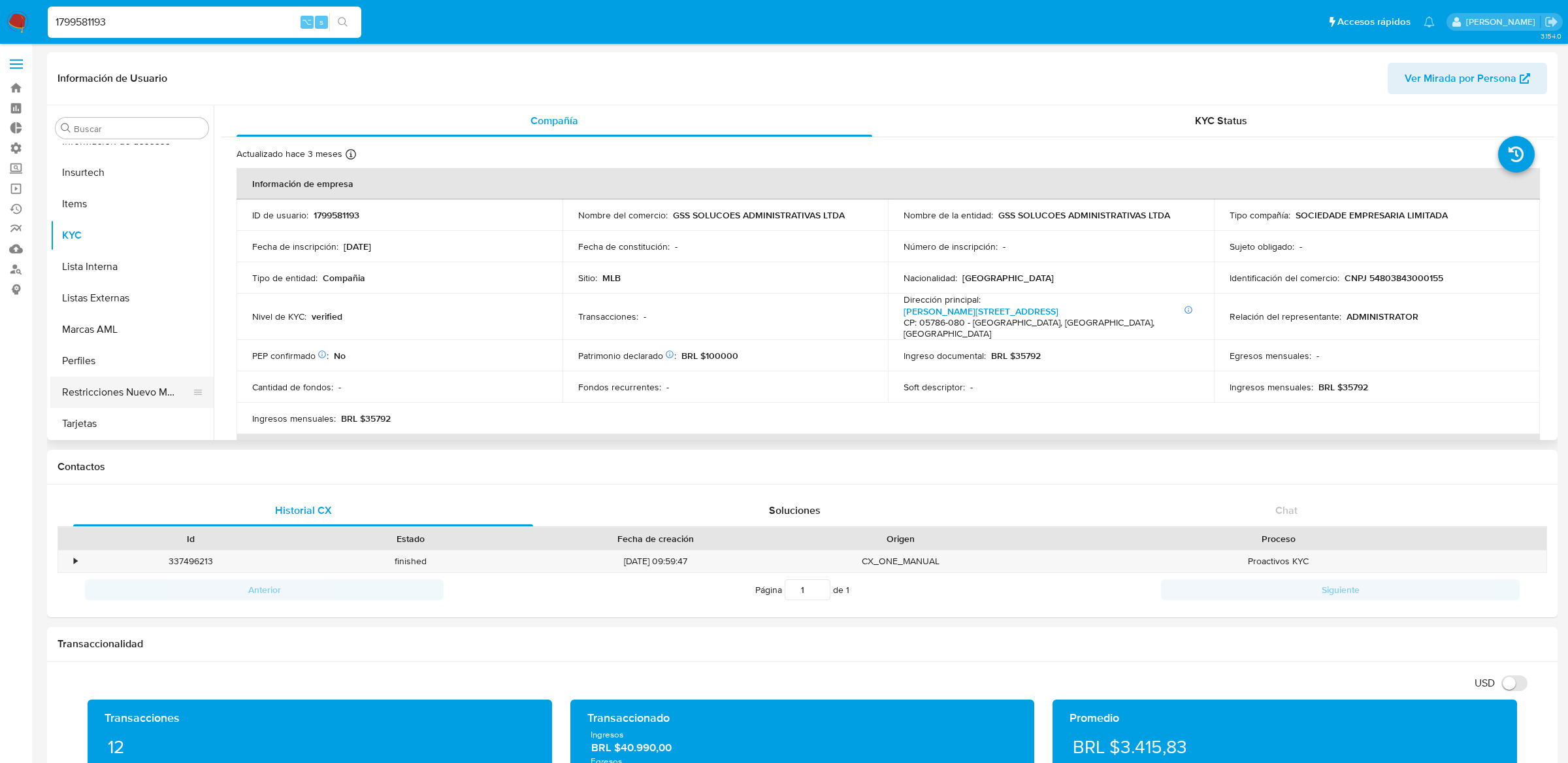
click at [126, 381] on button "Restricciones Nuevo Mundo" at bounding box center [127, 393] width 153 height 32
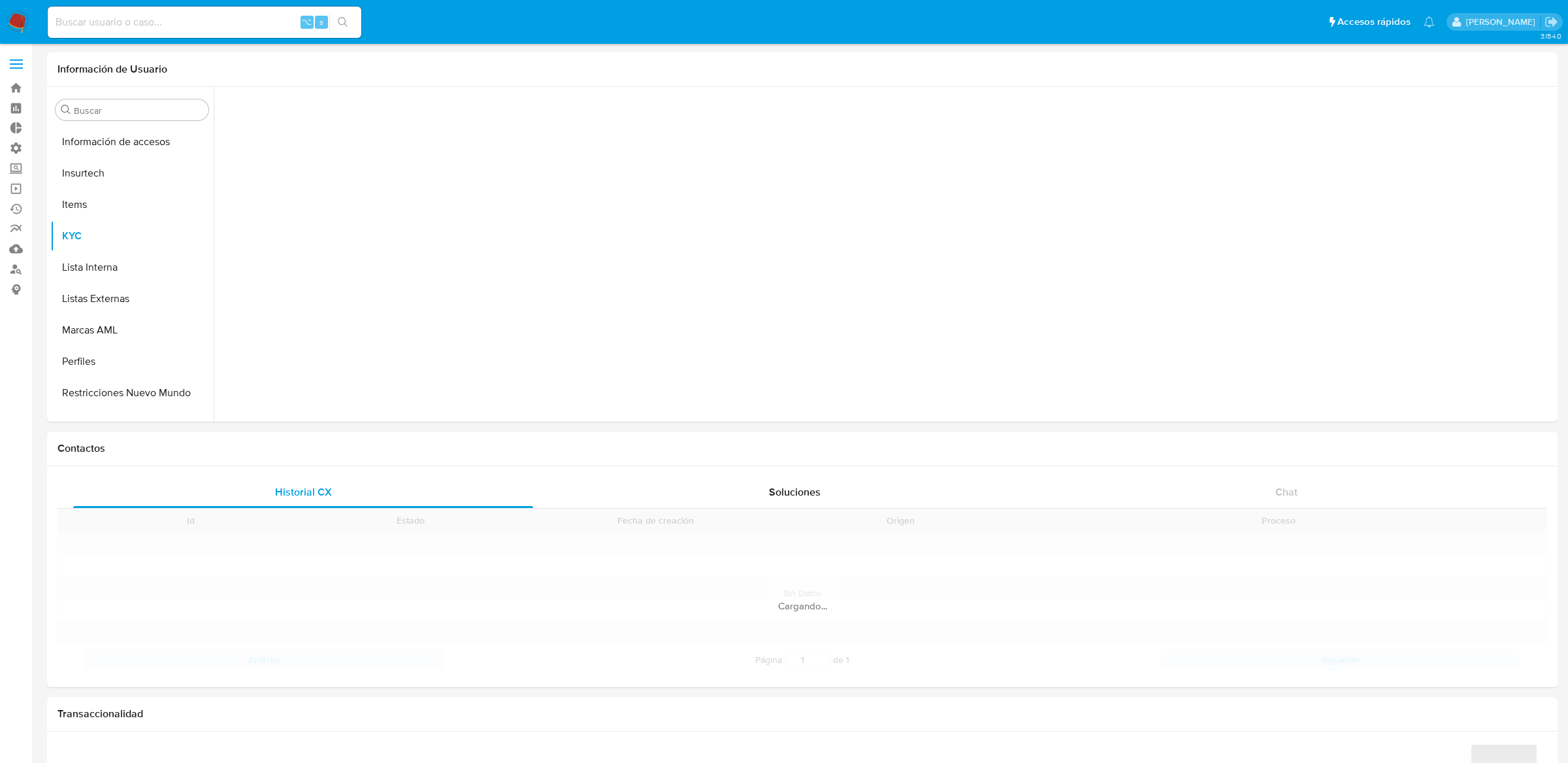
click at [195, 25] on input at bounding box center [205, 22] width 314 height 17
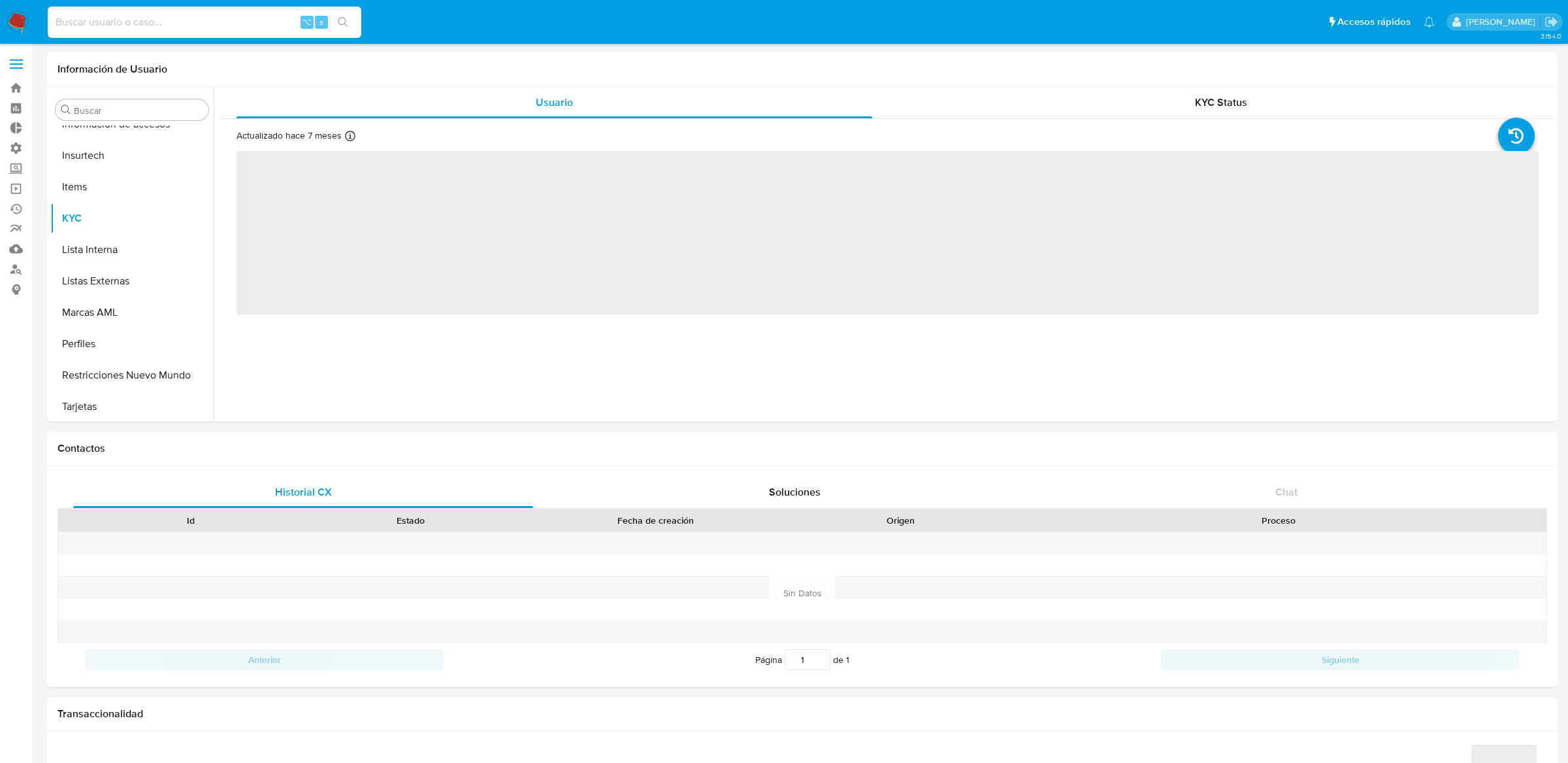
paste input "2012341194"
type input "2012341194"
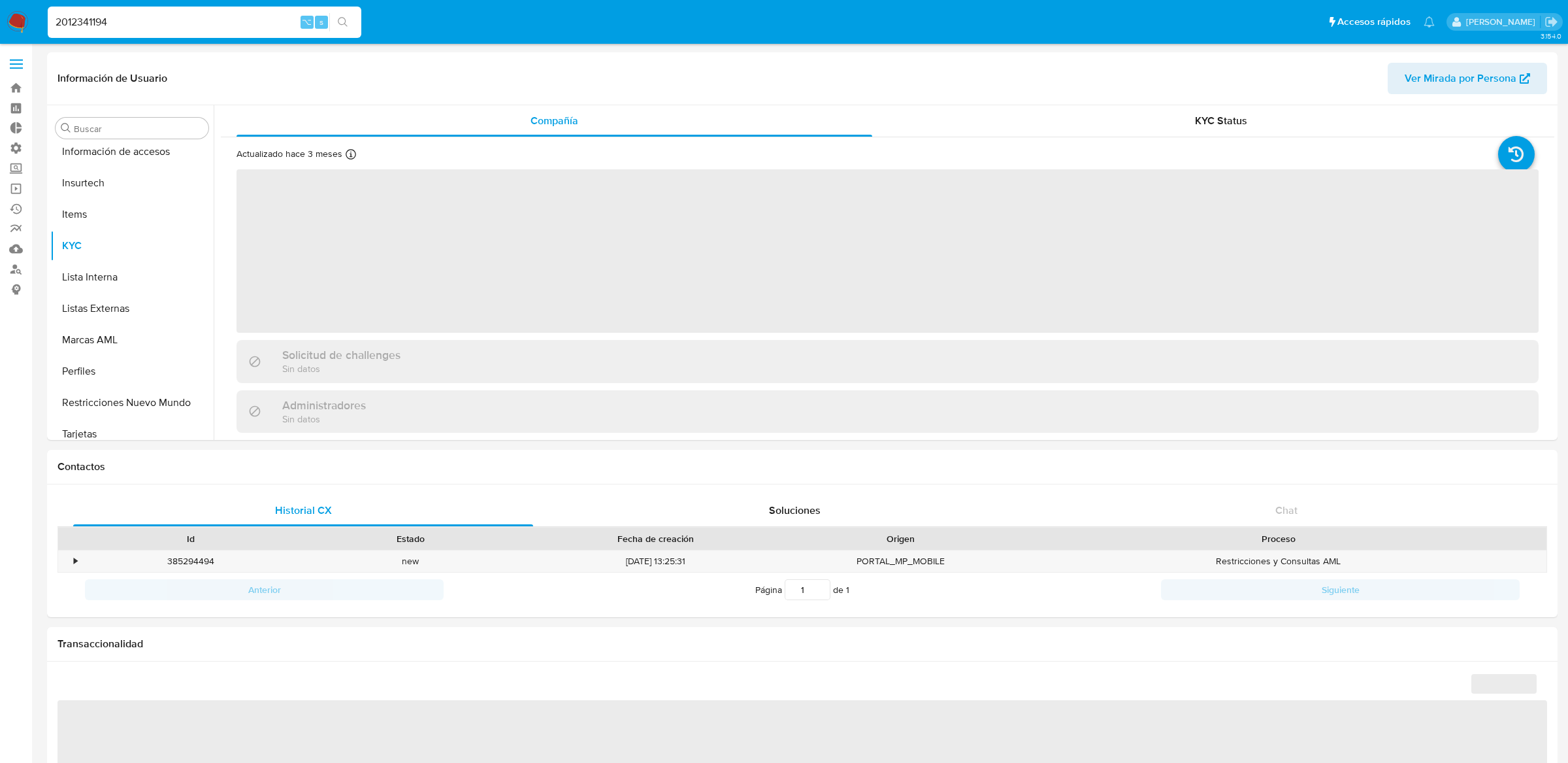
scroll to position [583, 0]
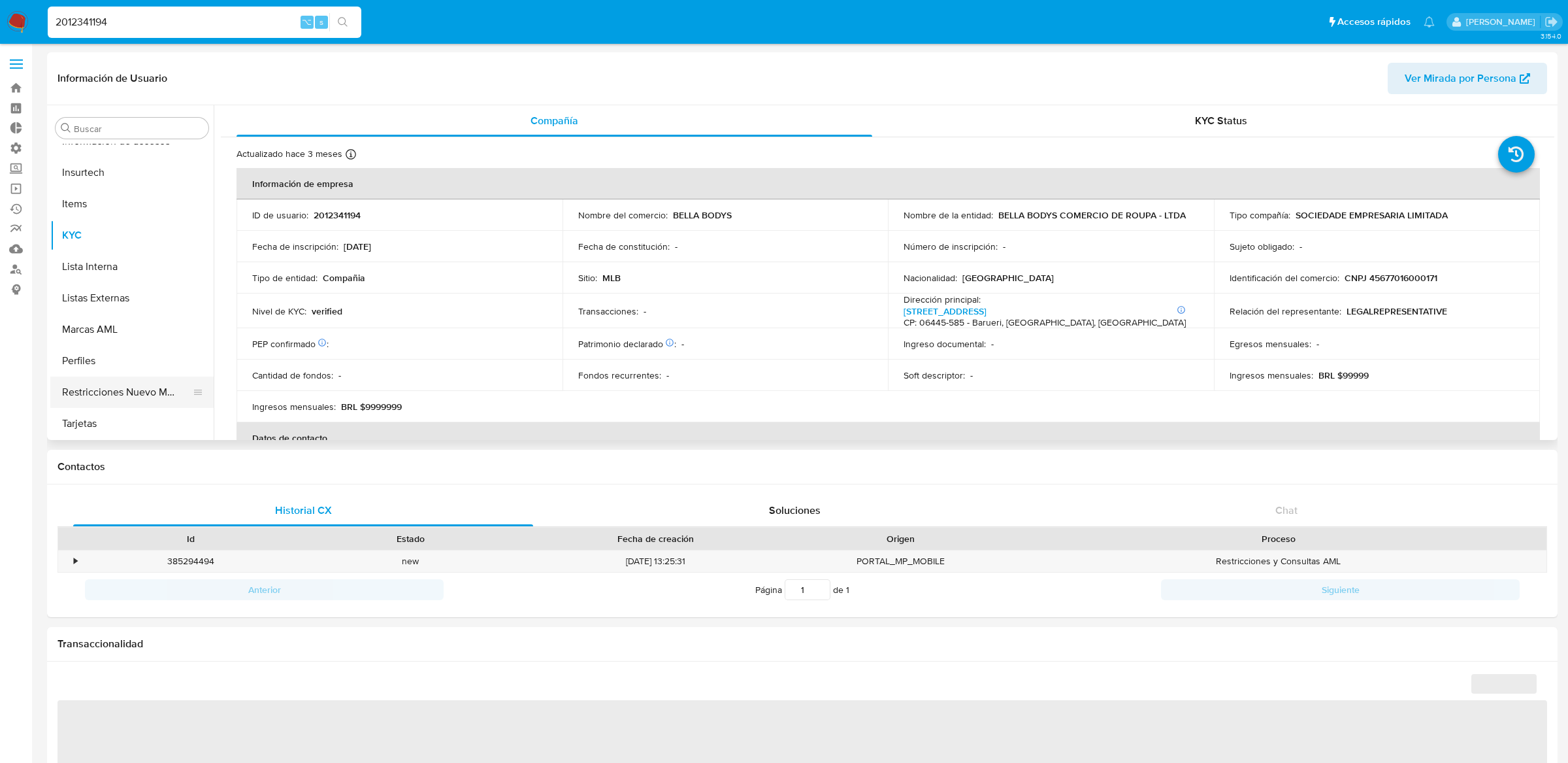
click at [121, 385] on button "Restricciones Nuevo Mundo" at bounding box center [127, 393] width 153 height 32
select select "10"
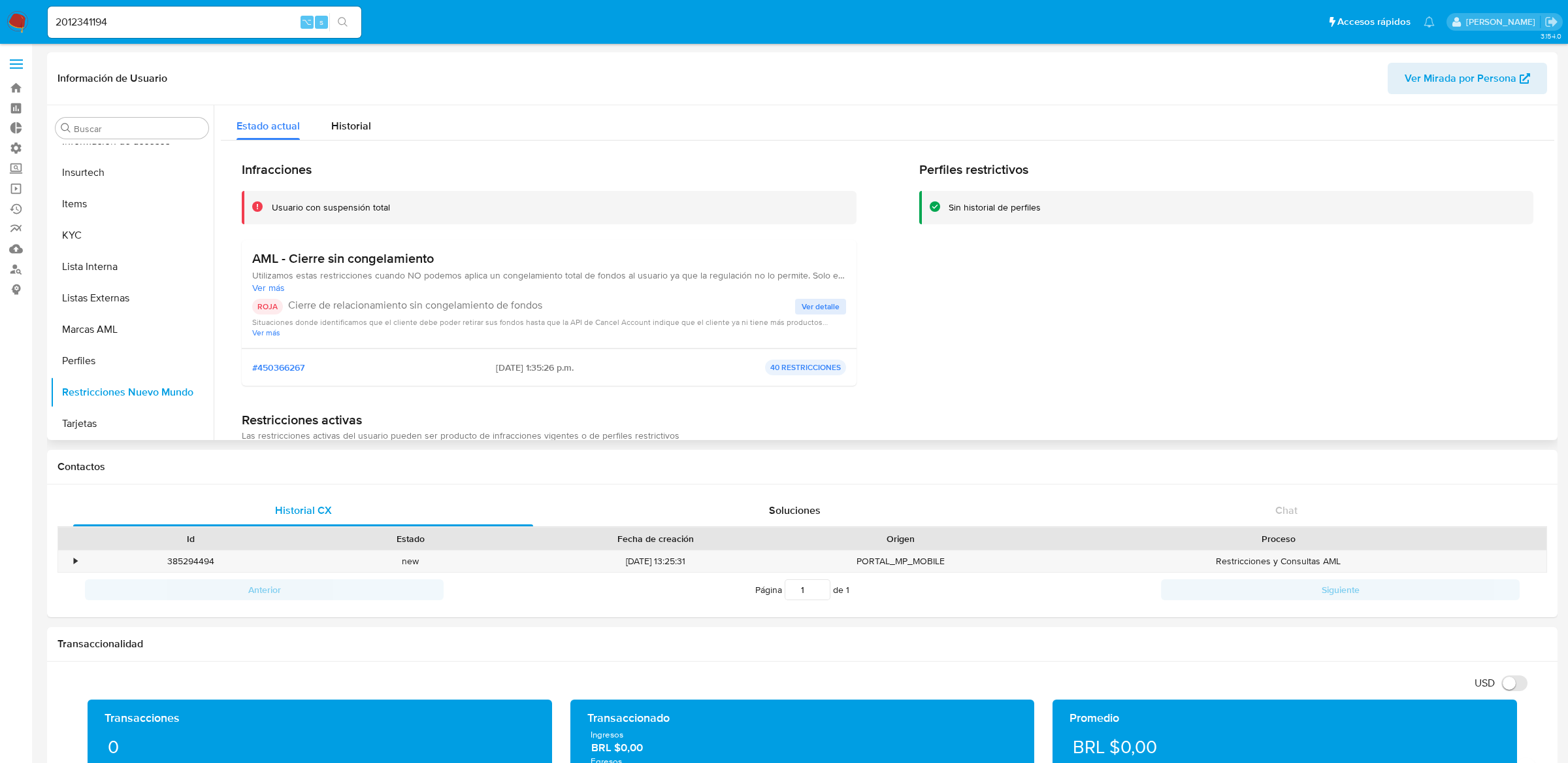
click at [295, 370] on span "#450366267" at bounding box center [278, 367] width 52 height 12
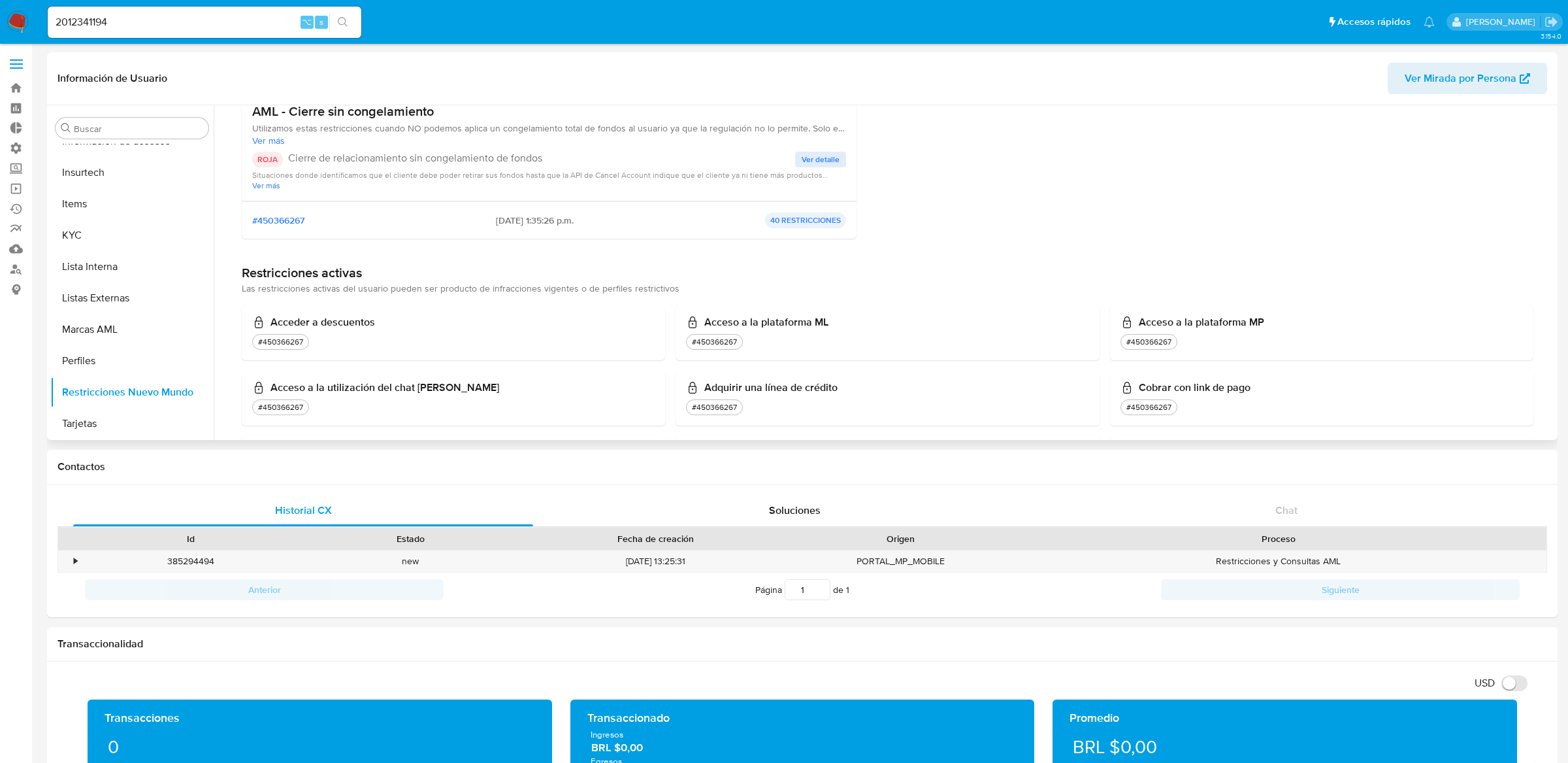
scroll to position [148, 0]
click at [823, 155] on span "Ver detalle" at bounding box center [820, 158] width 38 height 13
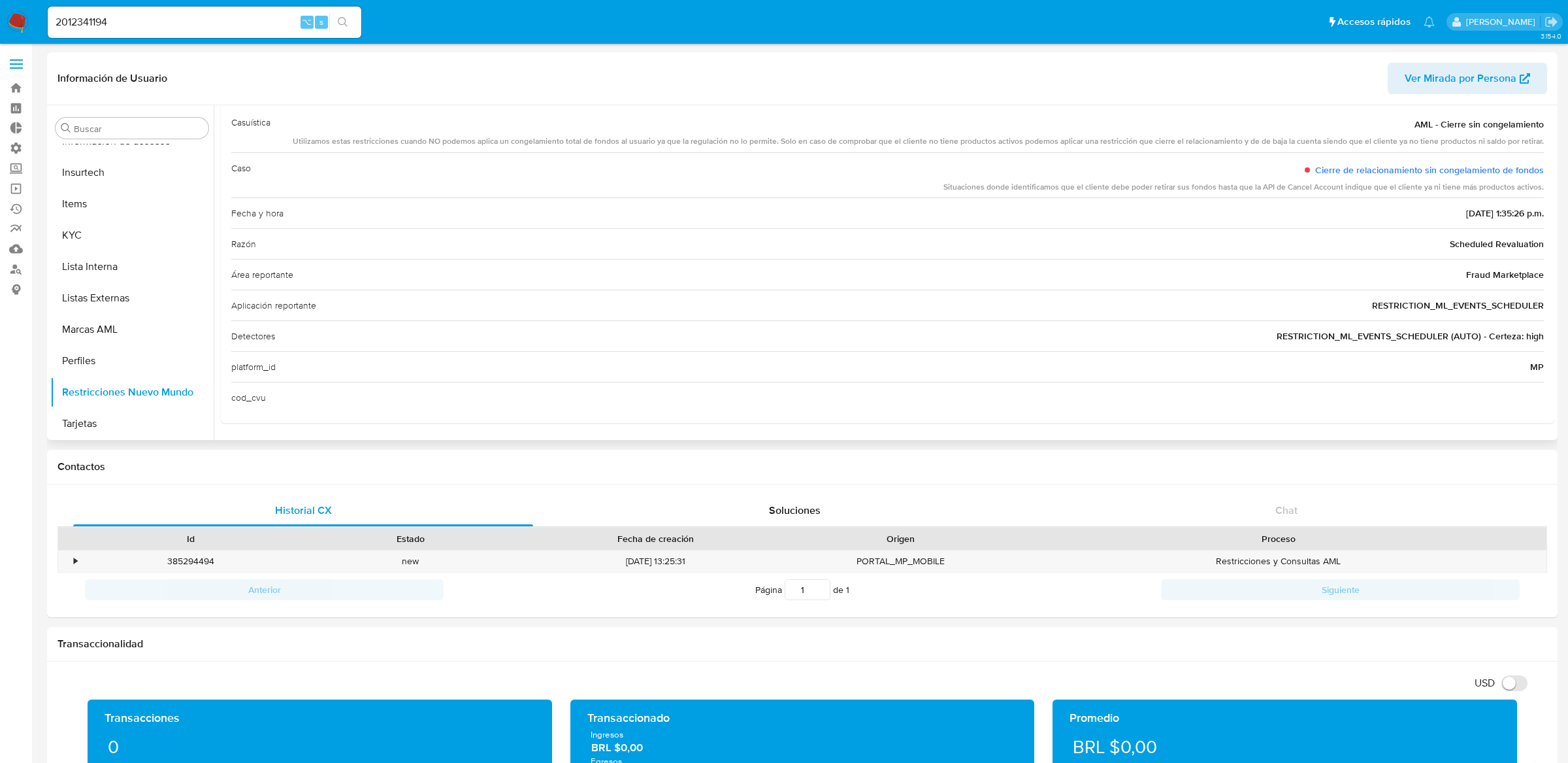
scroll to position [0, 0]
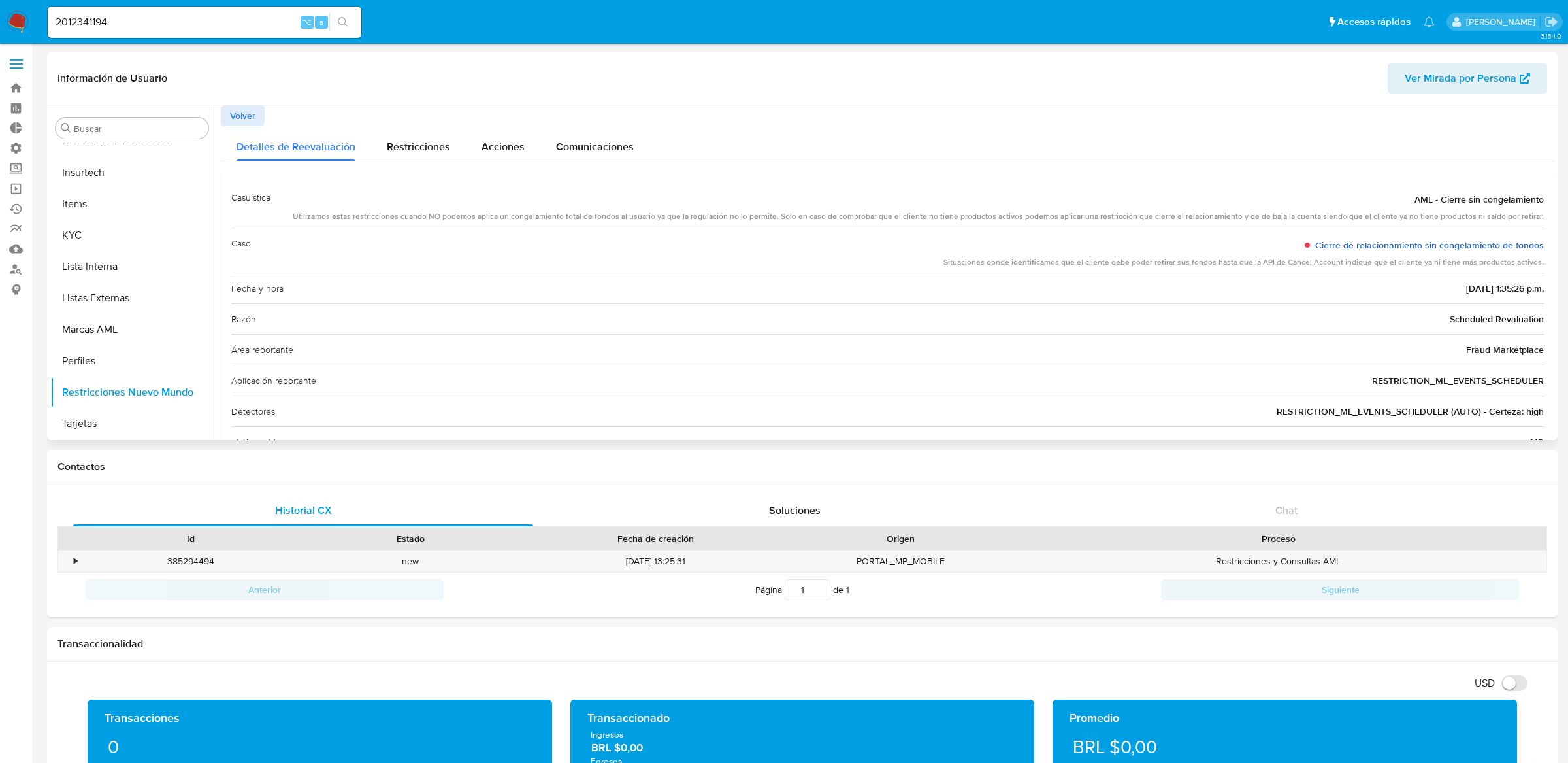
click at [1340, 245] on link "Cierre de relacionamiento sin congelamiento de fondos" at bounding box center [1429, 245] width 229 height 13
click at [409, 140] on span "Restricciones" at bounding box center [418, 147] width 63 height 15
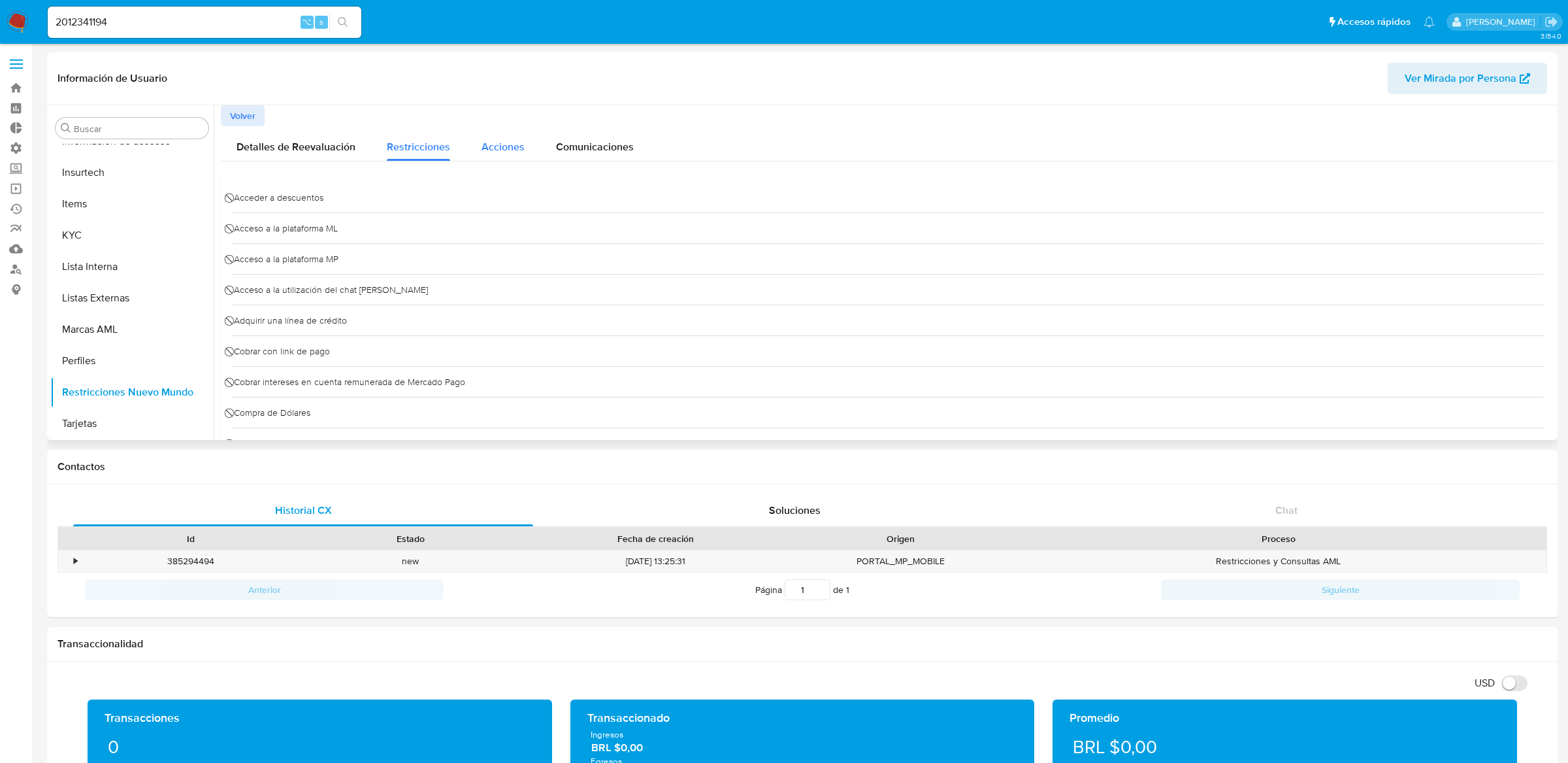
click at [519, 155] on div "Acciones" at bounding box center [503, 143] width 43 height 35
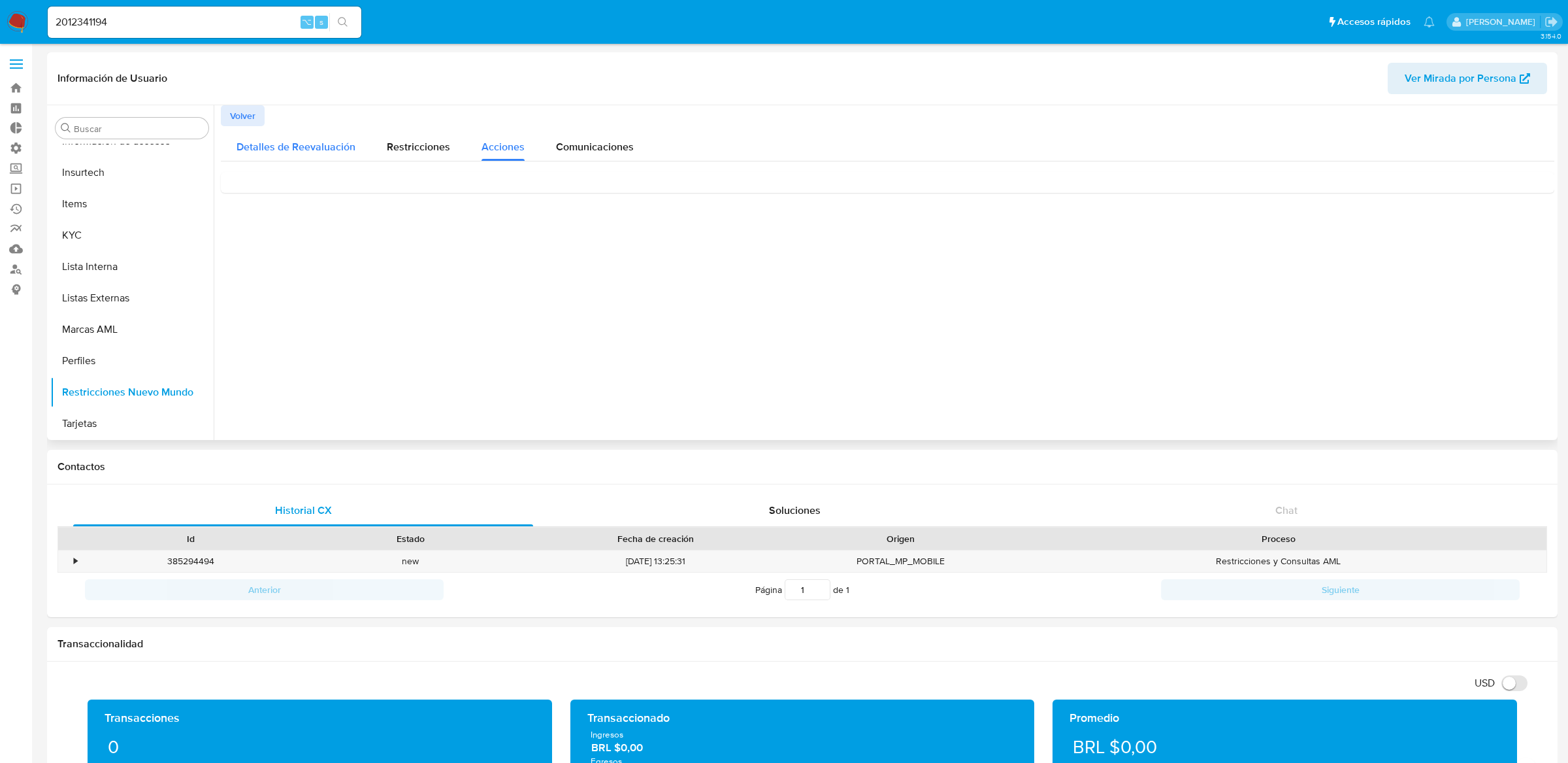
click at [333, 140] on span "Detalles de Reevaluación" at bounding box center [295, 147] width 119 height 15
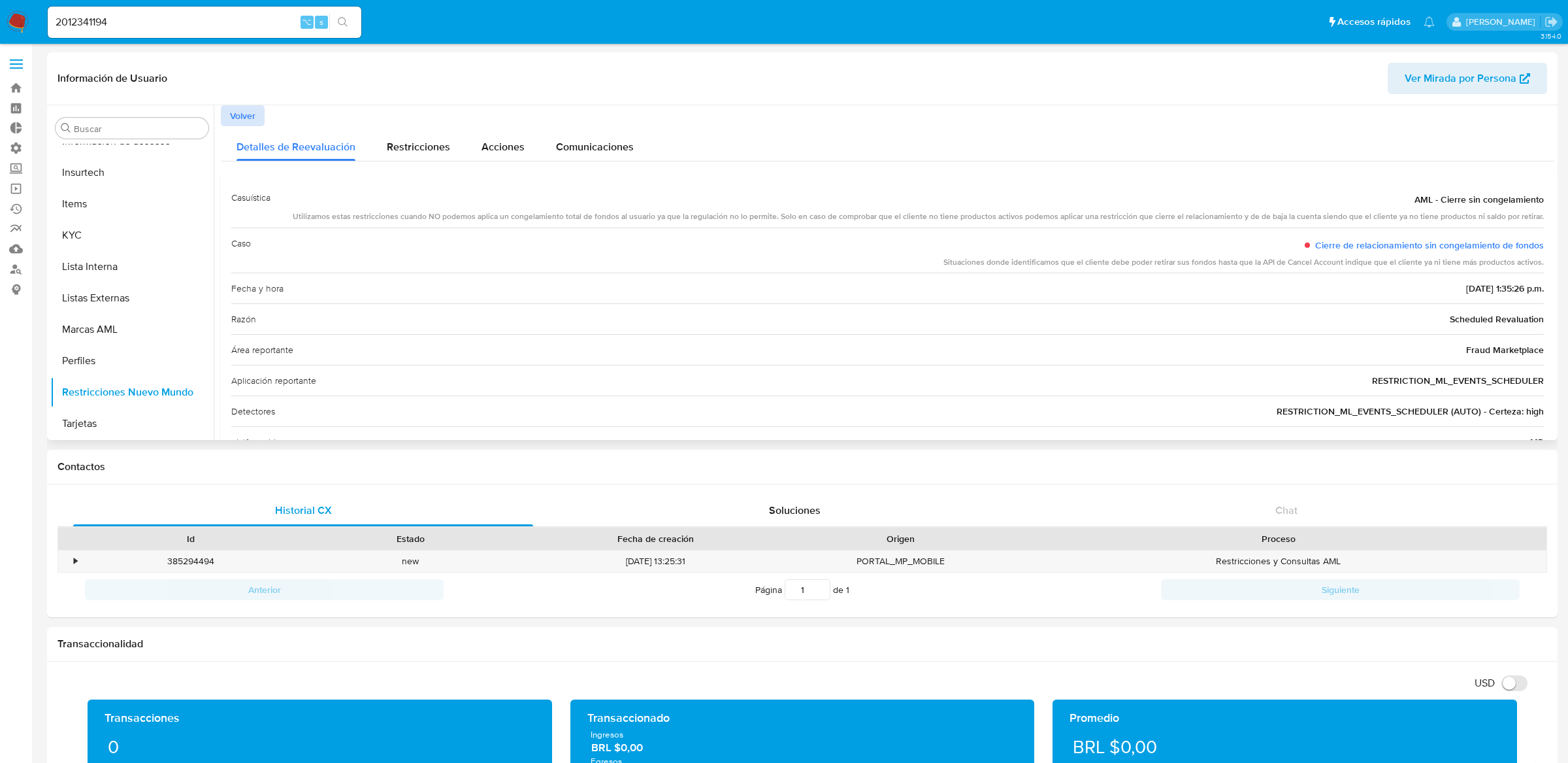
click at [263, 123] on button "Volver" at bounding box center [243, 116] width 44 height 21
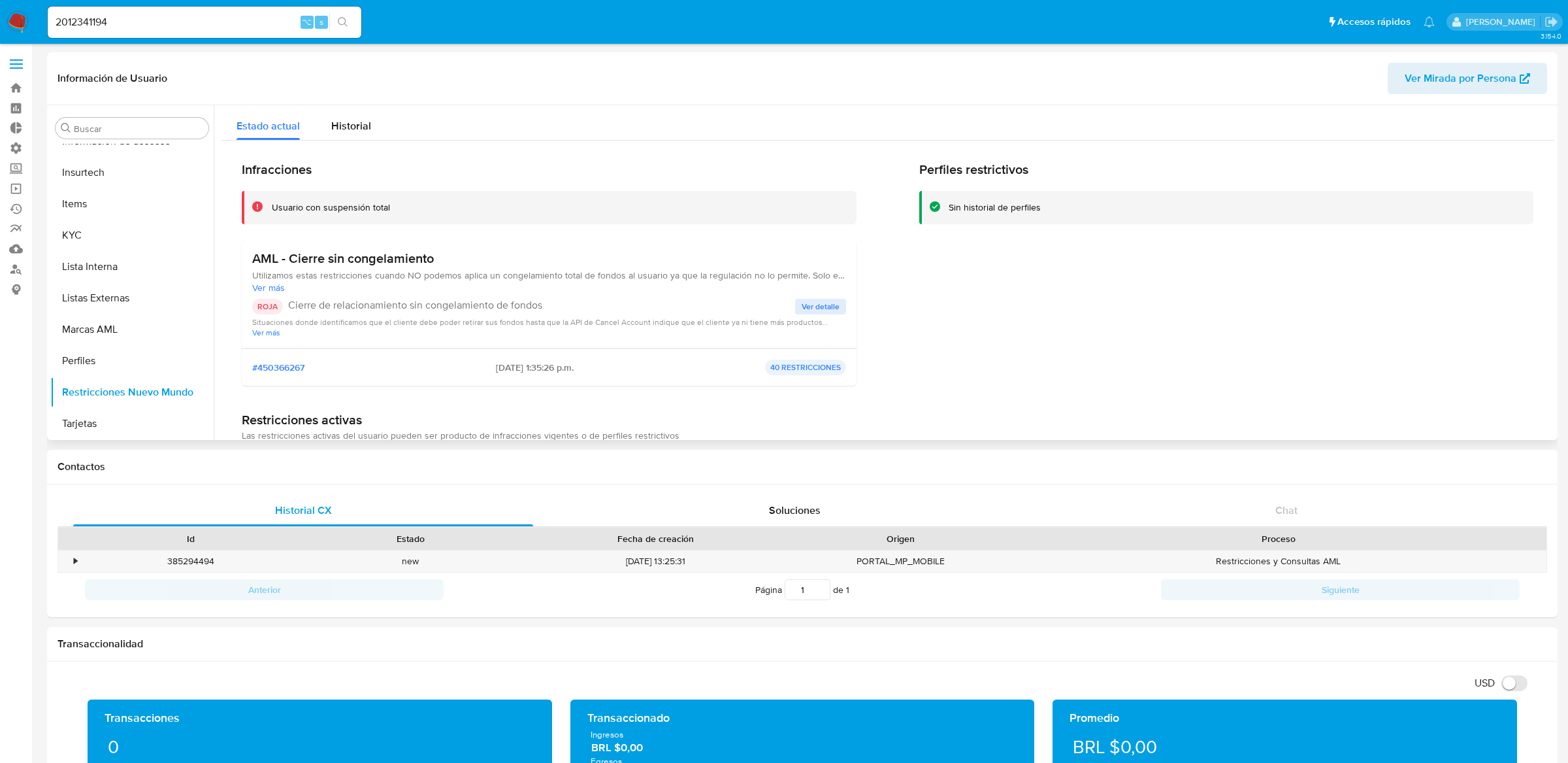
click at [811, 305] on span "Ver detalle" at bounding box center [820, 307] width 38 height 13
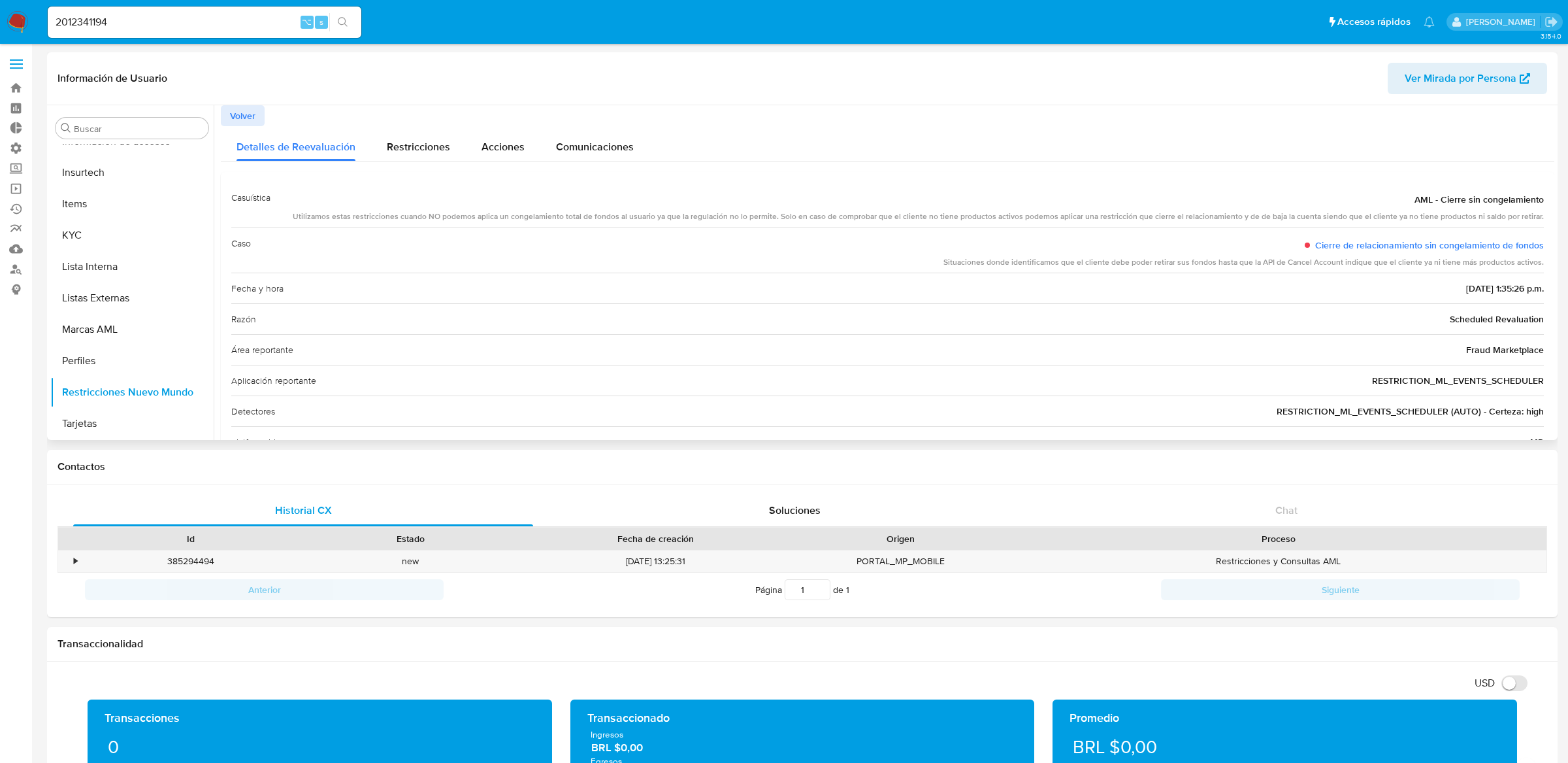
click at [234, 117] on span "Volver" at bounding box center [243, 115] width 25 height 18
